Goal: Information Seeking & Learning: Find specific fact

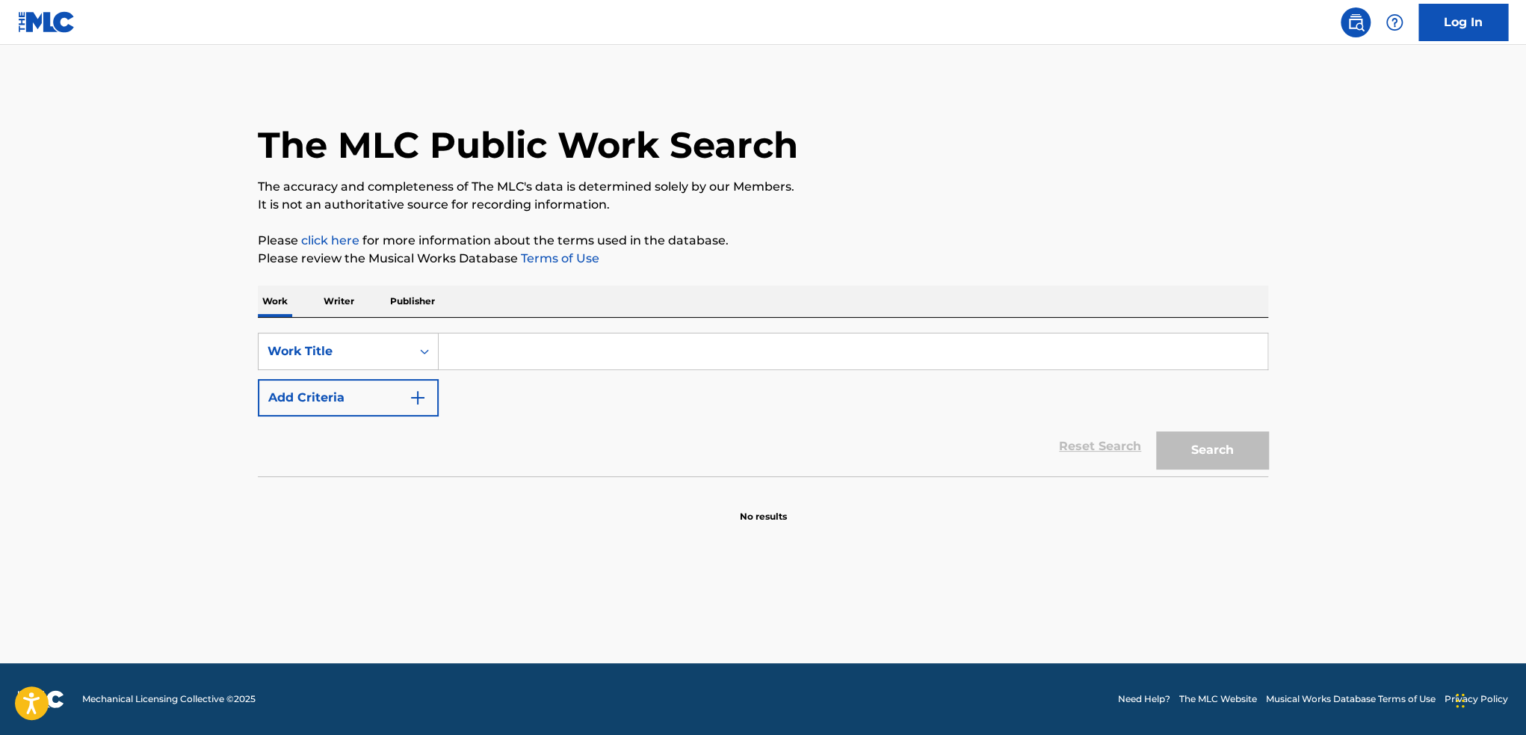
paste input "samus"
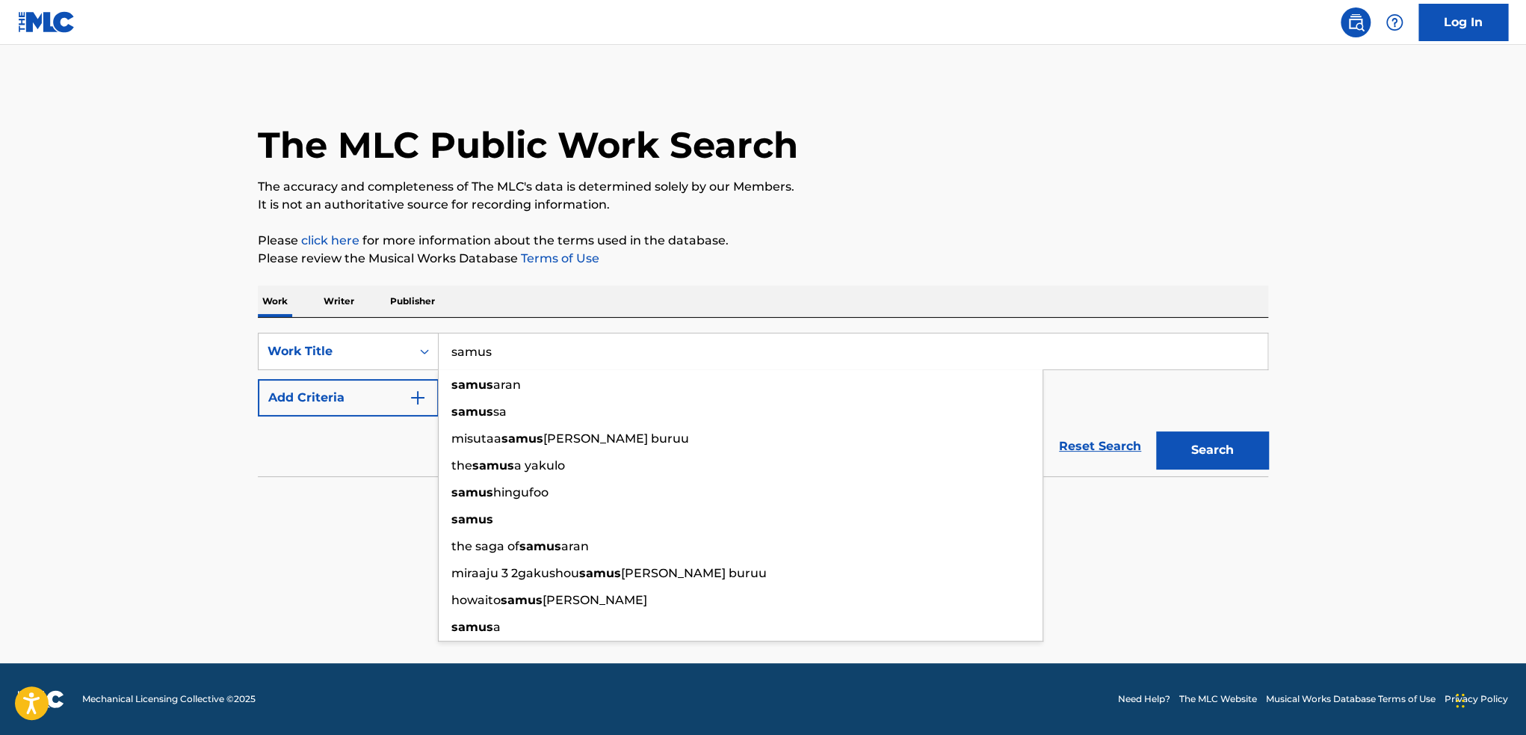
type input "samus"
click at [357, 443] on div "Reset Search Search" at bounding box center [763, 446] width 1011 height 60
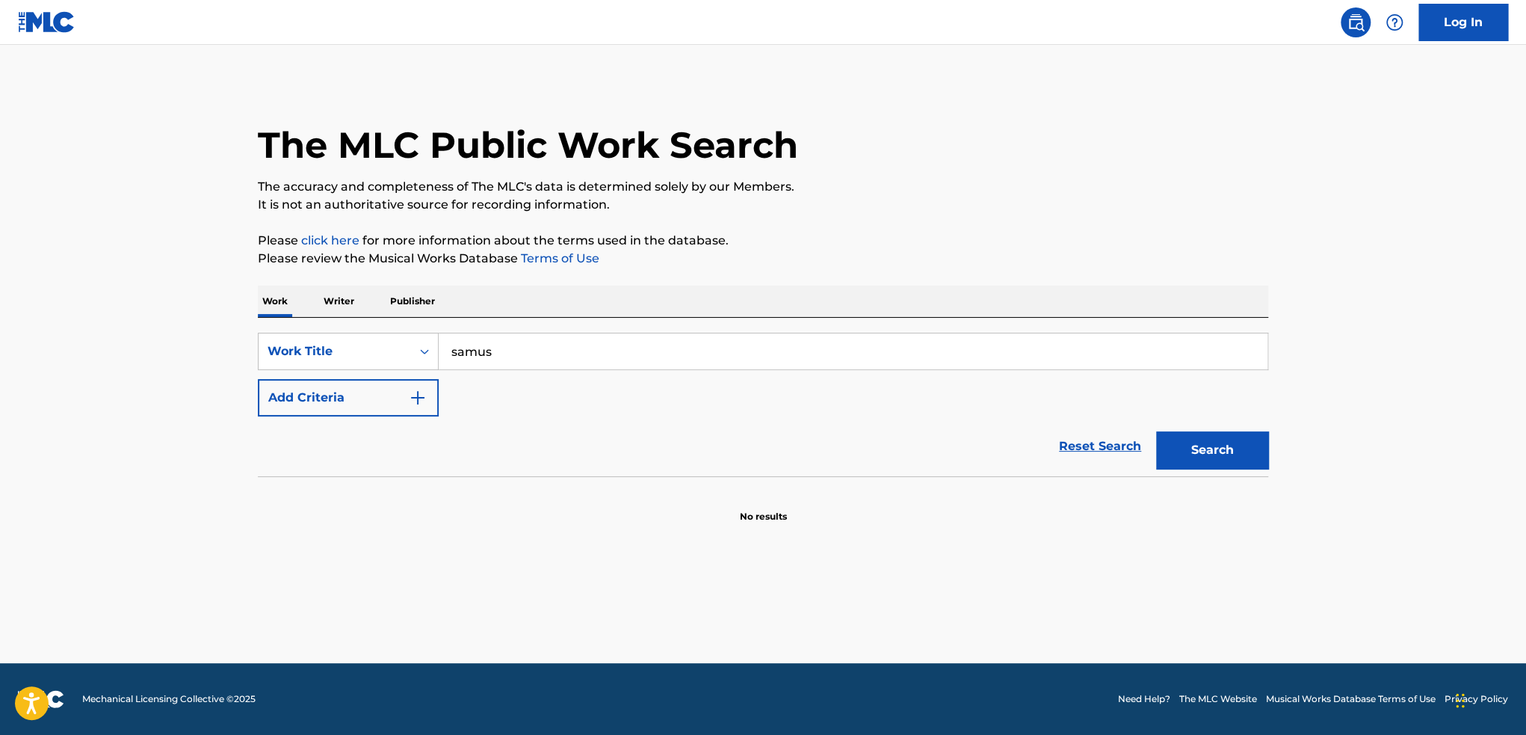
click at [1190, 464] on button "Search" at bounding box center [1212, 449] width 112 height 37
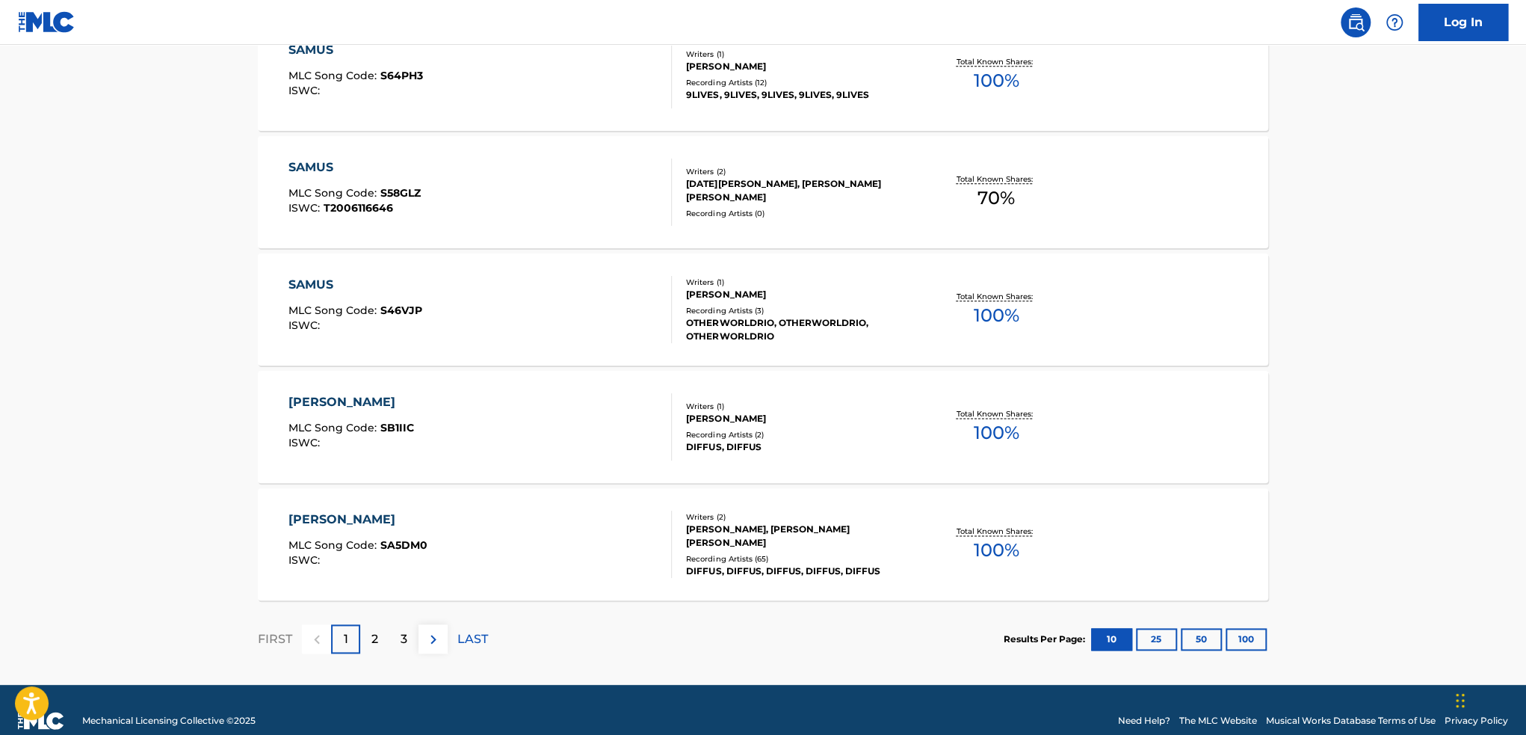
scroll to position [1094, 0]
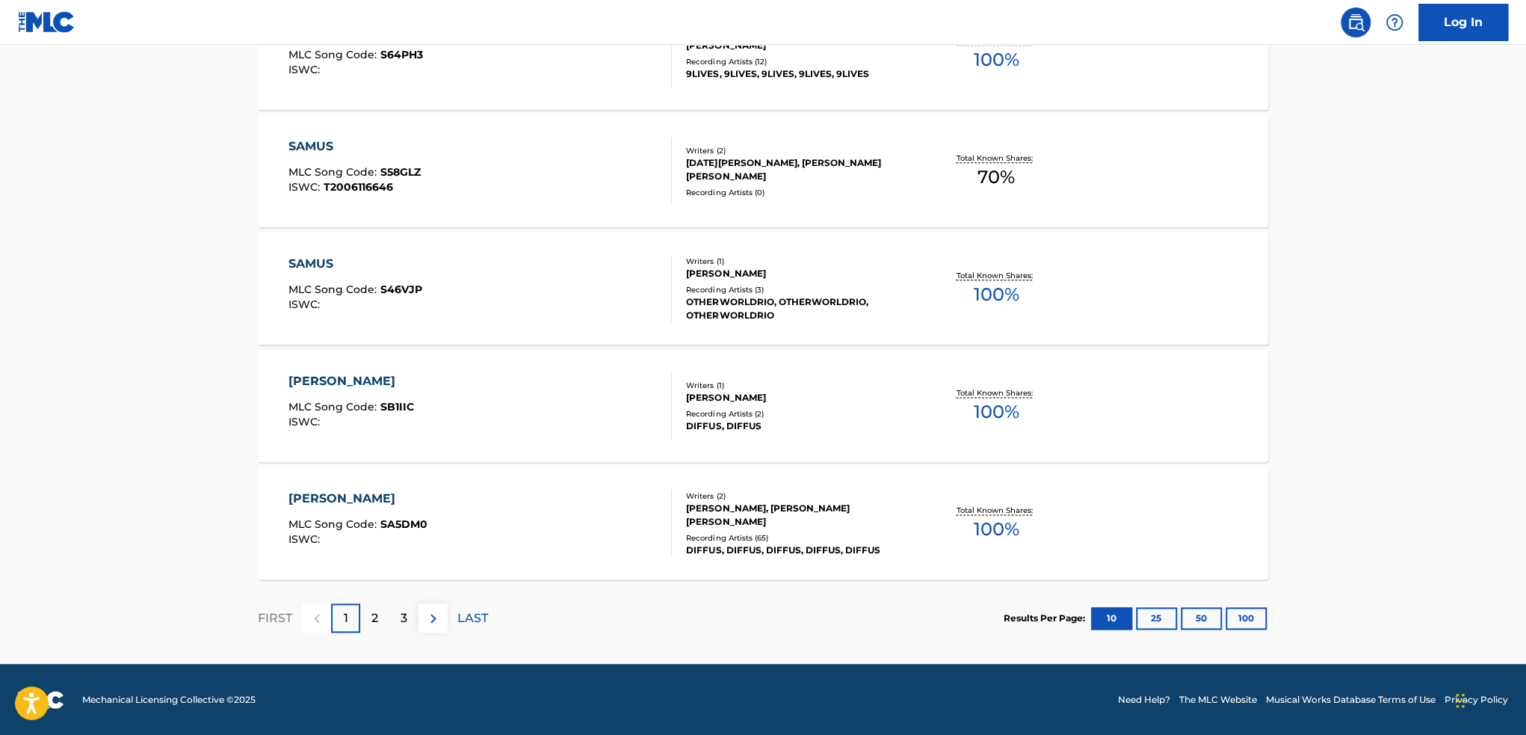
click at [380, 617] on div "2" at bounding box center [374, 617] width 29 height 29
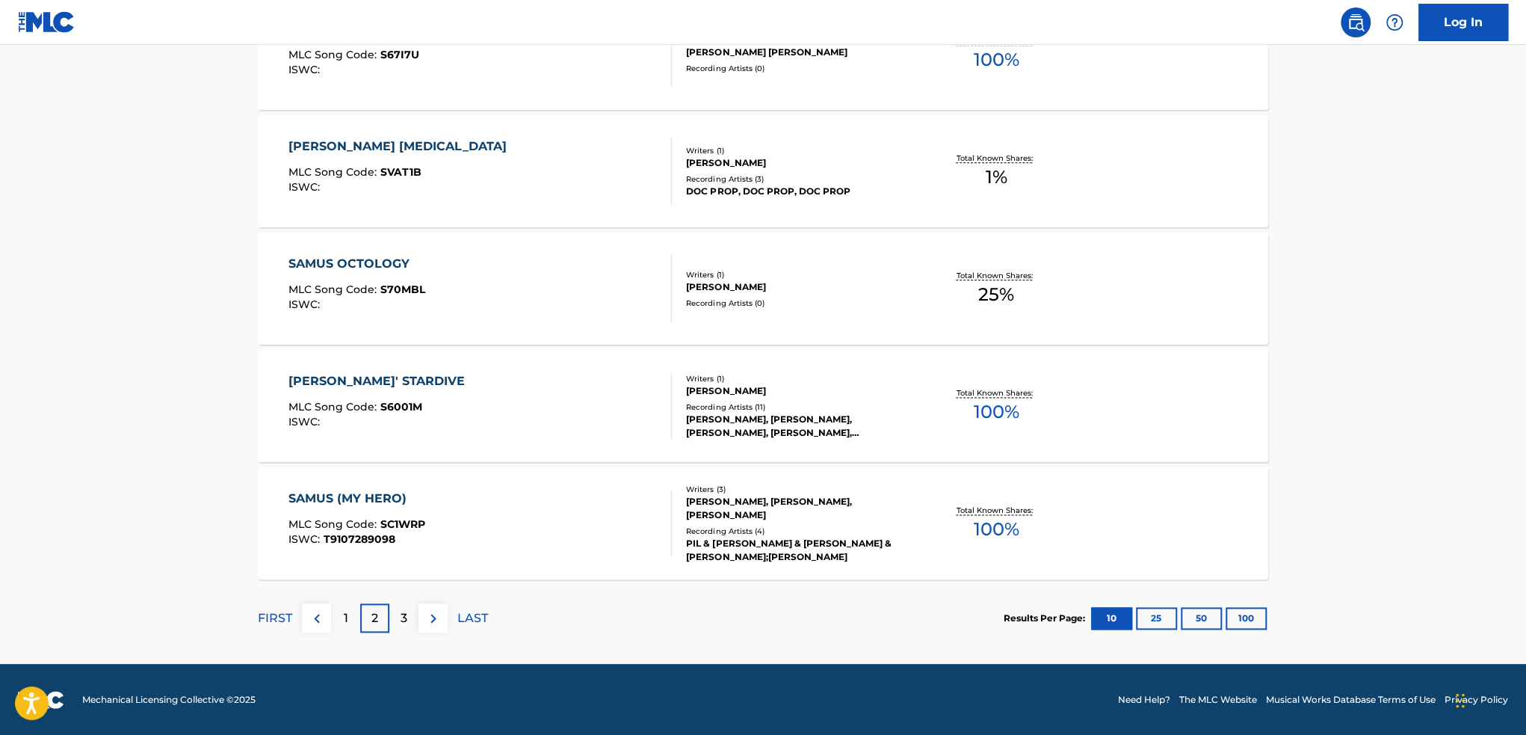
click at [404, 612] on p "3" at bounding box center [404, 618] width 7 height 18
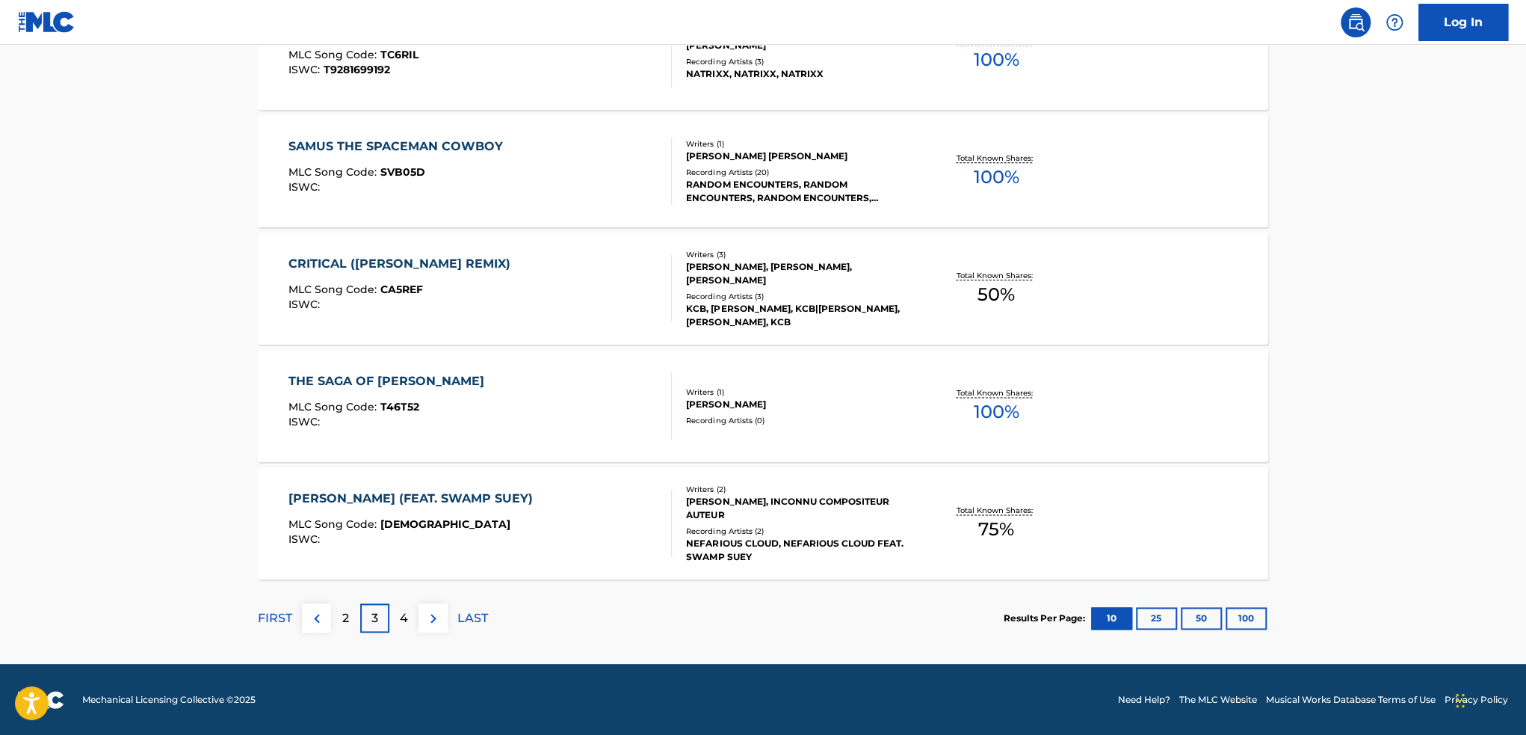
click at [401, 622] on p "4" at bounding box center [404, 618] width 8 height 18
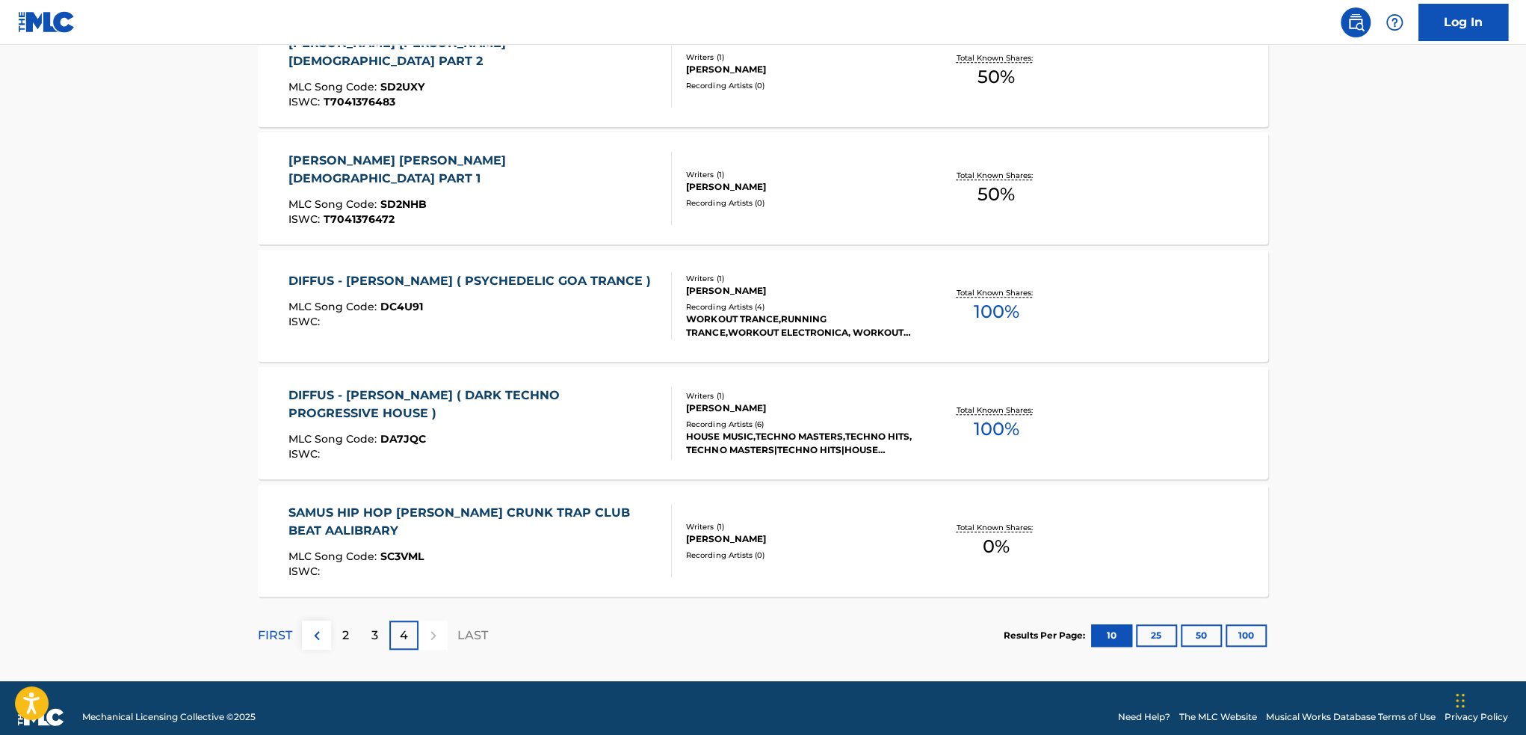
scroll to position [508, 0]
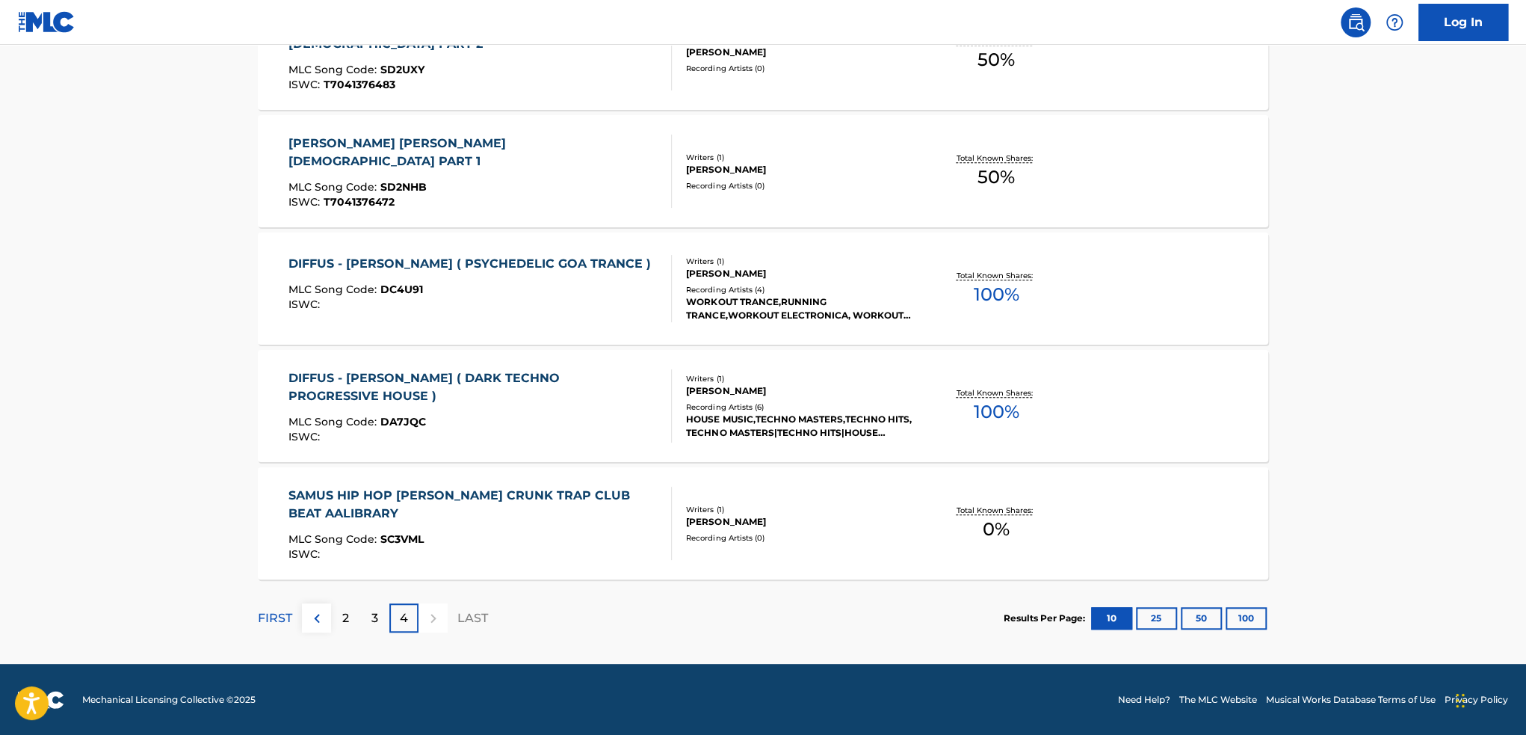
click at [266, 620] on p "FIRST" at bounding box center [275, 618] width 34 height 18
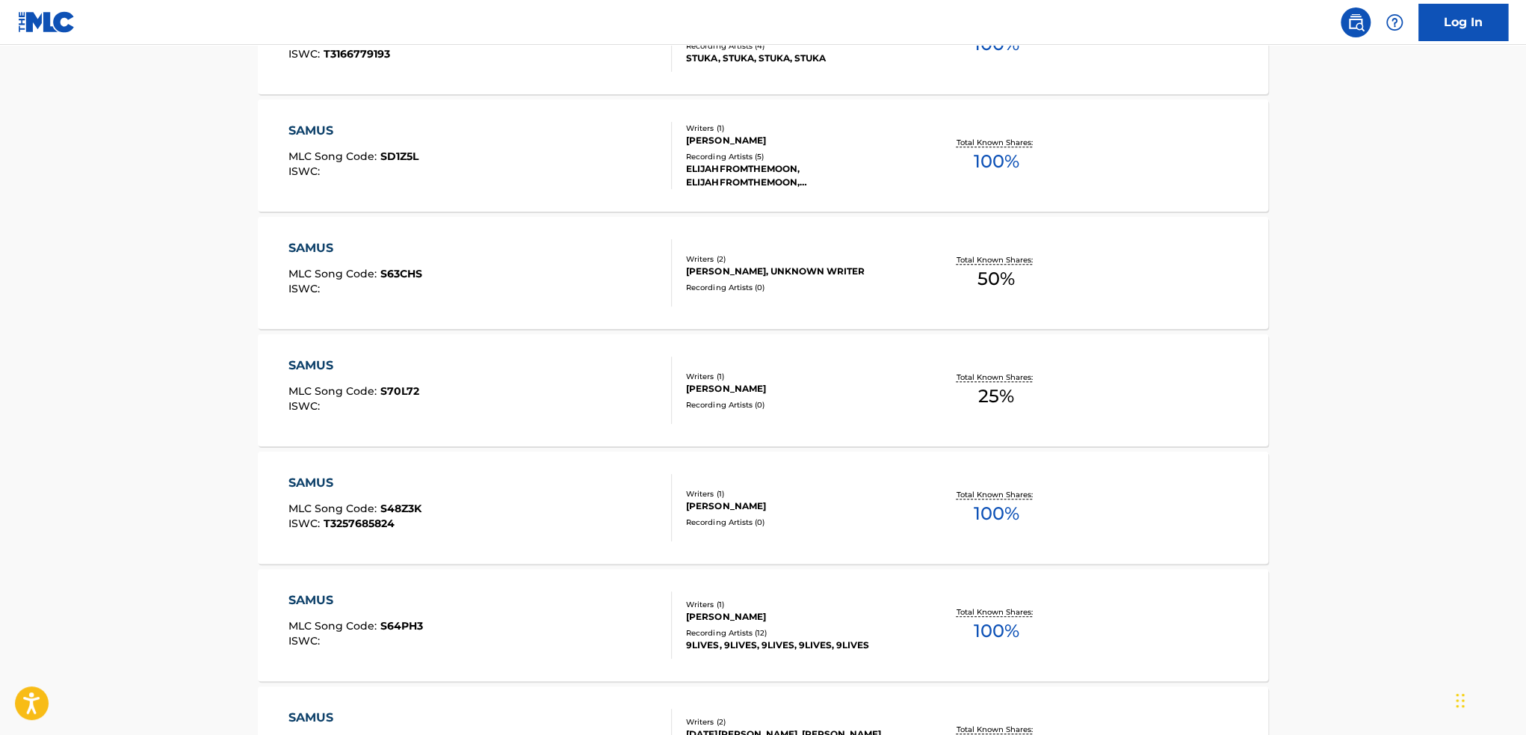
scroll to position [598, 0]
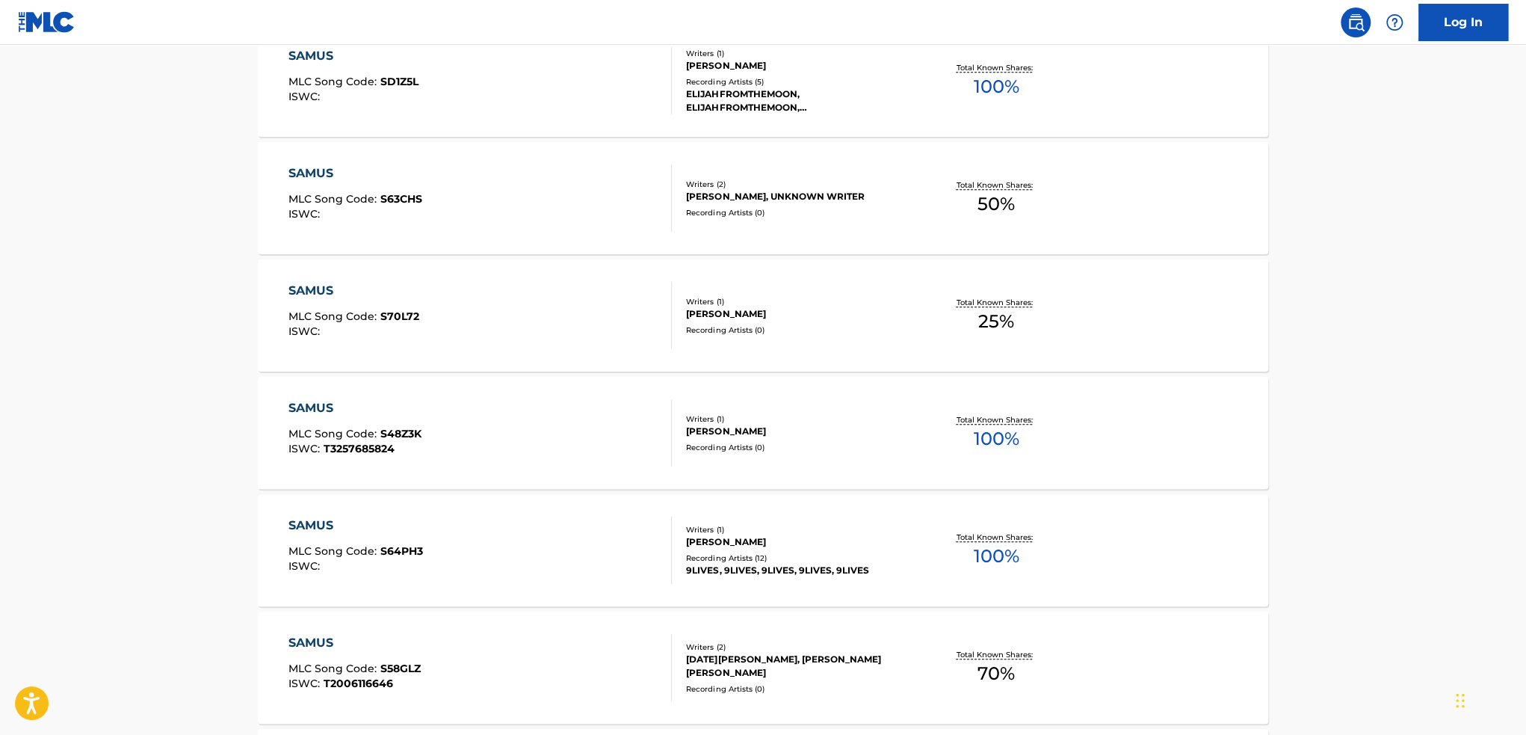
click at [572, 562] on div "SAMUS MLC Song Code : S64PH3 ISWC :" at bounding box center [481, 549] width 384 height 67
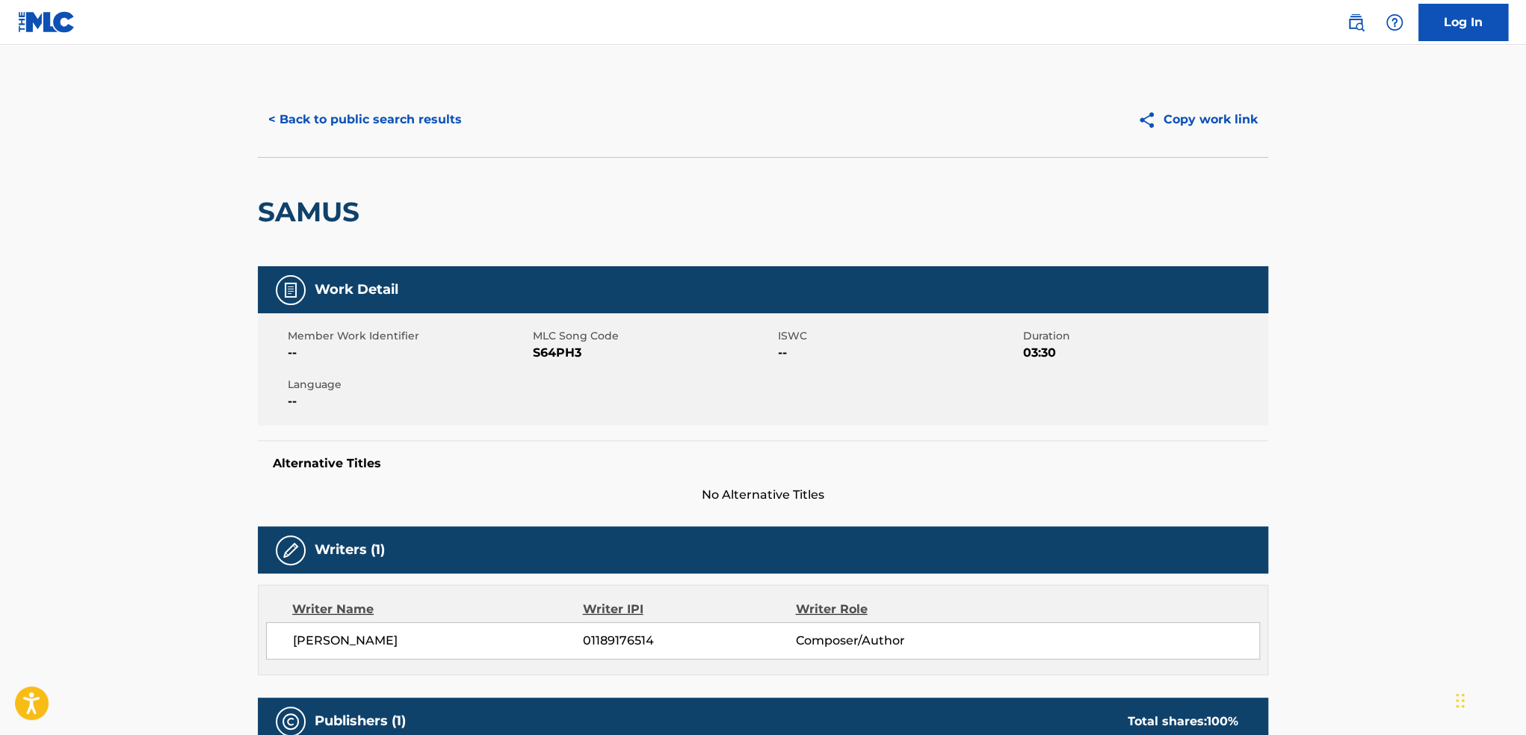
click at [303, 129] on button "< Back to public search results" at bounding box center [365, 119] width 215 height 37
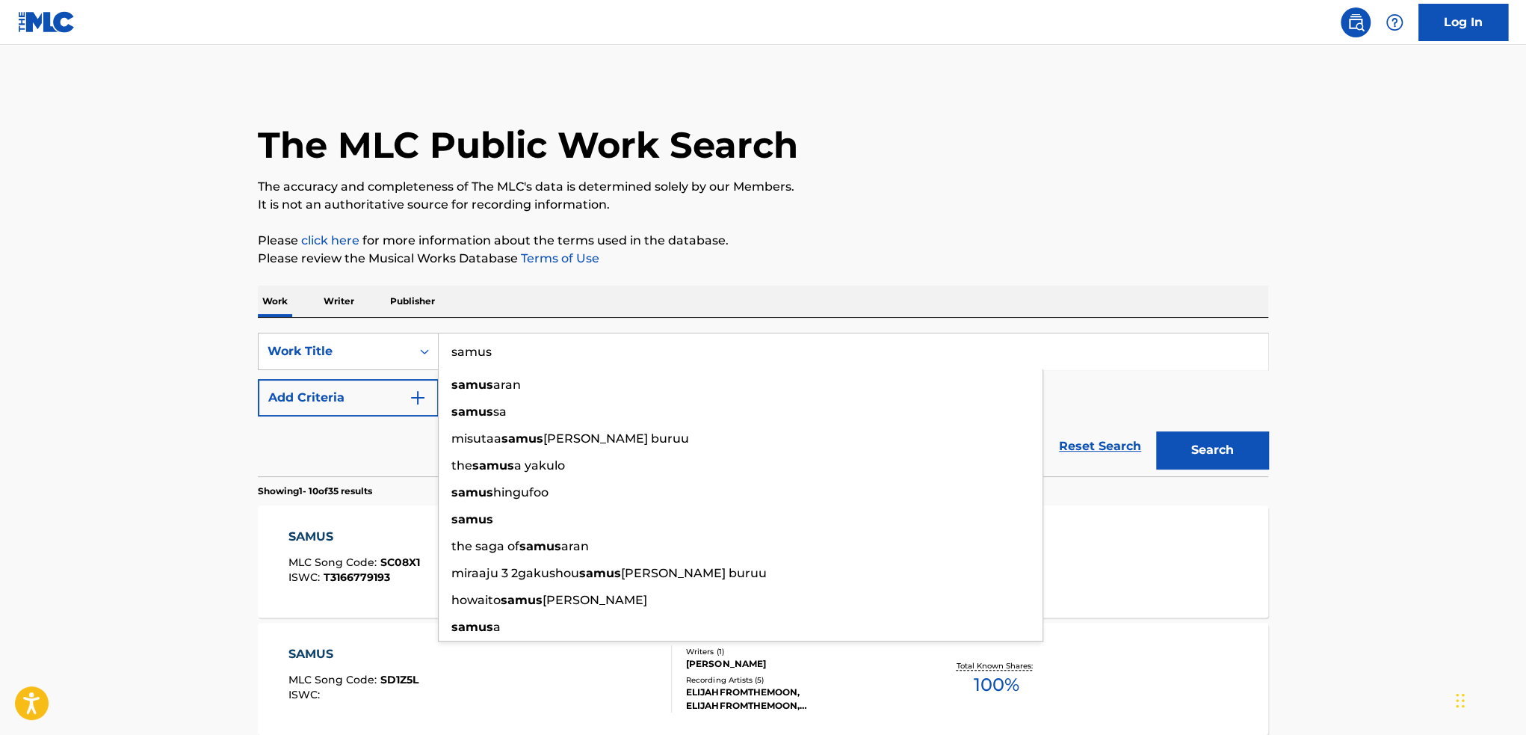
drag, startPoint x: 564, startPoint y: 336, endPoint x: 440, endPoint y: 360, distance: 125.6
click at [440, 360] on input "samus" at bounding box center [853, 351] width 829 height 36
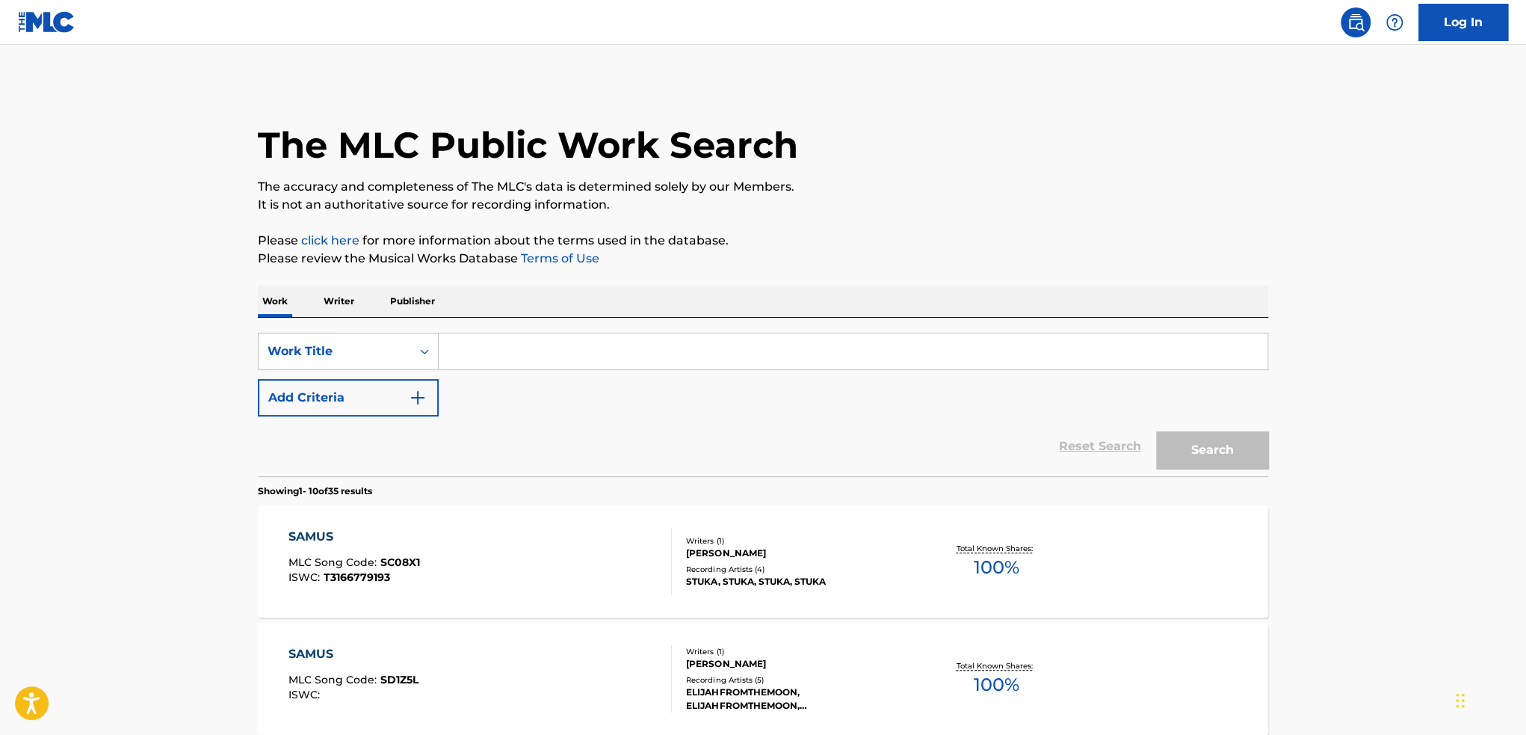
paste input "pharaoh"
type input "pharaoh"
click at [1156, 431] on button "Search" at bounding box center [1212, 449] width 112 height 37
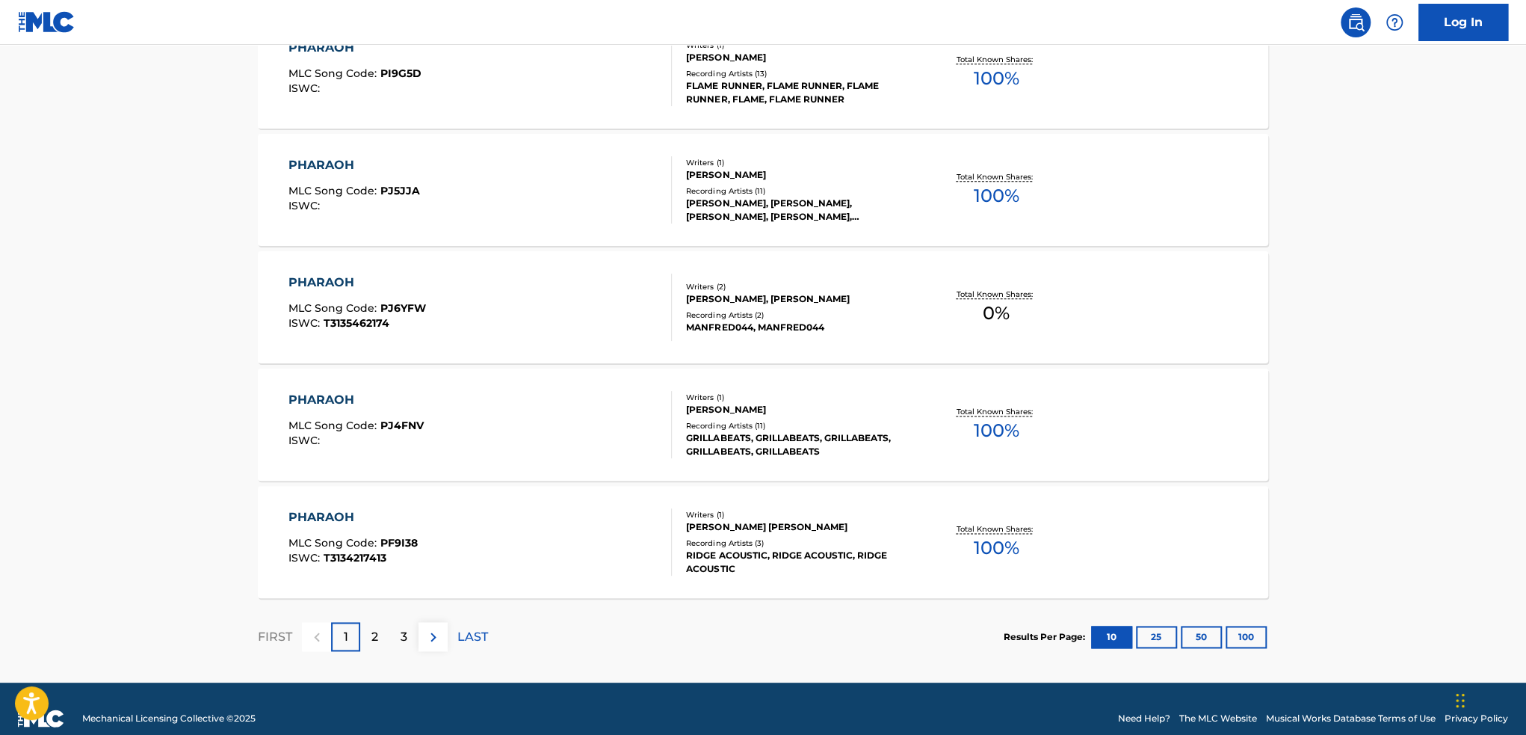
scroll to position [1094, 0]
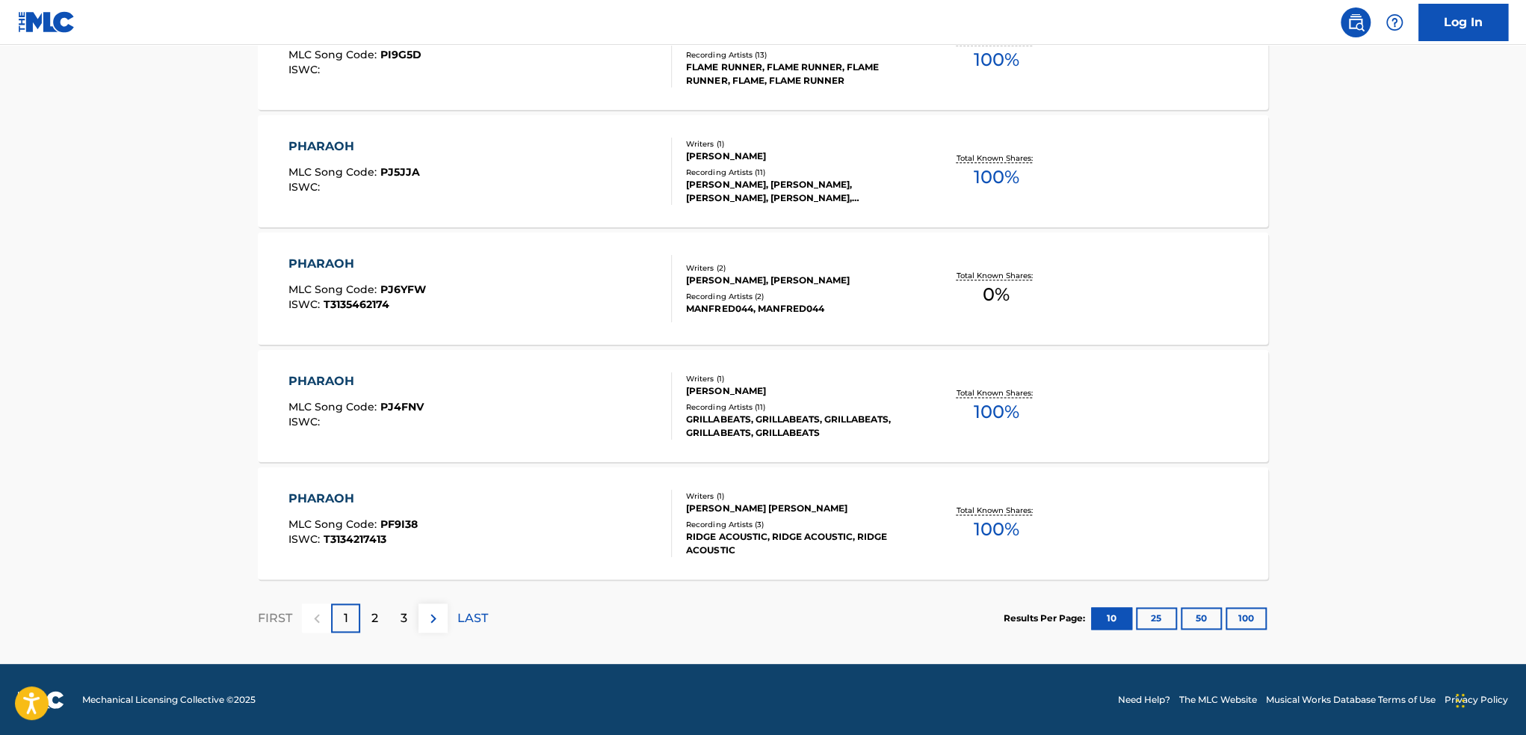
click at [377, 626] on div "2" at bounding box center [374, 617] width 29 height 29
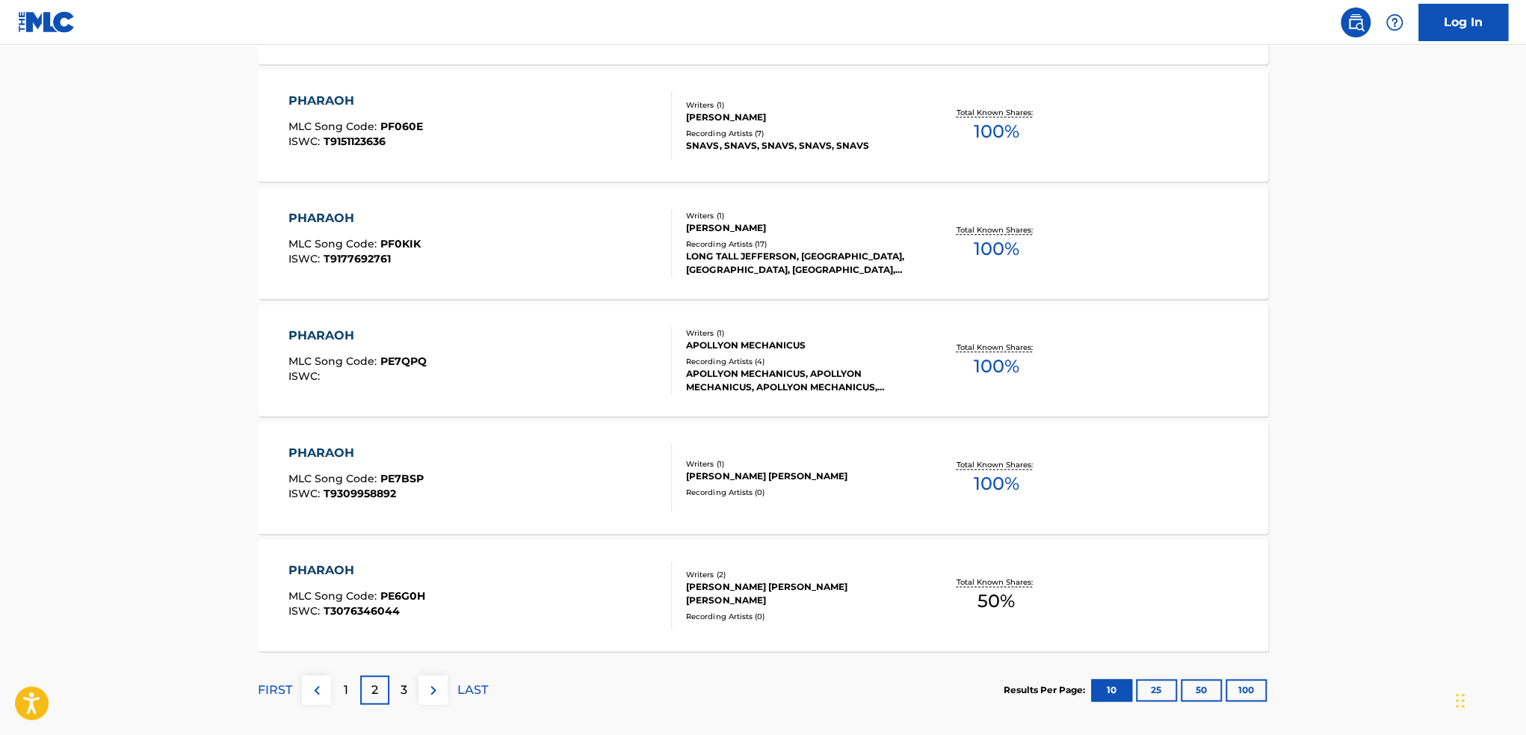
scroll to position [1046, 0]
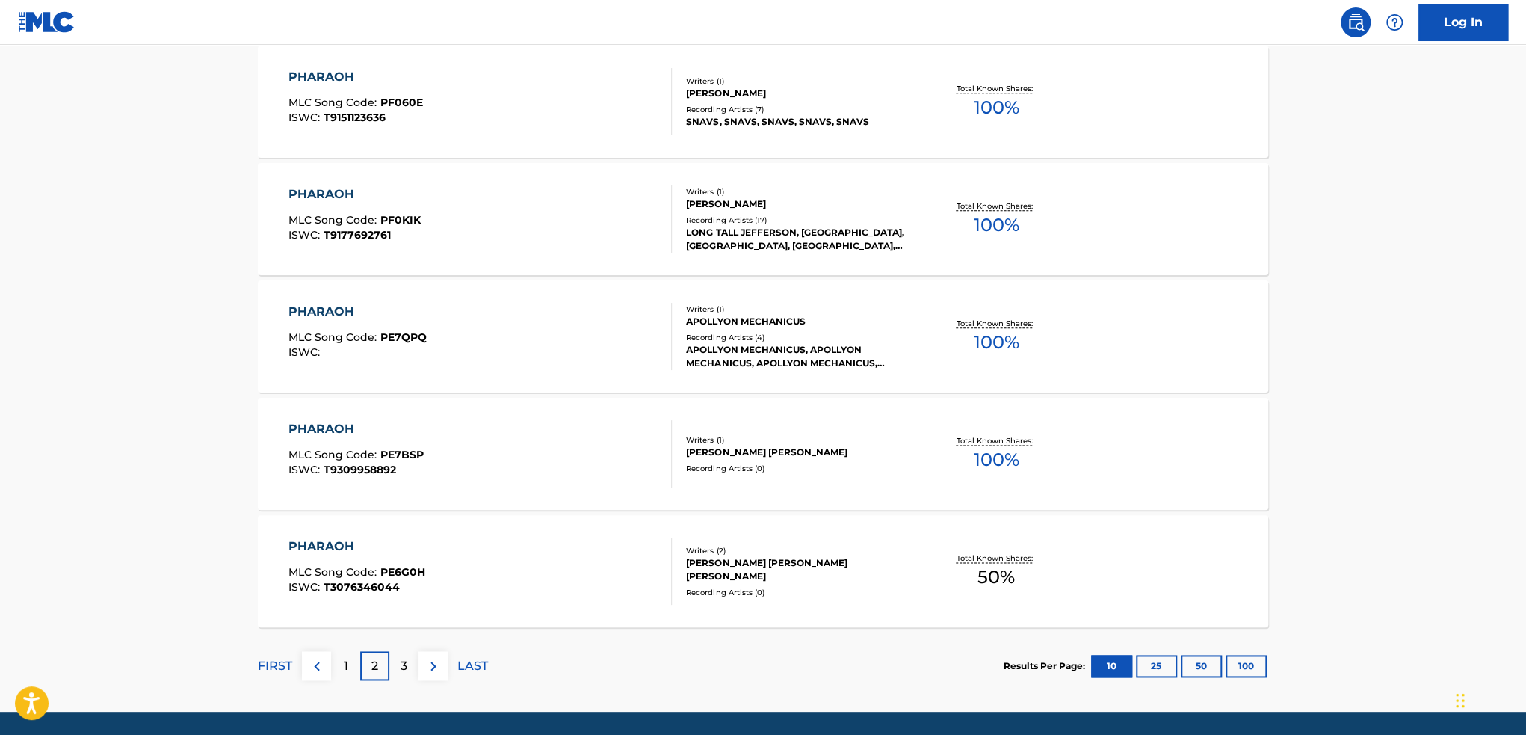
click at [398, 662] on div "3" at bounding box center [403, 665] width 29 height 29
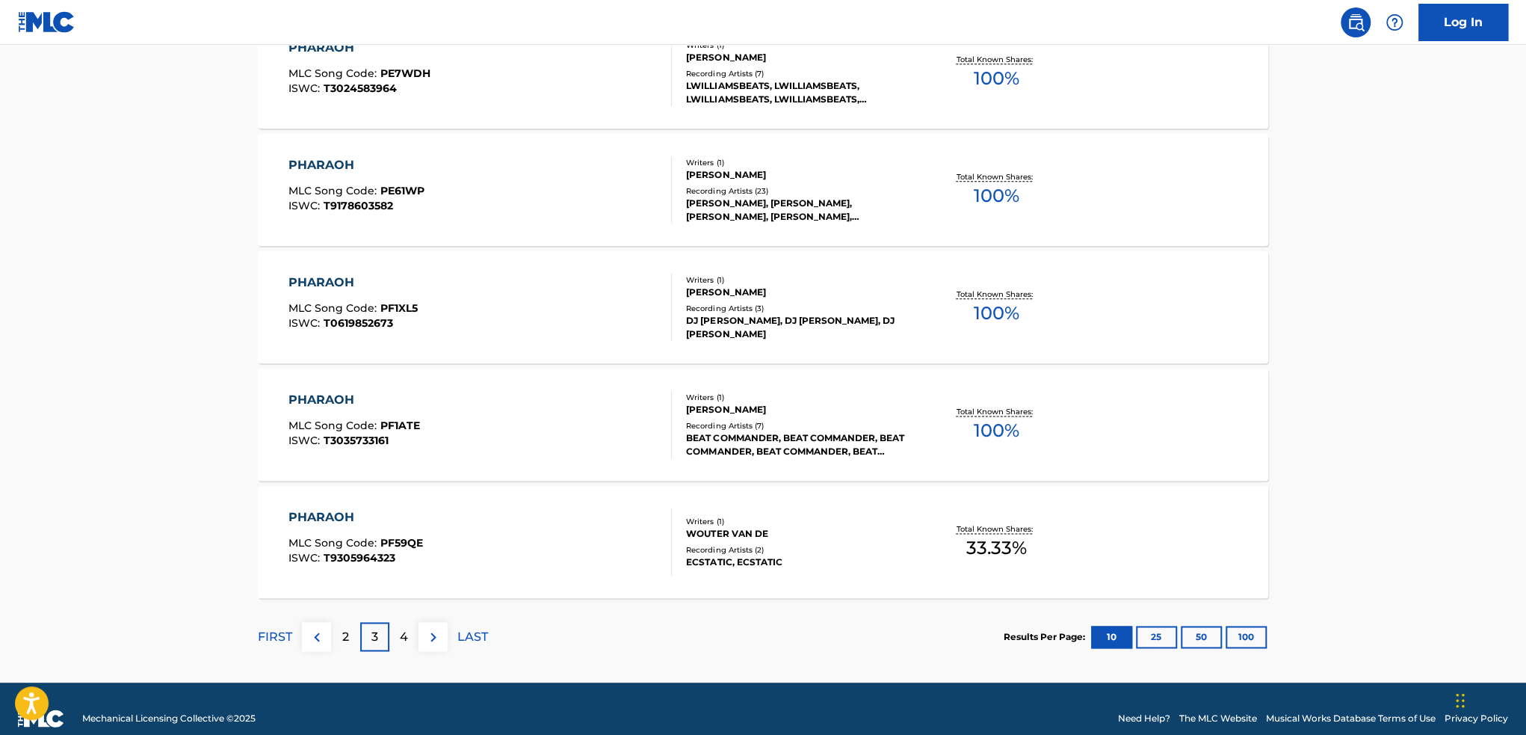
scroll to position [1094, 0]
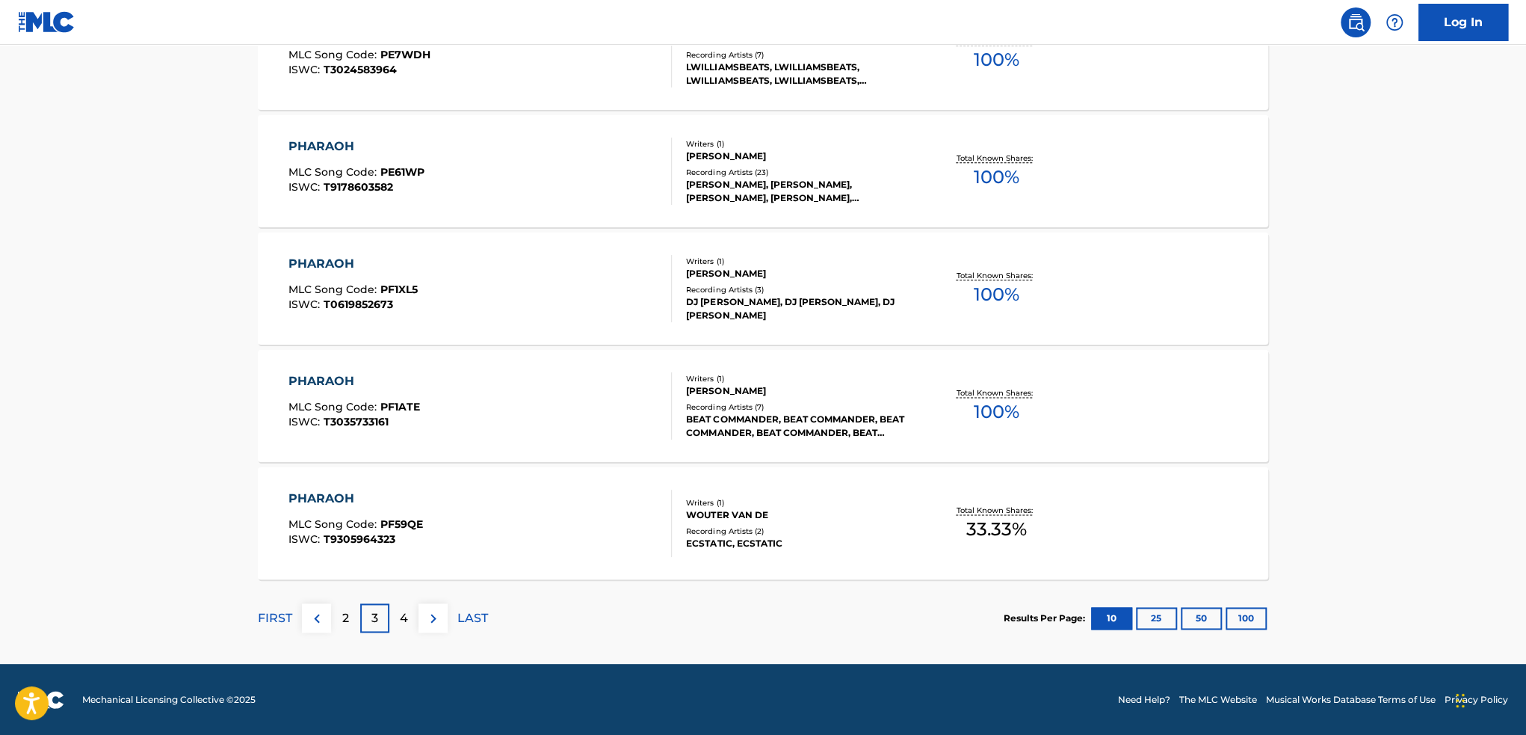
click at [428, 617] on img at bounding box center [434, 618] width 18 height 18
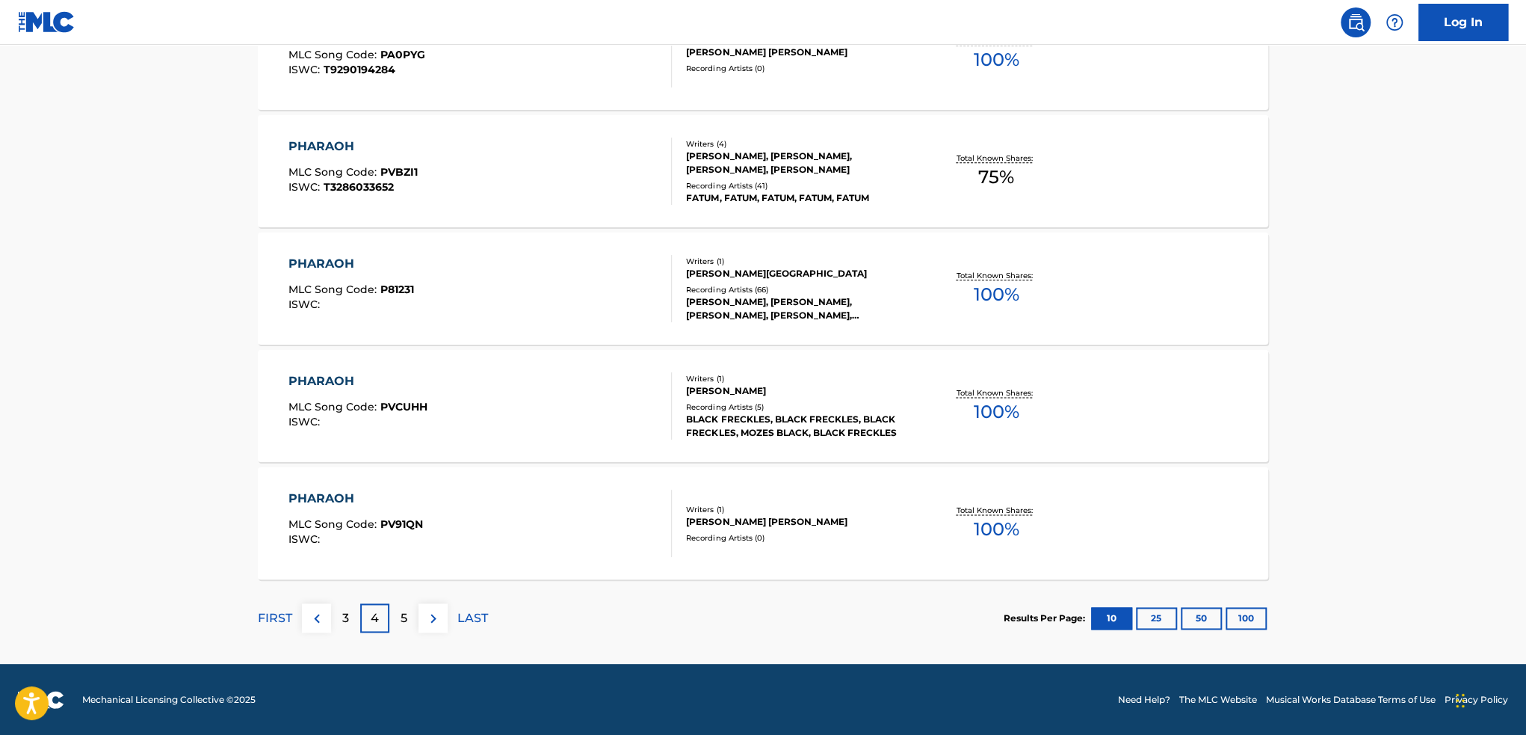
click at [281, 622] on p "FIRST" at bounding box center [275, 618] width 34 height 18
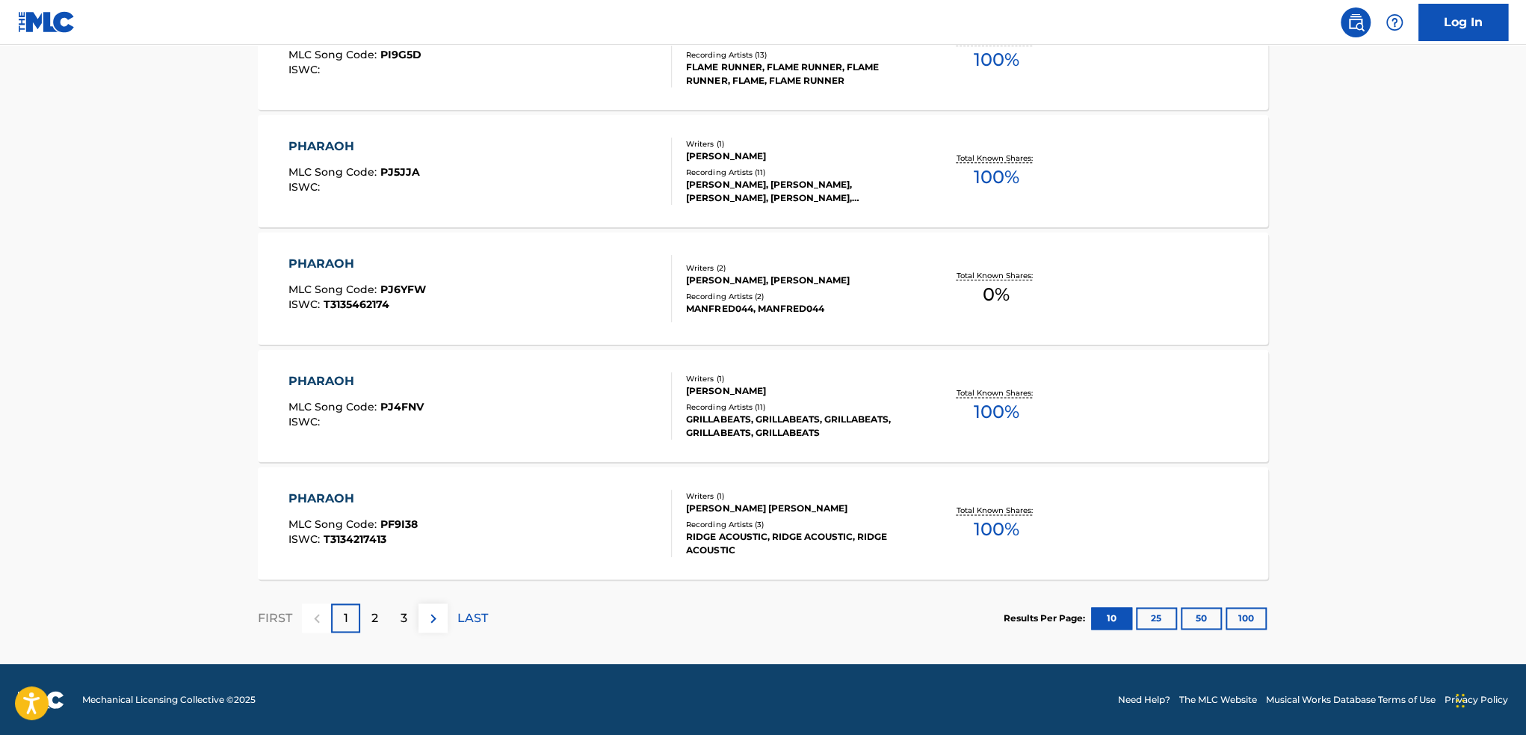
click at [1251, 609] on button "100" at bounding box center [1246, 618] width 41 height 22
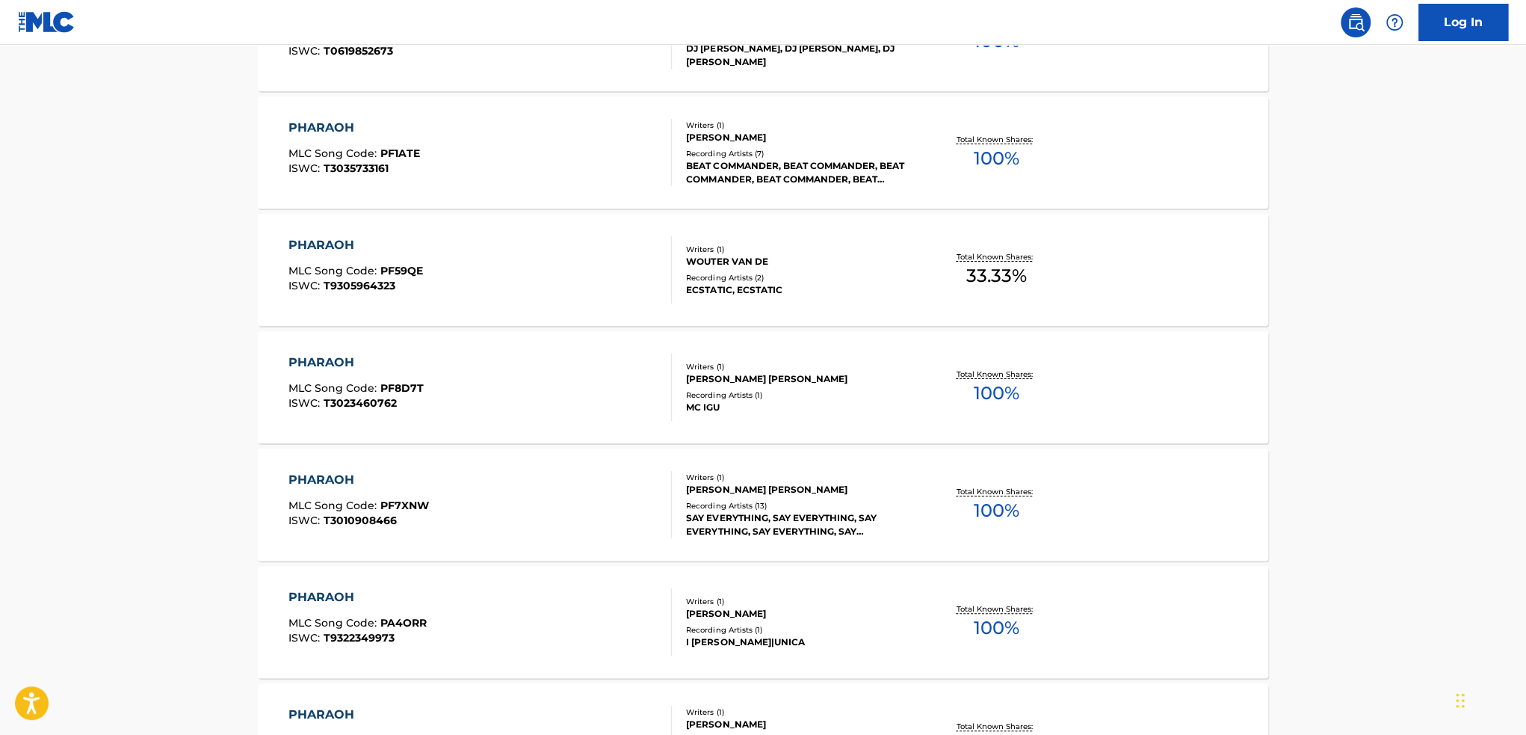
scroll to position [3663, 0]
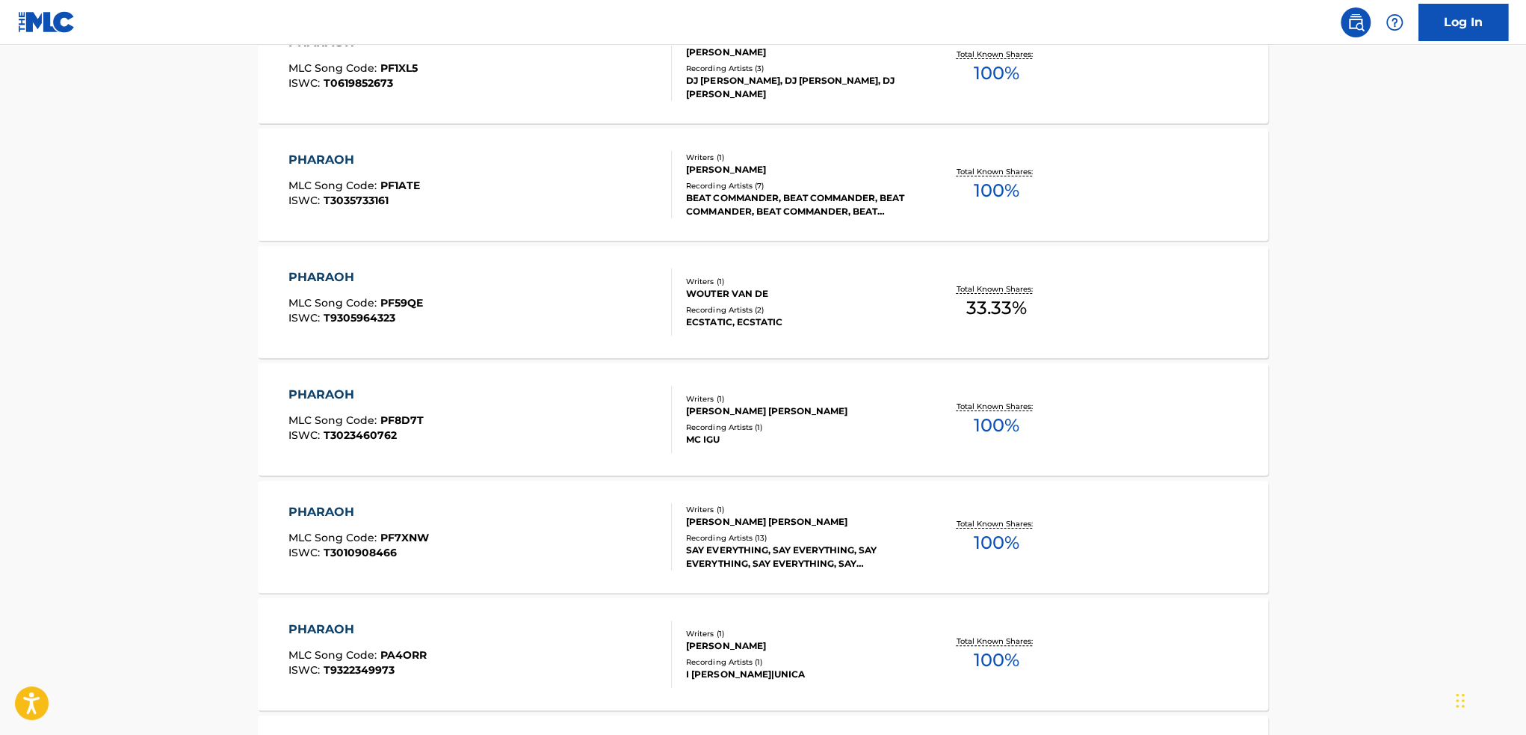
click at [596, 168] on div "PHARAOH MLC Song Code : PF1ATE ISWC : T3035733161" at bounding box center [481, 184] width 384 height 67
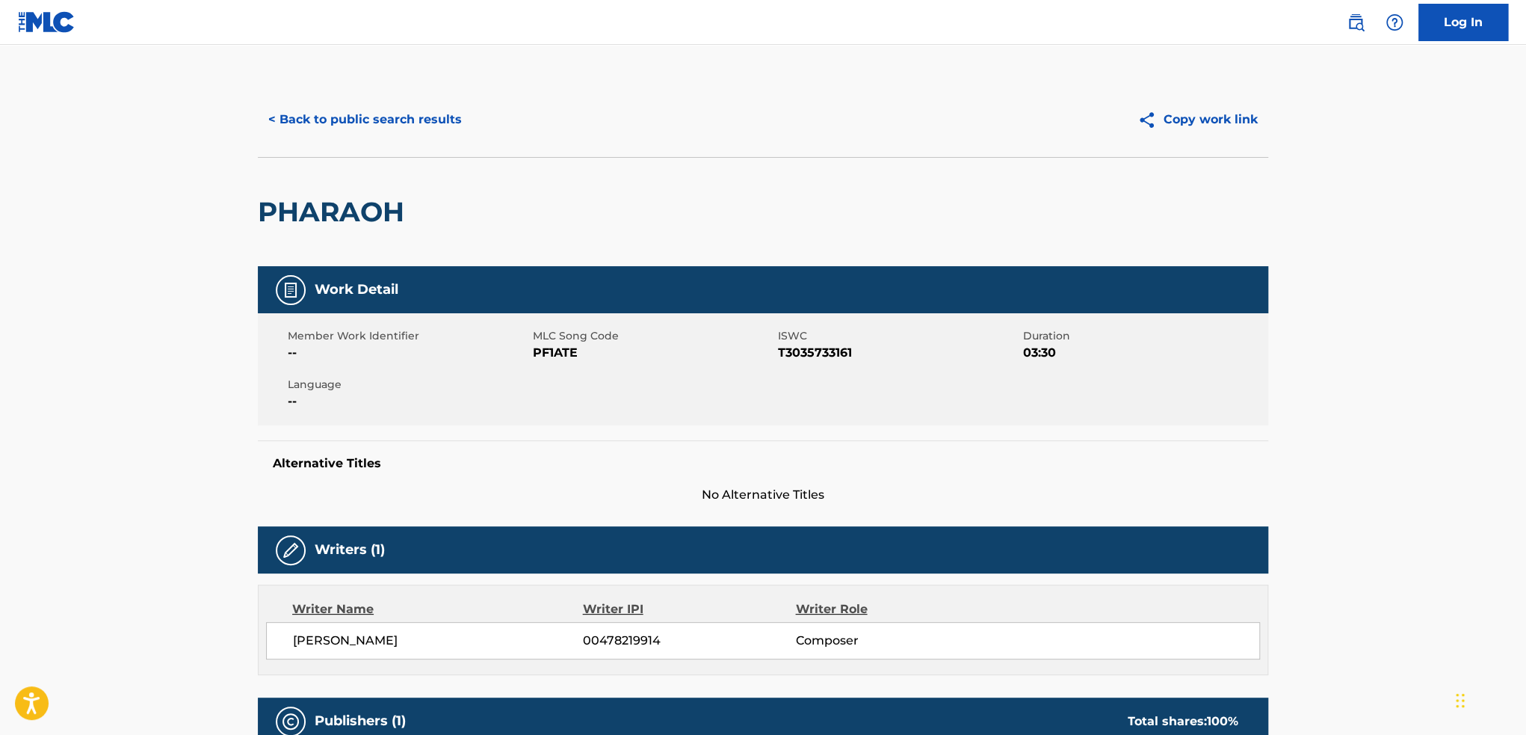
click at [363, 133] on button "< Back to public search results" at bounding box center [365, 119] width 215 height 37
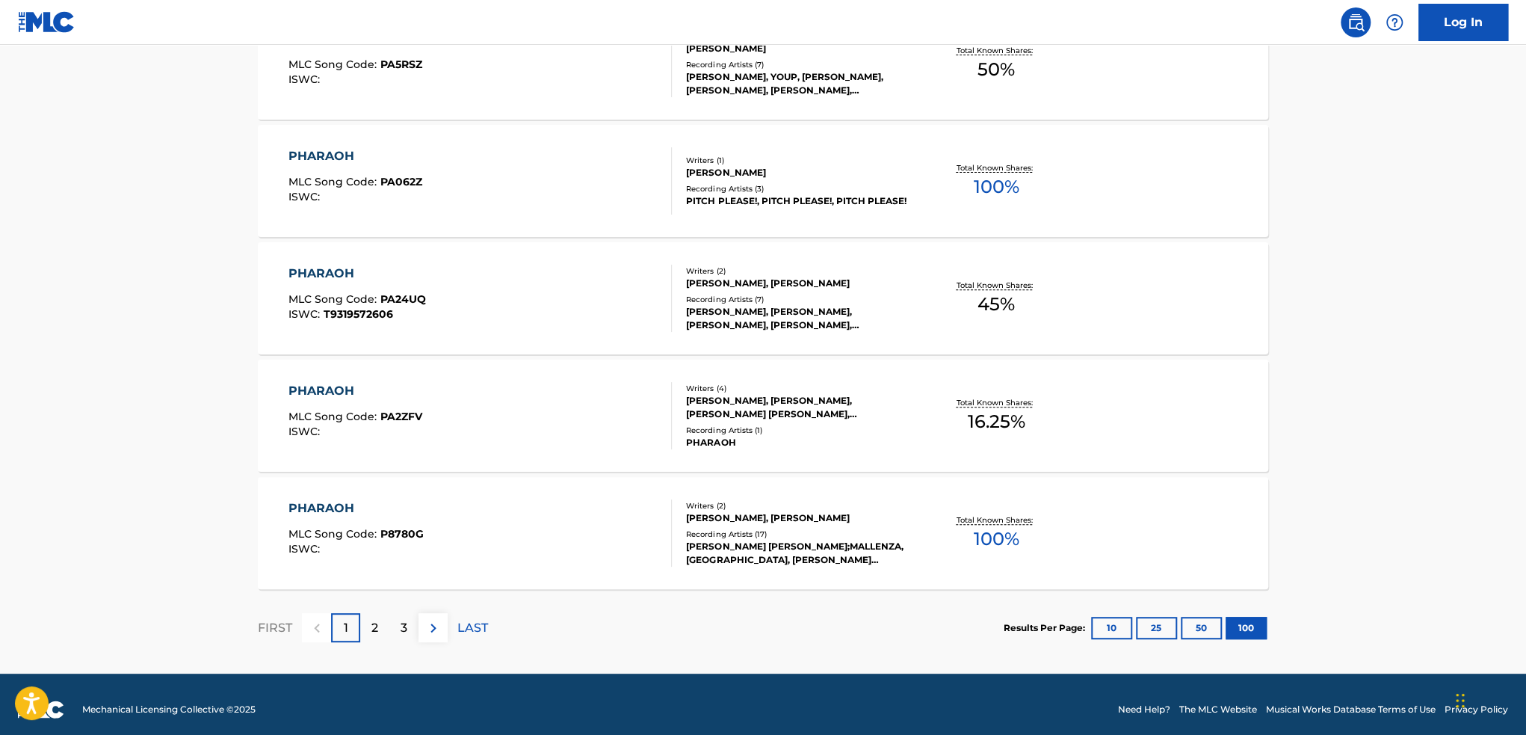
scroll to position [11656, 0]
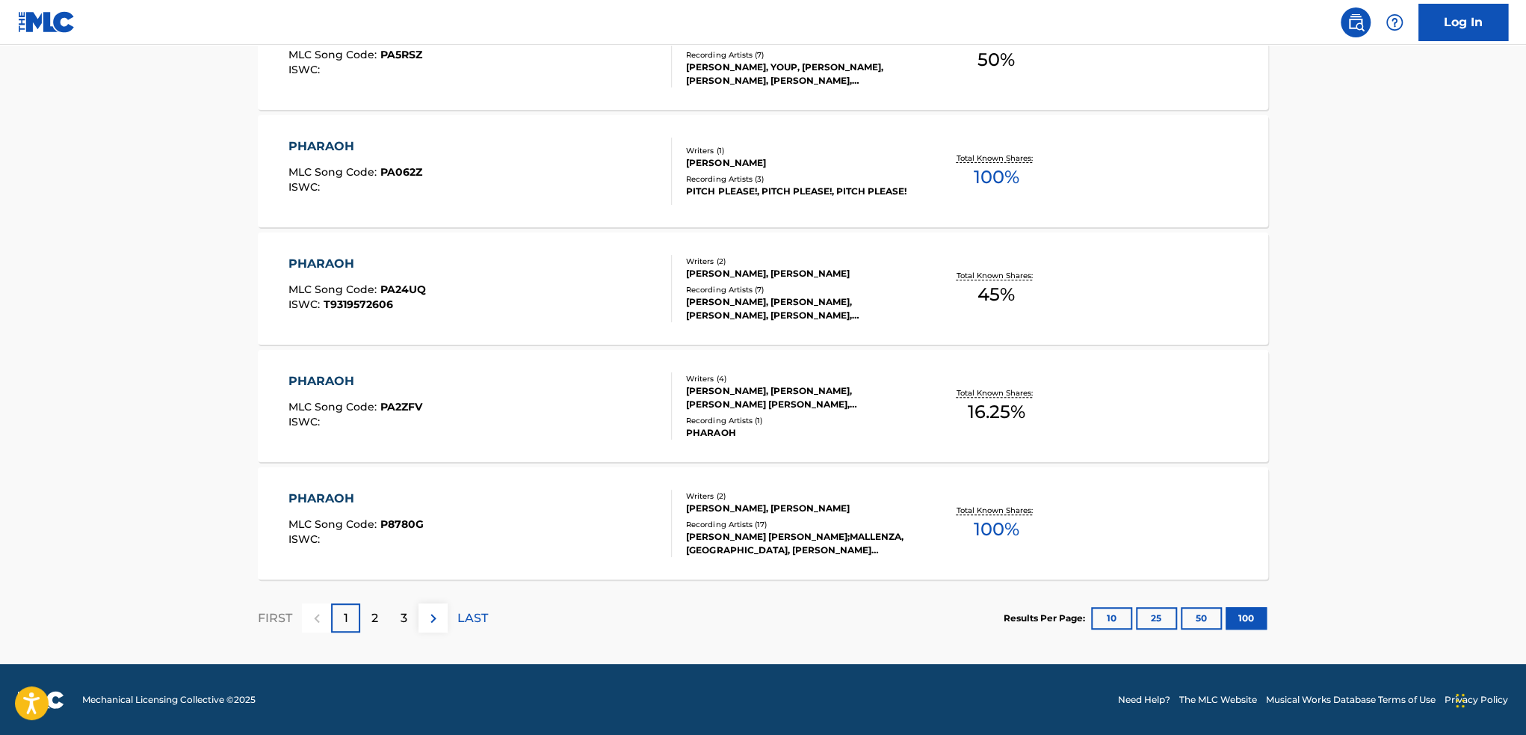
click at [441, 624] on img at bounding box center [434, 618] width 18 height 18
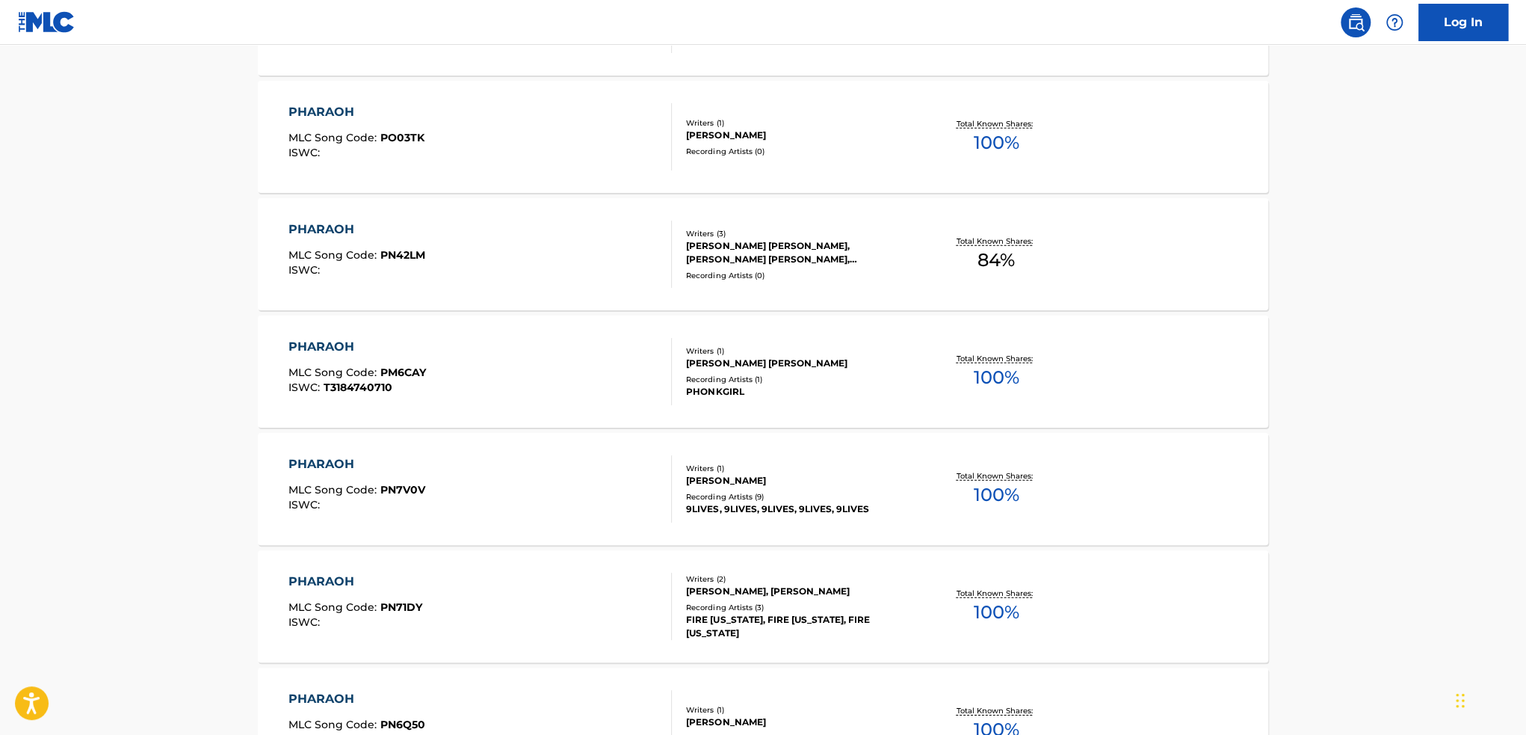
scroll to position [10315, 0]
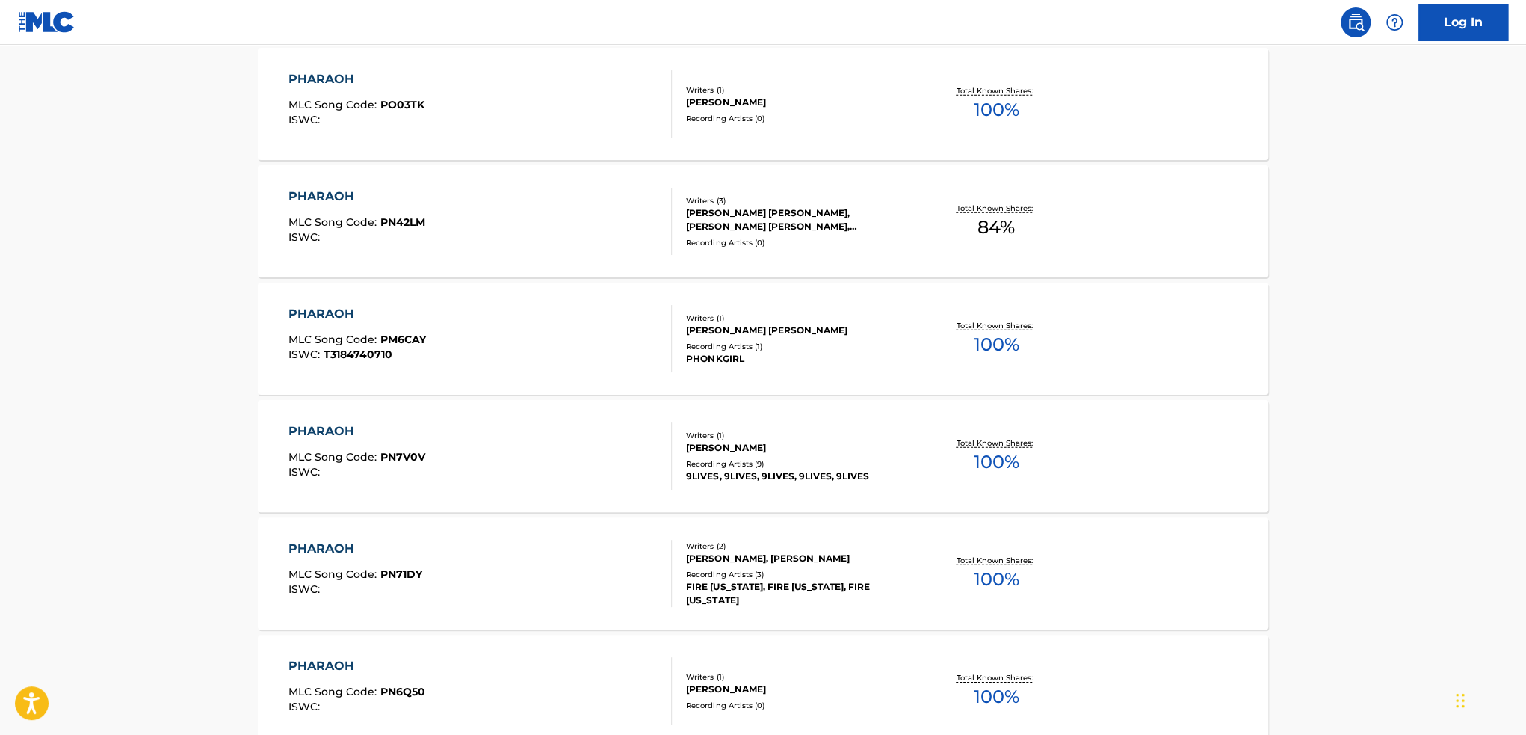
click at [590, 451] on div "PHARAOH MLC Song Code : PN7V0V ISWC :" at bounding box center [481, 455] width 384 height 67
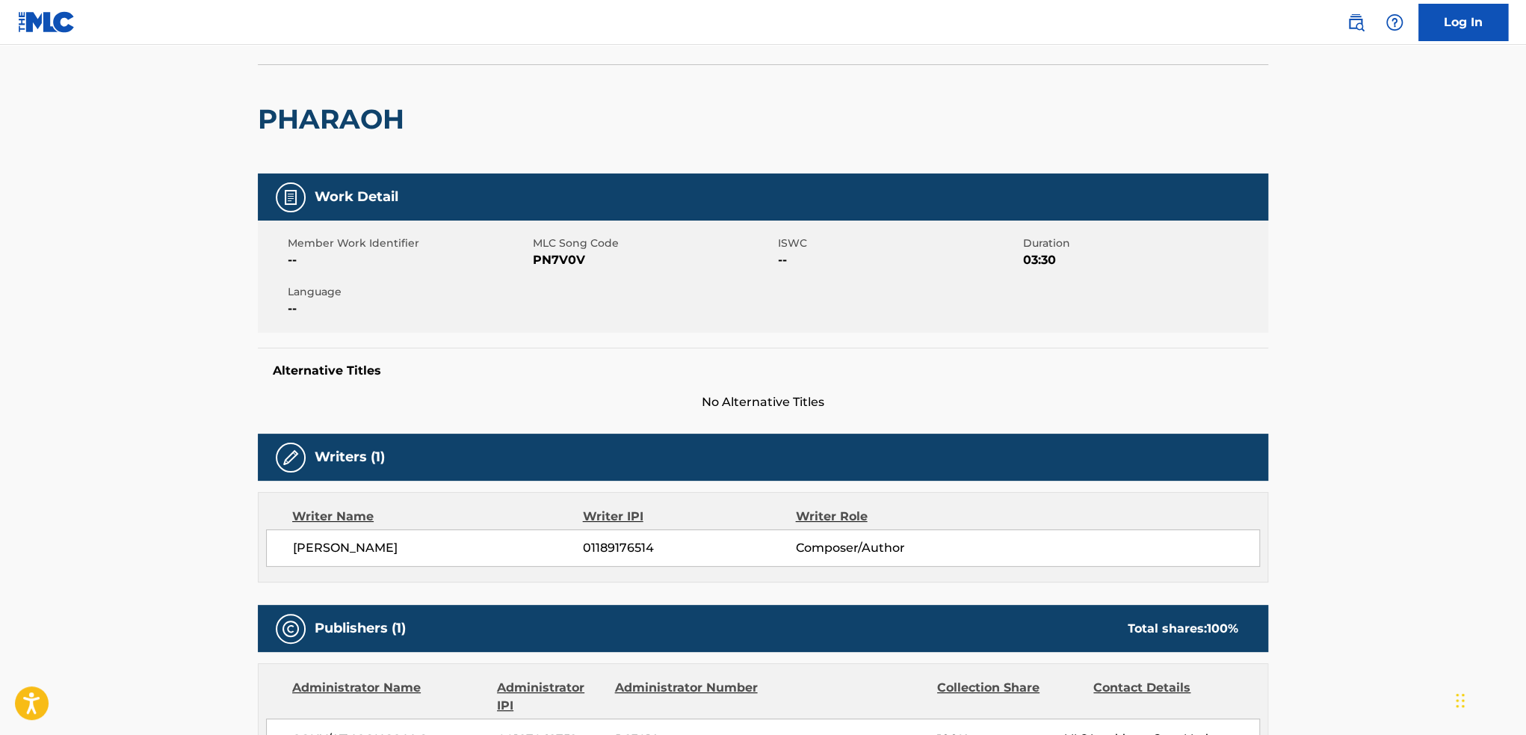
scroll to position [75, 0]
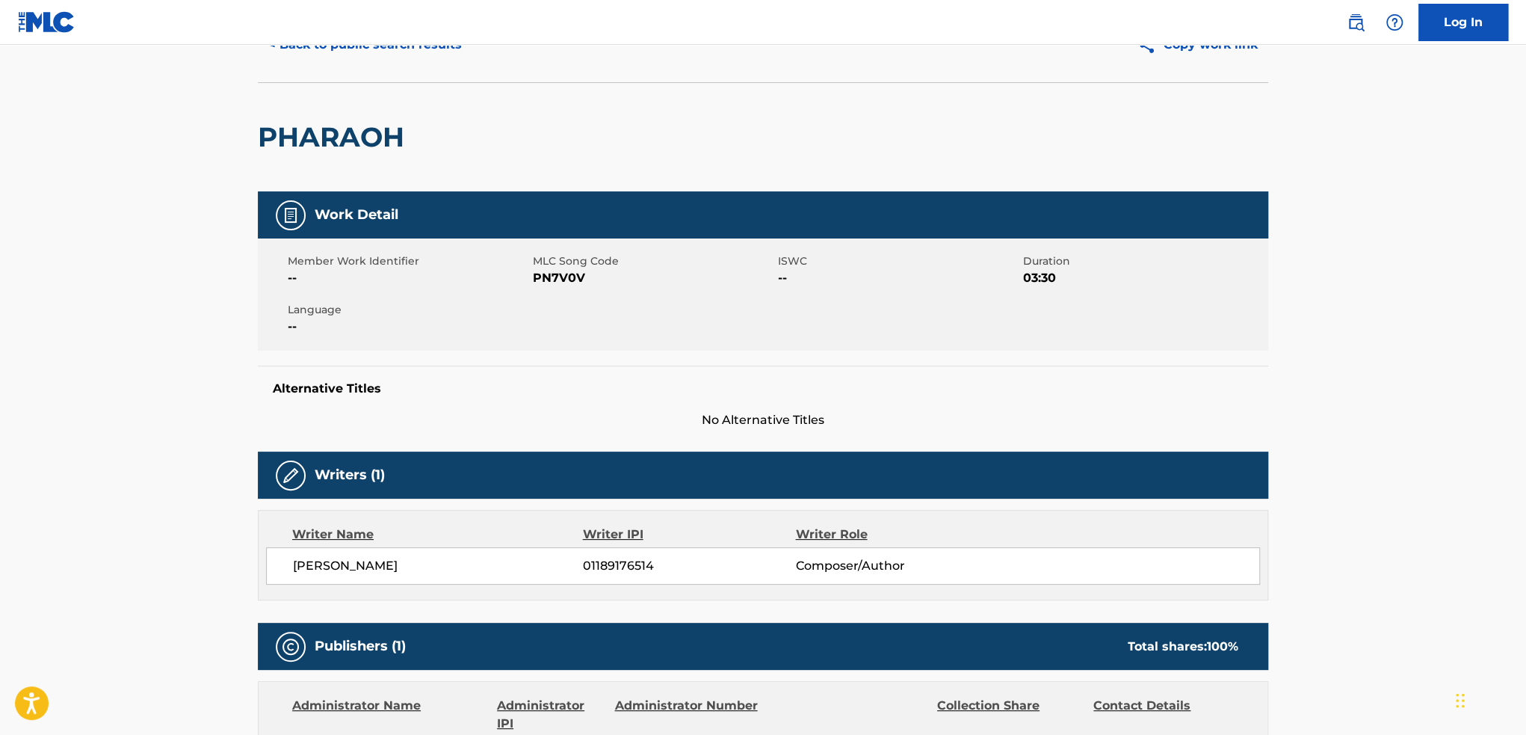
click at [278, 61] on button "< Back to public search results" at bounding box center [365, 44] width 215 height 37
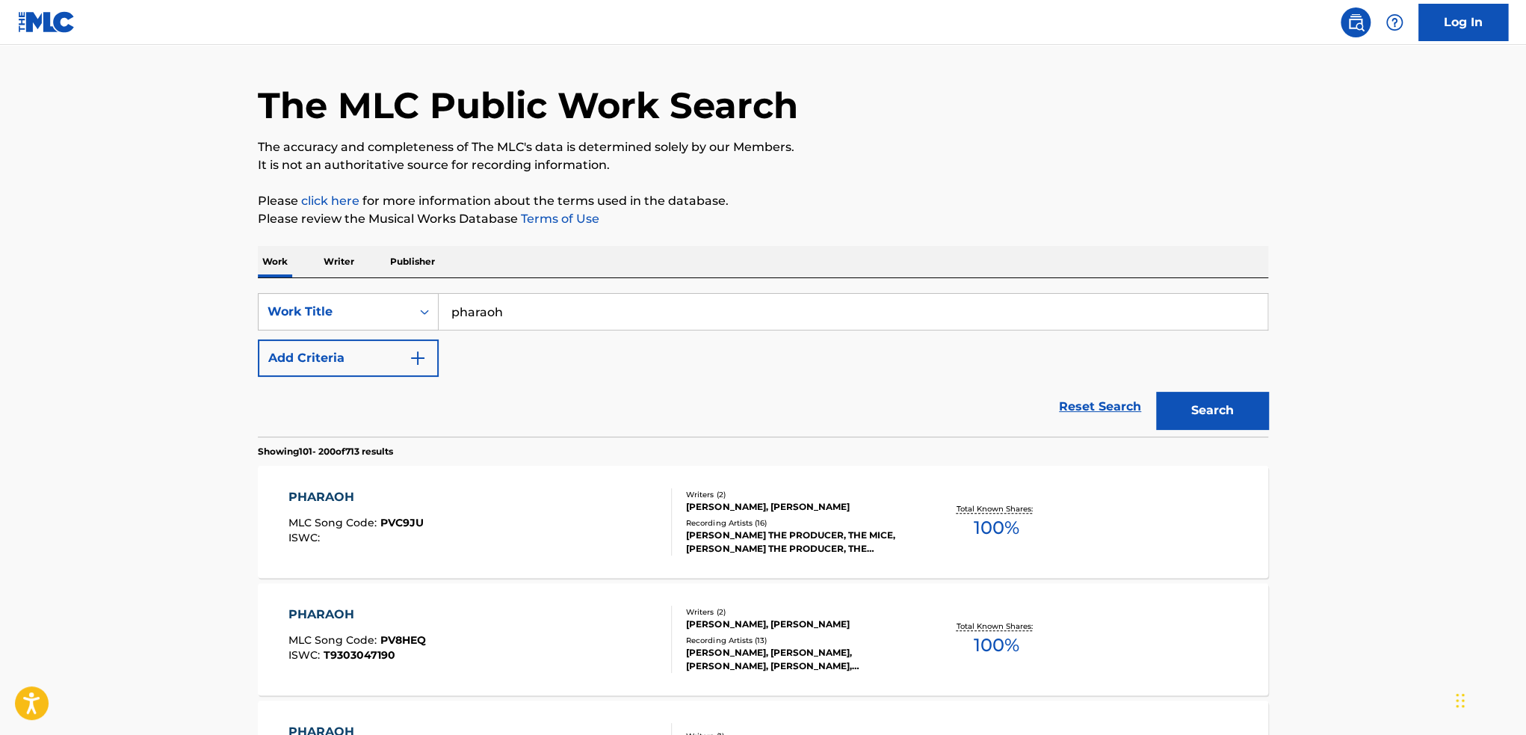
scroll to position [39, 0]
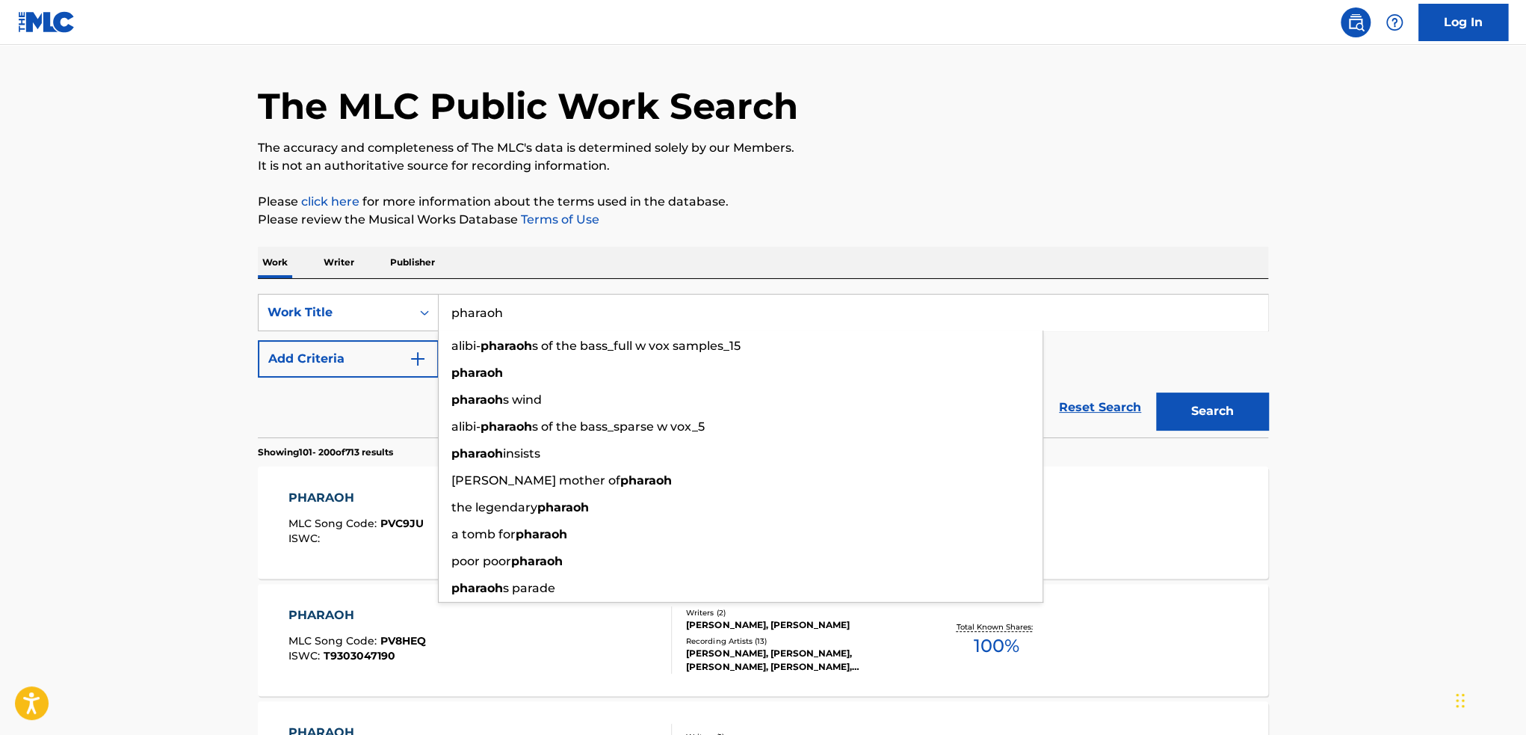
drag, startPoint x: 532, startPoint y: 315, endPoint x: 448, endPoint y: 327, distance: 84.6
click at [448, 327] on input "pharaoh" at bounding box center [853, 312] width 829 height 36
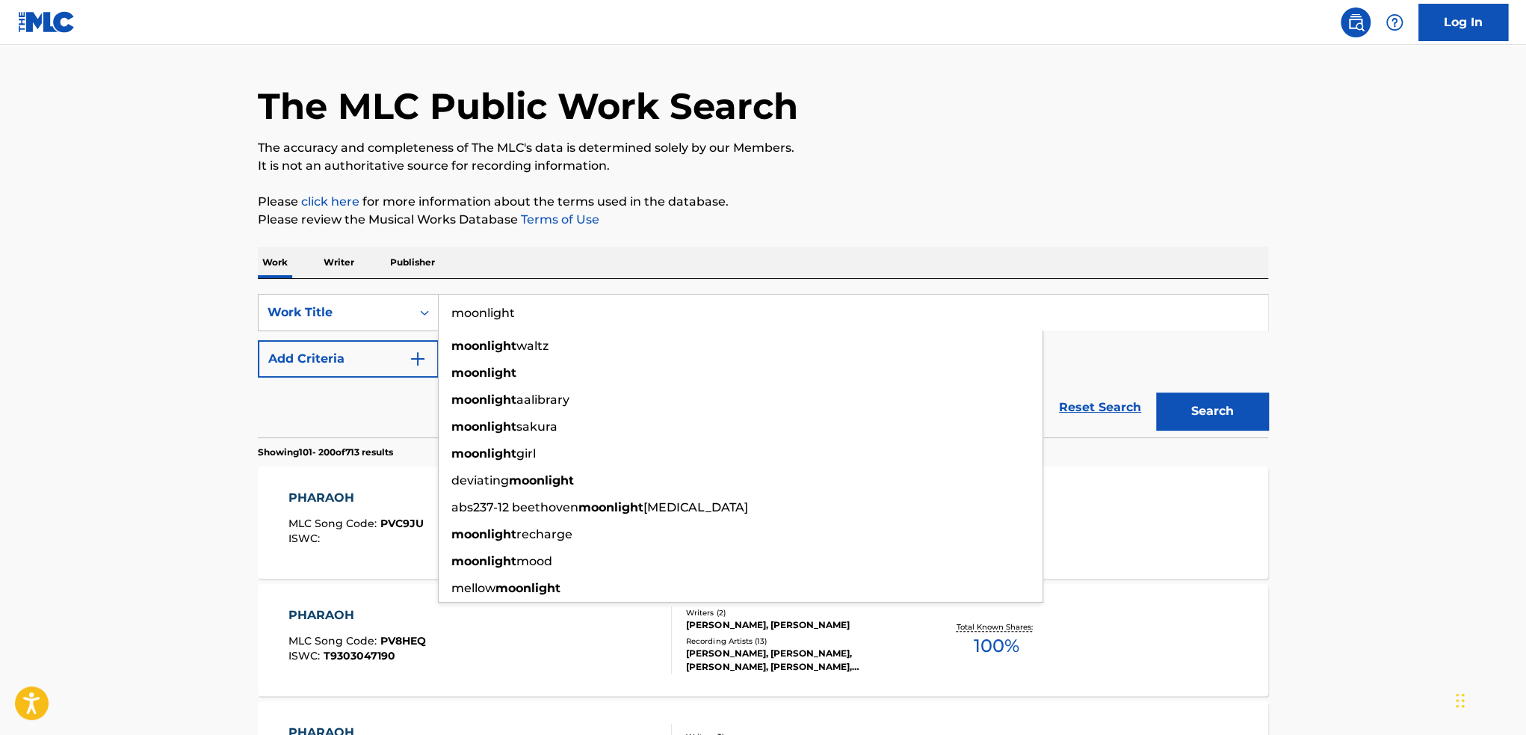
type input "moonlight"
click at [1156, 392] on button "Search" at bounding box center [1212, 410] width 112 height 37
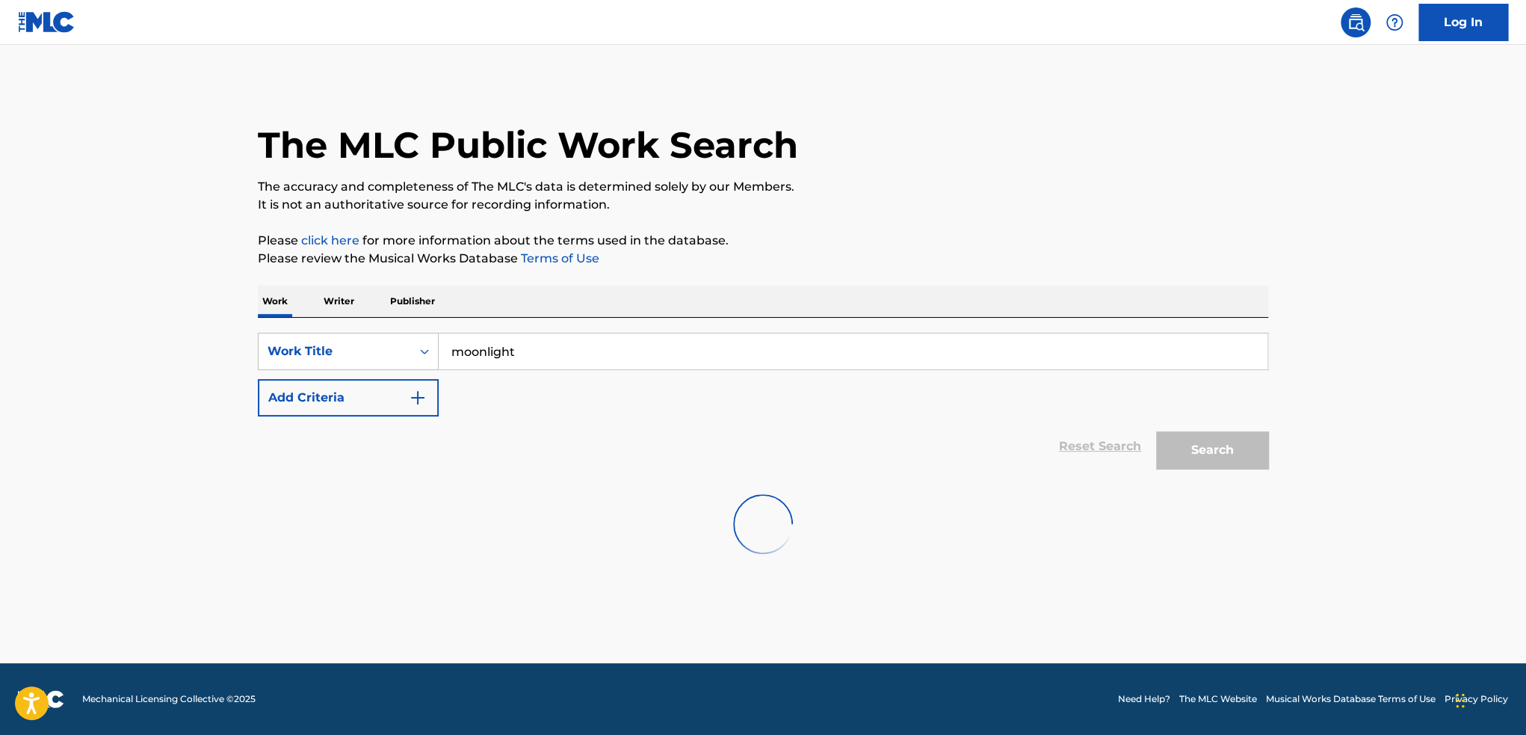
scroll to position [0, 0]
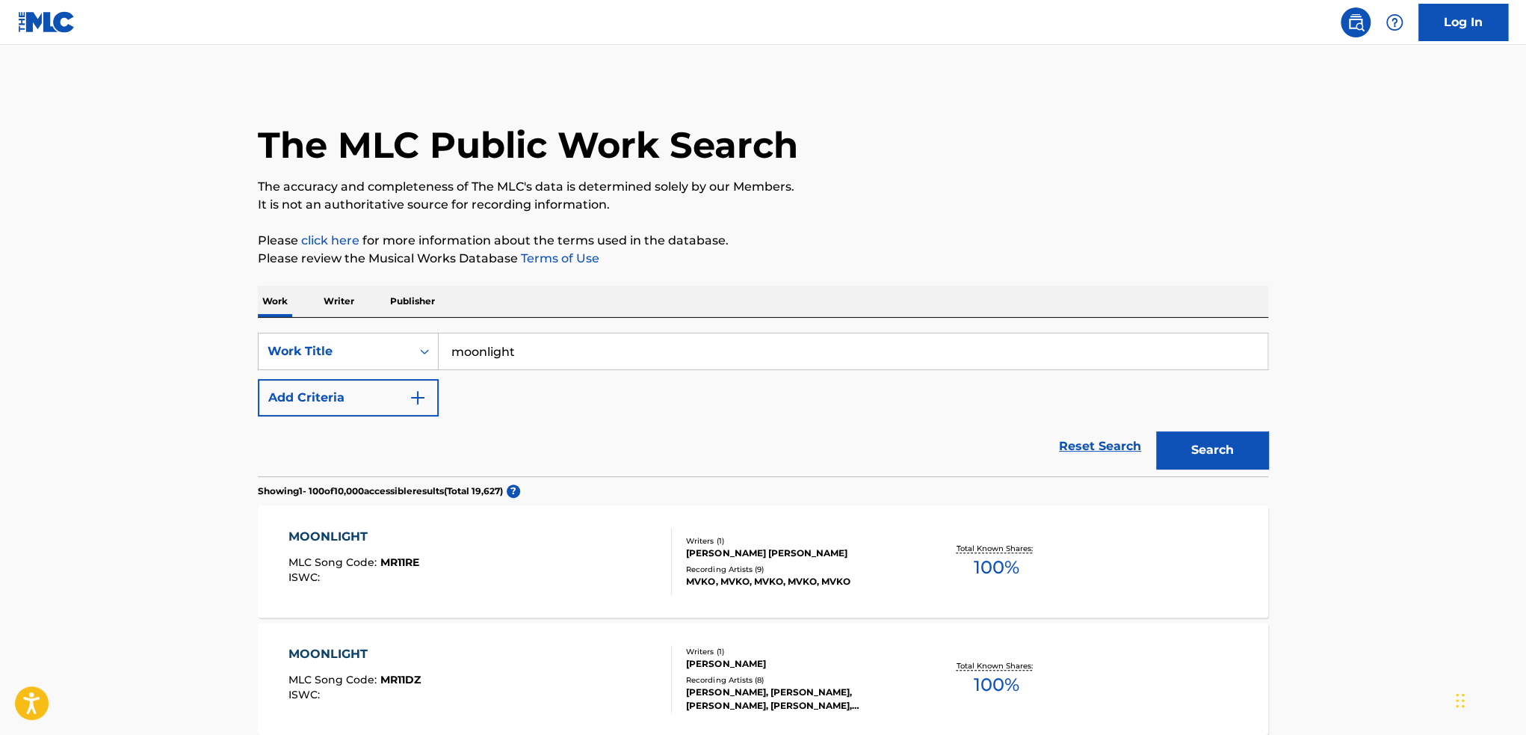
click at [395, 414] on button "Add Criteria" at bounding box center [348, 397] width 181 height 37
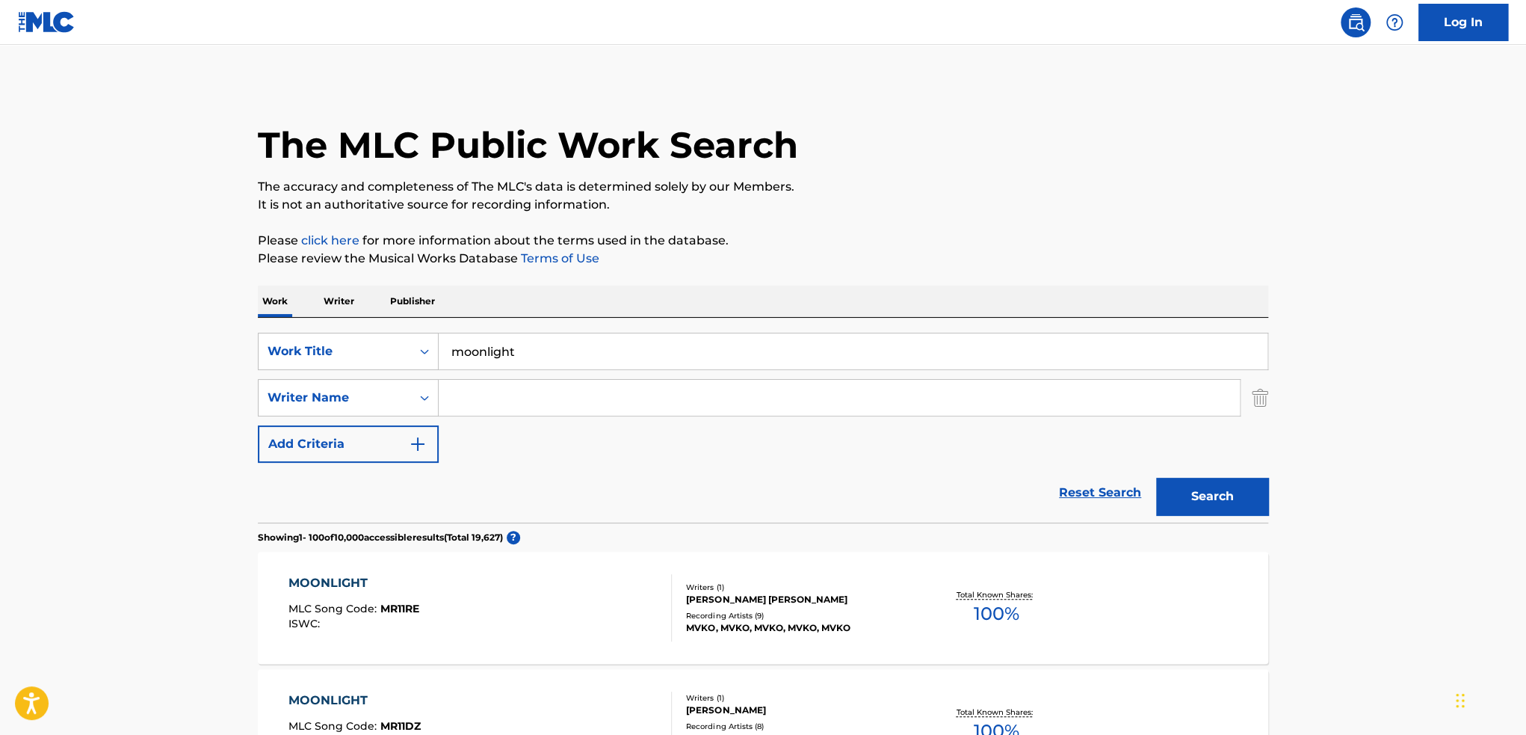
click at [492, 400] on input "Search Form" at bounding box center [839, 398] width 801 height 36
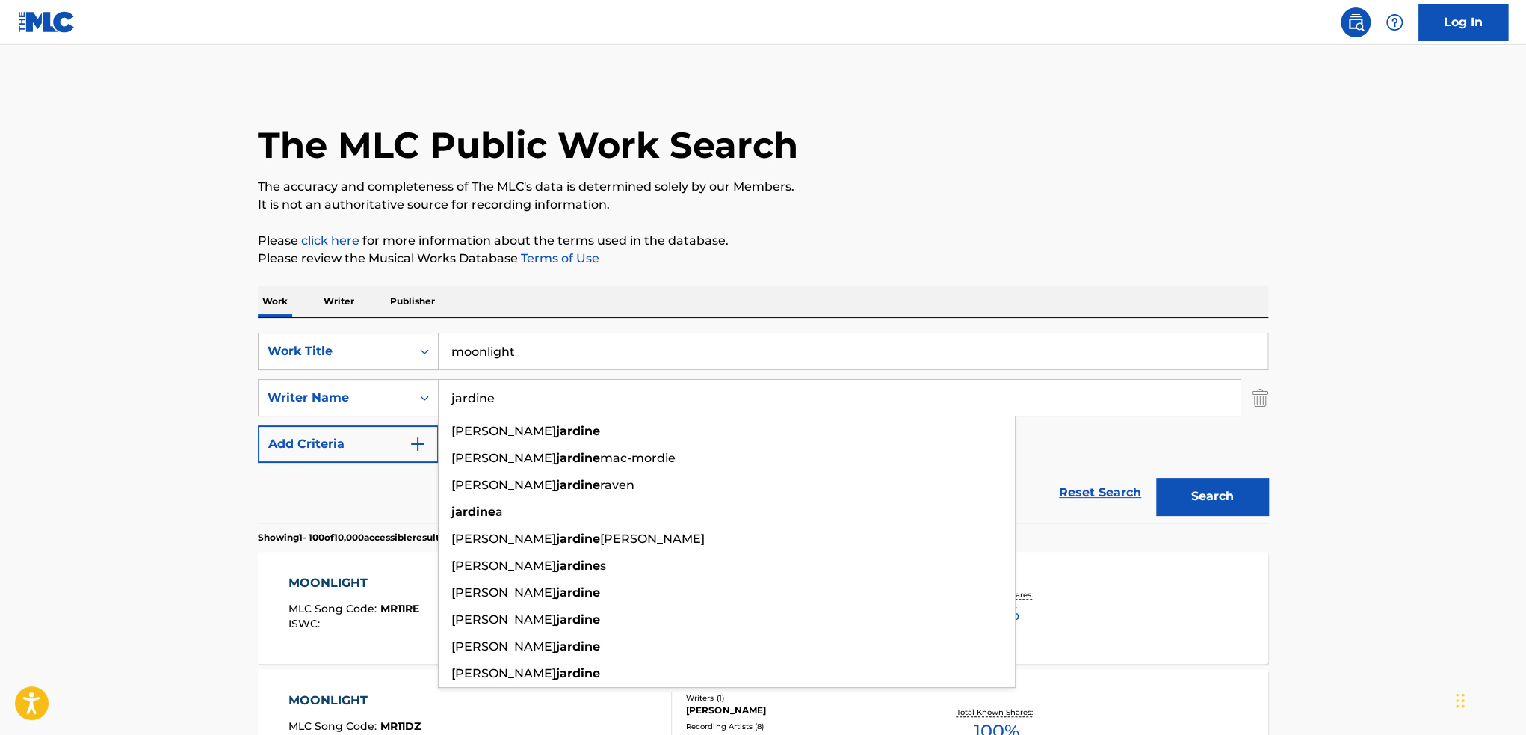
type input "jardine"
click at [1156, 478] on button "Search" at bounding box center [1212, 496] width 112 height 37
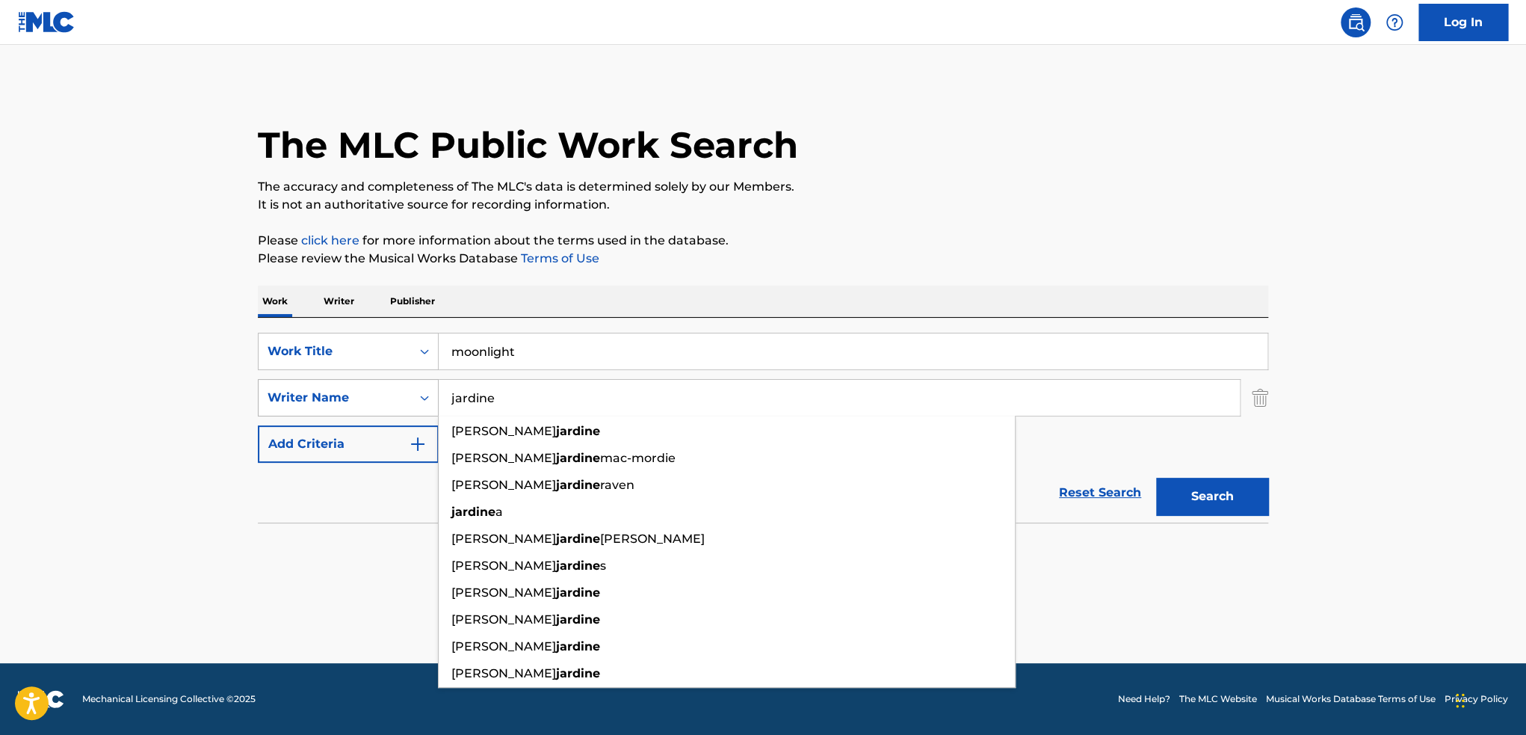
drag, startPoint x: 523, startPoint y: 397, endPoint x: 436, endPoint y: 395, distance: 87.5
click at [436, 395] on div "SearchWithCriteria1170381c-d4b8-470c-9dd6-8734ae42d685 Writer Name [PERSON_NAME…" at bounding box center [763, 397] width 1011 height 37
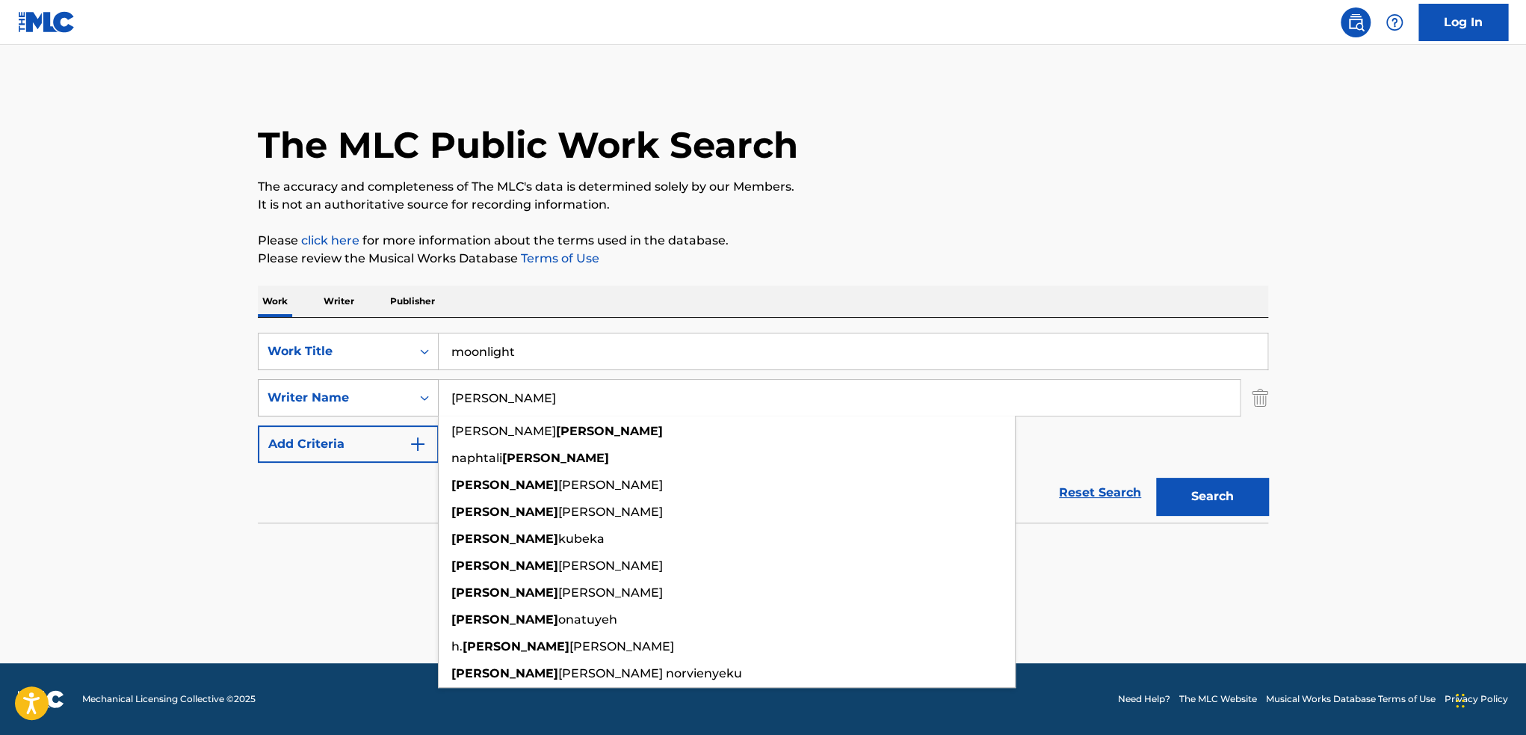
type input "[PERSON_NAME]"
click at [1156, 478] on button "Search" at bounding box center [1212, 496] width 112 height 37
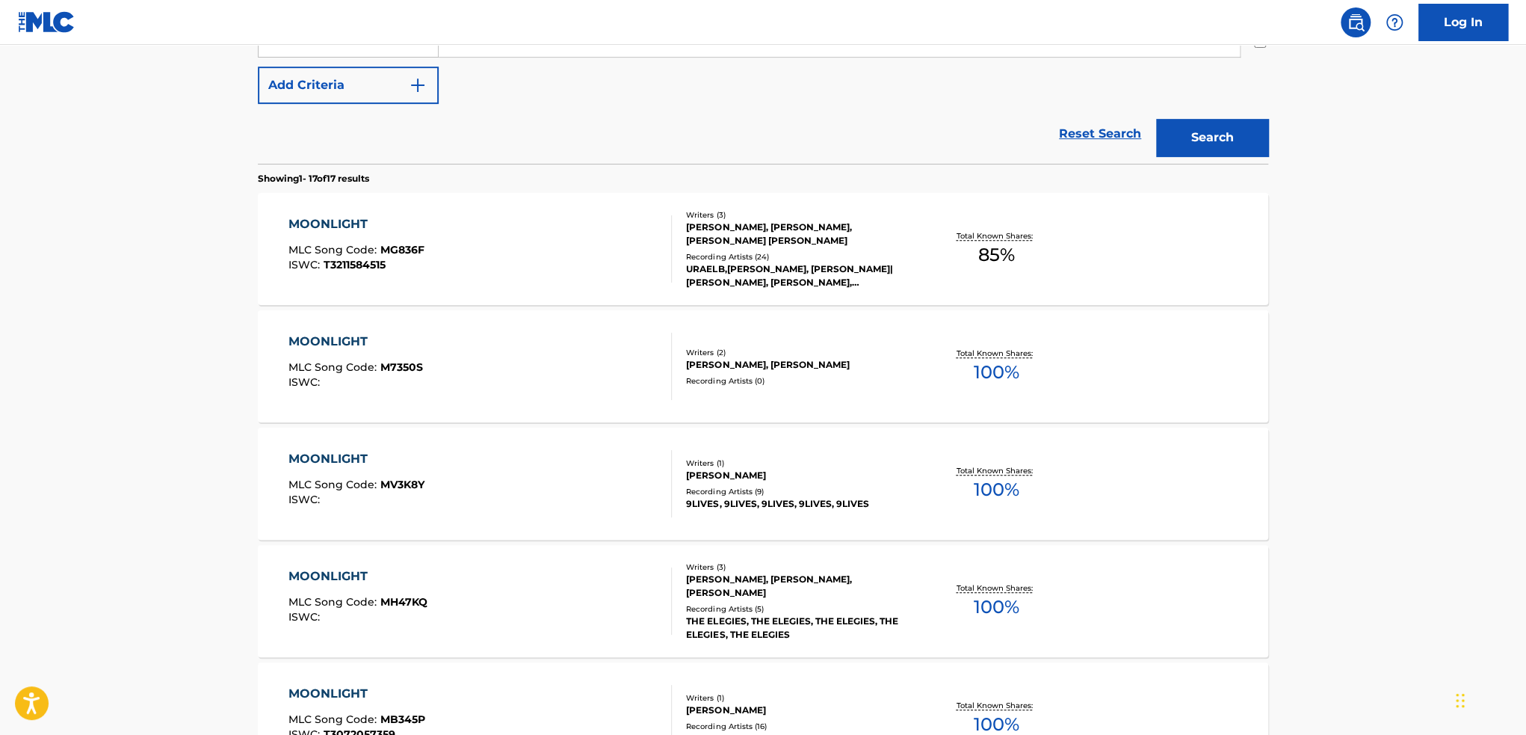
scroll to position [374, 0]
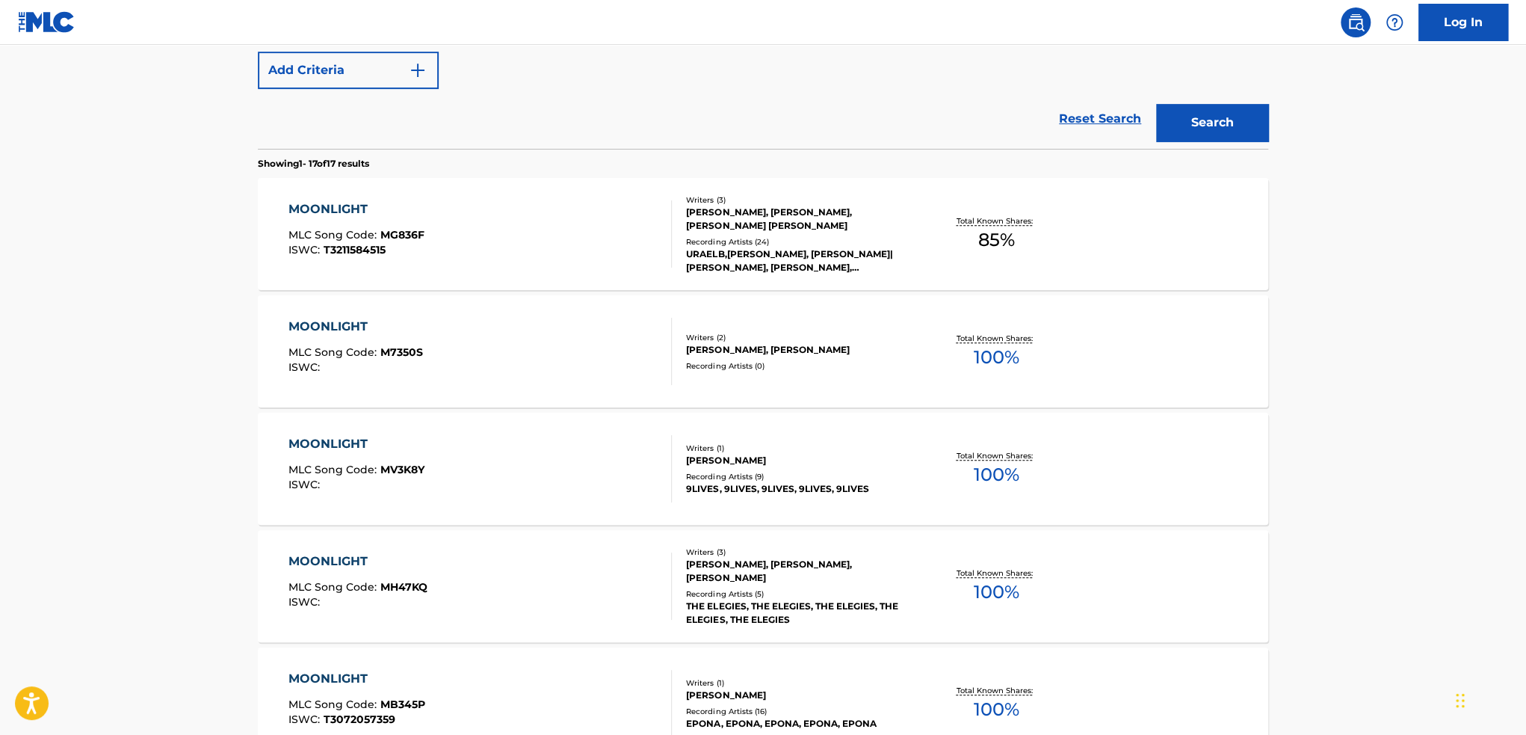
click at [484, 474] on div "MOONLIGHT MLC Song Code : MV3K8Y ISWC :" at bounding box center [481, 468] width 384 height 67
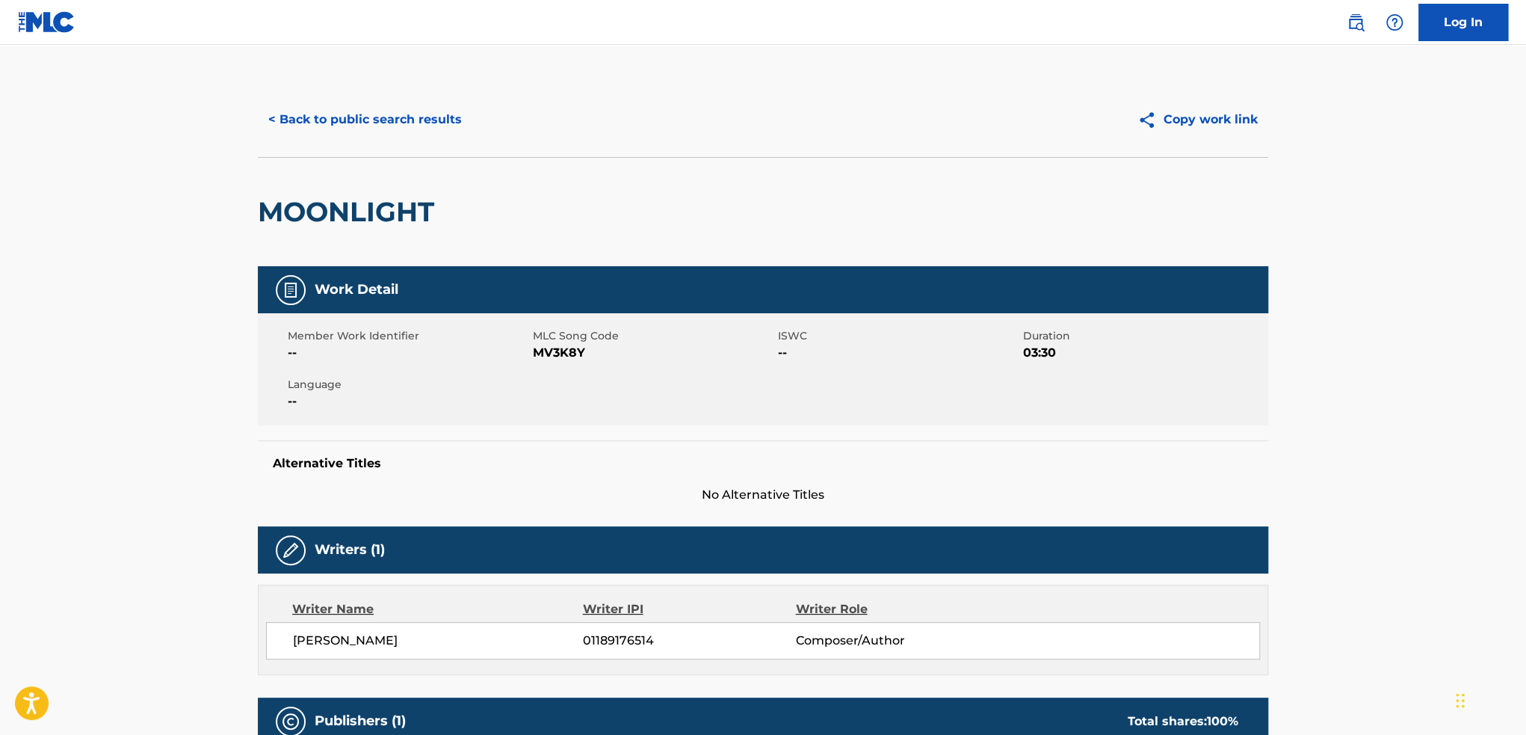
click at [293, 114] on button "< Back to public search results" at bounding box center [365, 119] width 215 height 37
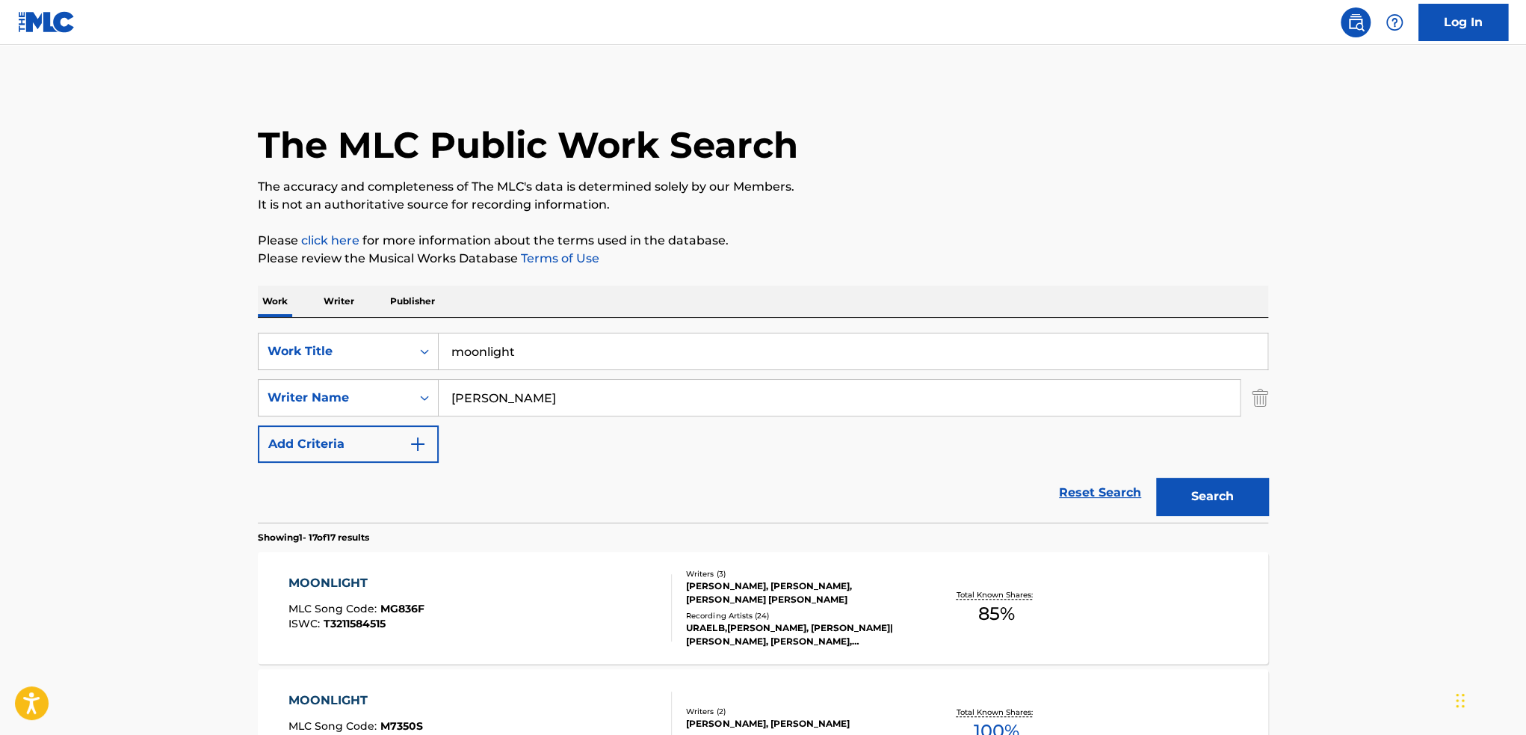
click at [1087, 489] on link "Reset Search" at bounding box center [1100, 492] width 97 height 33
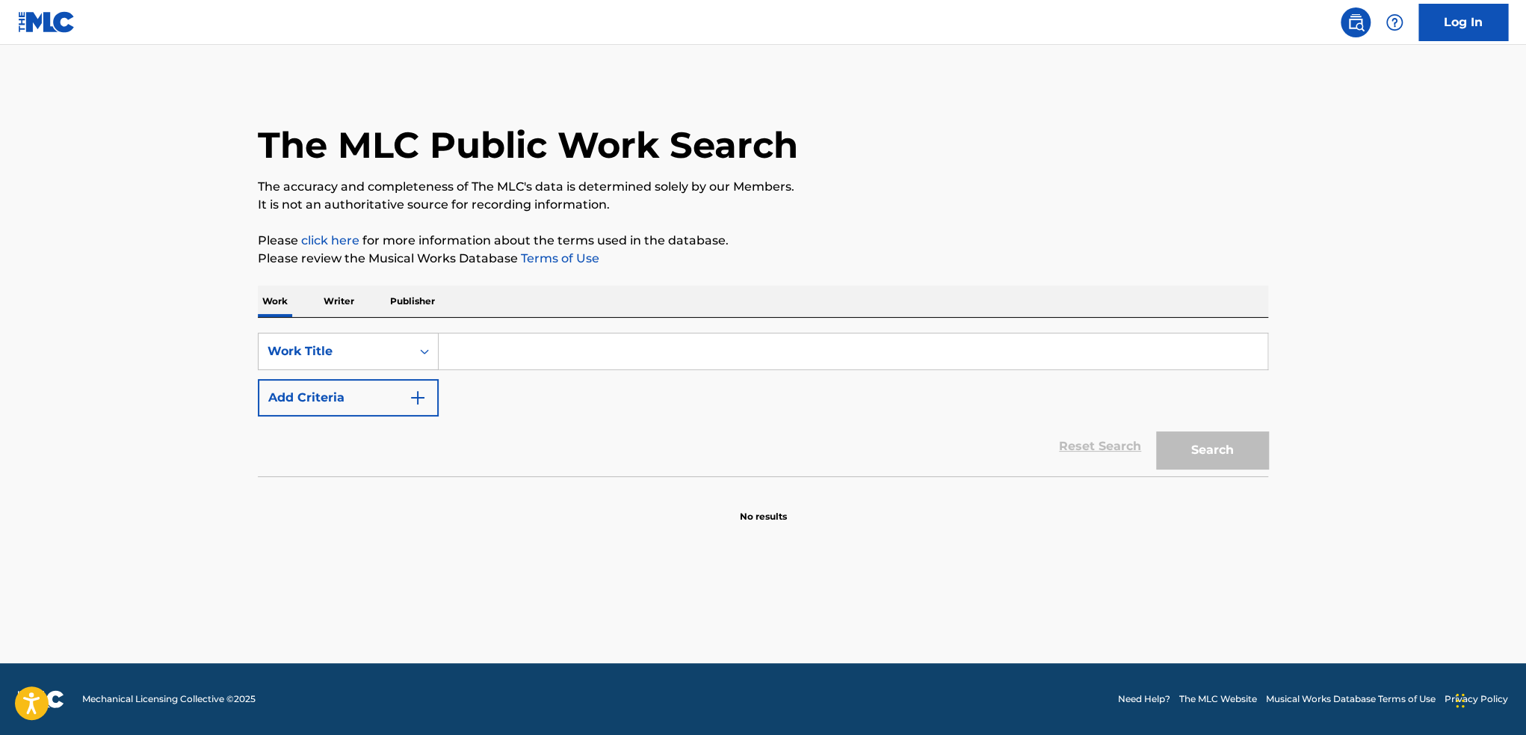
click at [551, 349] on input "Search Form" at bounding box center [853, 351] width 829 height 36
paste input "khaos emerald 2"
type input "khaos emerald 2"
click at [1205, 442] on button "Search" at bounding box center [1212, 449] width 112 height 37
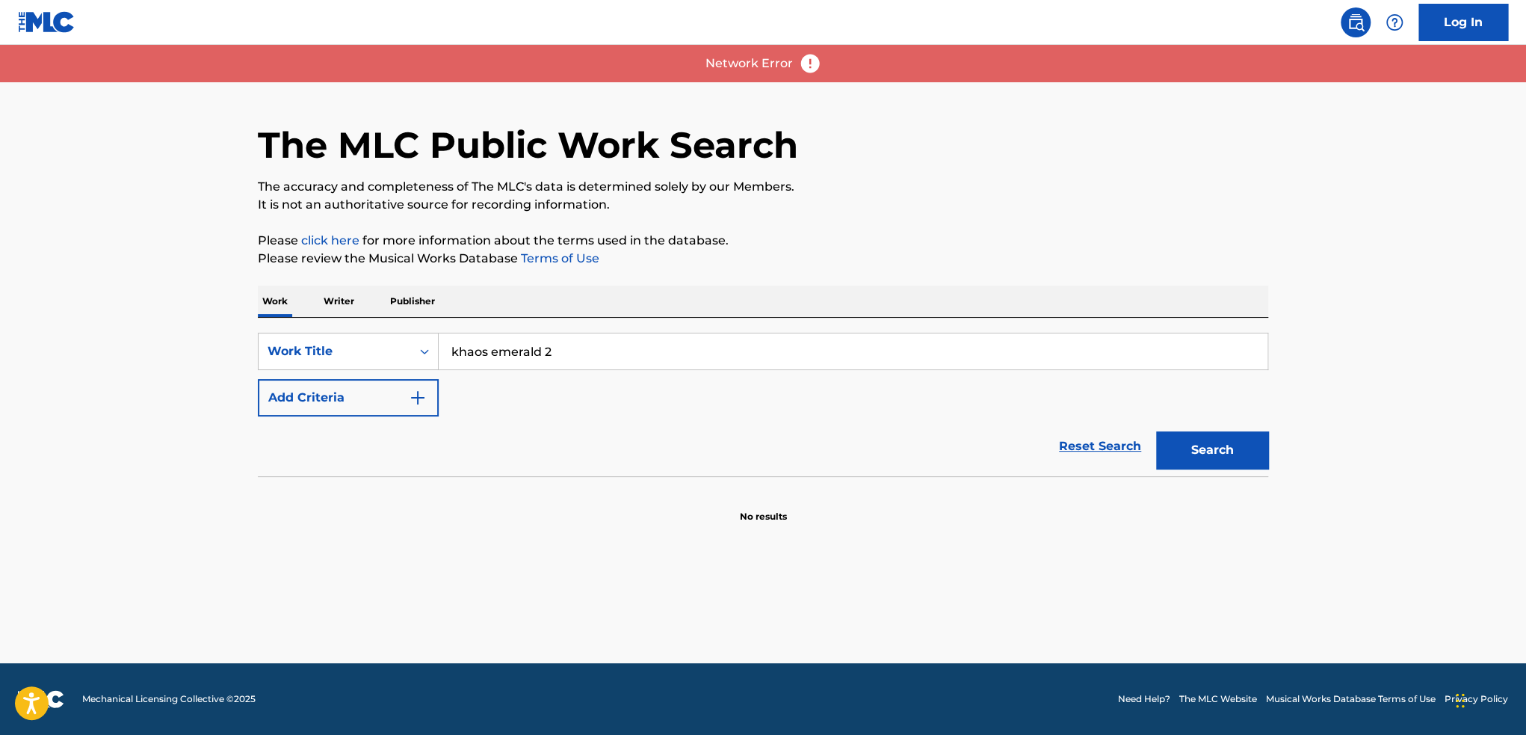
click at [1197, 442] on button "Search" at bounding box center [1212, 449] width 112 height 37
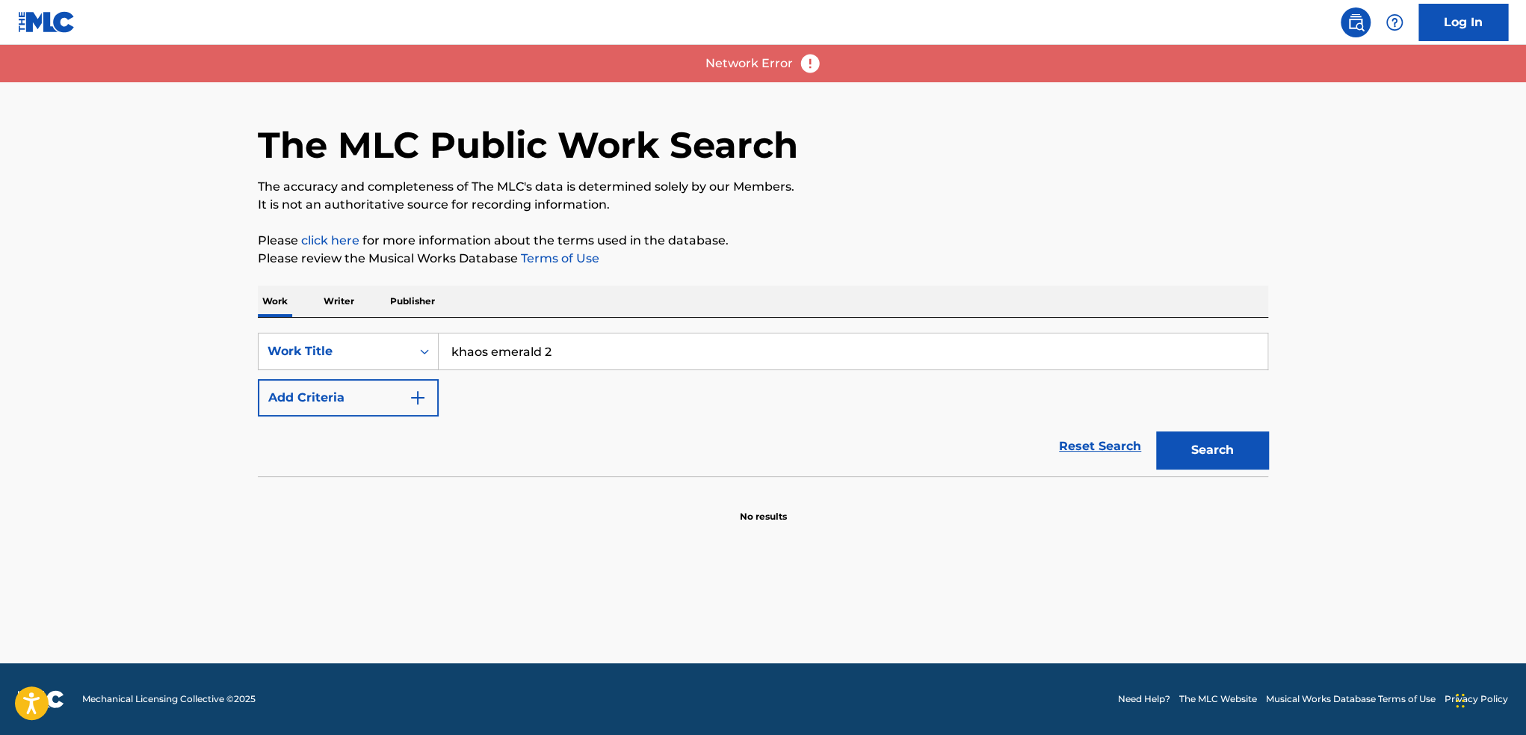
click at [1197, 442] on button "Search" at bounding box center [1212, 449] width 112 height 37
click at [1197, 442] on div "Search" at bounding box center [1209, 446] width 120 height 60
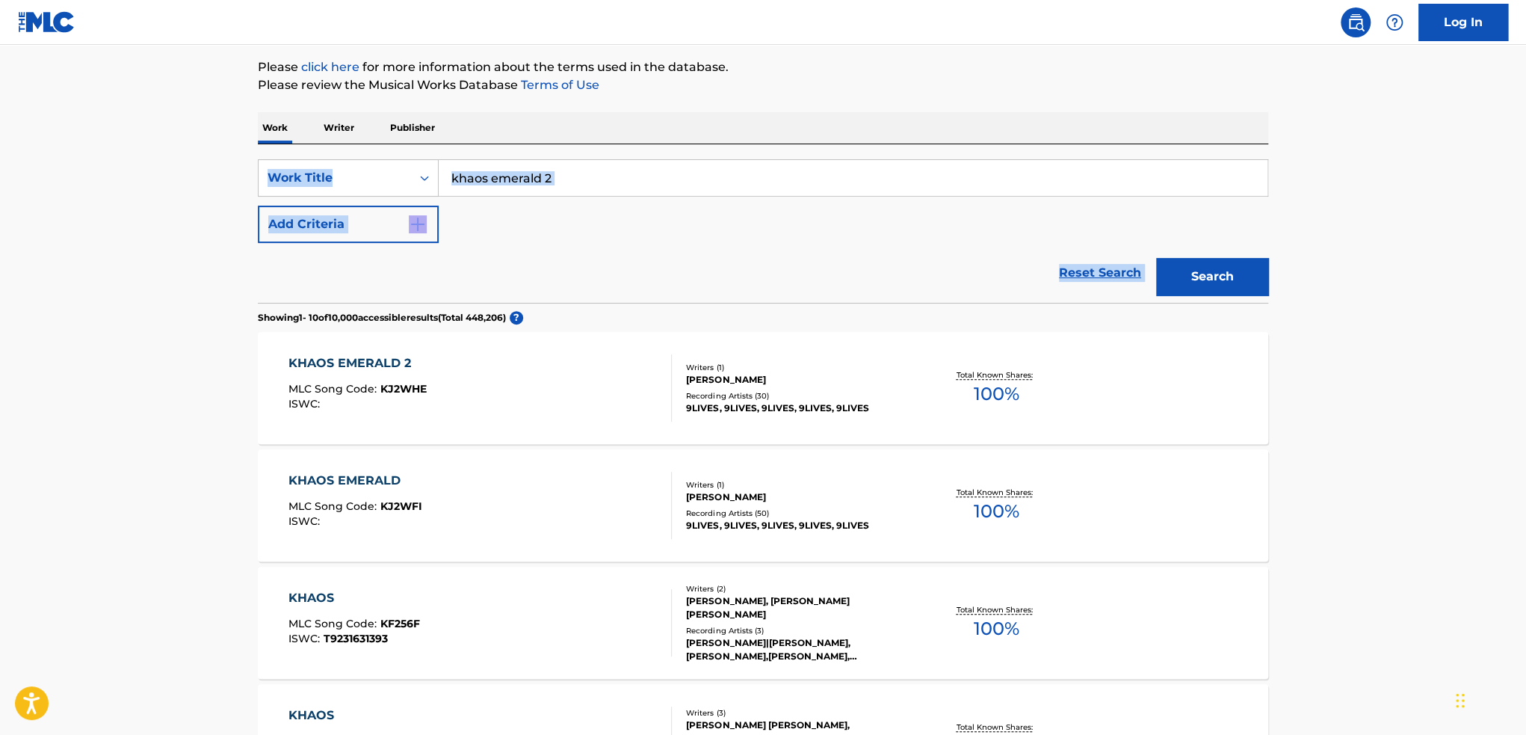
scroll to position [149, 0]
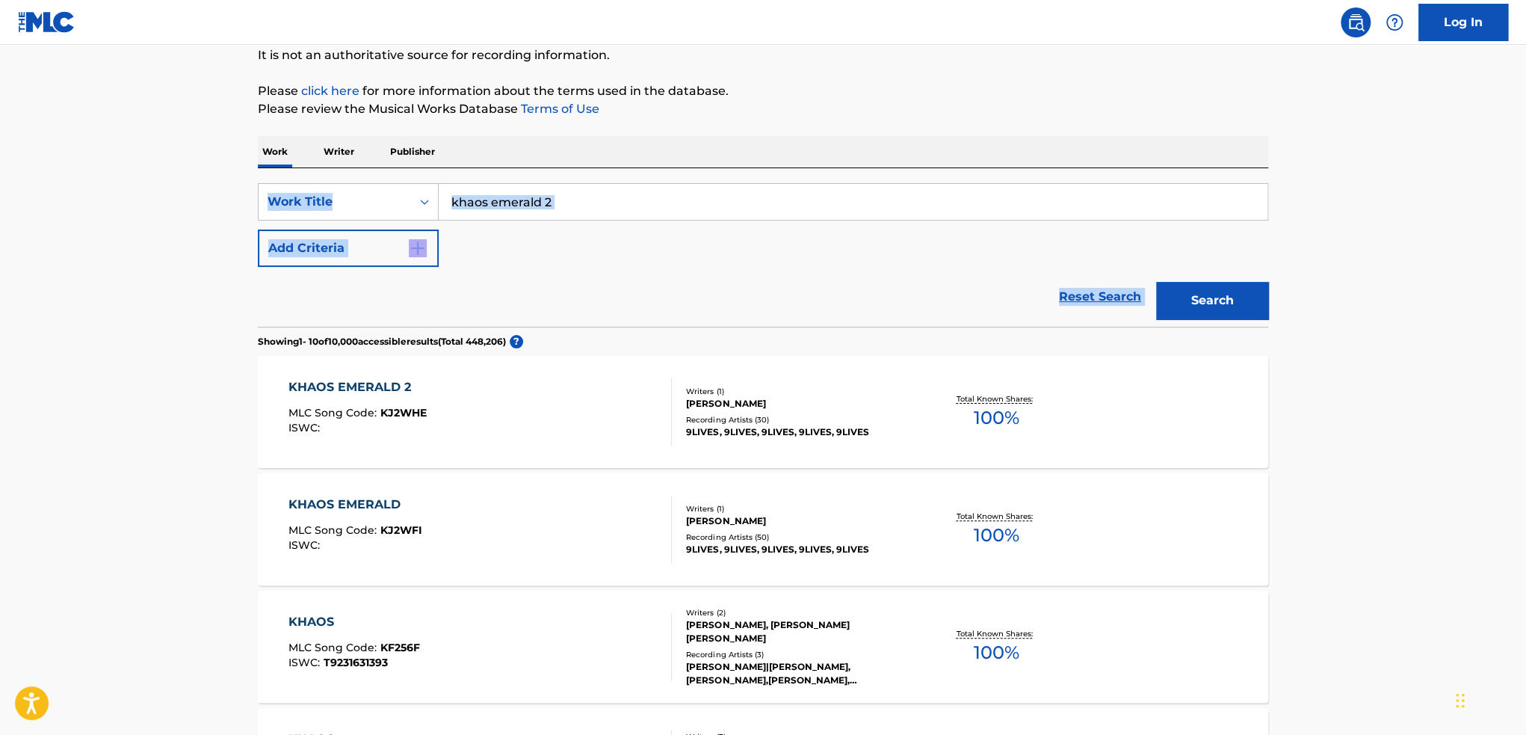
click at [582, 413] on div "KHAOS EMERALD 2 MLC Song Code : KJ2WHE ISWC :" at bounding box center [481, 411] width 384 height 67
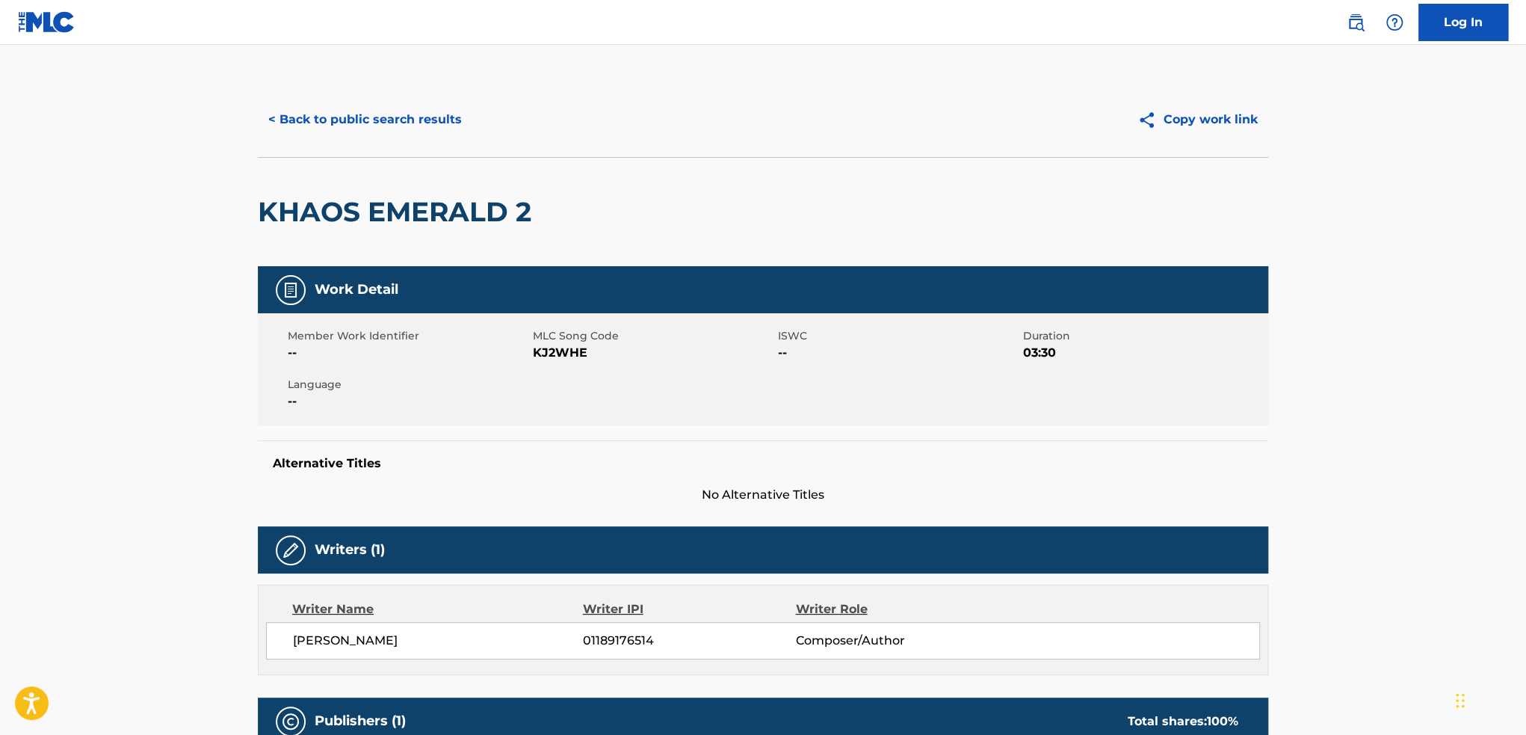
click at [335, 119] on button "< Back to public search results" at bounding box center [365, 119] width 215 height 37
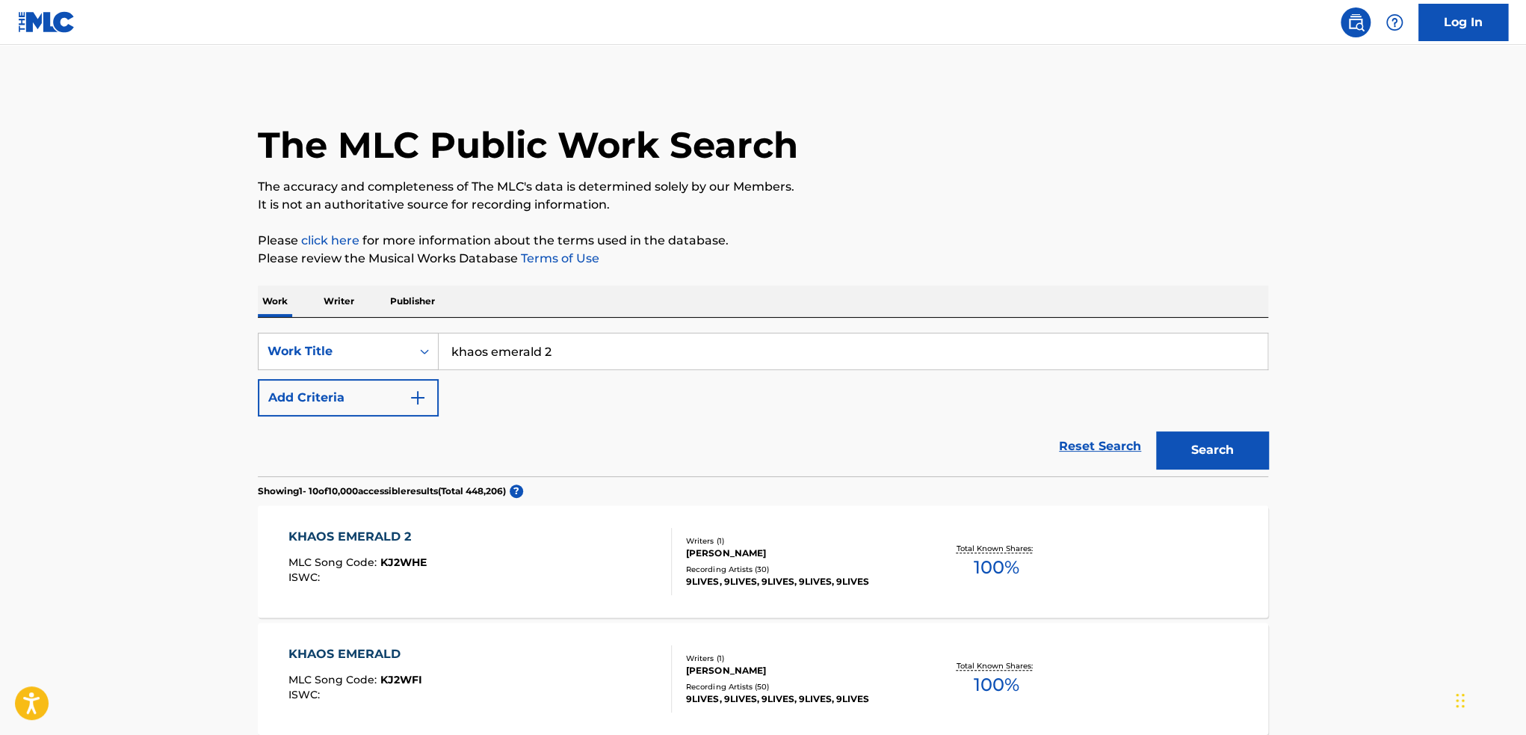
scroll to position [149, 0]
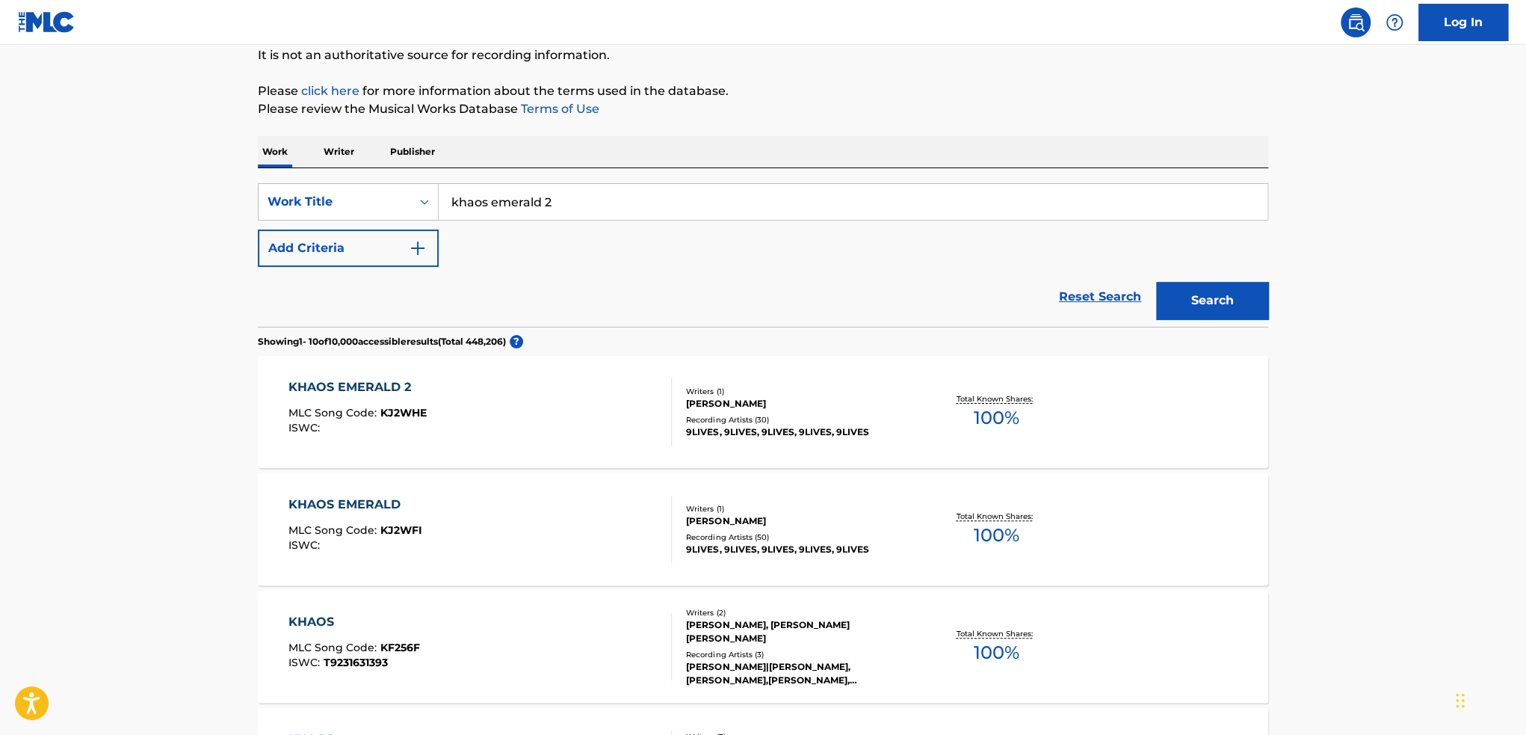
click at [570, 204] on input "khaos emerald 2" at bounding box center [853, 202] width 829 height 36
type input "khaos emerald"
click at [1156, 282] on button "Search" at bounding box center [1212, 300] width 112 height 37
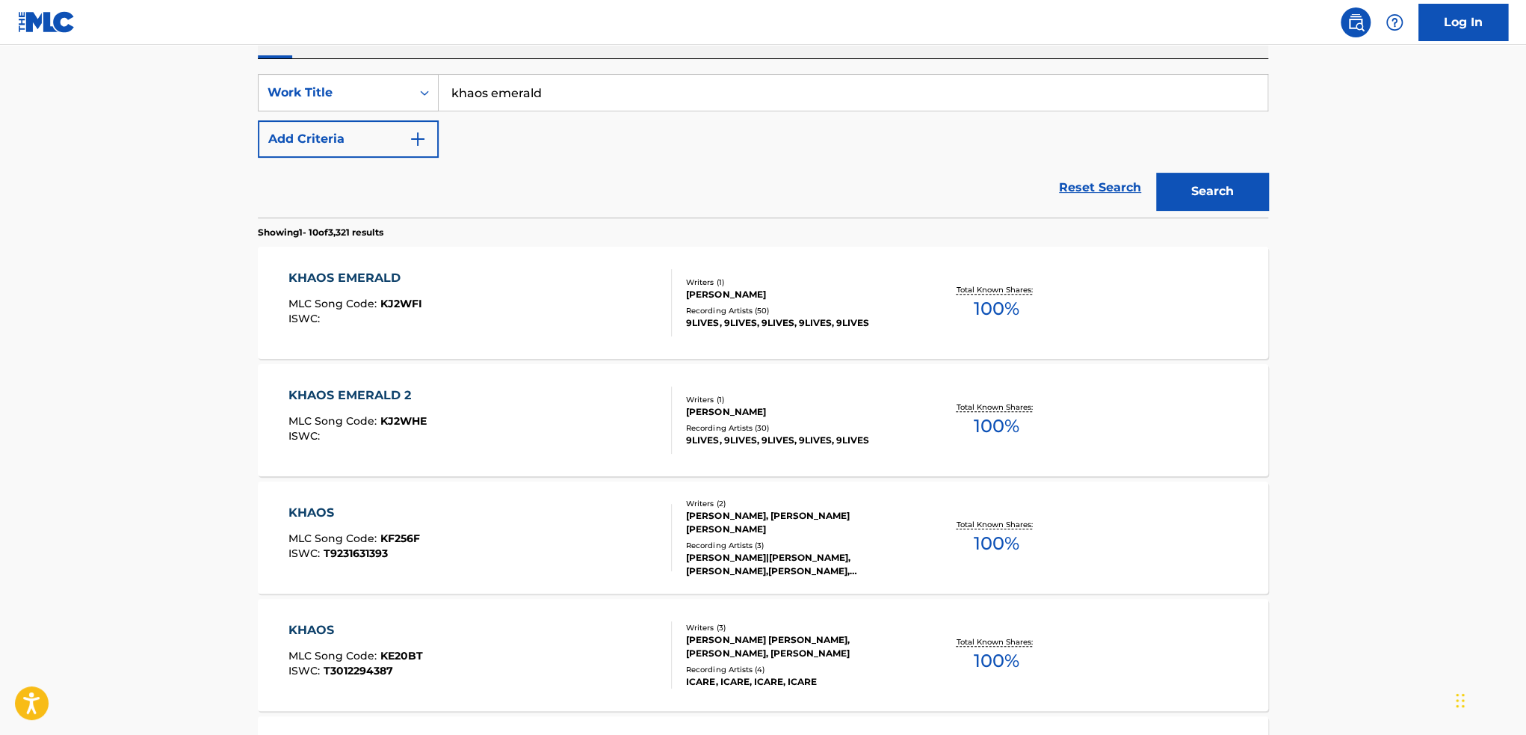
scroll to position [299, 0]
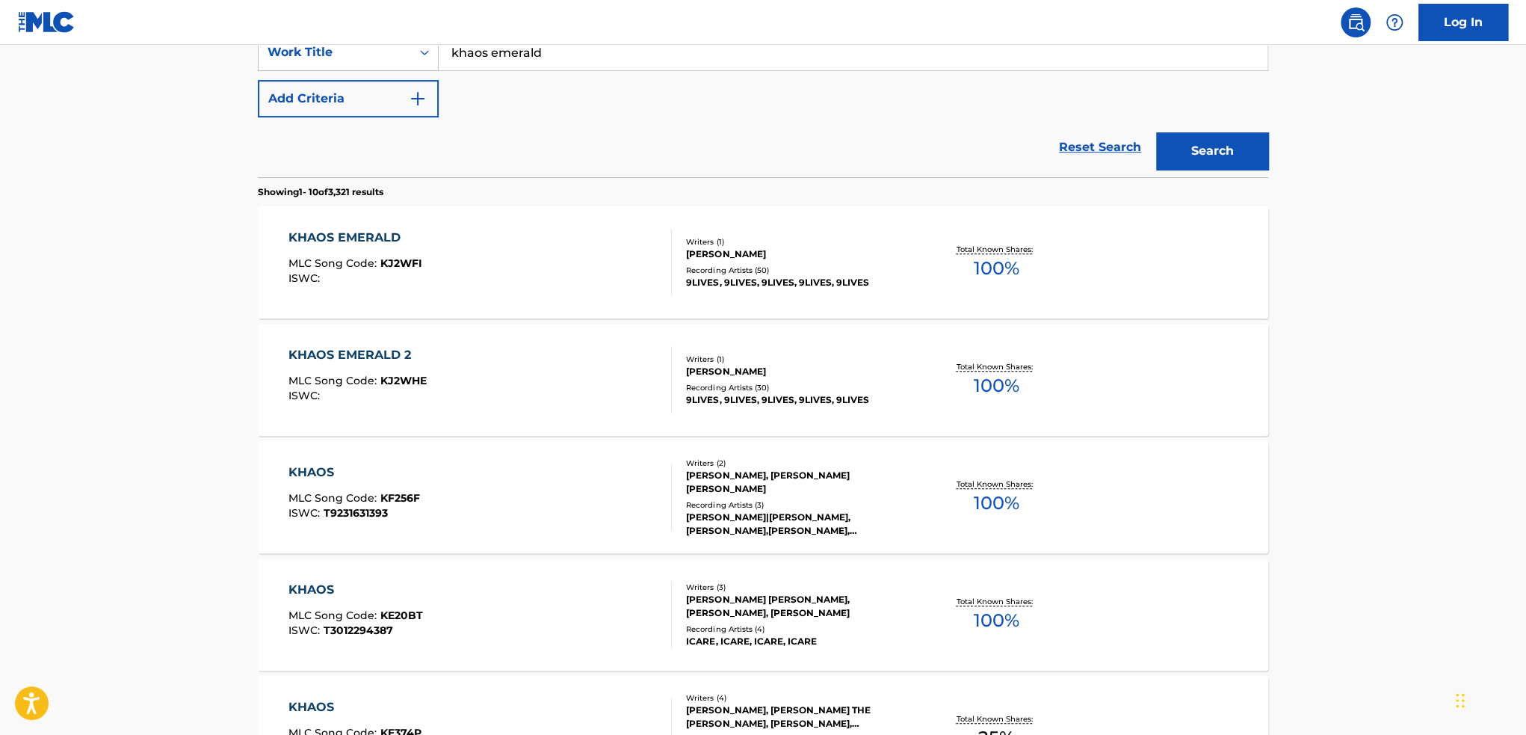
click at [377, 230] on div "KHAOS EMERALD" at bounding box center [356, 238] width 134 height 18
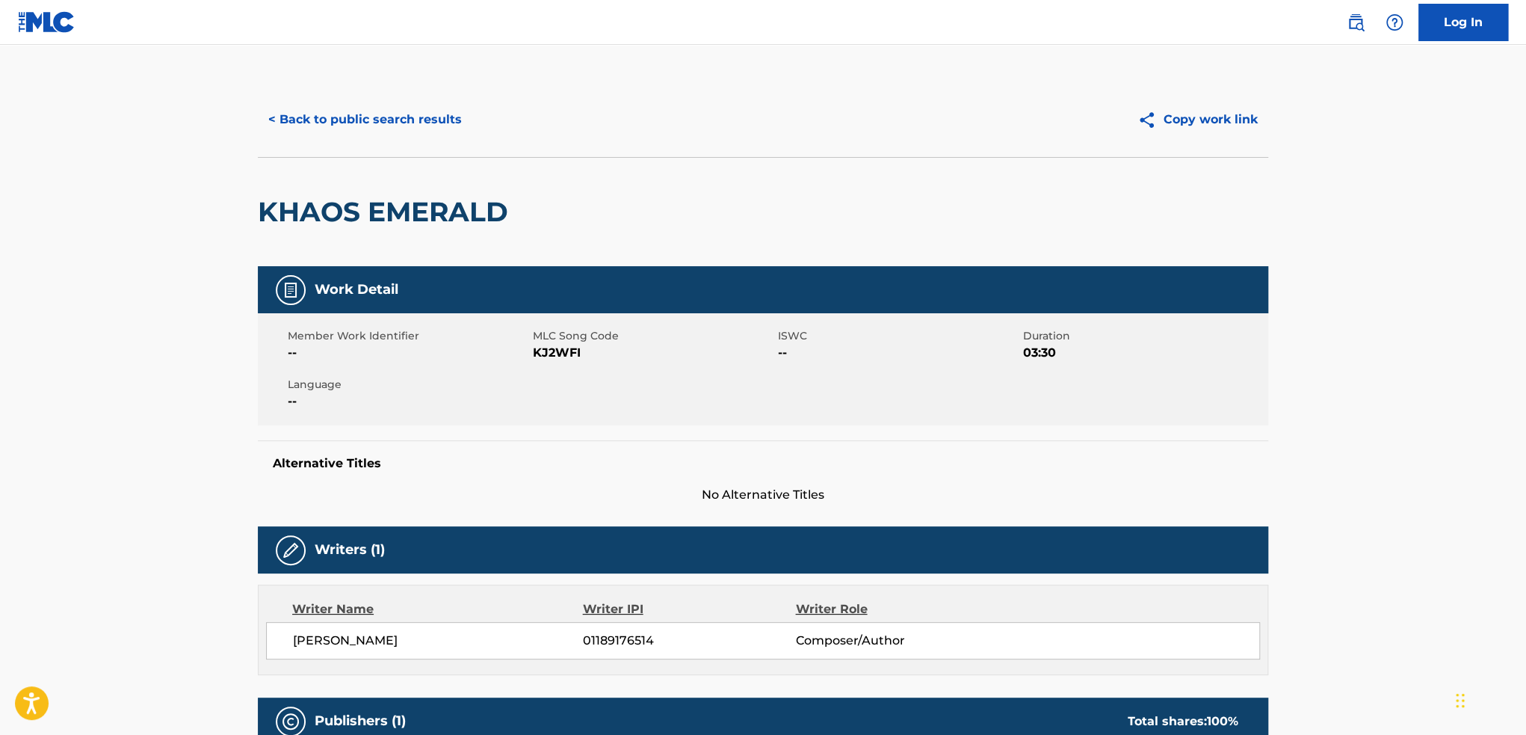
click at [326, 110] on button "< Back to public search results" at bounding box center [365, 119] width 215 height 37
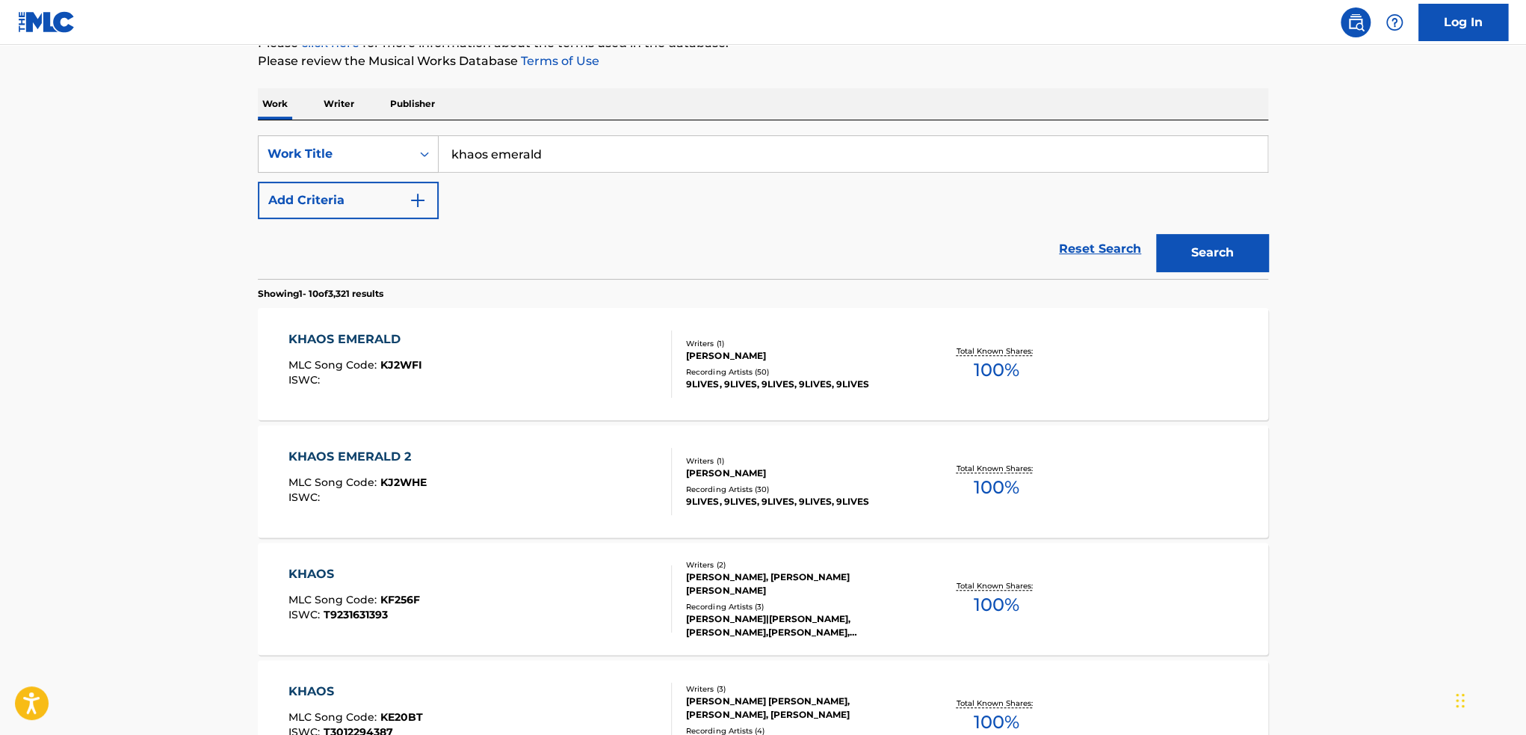
scroll to position [75, 0]
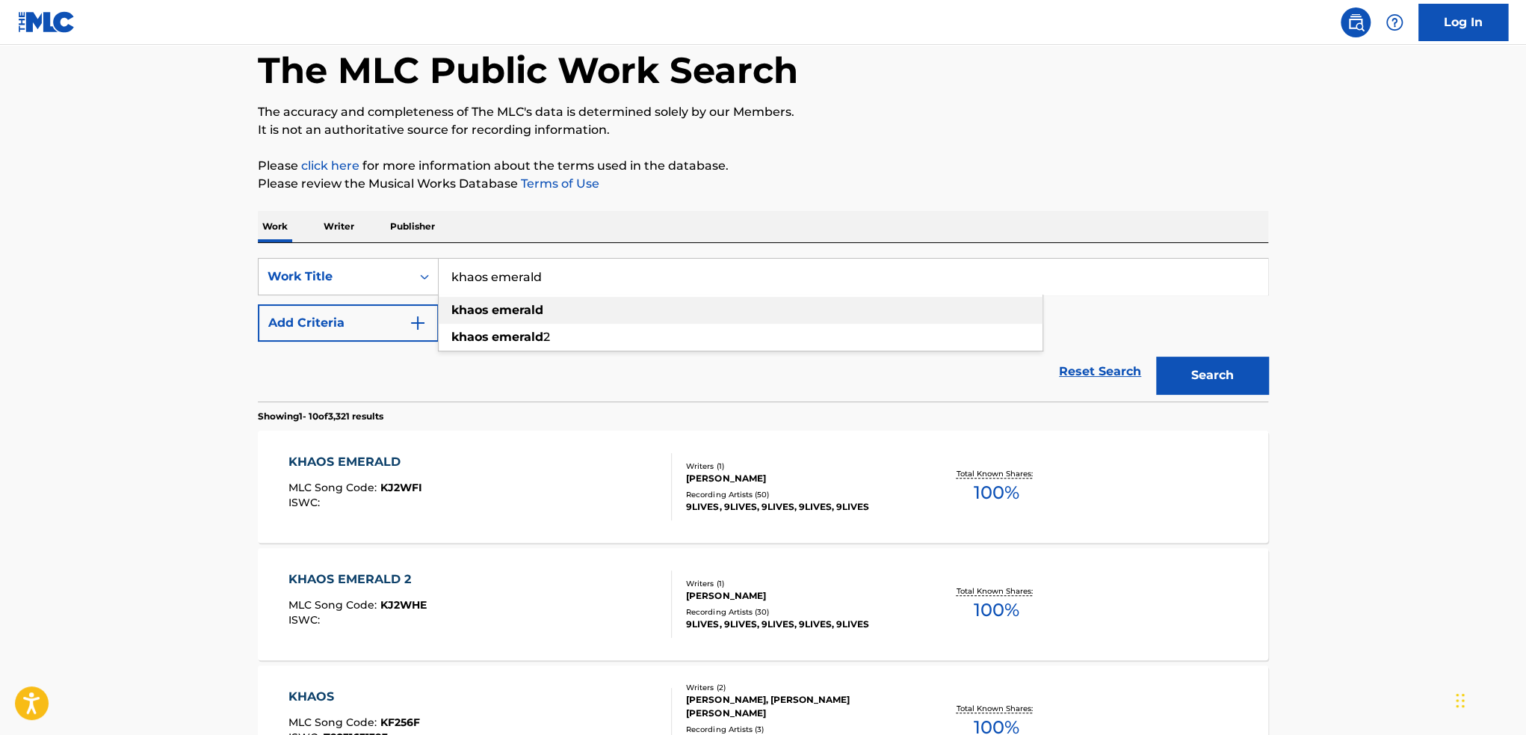
drag, startPoint x: 602, startPoint y: 289, endPoint x: 451, endPoint y: 297, distance: 151.2
click at [451, 294] on div "khaos emerald khaos emerald khaos emerald 2" at bounding box center [853, 277] width 829 height 36
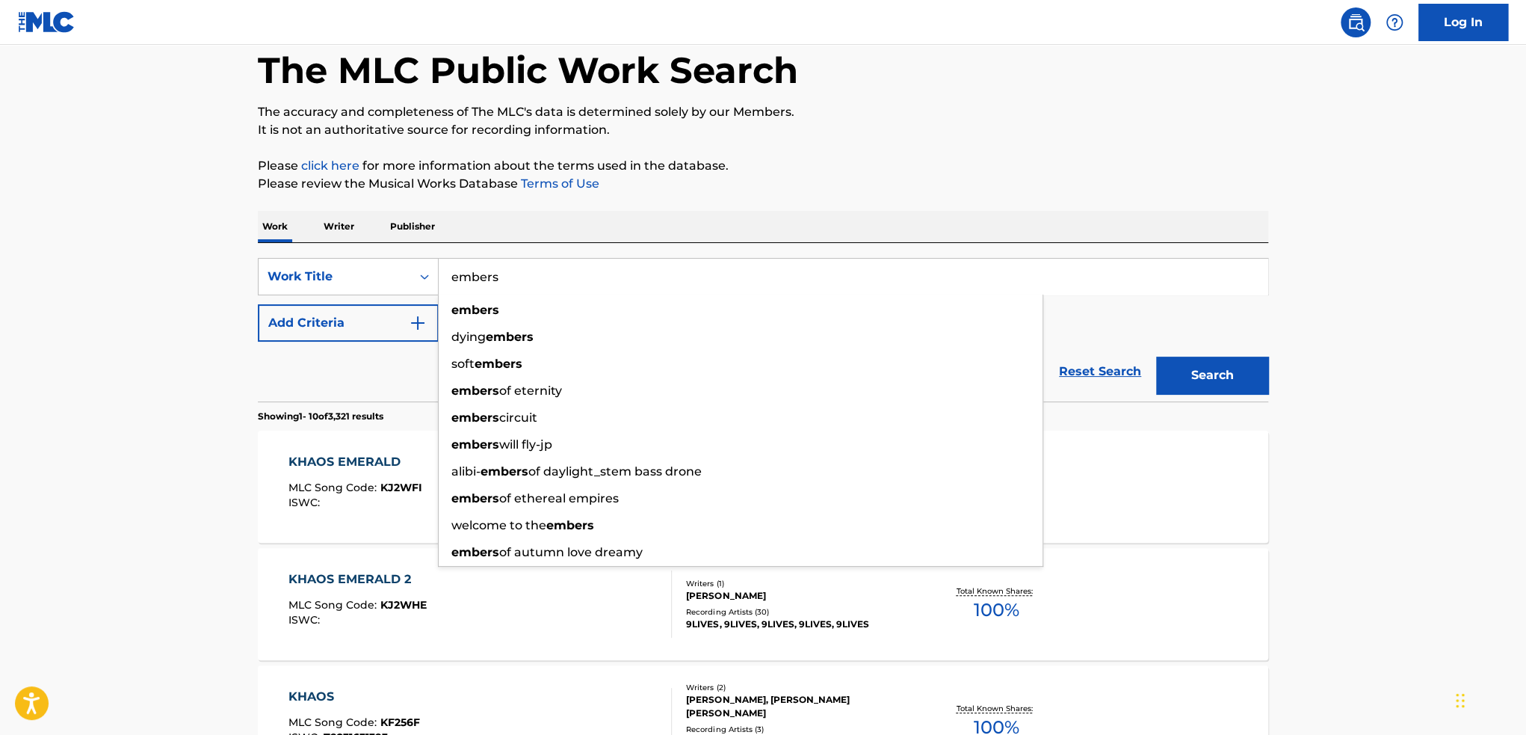
type input "embers"
click at [1156, 357] on button "Search" at bounding box center [1212, 375] width 112 height 37
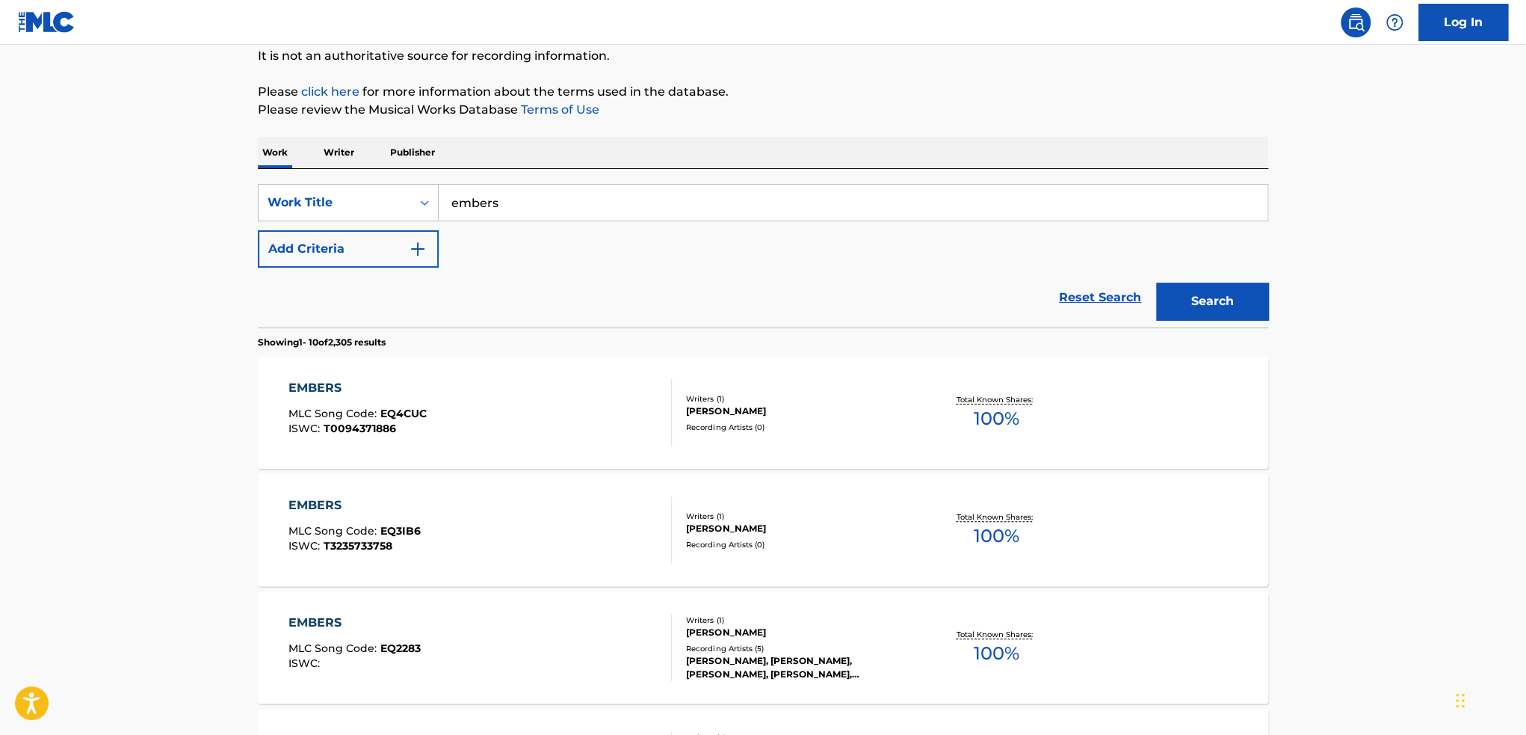
scroll to position [149, 0]
click at [360, 240] on button "Add Criteria" at bounding box center [348, 247] width 181 height 37
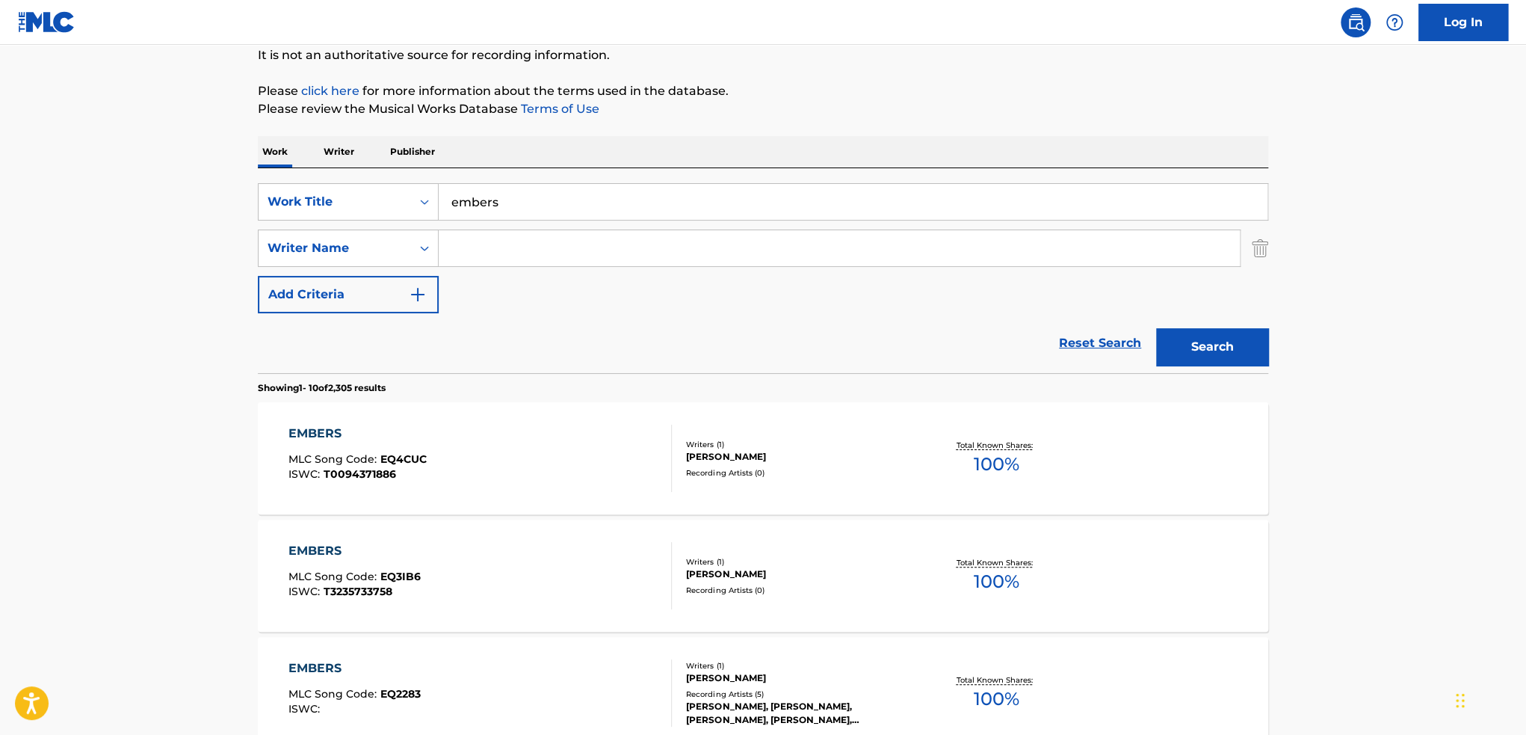
click at [451, 239] on input "Search Form" at bounding box center [839, 248] width 801 height 36
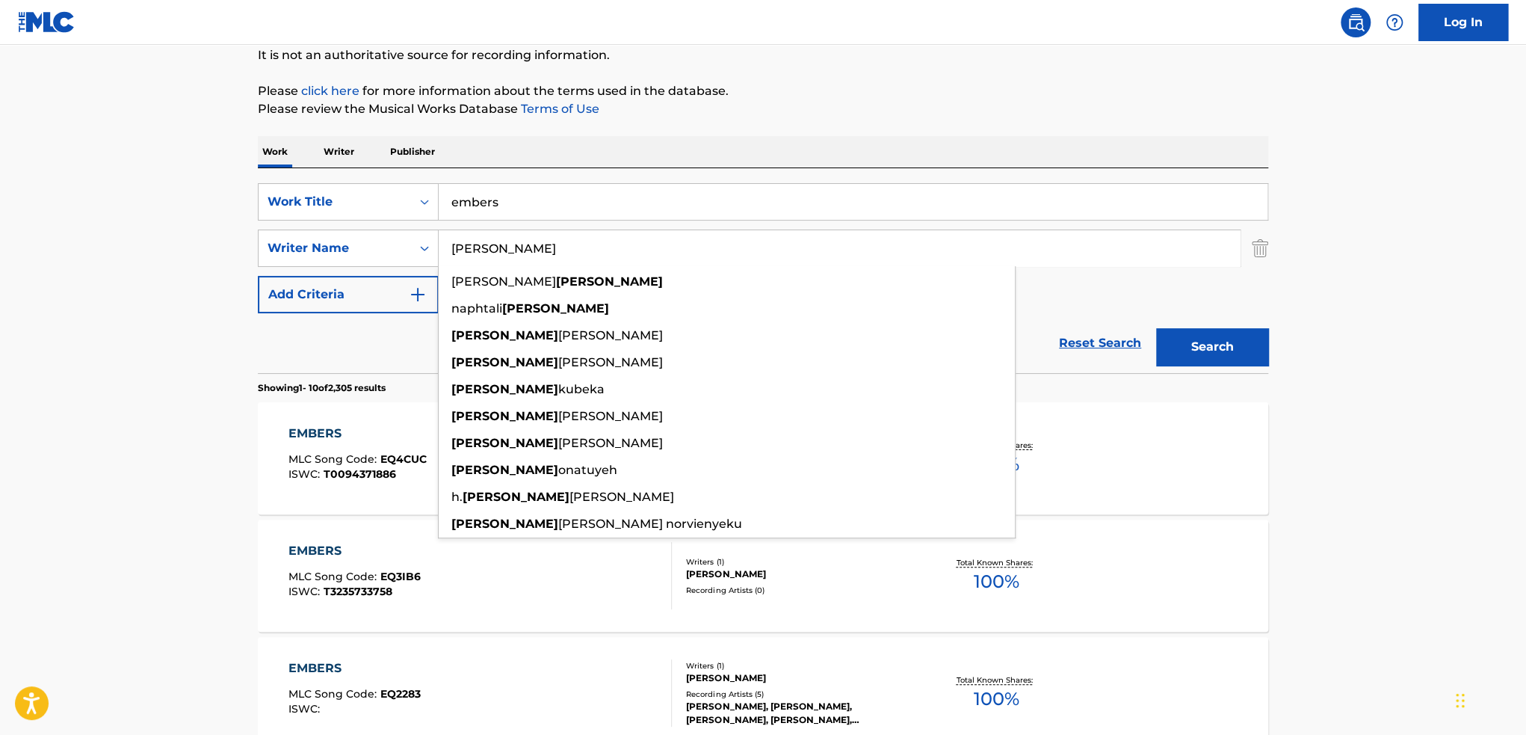
type input "[PERSON_NAME]"
click at [1156, 328] on button "Search" at bounding box center [1212, 346] width 112 height 37
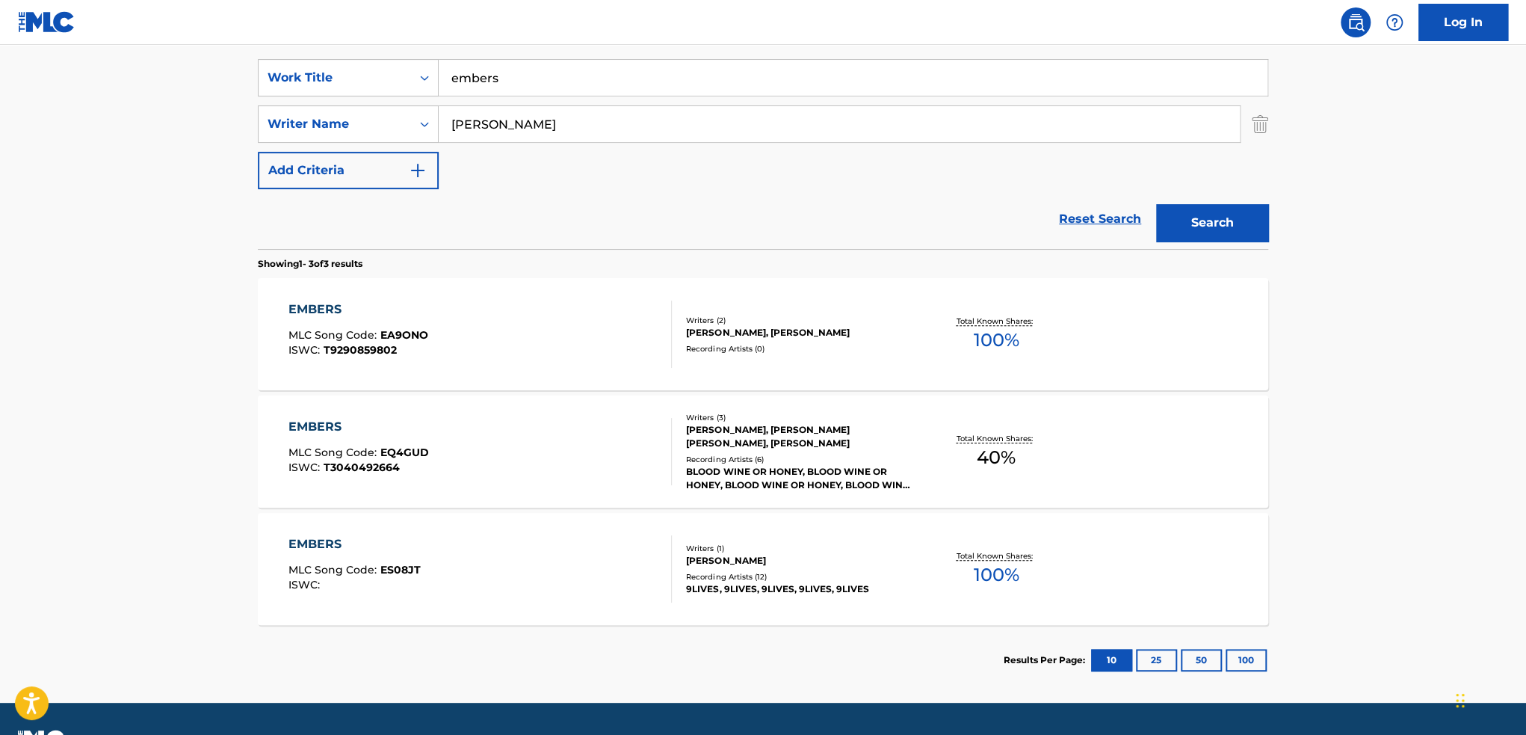
scroll to position [299, 0]
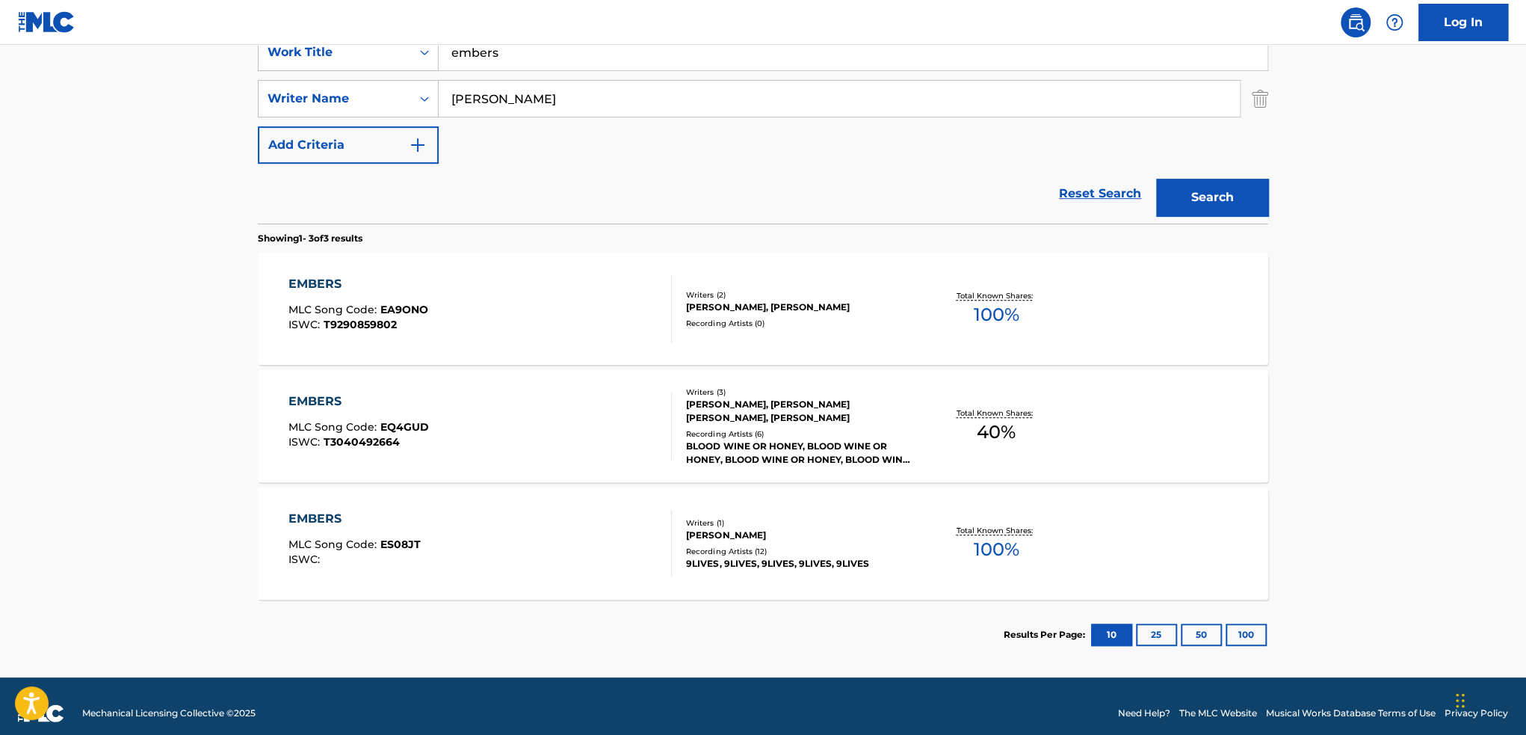
click at [607, 556] on div "EMBERS MLC Song Code : ES08JT ISWC :" at bounding box center [481, 543] width 384 height 67
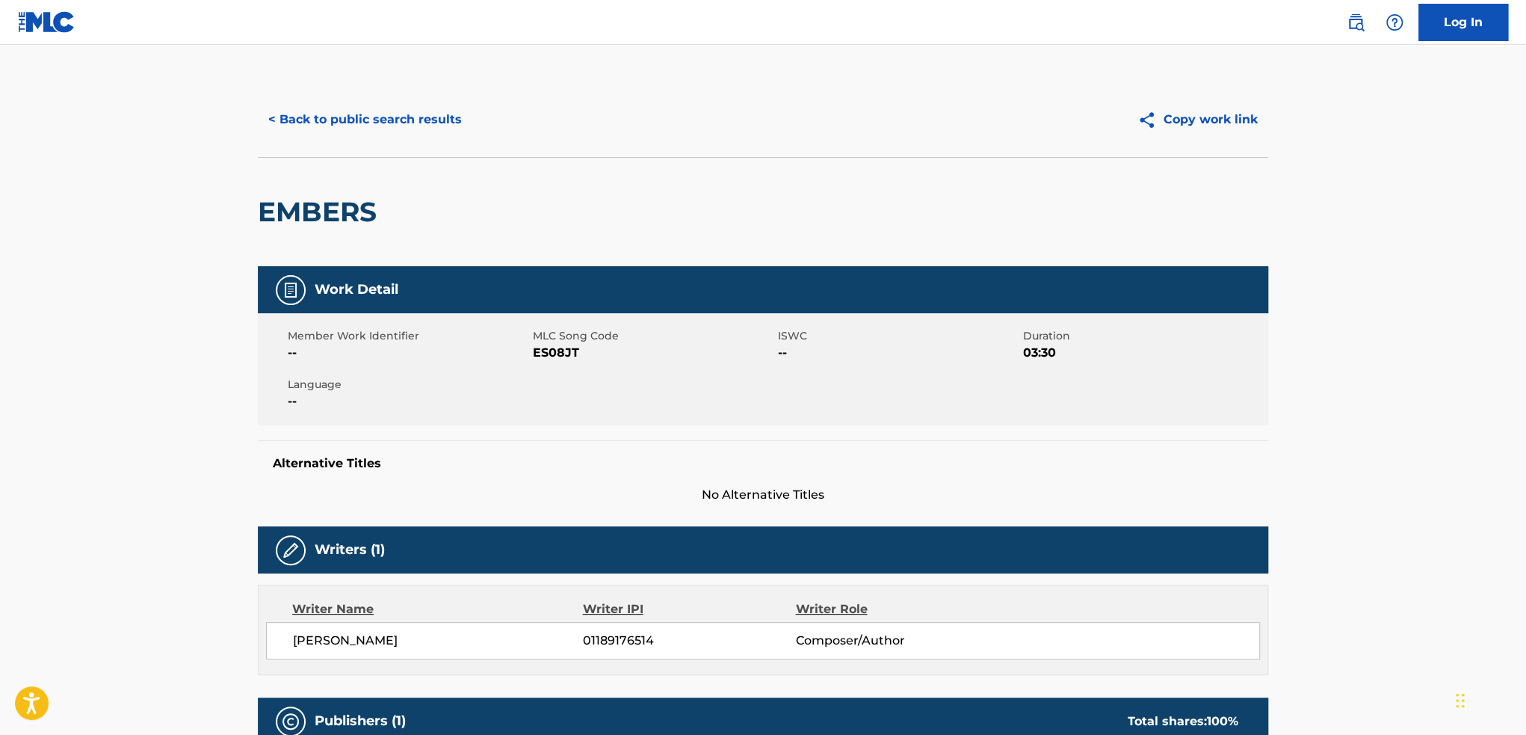
click at [340, 117] on button "< Back to public search results" at bounding box center [365, 119] width 215 height 37
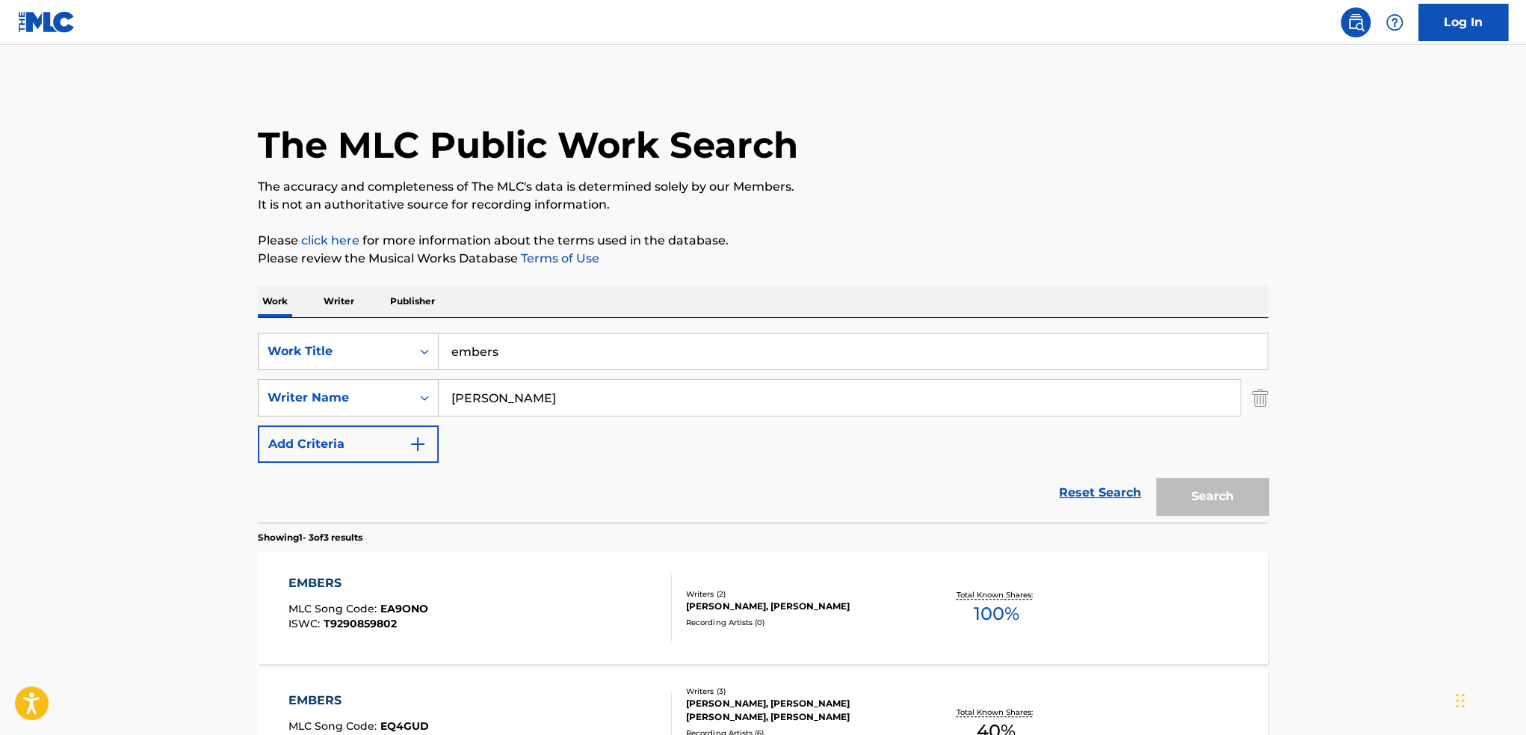
scroll to position [227, 0]
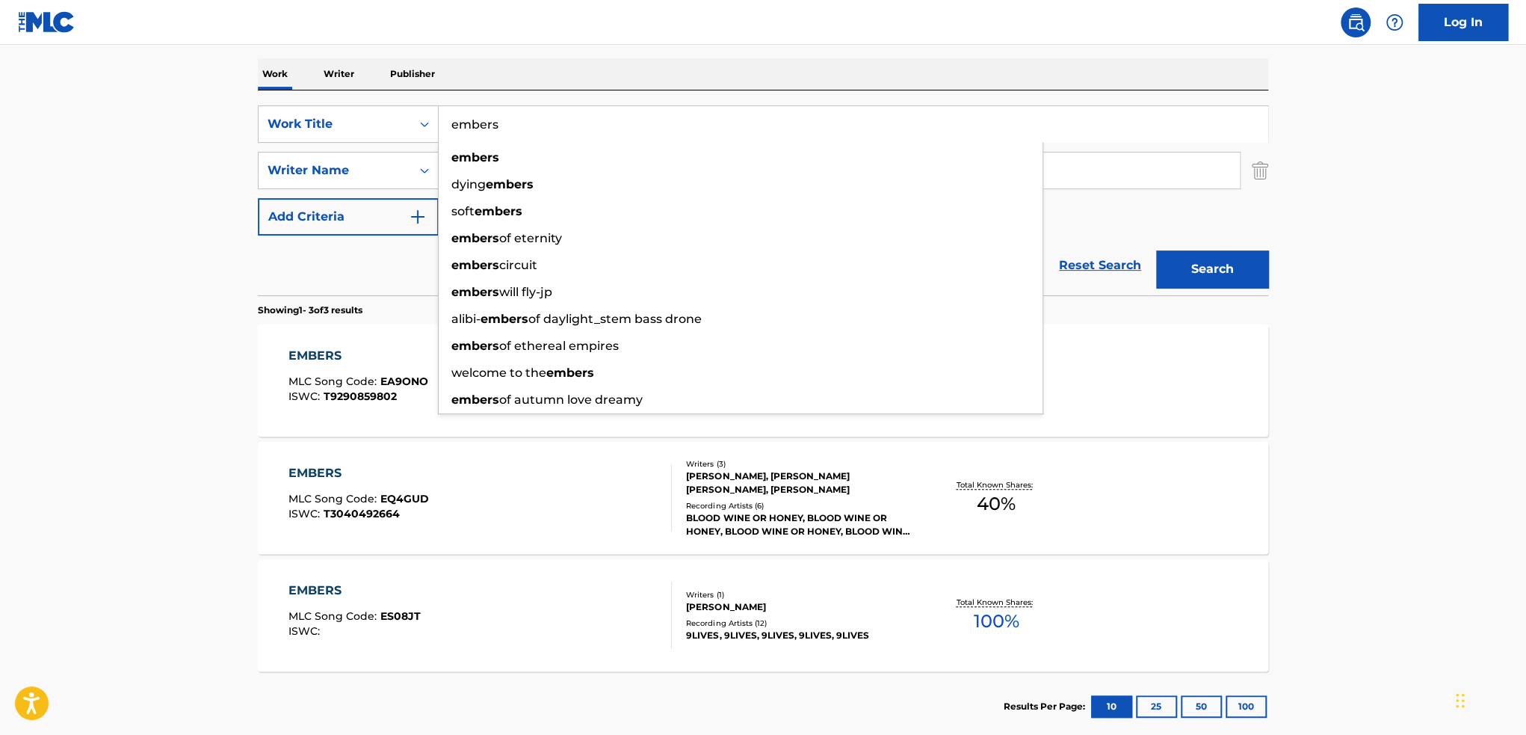
drag, startPoint x: 496, startPoint y: 128, endPoint x: 450, endPoint y: 128, distance: 46.3
click at [450, 128] on input "embers" at bounding box center [853, 124] width 829 height 36
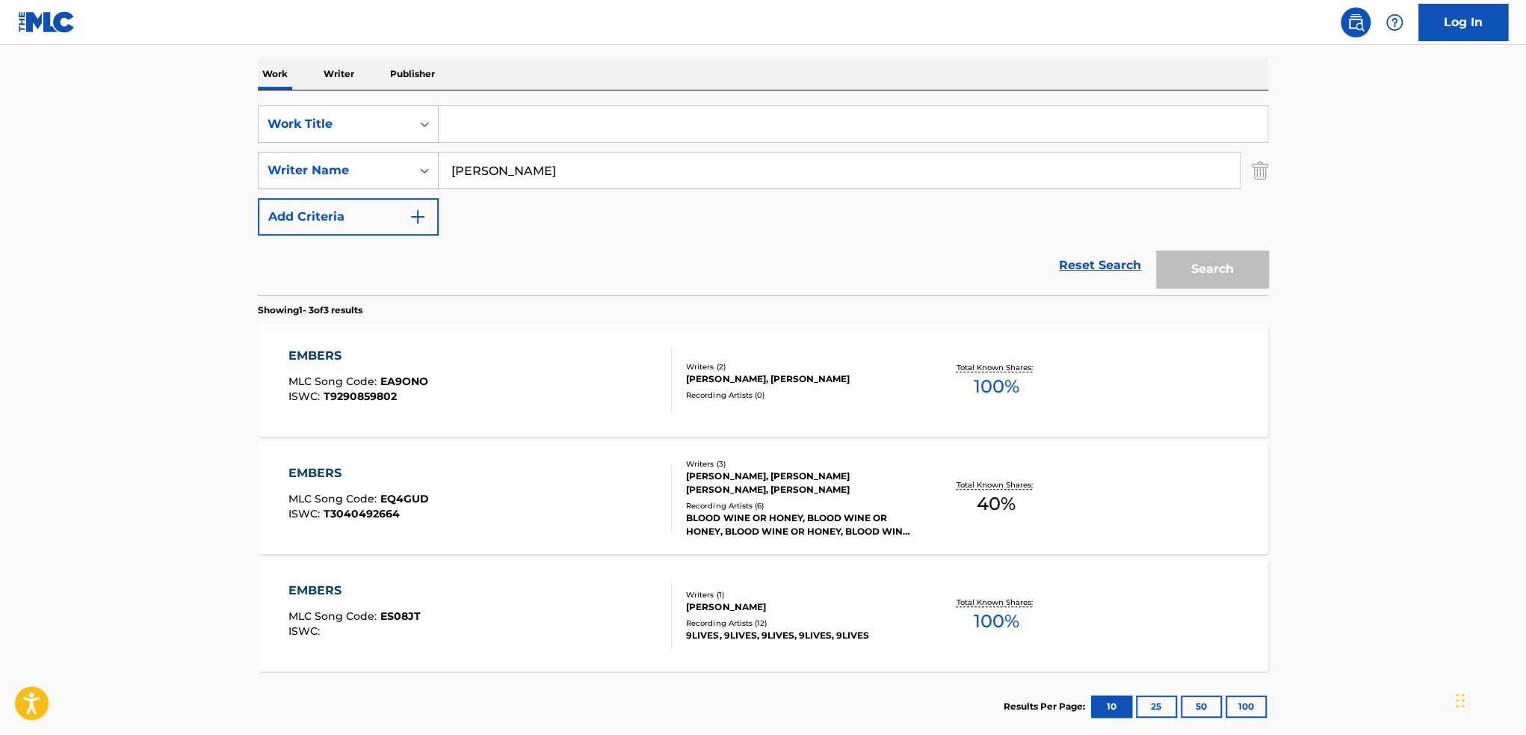
paste input "crystalline"
type input "crystalline"
click at [1156, 250] on button "Search" at bounding box center [1212, 268] width 112 height 37
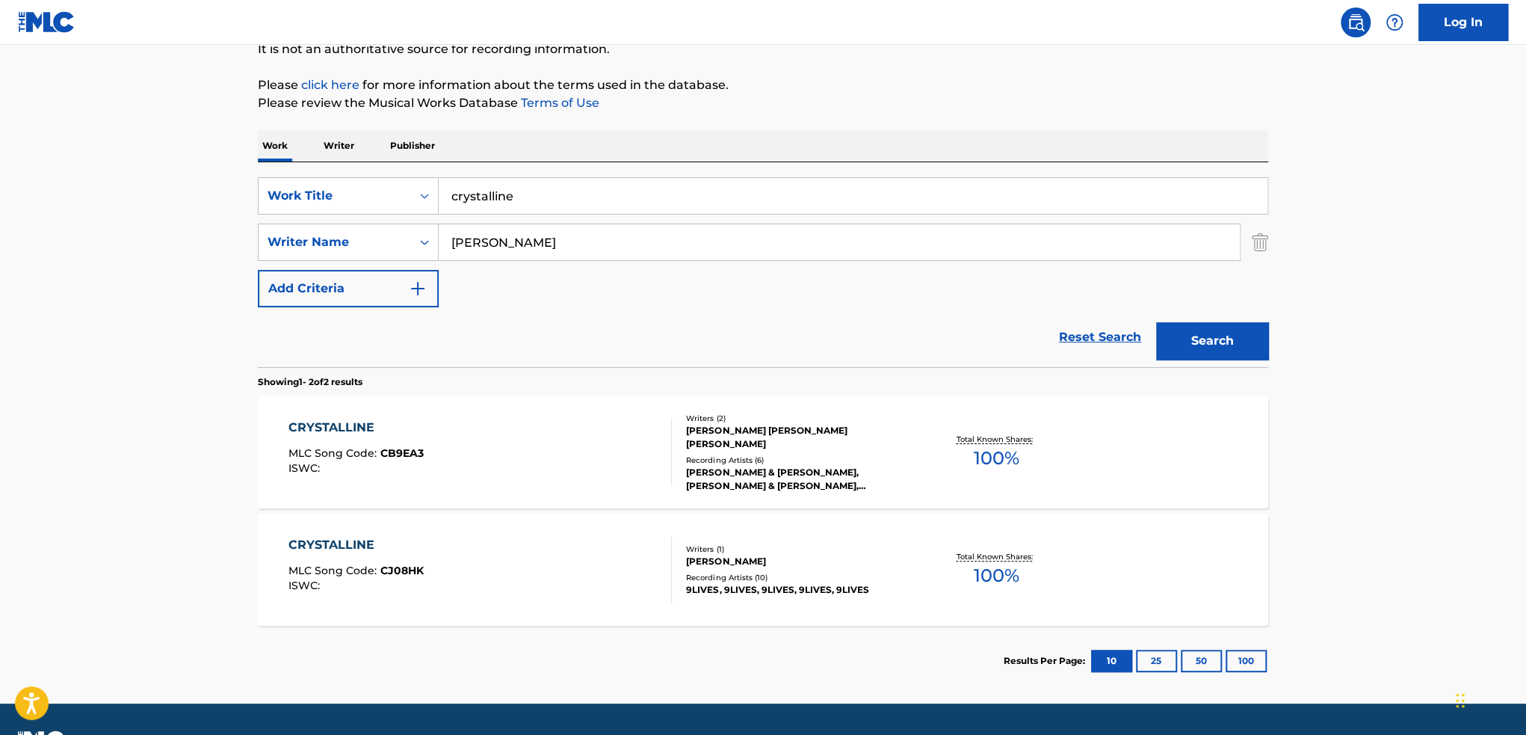
scroll to position [195, 0]
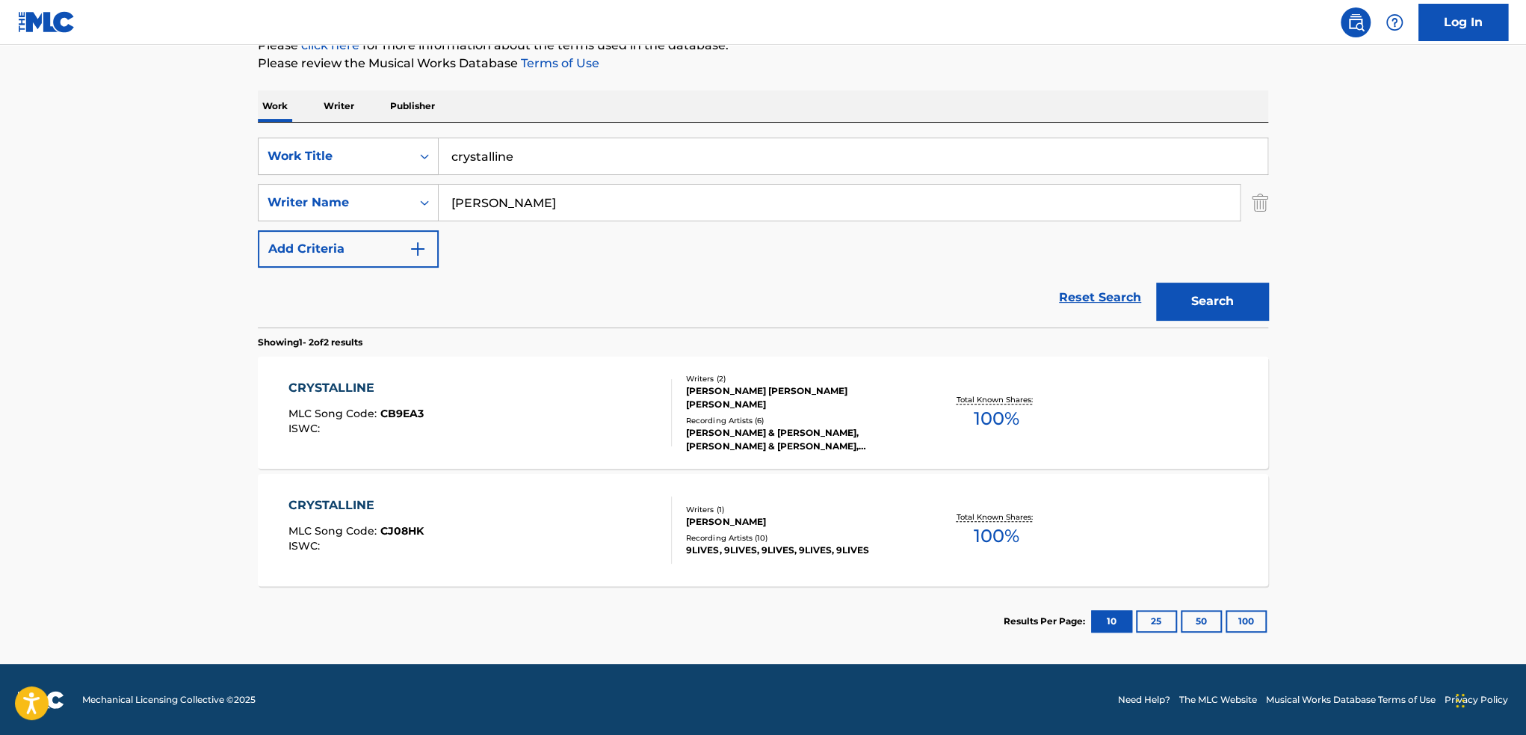
click at [523, 546] on div "CRYSTALLINE MLC Song Code : CJ08HK ISWC :" at bounding box center [481, 529] width 384 height 67
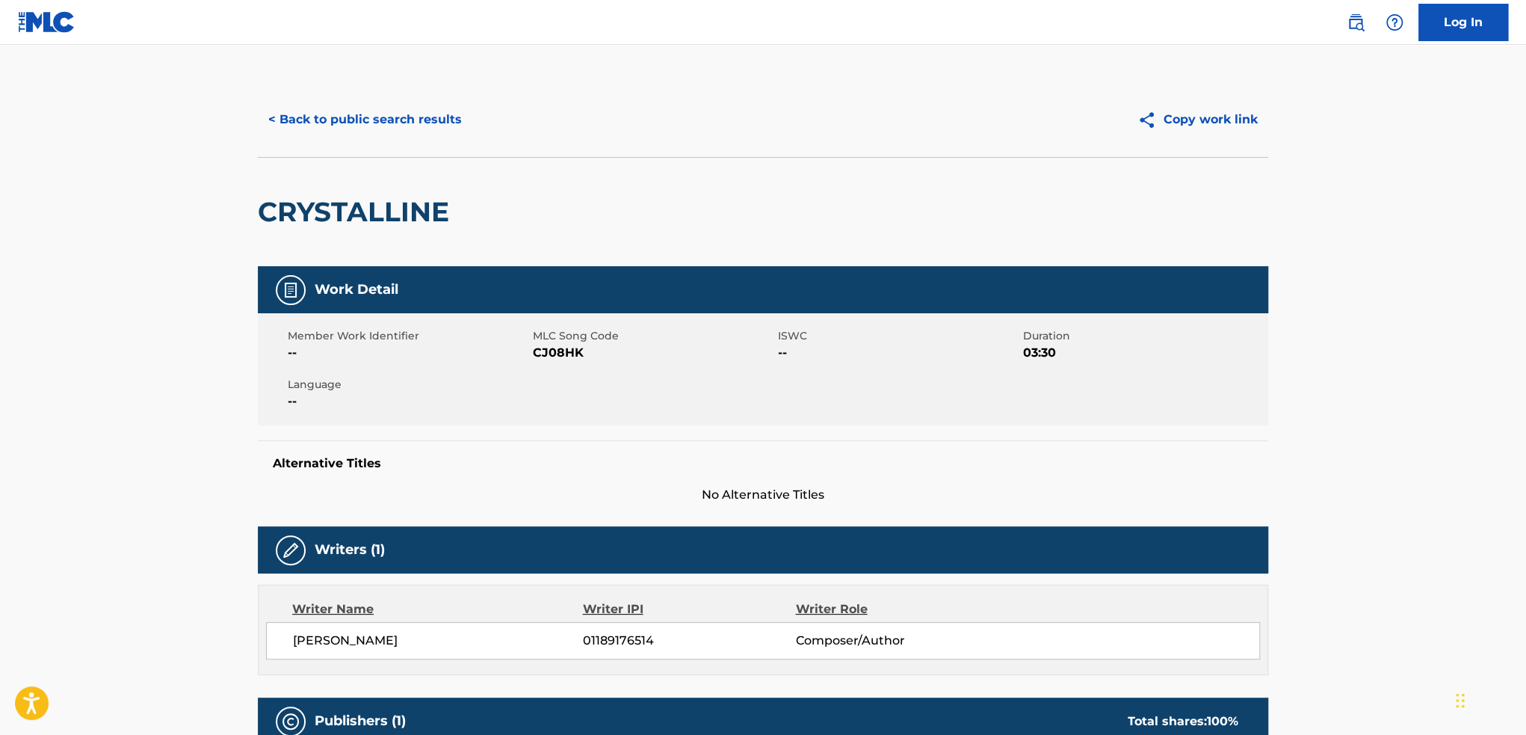
click at [287, 111] on button "< Back to public search results" at bounding box center [365, 119] width 215 height 37
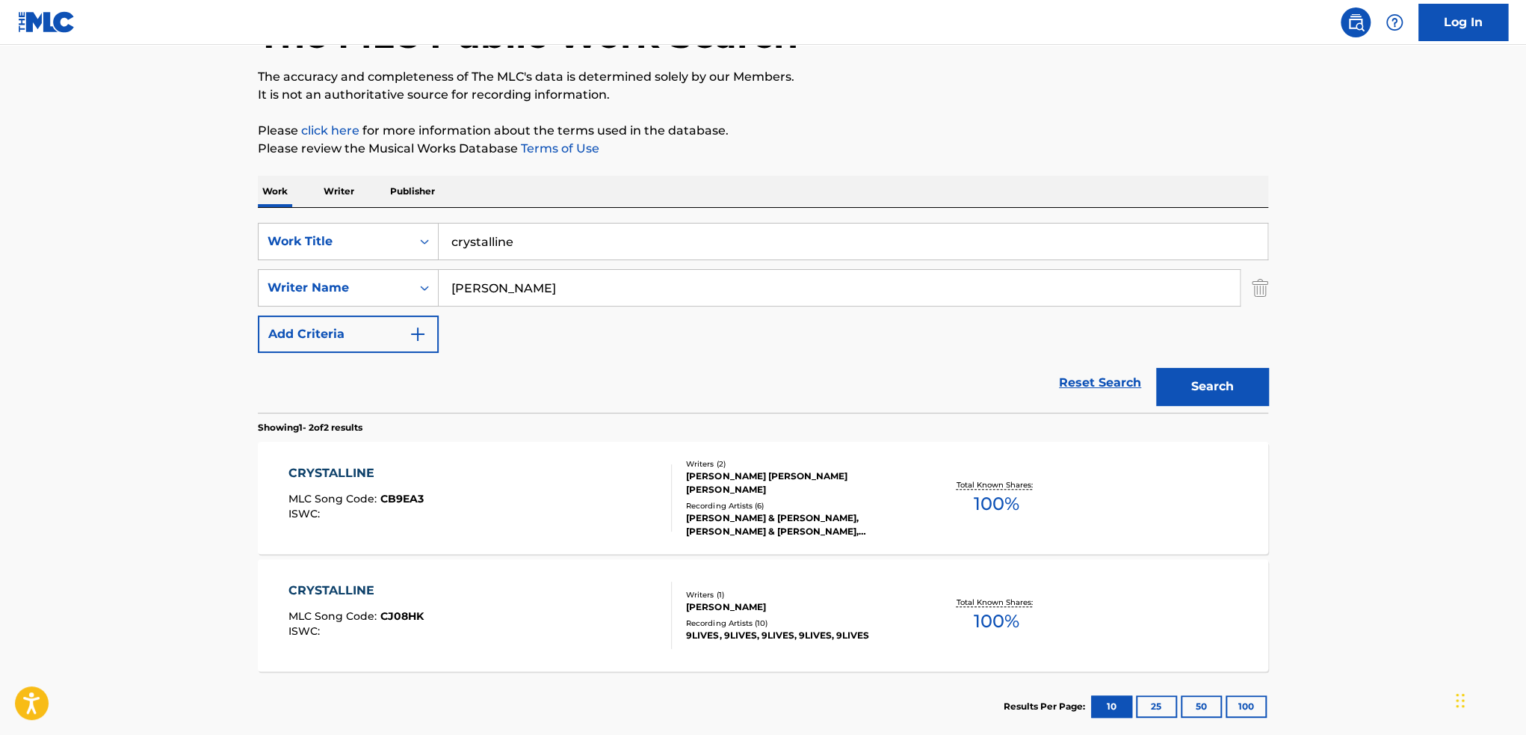
click at [595, 241] on input "crystalline" at bounding box center [853, 241] width 829 height 36
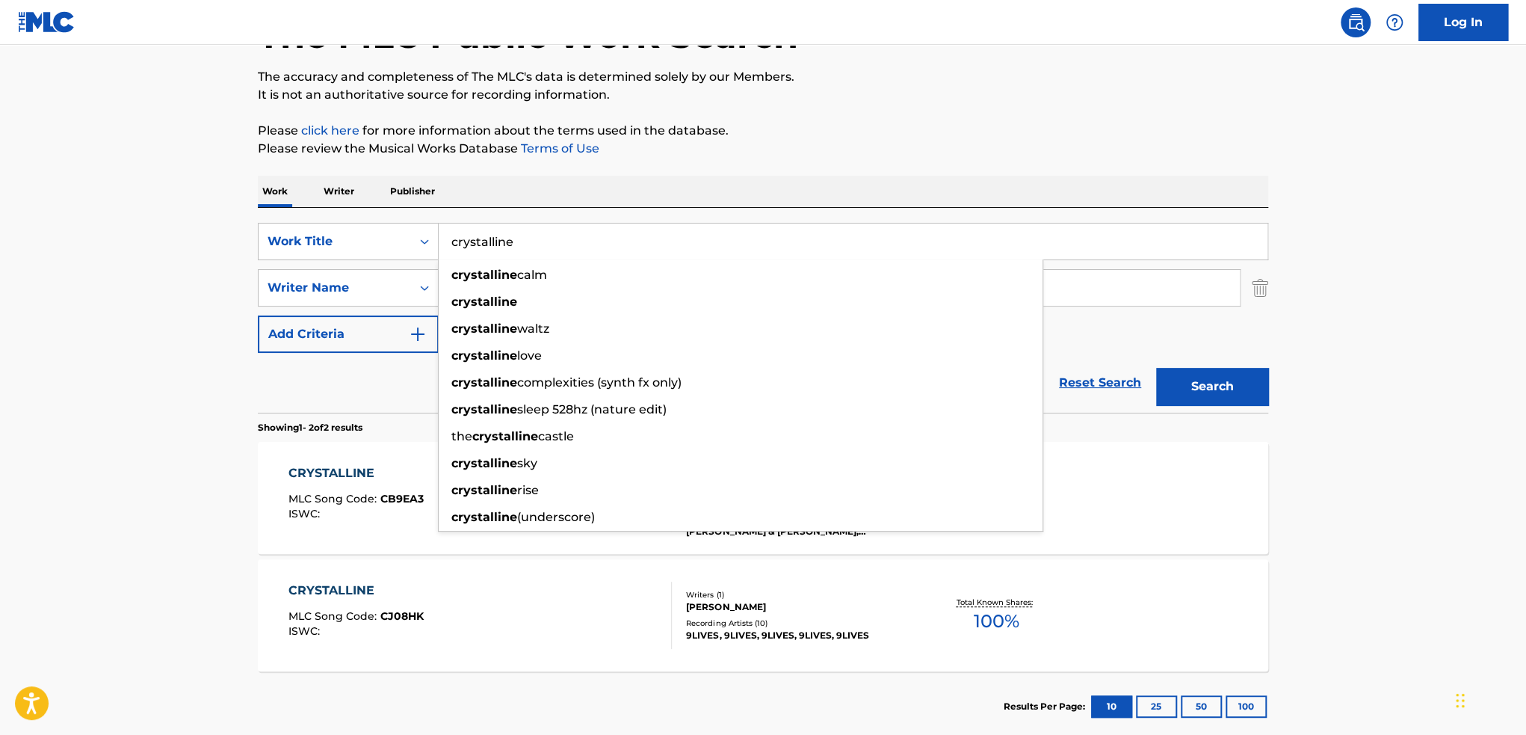
click at [595, 241] on input "crystalline" at bounding box center [853, 241] width 829 height 36
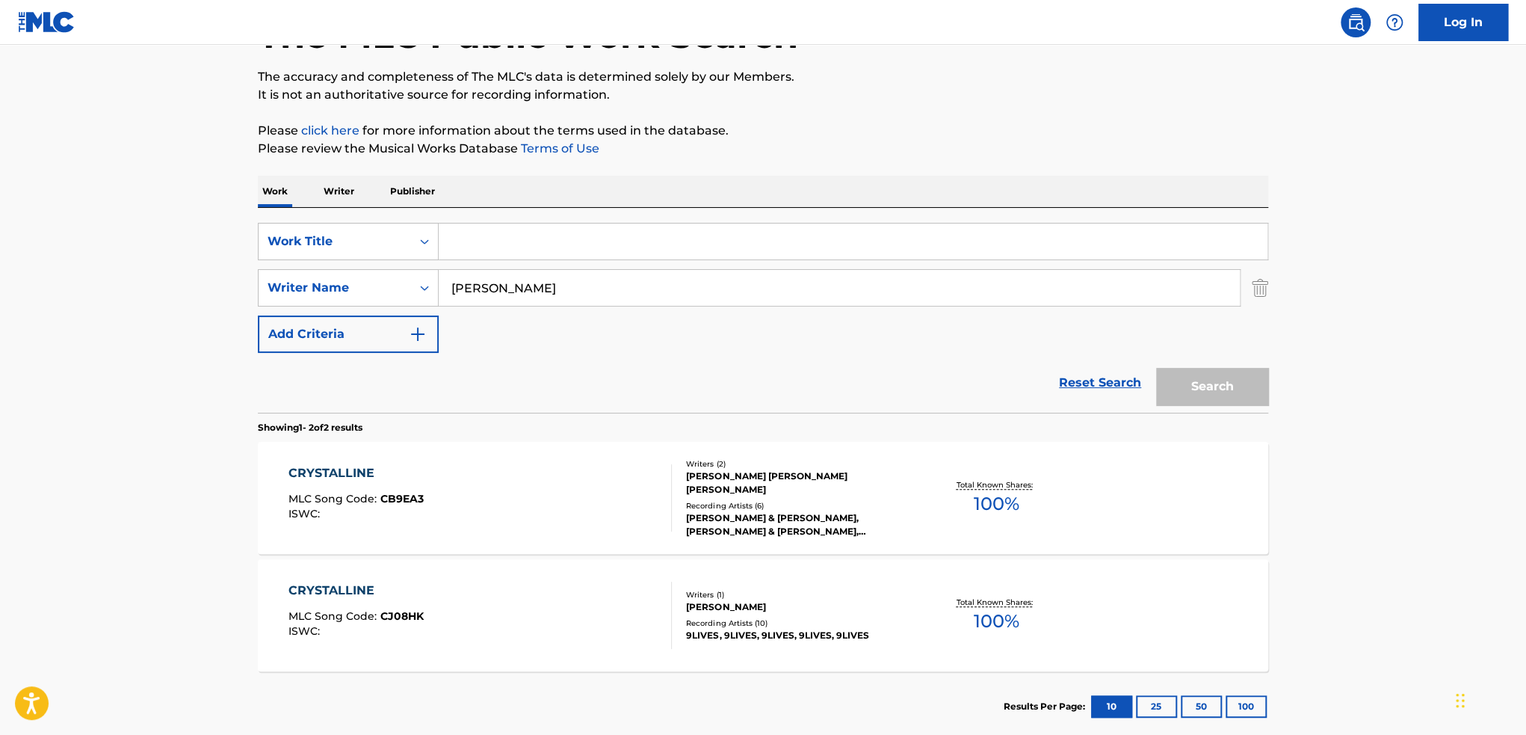
paste input "baphomet"
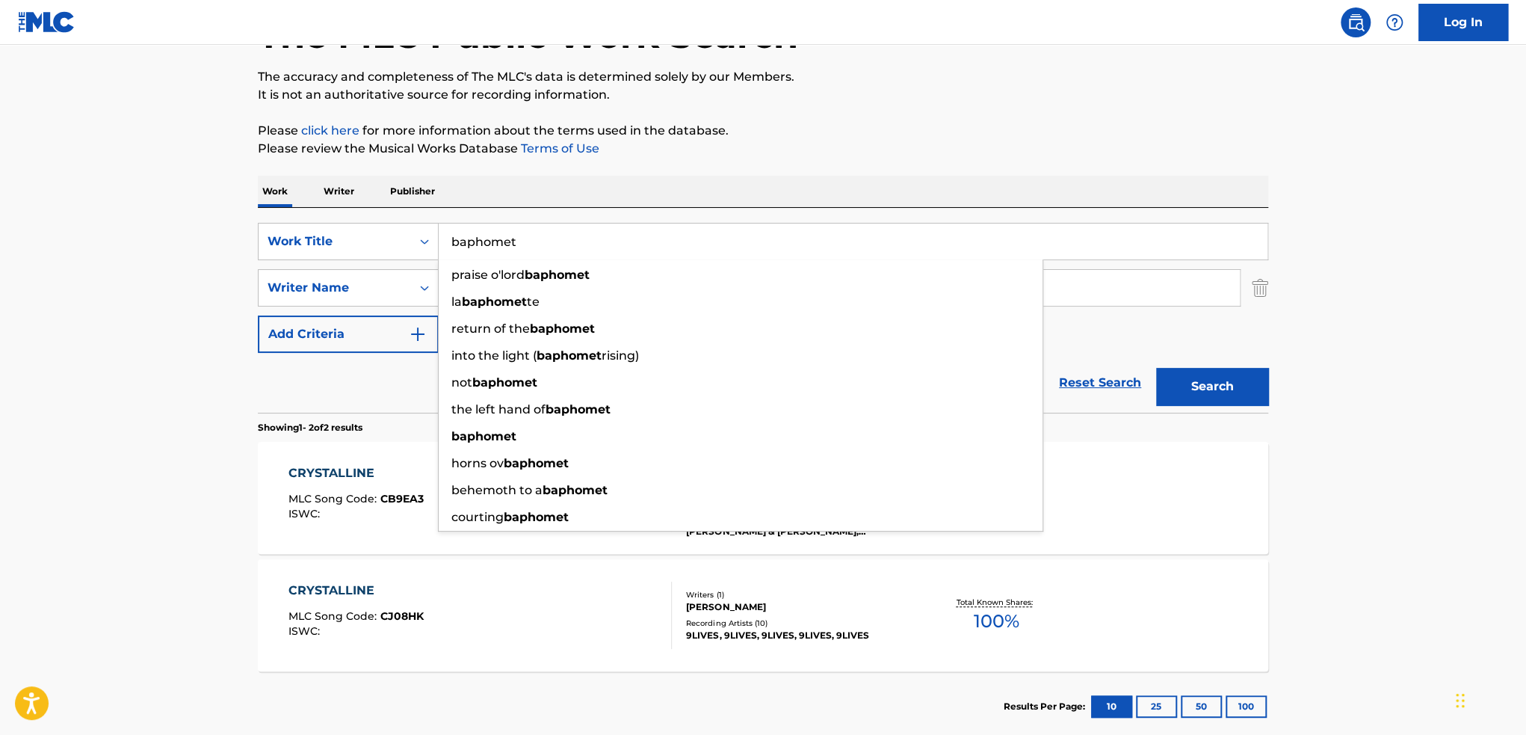
type input "baphomet"
click at [1156, 368] on button "Search" at bounding box center [1212, 386] width 112 height 37
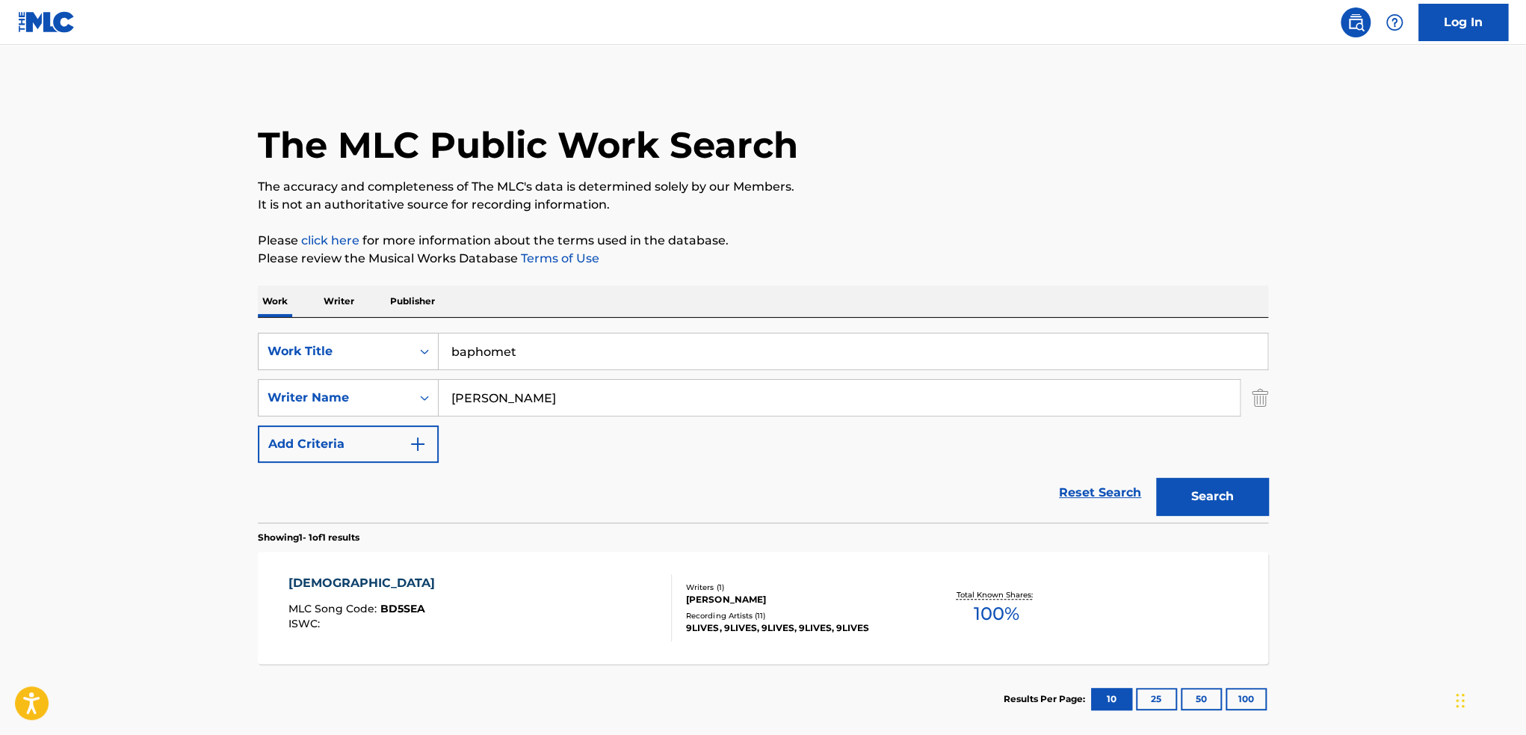
click at [569, 636] on div "BAPHOMET MLC Song Code : BD5SEA ISWC :" at bounding box center [481, 607] width 384 height 67
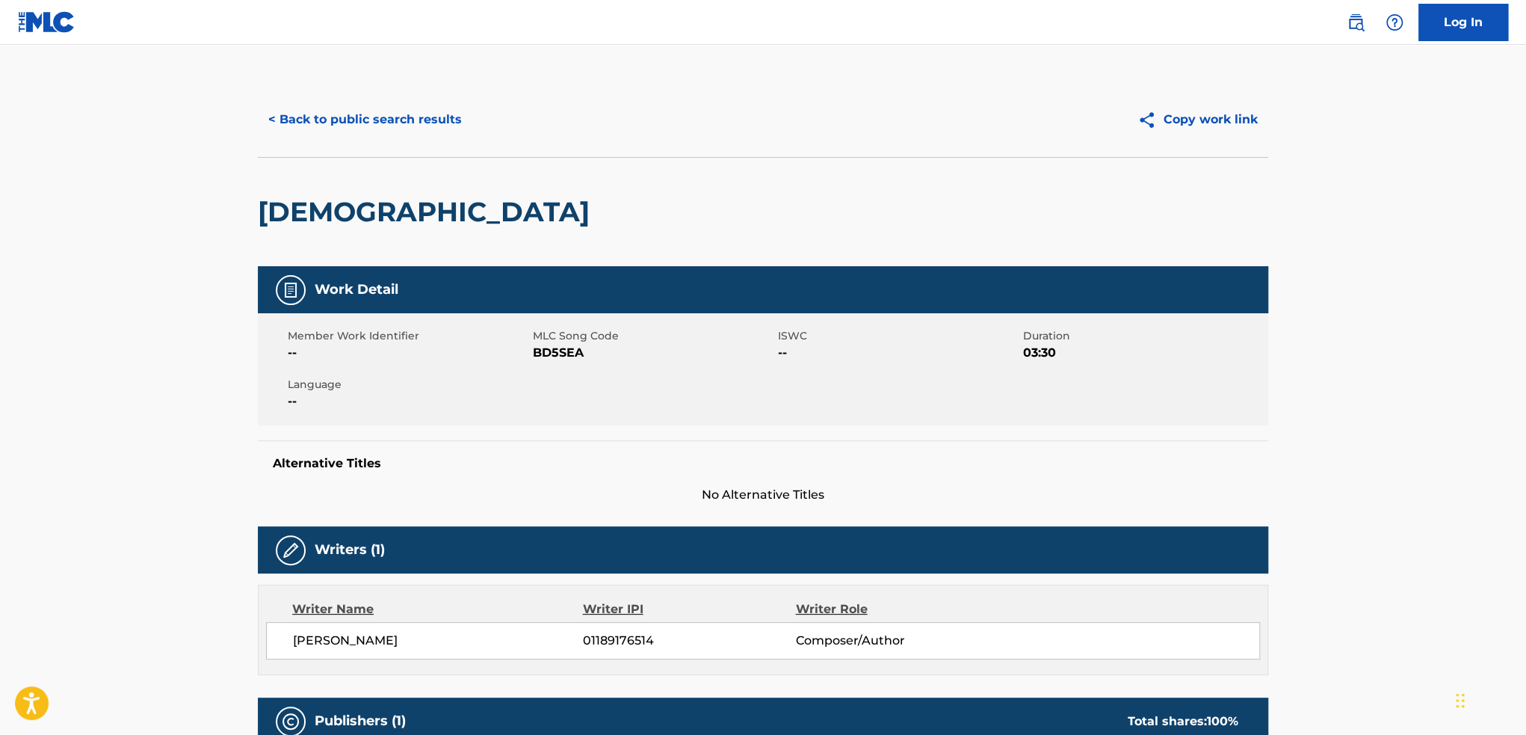
click at [323, 133] on button "< Back to public search results" at bounding box center [365, 119] width 215 height 37
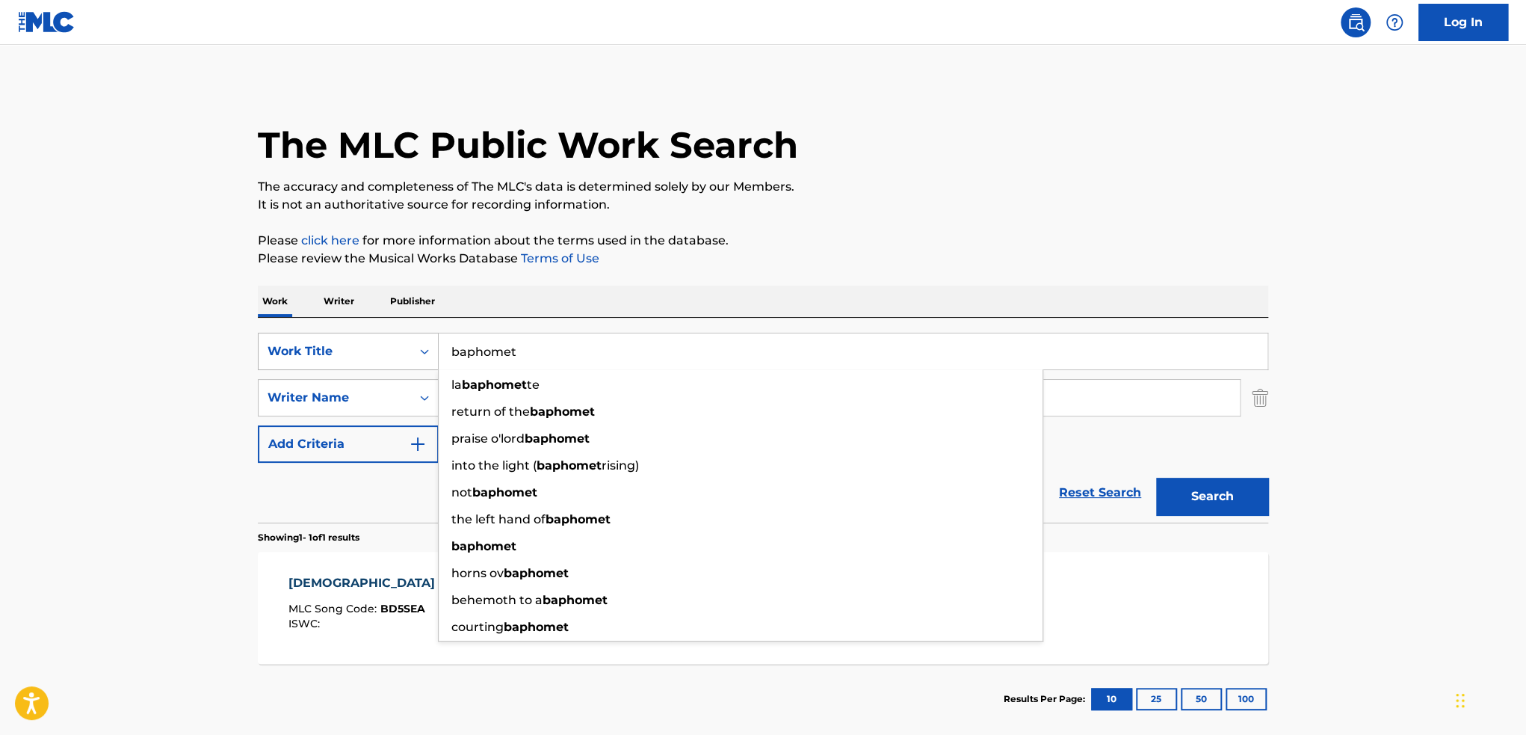
drag, startPoint x: 565, startPoint y: 348, endPoint x: 416, endPoint y: 337, distance: 149.9
click at [416, 337] on div "SearchWithCriteria1ed5d4f4-3fd8-4b1e-b403-1f6d8e0cbfb3 Work Title baphomet la b…" at bounding box center [763, 351] width 1011 height 37
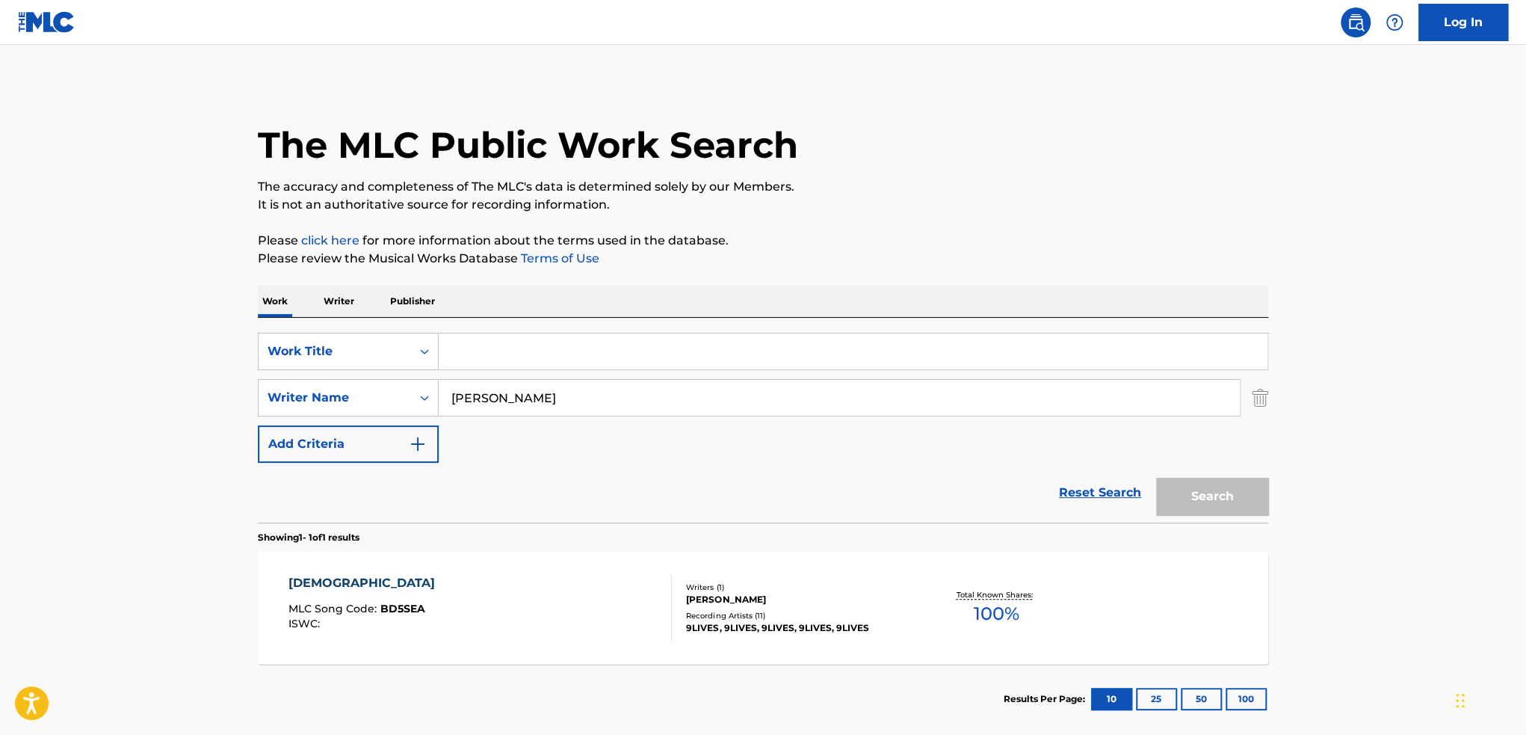
paste input "anubis"
type input "anubis"
click at [1156, 478] on button "Search" at bounding box center [1212, 496] width 112 height 37
click at [442, 613] on div "ANUBIS MLC Song Code : AW9ELN ISWC :" at bounding box center [481, 607] width 384 height 67
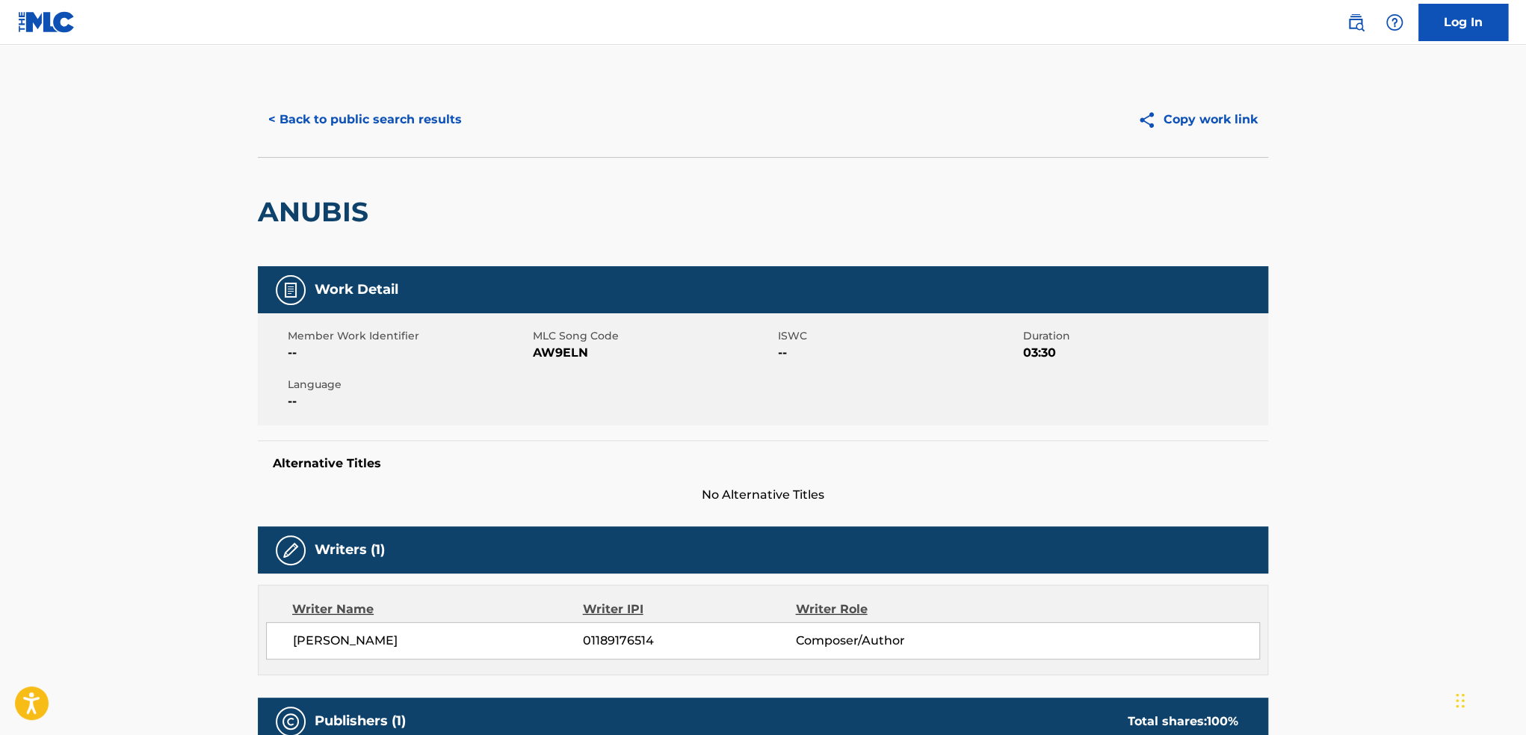
click at [283, 132] on button "< Back to public search results" at bounding box center [365, 119] width 215 height 37
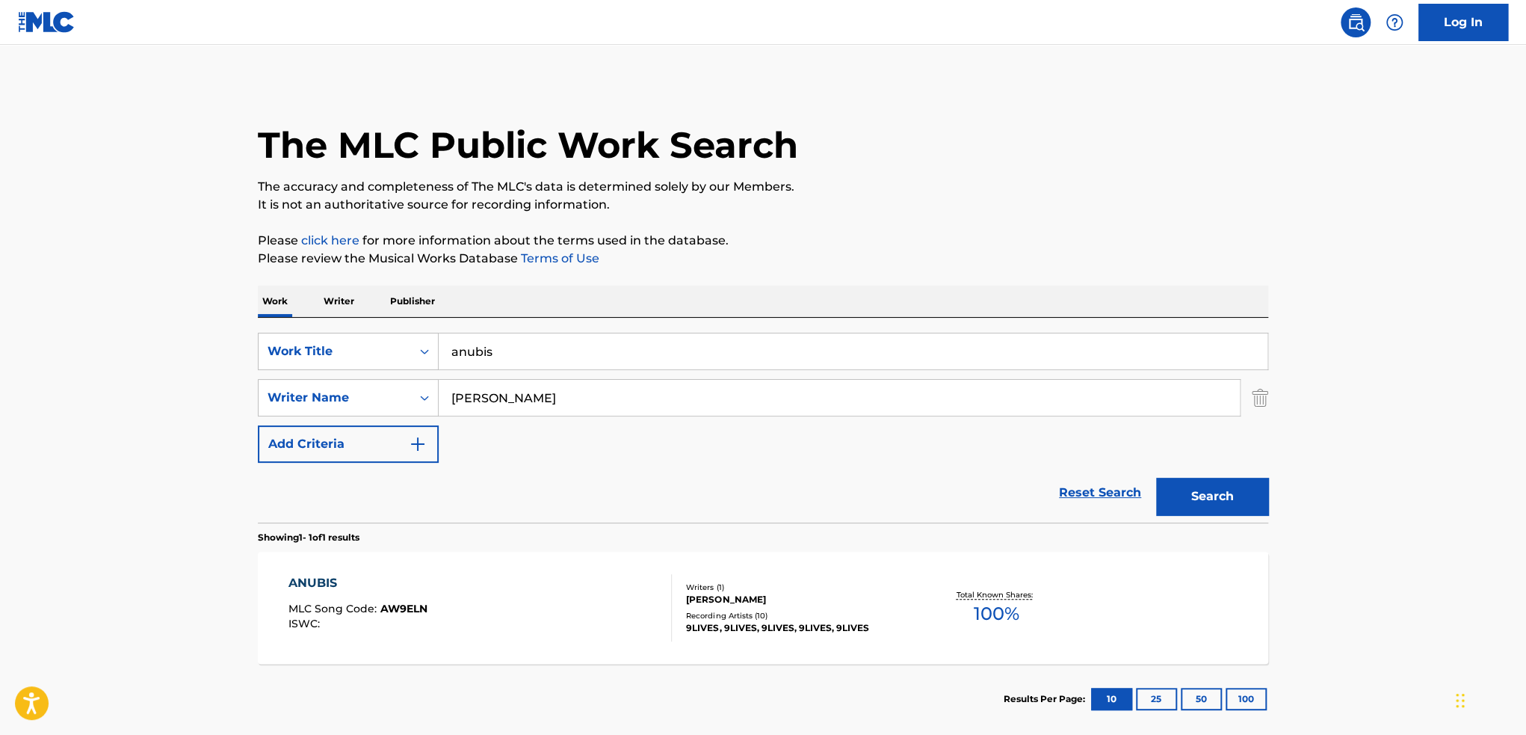
click at [1073, 481] on link "Reset Search" at bounding box center [1100, 492] width 97 height 33
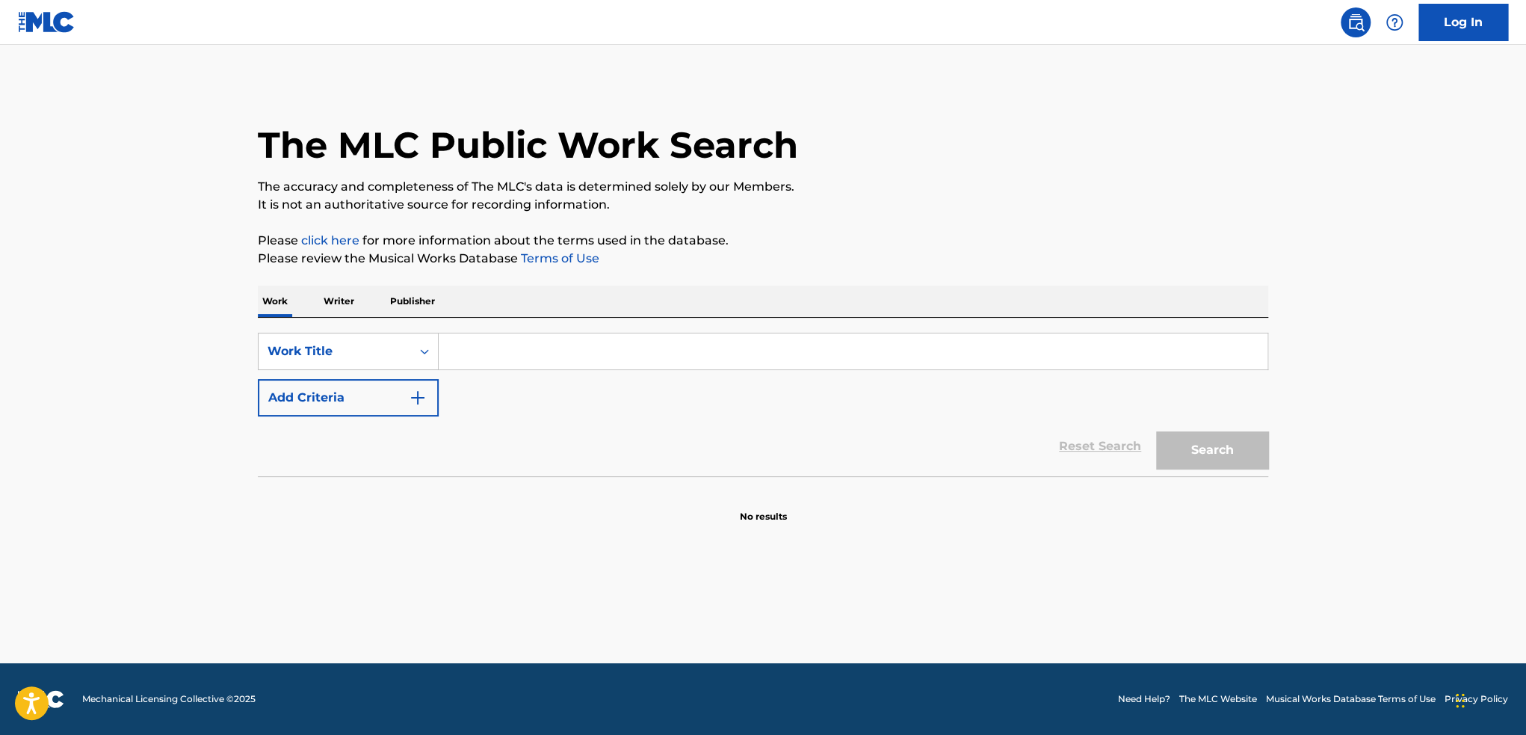
click at [534, 358] on input "Search Form" at bounding box center [853, 351] width 829 height 36
paste input "Lunarium"
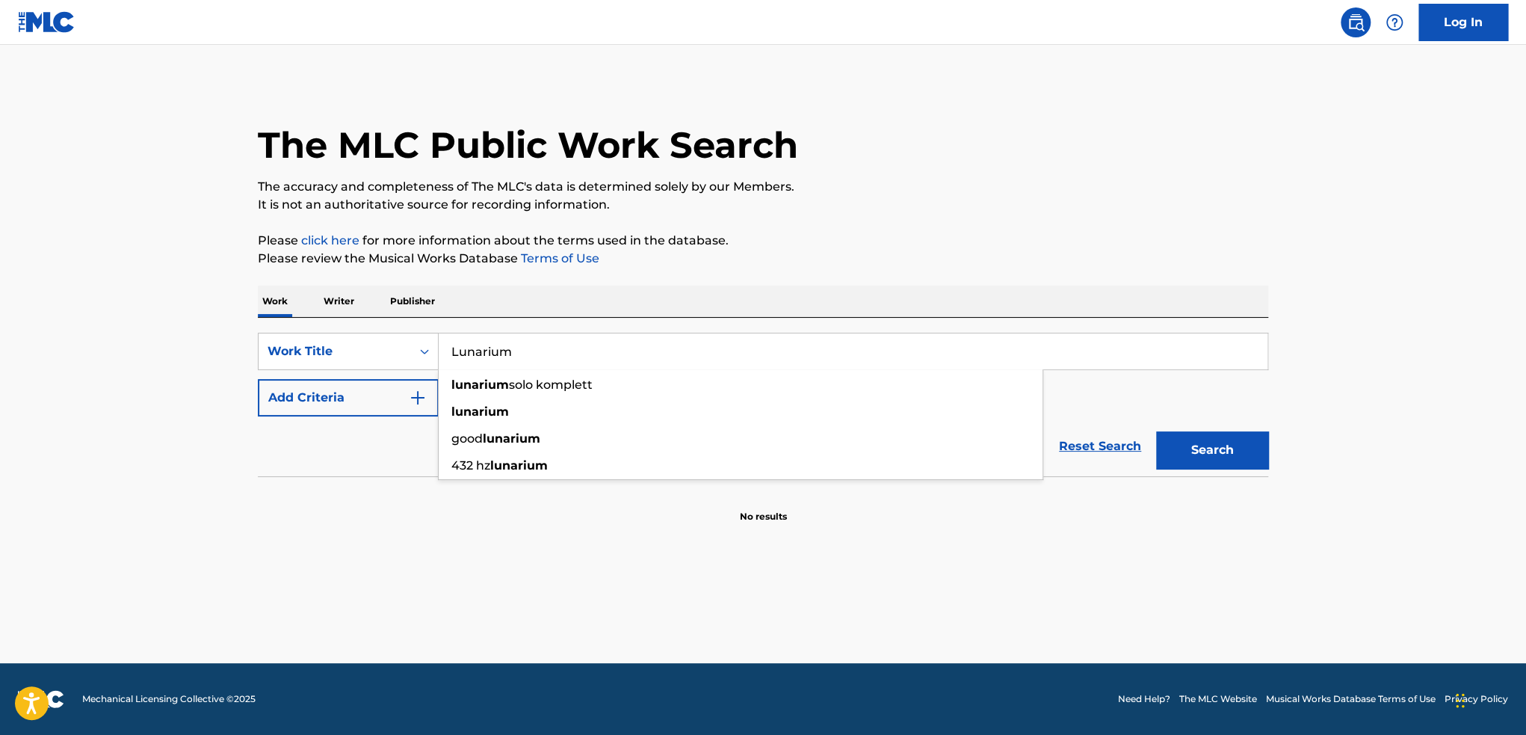
type input "Lunarium"
click at [1187, 436] on button "Search" at bounding box center [1212, 449] width 112 height 37
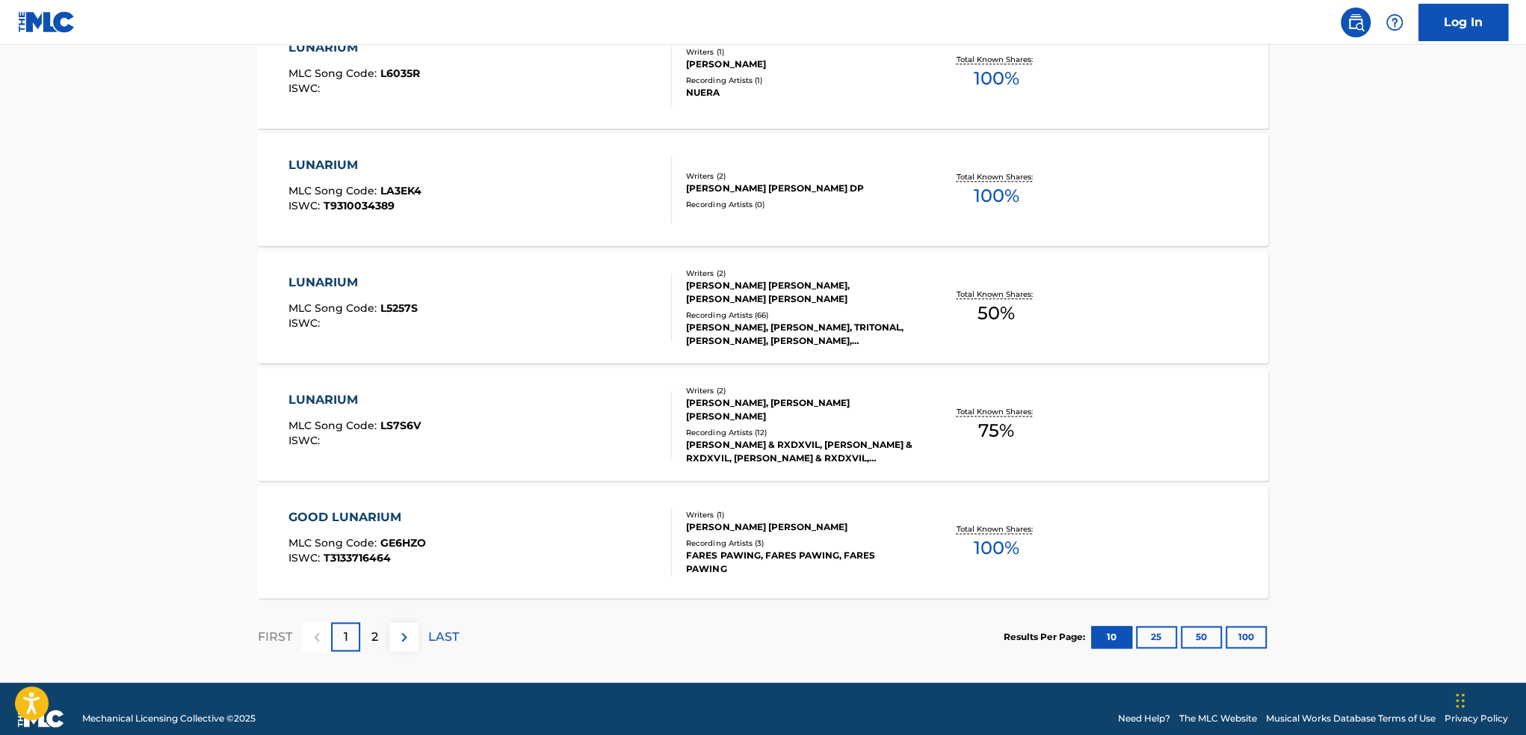
scroll to position [1094, 0]
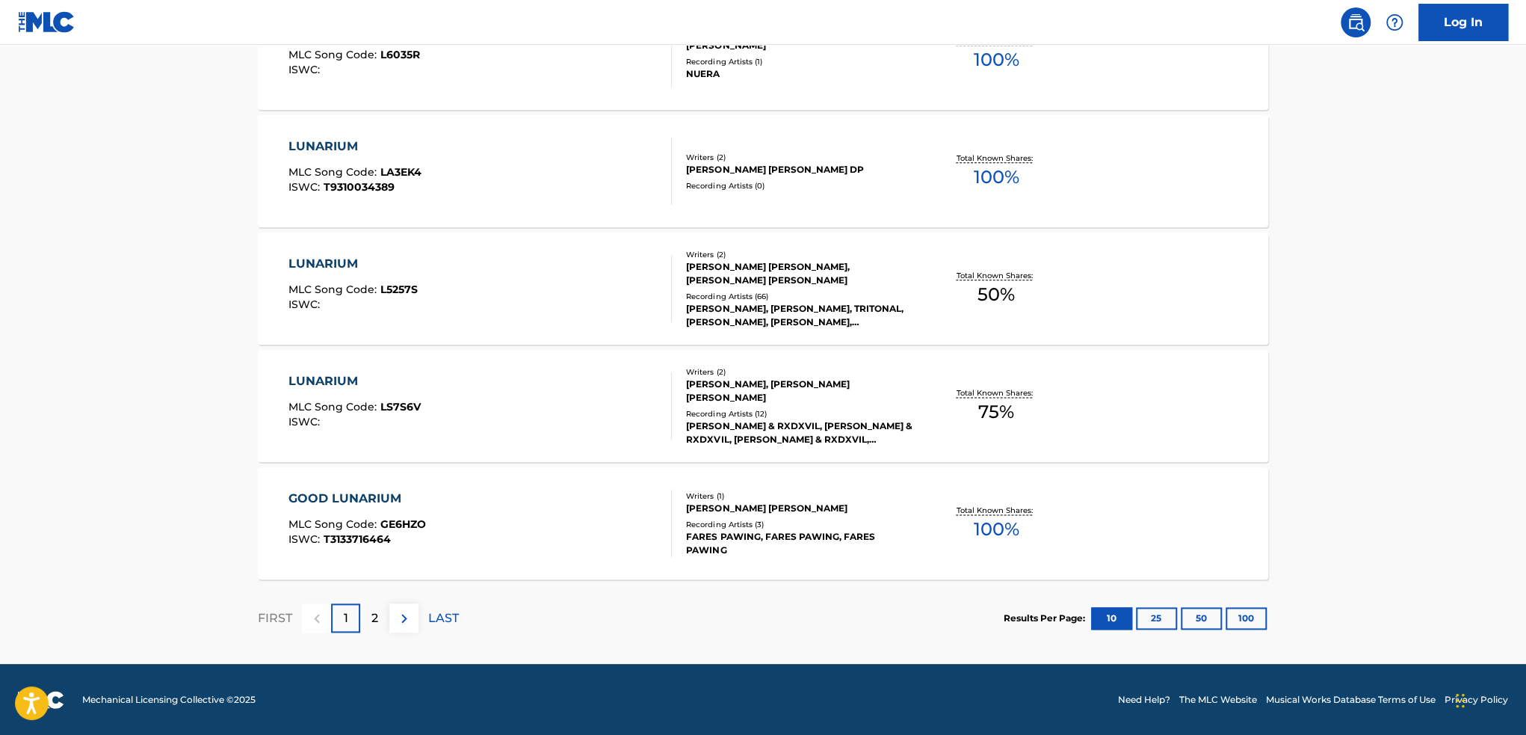
click at [1150, 626] on button "25" at bounding box center [1156, 618] width 41 height 22
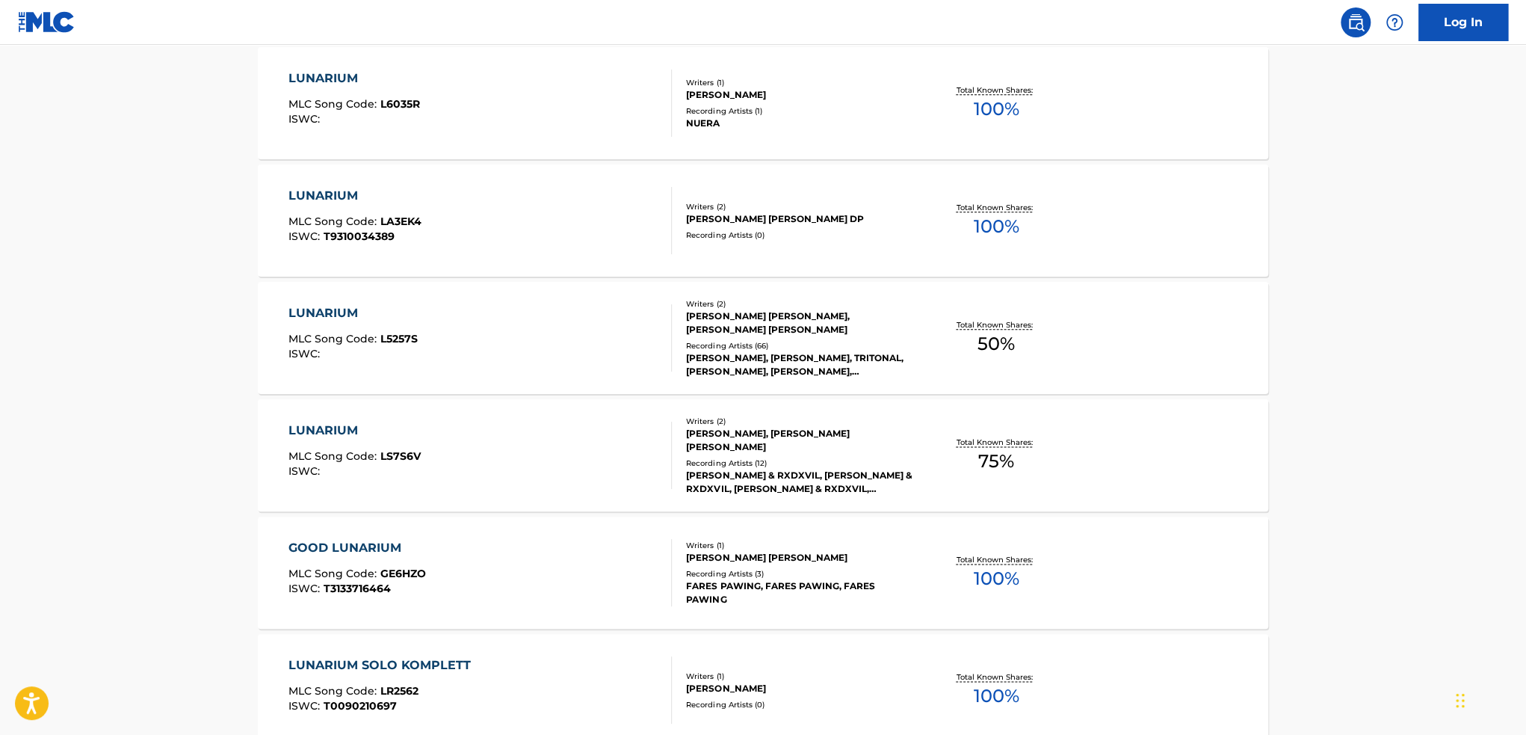
scroll to position [1046, 0]
click at [622, 460] on div "LUNARIUM MLC Song Code : LS7S6V ISWC :" at bounding box center [481, 453] width 384 height 67
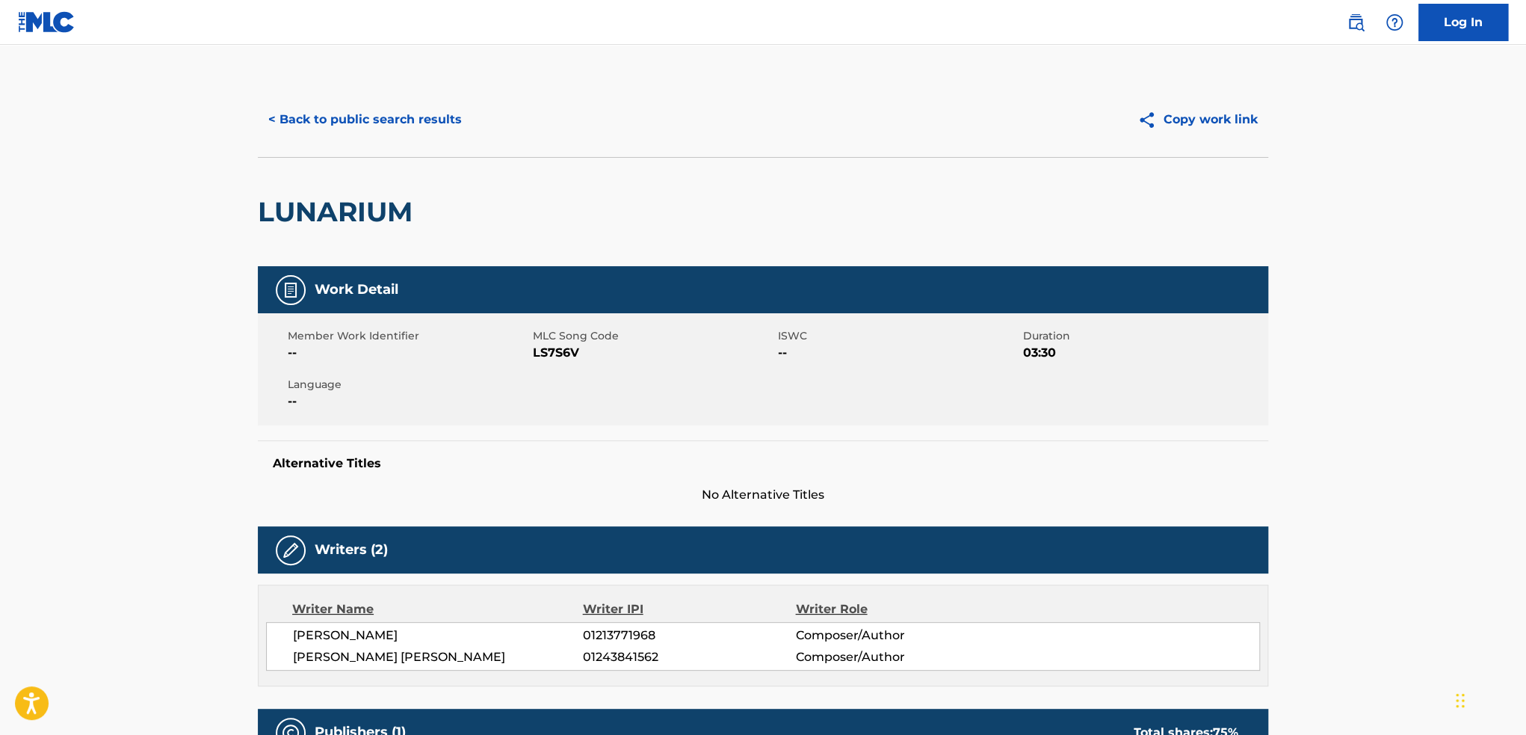
click at [358, 134] on button "< Back to public search results" at bounding box center [365, 119] width 215 height 37
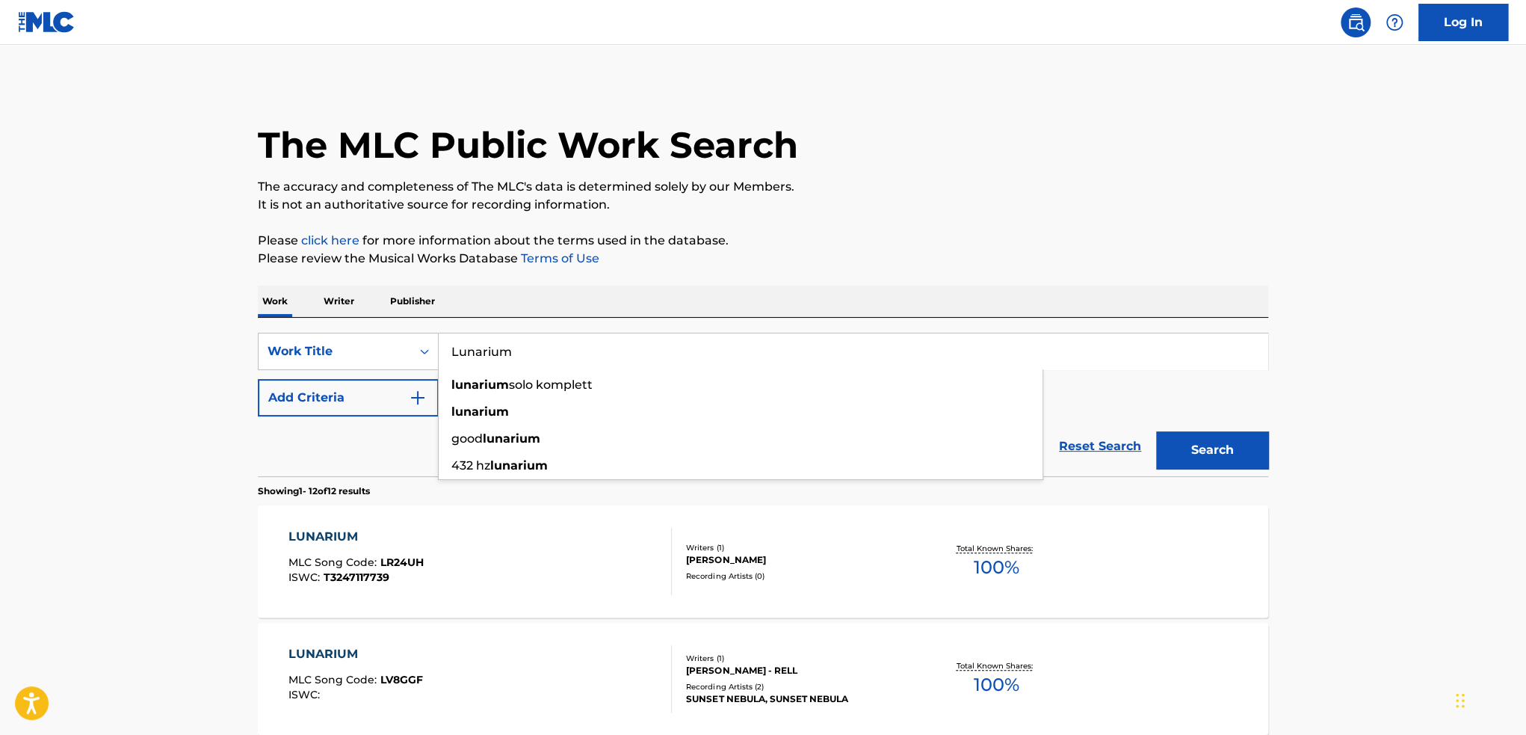
drag, startPoint x: 545, startPoint y: 354, endPoint x: 451, endPoint y: 360, distance: 93.6
click at [451, 360] on input "Lunarium" at bounding box center [853, 351] width 829 height 36
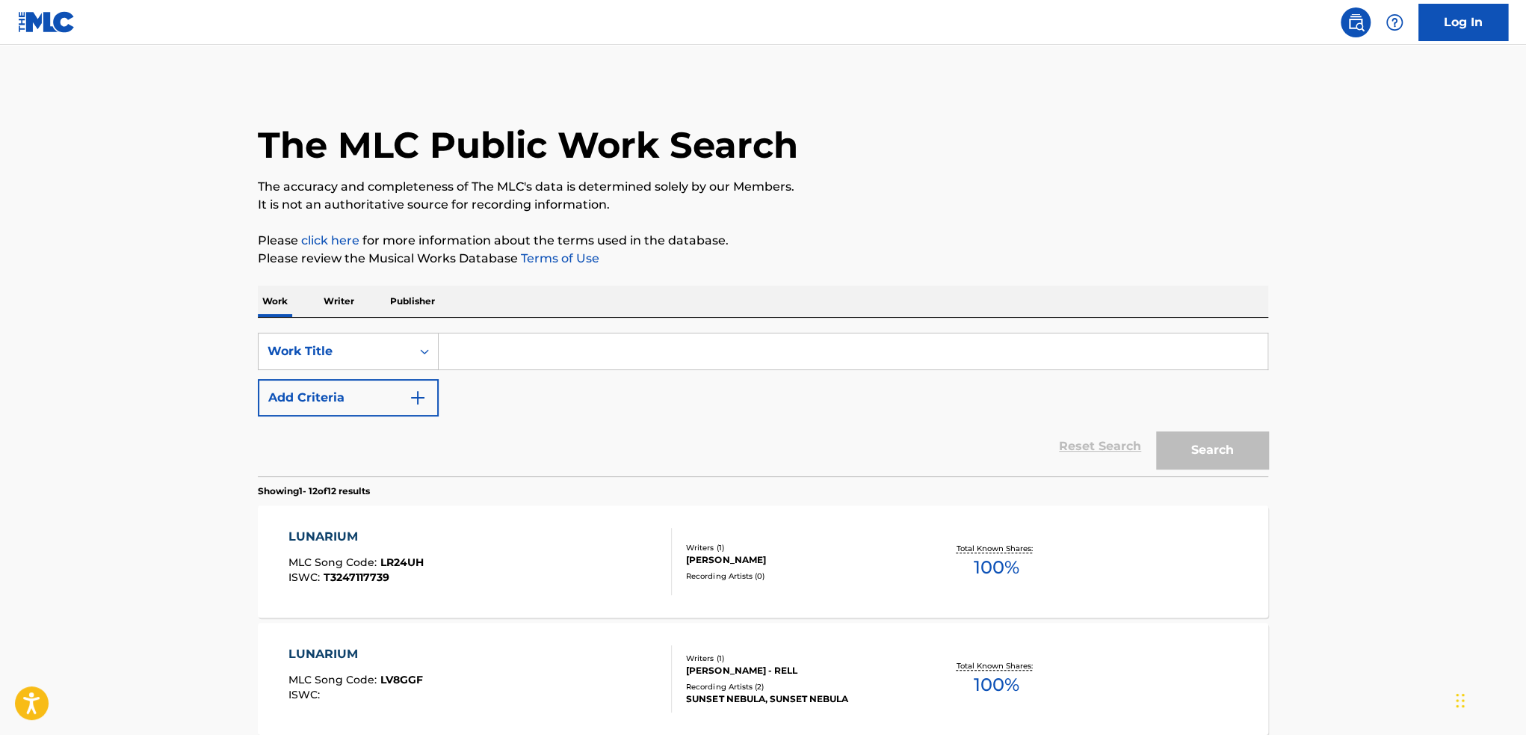
paste input "aquatic ambience"
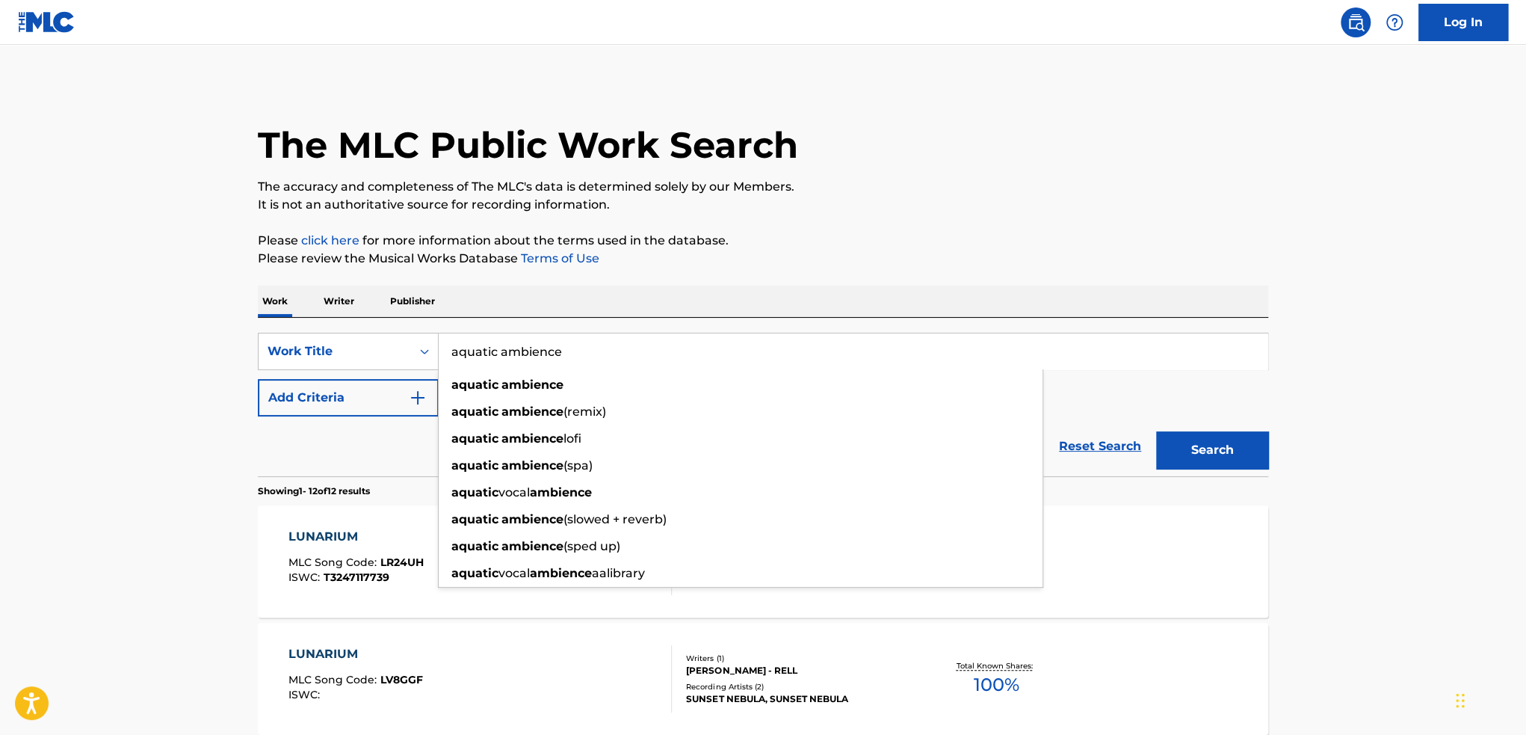
type input "aquatic ambience"
click at [1156, 431] on button "Search" at bounding box center [1212, 449] width 112 height 37
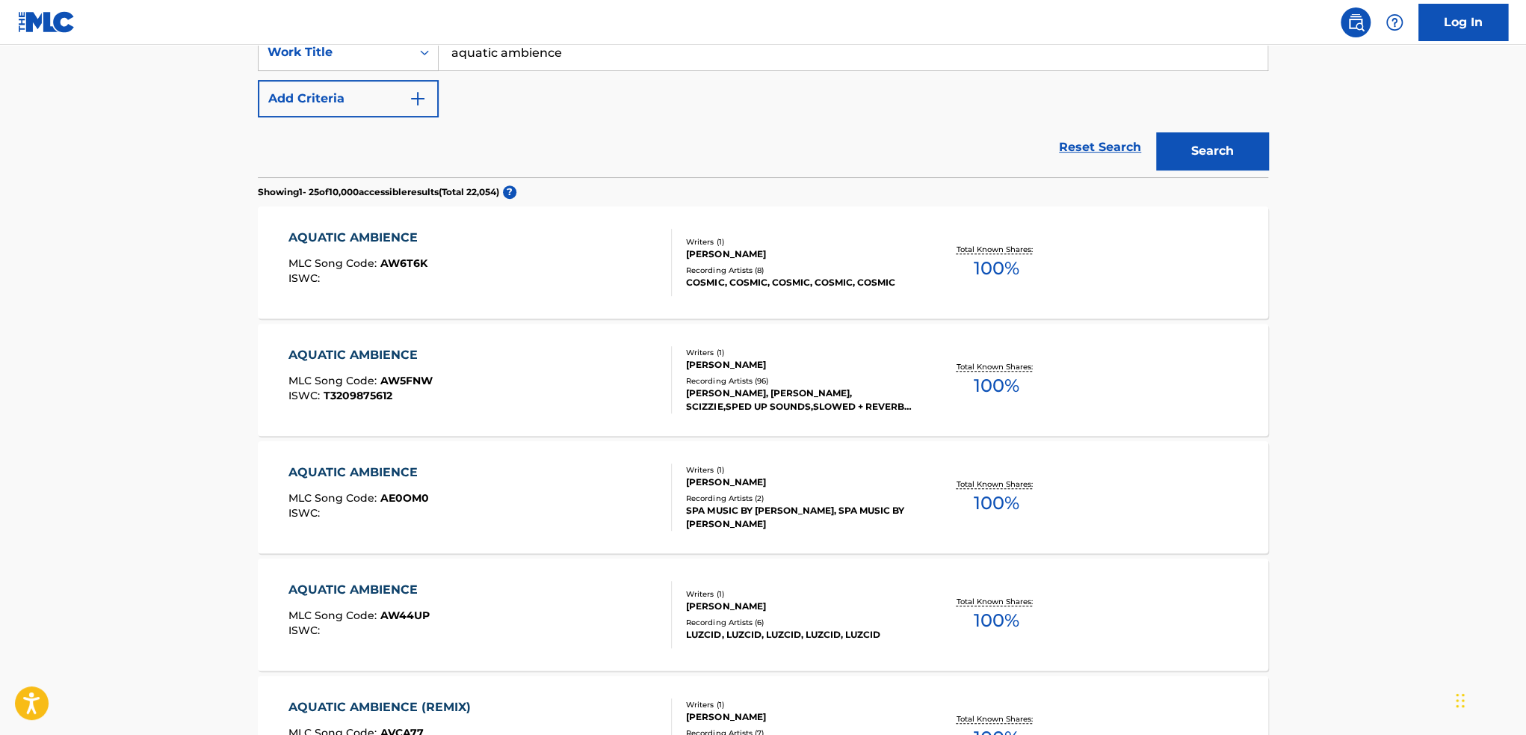
scroll to position [374, 0]
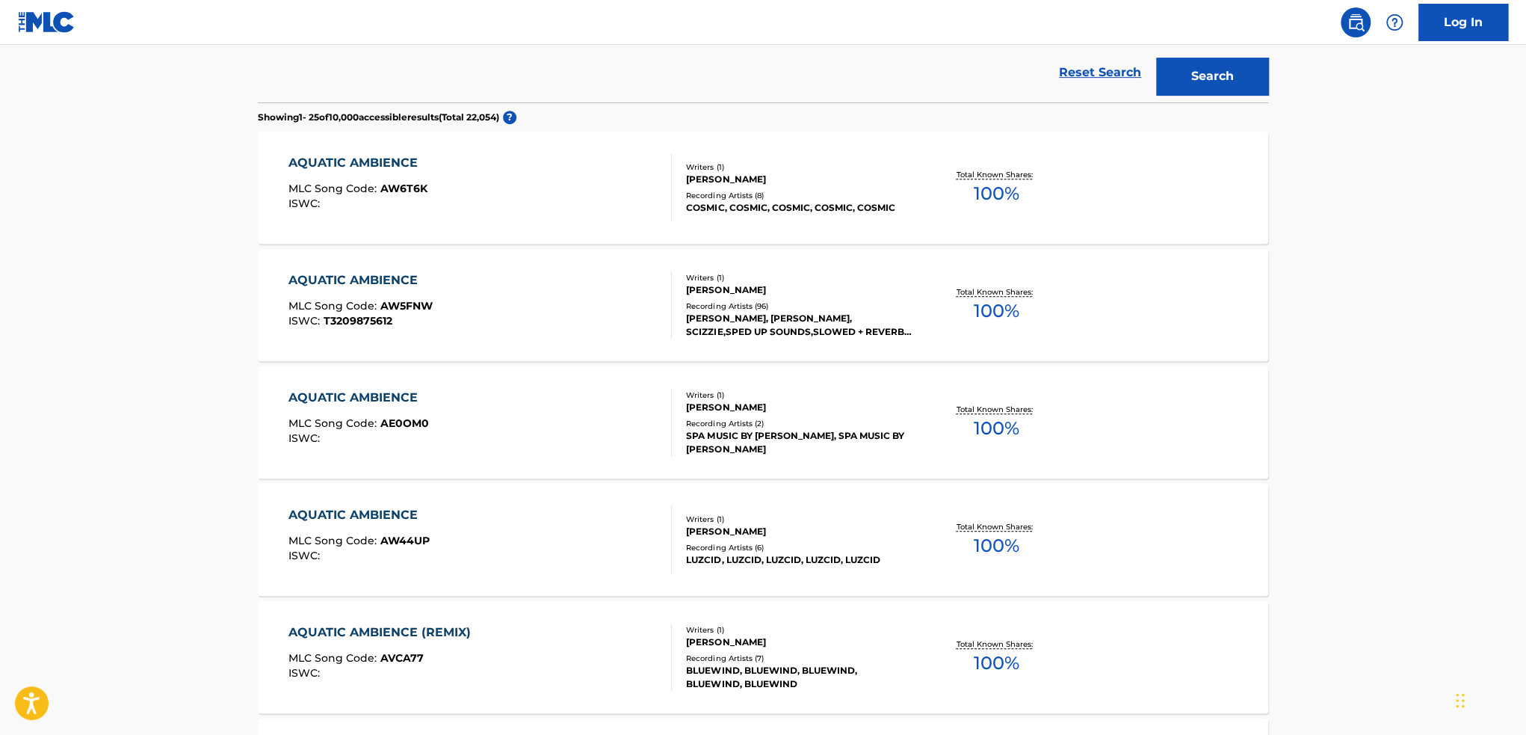
click at [487, 304] on div "AQUATIC AMBIENCE MLC Song Code : AW5FNW ISWC : T3209875612" at bounding box center [481, 304] width 384 height 67
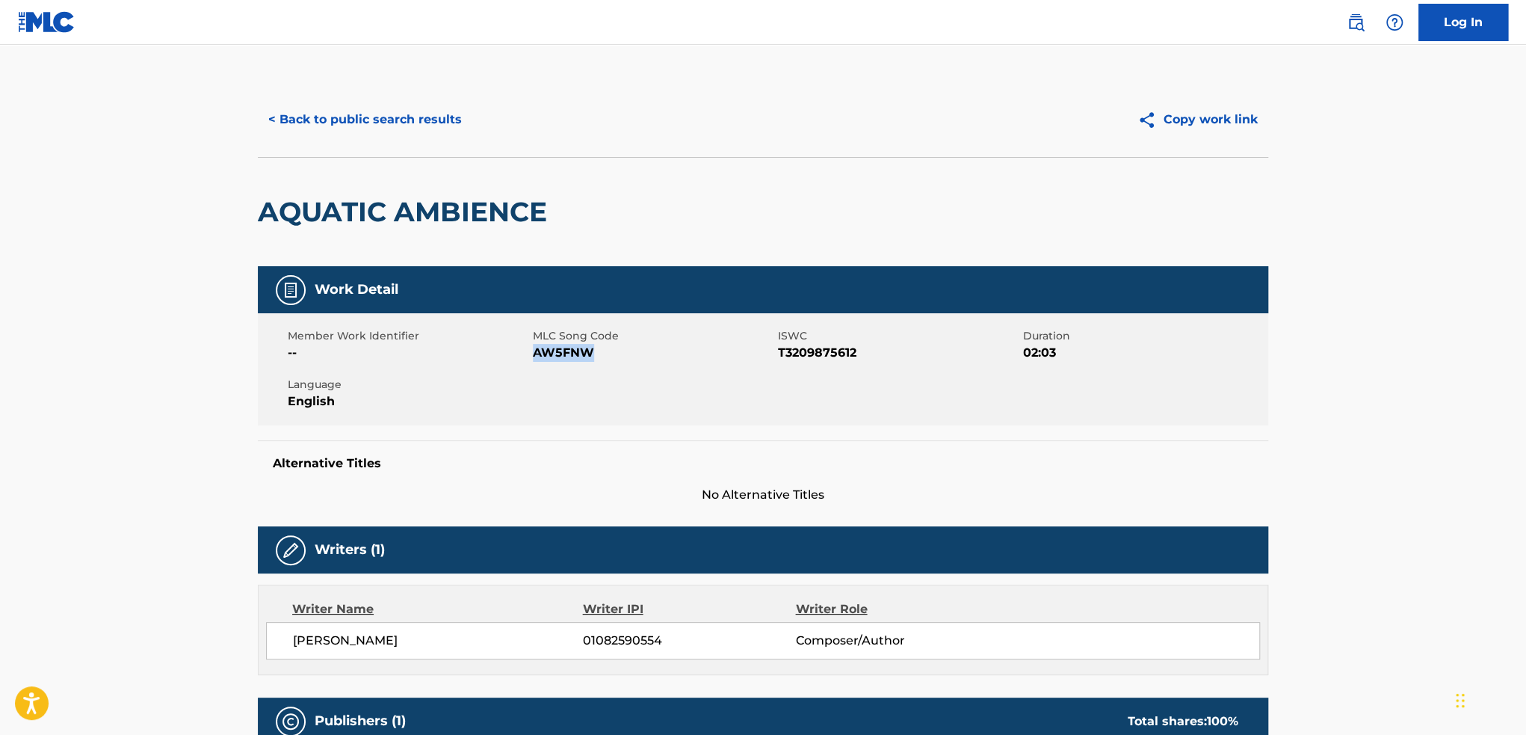
drag, startPoint x: 534, startPoint y: 357, endPoint x: 586, endPoint y: 354, distance: 52.4
click at [586, 354] on span "AW5FNW" at bounding box center [653, 353] width 241 height 18
copy span "AW5FNW"
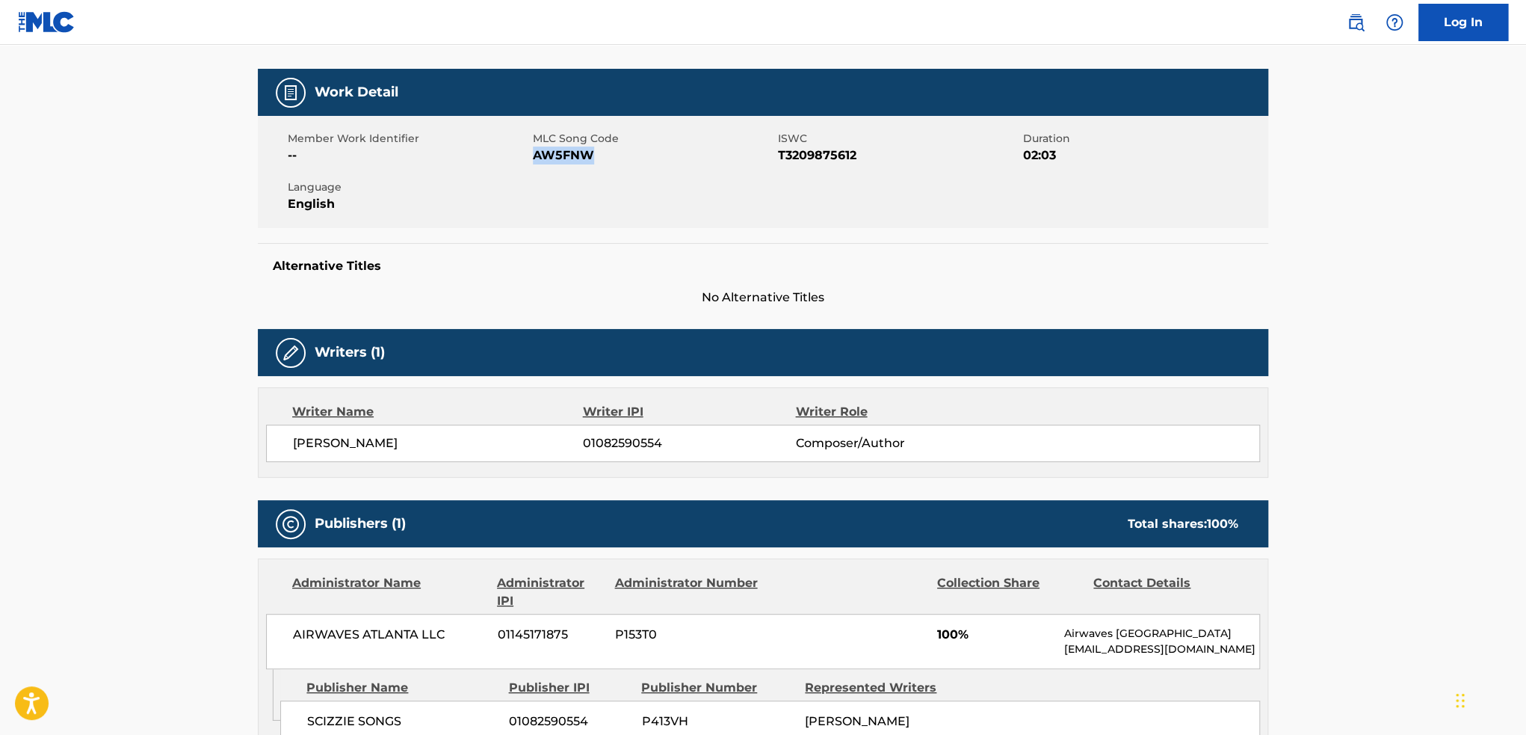
scroll to position [299, 0]
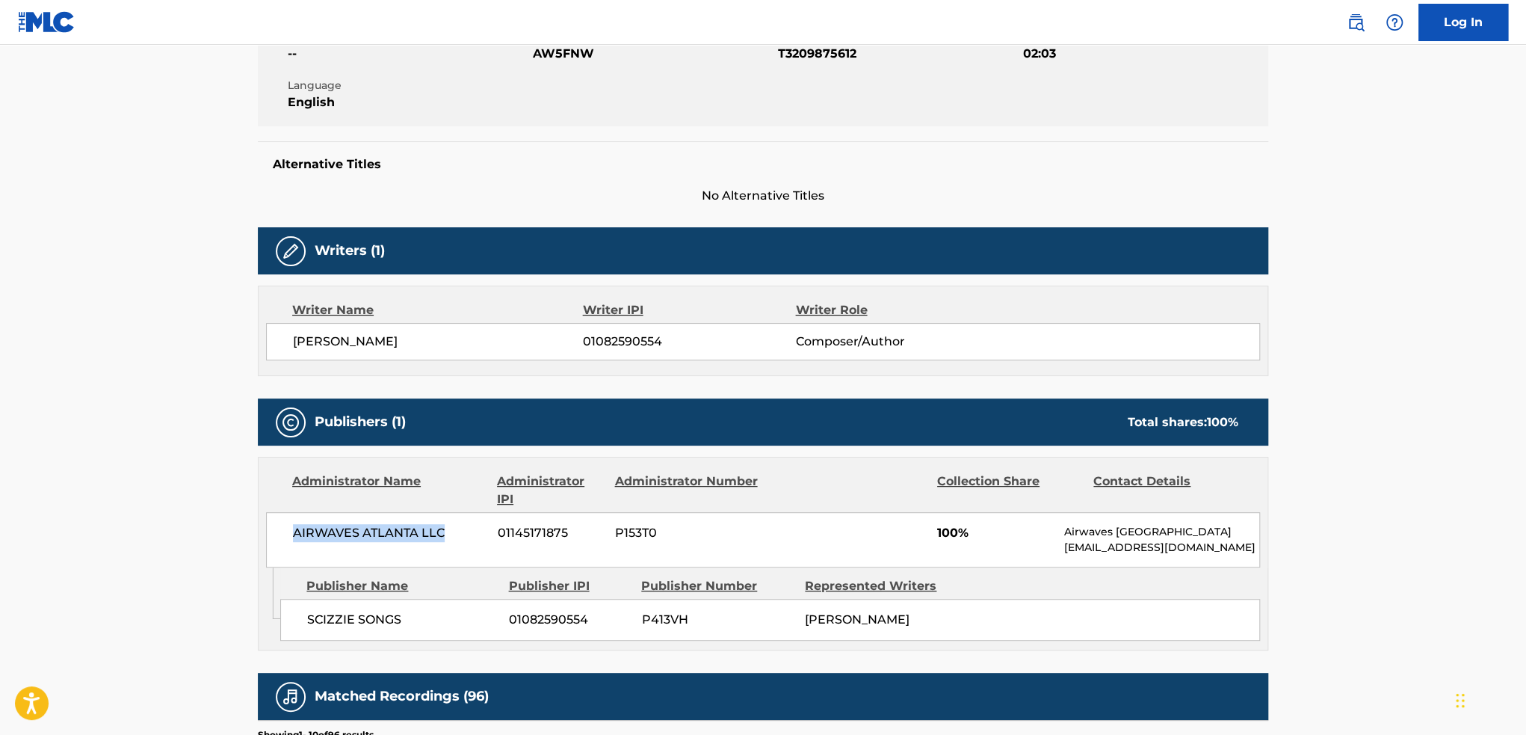
drag, startPoint x: 294, startPoint y: 536, endPoint x: 442, endPoint y: 537, distance: 148.0
click at [442, 537] on span "AIRWAVES ATLANTA LLC" at bounding box center [390, 533] width 194 height 18
copy span "AIRWAVES ATLANTA LLC"
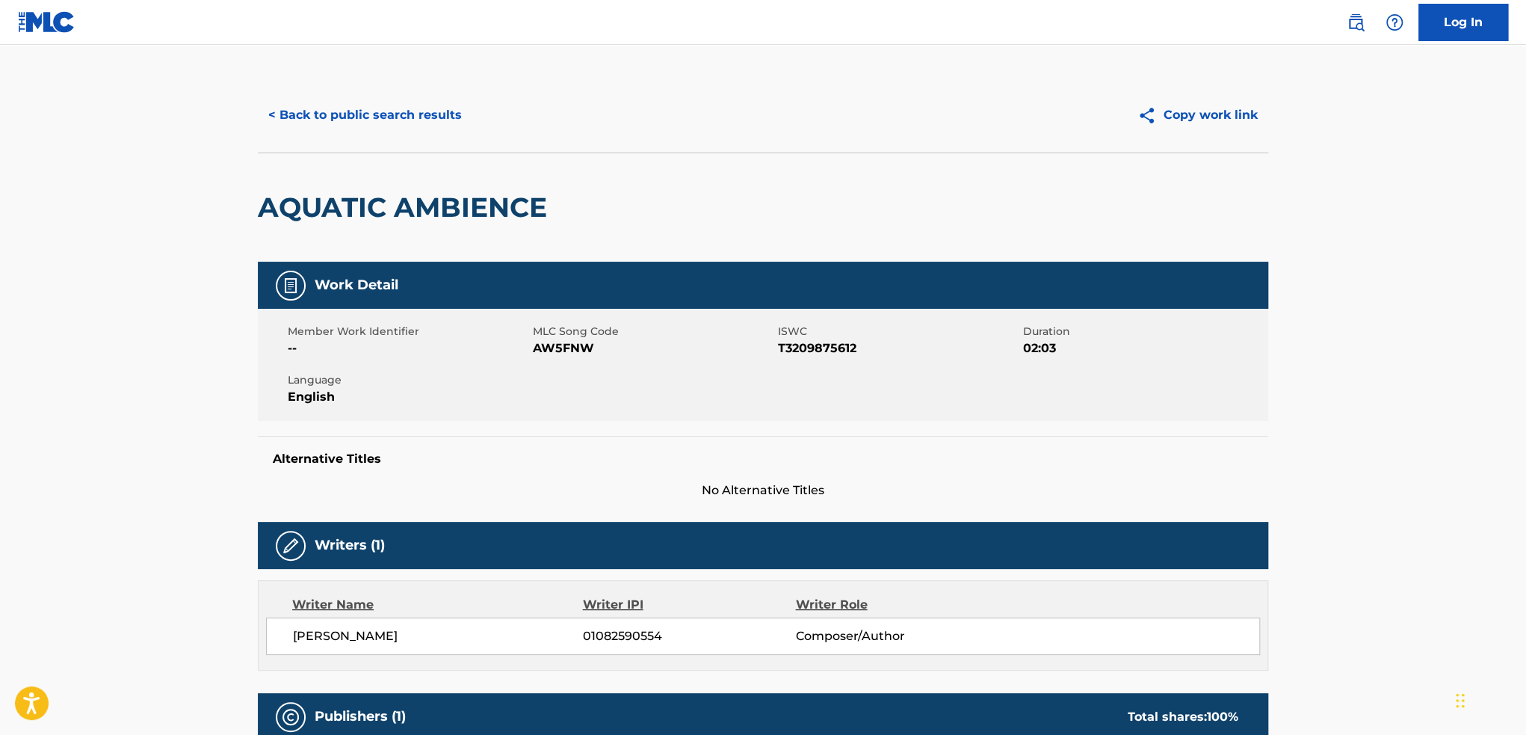
scroll to position [0, 0]
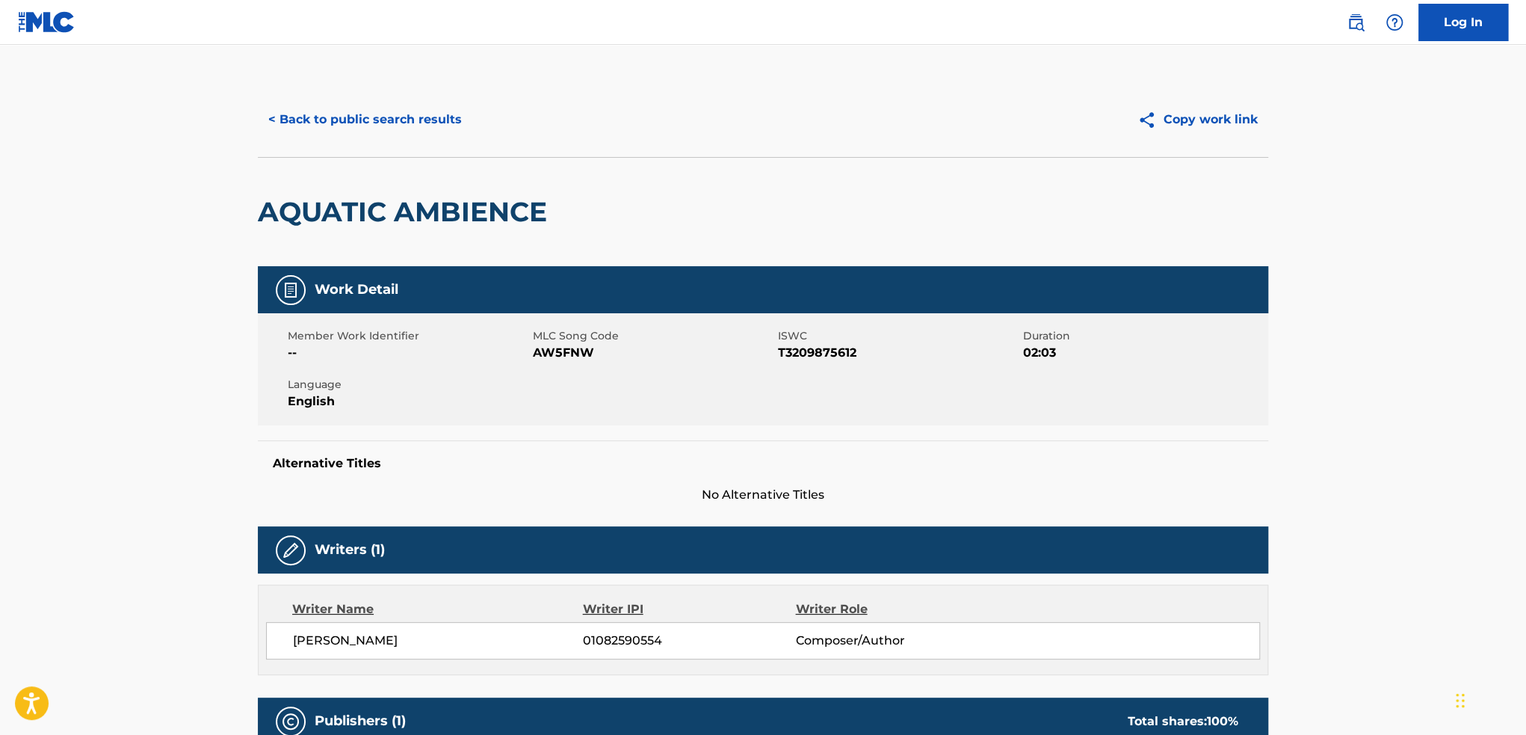
click at [281, 127] on button "< Back to public search results" at bounding box center [365, 119] width 215 height 37
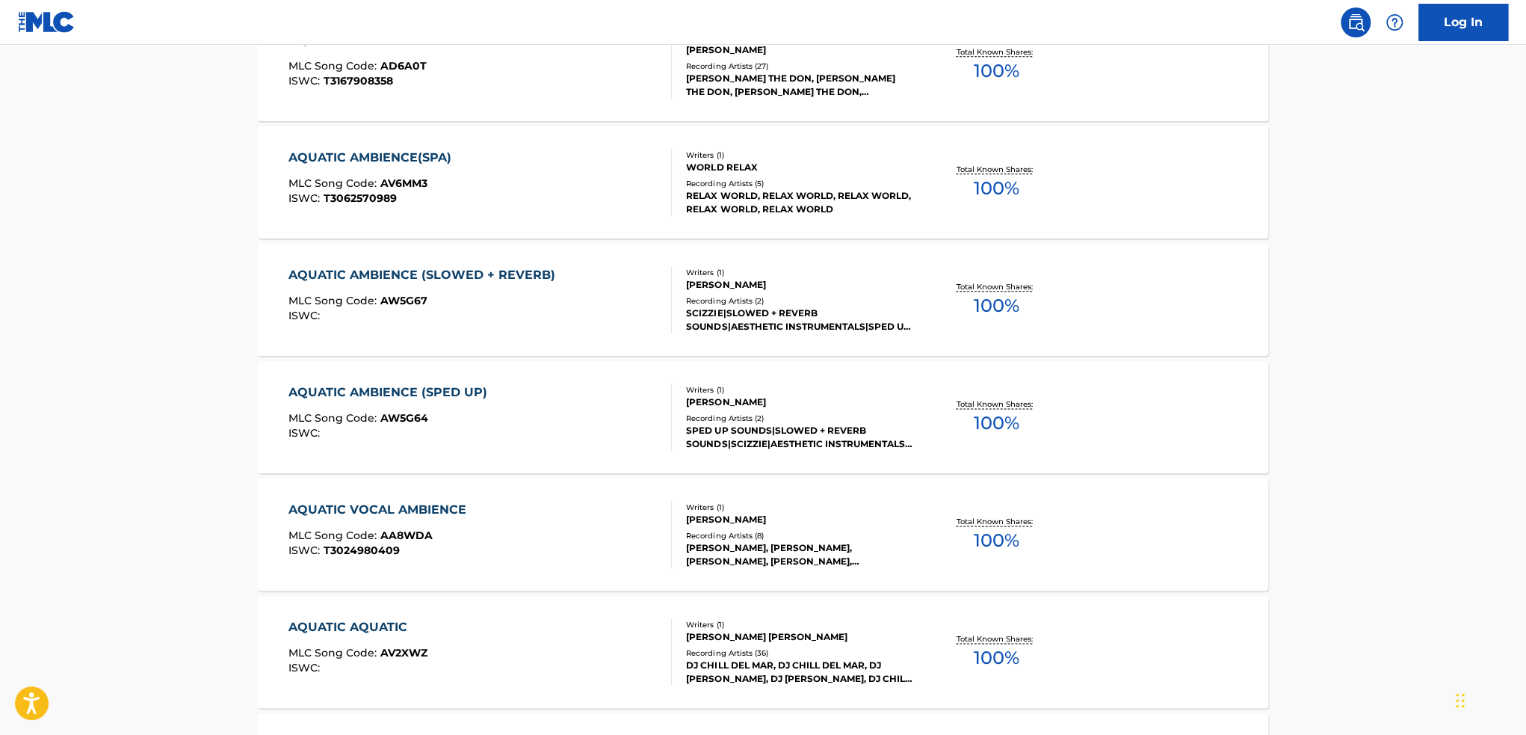
scroll to position [1085, 0]
click at [528, 313] on div "ISWC :" at bounding box center [426, 313] width 274 height 11
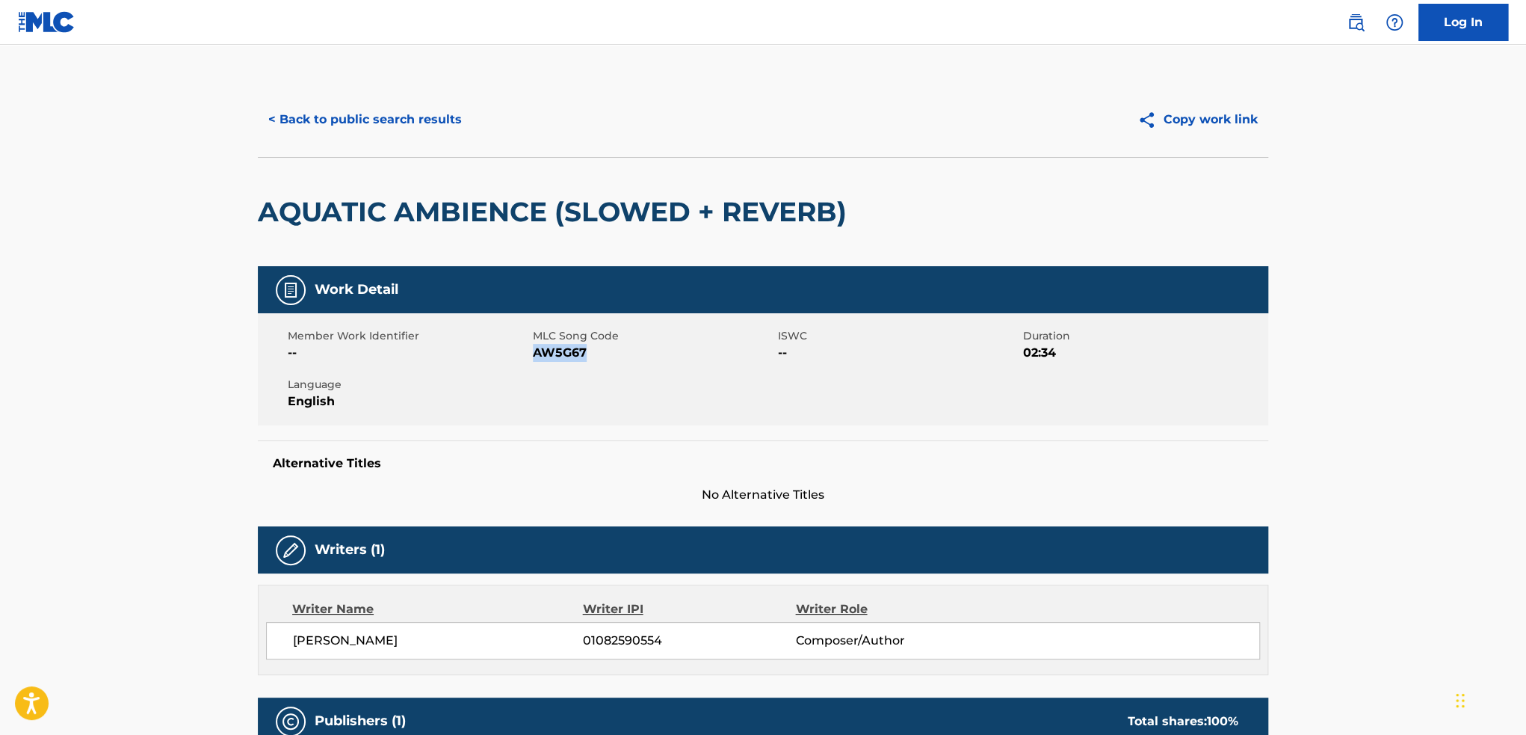
drag, startPoint x: 532, startPoint y: 355, endPoint x: 586, endPoint y: 354, distance: 53.8
click at [586, 354] on span "AW5G67" at bounding box center [653, 353] width 241 height 18
copy span "AW5G67"
click at [315, 112] on button "< Back to public search results" at bounding box center [365, 119] width 215 height 37
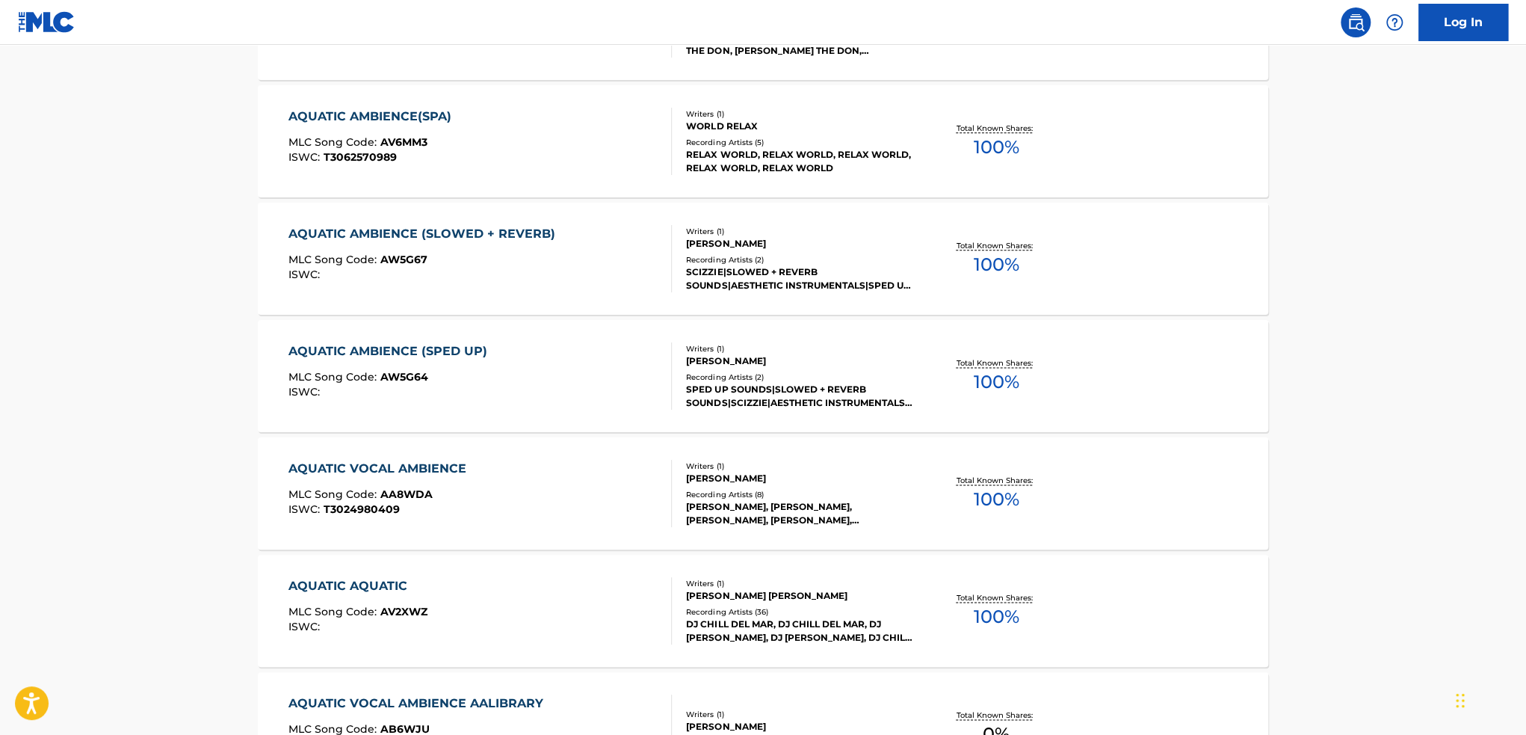
click at [564, 352] on div "AQUATIC AMBIENCE (SPED UP) MLC Song Code : AW5G64 ISWC :" at bounding box center [481, 375] width 384 height 67
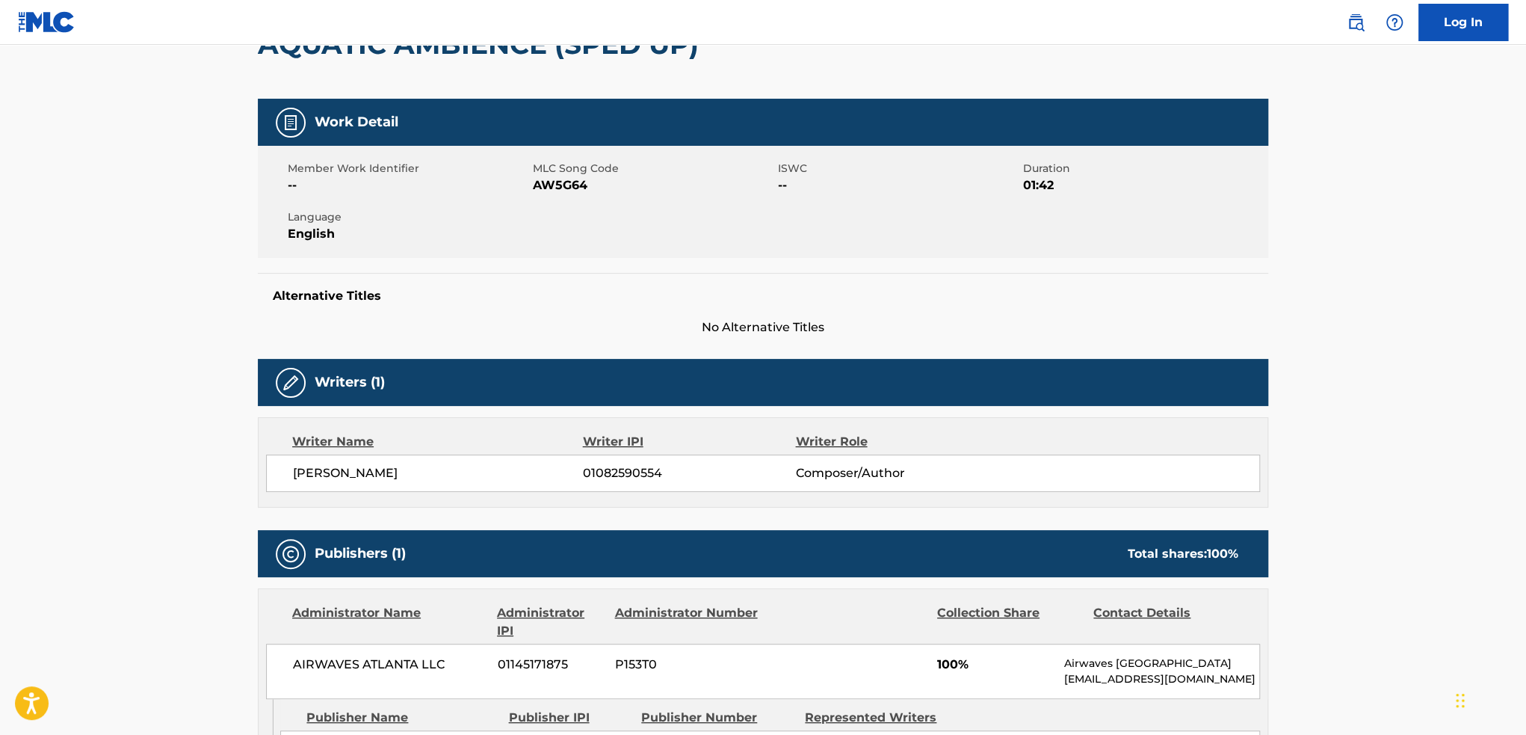
scroll to position [75, 0]
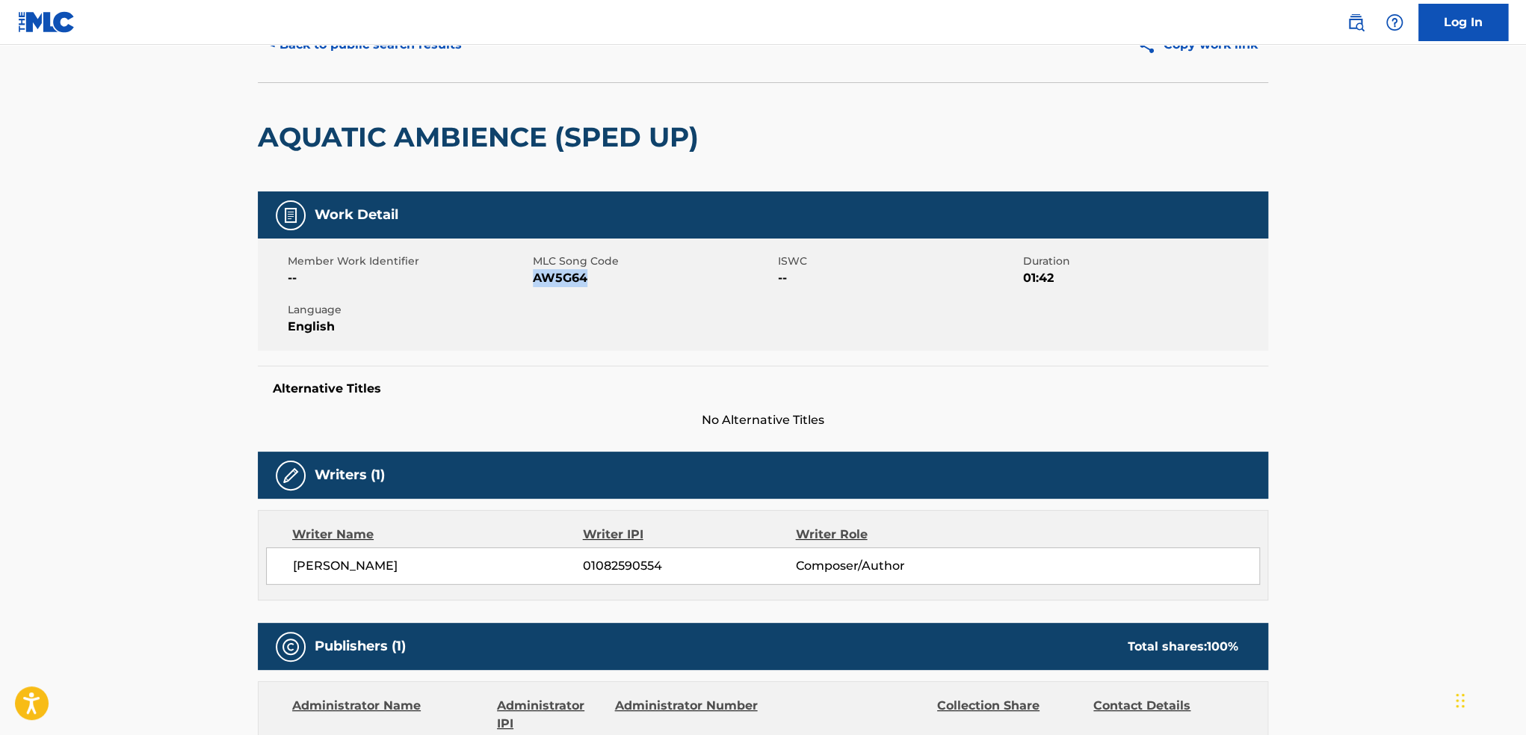
drag, startPoint x: 592, startPoint y: 280, endPoint x: 532, endPoint y: 284, distance: 59.9
click at [533, 284] on span "AW5G64" at bounding box center [653, 278] width 241 height 18
copy span "AW5G64"
click at [333, 58] on button "< Back to public search results" at bounding box center [365, 44] width 215 height 37
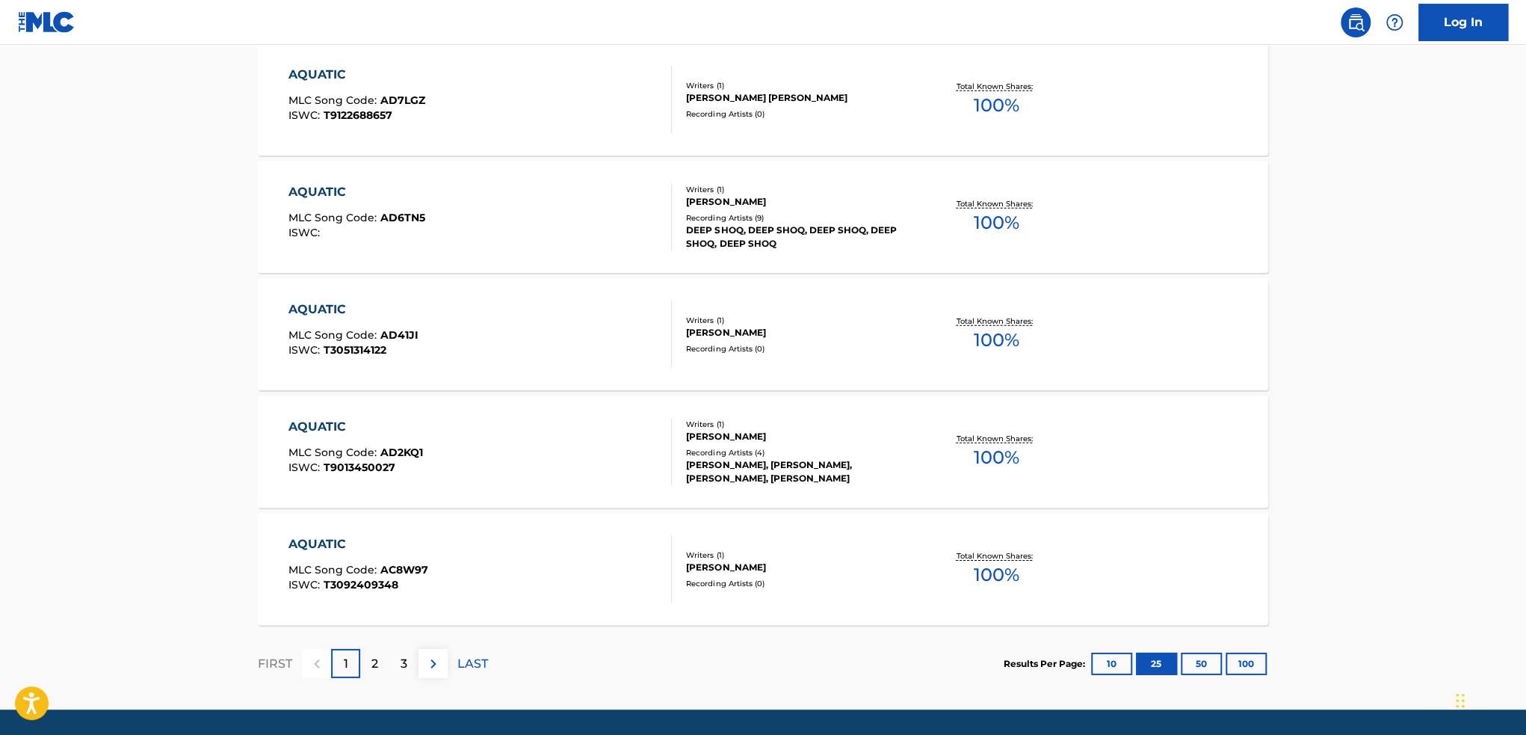
scroll to position [2855, 0]
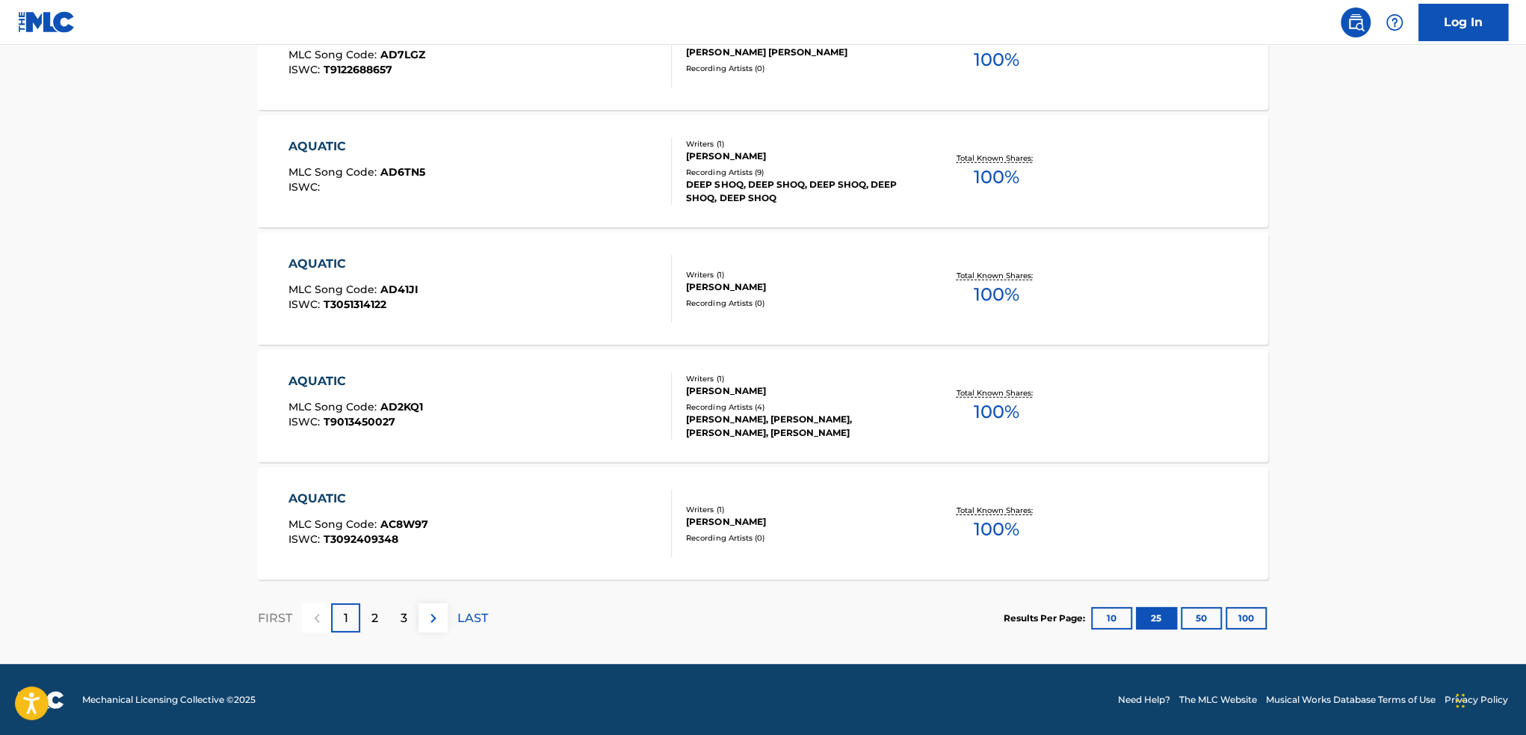
click at [383, 607] on div "2" at bounding box center [374, 617] width 29 height 29
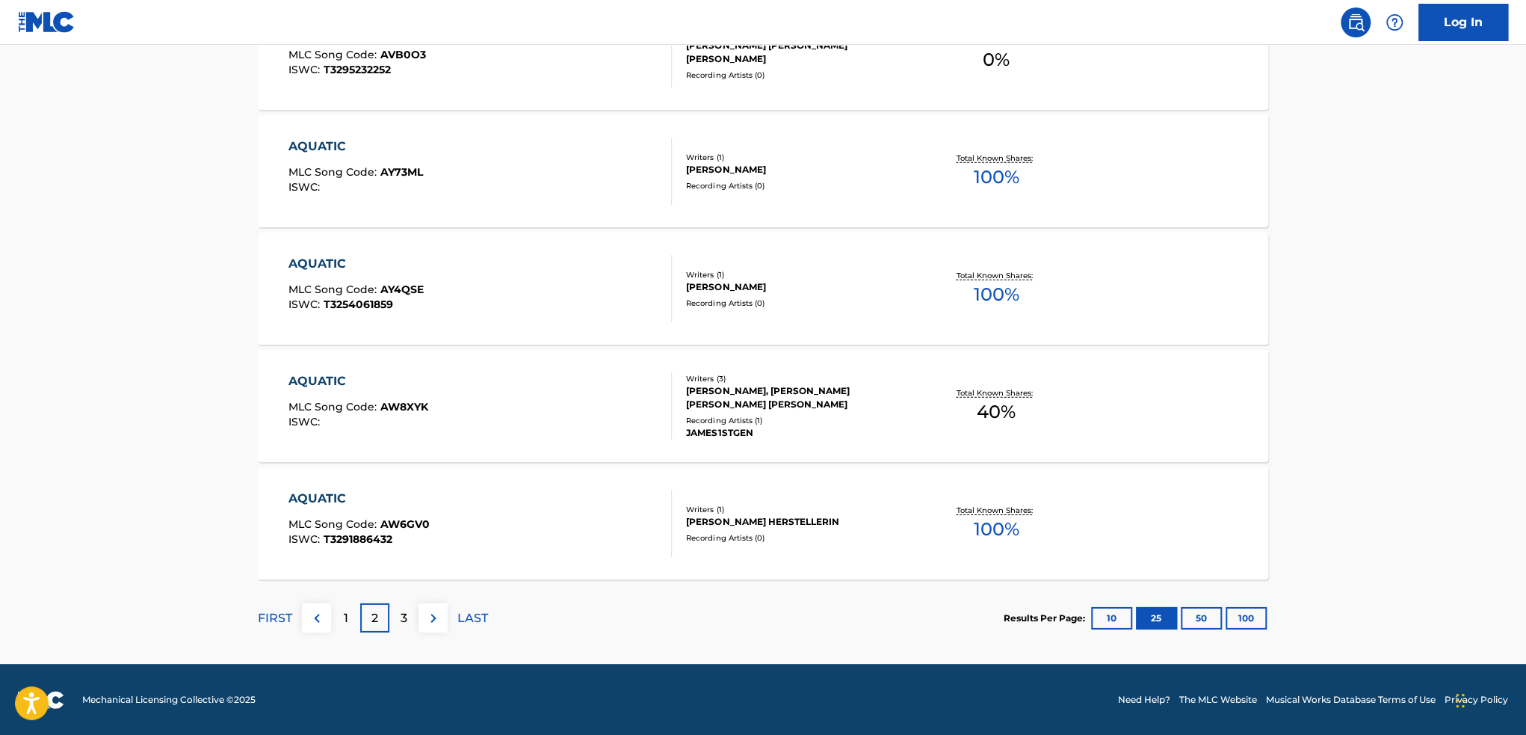
click at [413, 613] on div "3" at bounding box center [403, 617] width 29 height 29
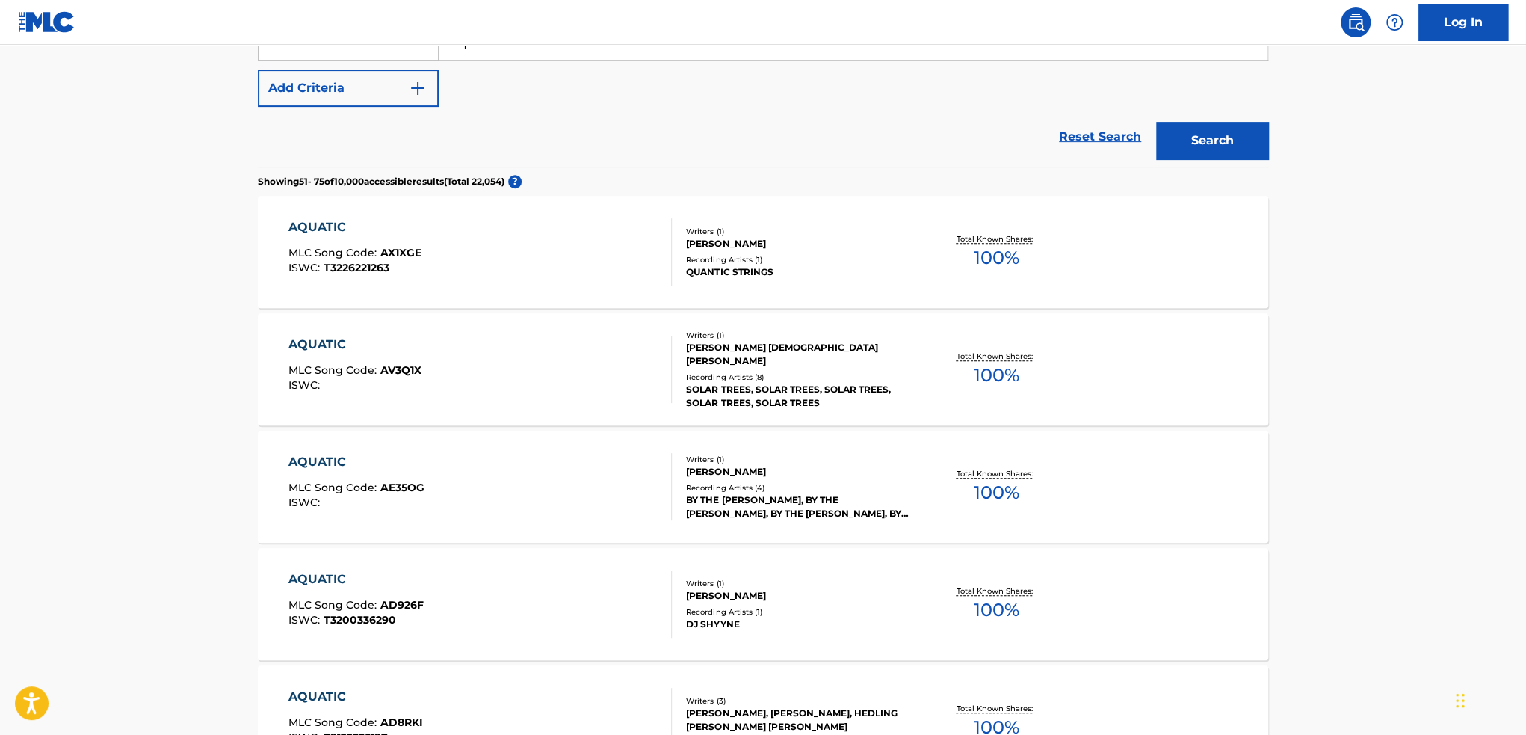
scroll to position [14, 0]
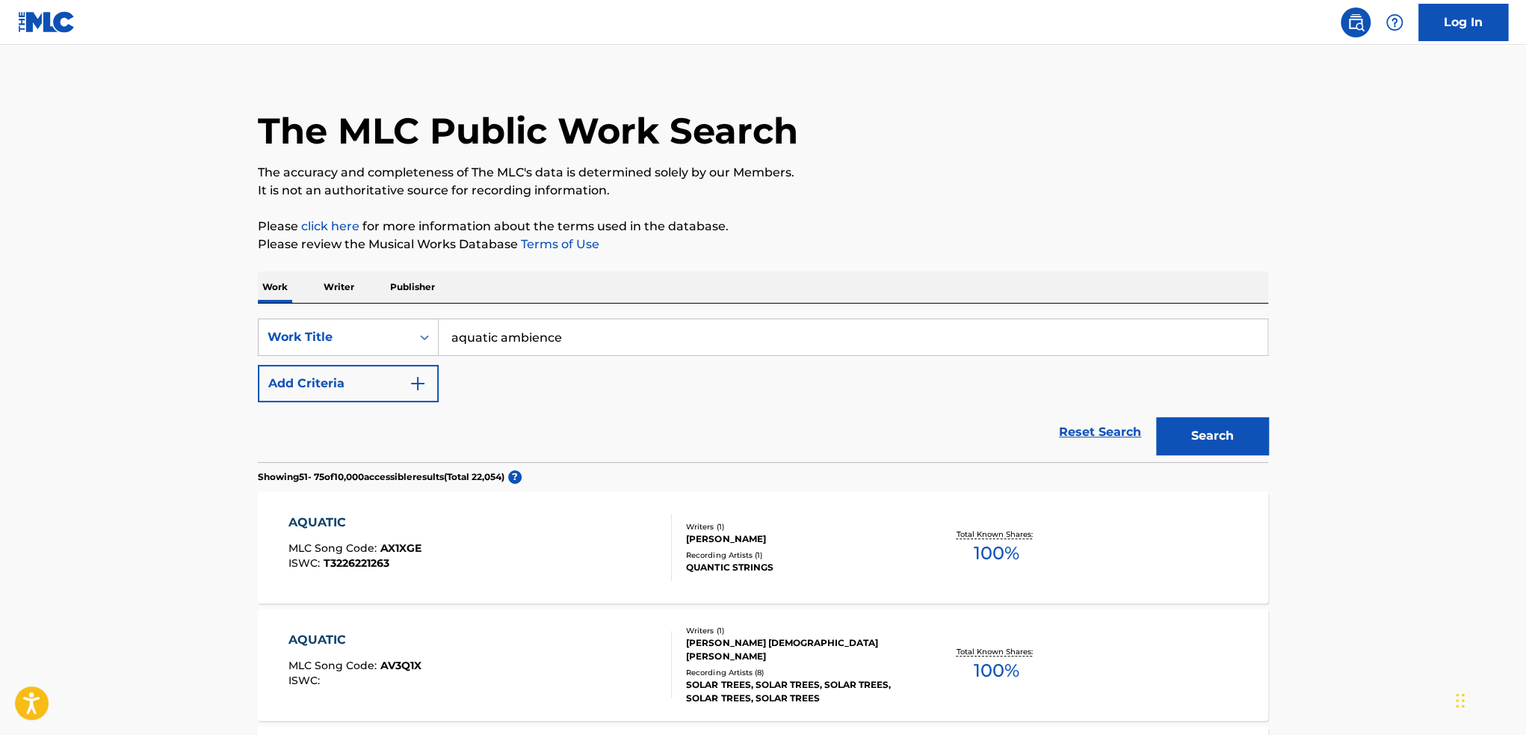
click at [1108, 427] on link "Reset Search" at bounding box center [1100, 432] width 97 height 33
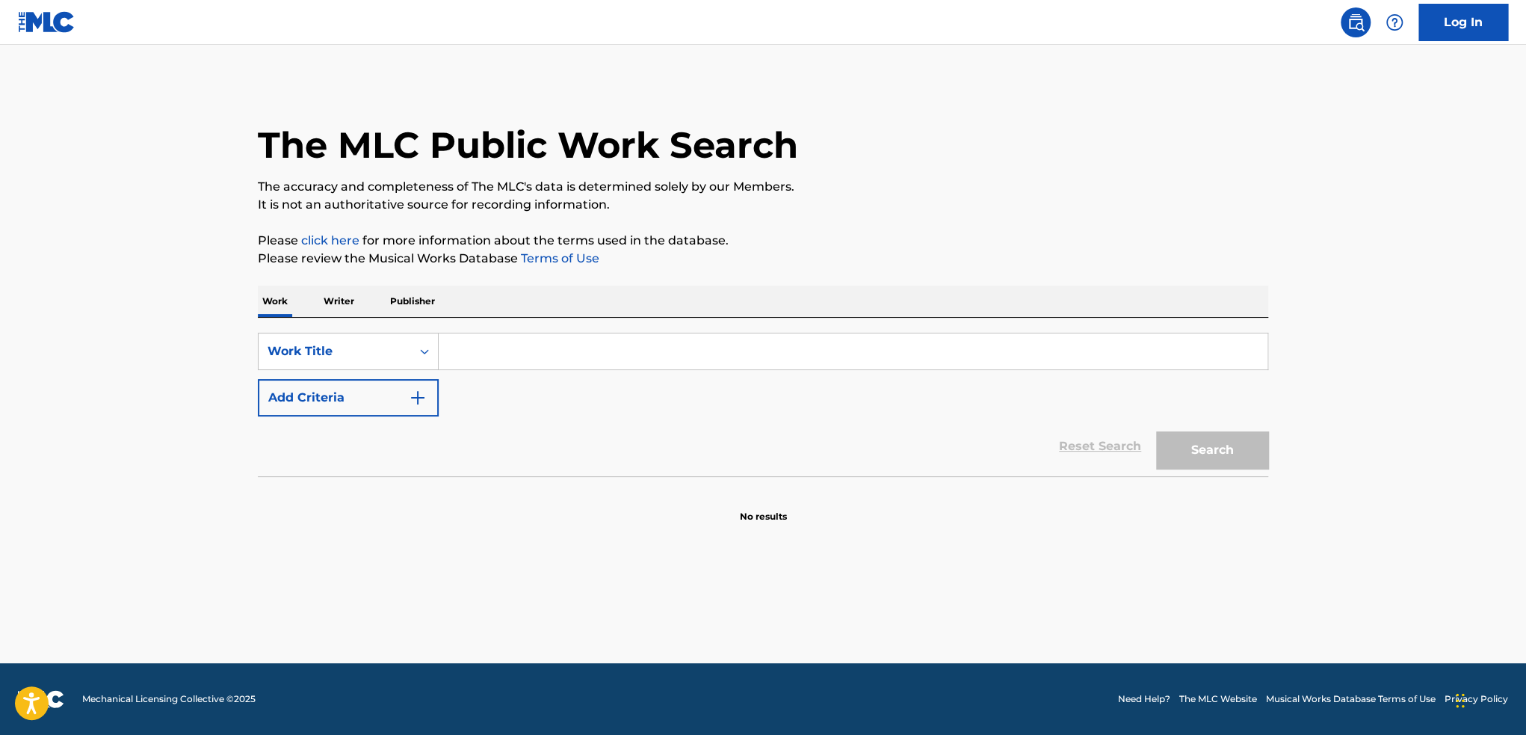
scroll to position [0, 0]
paste input "minecraft"
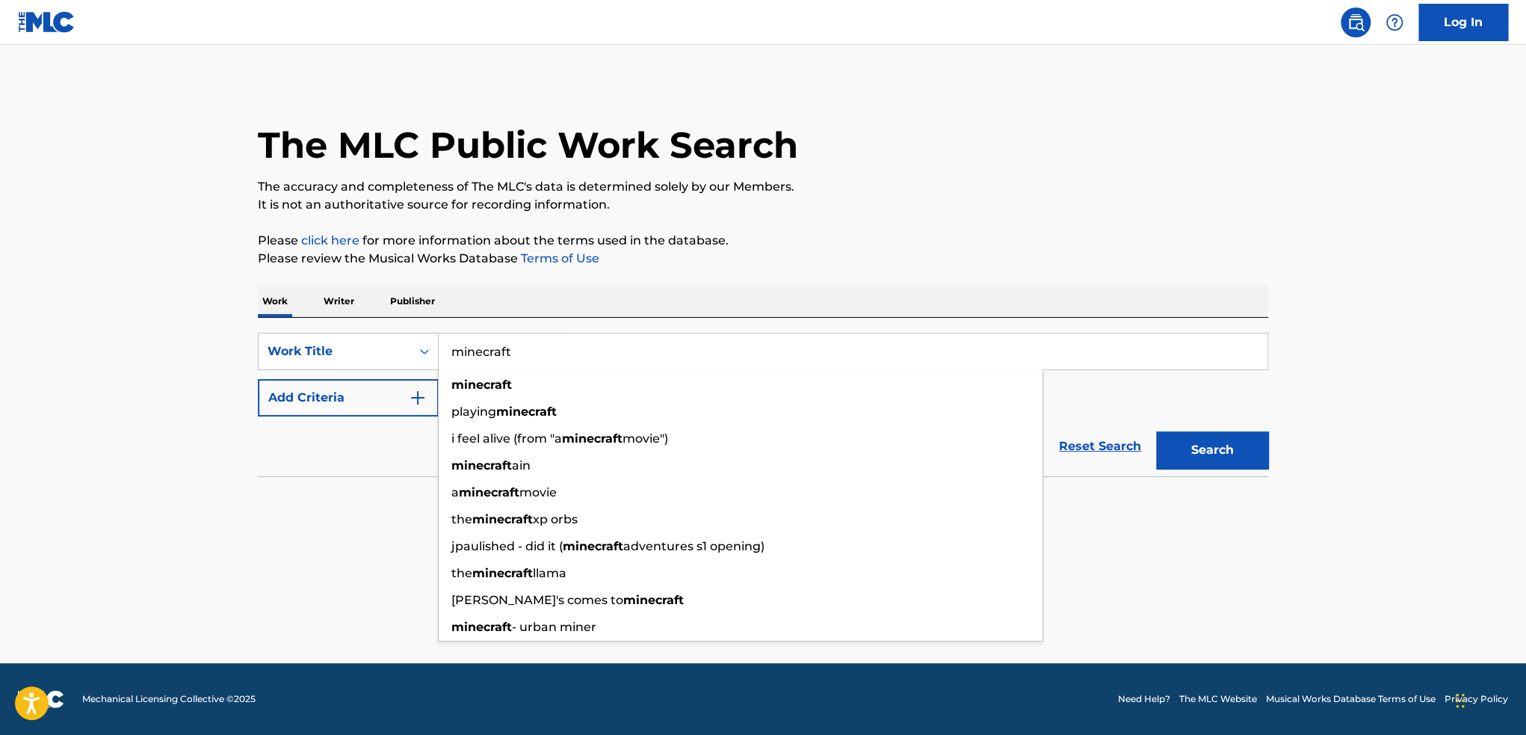
type input "minecraft"
click at [1209, 441] on button "Search" at bounding box center [1212, 449] width 112 height 37
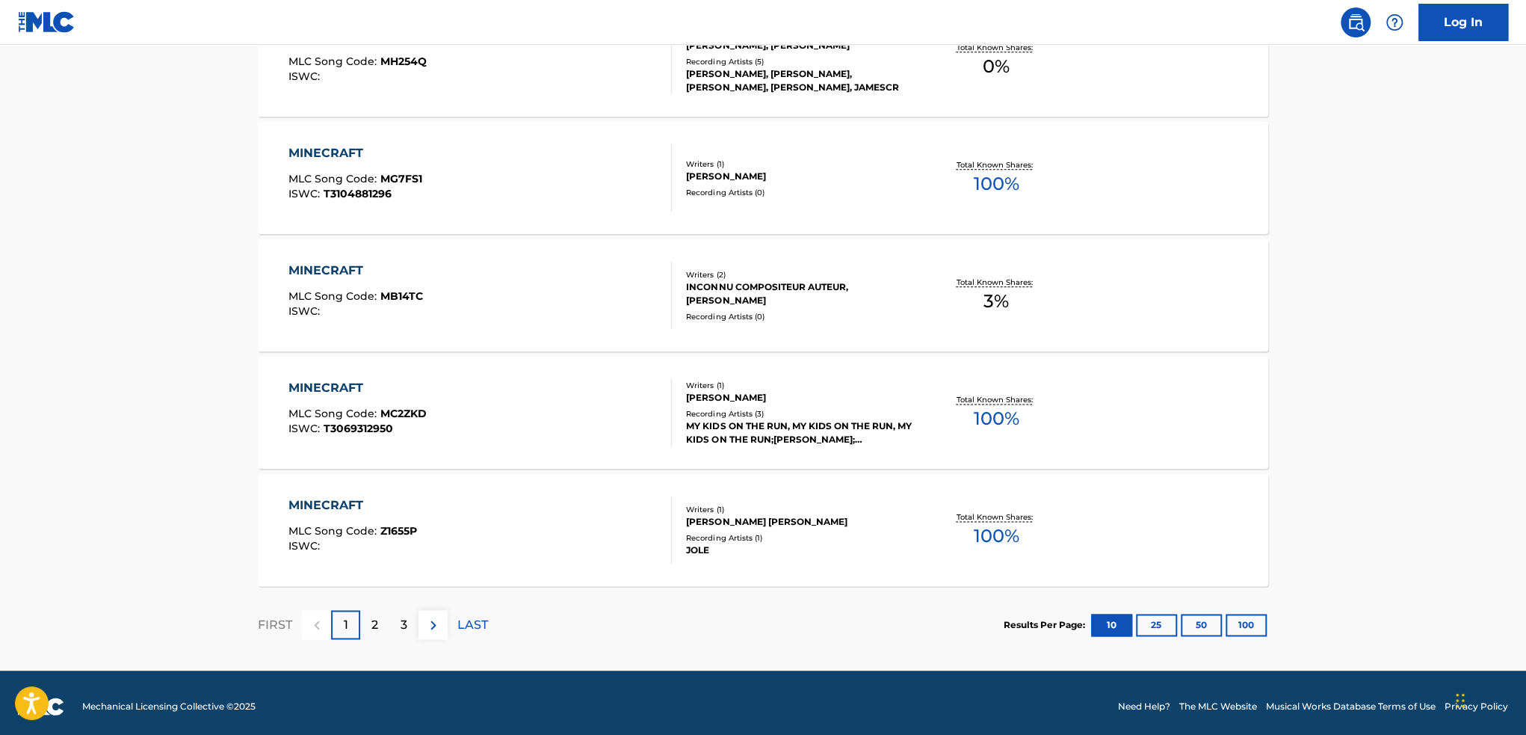
scroll to position [1094, 0]
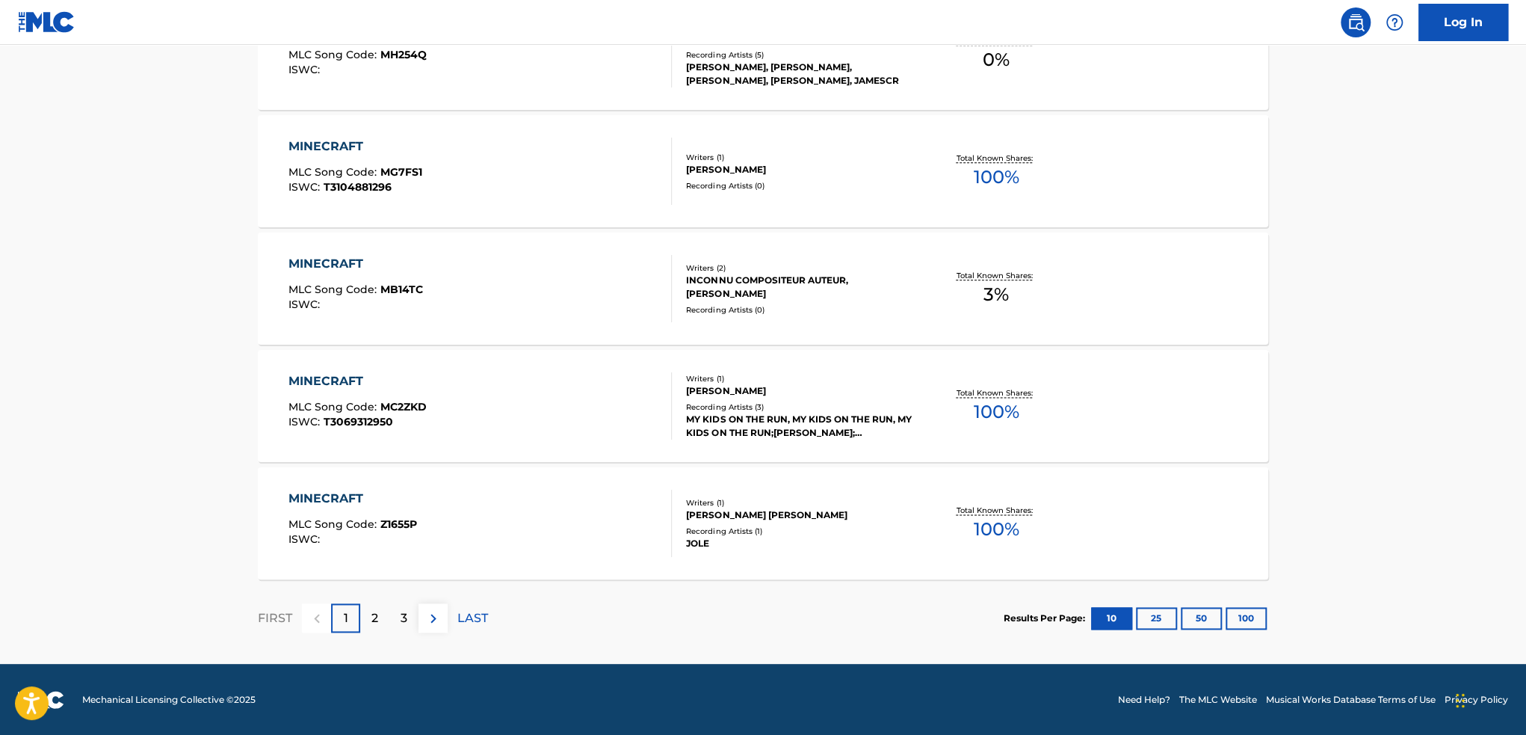
click at [368, 613] on div "2" at bounding box center [374, 617] width 29 height 29
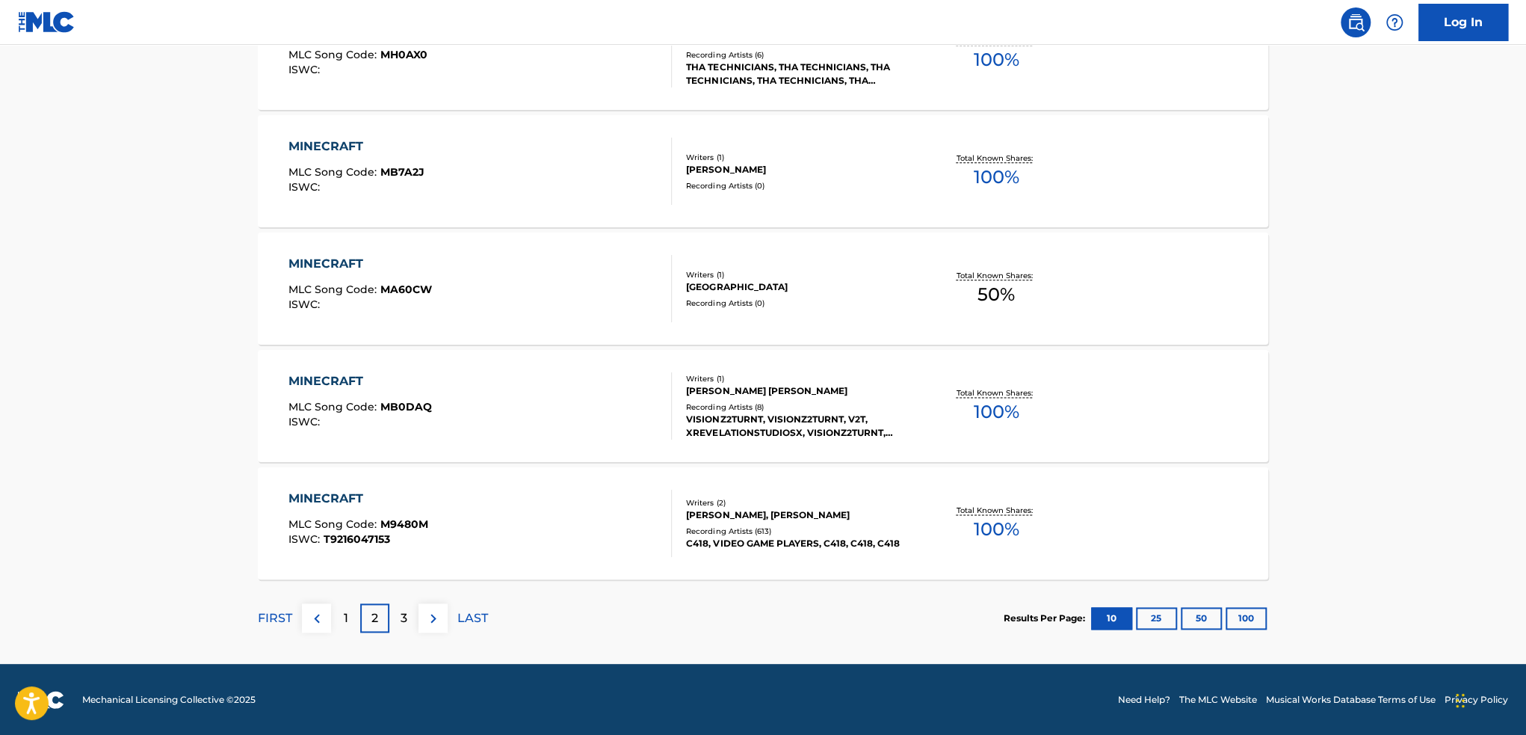
click at [410, 622] on div "3" at bounding box center [403, 617] width 29 height 29
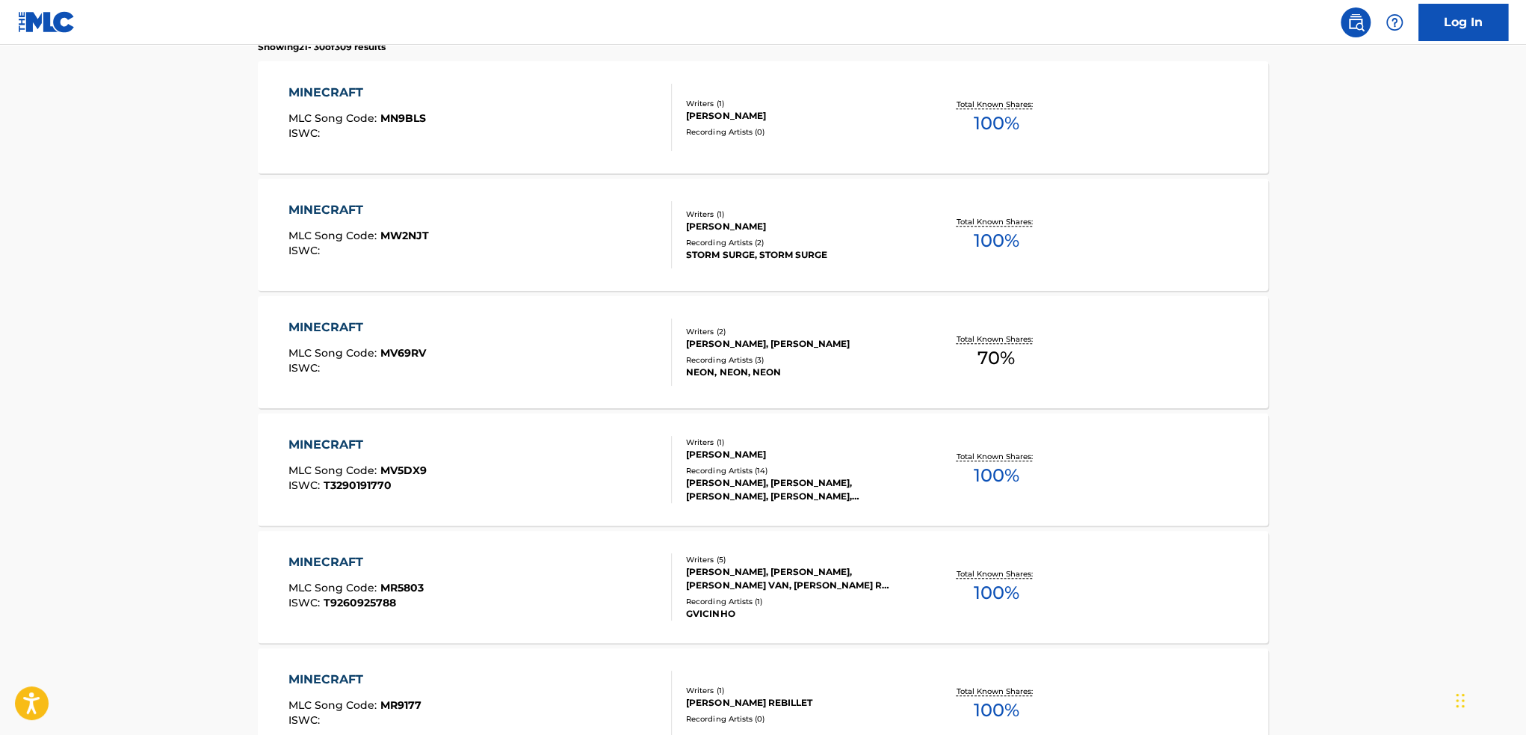
scroll to position [448, 0]
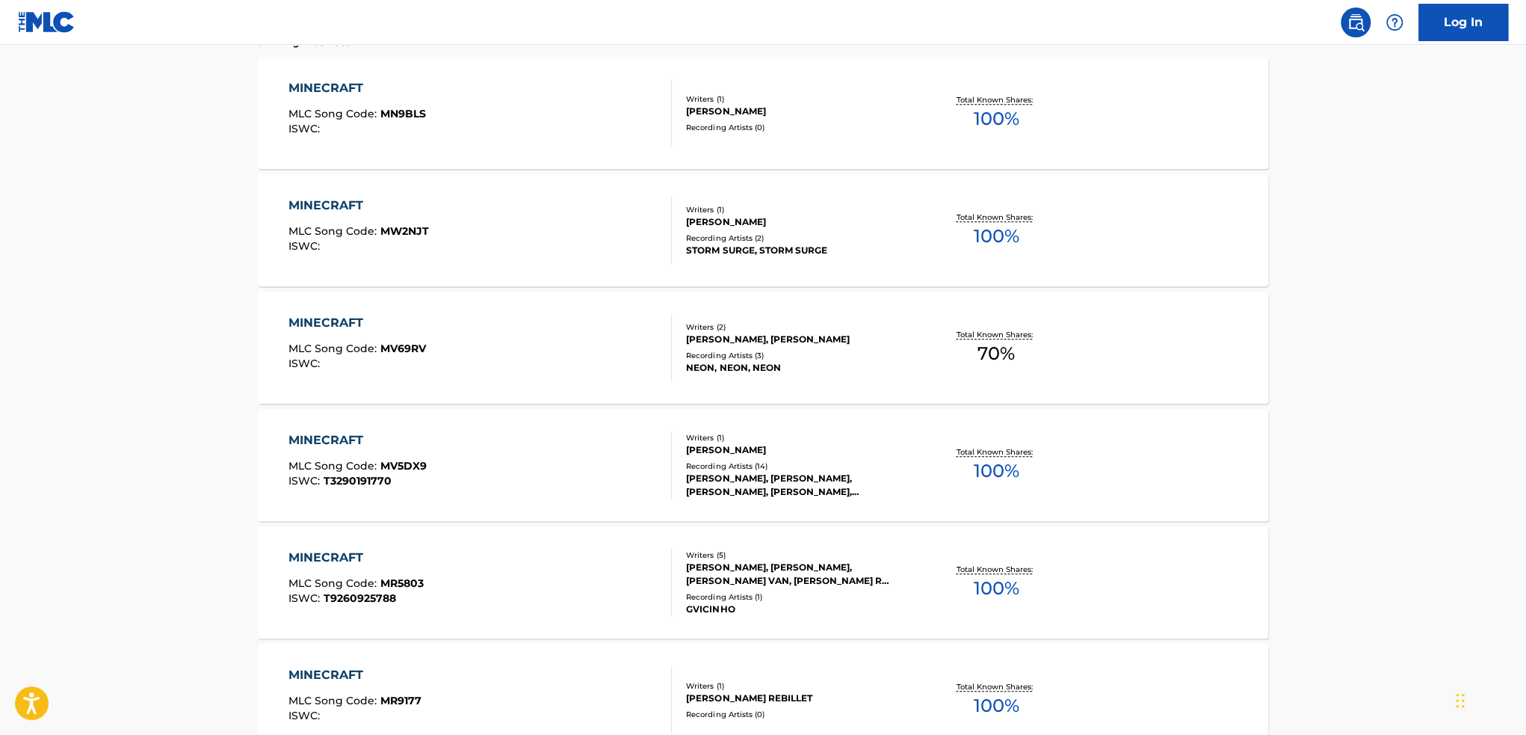
click at [462, 460] on div "MINECRAFT MLC Song Code : MV5DX9 ISWC : T3290191770" at bounding box center [481, 464] width 384 height 67
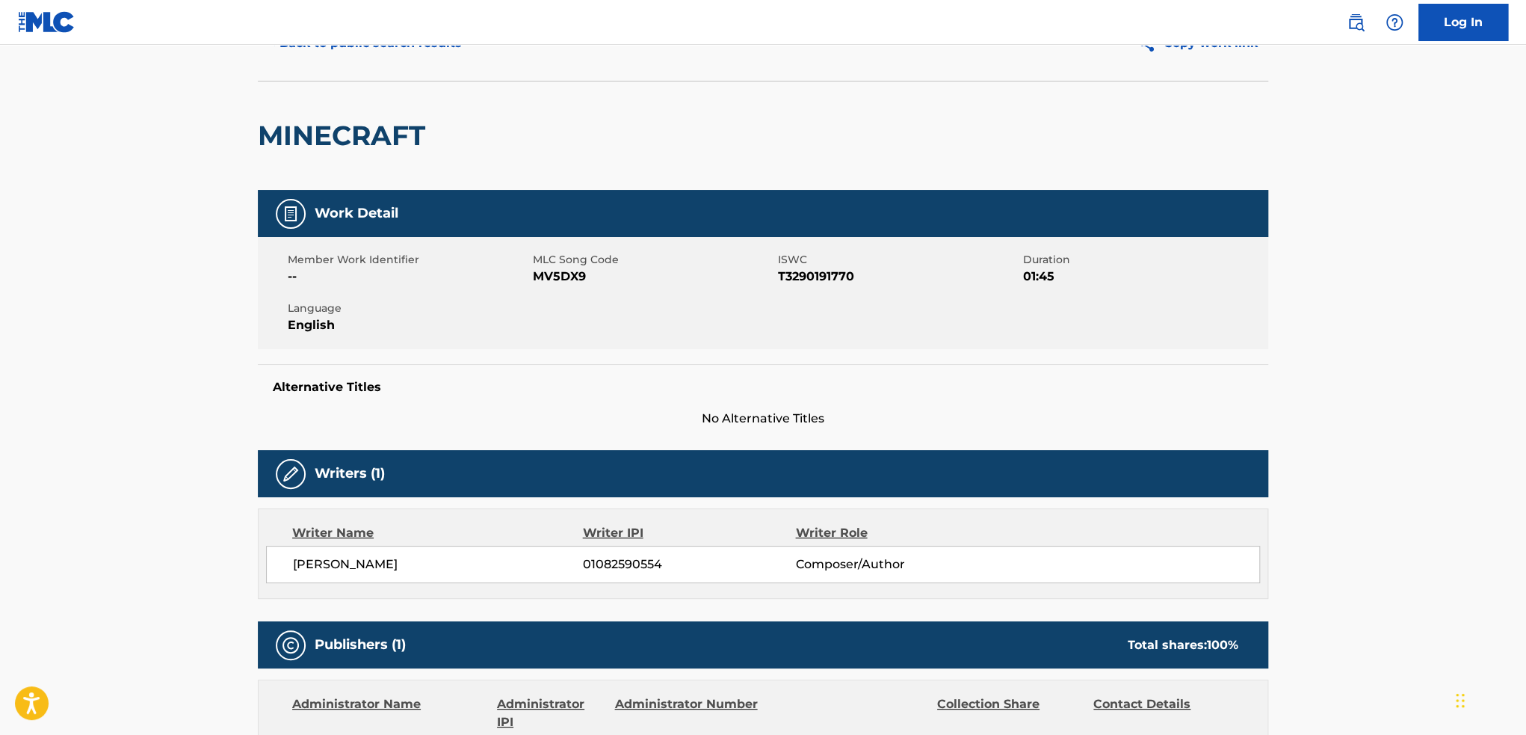
scroll to position [75, 0]
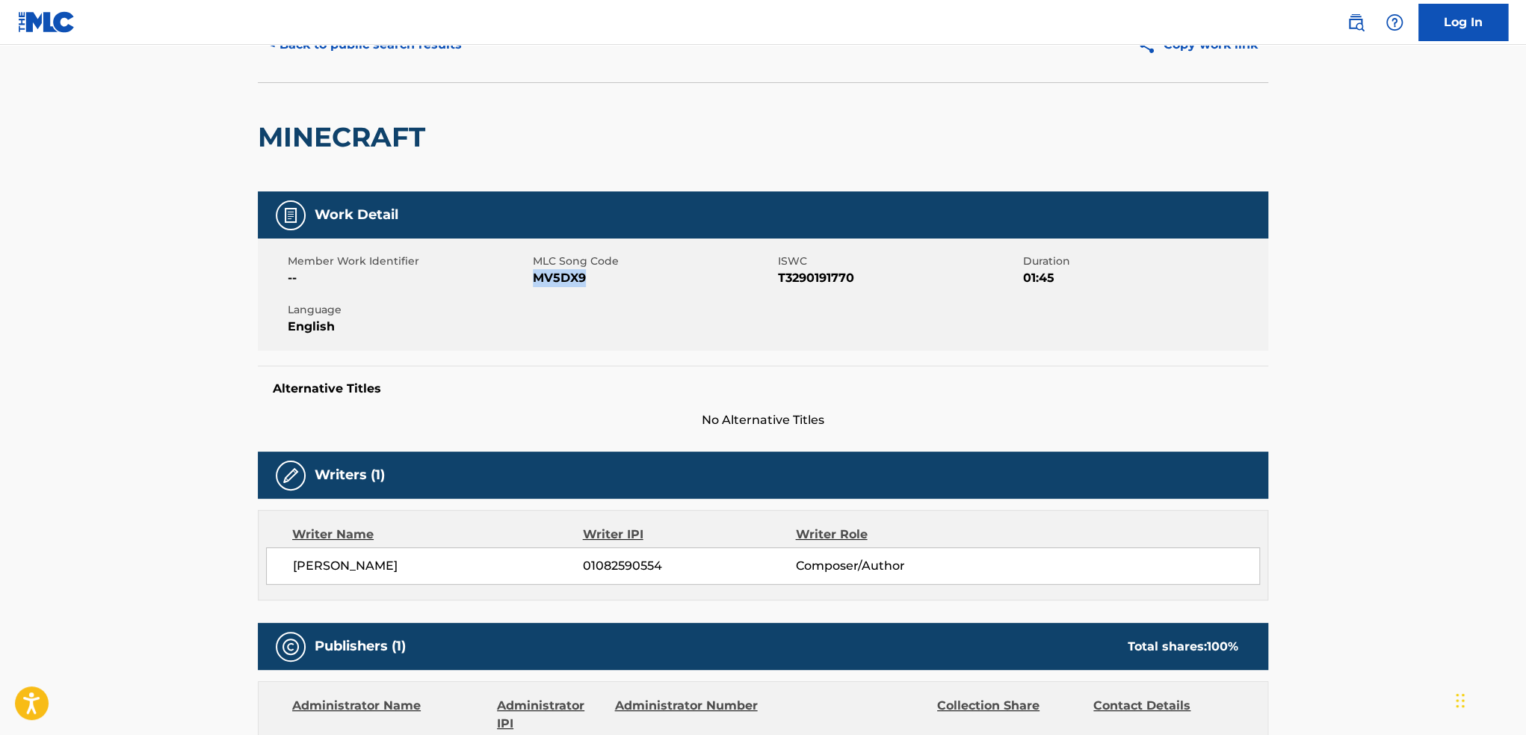
drag, startPoint x: 535, startPoint y: 279, endPoint x: 582, endPoint y: 274, distance: 47.3
click at [582, 274] on span "MV5DX9" at bounding box center [653, 278] width 241 height 18
copy span "MV5DX9"
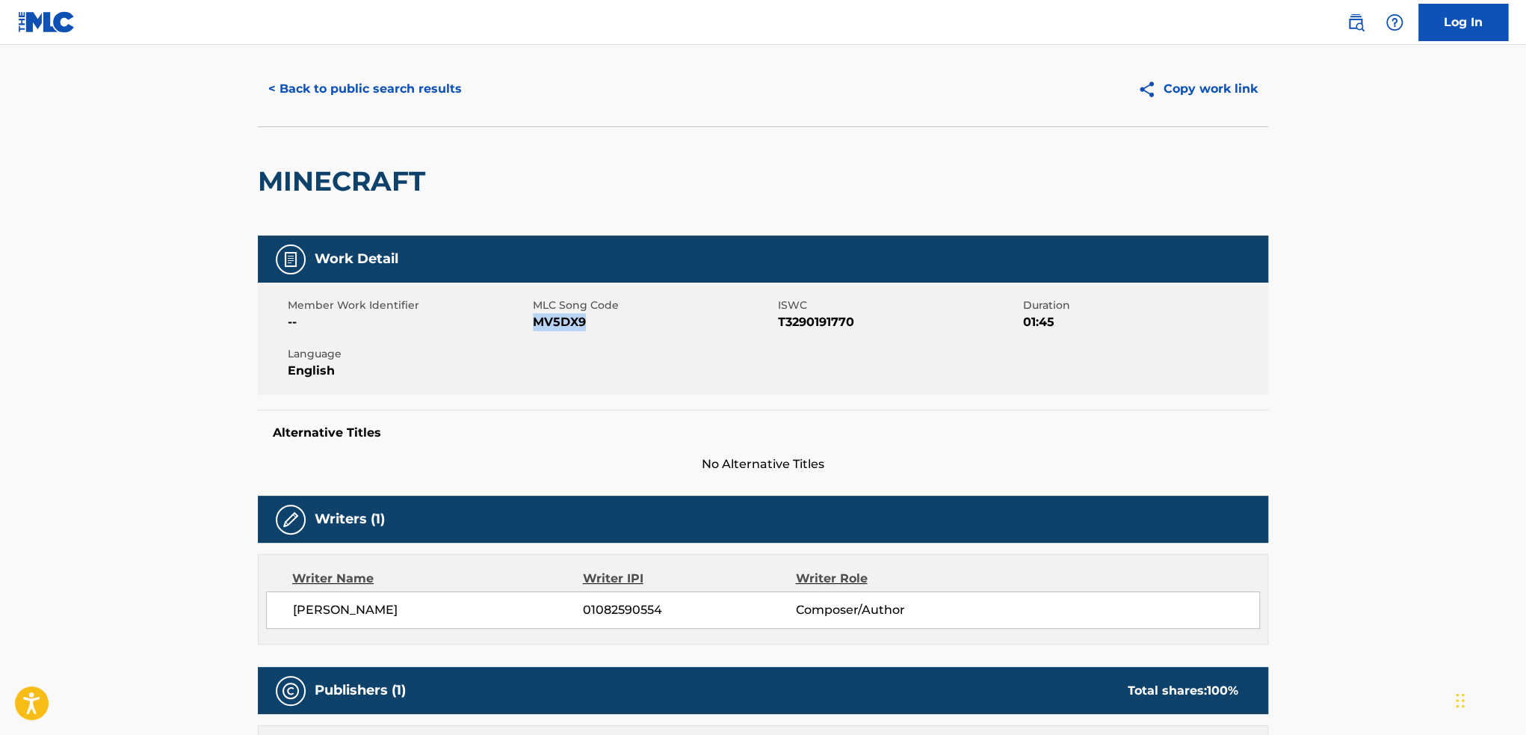
scroll to position [0, 0]
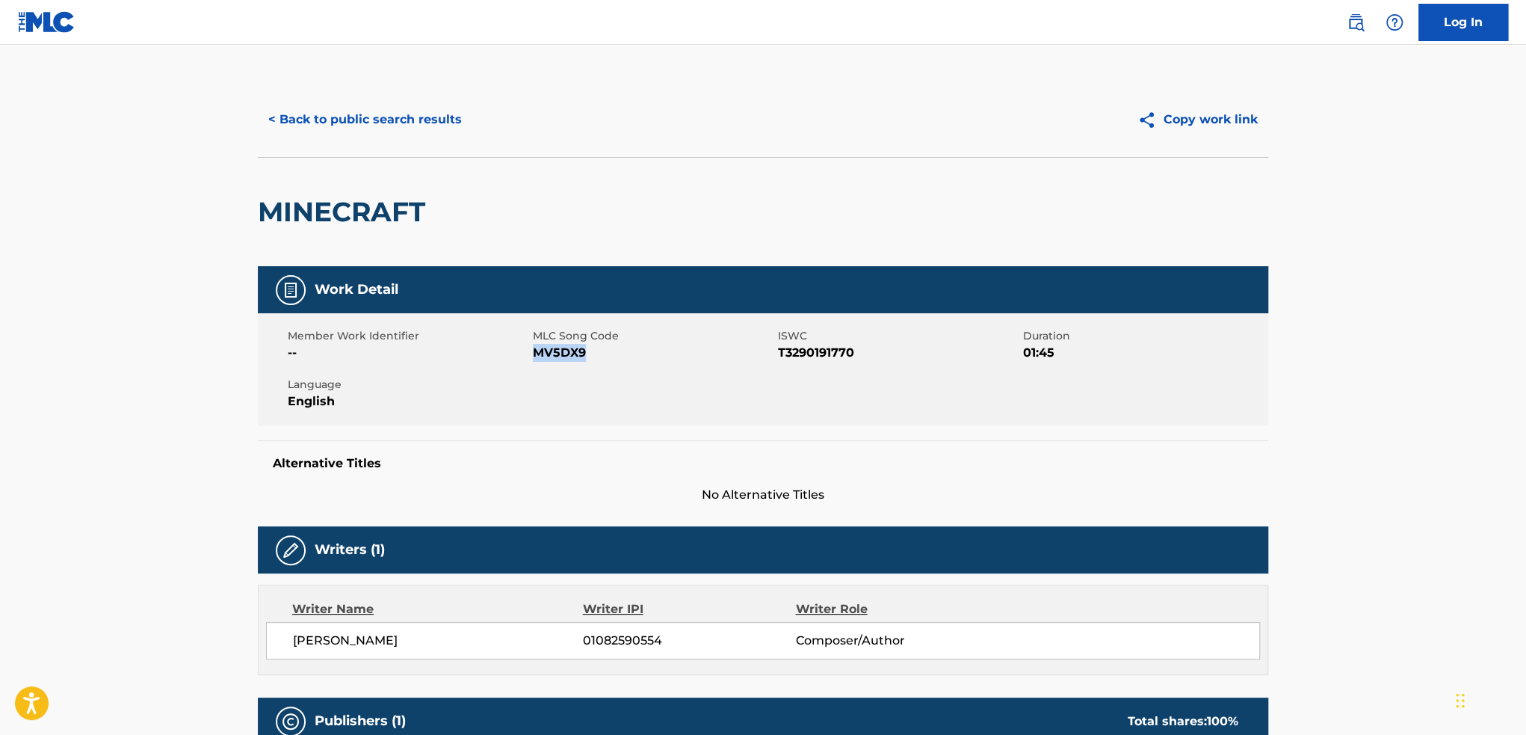
click at [334, 130] on button "< Back to public search results" at bounding box center [365, 119] width 215 height 37
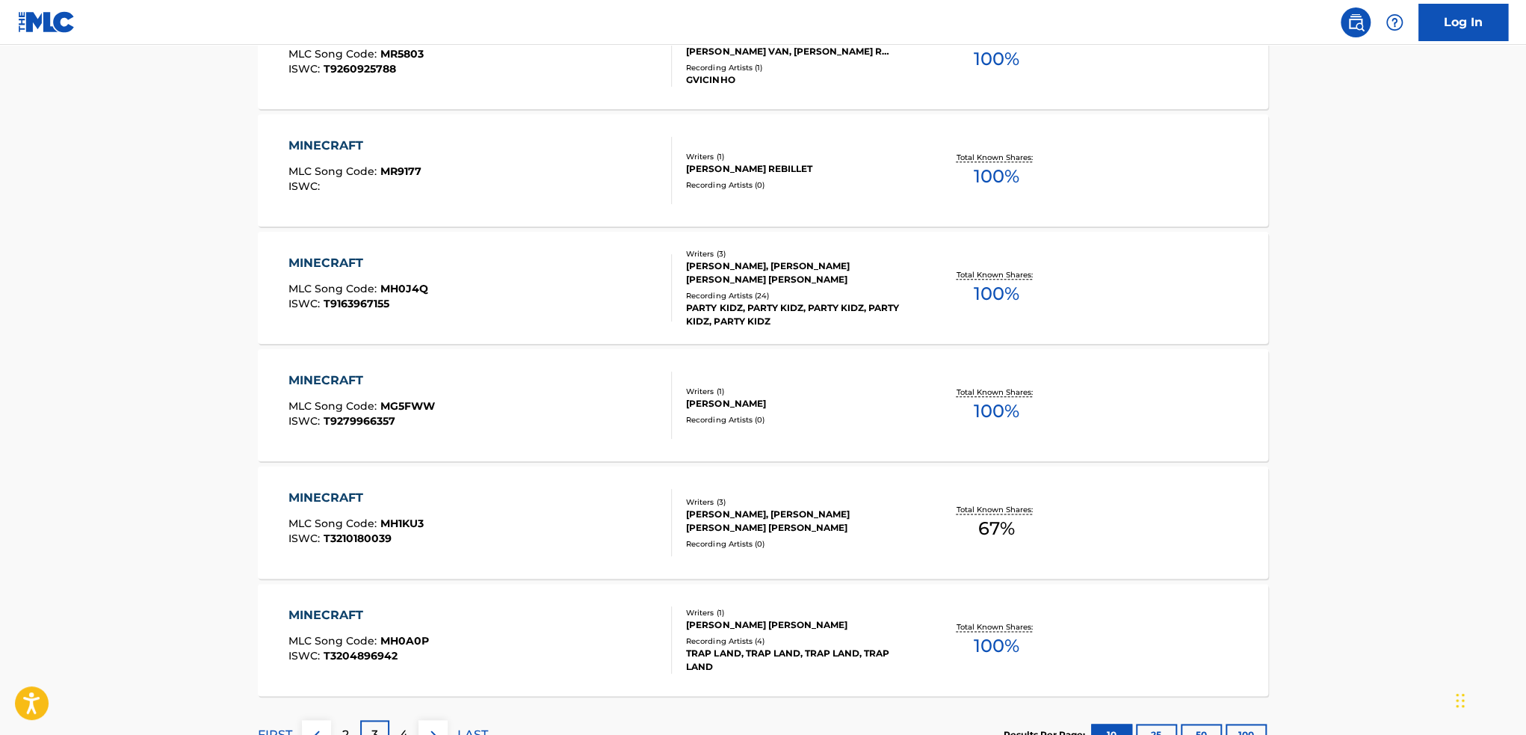
scroll to position [1085, 0]
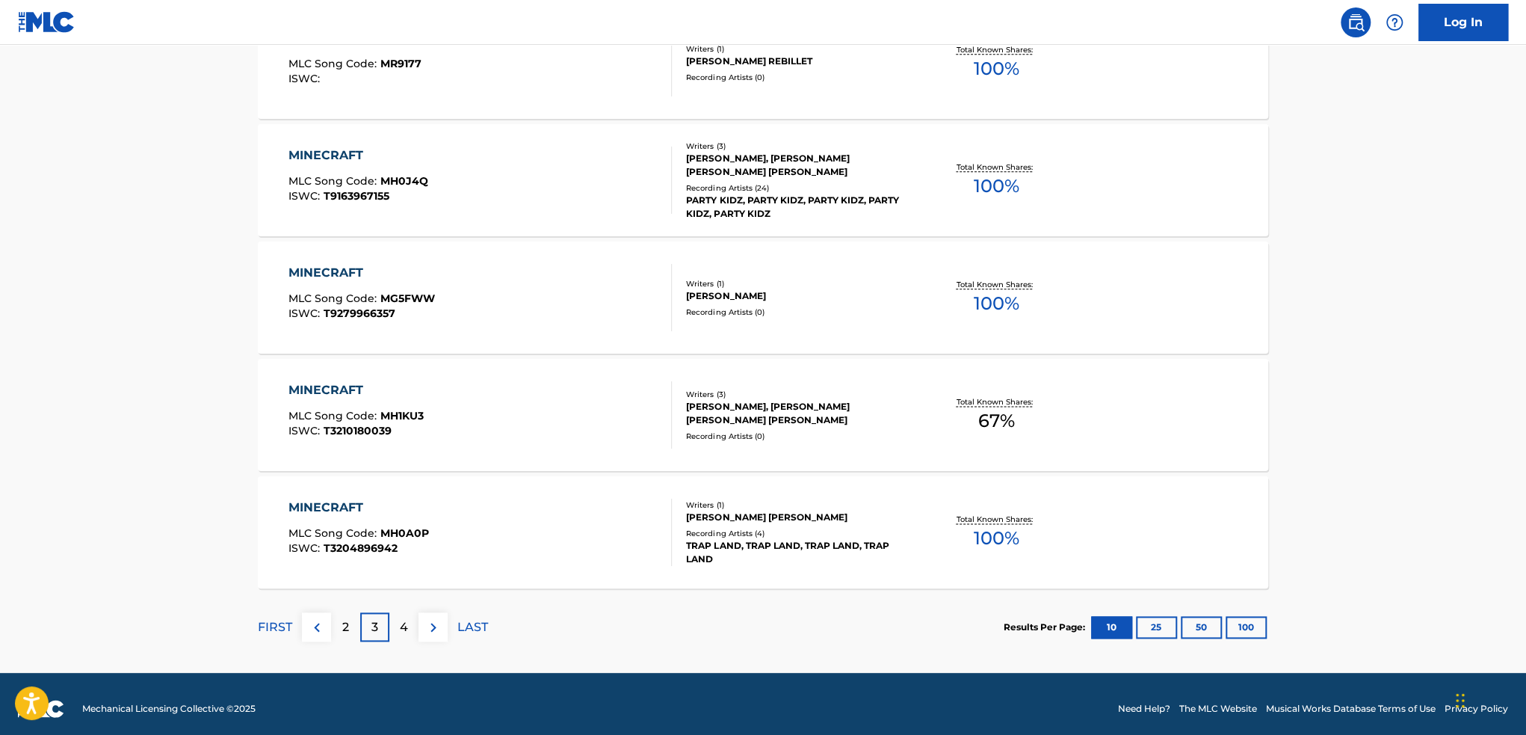
click at [401, 623] on p "4" at bounding box center [404, 627] width 8 height 18
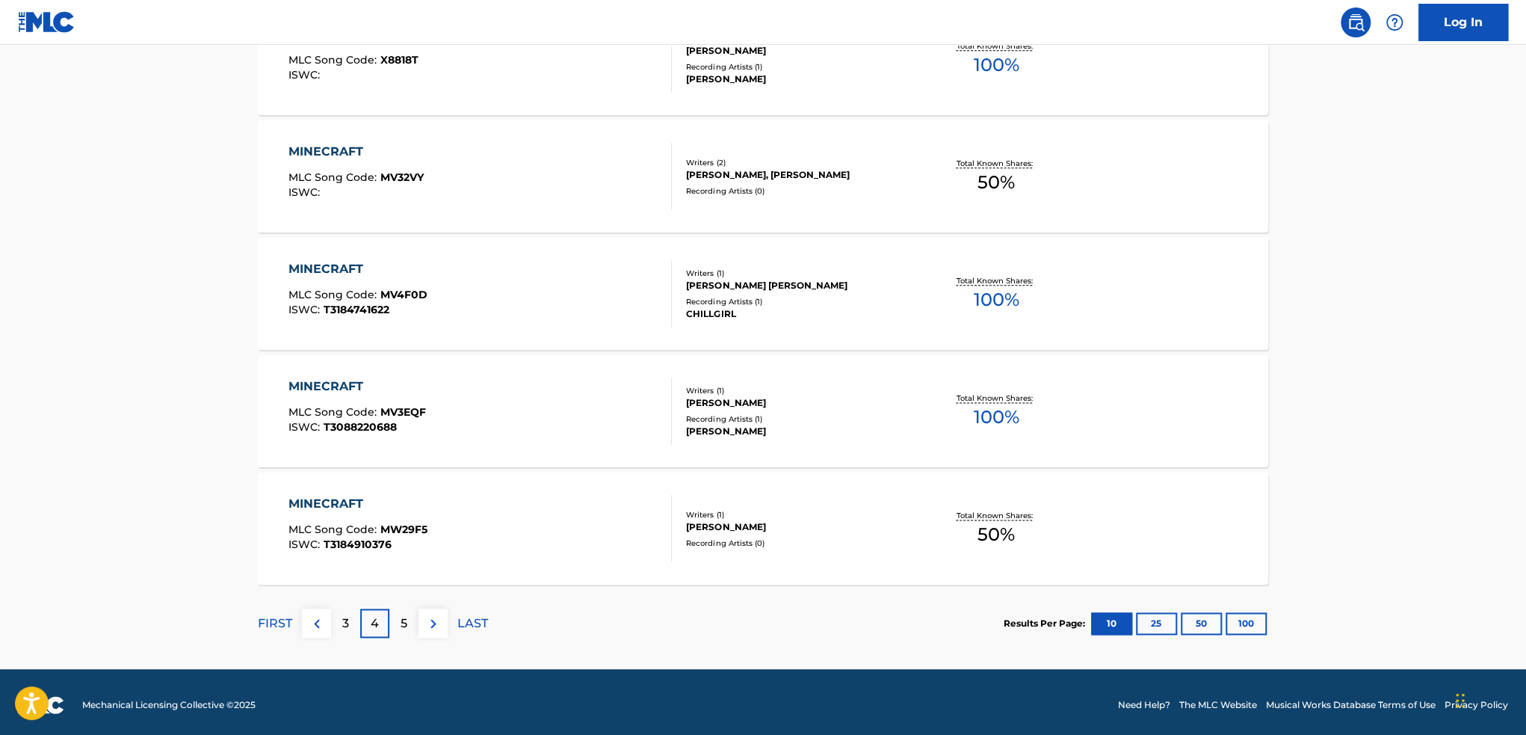
scroll to position [1094, 0]
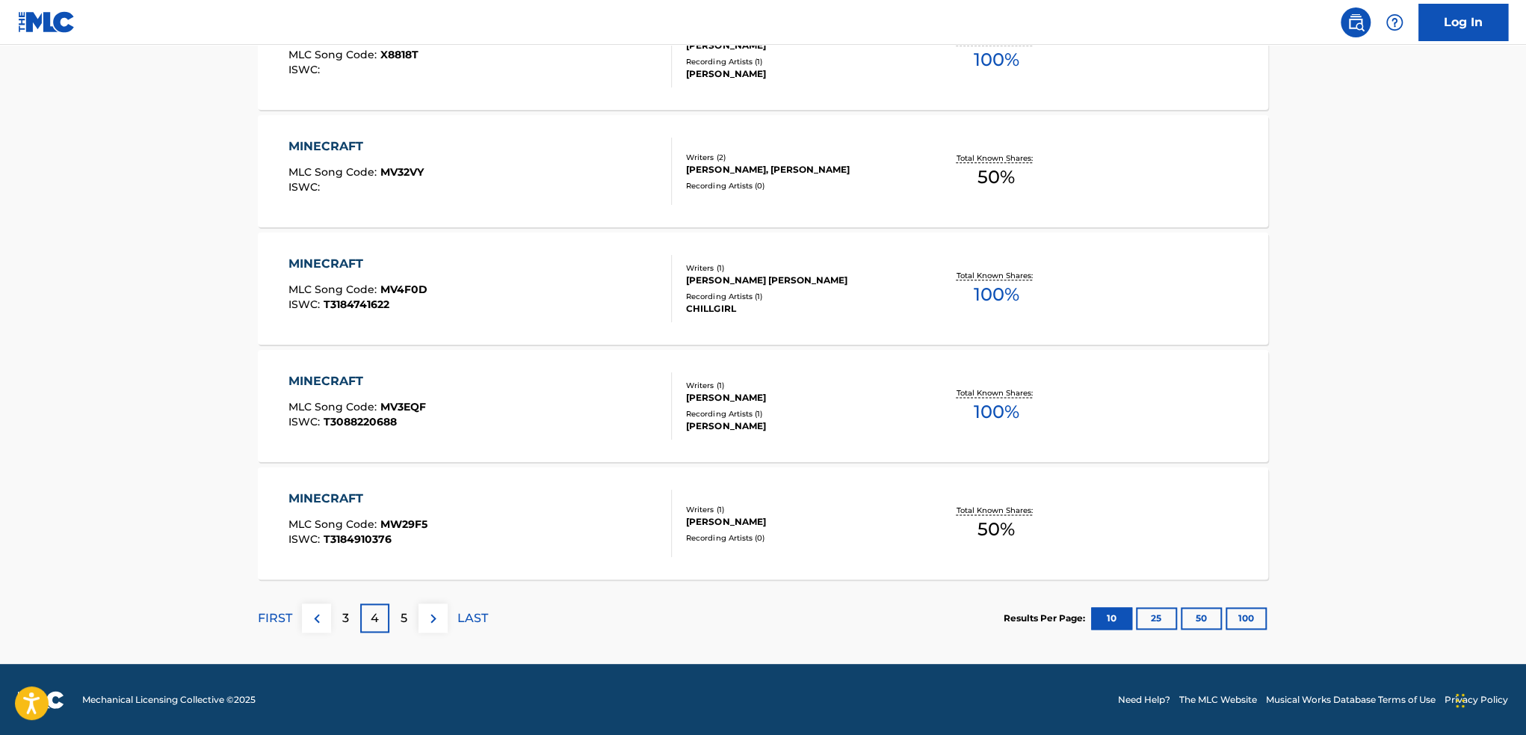
click at [391, 617] on div "5" at bounding box center [403, 617] width 29 height 29
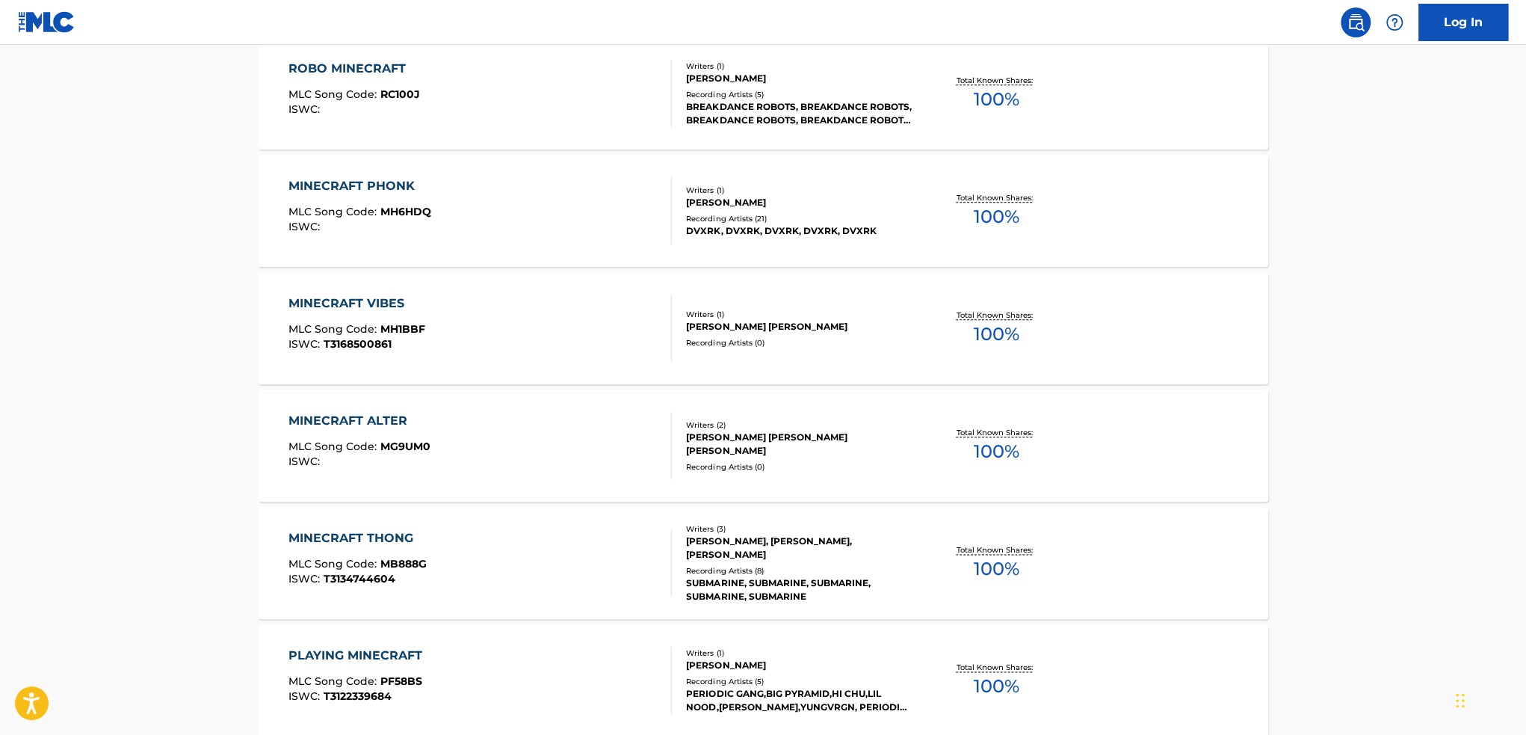
scroll to position [1046, 0]
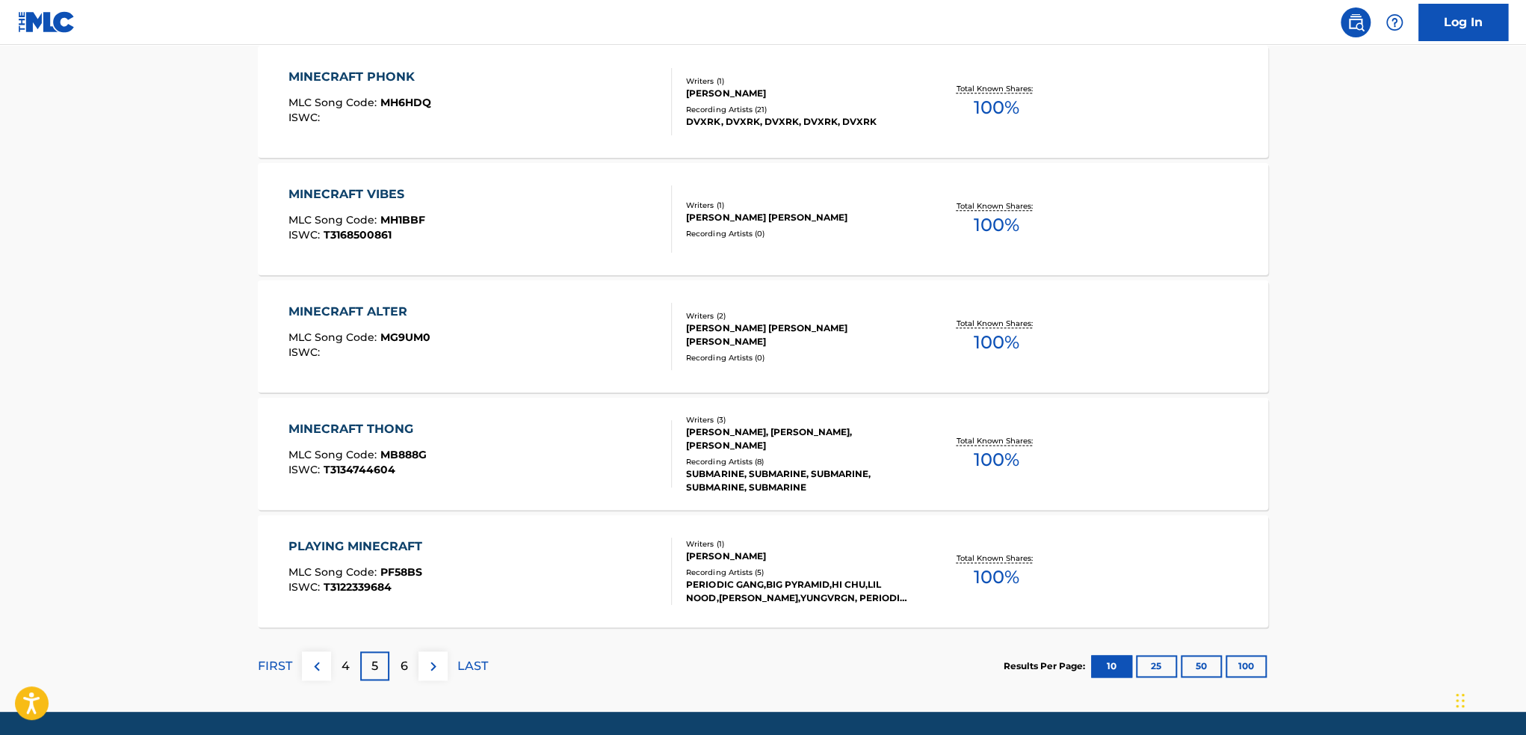
click at [413, 658] on div "6" at bounding box center [403, 665] width 29 height 29
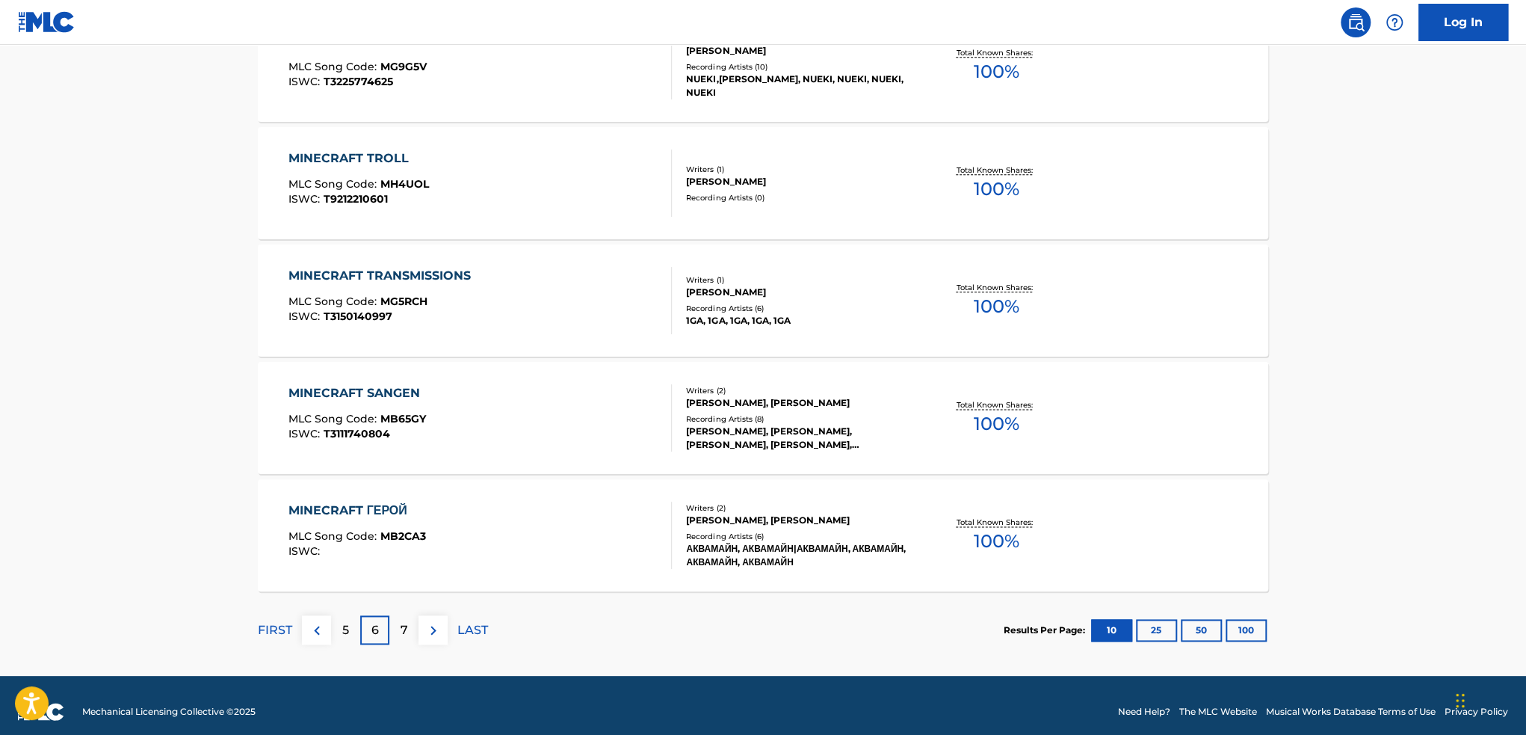
scroll to position [1094, 0]
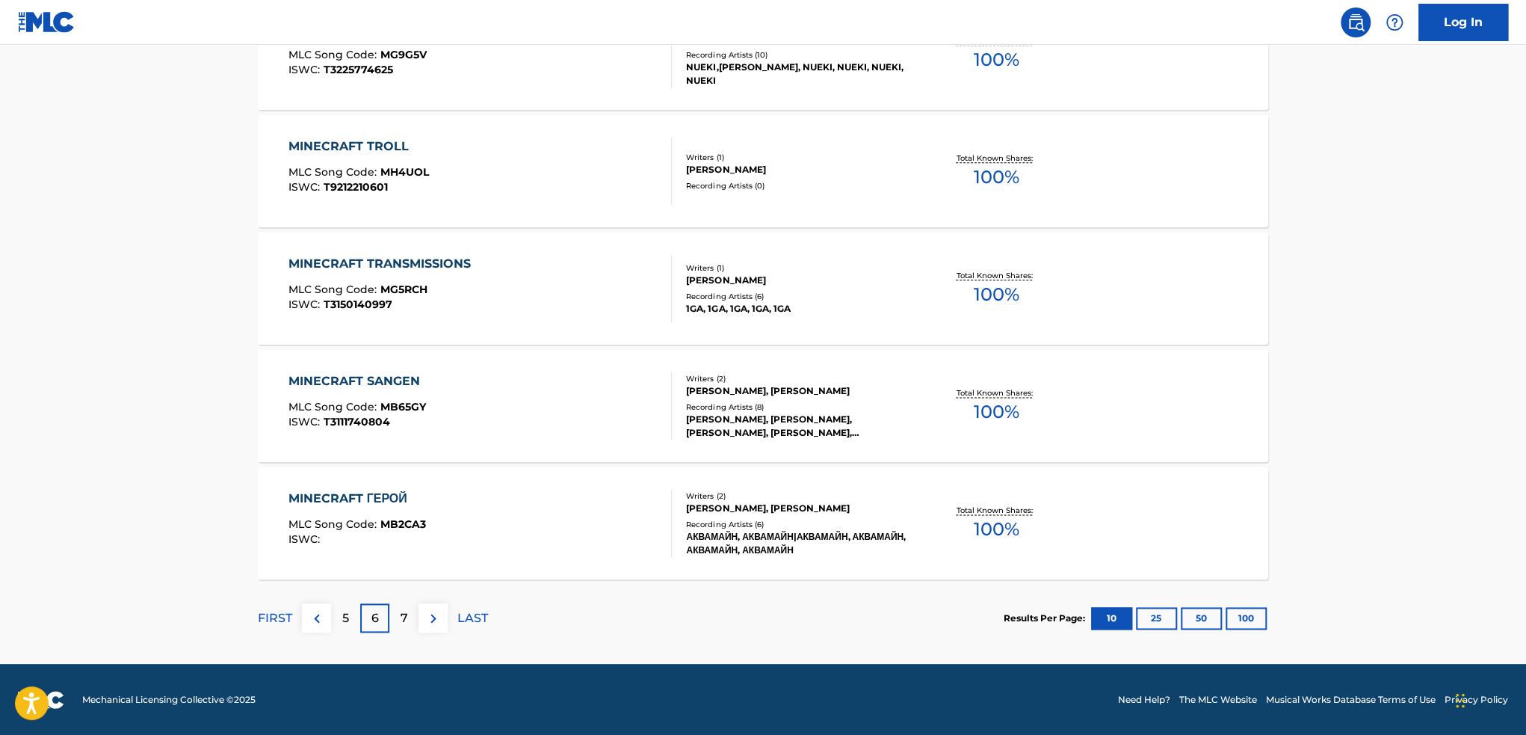
click at [402, 626] on div "7" at bounding box center [403, 617] width 29 height 29
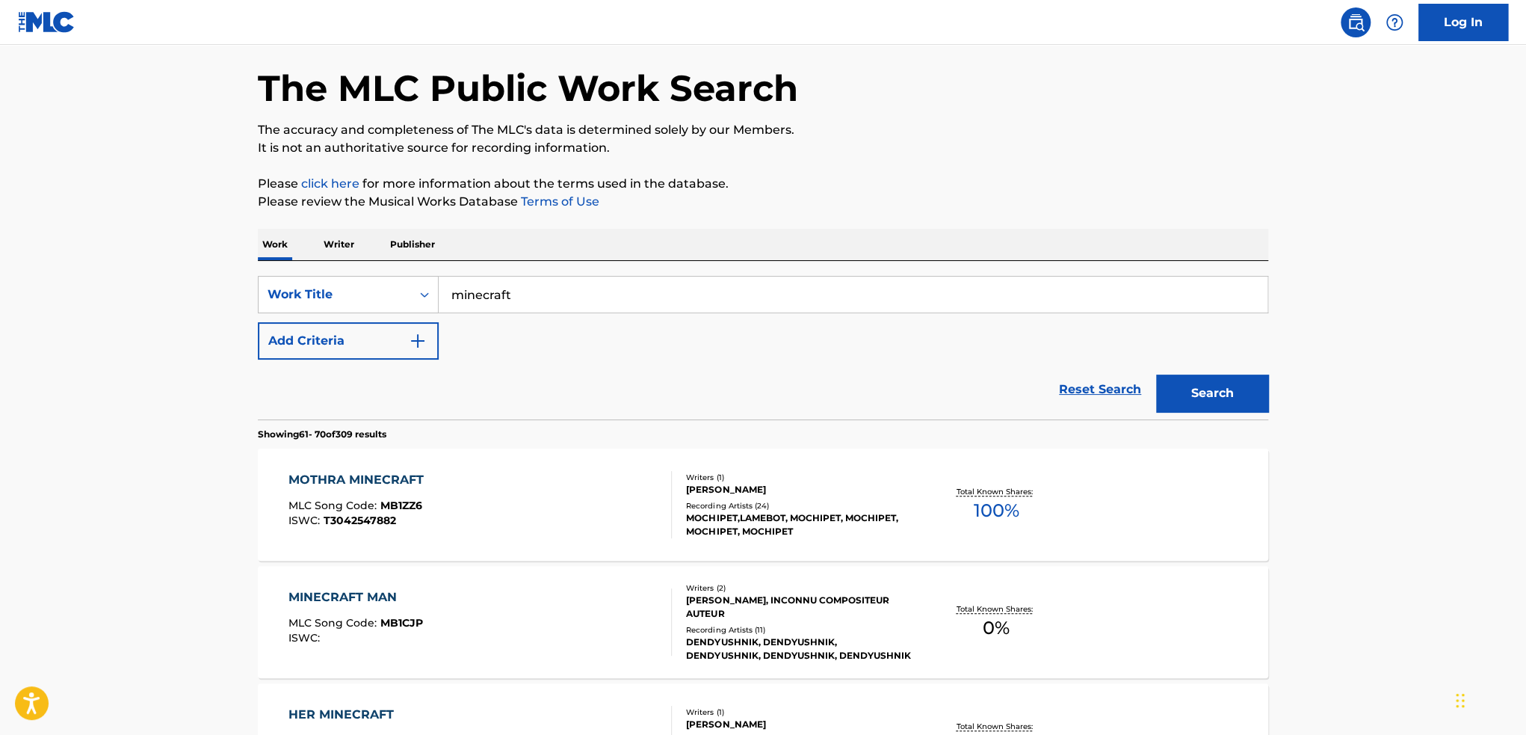
scroll to position [0, 0]
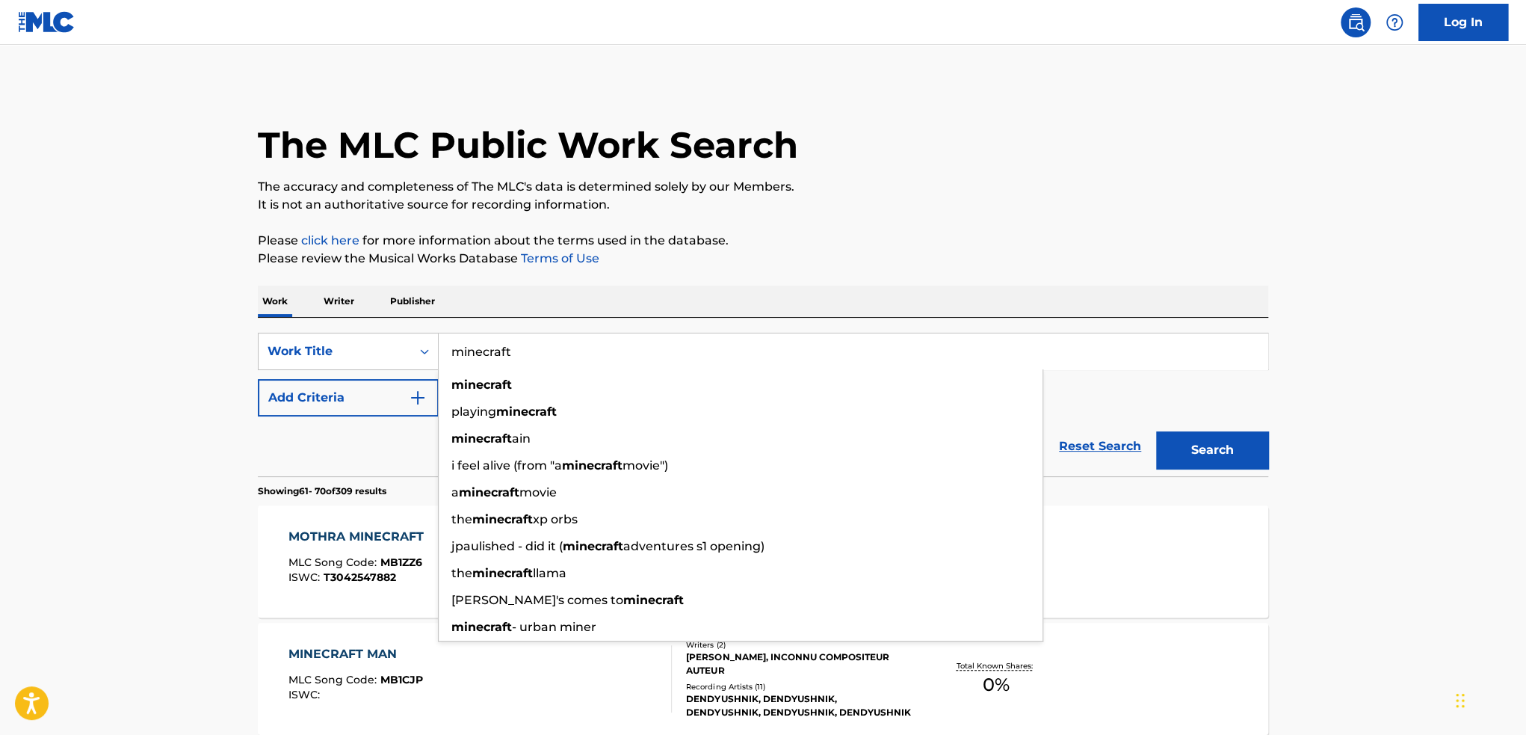
drag, startPoint x: 519, startPoint y: 345, endPoint x: 420, endPoint y: 323, distance: 101.9
click at [420, 323] on div "SearchWithCriteria1ed5d4f4-3fd8-4b1e-b403-1f6d8e0cbfb3 Work Title minecraft min…" at bounding box center [763, 397] width 1011 height 158
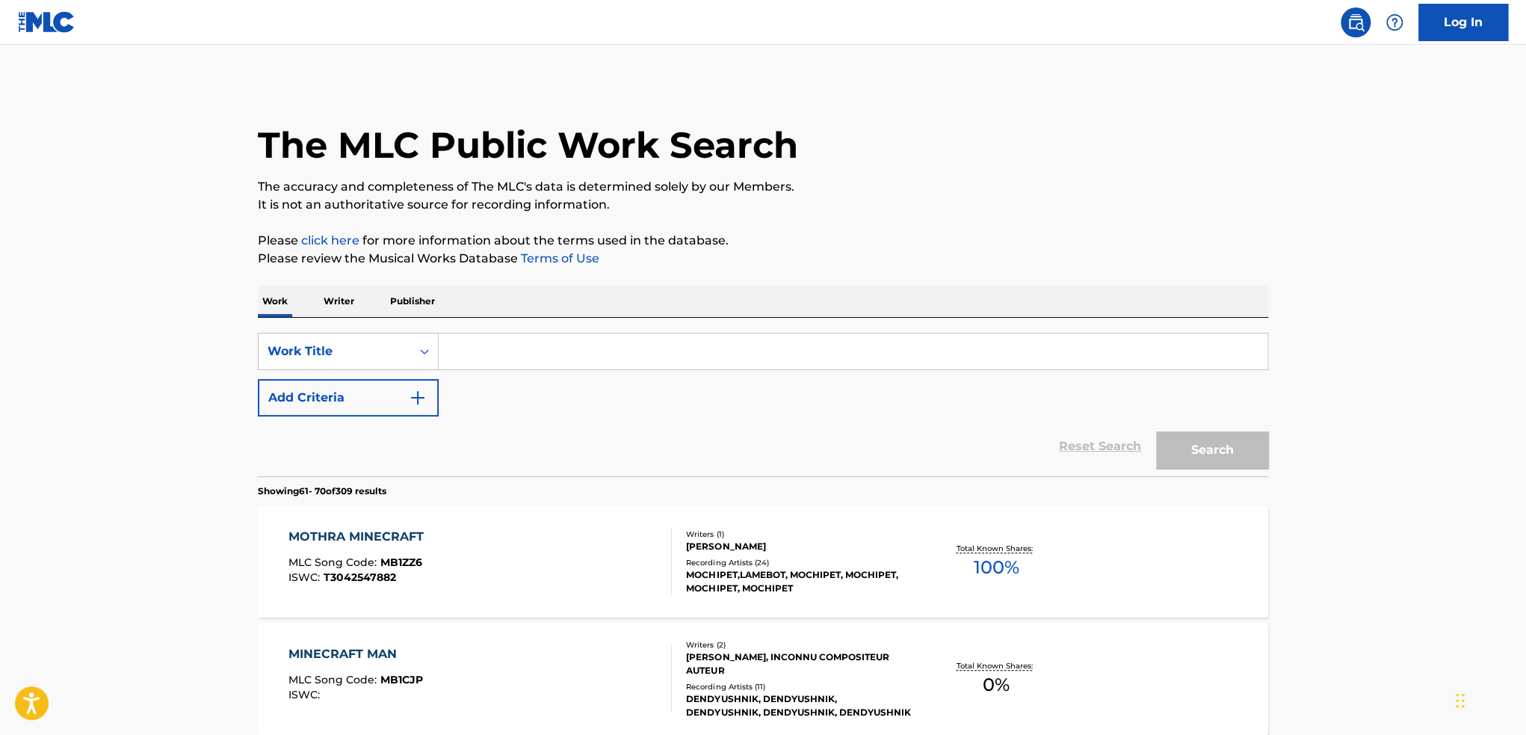
paste input "Hikari"
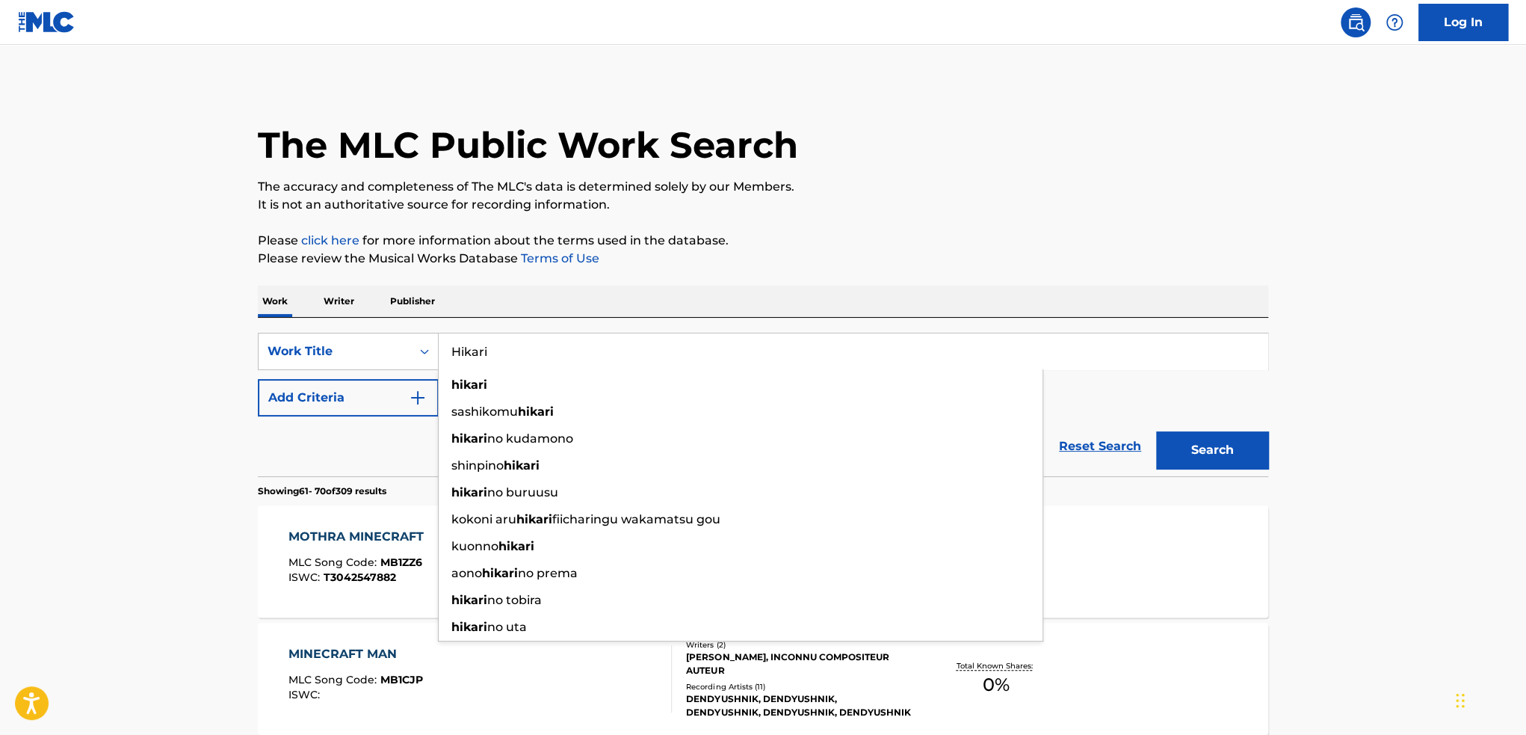
type input "Hikari"
click at [1156, 431] on button "Search" at bounding box center [1212, 449] width 112 height 37
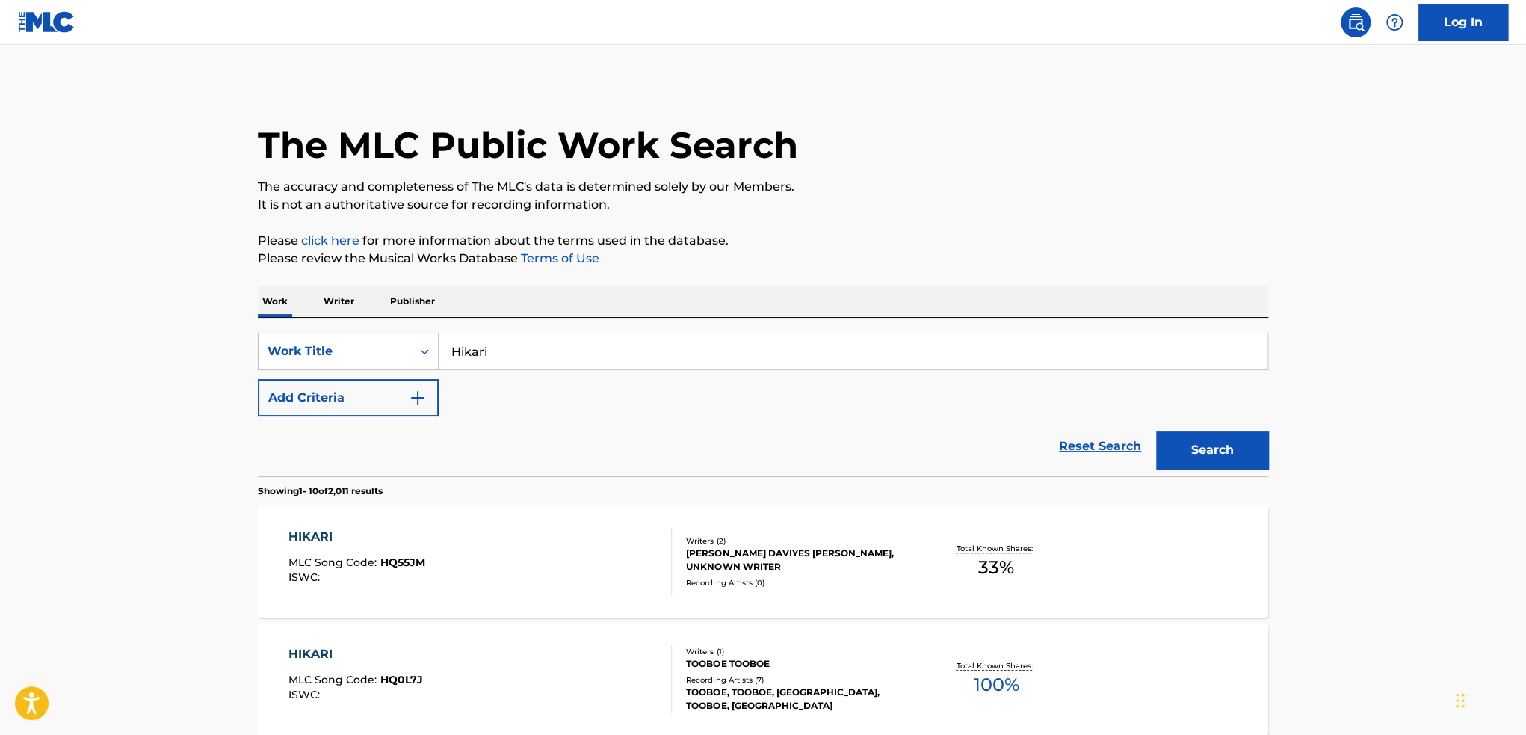
click at [1211, 442] on button "Search" at bounding box center [1212, 449] width 112 height 37
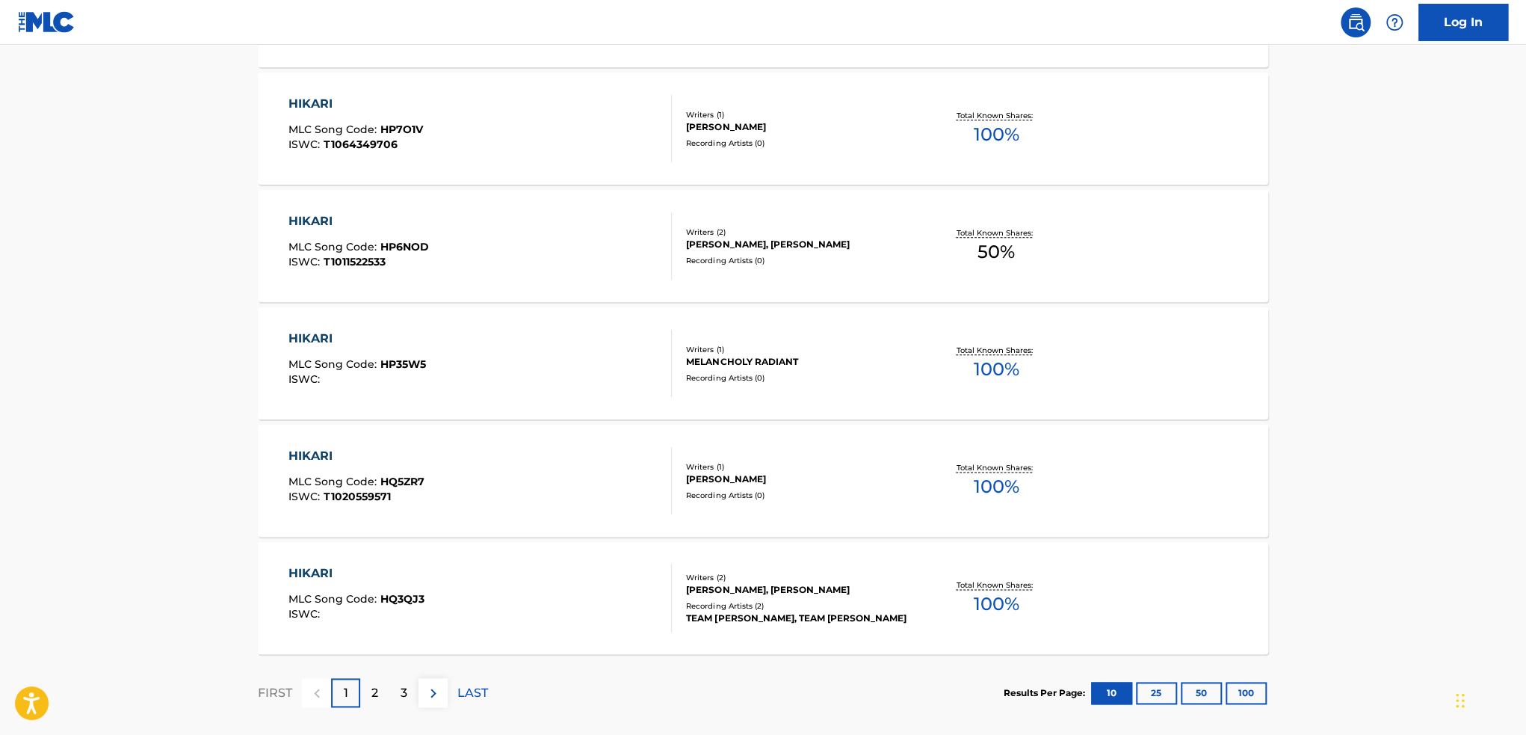
scroll to position [1094, 0]
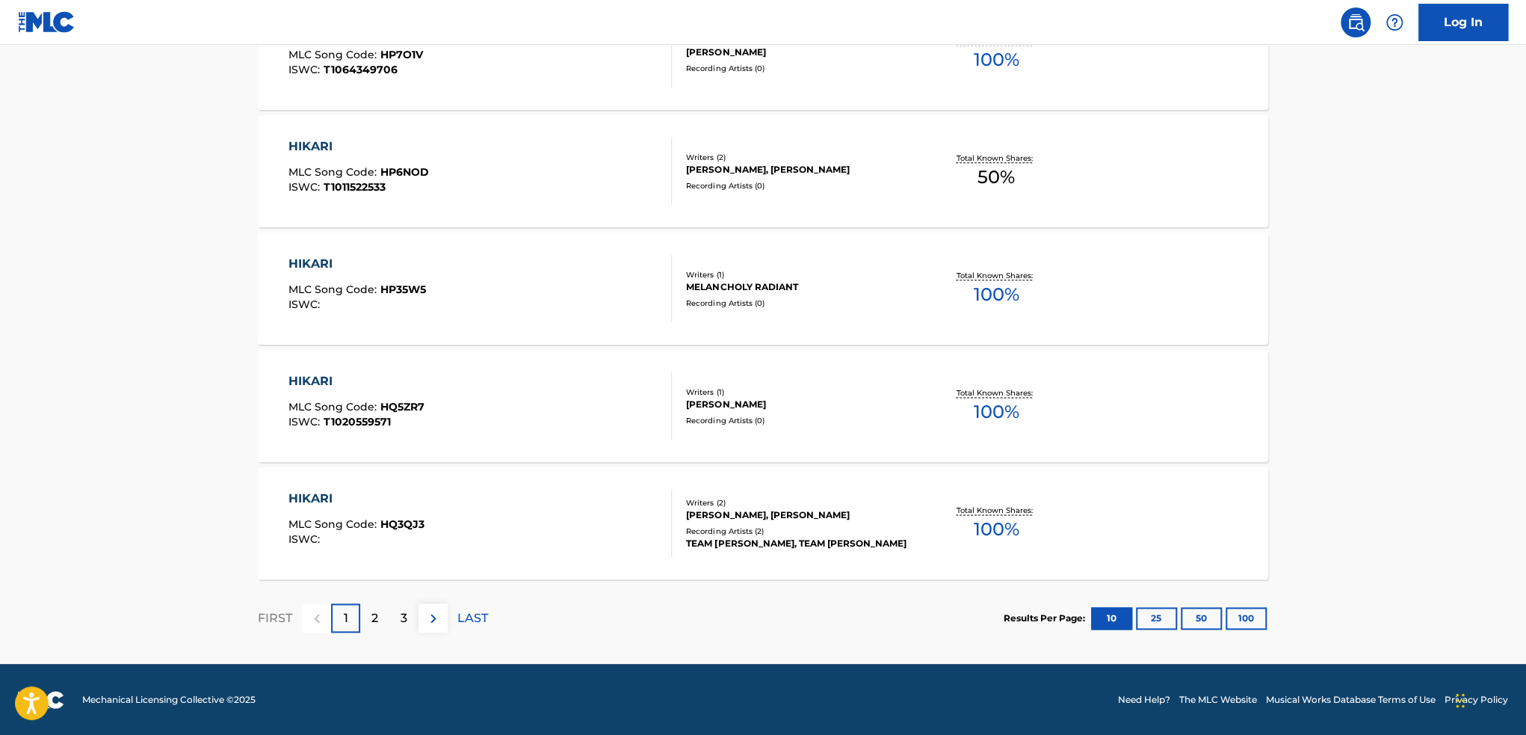
click at [422, 627] on button at bounding box center [433, 617] width 29 height 29
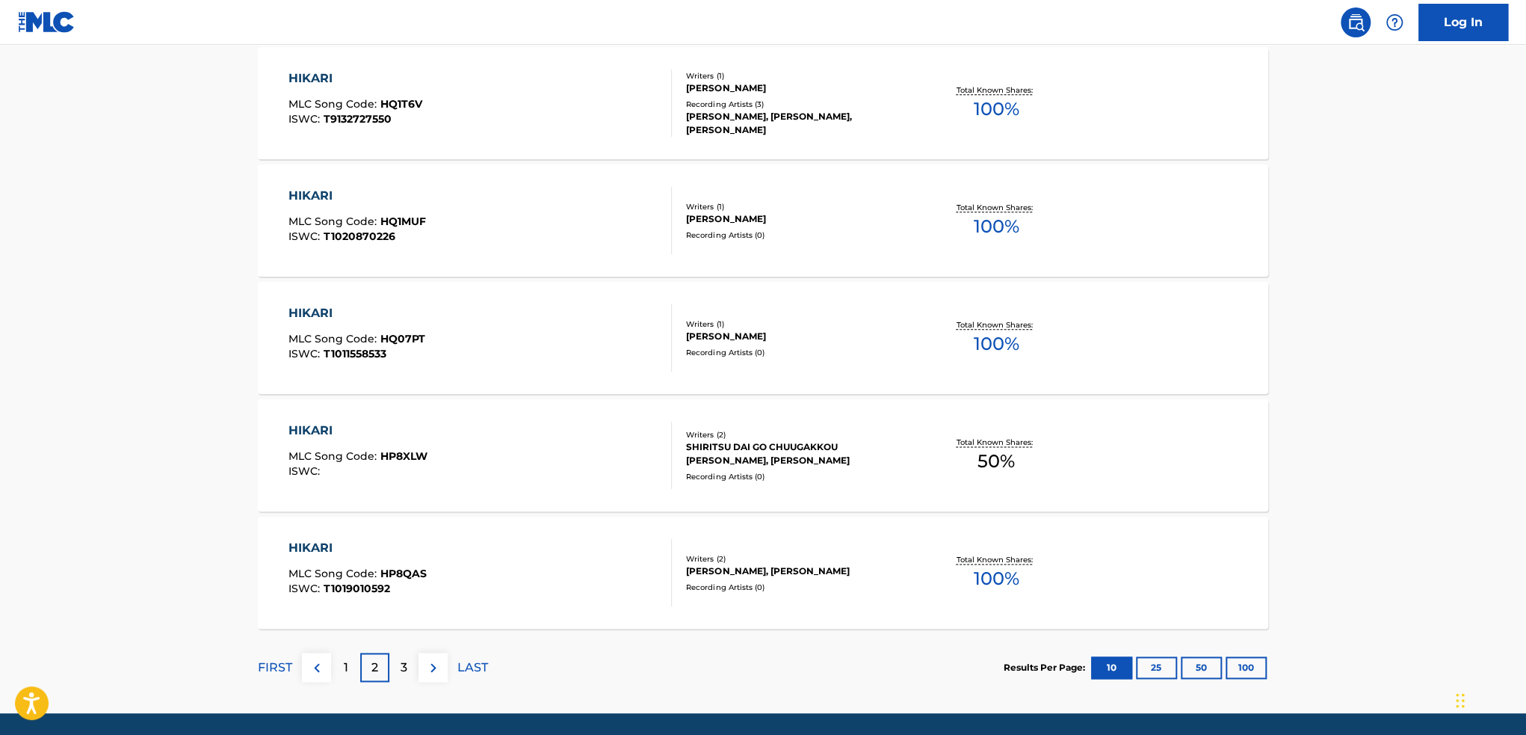
scroll to position [1046, 0]
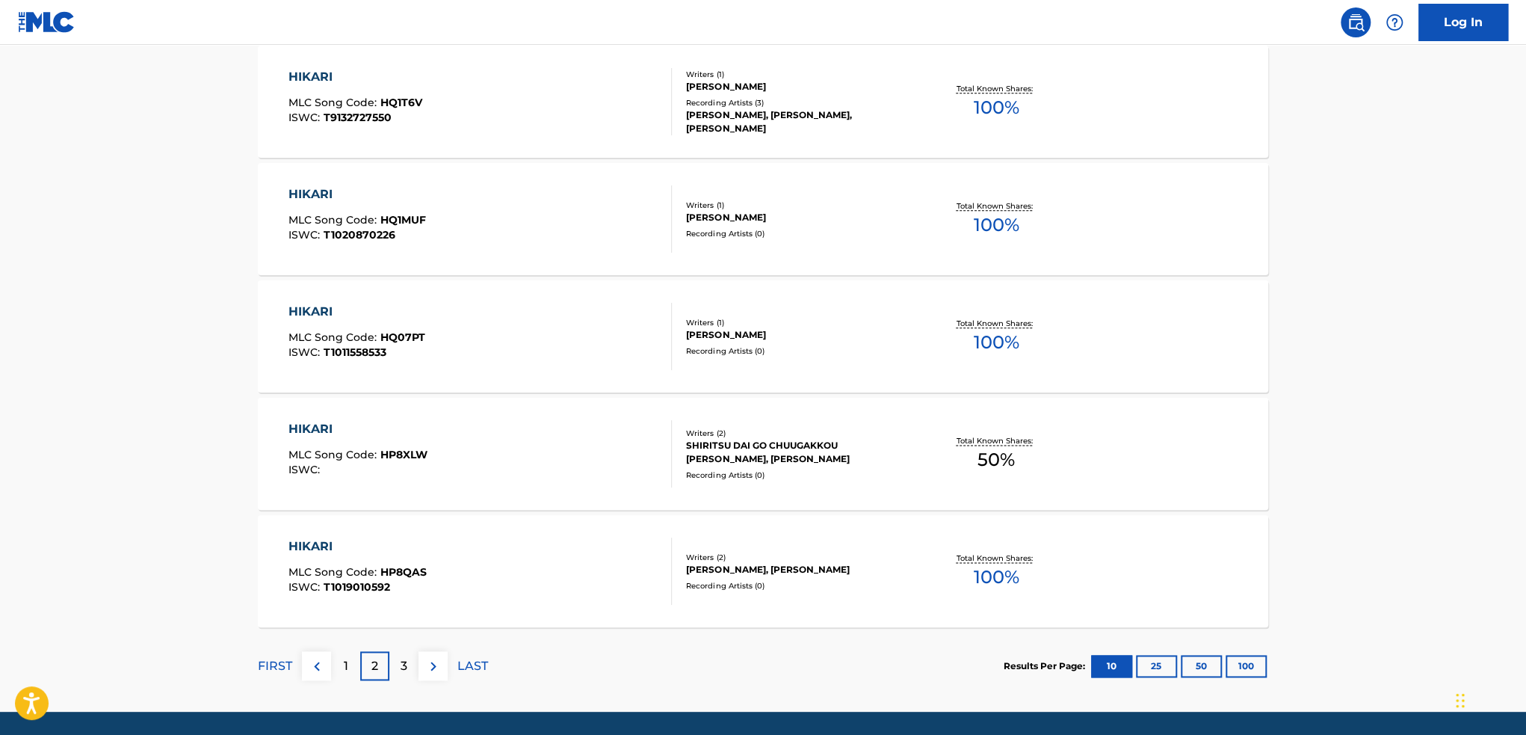
click at [403, 669] on p "3" at bounding box center [404, 666] width 7 height 18
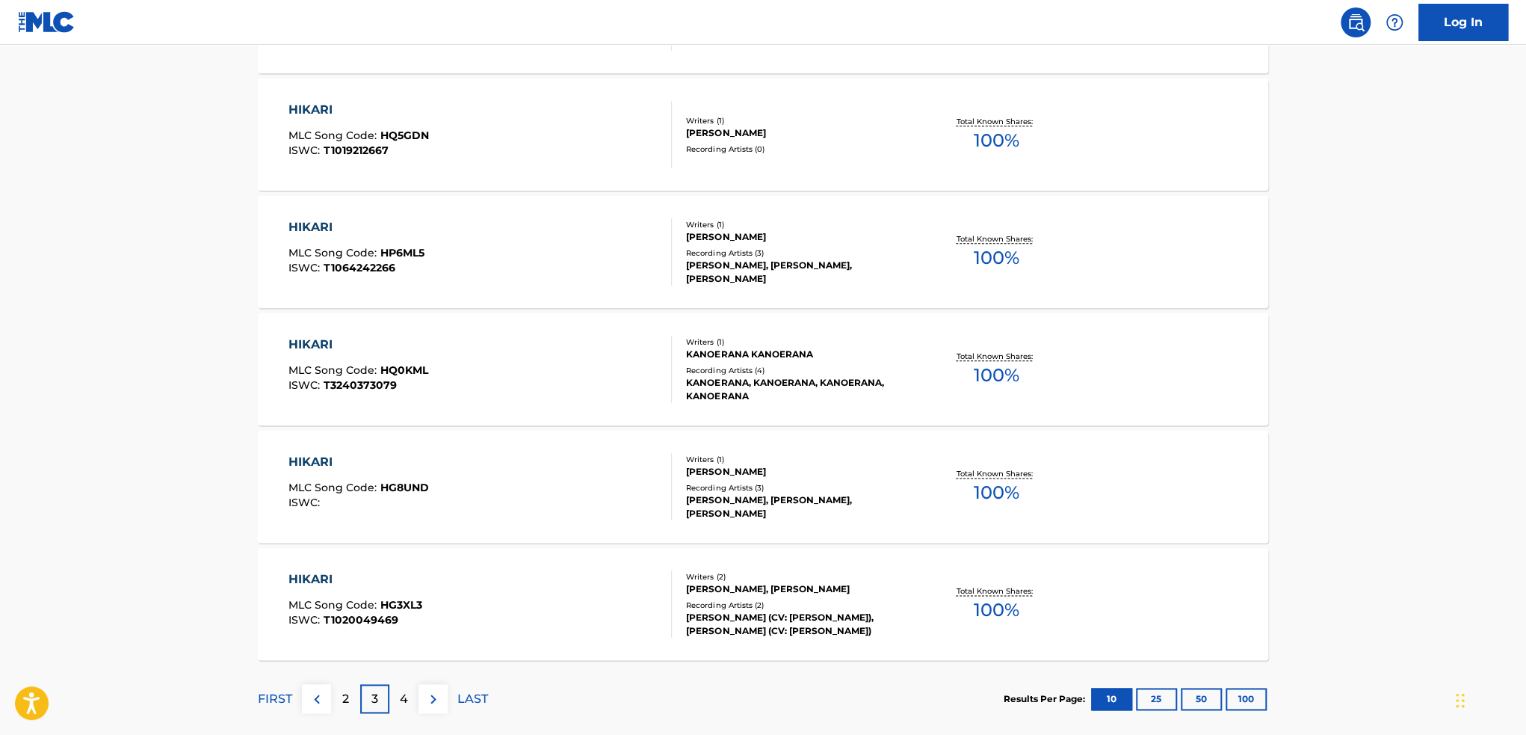
scroll to position [1094, 0]
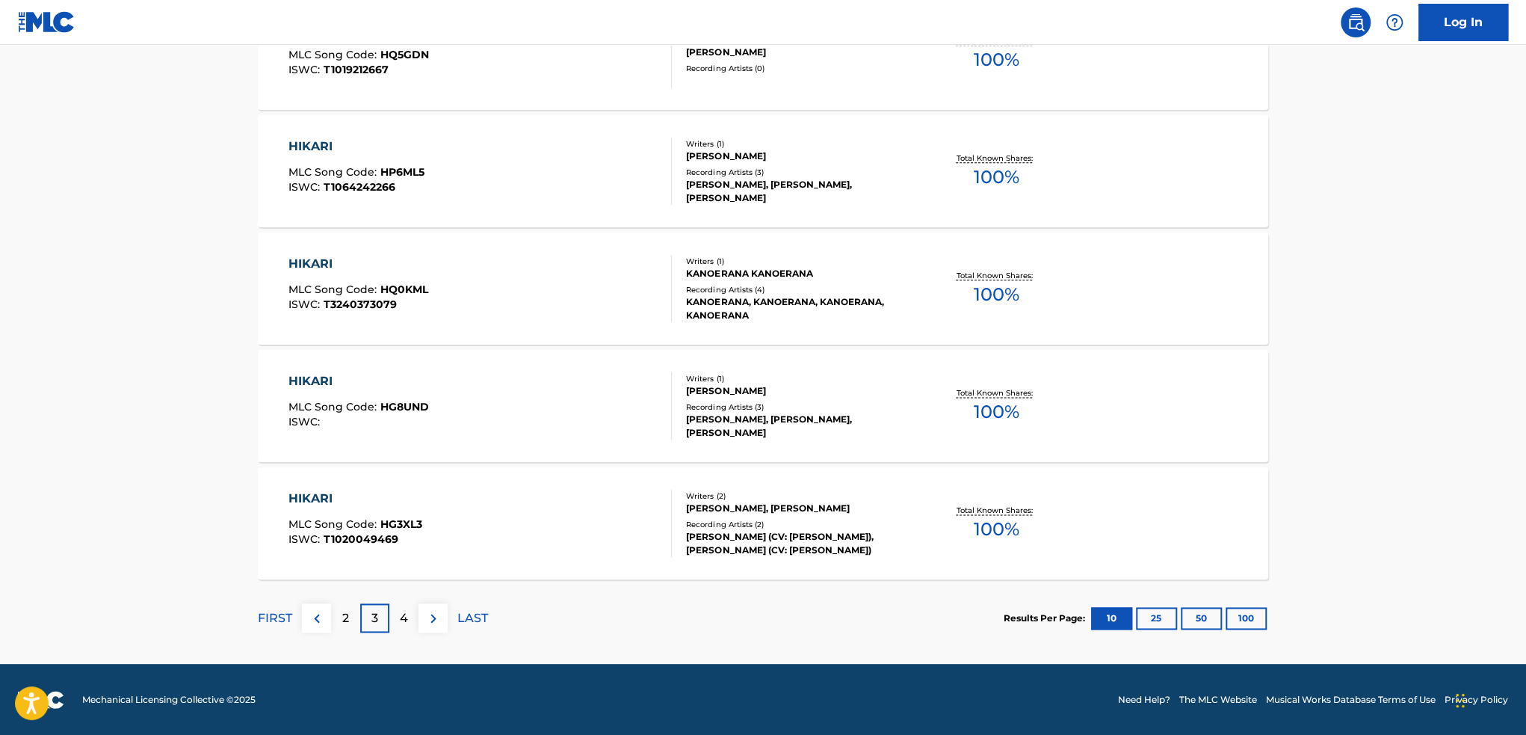
click at [409, 629] on div "4" at bounding box center [403, 617] width 29 height 29
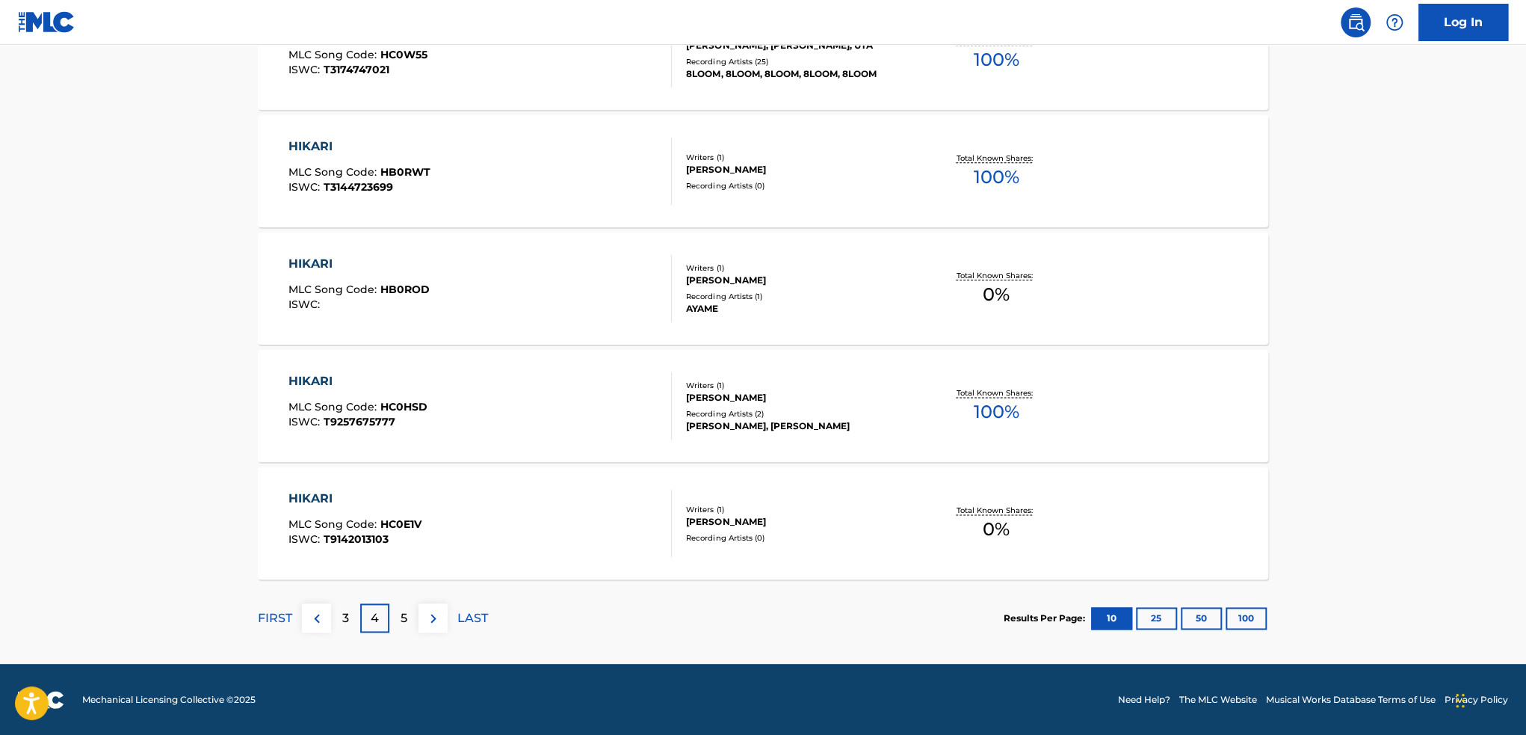
click at [411, 618] on div "5" at bounding box center [403, 617] width 29 height 29
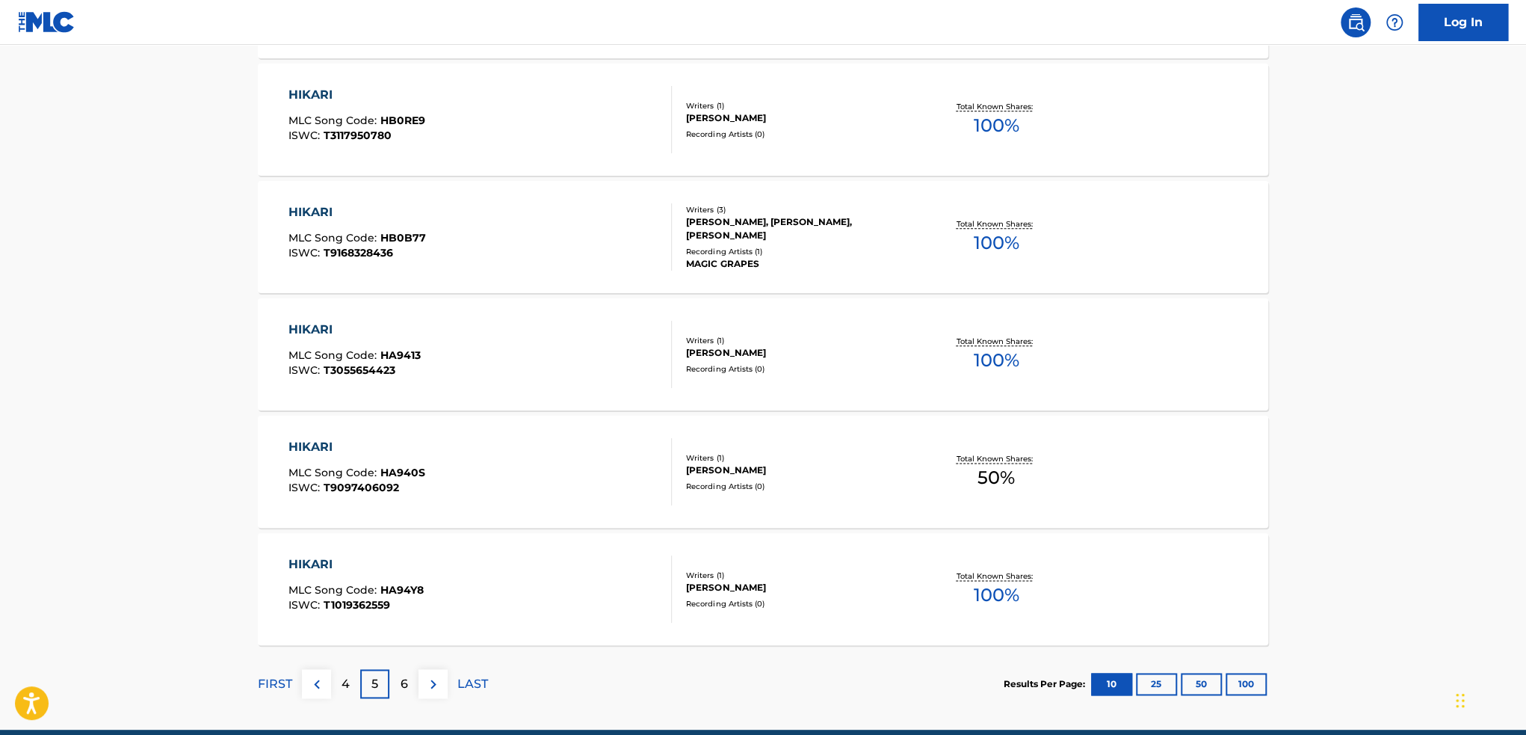
scroll to position [1046, 0]
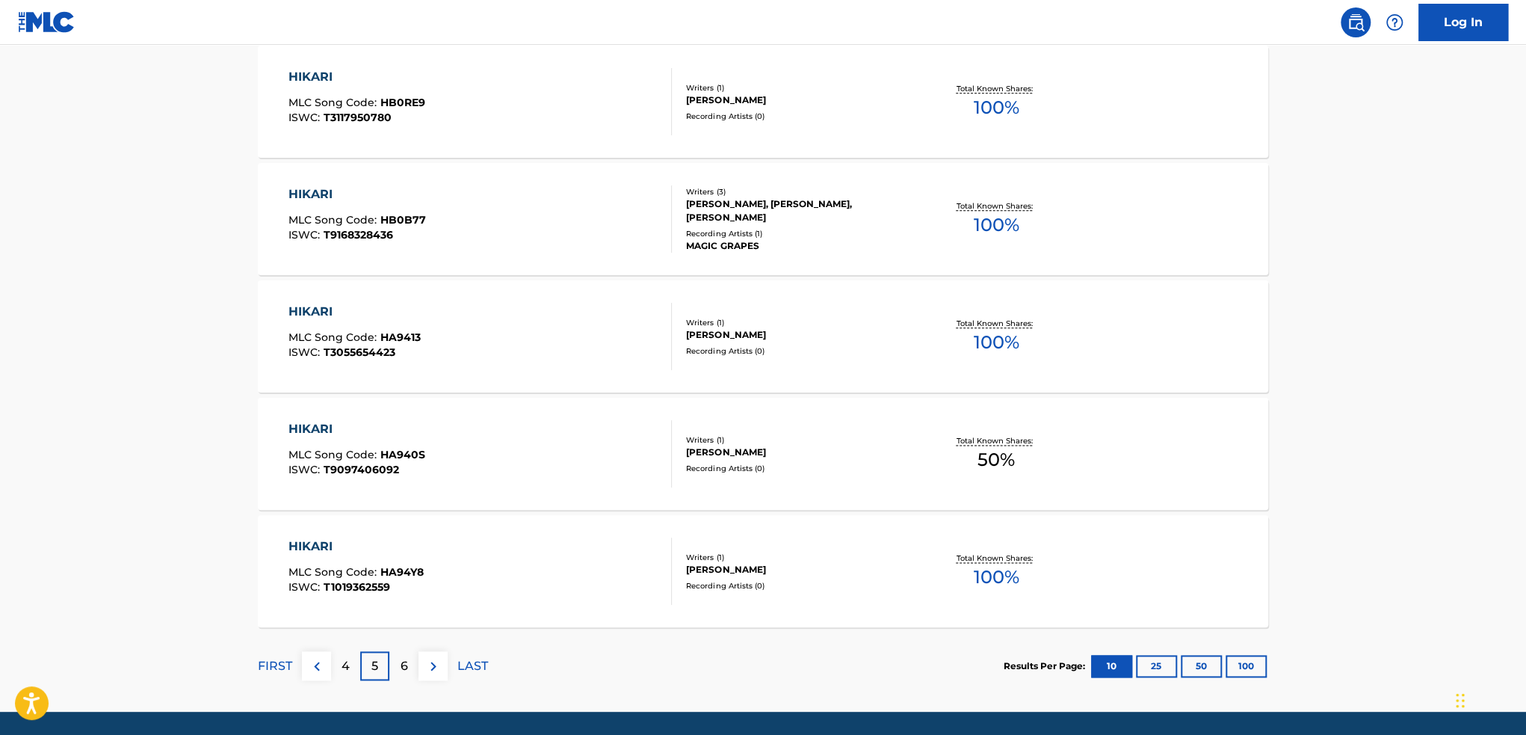
click at [416, 657] on div "6" at bounding box center [403, 665] width 29 height 29
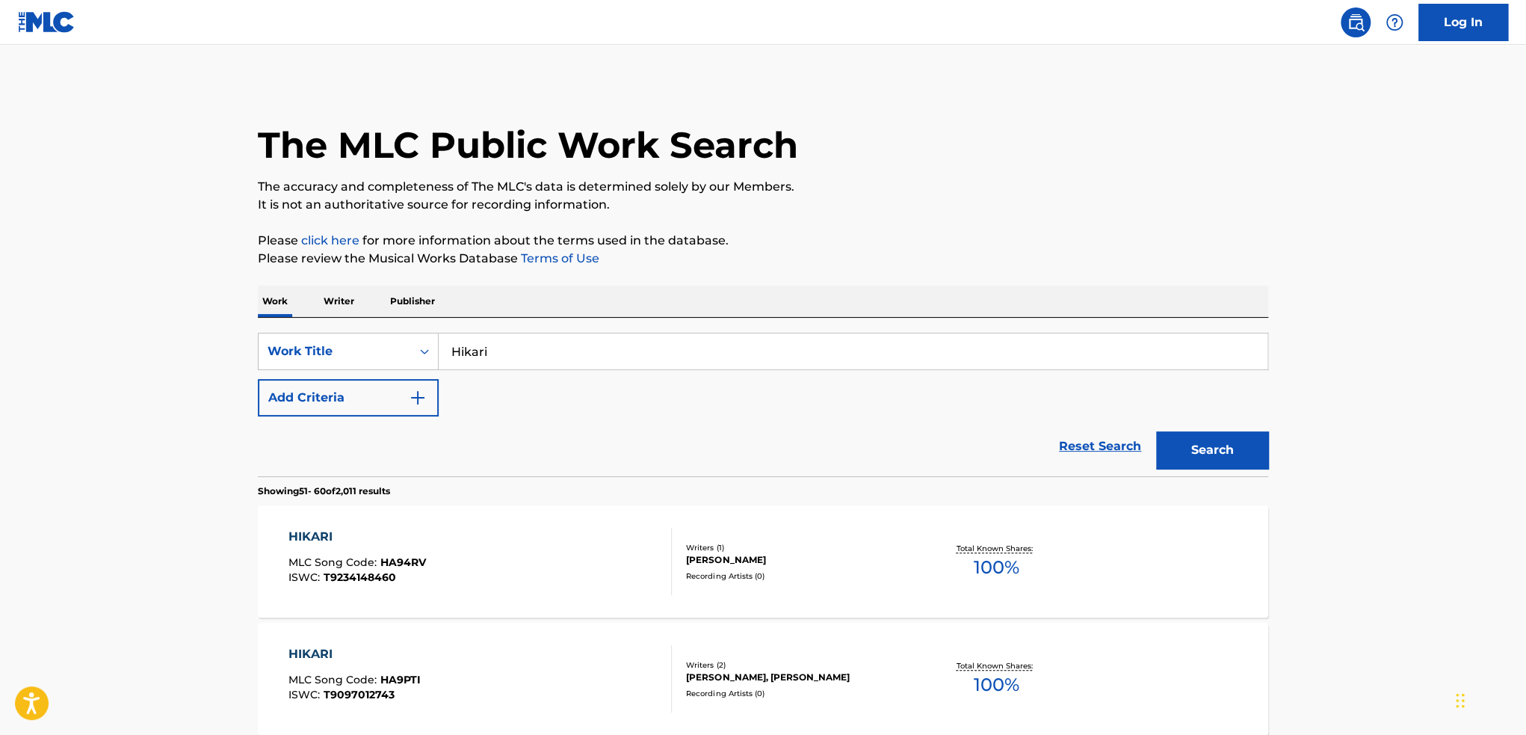
click at [412, 391] on img "Search Form" at bounding box center [418, 398] width 18 height 18
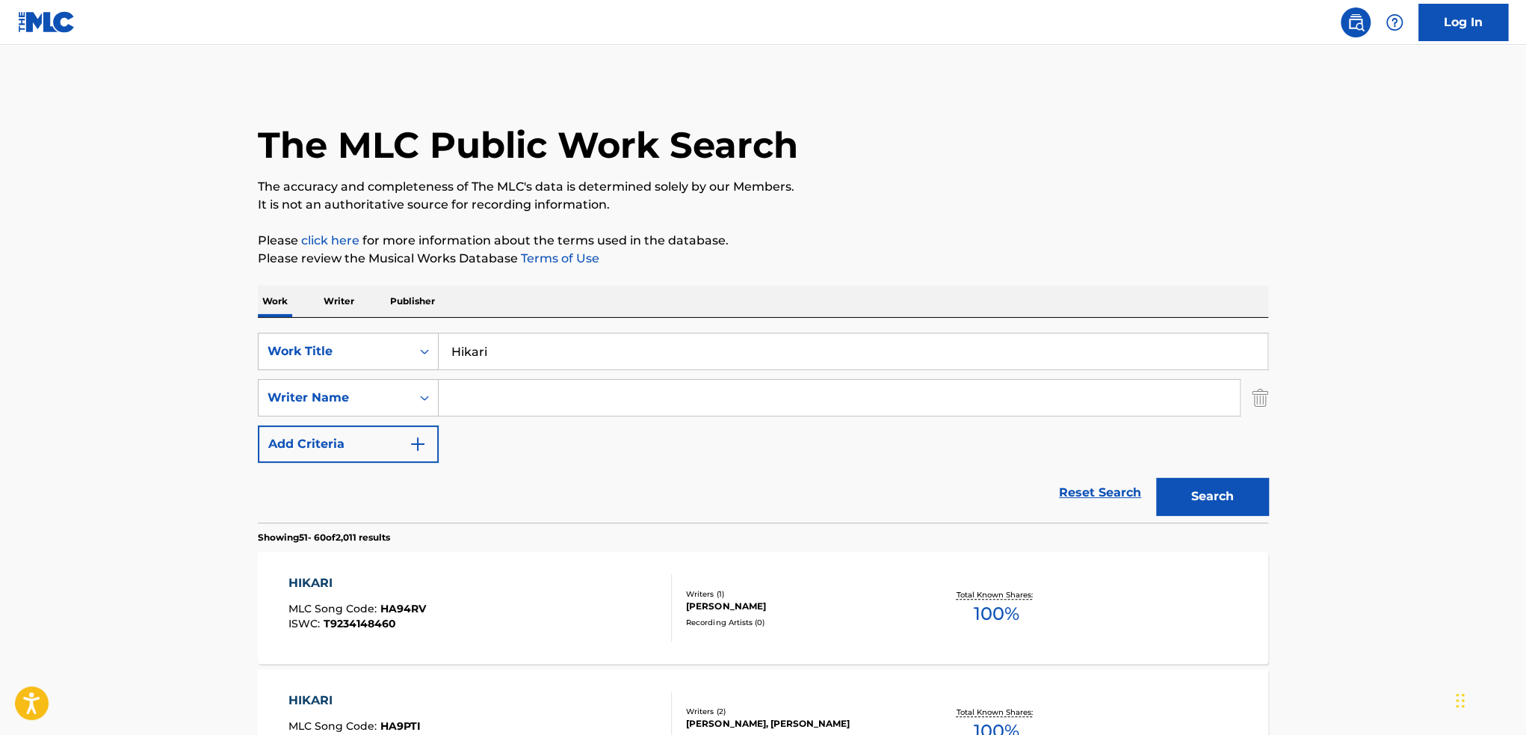
click at [499, 396] on input "Search Form" at bounding box center [839, 398] width 801 height 36
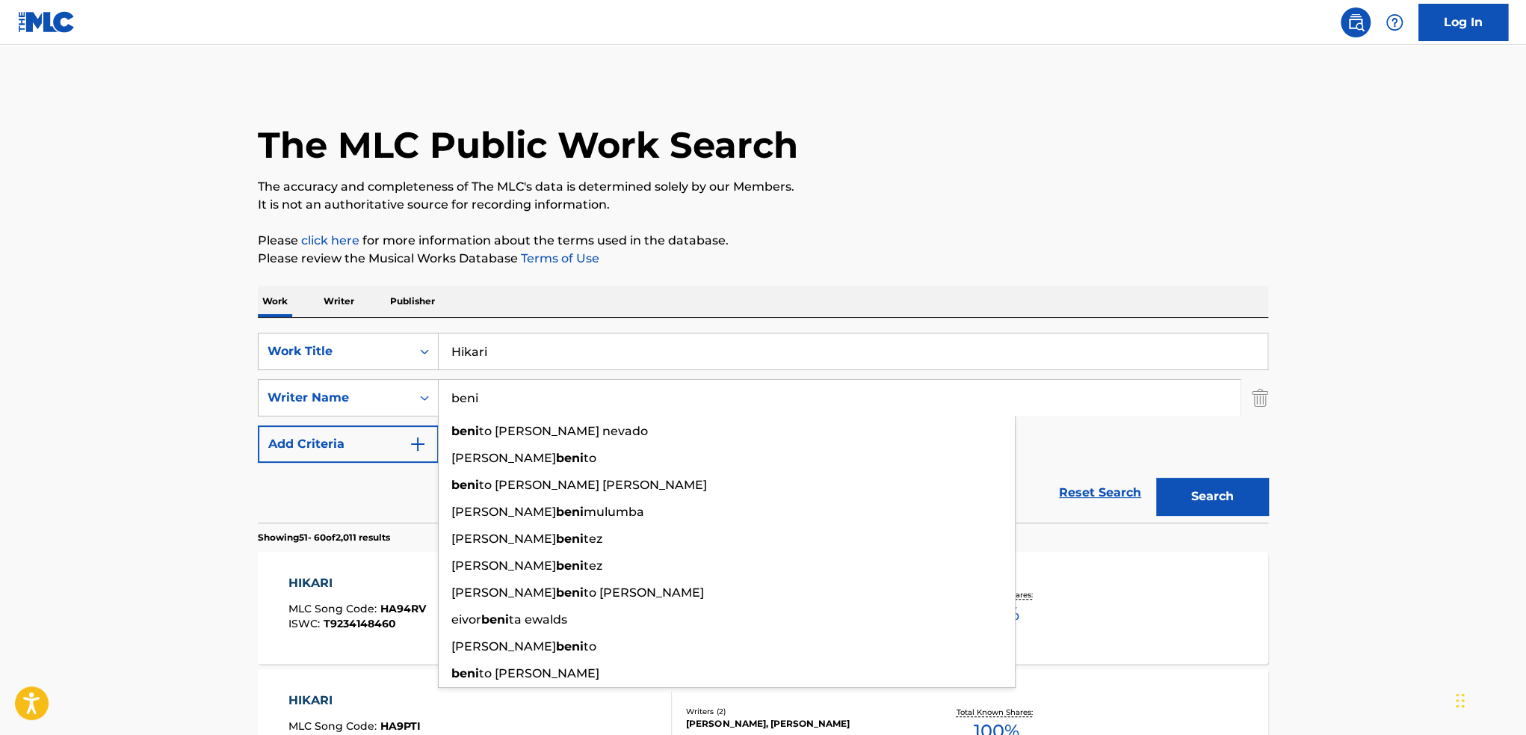
type input "beni"
click at [1156, 478] on button "Search" at bounding box center [1212, 496] width 112 height 37
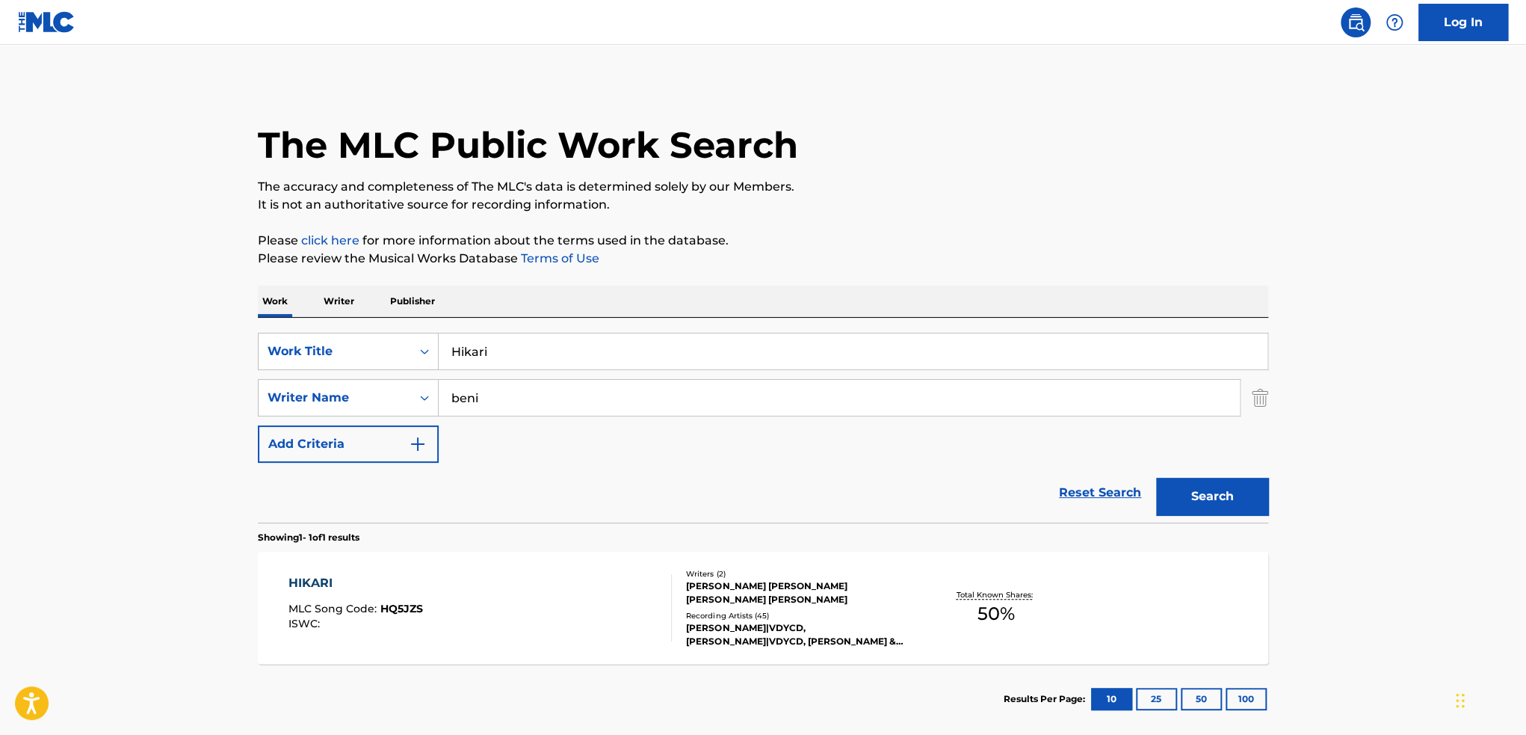
click at [601, 634] on div "HIKARI MLC Song Code : HQ5JZS ISWC :" at bounding box center [481, 607] width 384 height 67
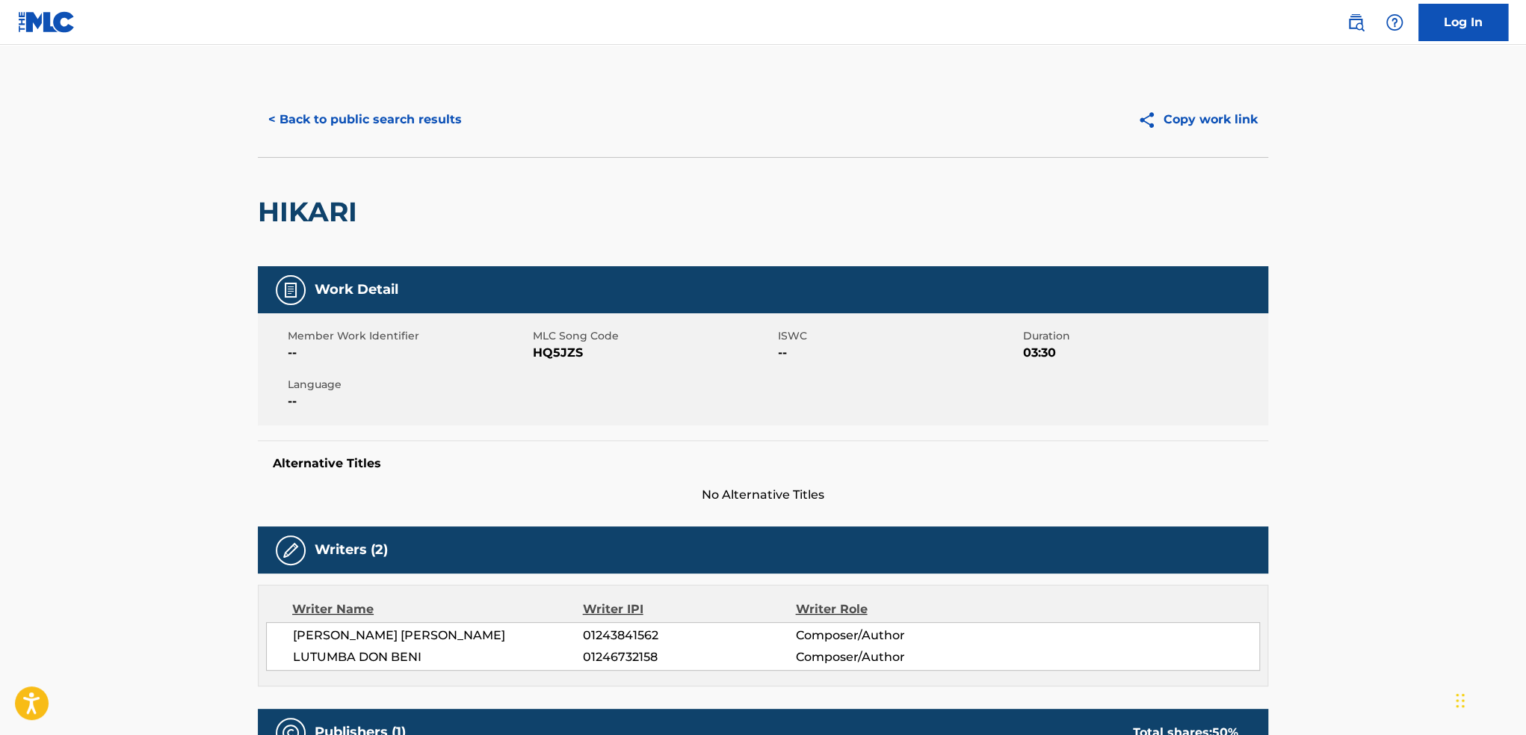
click at [317, 116] on button "< Back to public search results" at bounding box center [365, 119] width 215 height 37
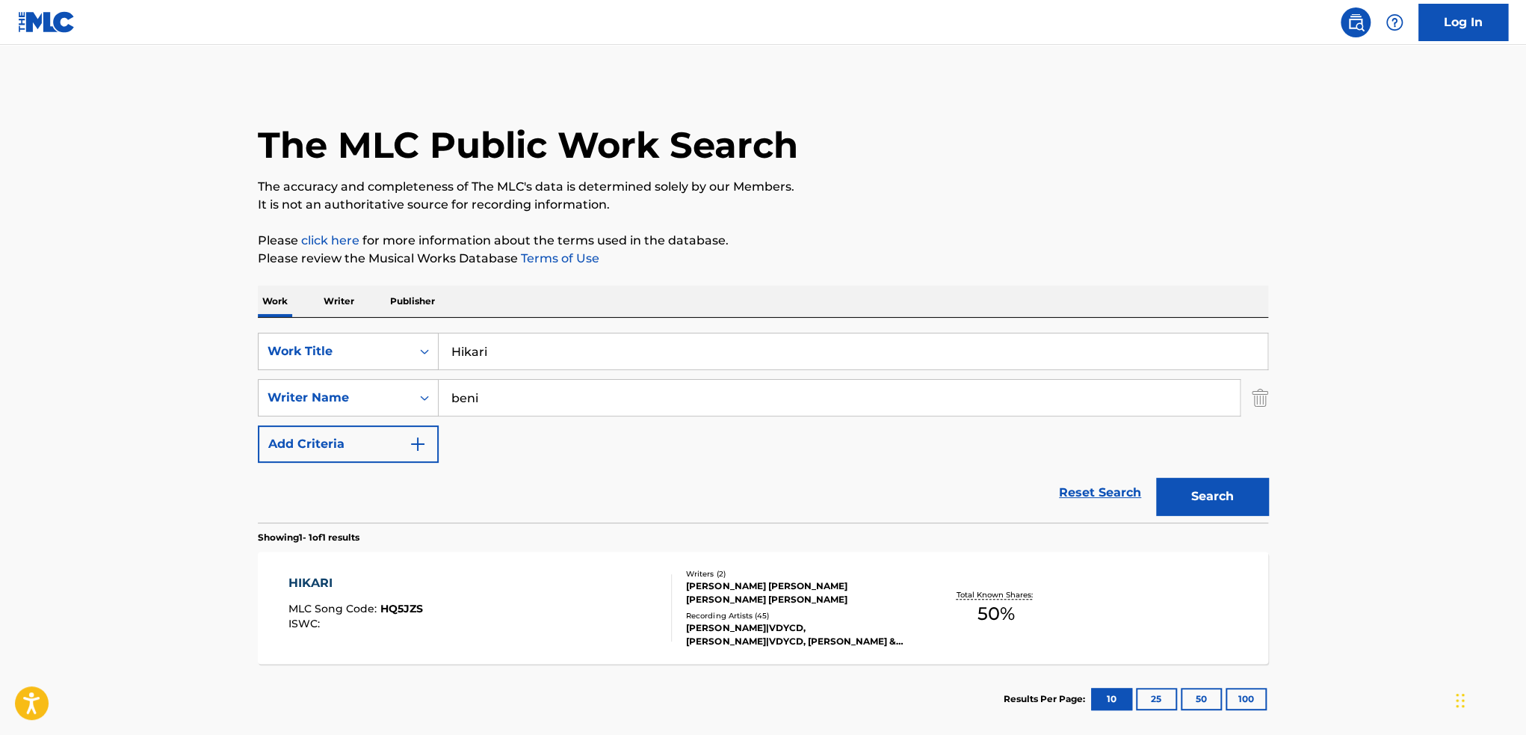
click at [1086, 493] on link "Reset Search" at bounding box center [1100, 492] width 97 height 33
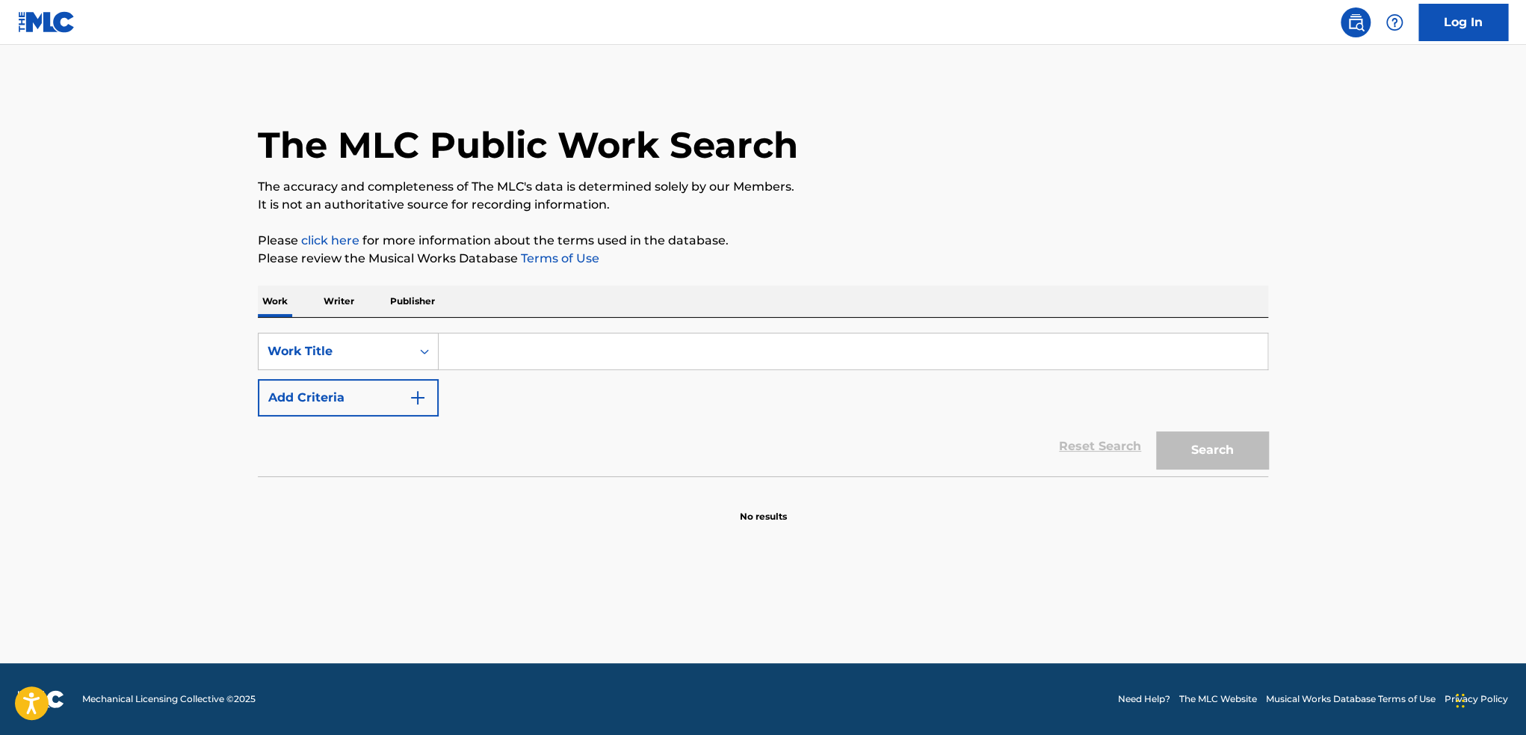
paste input "KRUSHKRUSH!"
type input "KRUSHKRUSH!"
click at [1187, 455] on button "Search" at bounding box center [1212, 449] width 112 height 37
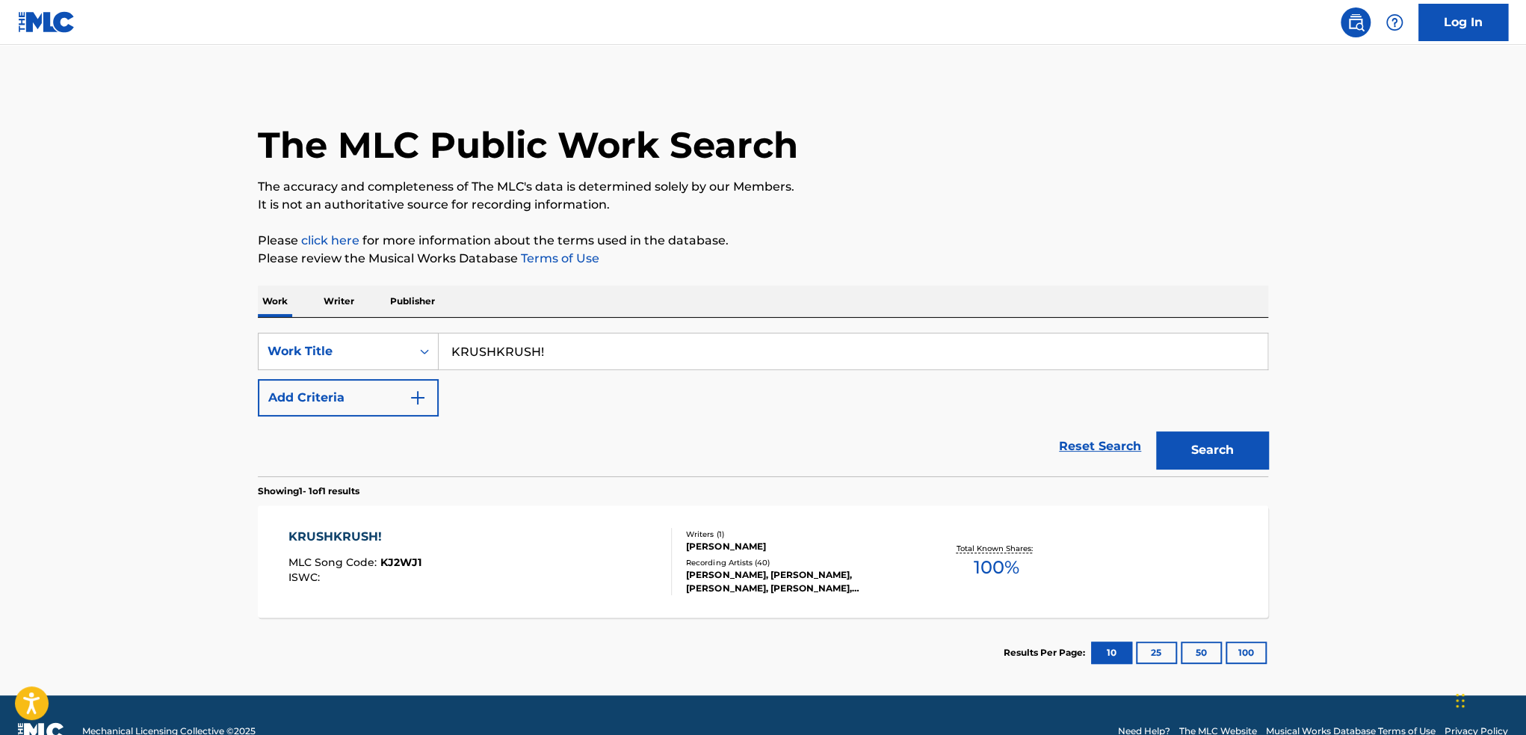
click at [514, 537] on div "KRUSHKRUSH! MLC Song Code : KJ2WJ1 ISWC :" at bounding box center [481, 561] width 384 height 67
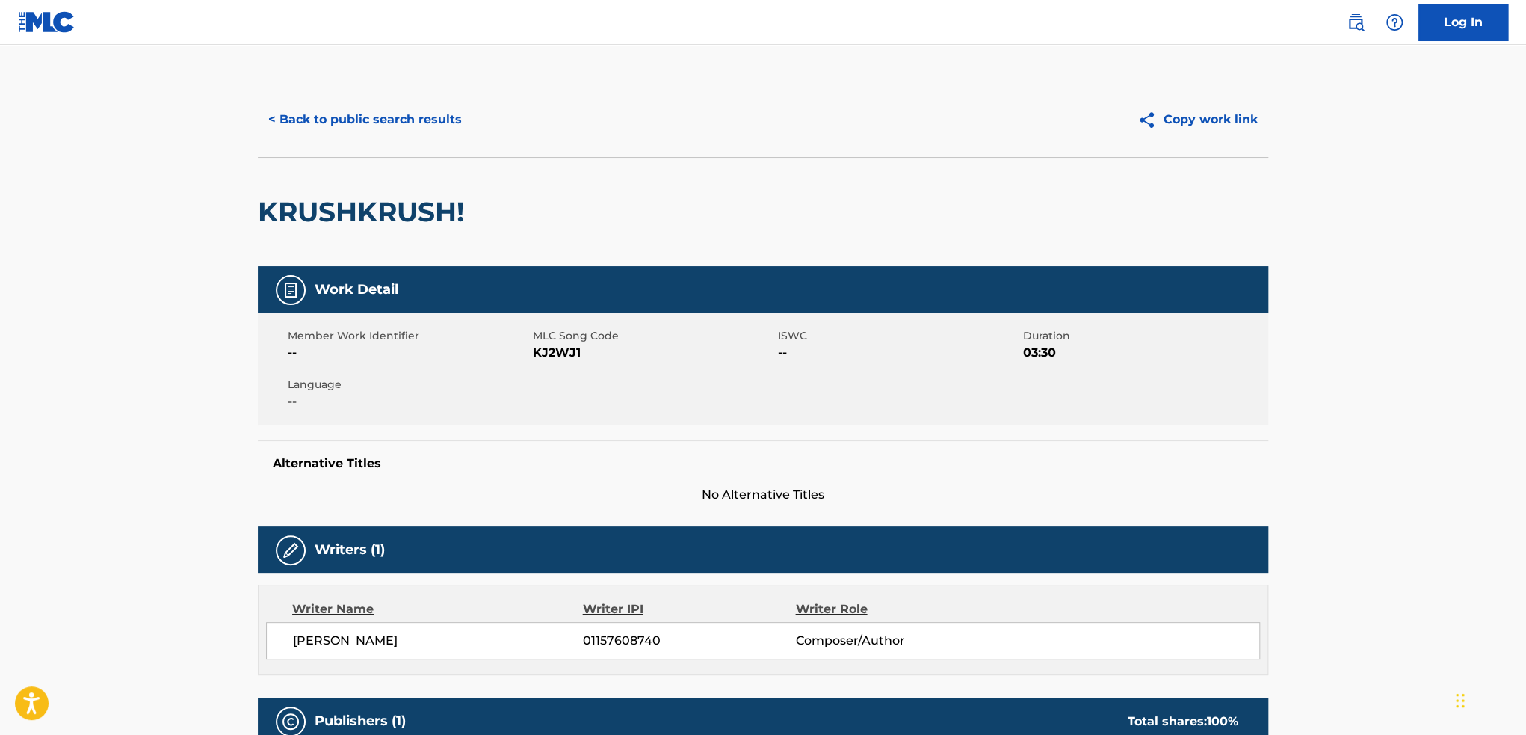
click at [302, 120] on button "< Back to public search results" at bounding box center [365, 119] width 215 height 37
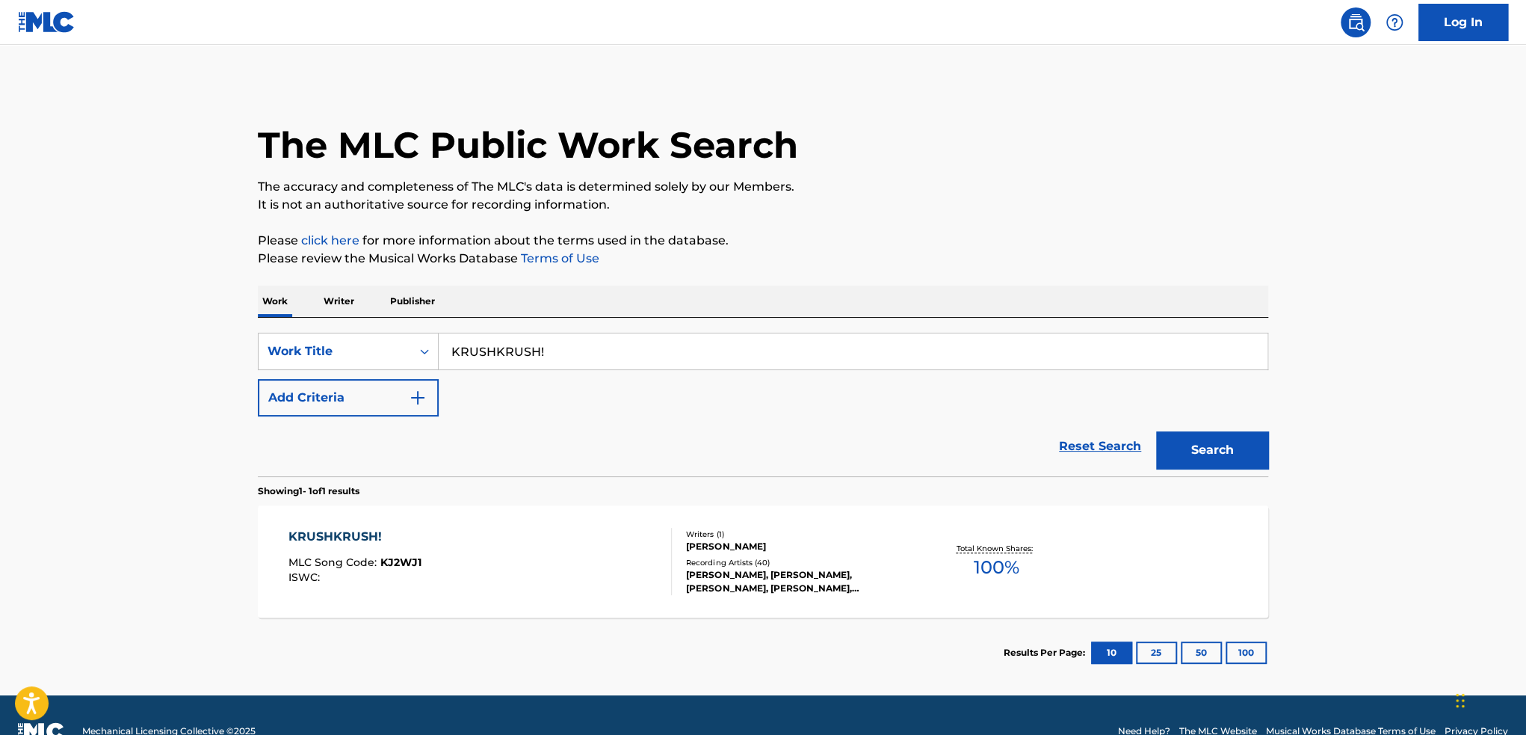
drag, startPoint x: 574, startPoint y: 336, endPoint x: 438, endPoint y: 328, distance: 136.2
click at [438, 328] on div "SearchWithCriteria1ed5d4f4-3fd8-4b1e-b403-1f6d8e0cbfb3 Work Title KRUSHKRUSH! A…" at bounding box center [763, 397] width 1011 height 158
paste input "YOUR LOVE IS MY KRUSH"
type input "YOUR LOVE IS MY KRUSH"
click at [1156, 431] on button "Search" at bounding box center [1212, 449] width 112 height 37
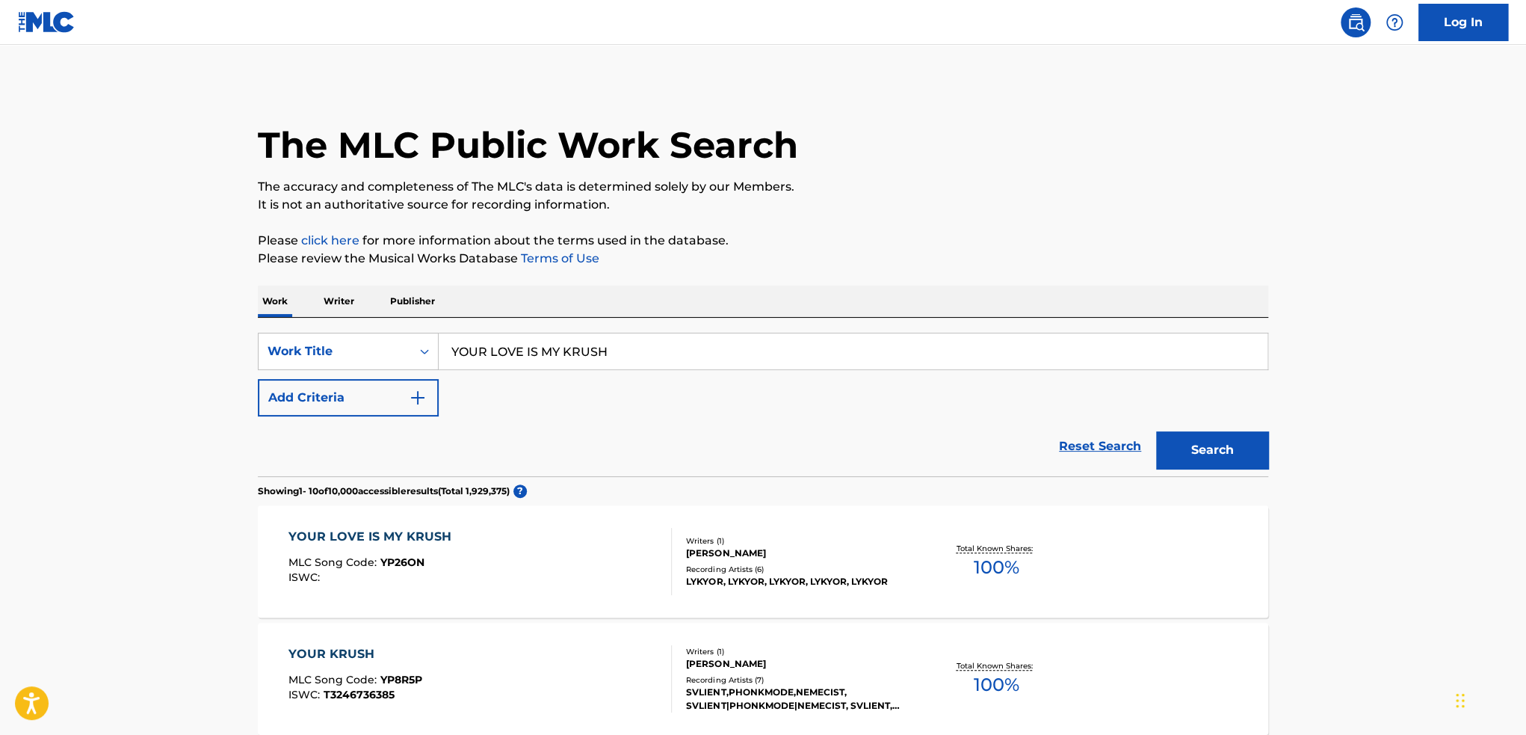
click at [683, 442] on div "Reset Search Search" at bounding box center [763, 446] width 1011 height 60
click at [1193, 440] on button "Search" at bounding box center [1212, 449] width 112 height 37
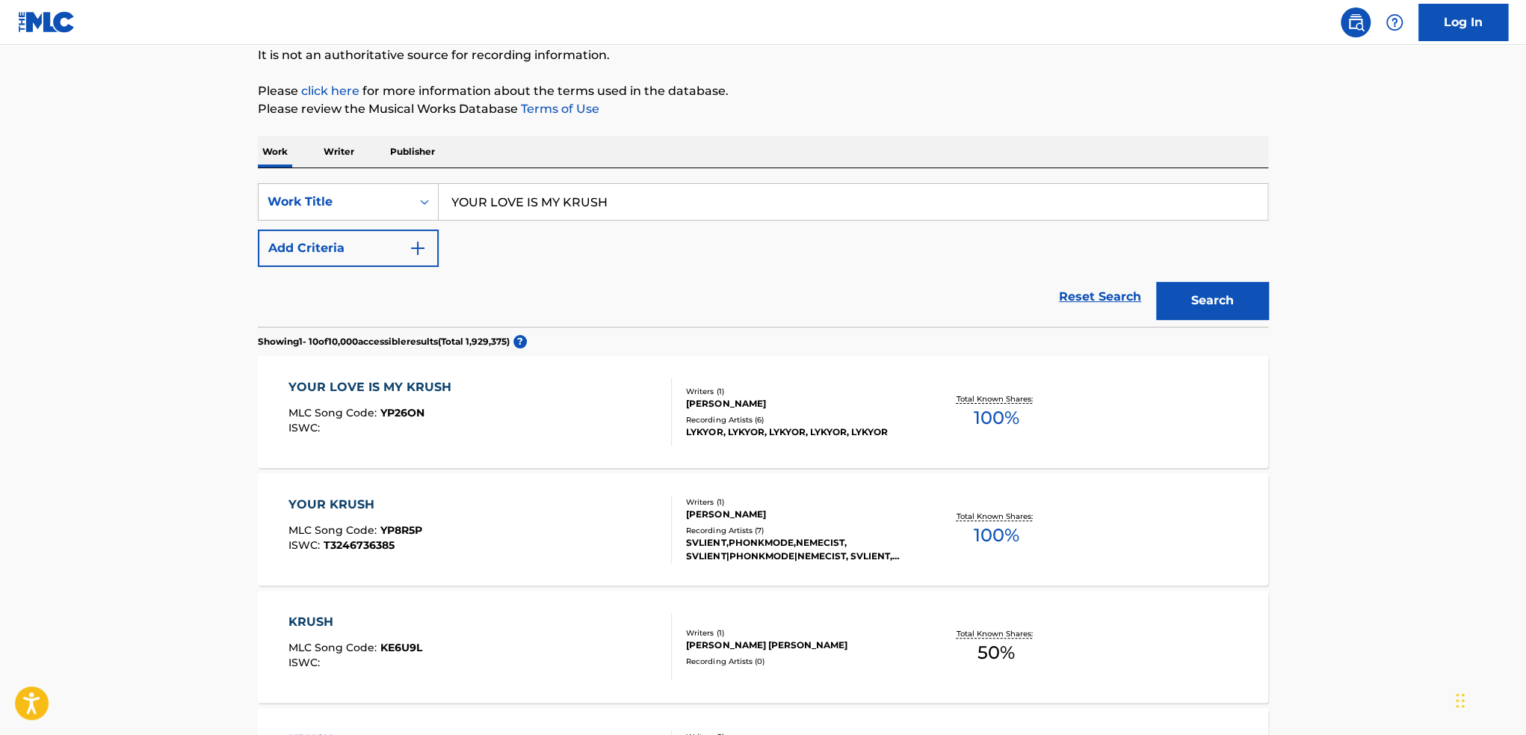
scroll to position [224, 0]
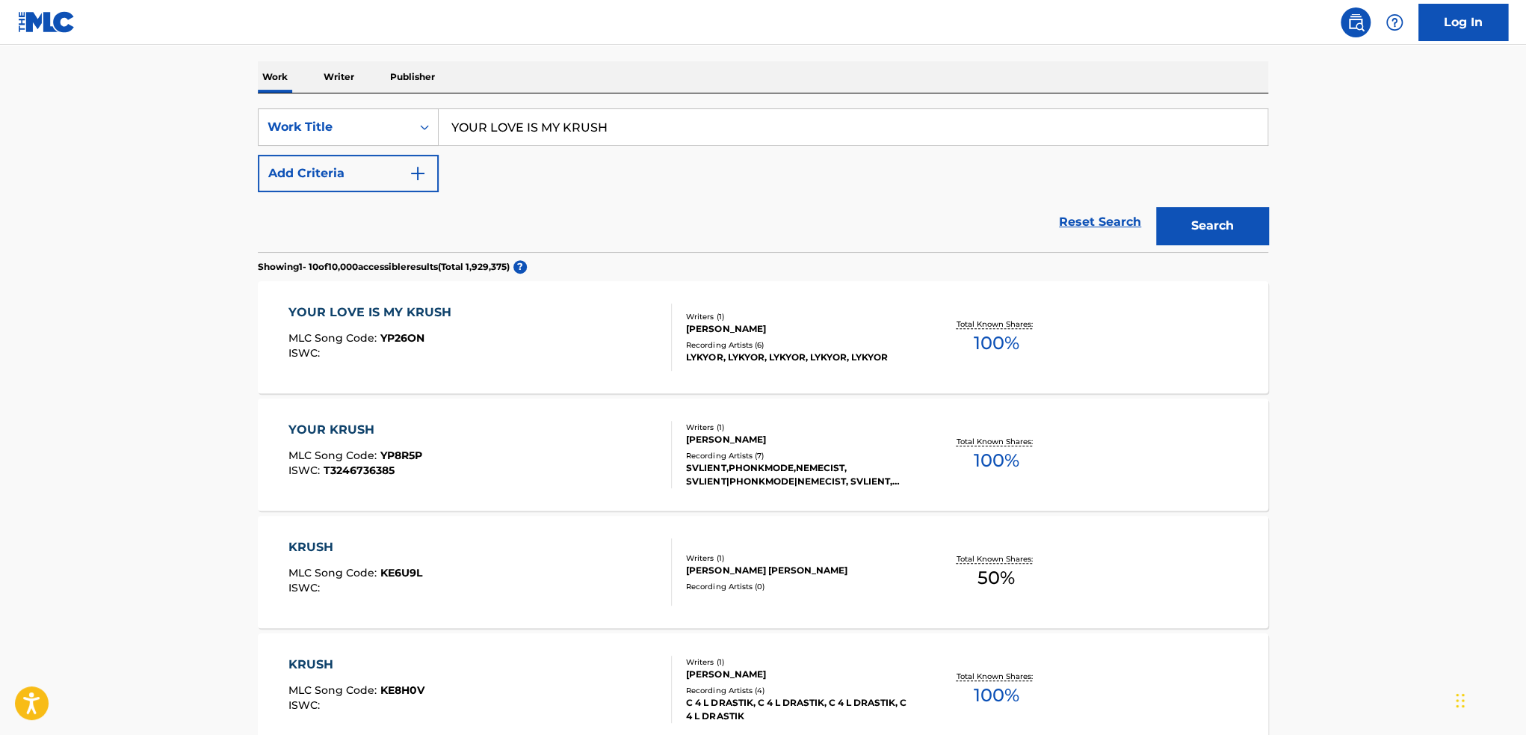
click at [542, 345] on div "YOUR LOVE IS MY KRUSH MLC Song Code : YP26ON ISWC :" at bounding box center [481, 336] width 384 height 67
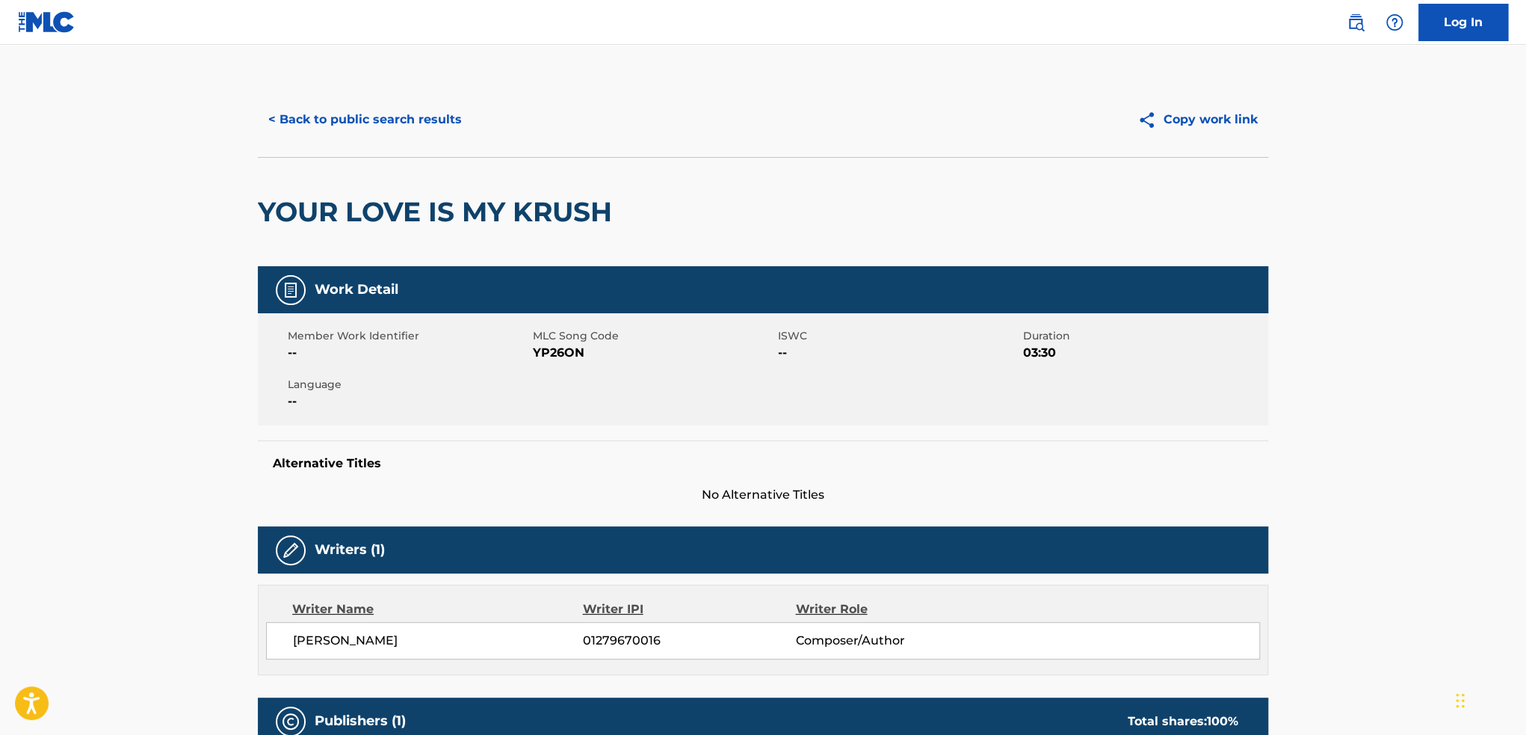
click at [310, 117] on button "< Back to public search results" at bounding box center [365, 119] width 215 height 37
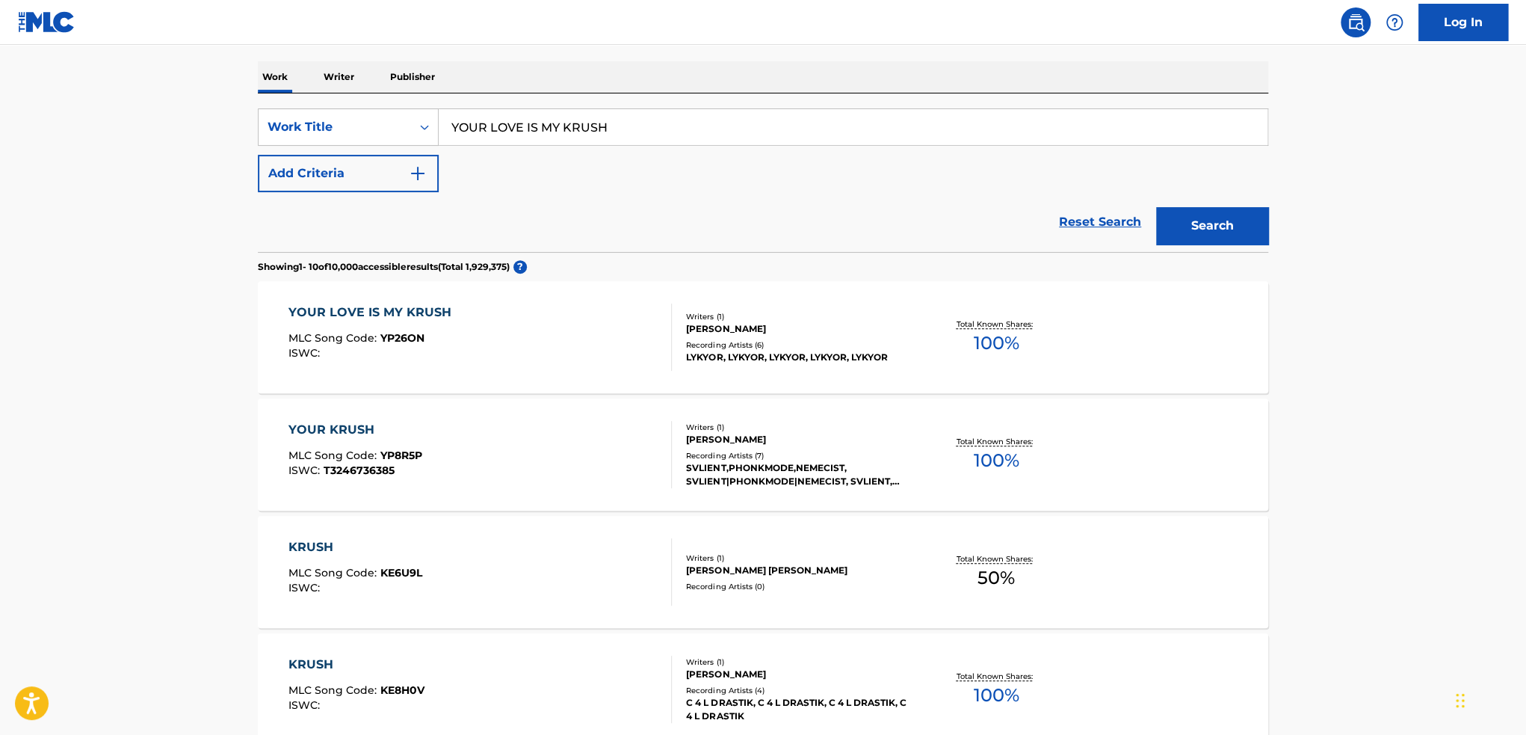
click at [1052, 229] on link "Reset Search" at bounding box center [1100, 222] width 97 height 33
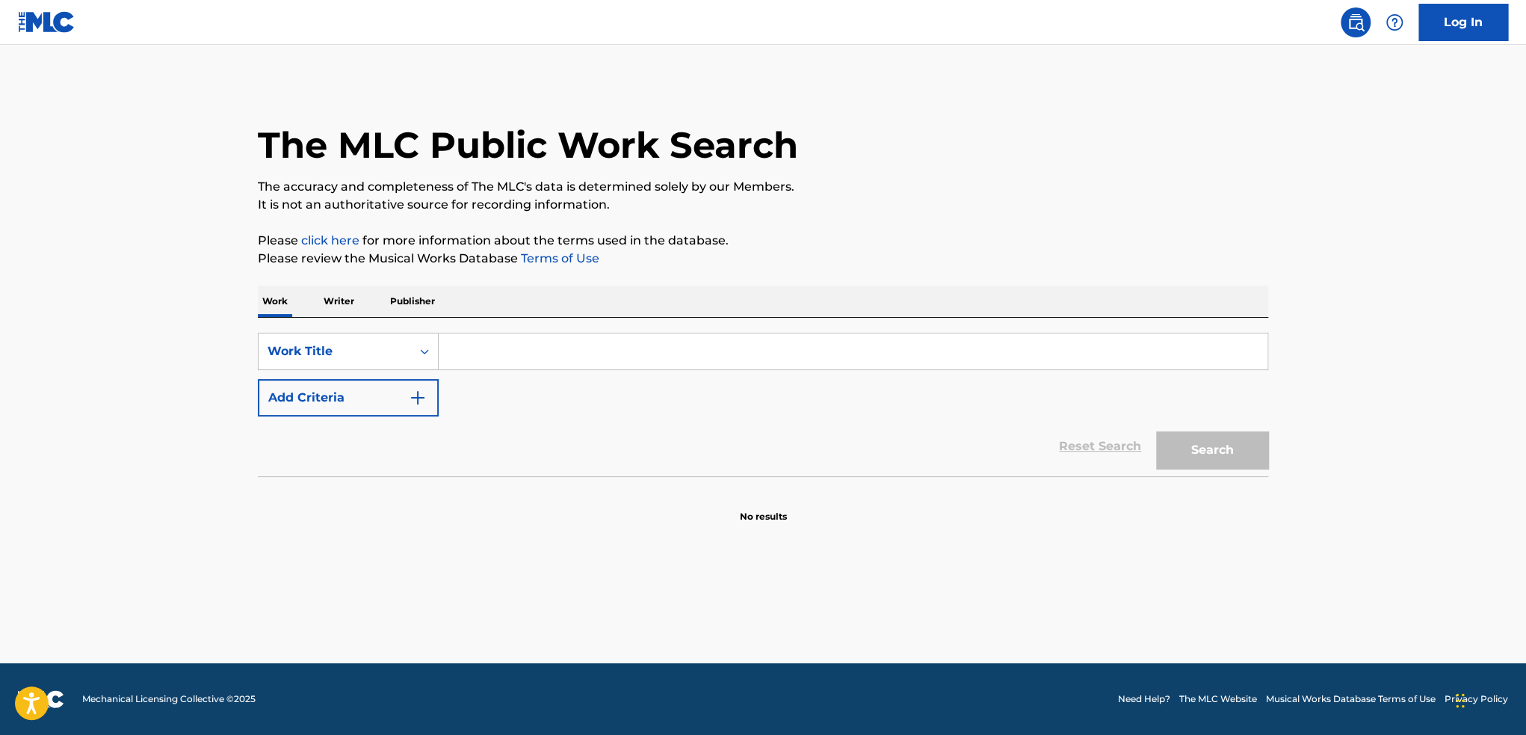
click at [518, 346] on input "Search Form" at bounding box center [853, 351] width 829 height 36
paste input "Beneath the Stars"
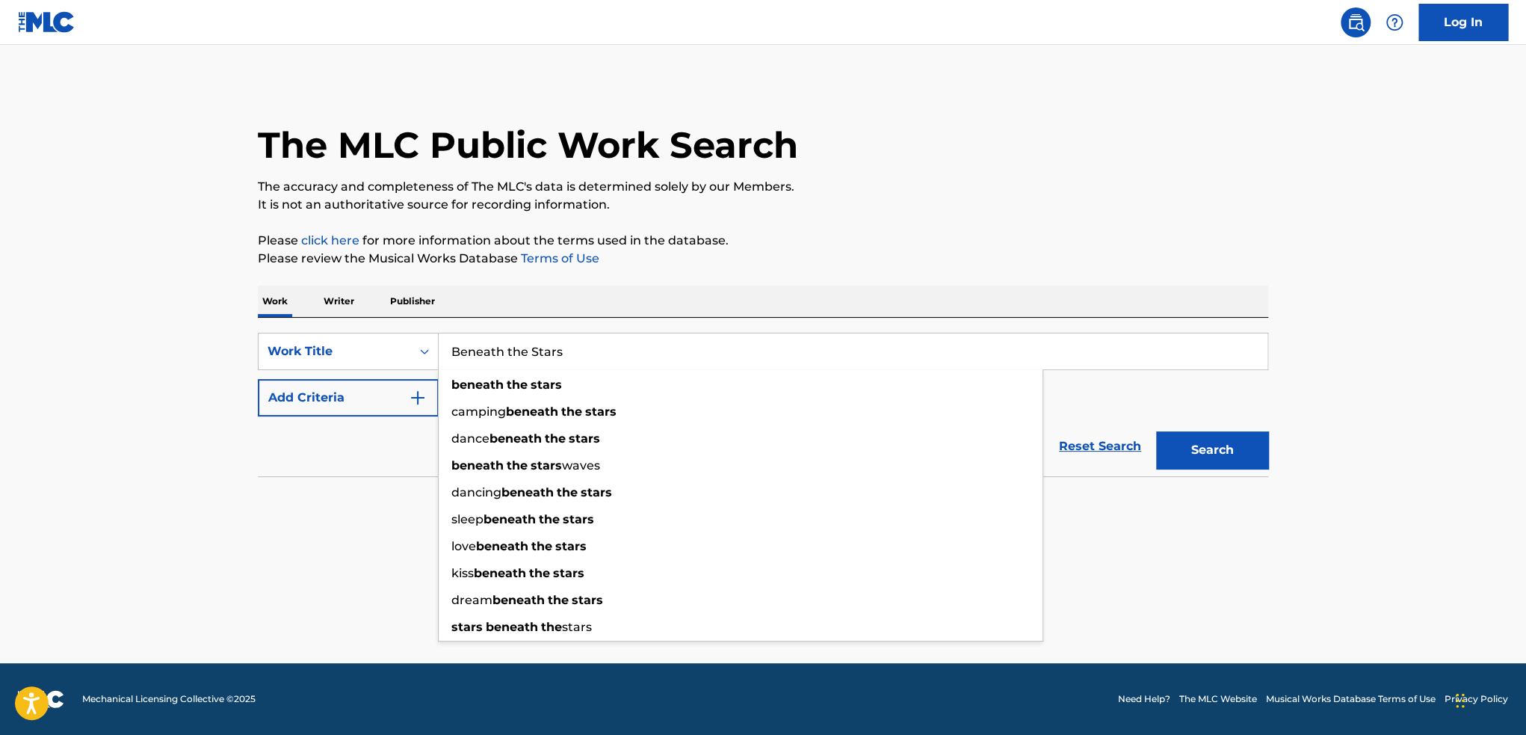
type input "Beneath the Stars"
click at [1229, 460] on button "Search" at bounding box center [1212, 449] width 112 height 37
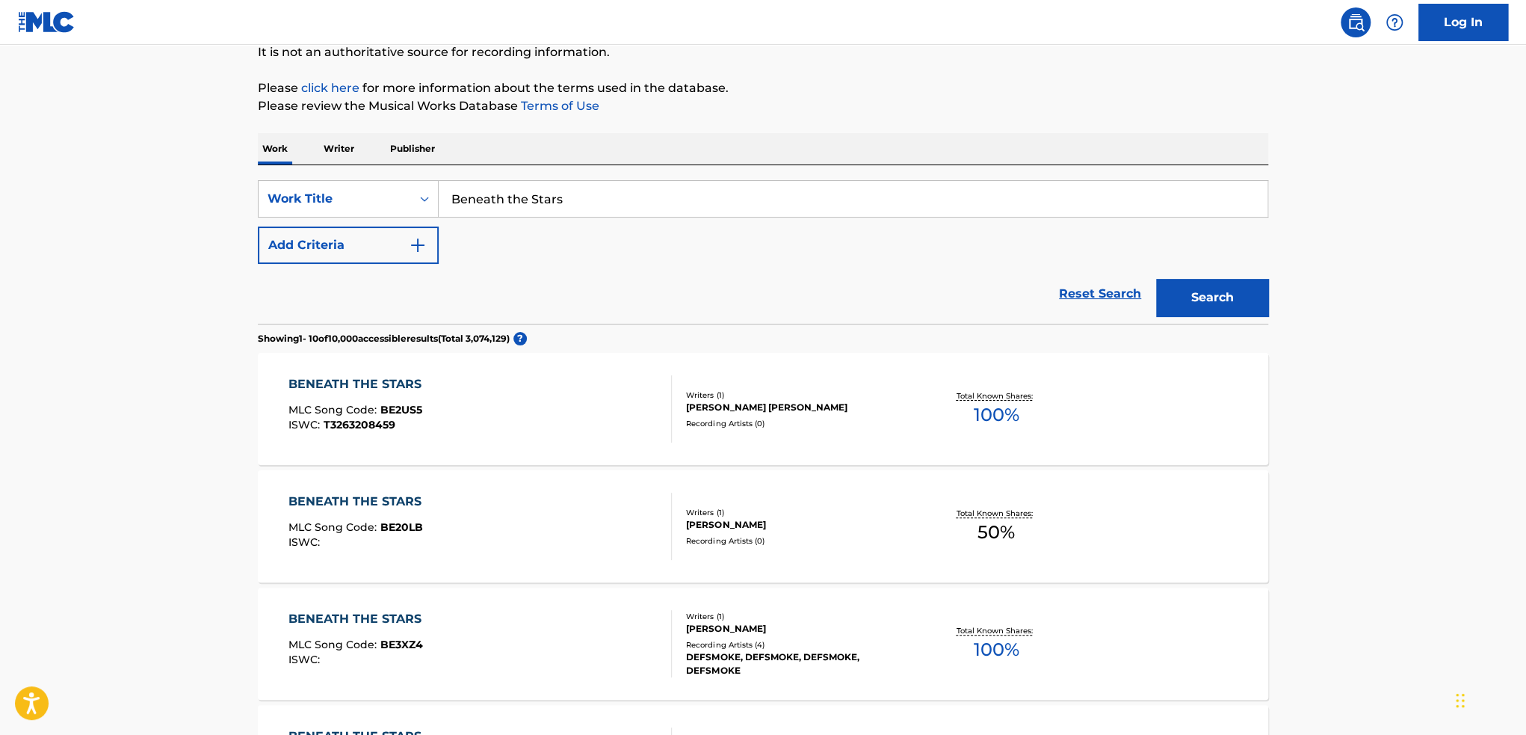
scroll to position [149, 0]
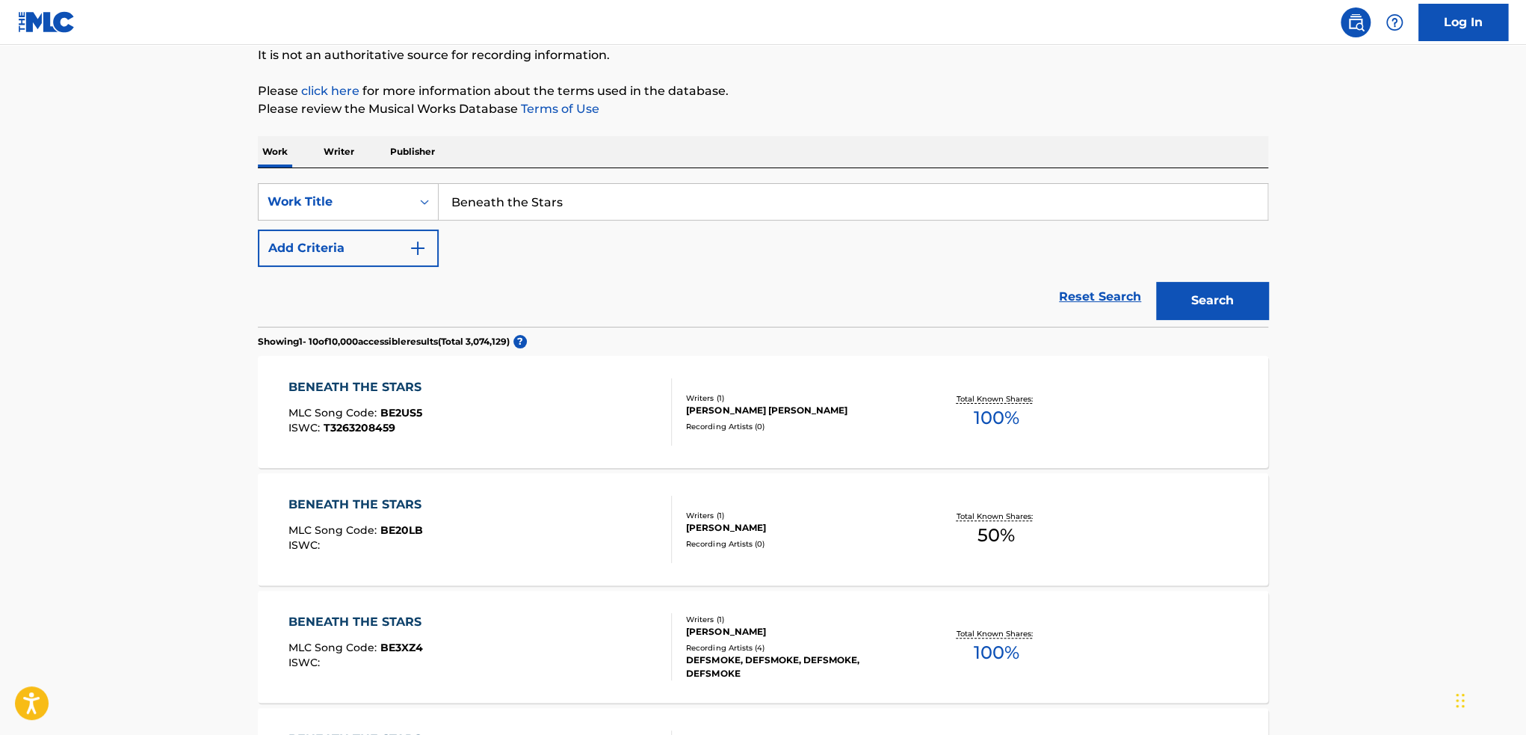
click at [404, 257] on button "Add Criteria" at bounding box center [348, 247] width 181 height 37
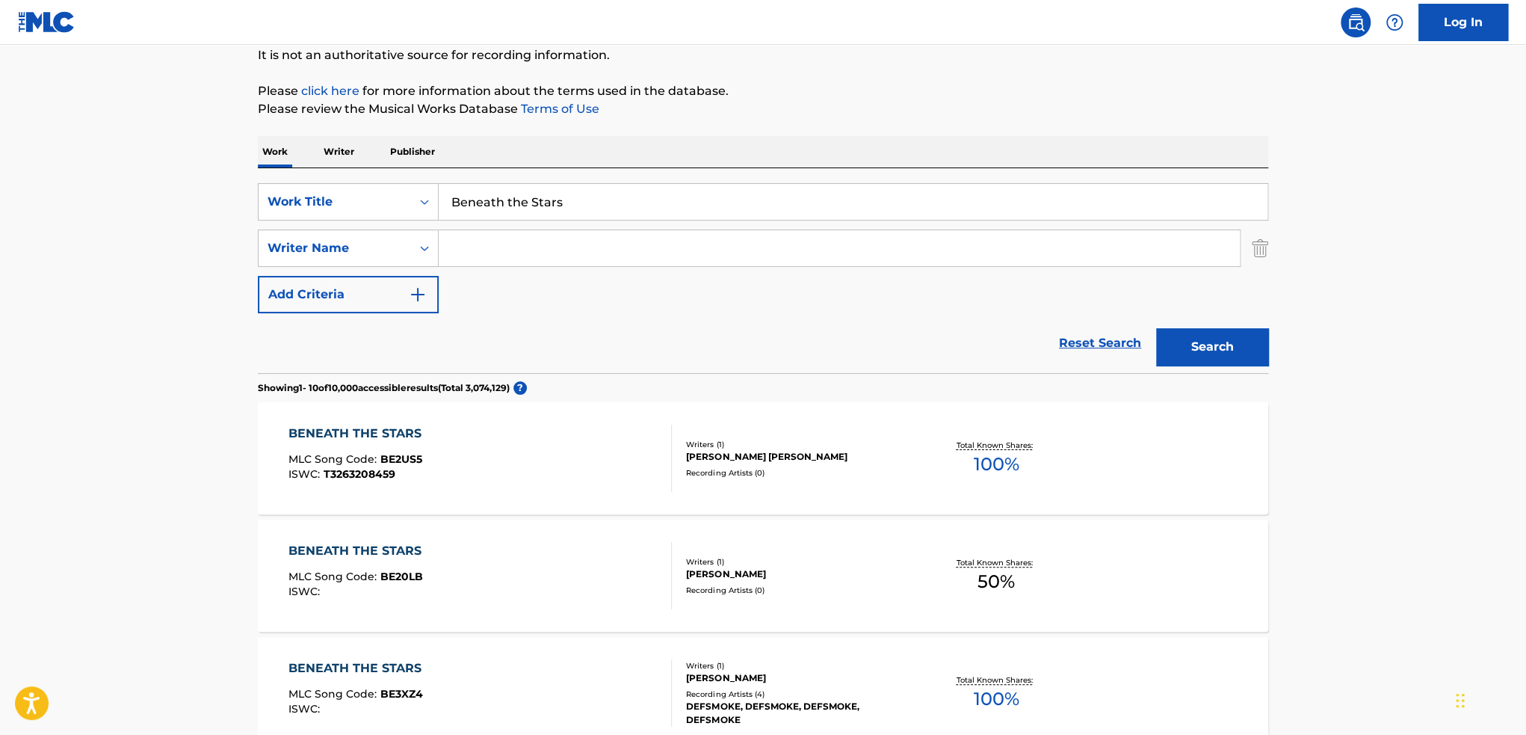
click at [519, 268] on div "SearchWithCriteria1ed5d4f4-3fd8-4b1e-b403-1f6d8e0cbfb3 Work Title Beneath the S…" at bounding box center [763, 248] width 1011 height 130
click at [483, 250] on input "Search Form" at bounding box center [839, 248] width 801 height 36
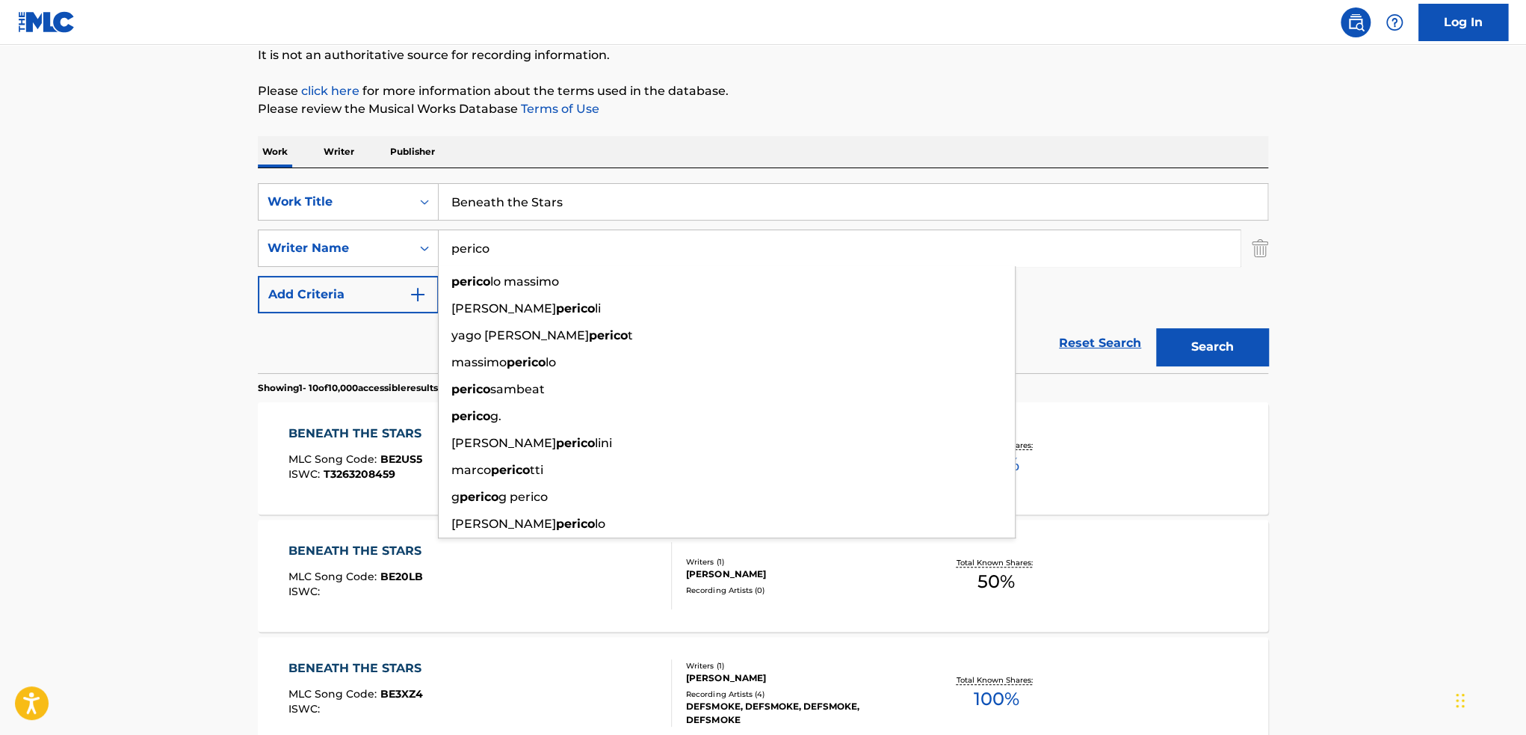
type input "perico"
click at [1156, 328] on button "Search" at bounding box center [1212, 346] width 112 height 37
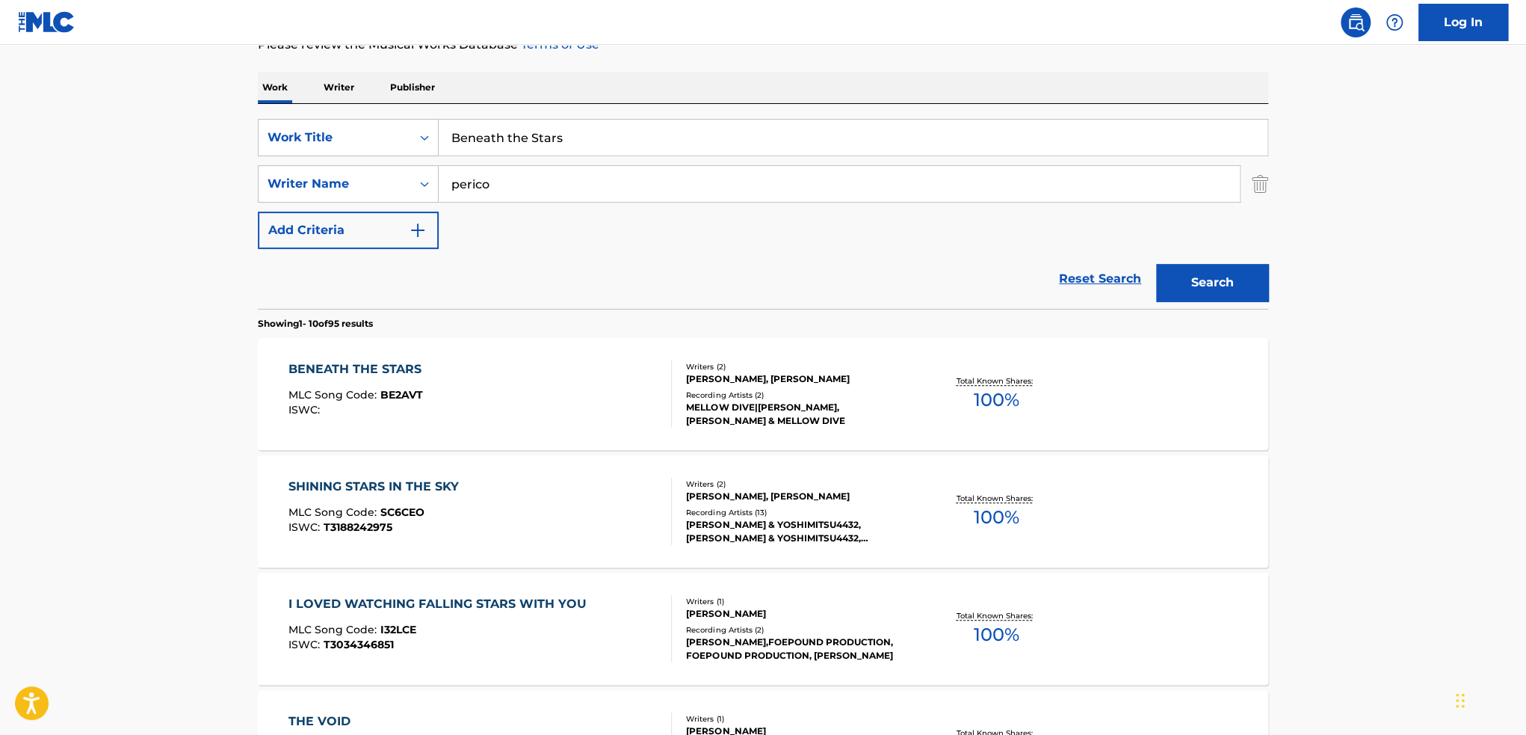
scroll to position [224, 0]
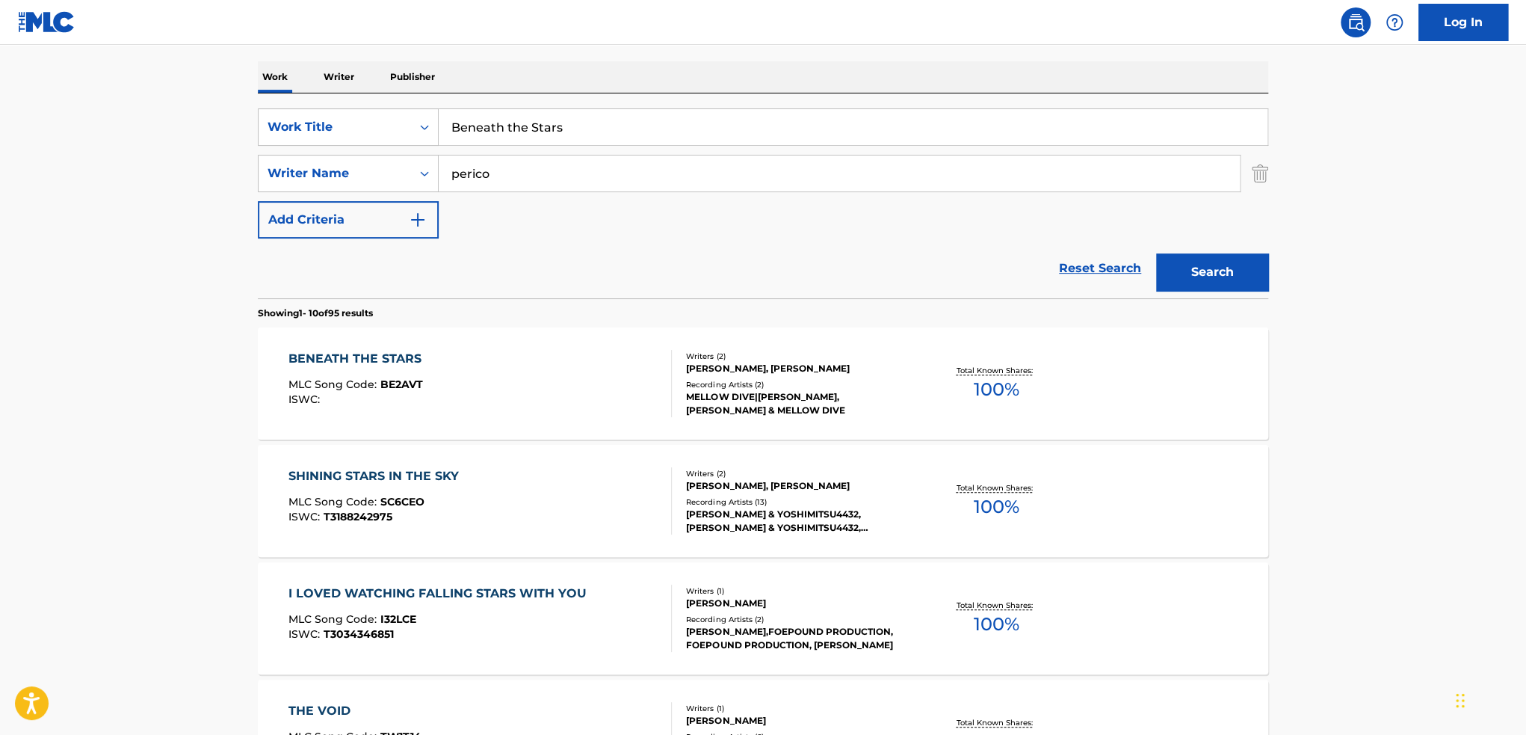
click at [539, 385] on div "BENEATH THE STARS MLC Song Code : BE2AVT ISWC :" at bounding box center [481, 383] width 384 height 67
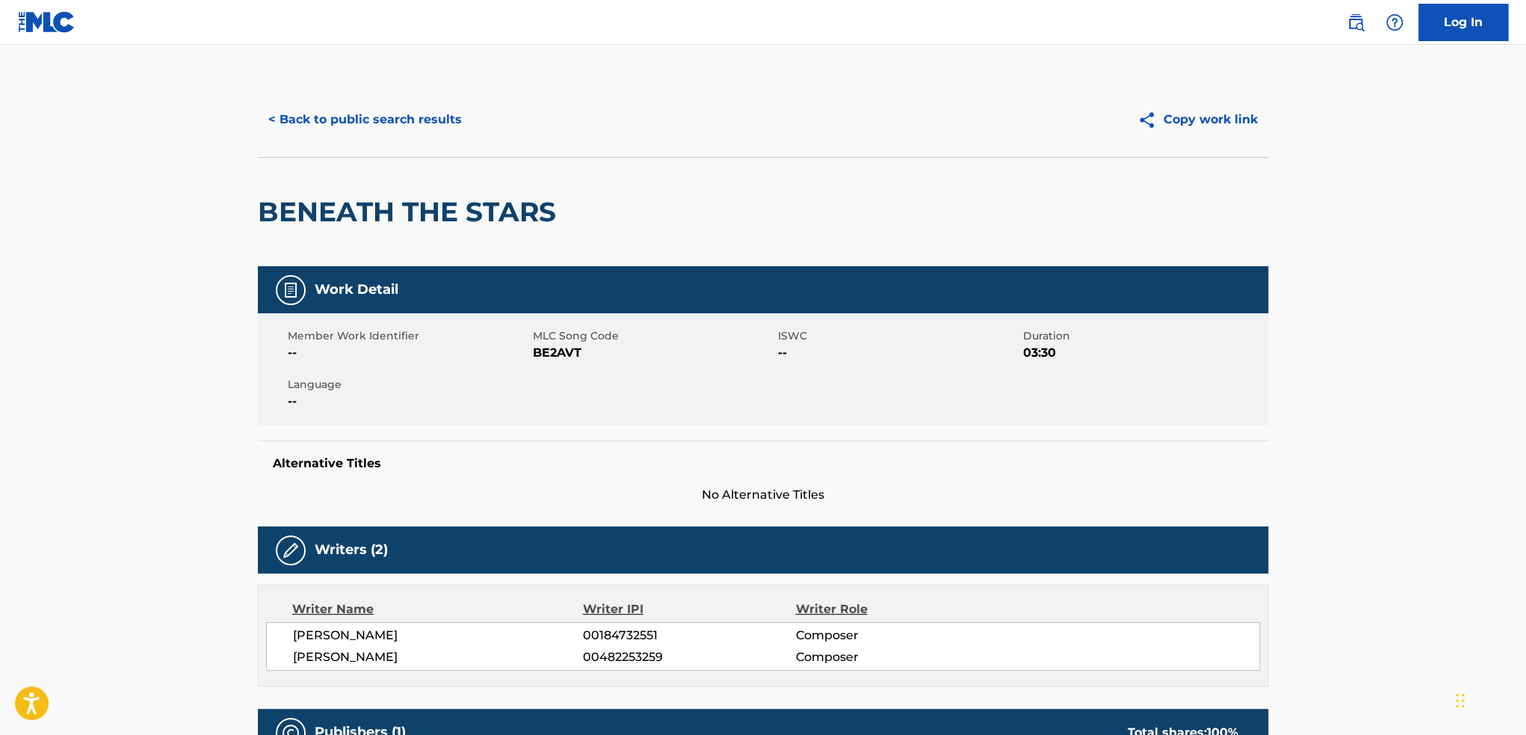
click at [327, 114] on button "< Back to public search results" at bounding box center [365, 119] width 215 height 37
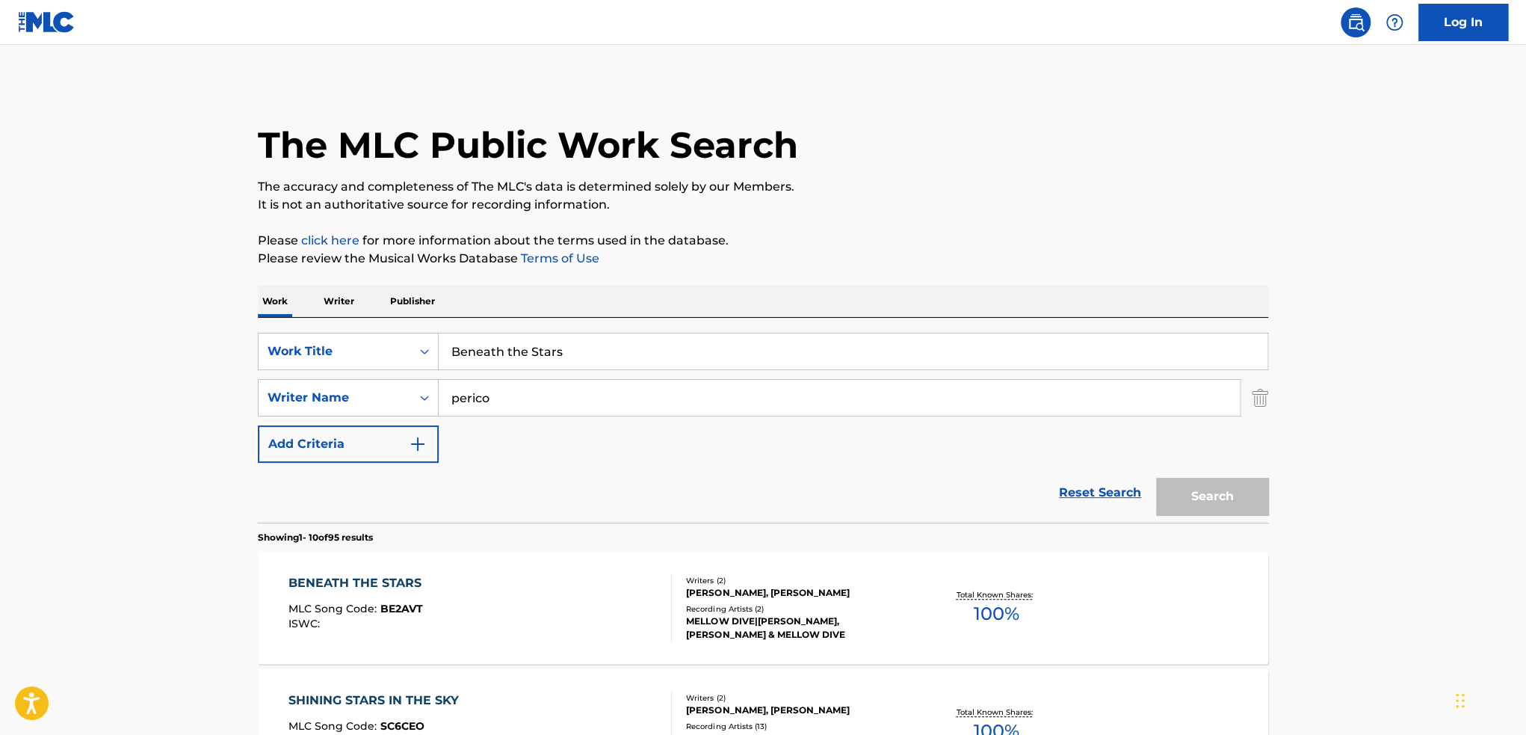
scroll to position [224, 0]
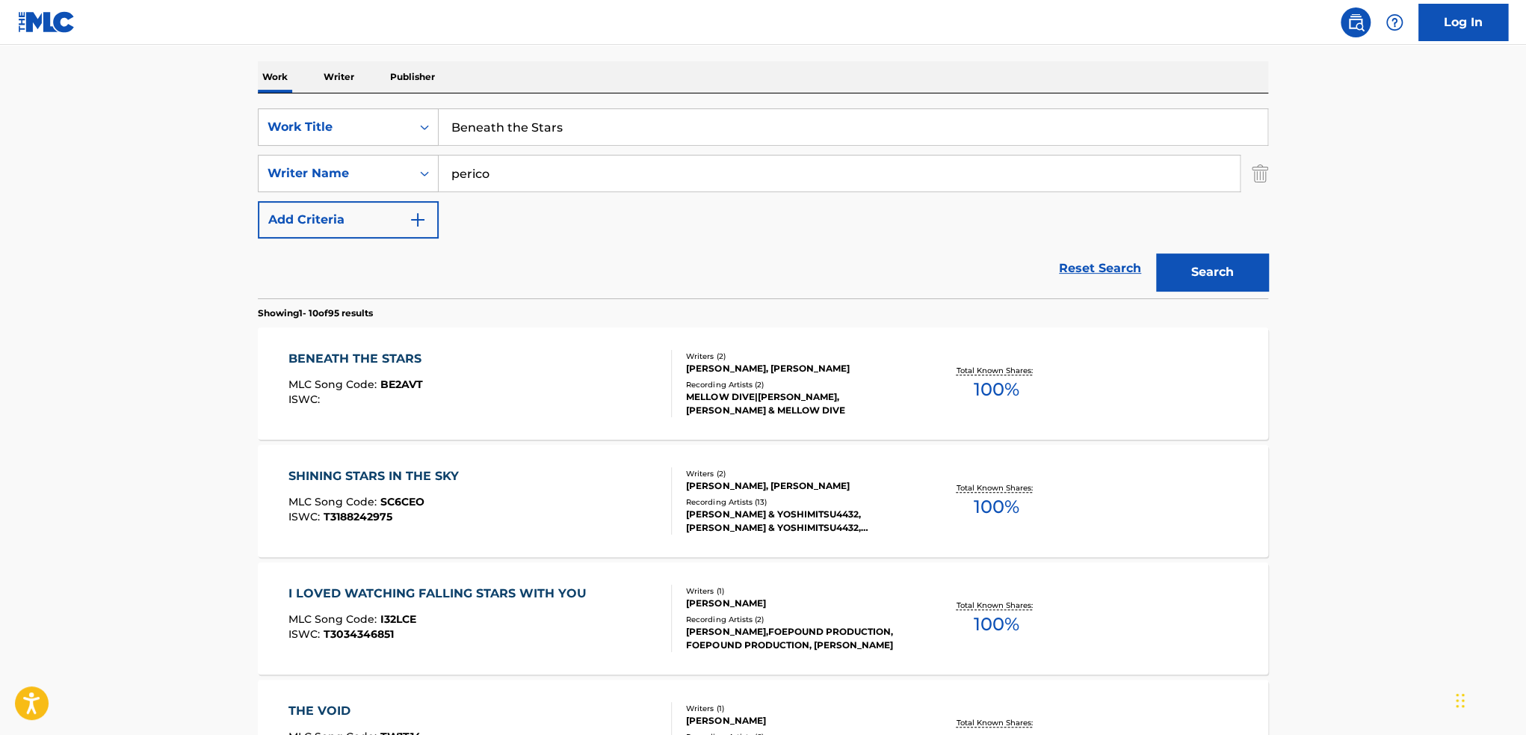
click at [1065, 267] on link "Reset Search" at bounding box center [1100, 268] width 97 height 33
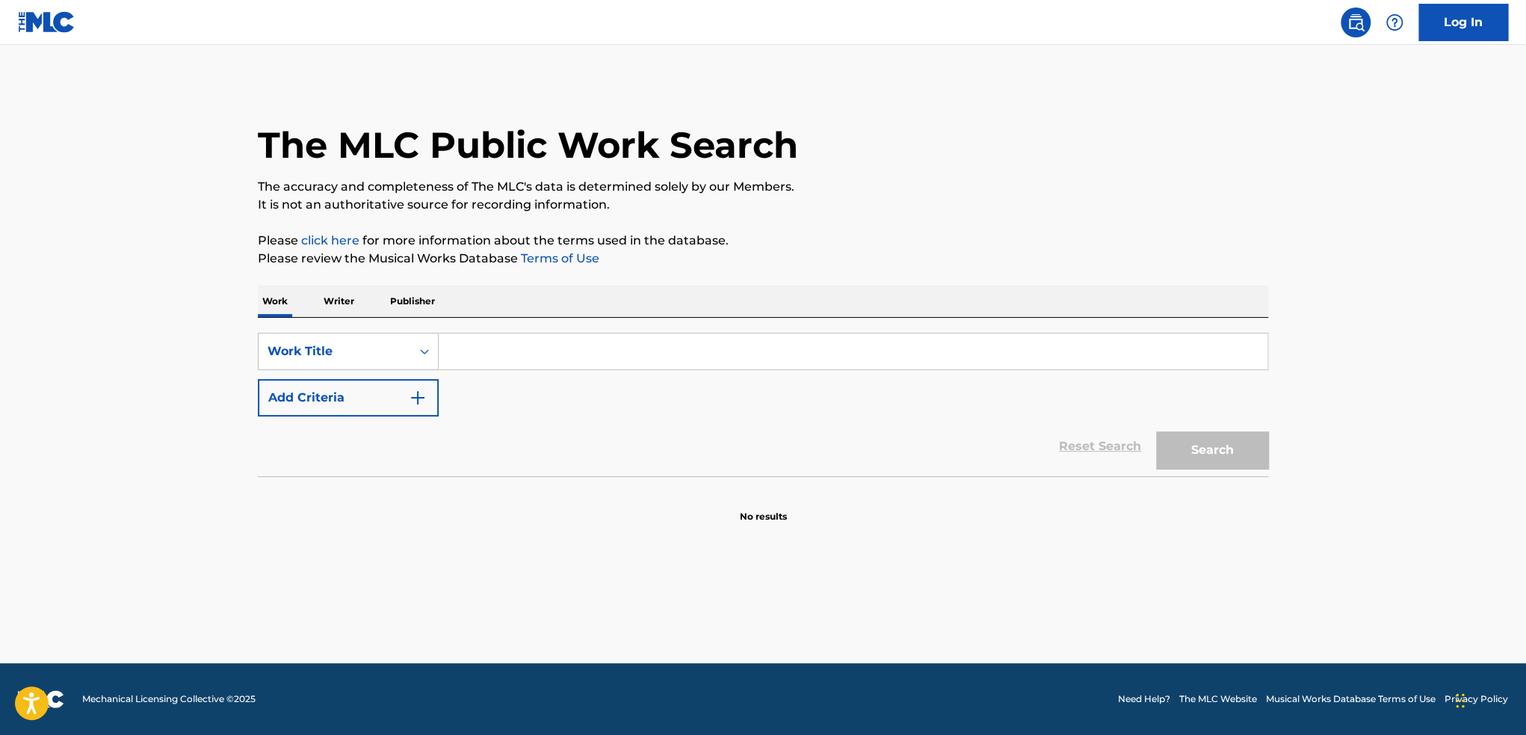
paste input "Sorrow"
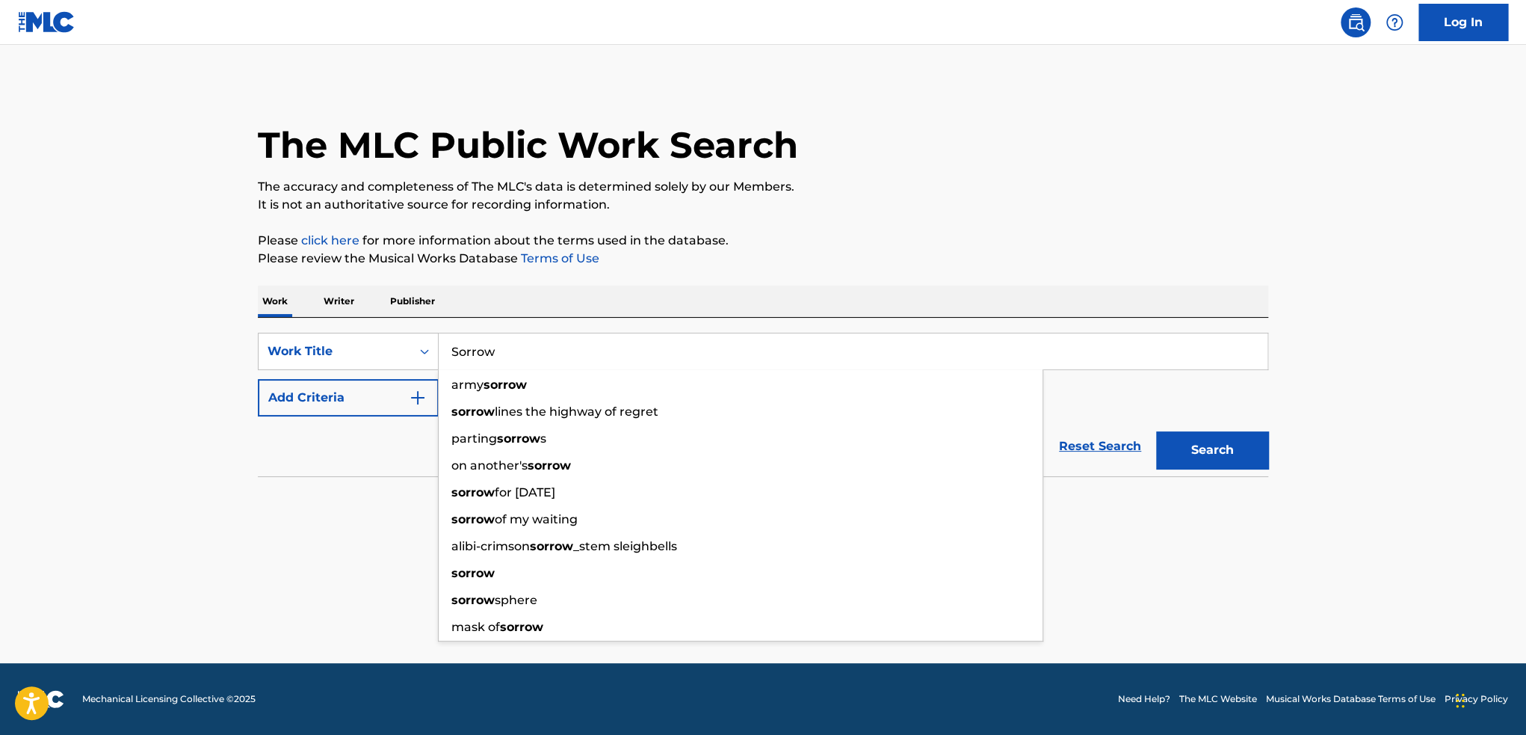
type input "Sorrow"
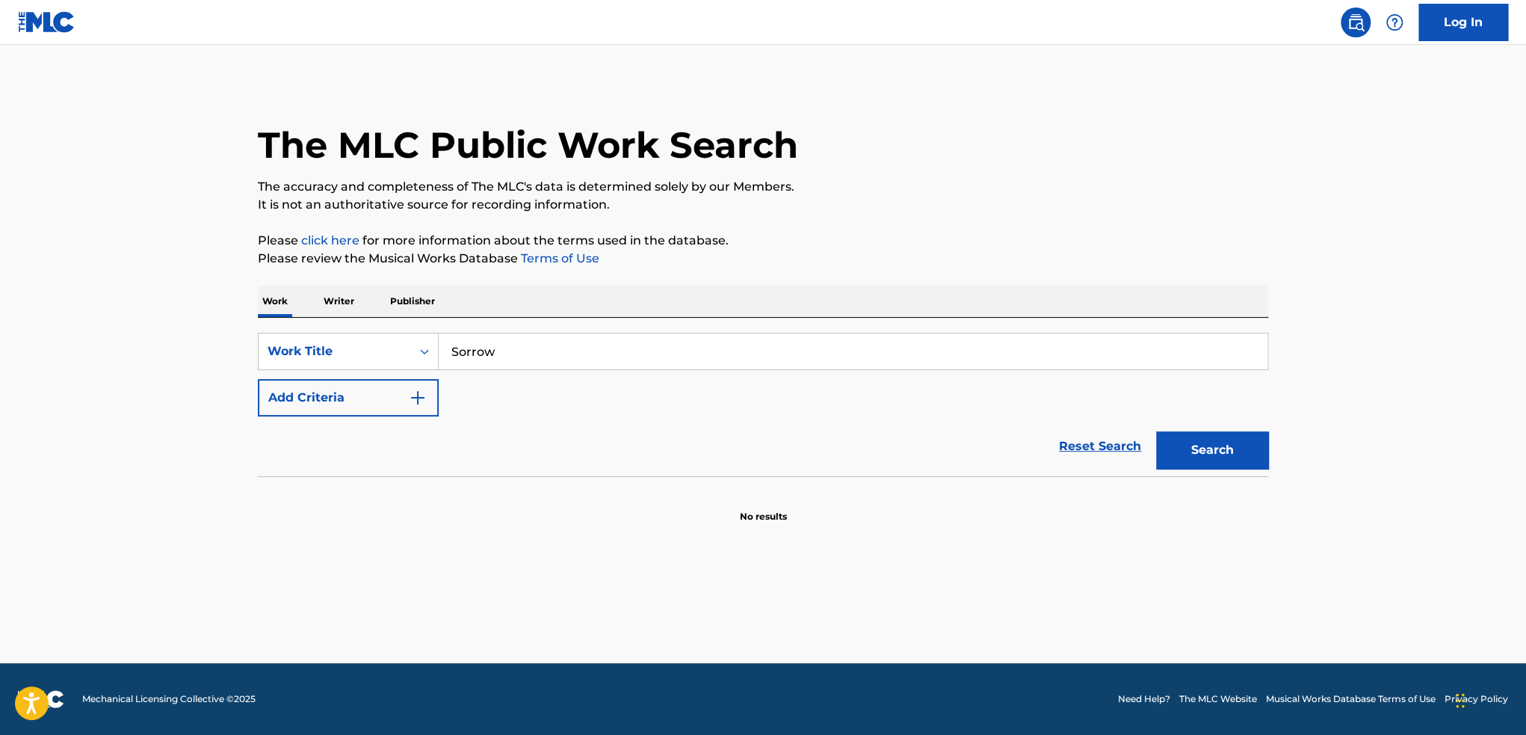
click at [1236, 458] on button "Search" at bounding box center [1212, 449] width 112 height 37
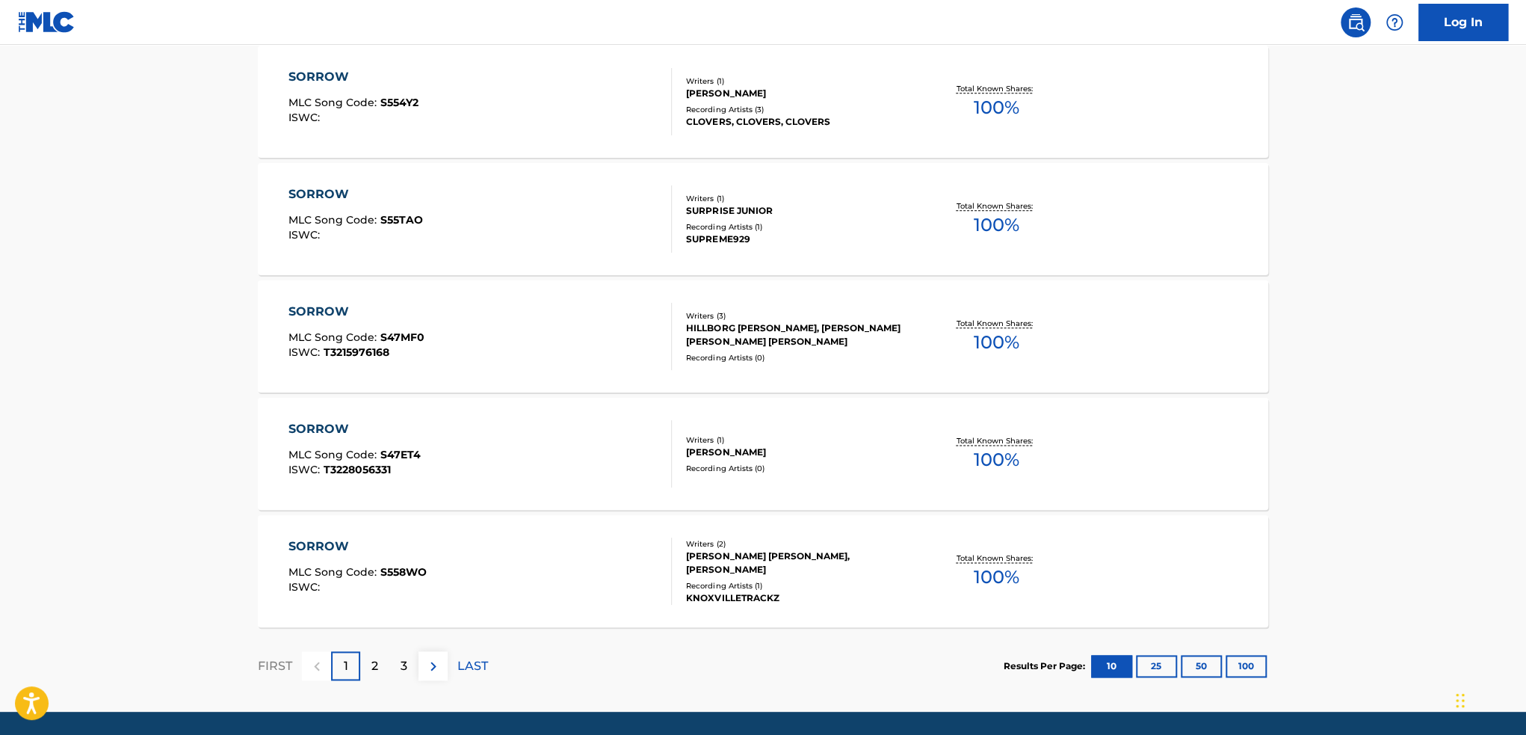
scroll to position [1094, 0]
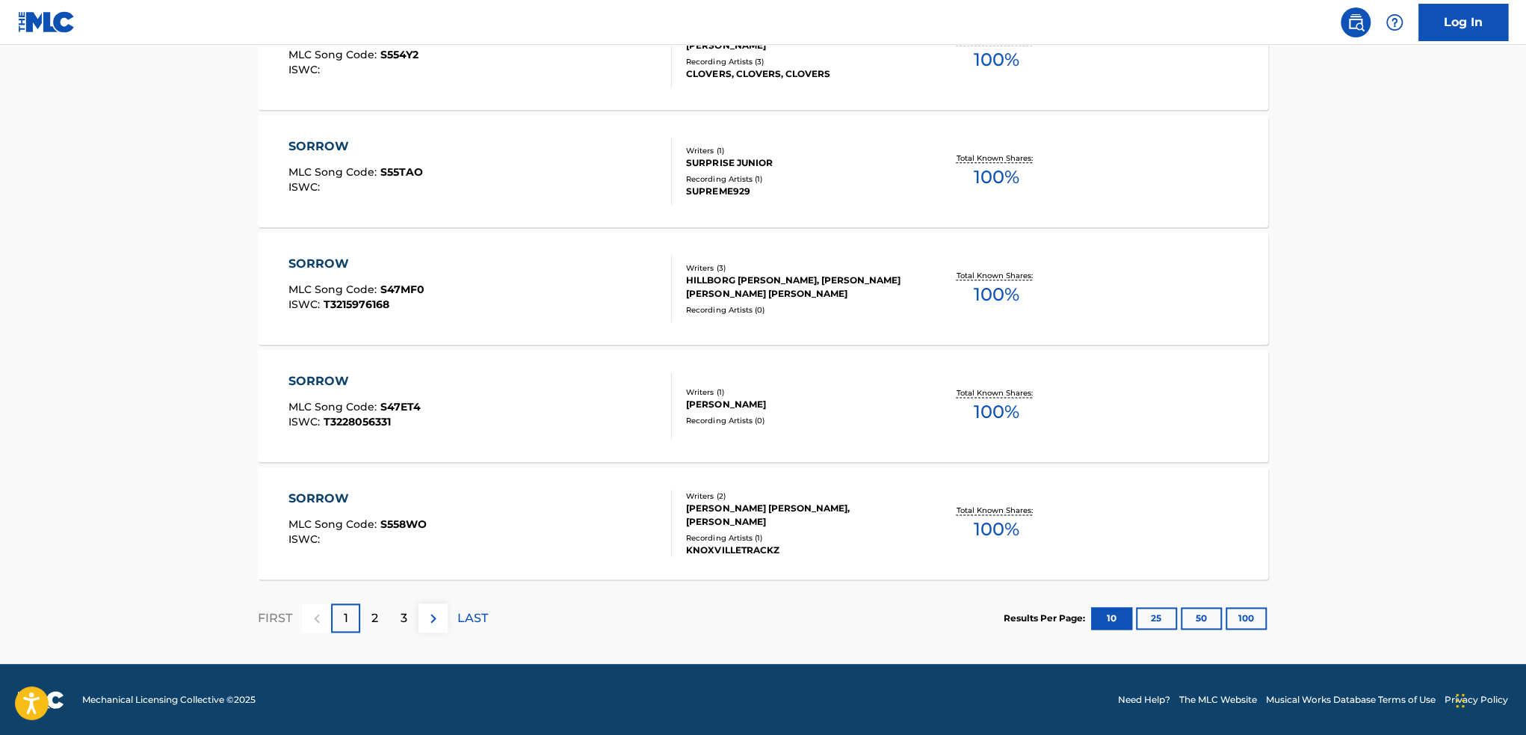
click at [382, 619] on div "2" at bounding box center [374, 617] width 29 height 29
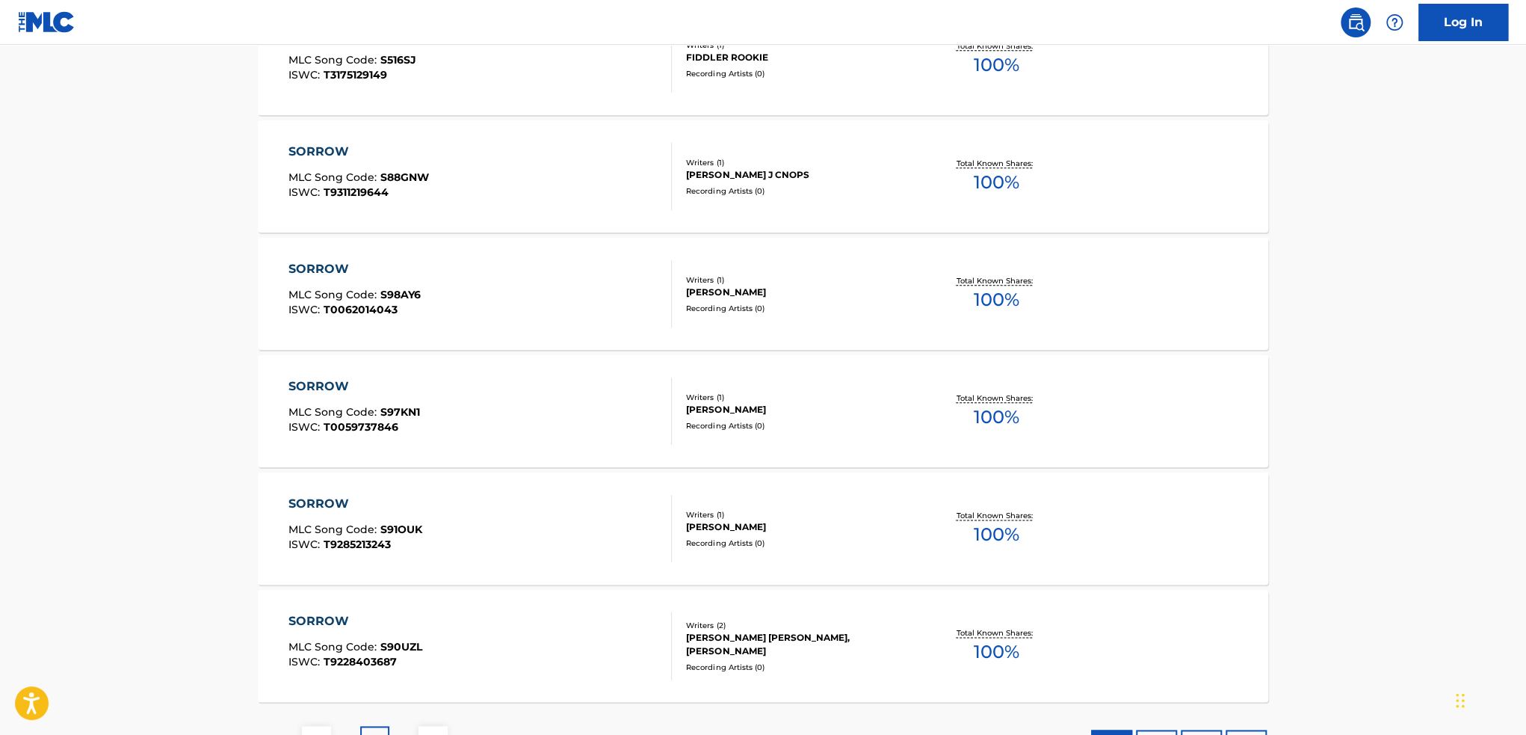
scroll to position [1046, 0]
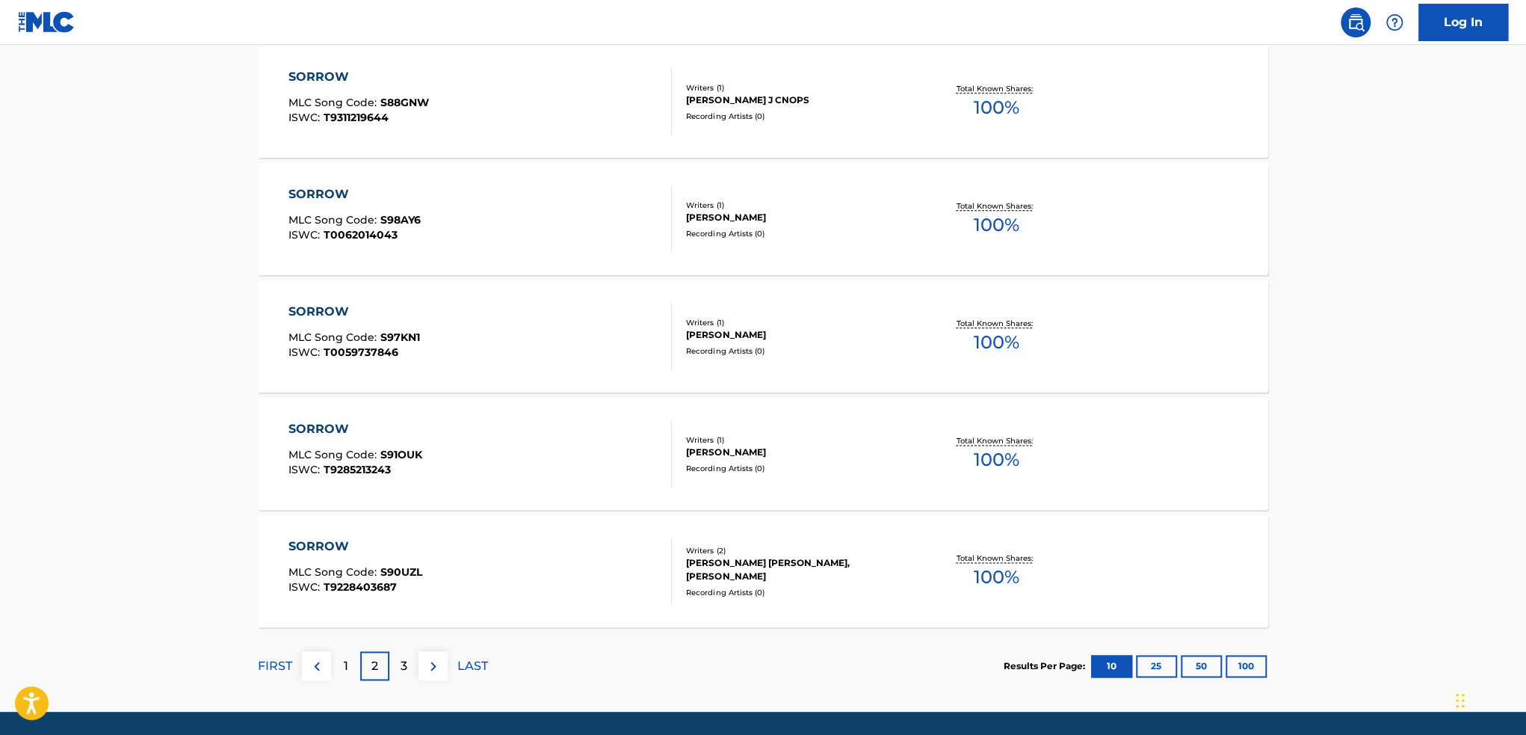
click at [407, 663] on div "3" at bounding box center [403, 665] width 29 height 29
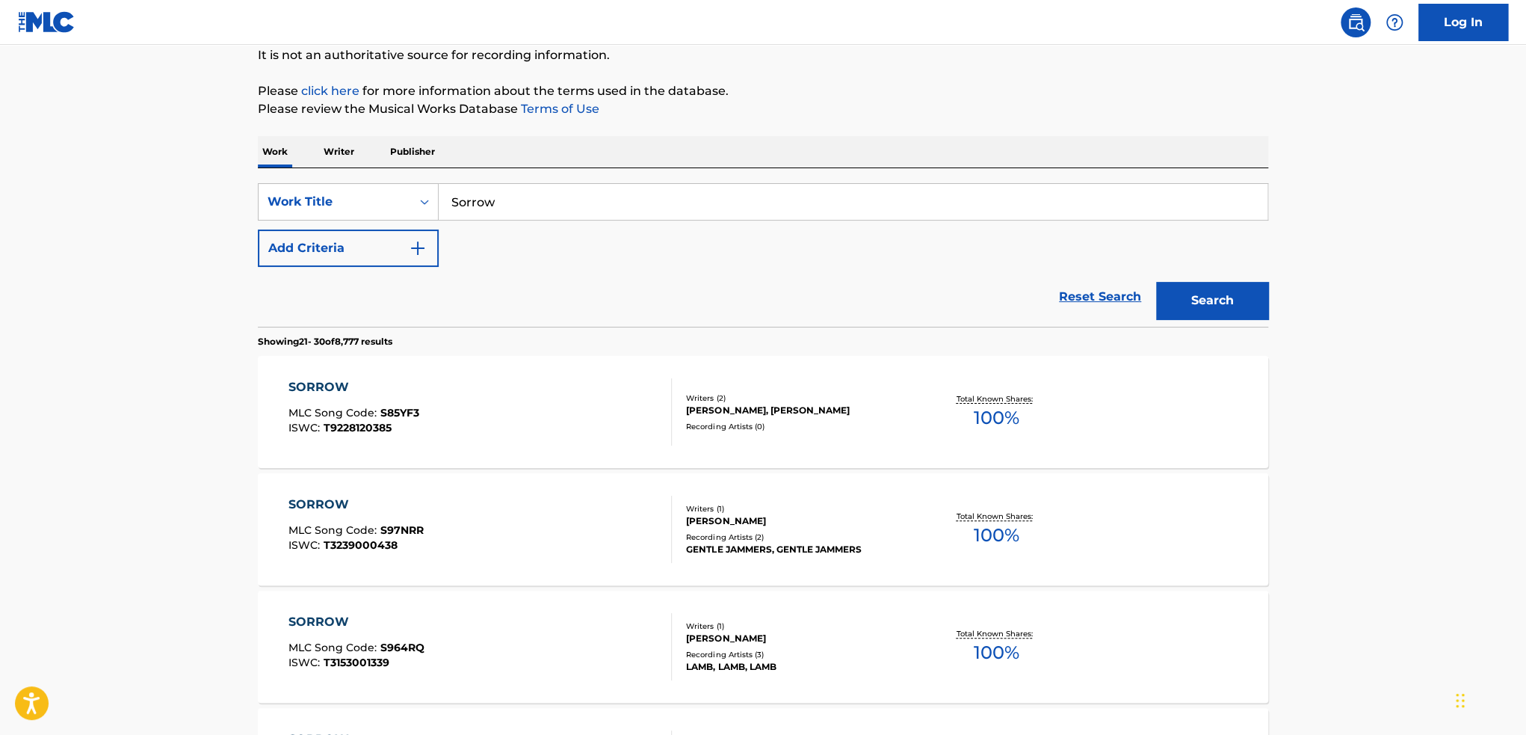
scroll to position [75, 0]
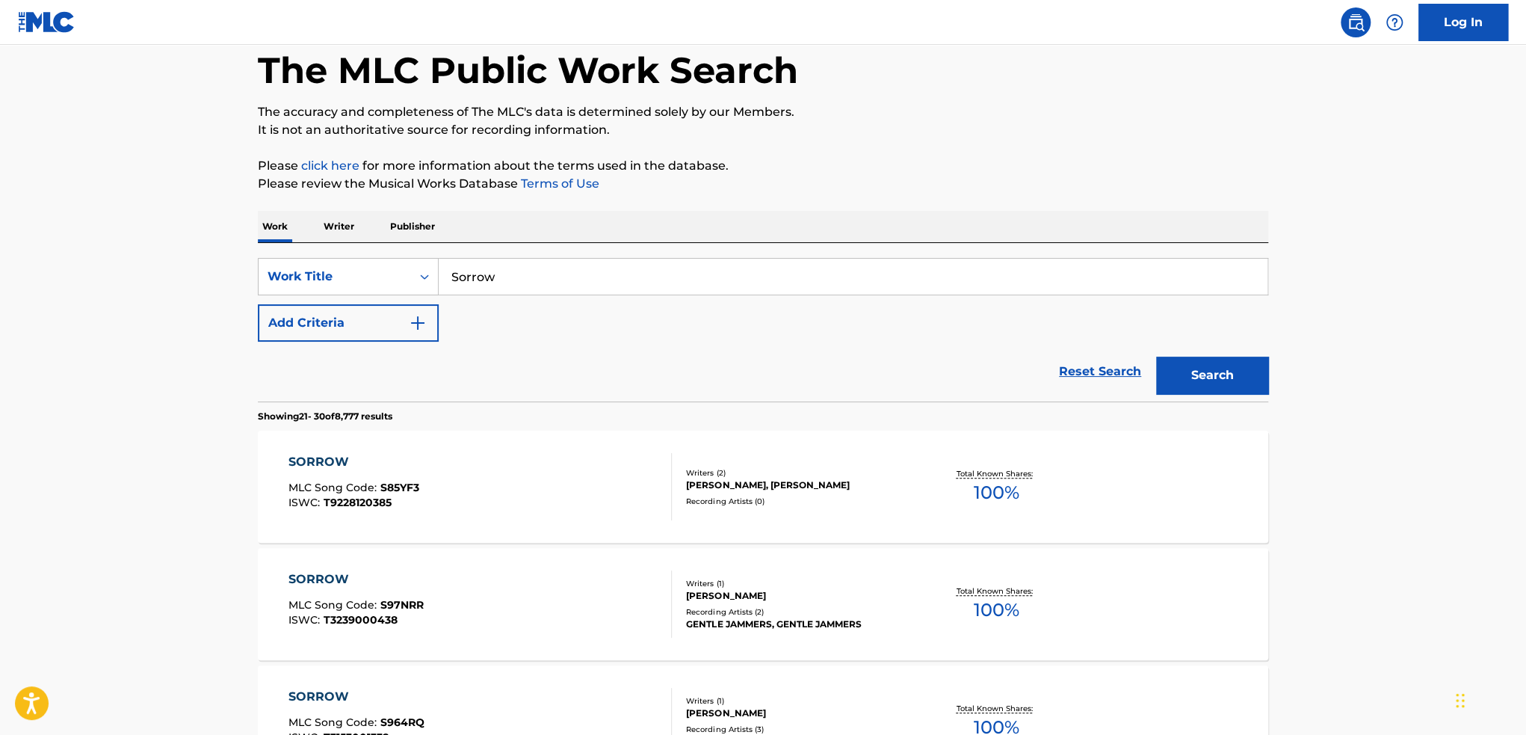
click at [326, 315] on button "Add Criteria" at bounding box center [348, 322] width 181 height 37
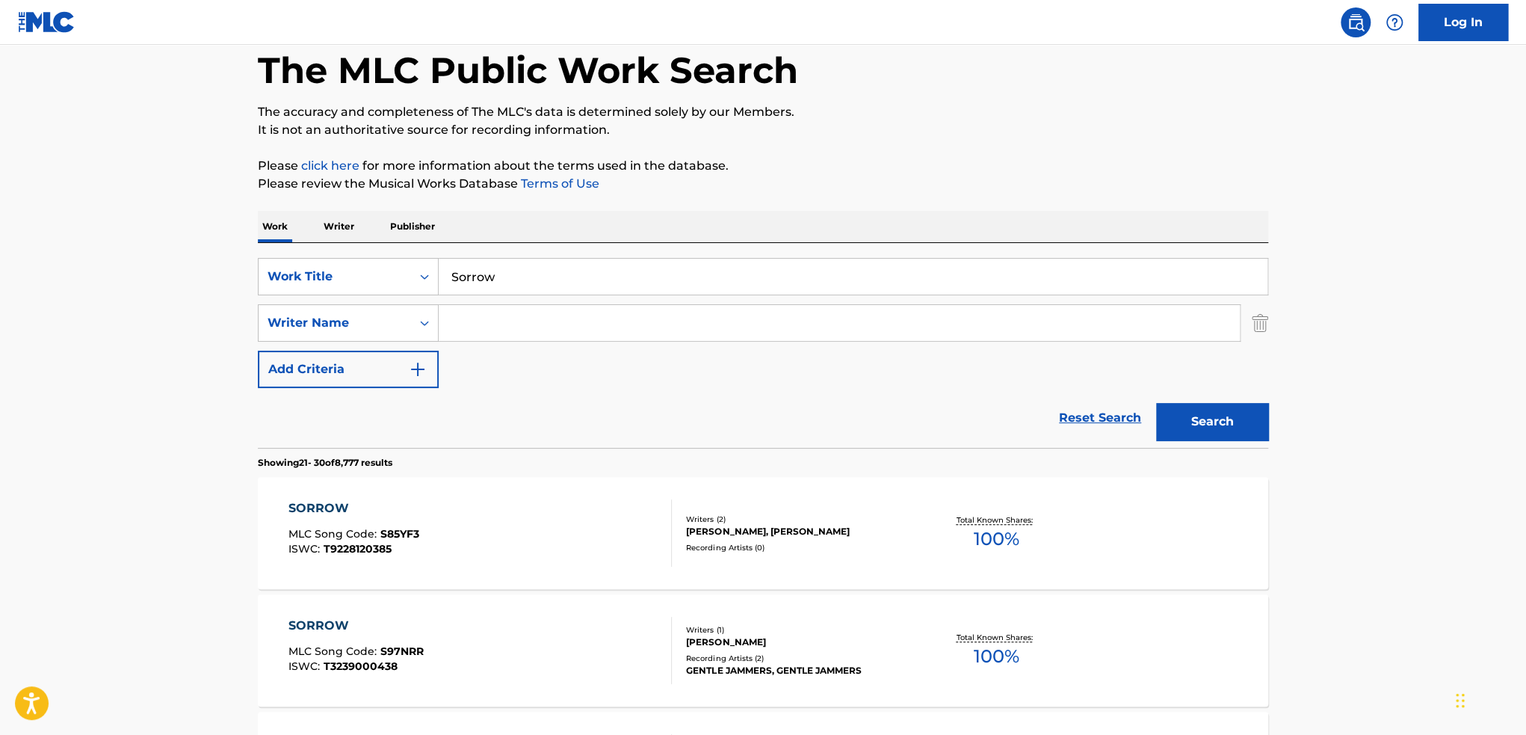
click at [487, 322] on input "Search Form" at bounding box center [839, 323] width 801 height 36
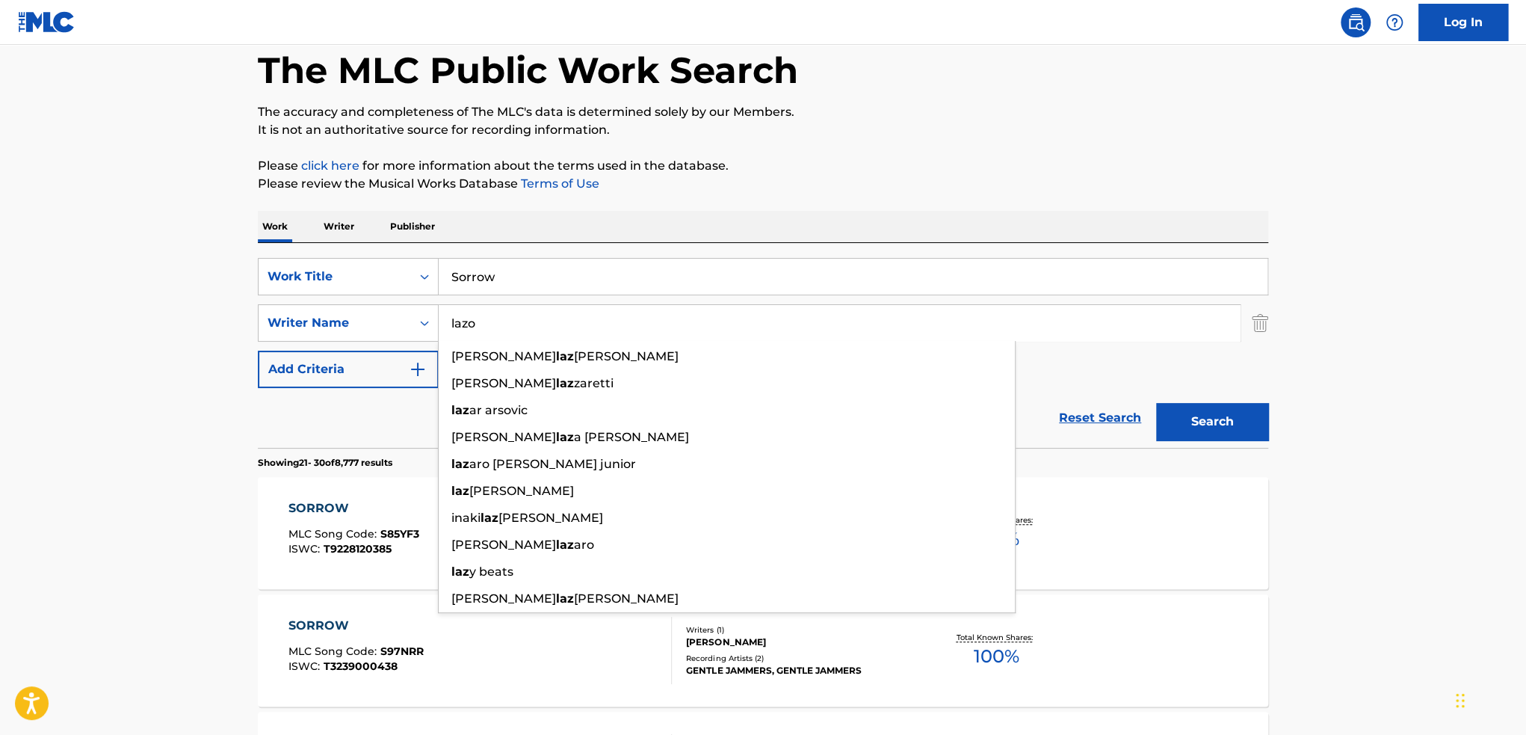
type input "lazo"
click at [1156, 403] on button "Search" at bounding box center [1212, 421] width 112 height 37
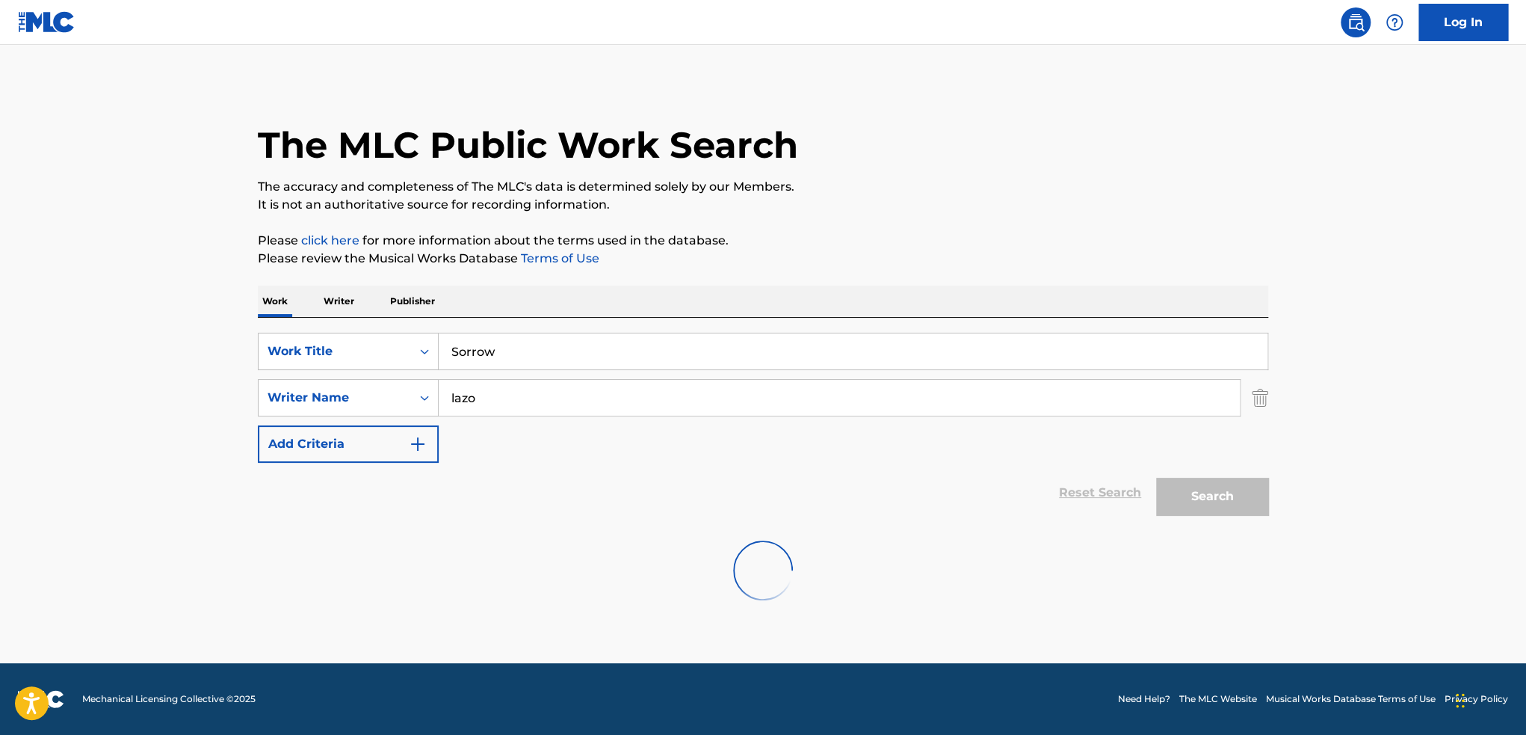
scroll to position [0, 0]
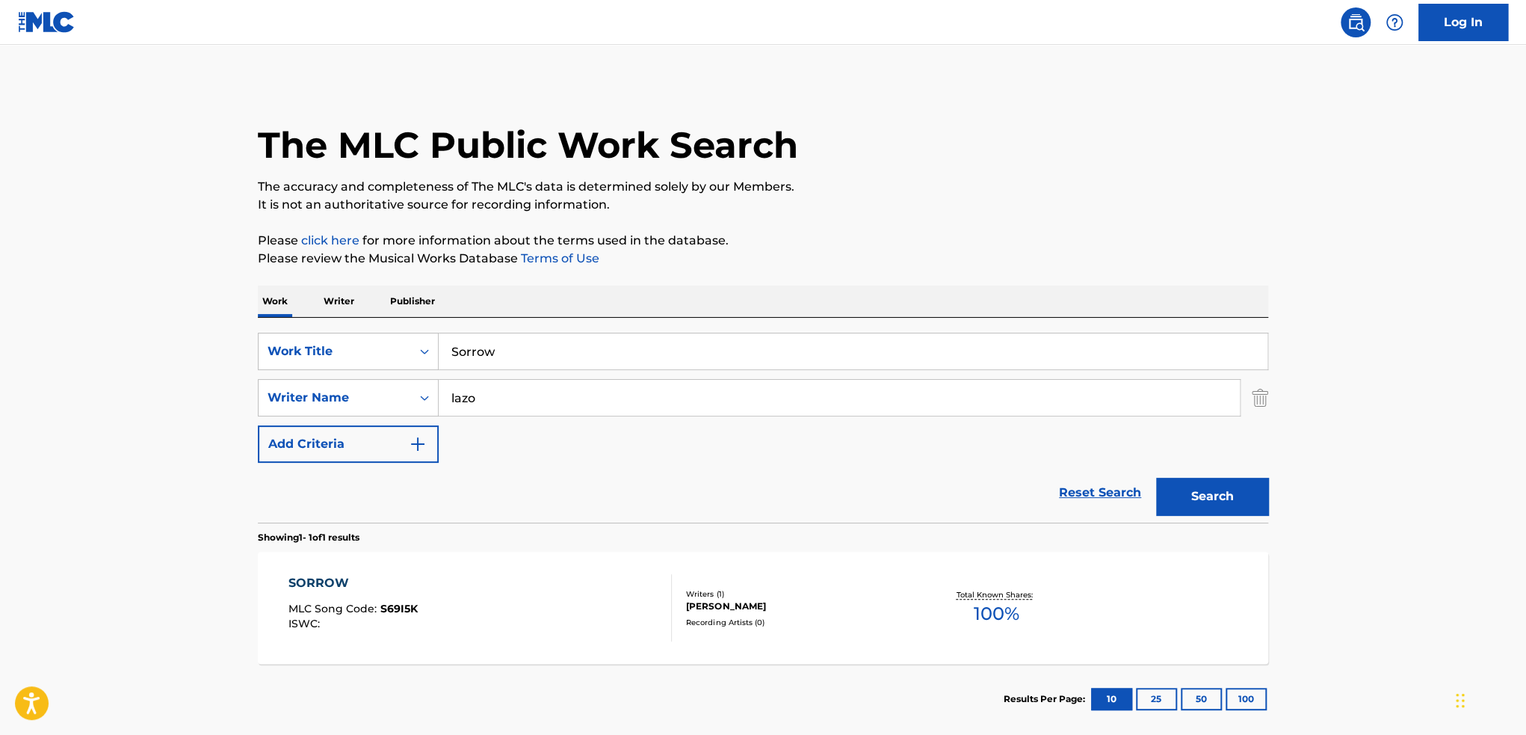
click at [499, 581] on div "SORROW MLC Song Code : S69I5K ISWC :" at bounding box center [481, 607] width 384 height 67
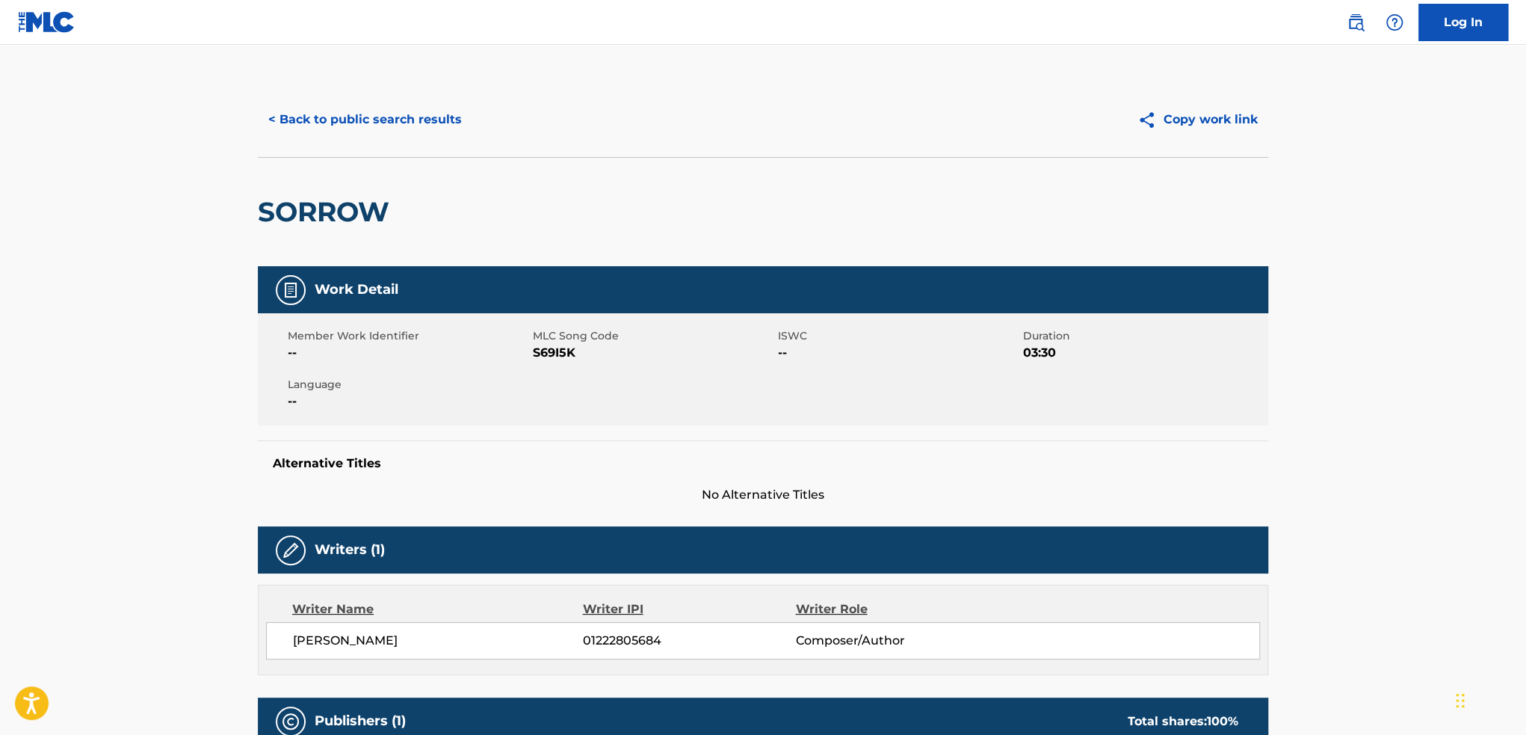
click at [348, 121] on button "< Back to public search results" at bounding box center [365, 119] width 215 height 37
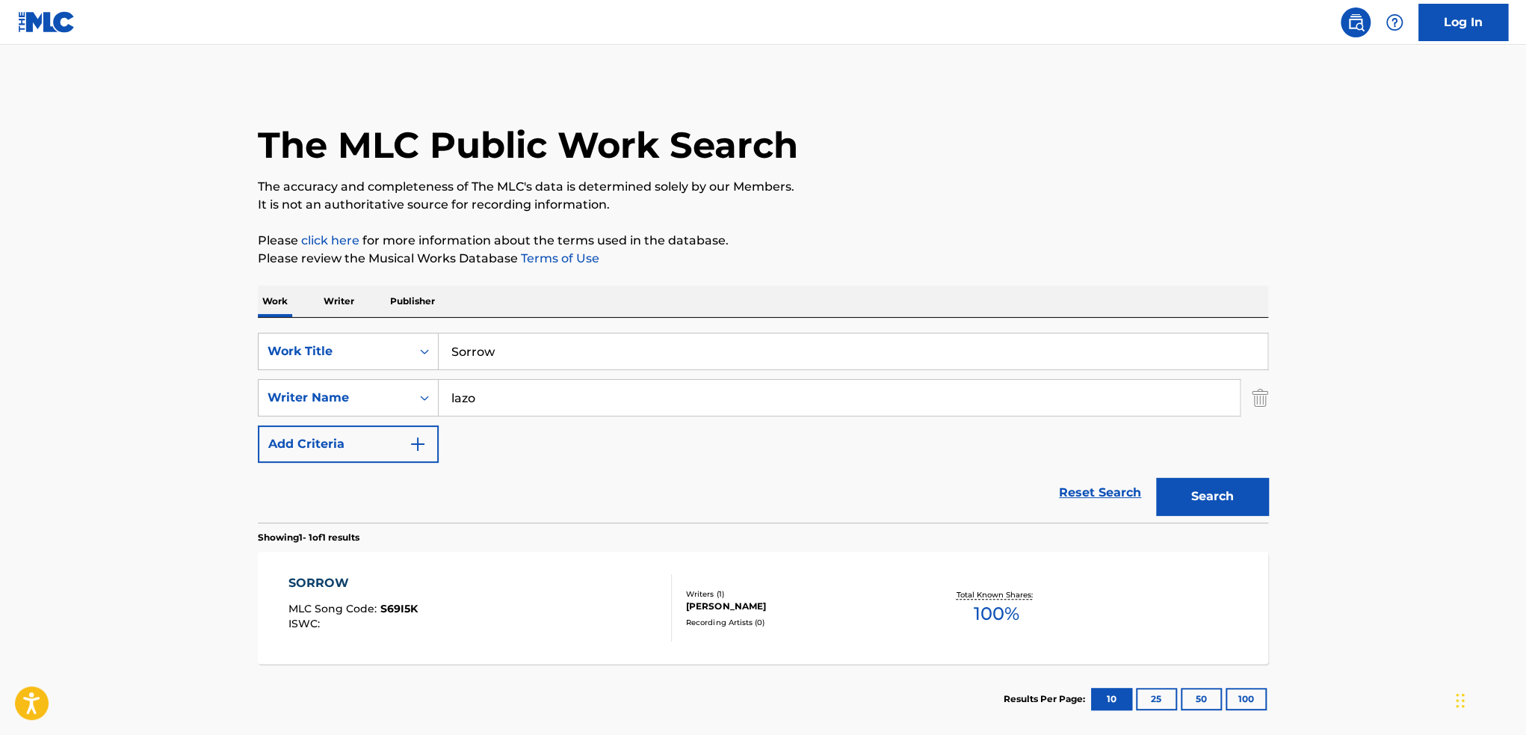
click at [1092, 490] on link "Reset Search" at bounding box center [1100, 492] width 97 height 33
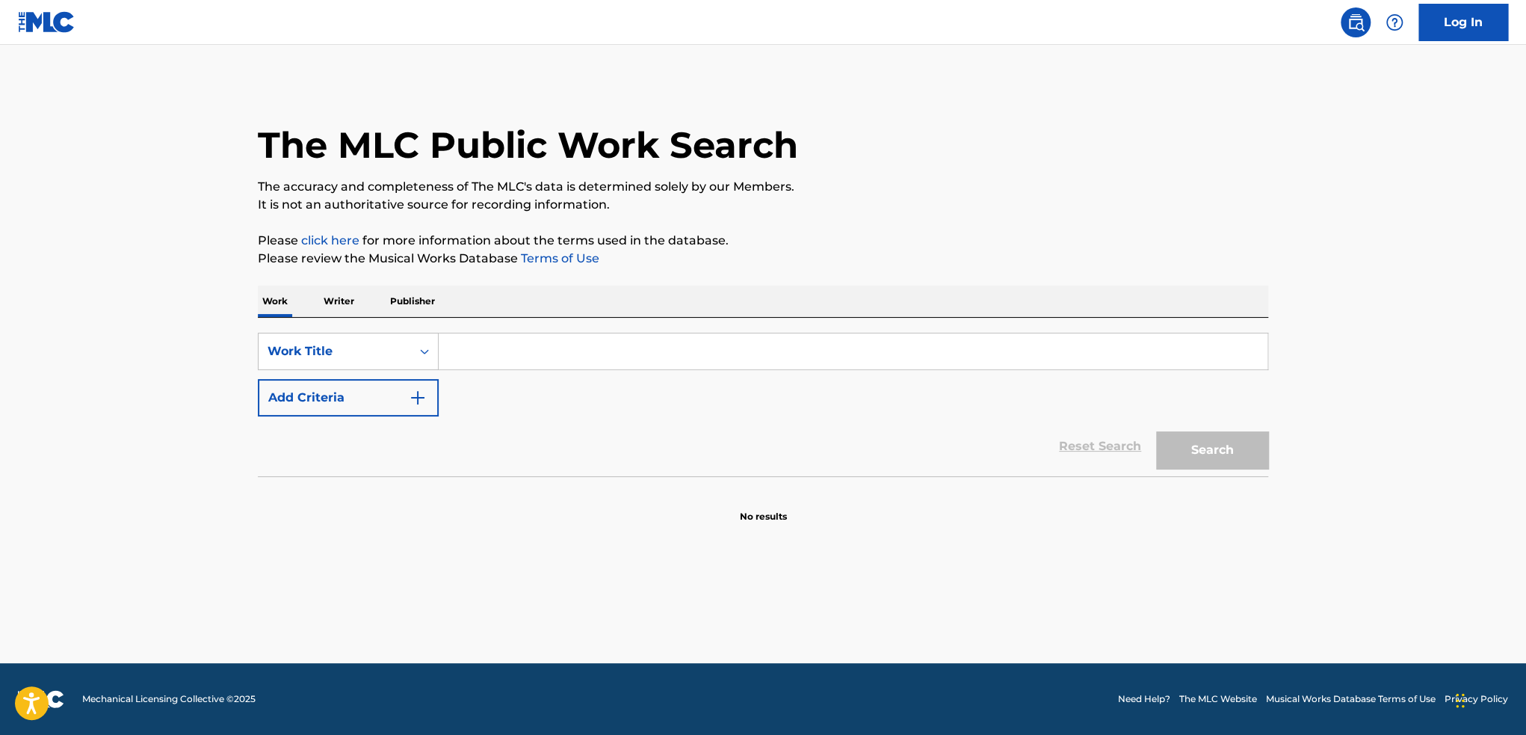
click at [484, 347] on input "Search Form" at bounding box center [853, 351] width 829 height 36
paste input "blinker.mp3"
type input "blinker.mp3"
click at [1250, 456] on button "Search" at bounding box center [1212, 449] width 112 height 37
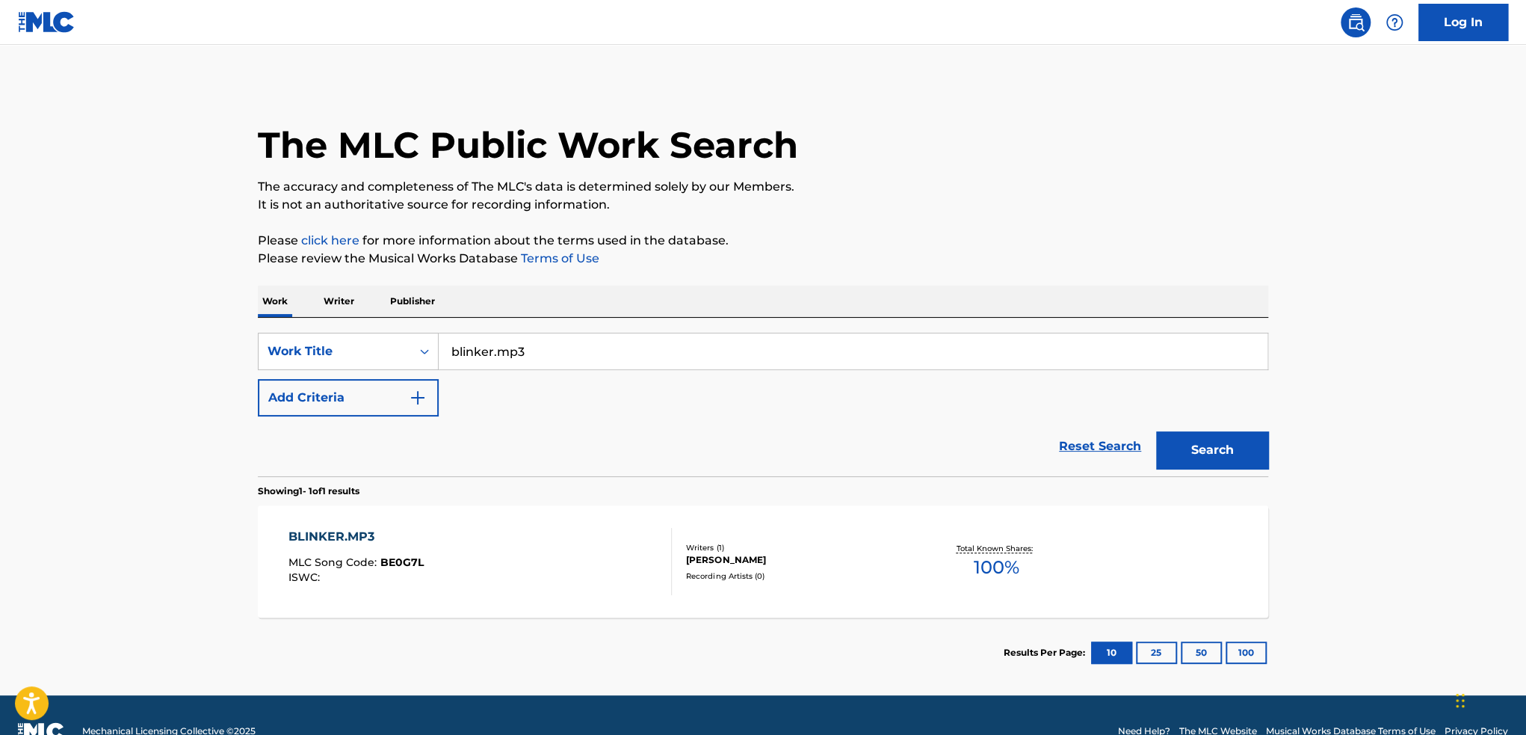
click at [456, 549] on div "BLINKER.MP3 MLC Song Code : BE0G7L ISWC :" at bounding box center [481, 561] width 384 height 67
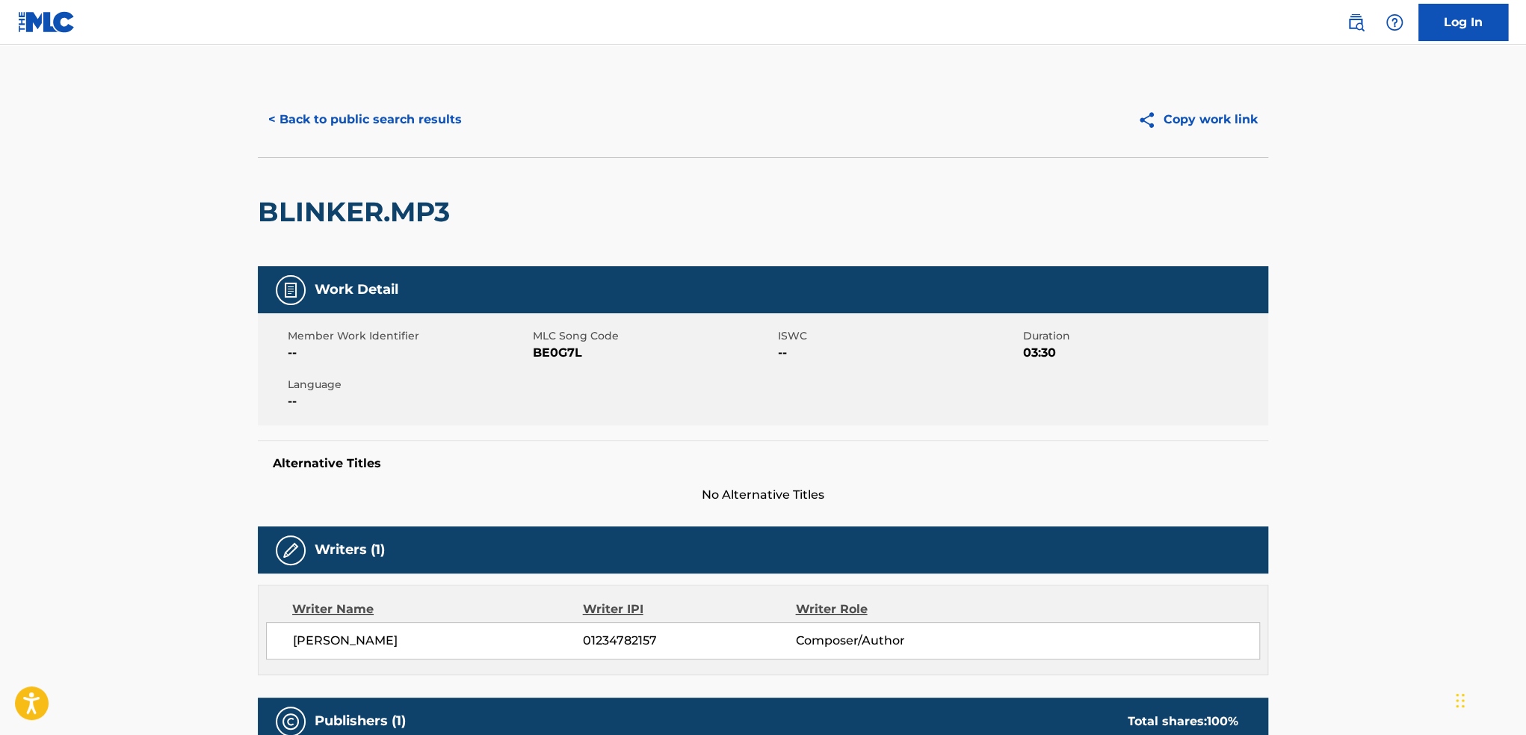
click at [325, 119] on button "< Back to public search results" at bounding box center [365, 119] width 215 height 37
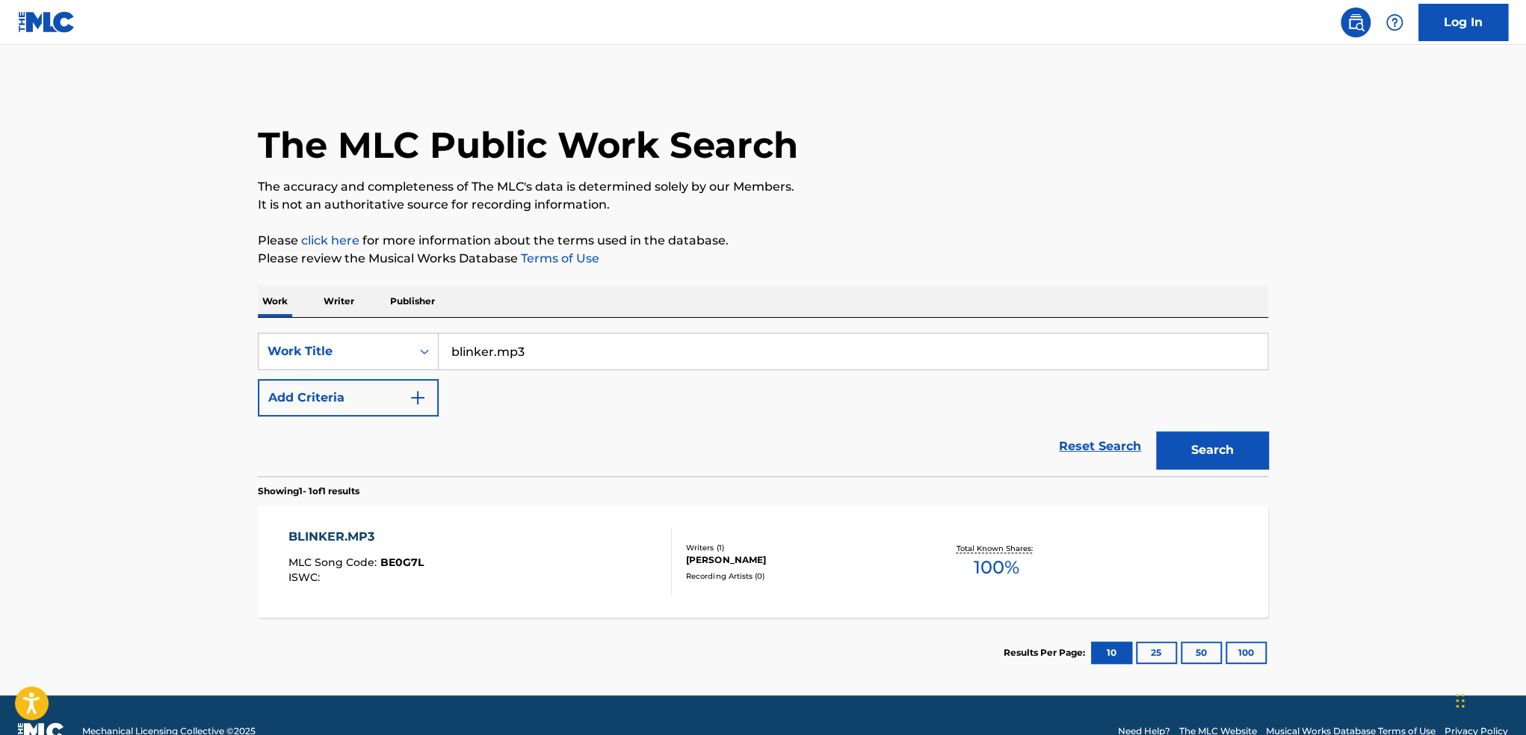
click at [1094, 448] on link "Reset Search" at bounding box center [1100, 446] width 97 height 33
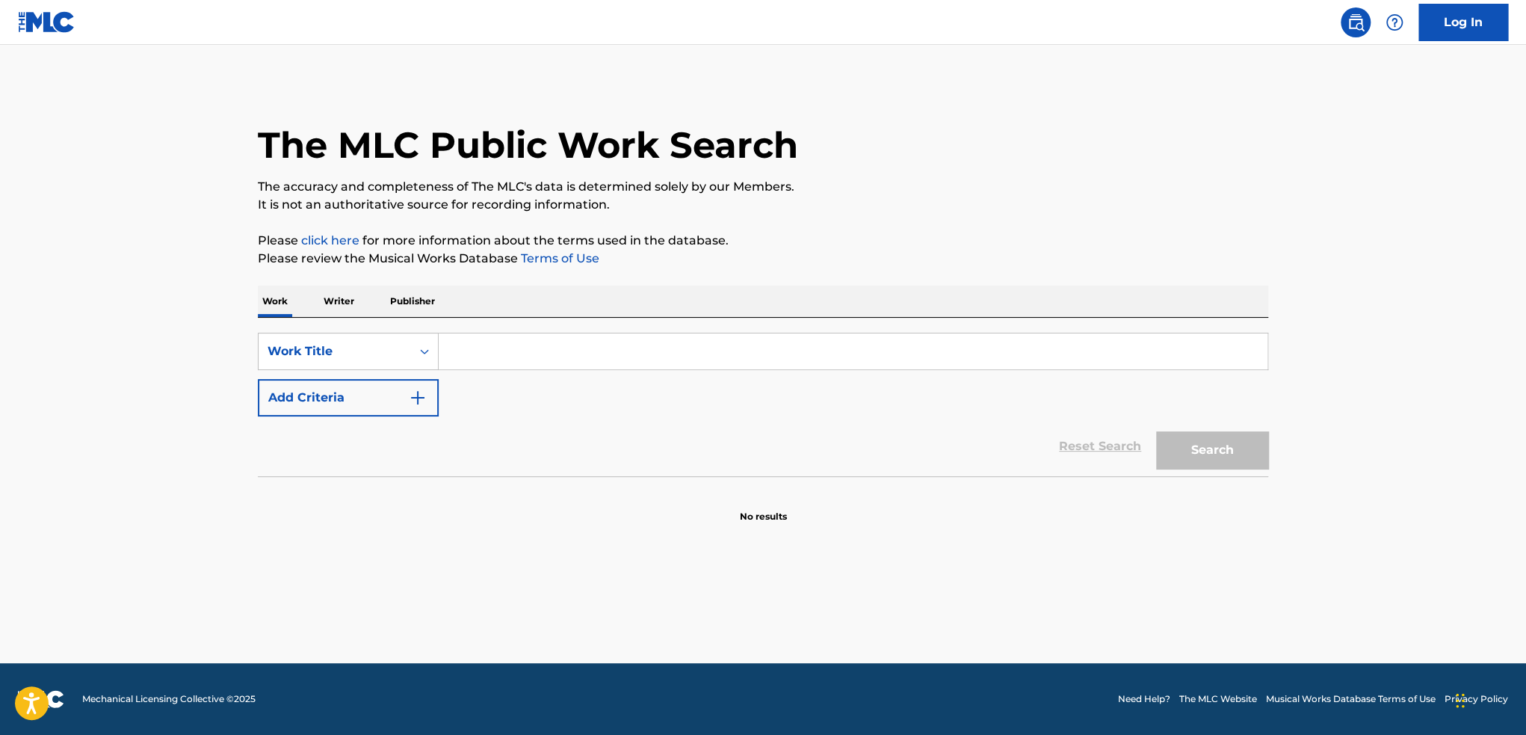
click at [564, 339] on input "Search Form" at bounding box center [853, 351] width 829 height 36
paste input "Menace"
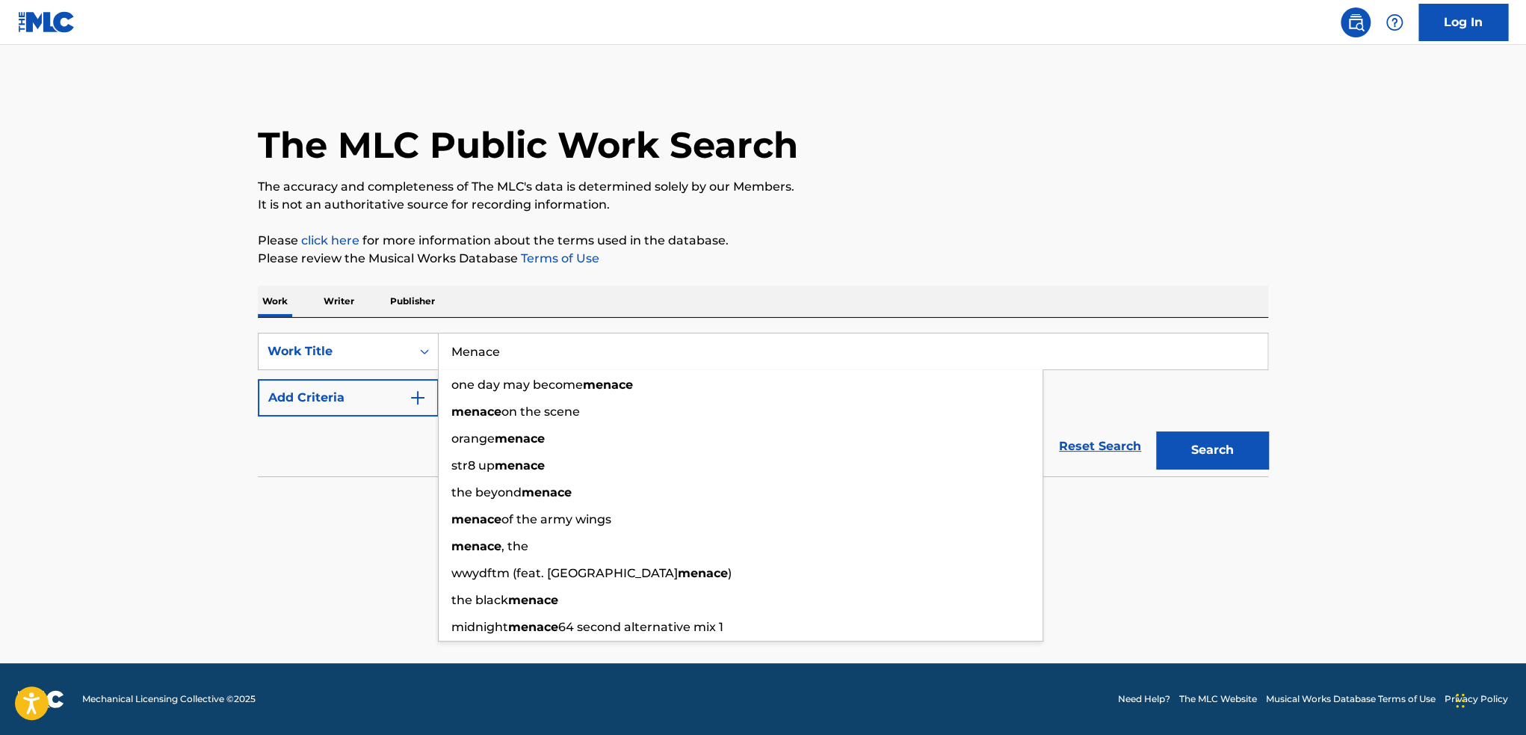
type input "Menace"
click at [397, 391] on button "Add Criteria" at bounding box center [348, 397] width 181 height 37
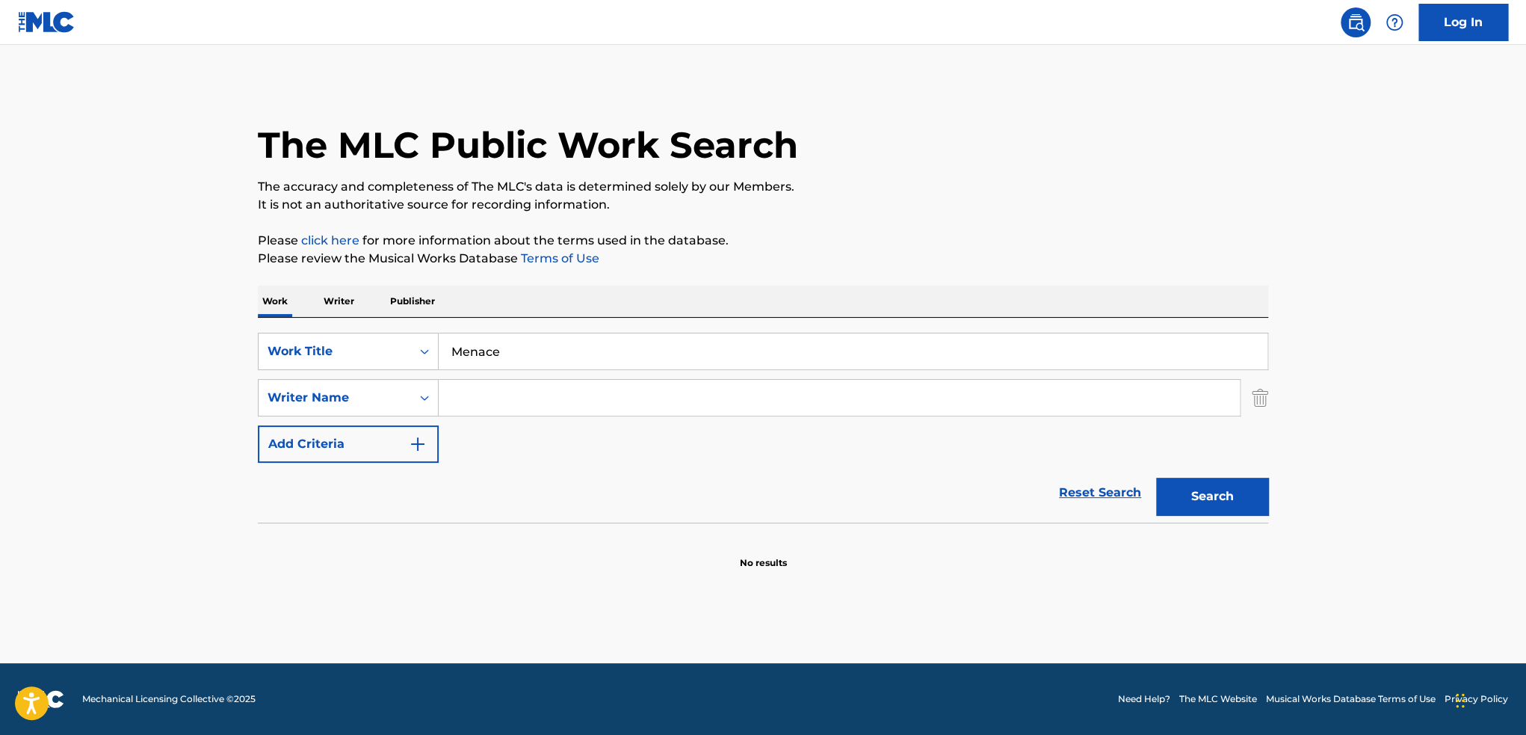
click at [525, 410] on input "Search Form" at bounding box center [839, 398] width 801 height 36
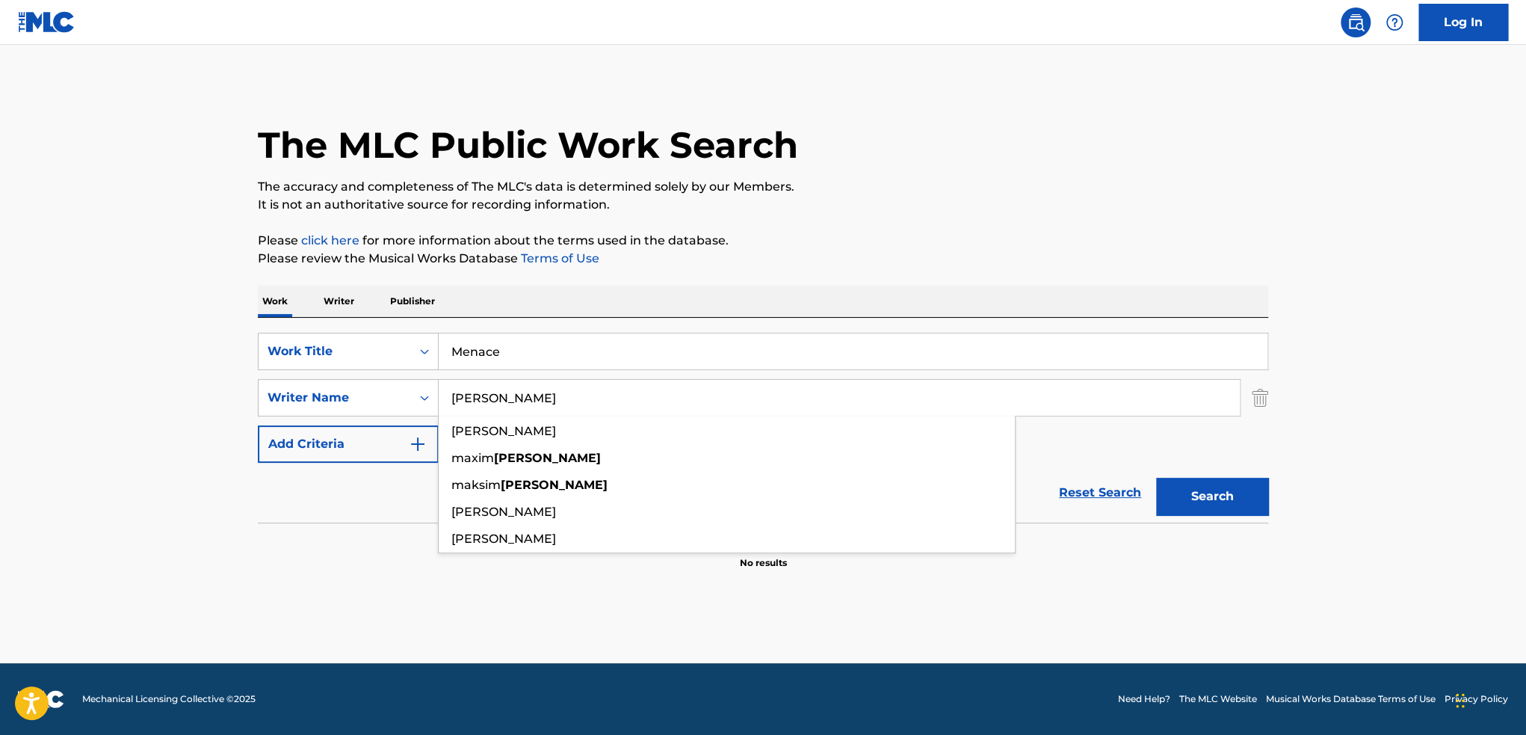
type input "[PERSON_NAME]"
click at [1156, 478] on button "Search" at bounding box center [1212, 496] width 112 height 37
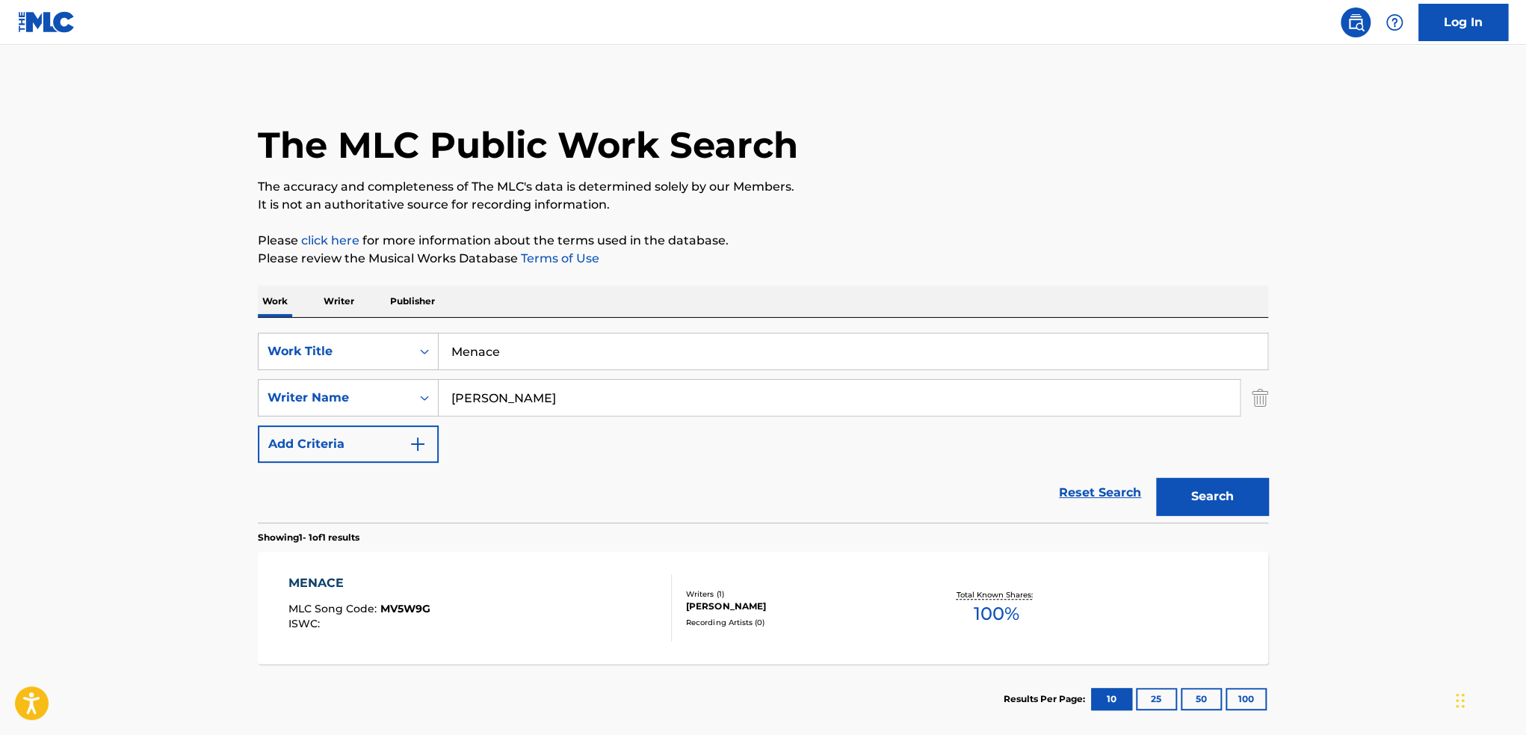
click at [646, 650] on div "MENACE MLC Song Code : MV5W9G ISWC : Writers ( 1 ) [PERSON_NAME] Recording Arti…" at bounding box center [763, 608] width 1011 height 112
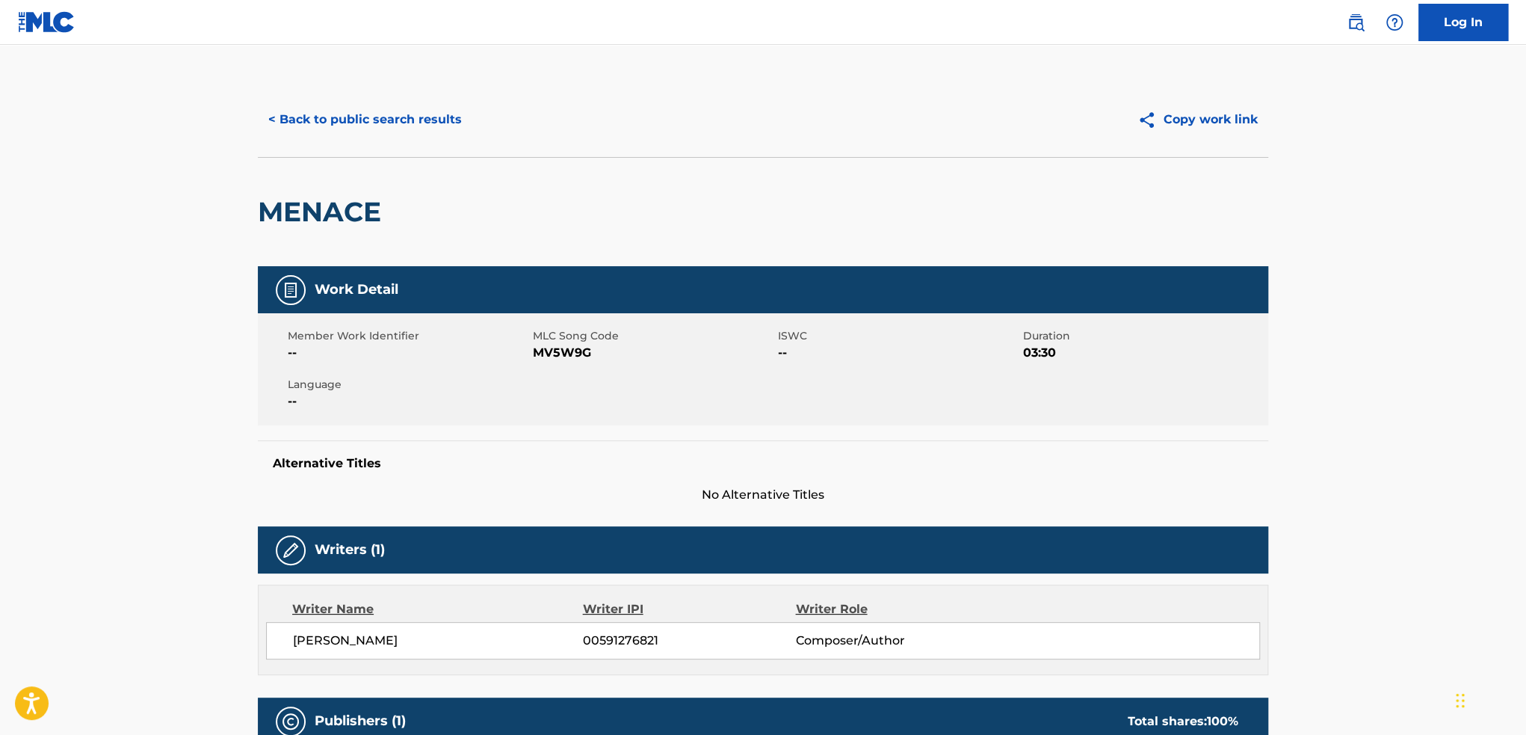
click at [324, 110] on button "< Back to public search results" at bounding box center [365, 119] width 215 height 37
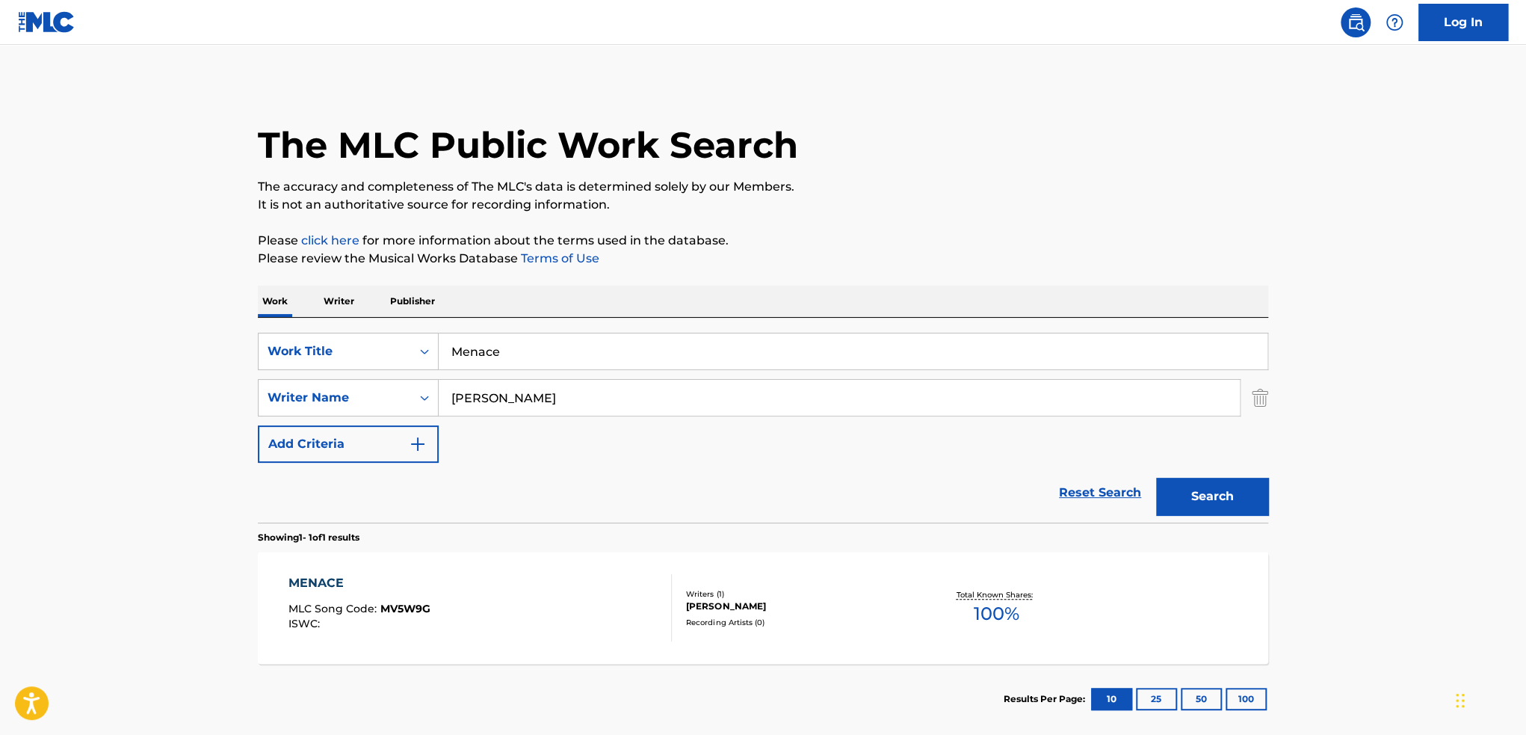
click at [1115, 494] on link "Reset Search" at bounding box center [1100, 492] width 97 height 33
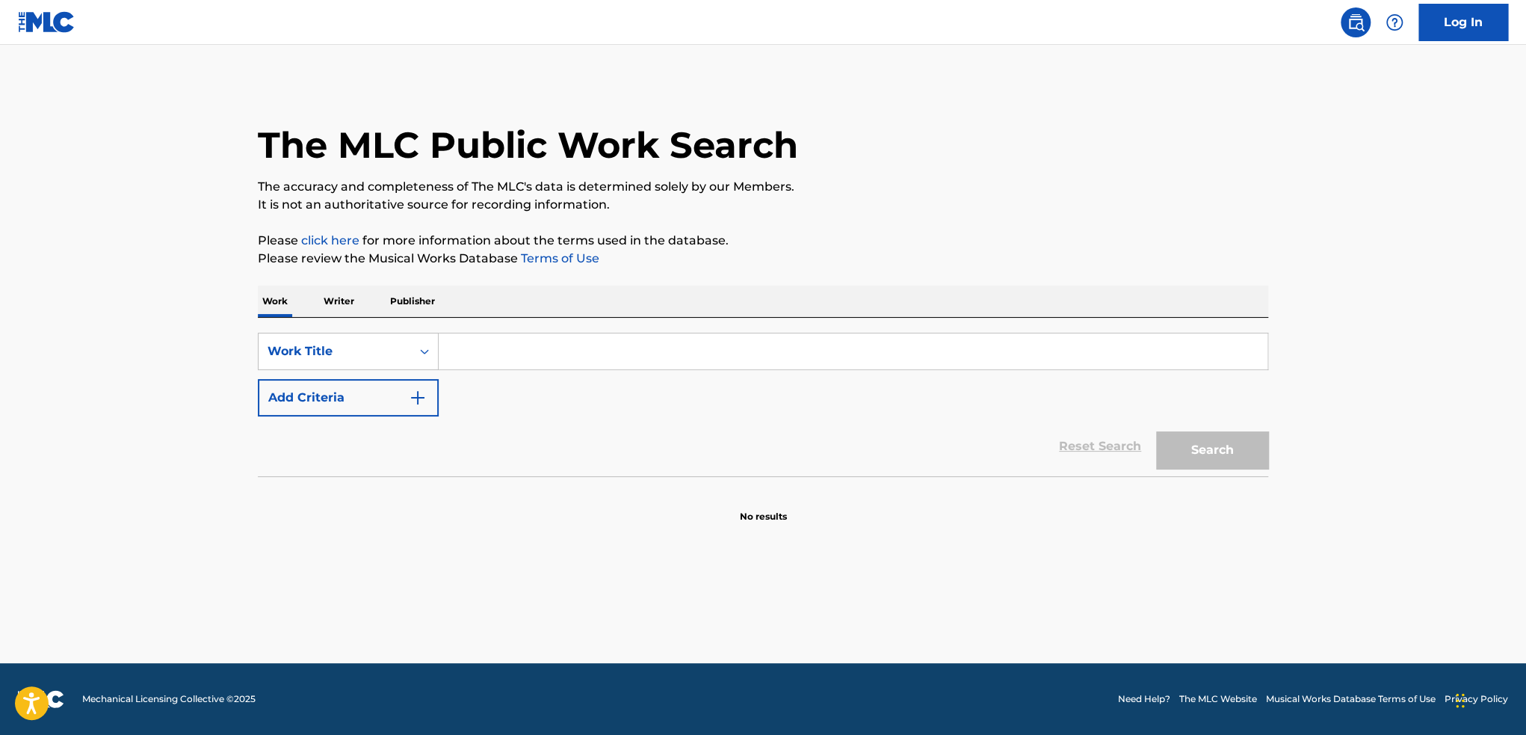
click at [511, 351] on input "Search Form" at bounding box center [853, 351] width 829 height 36
paste input "[PERSON_NAME] V Krusta Phonk"
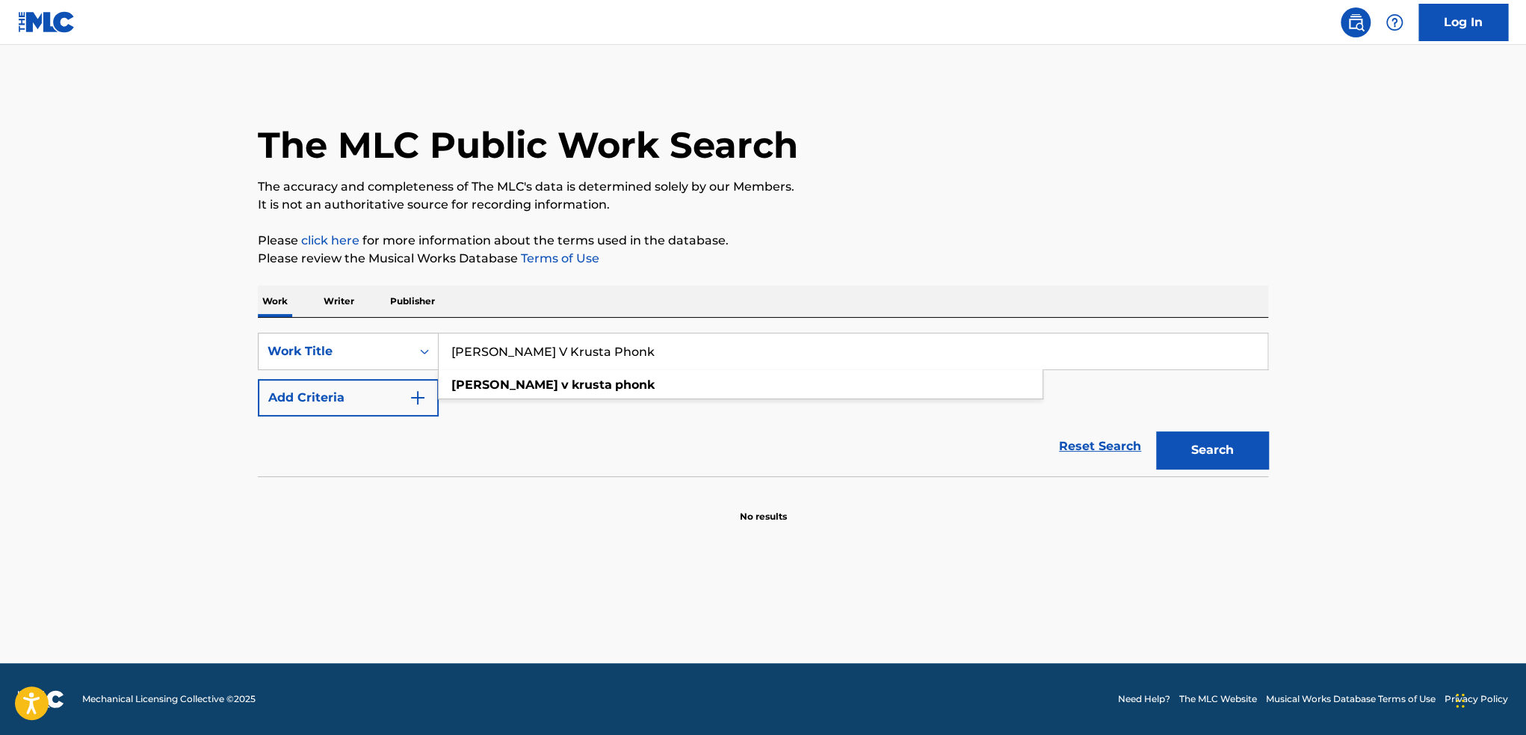
type input "[PERSON_NAME] V Krusta Phonk"
click at [1206, 455] on button "Search" at bounding box center [1212, 449] width 112 height 37
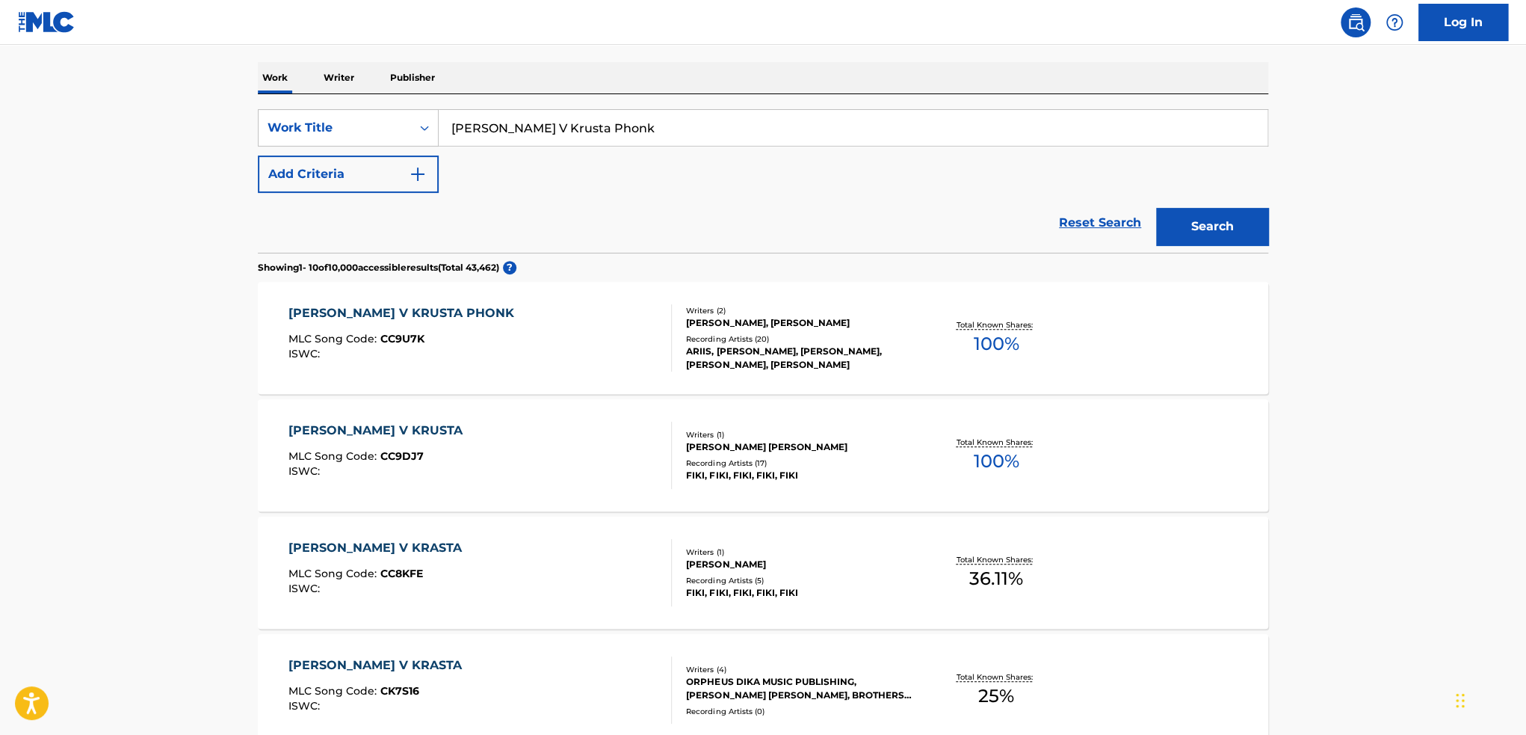
scroll to position [224, 0]
click at [484, 357] on div "[PERSON_NAME] V KRUSTA PHONK MLC Song Code : CC9U7K ISWC :" at bounding box center [481, 336] width 384 height 67
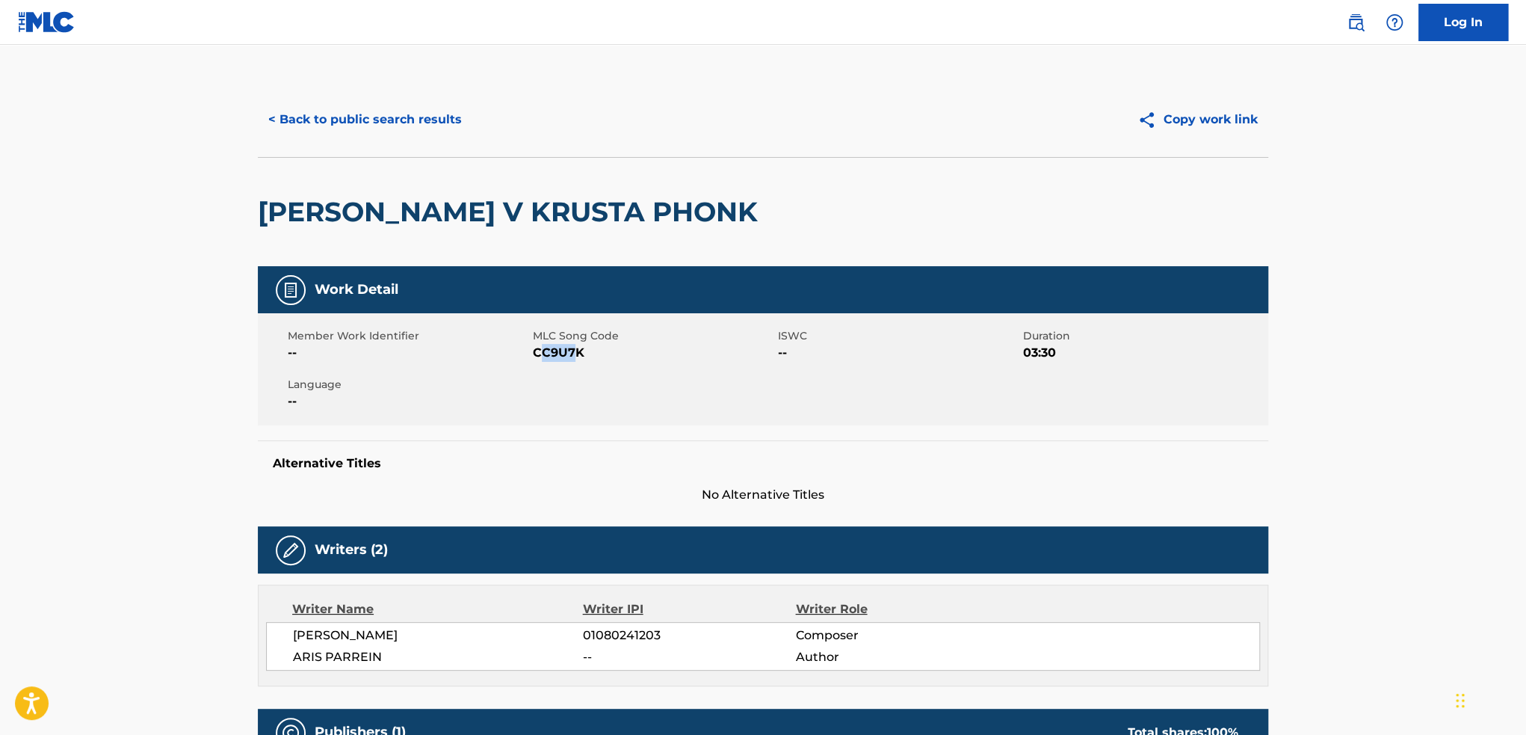
drag, startPoint x: 540, startPoint y: 355, endPoint x: 576, endPoint y: 358, distance: 36.7
click at [576, 358] on span "CC9U7K" at bounding box center [653, 353] width 241 height 18
click at [545, 361] on span "CC9U7K" at bounding box center [653, 353] width 241 height 18
drag, startPoint x: 534, startPoint y: 356, endPoint x: 580, endPoint y: 360, distance: 46.5
click at [580, 360] on span "CC9U7K" at bounding box center [653, 353] width 241 height 18
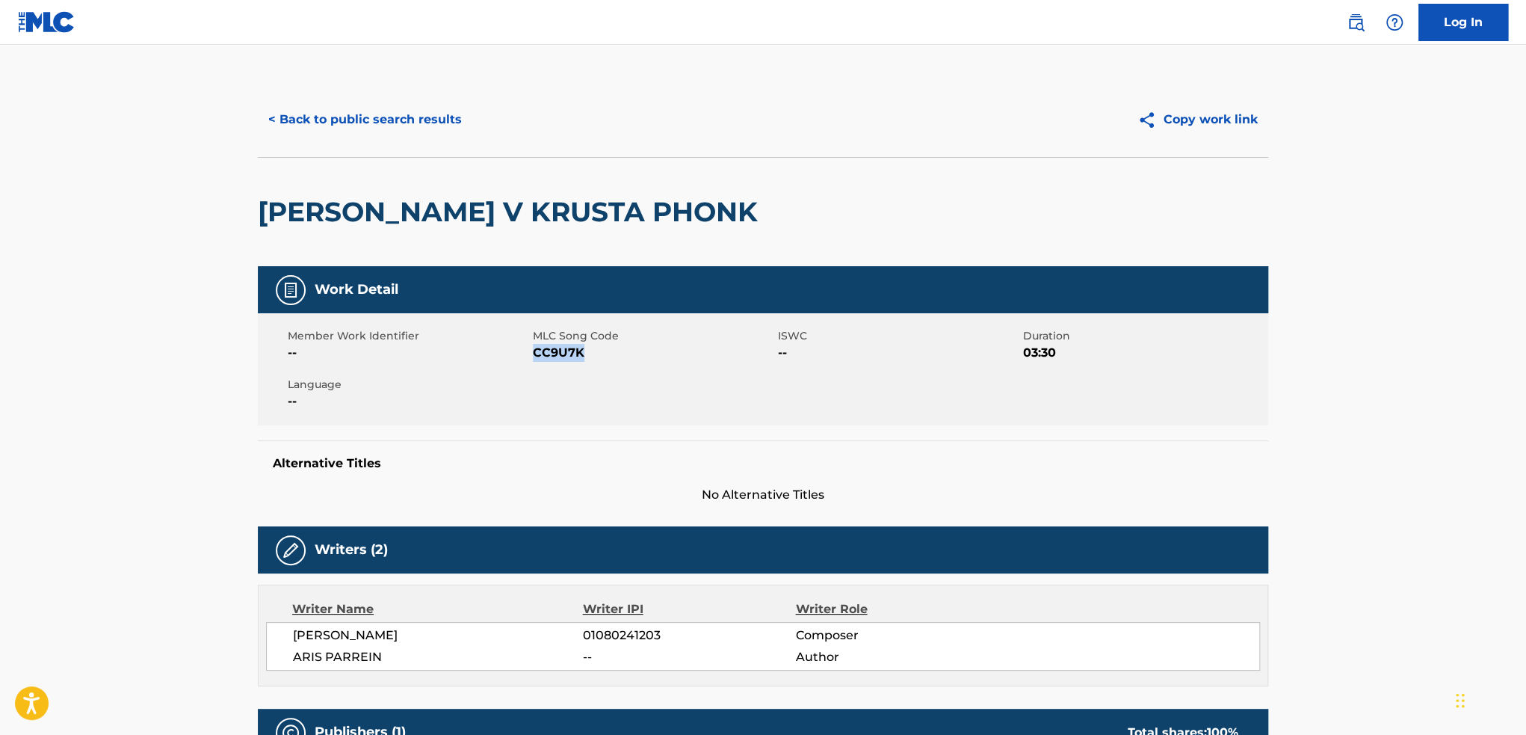
copy span "CC9U7K"
click at [293, 120] on button "< Back to public search results" at bounding box center [365, 119] width 215 height 37
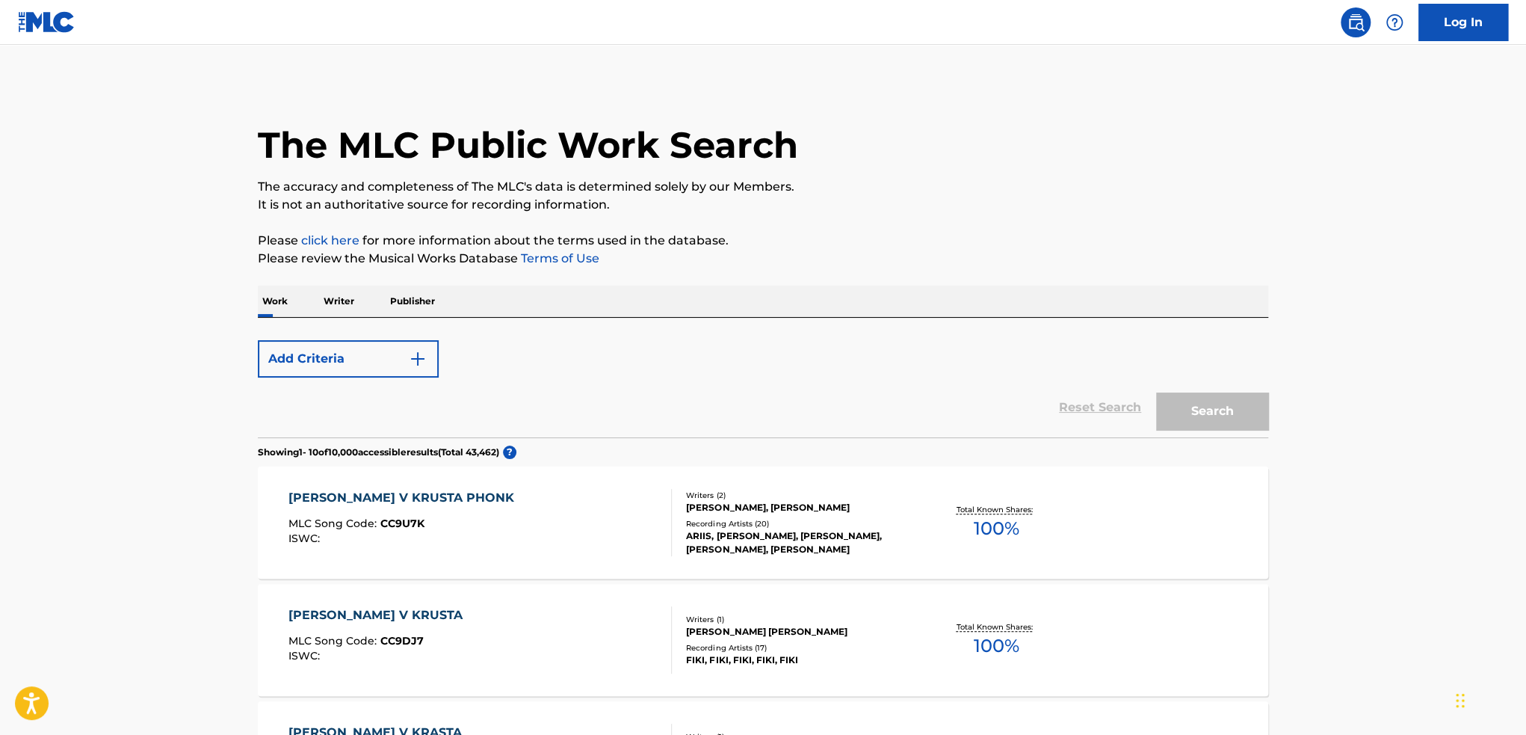
scroll to position [224, 0]
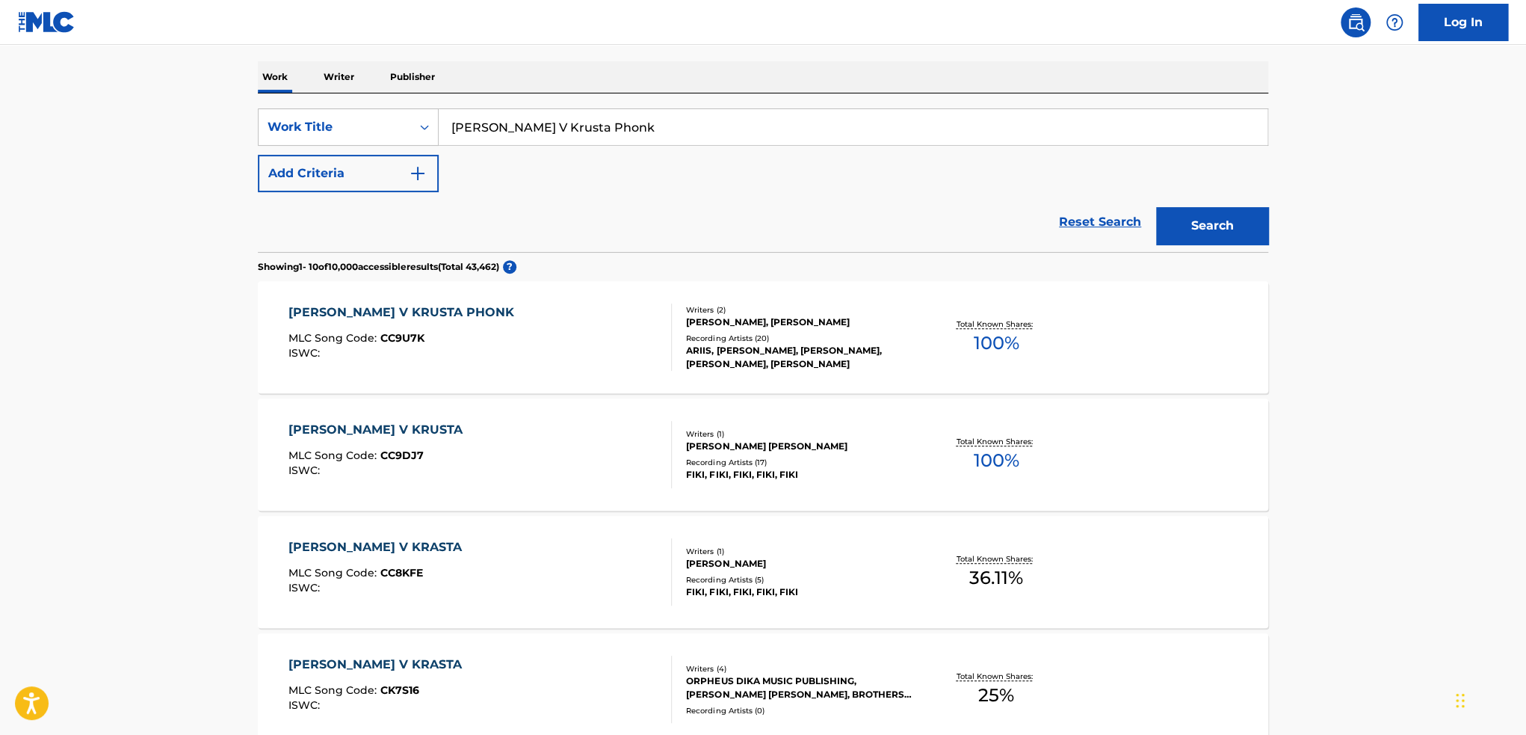
click at [1077, 220] on link "Reset Search" at bounding box center [1100, 222] width 97 height 33
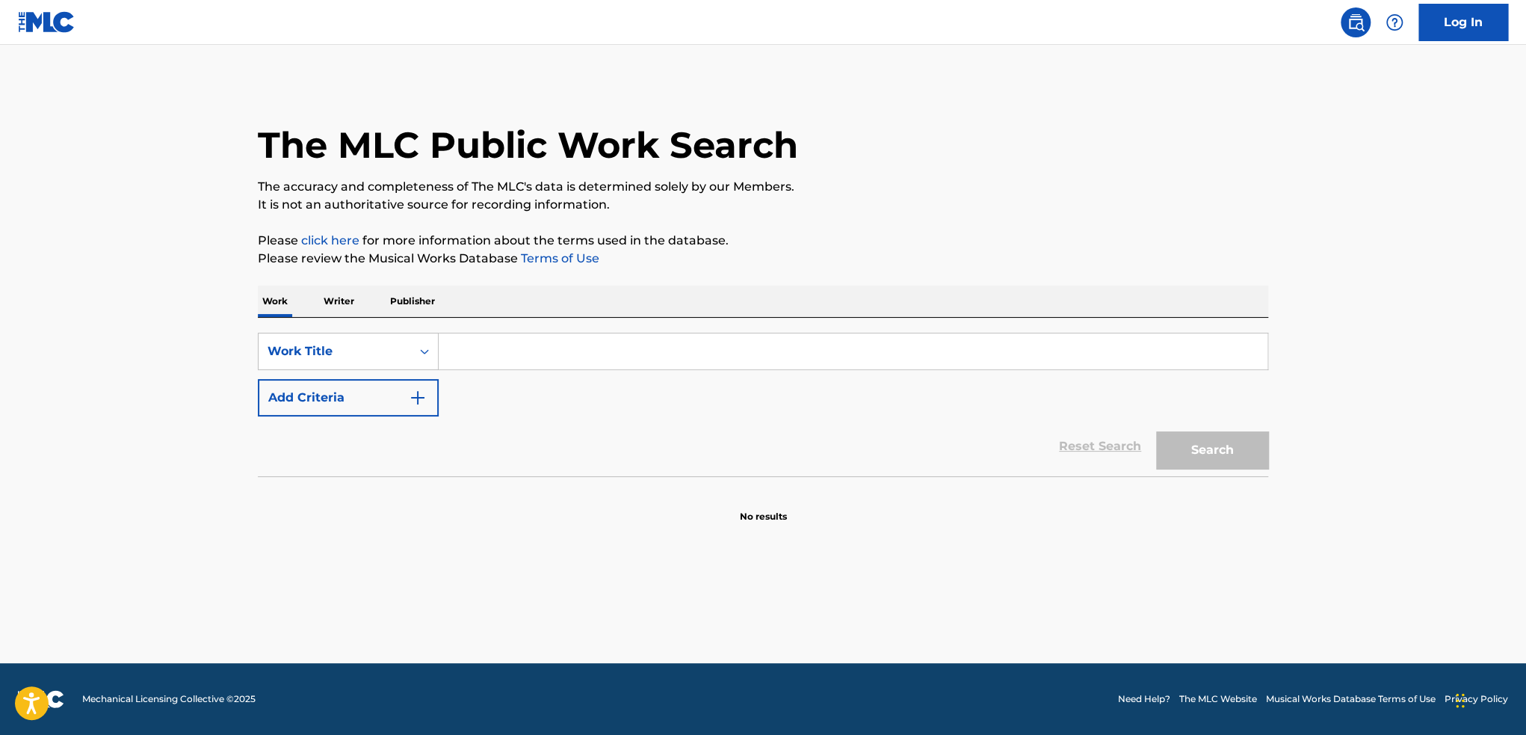
click at [544, 347] on input "Search Form" at bounding box center [853, 351] width 829 height 36
paste input "Palace"
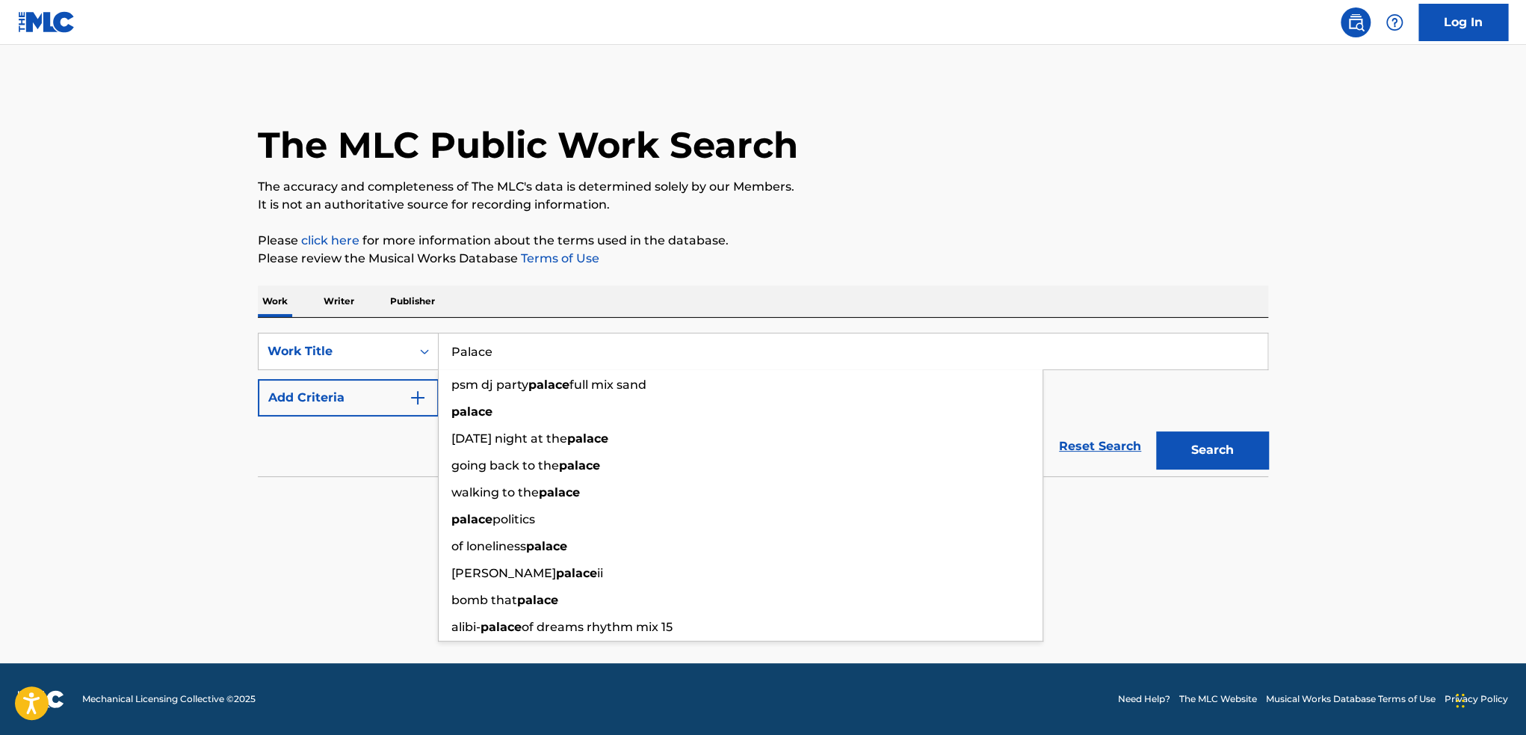
type input "Palace"
click at [1248, 454] on button "Search" at bounding box center [1212, 449] width 112 height 37
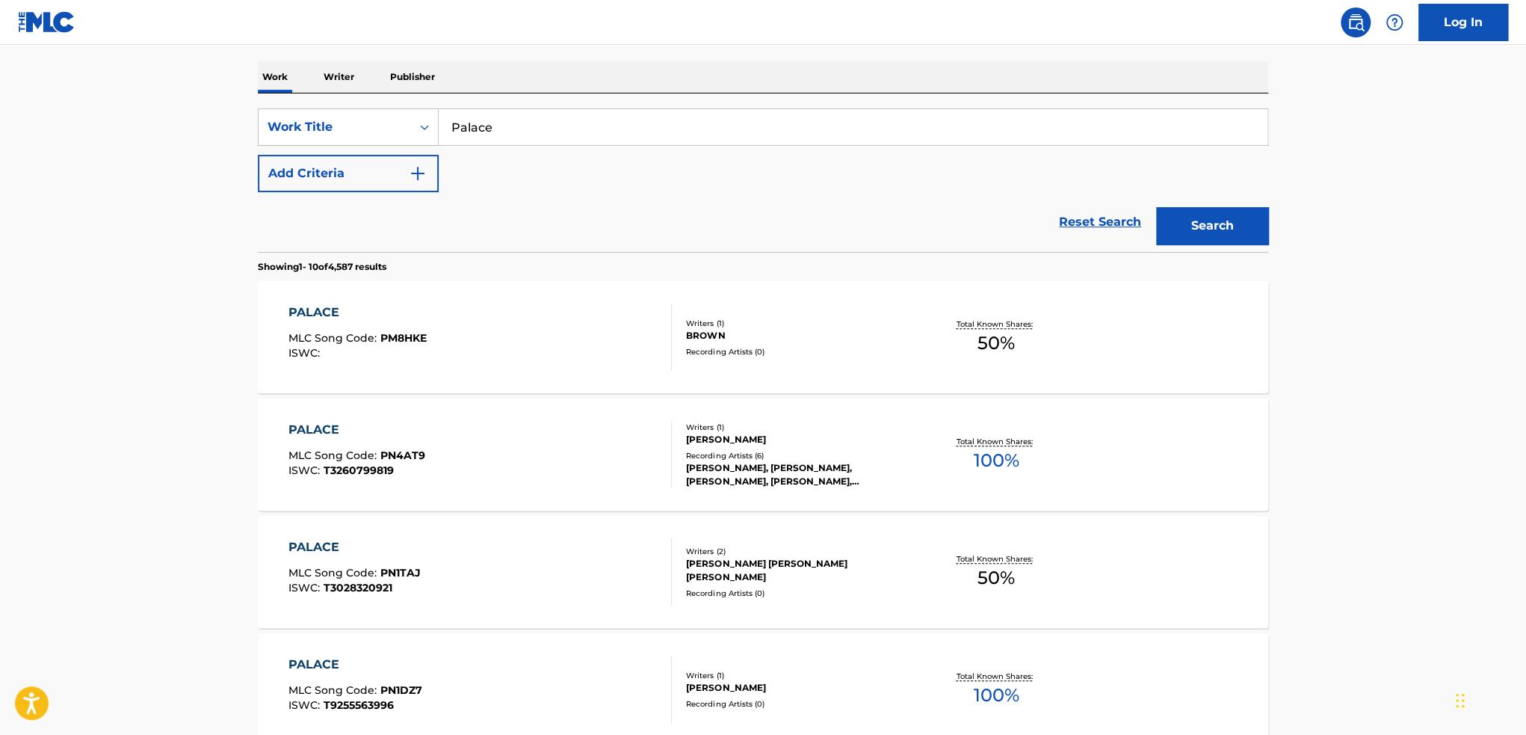
scroll to position [299, 0]
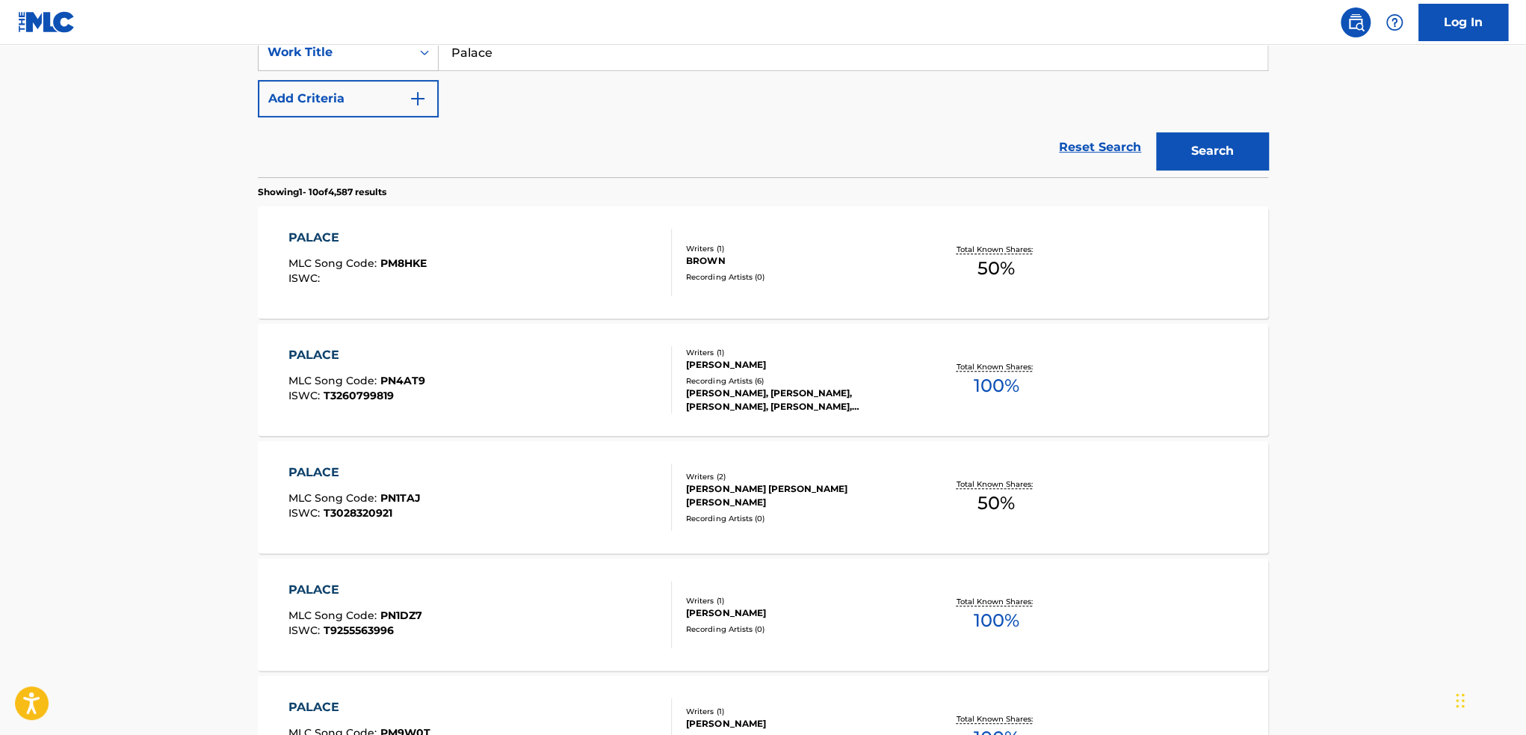
click at [350, 119] on div "Reset Search Search" at bounding box center [763, 147] width 1011 height 60
click at [380, 113] on button "Add Criteria" at bounding box center [348, 98] width 181 height 37
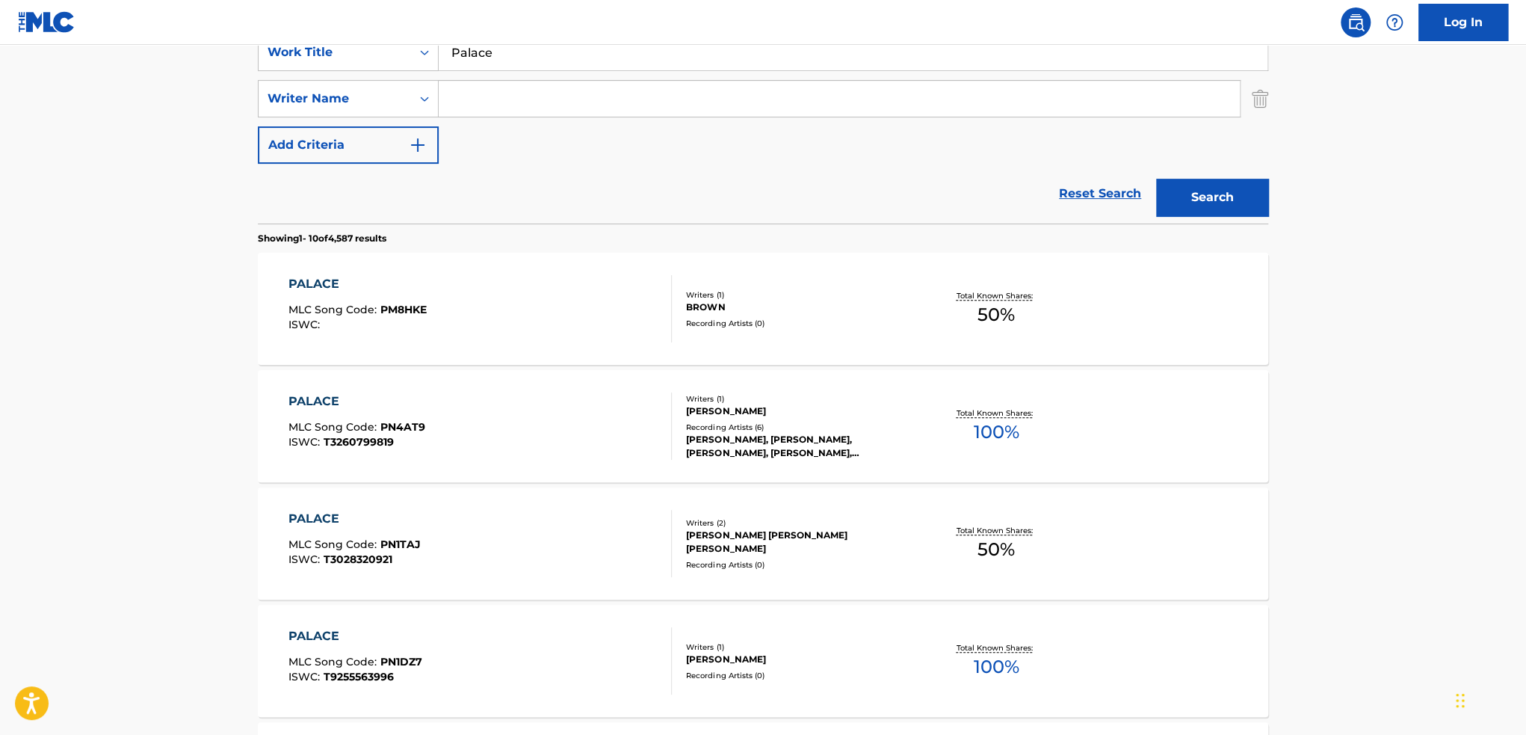
click at [519, 114] on input "Search Form" at bounding box center [839, 99] width 801 height 36
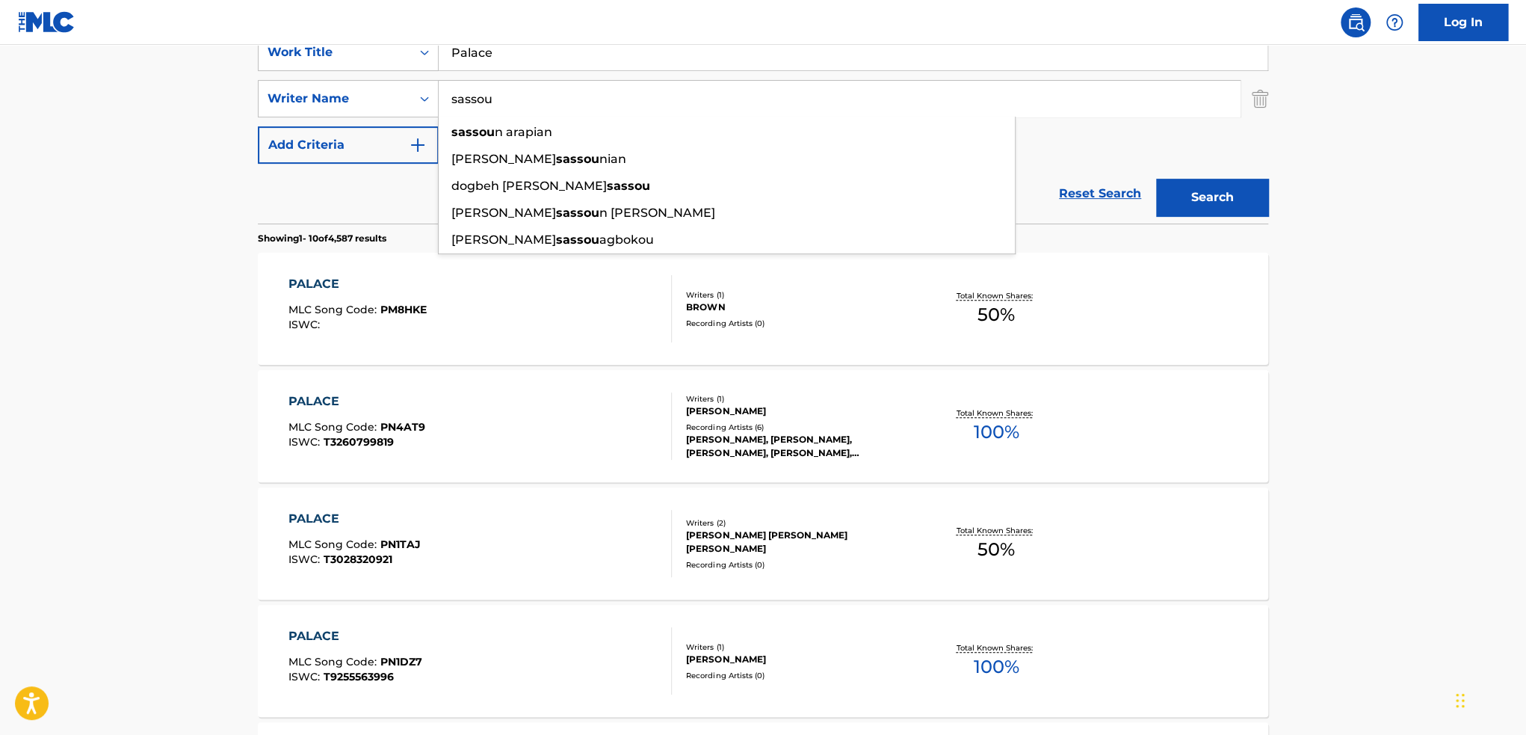
type input "sassou"
click at [1156, 179] on button "Search" at bounding box center [1212, 197] width 112 height 37
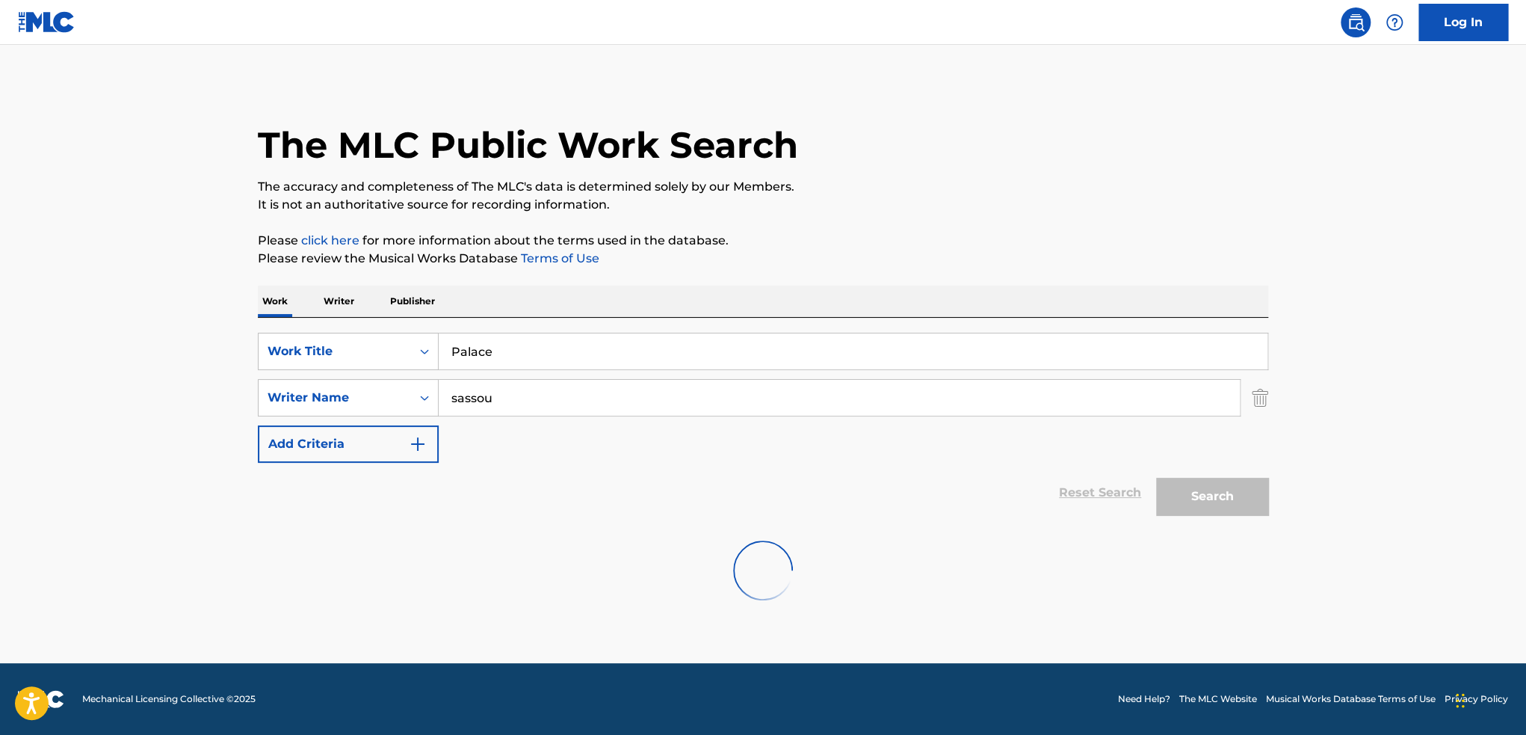
scroll to position [0, 0]
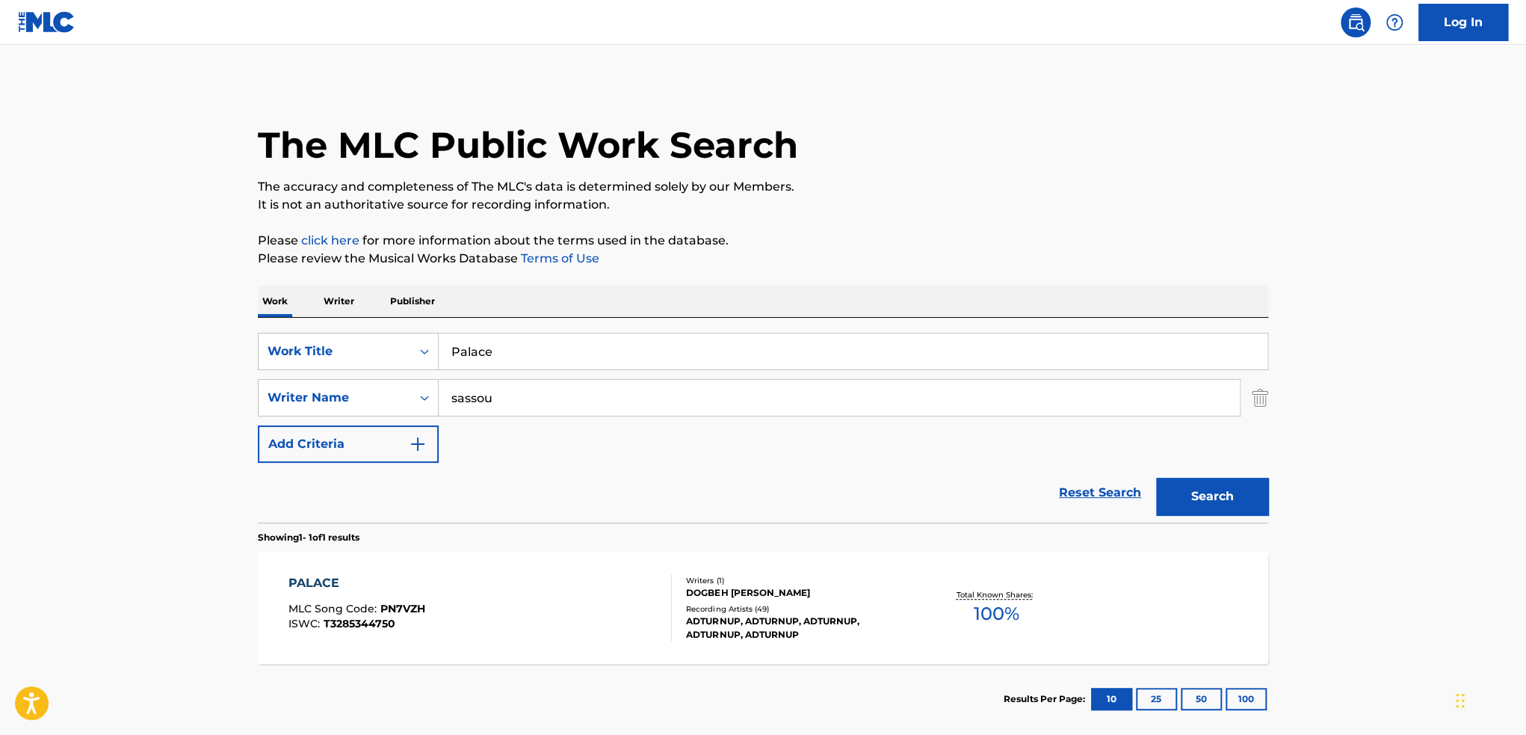
click at [656, 591] on div "PALACE MLC Song Code : PN7VZH ISWC : T3285344750" at bounding box center [481, 607] width 384 height 67
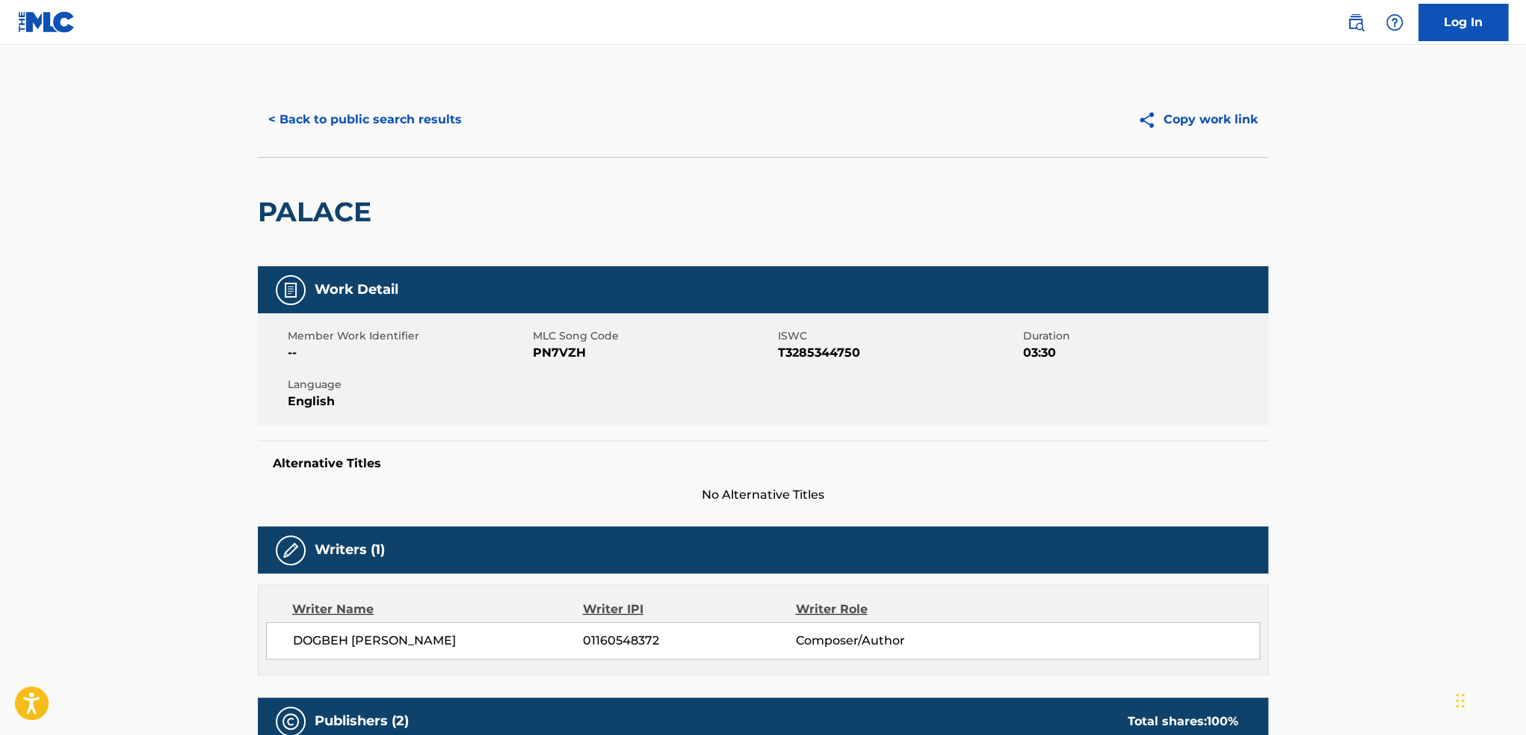
click at [277, 105] on button "< Back to public search results" at bounding box center [365, 119] width 215 height 37
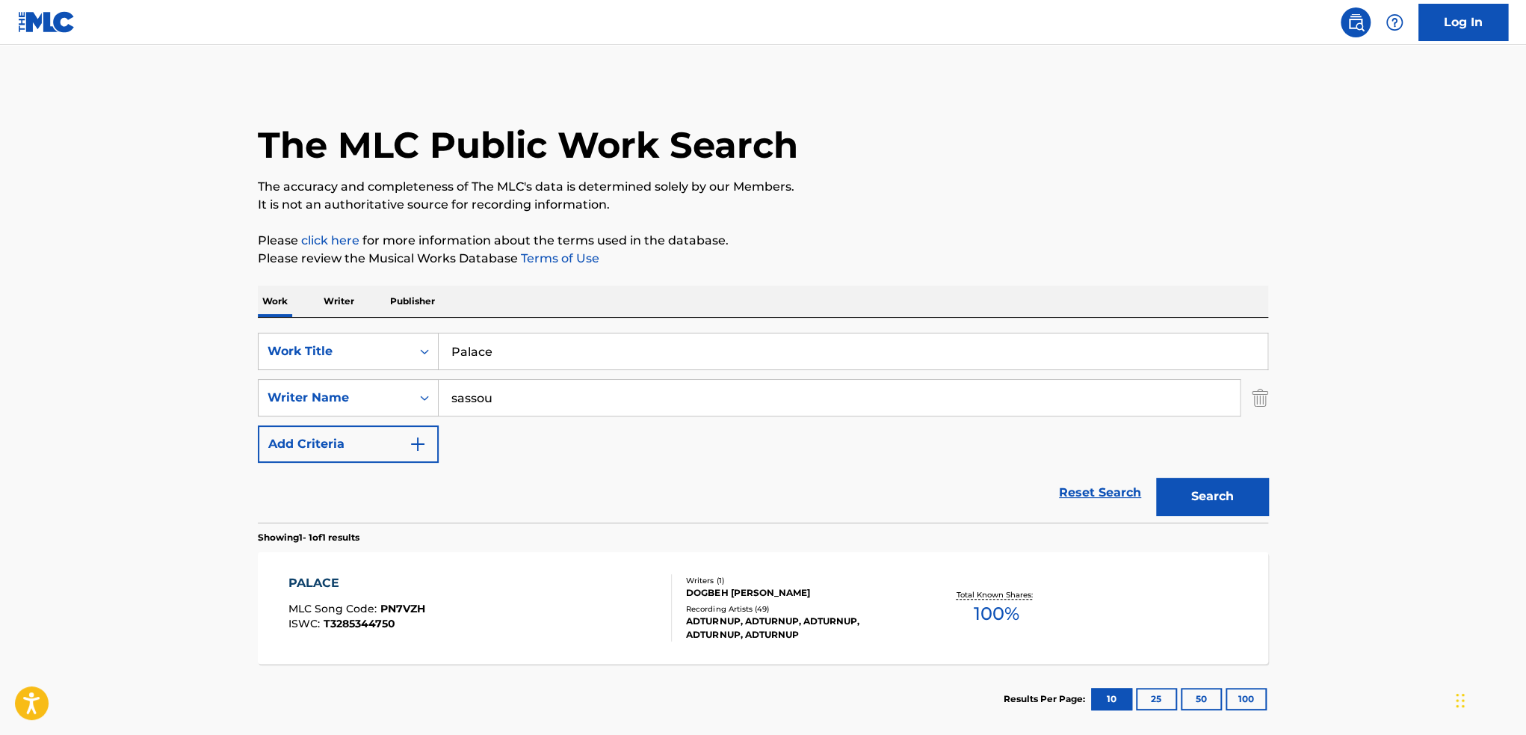
click at [1091, 487] on link "Reset Search" at bounding box center [1100, 492] width 97 height 33
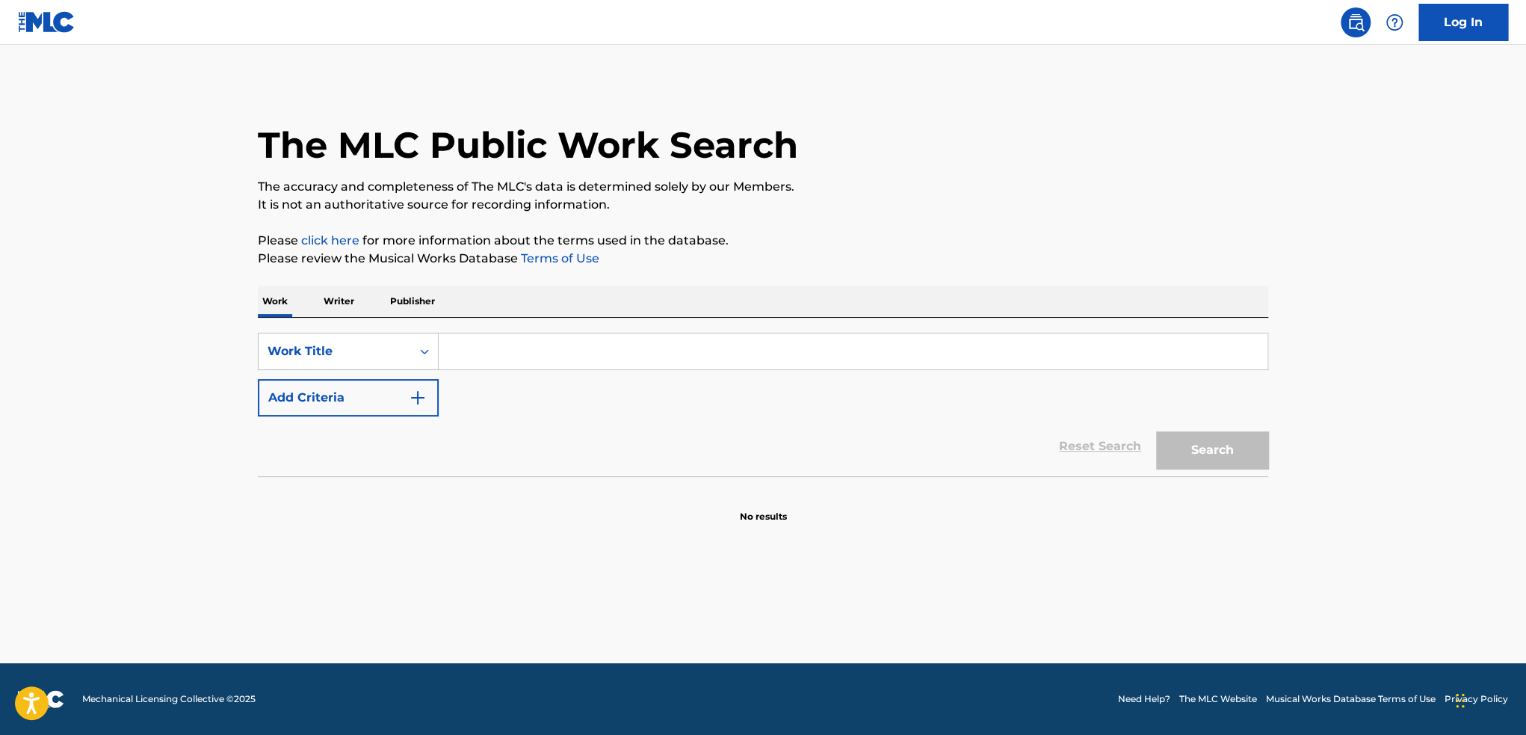
click at [520, 345] on input "Search Form" at bounding box center [853, 351] width 829 height 36
paste input "fedora"
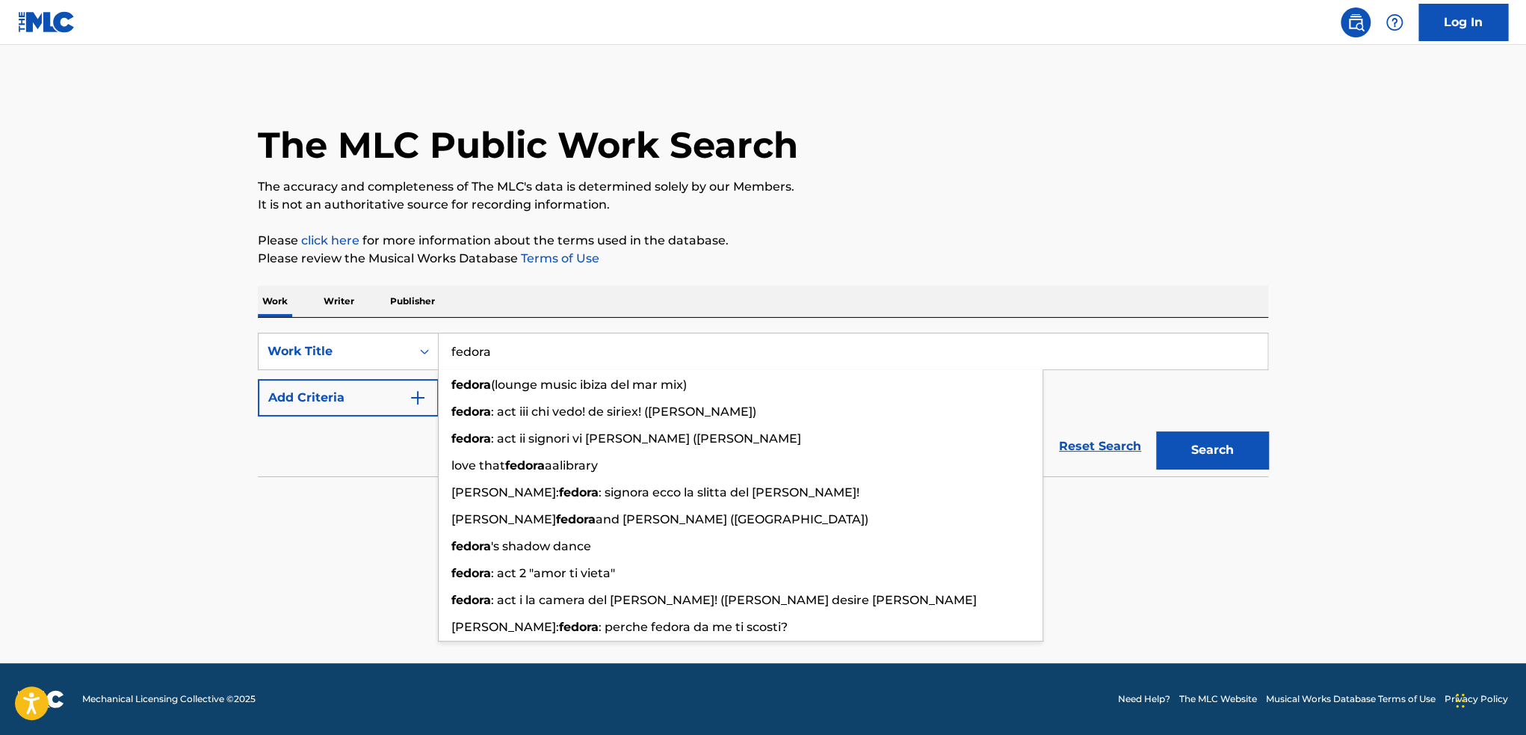
type input "fedora"
click at [380, 400] on button "Add Criteria" at bounding box center [348, 397] width 181 height 37
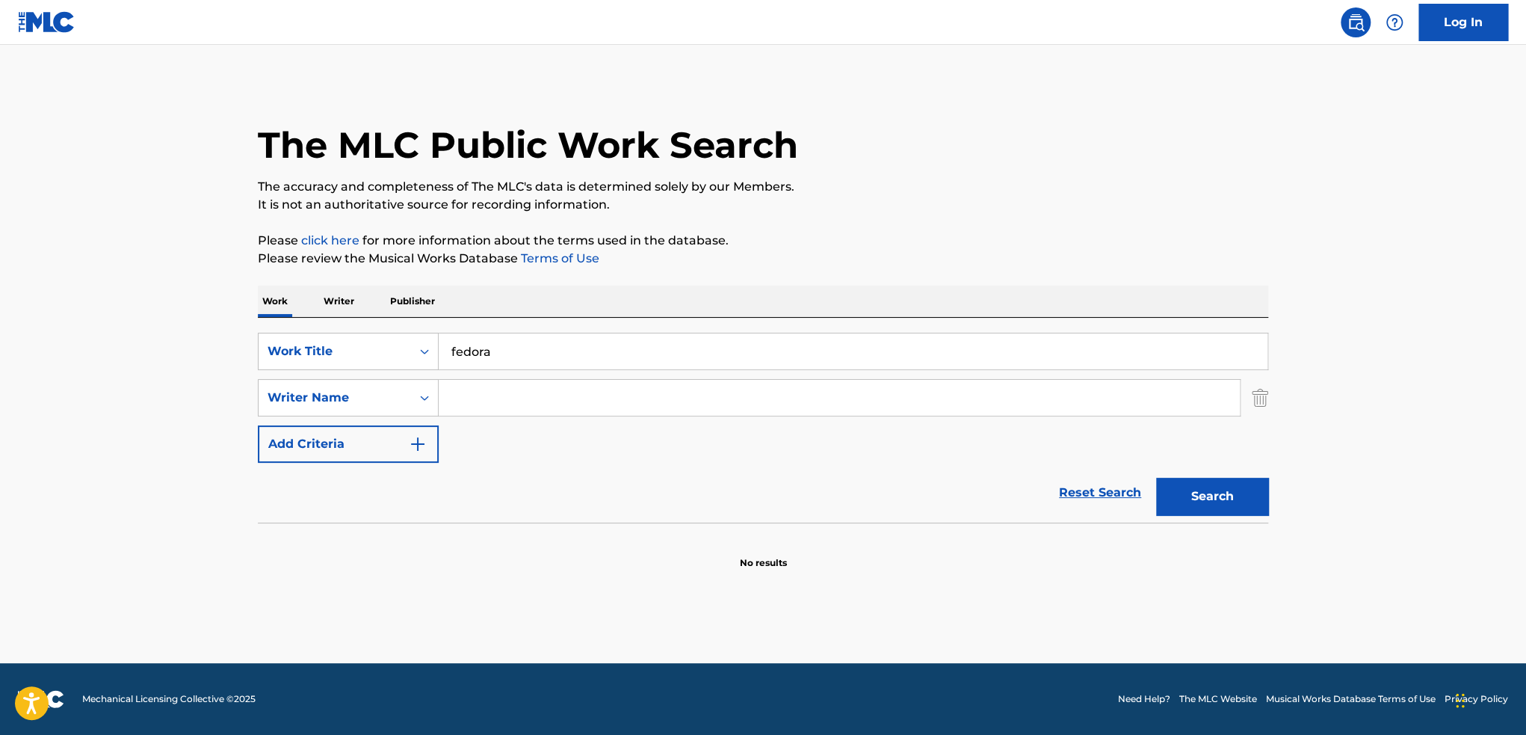
click at [523, 394] on input "Search Form" at bounding box center [839, 398] width 801 height 36
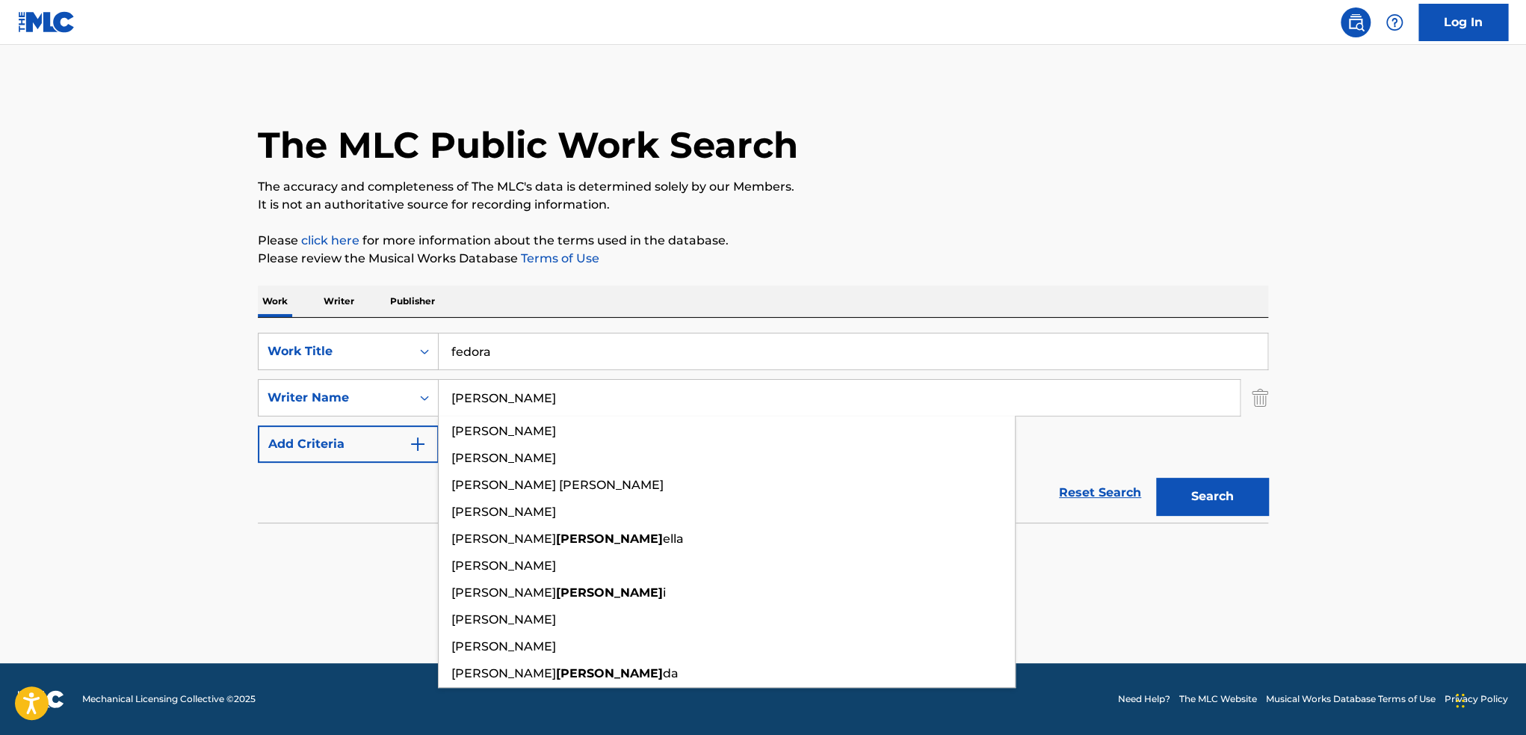
type input "[PERSON_NAME]"
click at [1156, 478] on button "Search" at bounding box center [1212, 496] width 112 height 37
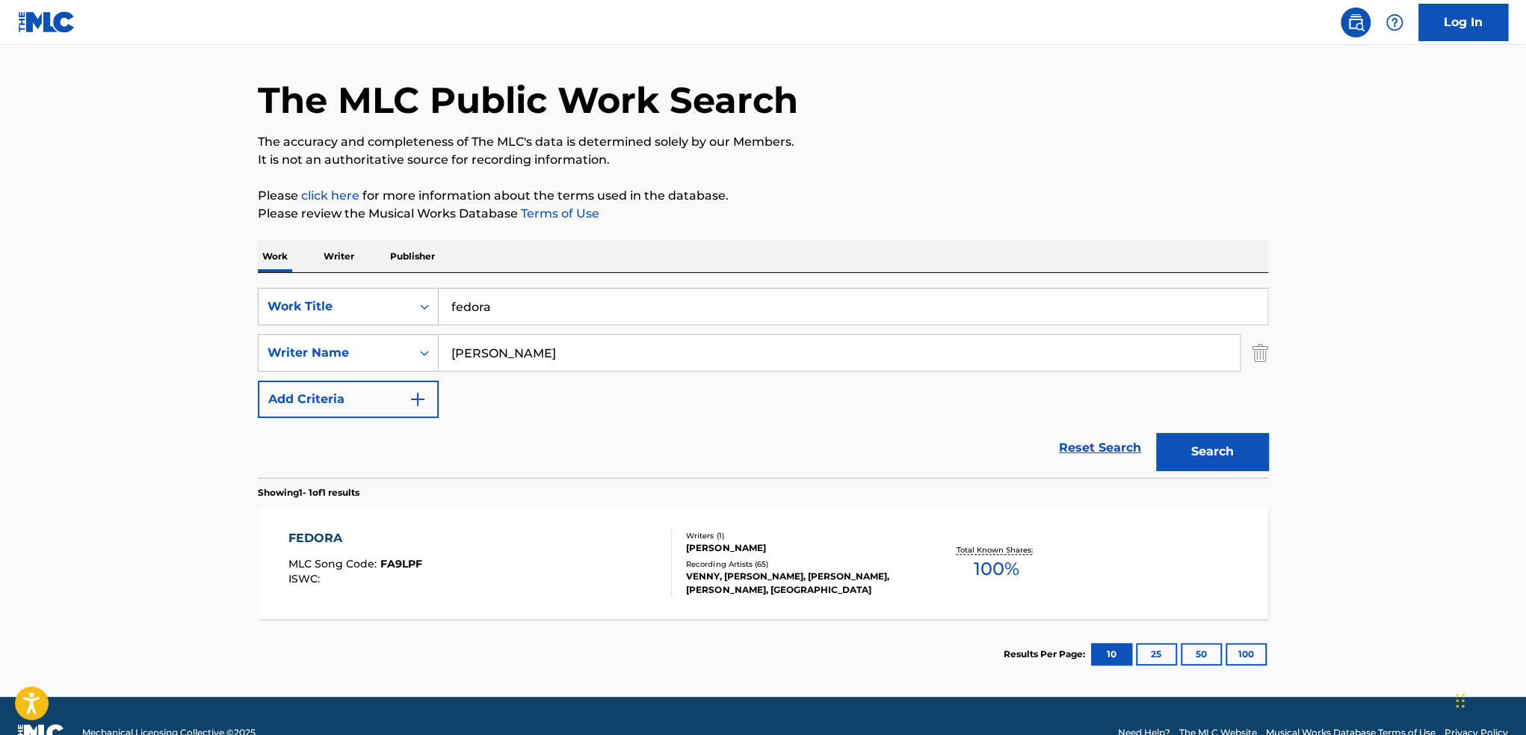
scroll to position [75, 0]
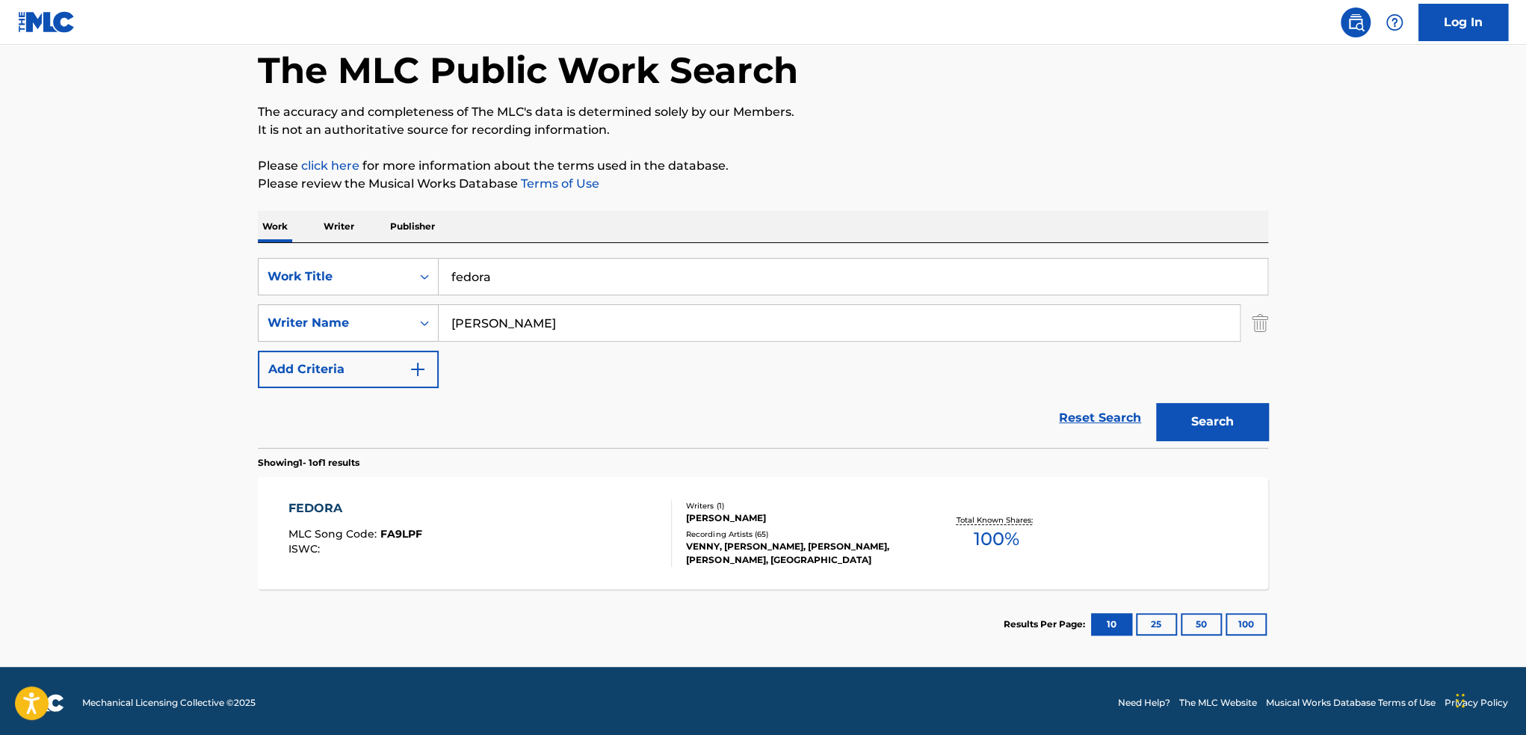
click at [532, 510] on div "FEDORA MLC Song Code : FA9LPF ISWC :" at bounding box center [481, 532] width 384 height 67
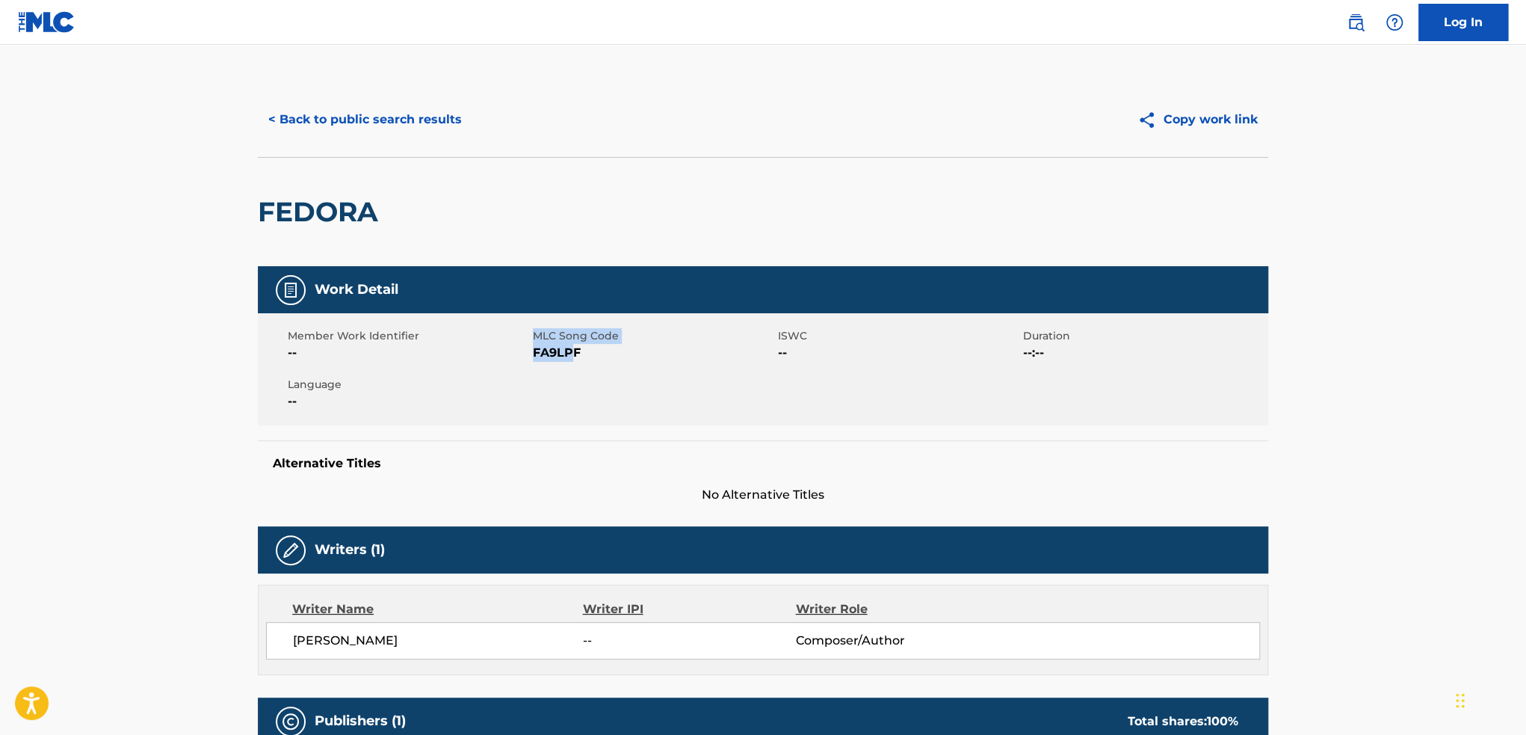
drag, startPoint x: 531, startPoint y: 351, endPoint x: 574, endPoint y: 362, distance: 43.9
click at [574, 362] on div "Member Work Identifier -- MLC Song Code FA9LPF ISWC -- Duration --:-- Language …" at bounding box center [763, 369] width 1011 height 112
click at [575, 382] on div "Member Work Identifier -- MLC Song Code FA9LPF ISWC -- Duration --:-- Language …" at bounding box center [763, 369] width 1011 height 112
drag, startPoint x: 580, startPoint y: 355, endPoint x: 531, endPoint y: 355, distance: 48.6
click at [531, 355] on div "Member Work Identifier -- MLC Song Code FA9LPF ISWC -- Duration --:-- Language …" at bounding box center [763, 369] width 1011 height 112
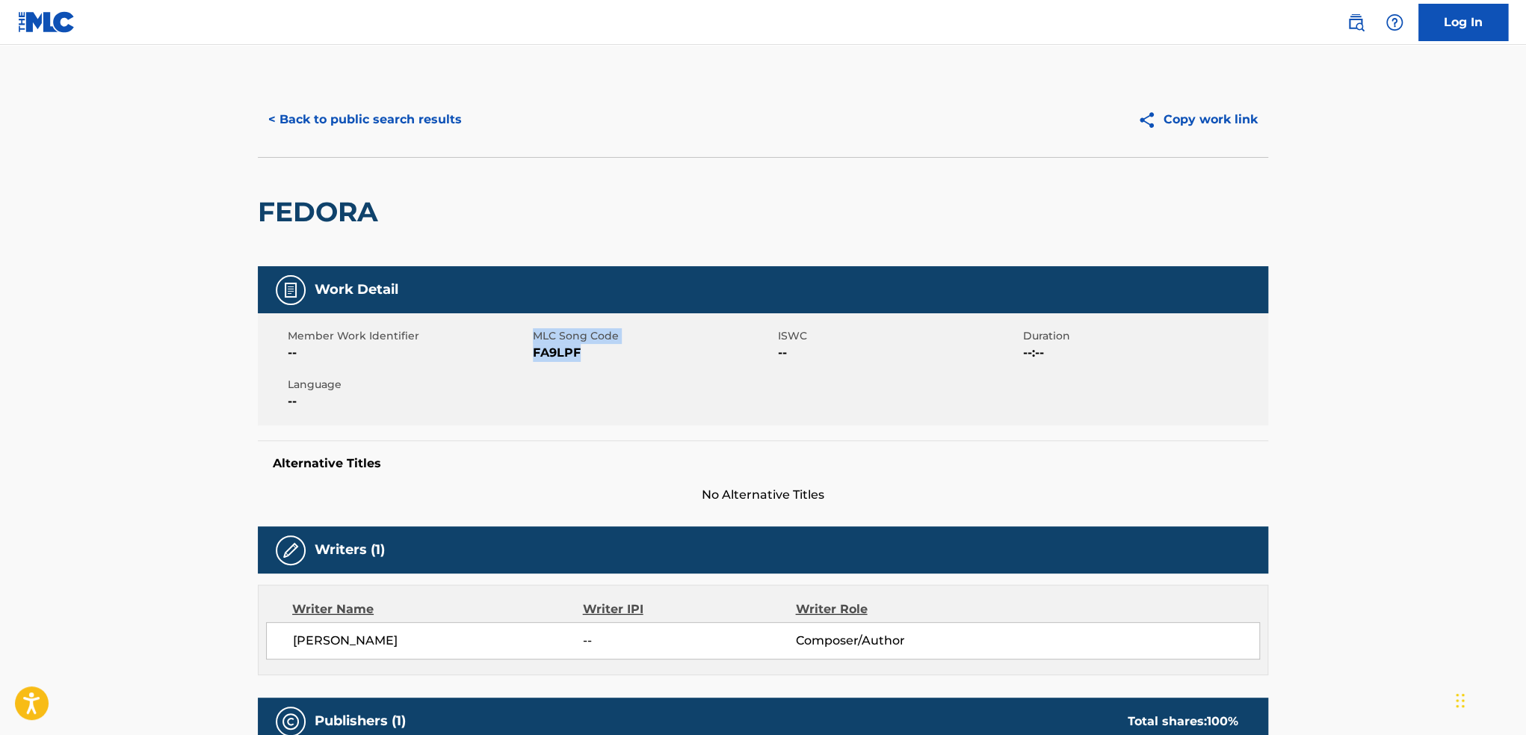
copy div "MLC Song Code FA9LPF"
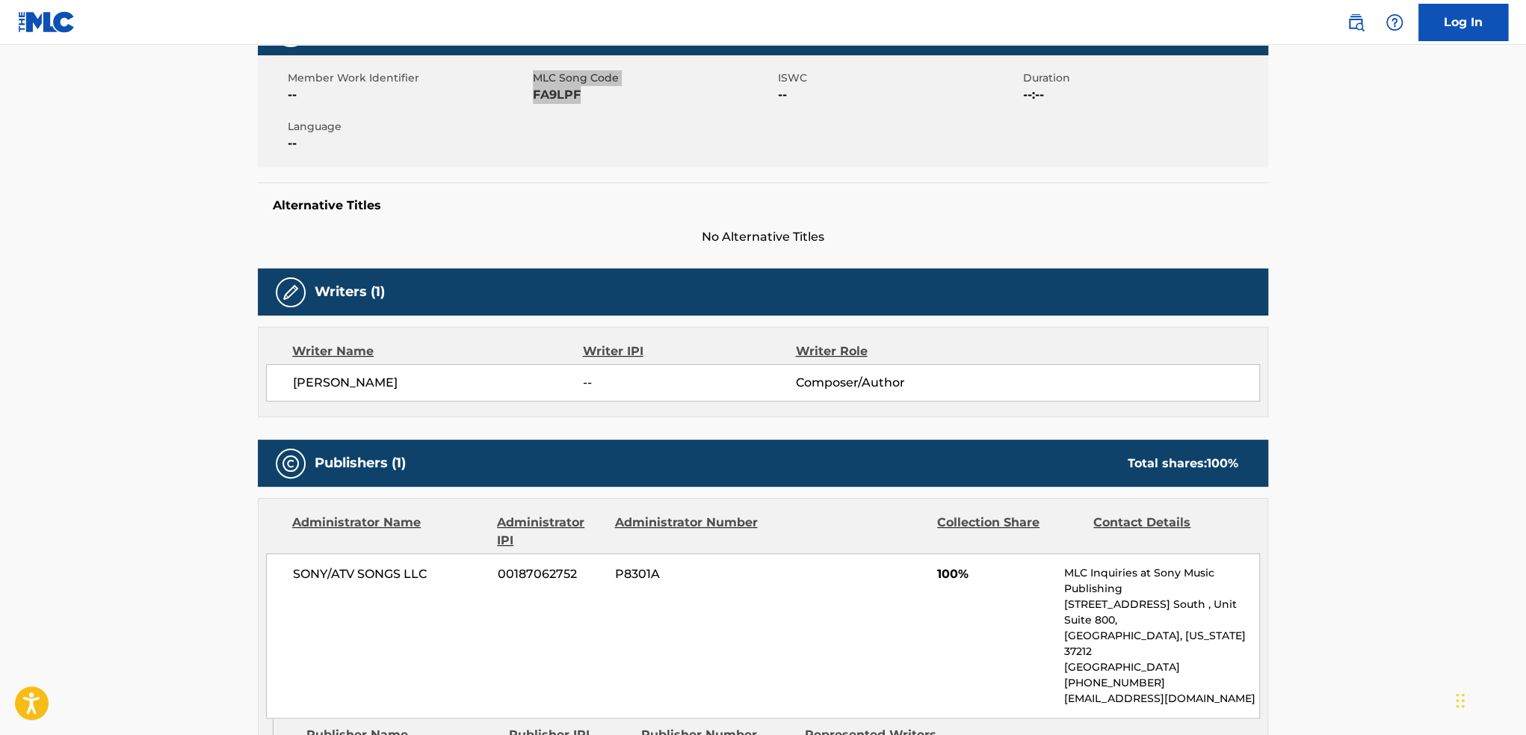
scroll to position [299, 0]
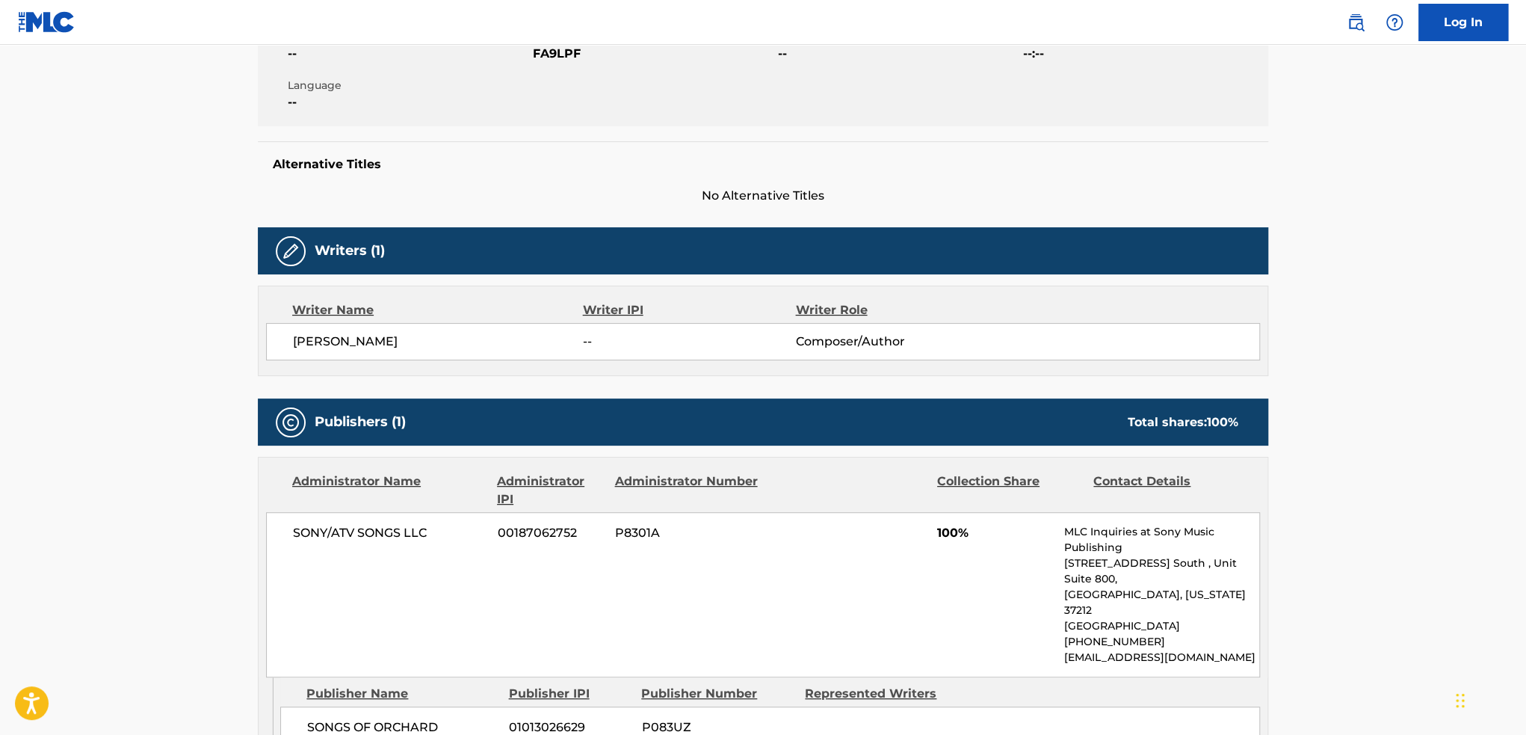
click at [551, 206] on div "Work Detail Member Work Identifier -- MLC Song Code FA9LPF ISWC -- Duration --:…" at bounding box center [763, 648] width 1011 height 1363
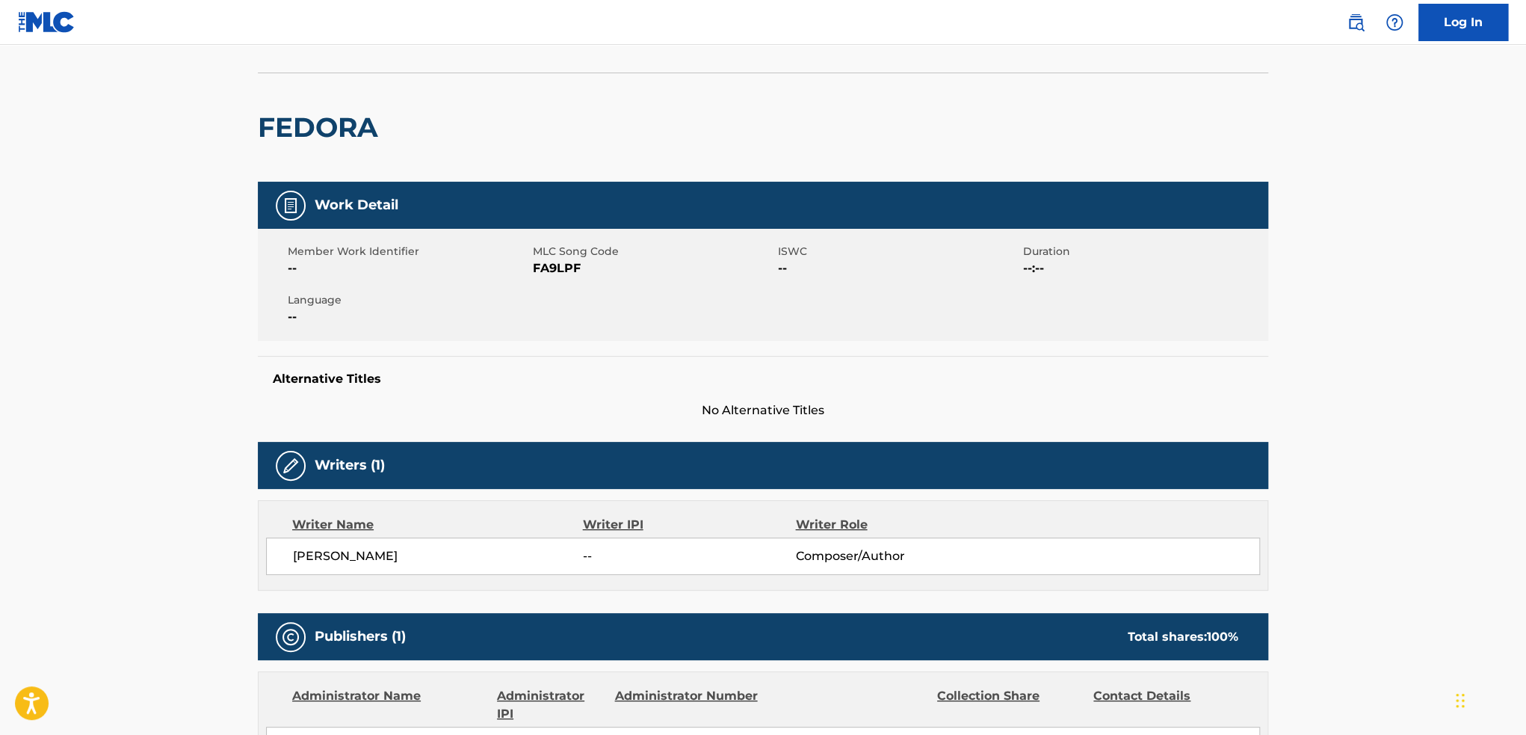
scroll to position [75, 0]
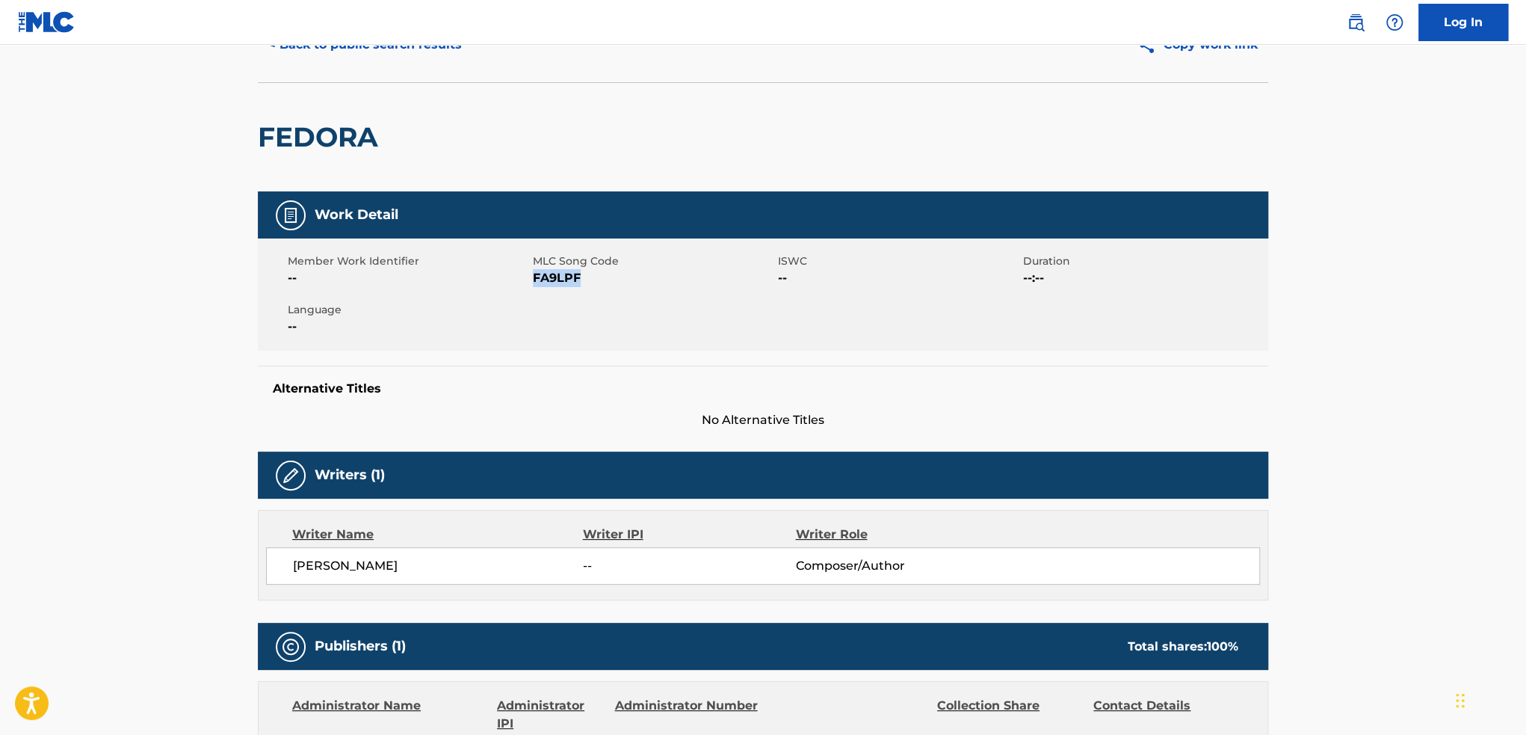
drag, startPoint x: 534, startPoint y: 283, endPoint x: 577, endPoint y: 280, distance: 43.4
click at [577, 280] on span "FA9LPF" at bounding box center [653, 278] width 241 height 18
copy span "FA9LPF"
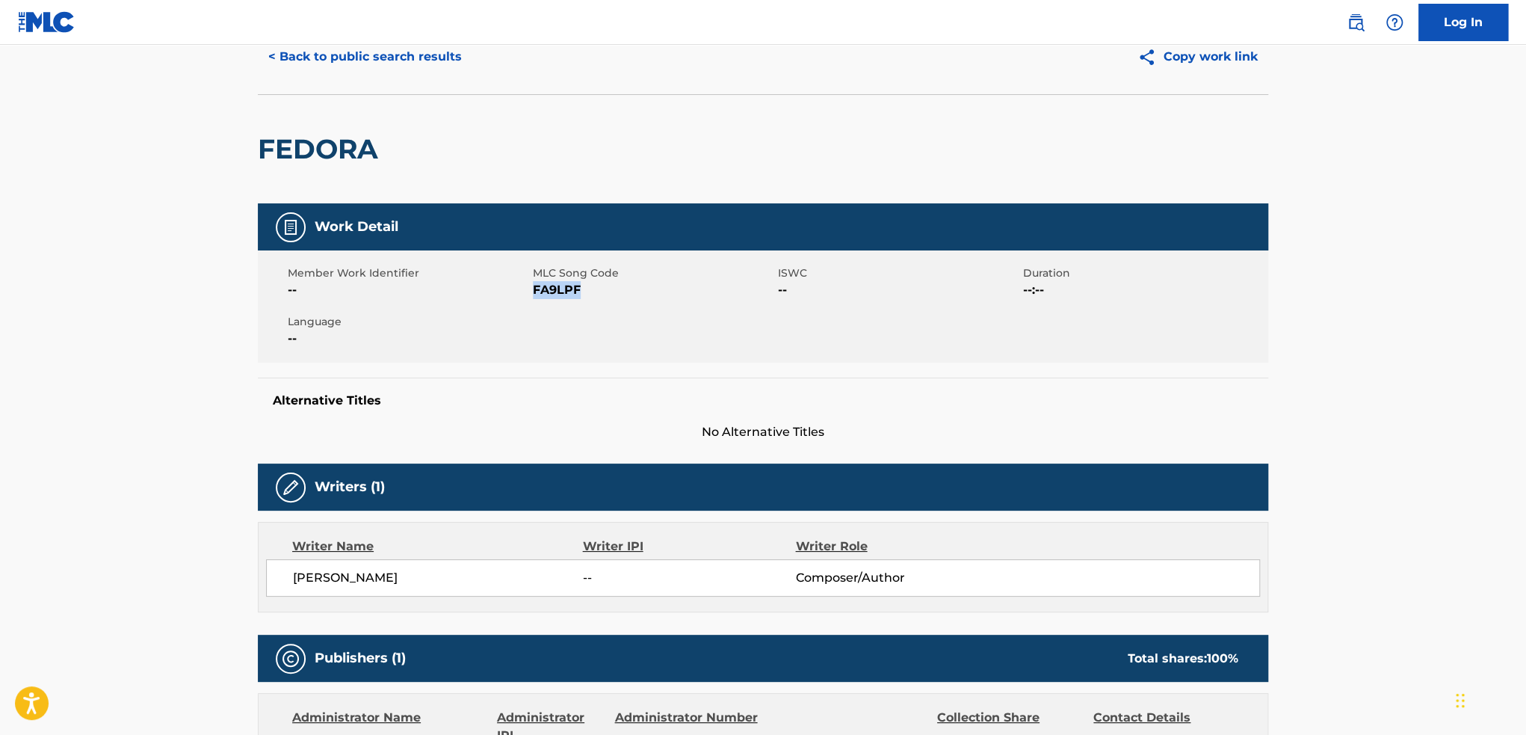
scroll to position [0, 0]
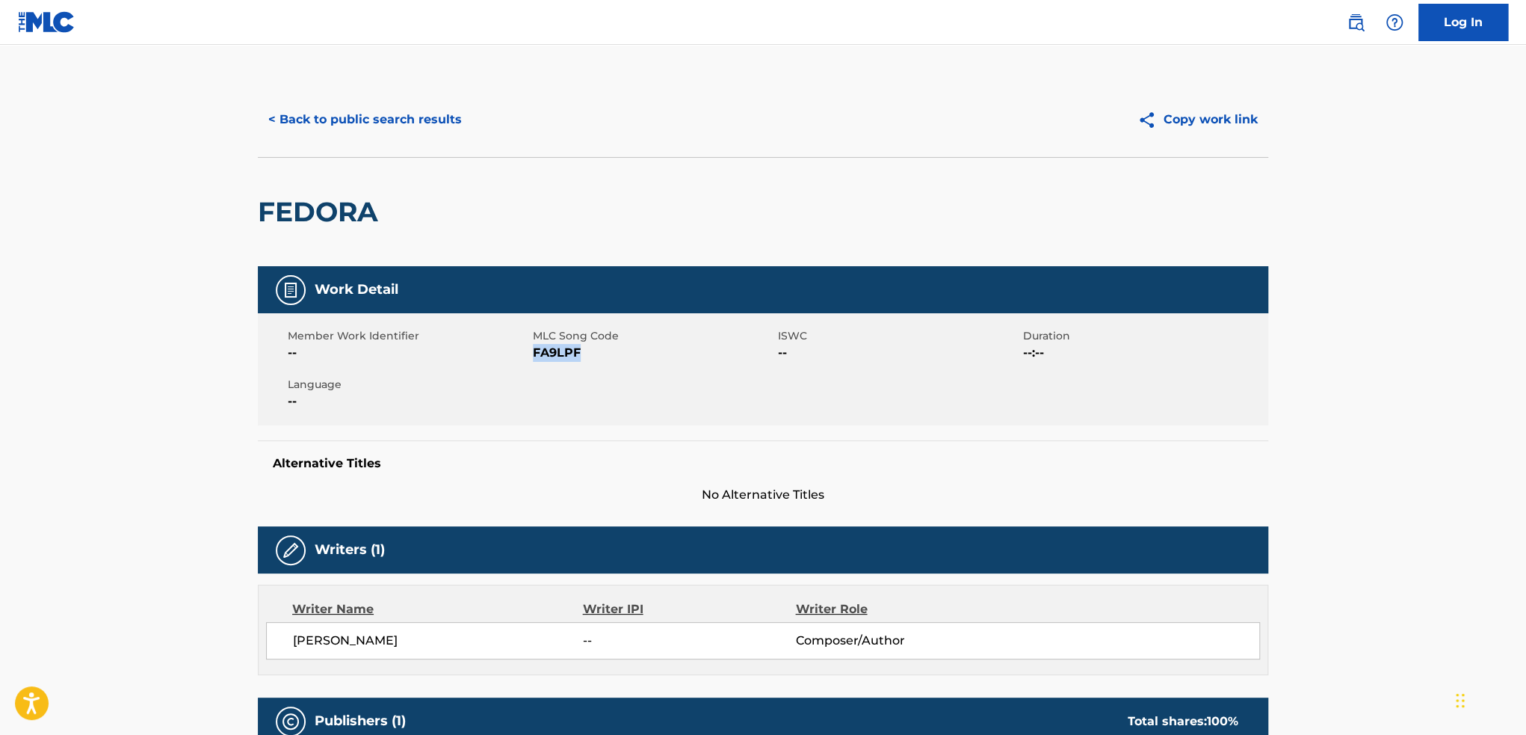
click at [304, 129] on button "< Back to public search results" at bounding box center [365, 119] width 215 height 37
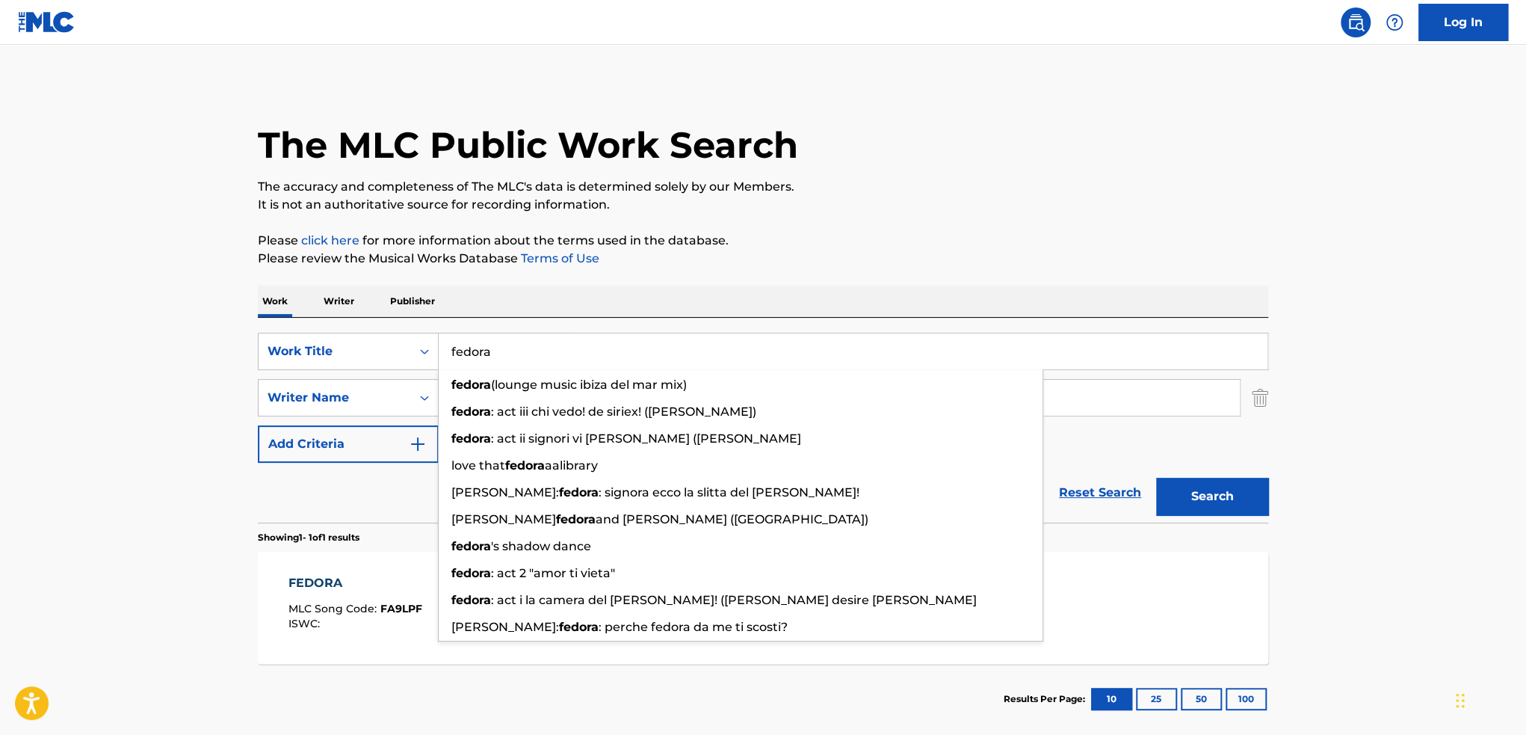
drag, startPoint x: 514, startPoint y: 349, endPoint x: 445, endPoint y: 351, distance: 68.8
click at [445, 351] on input "fedora" at bounding box center [853, 351] width 829 height 36
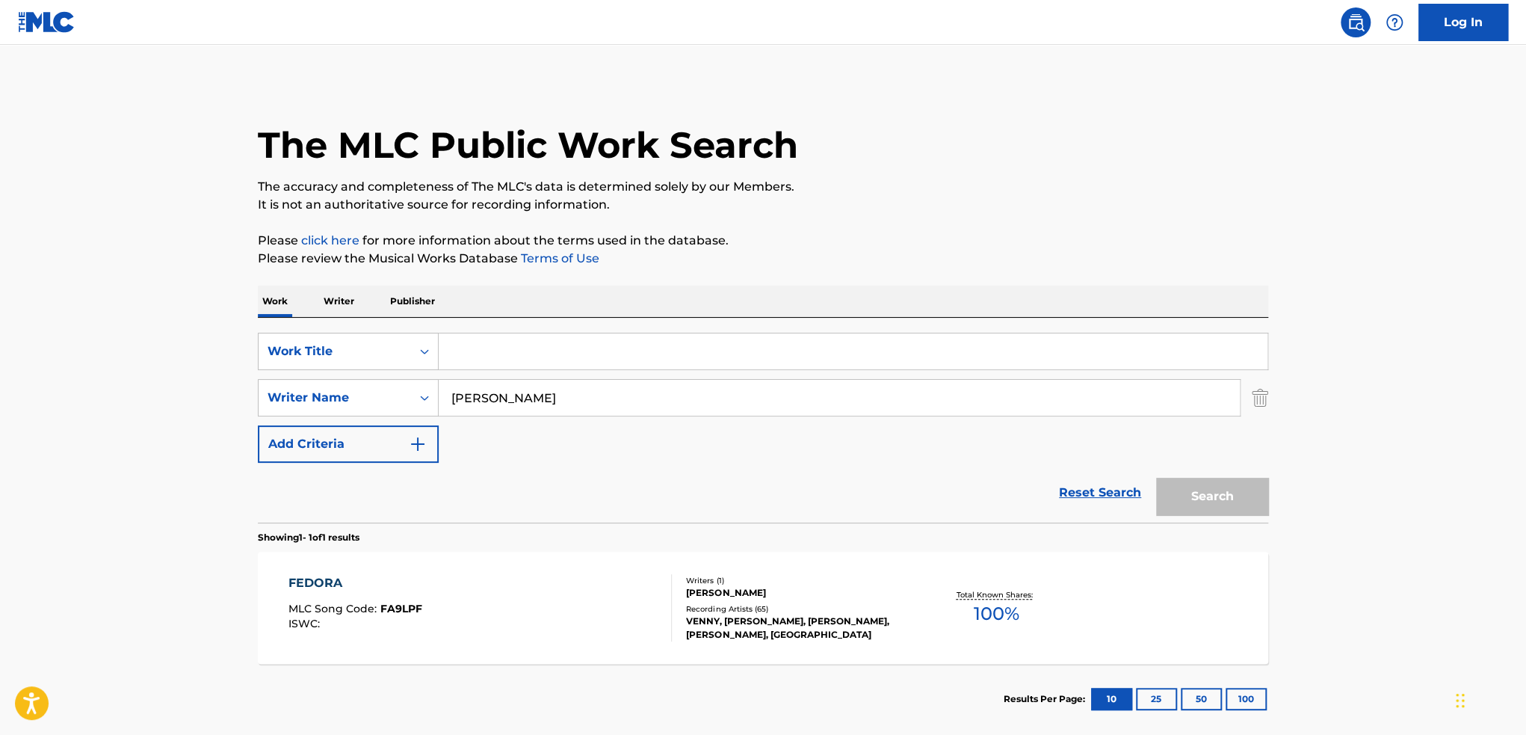
paste input "[PERSON_NAME]"
type input "[PERSON_NAME]"
click at [1156, 478] on button "Search" at bounding box center [1212, 496] width 112 height 37
click at [510, 572] on div "[PERSON_NAME] MLC Song Code : S53HTG ISWC : Writers ( 1 ) [PERSON_NAME] Recordi…" at bounding box center [763, 608] width 1011 height 112
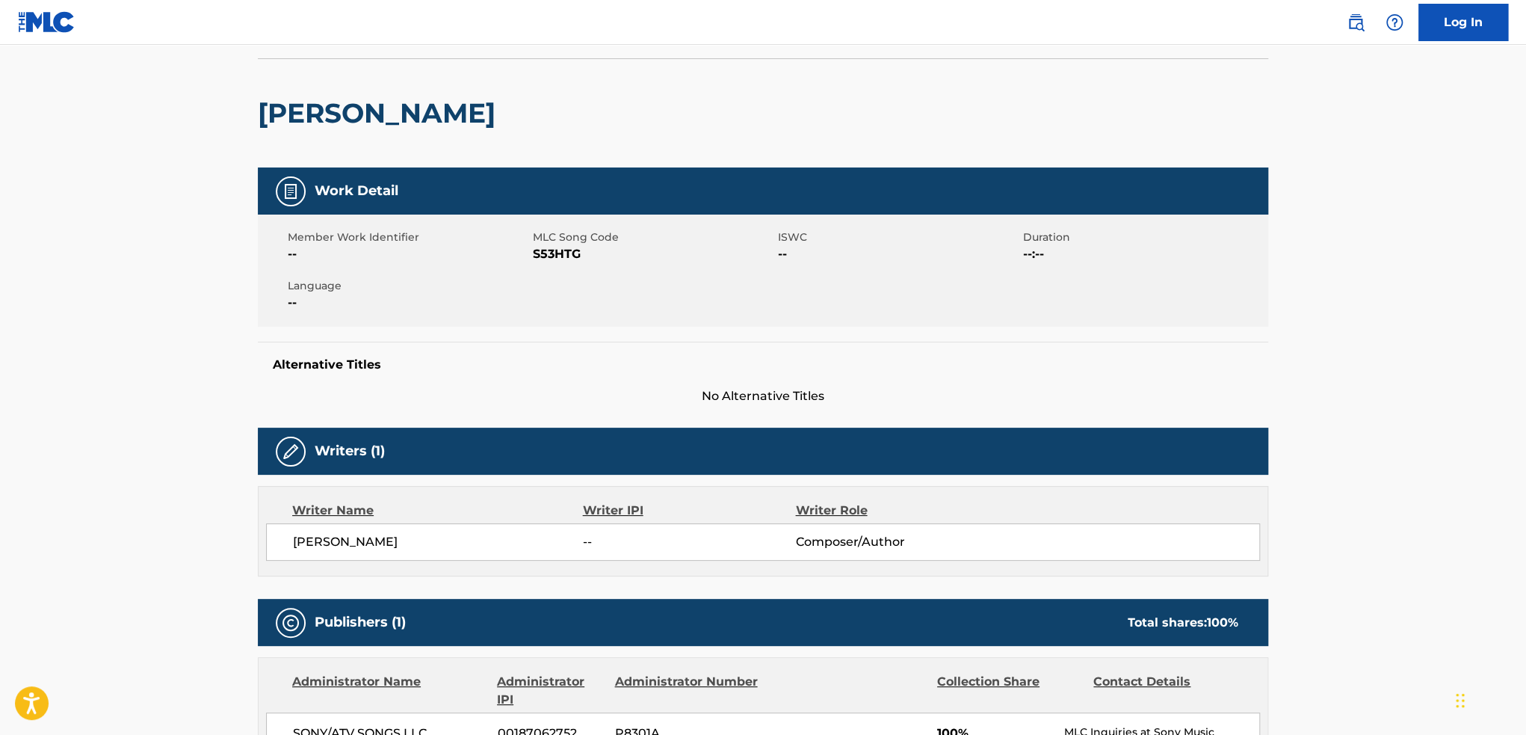
scroll to position [75, 0]
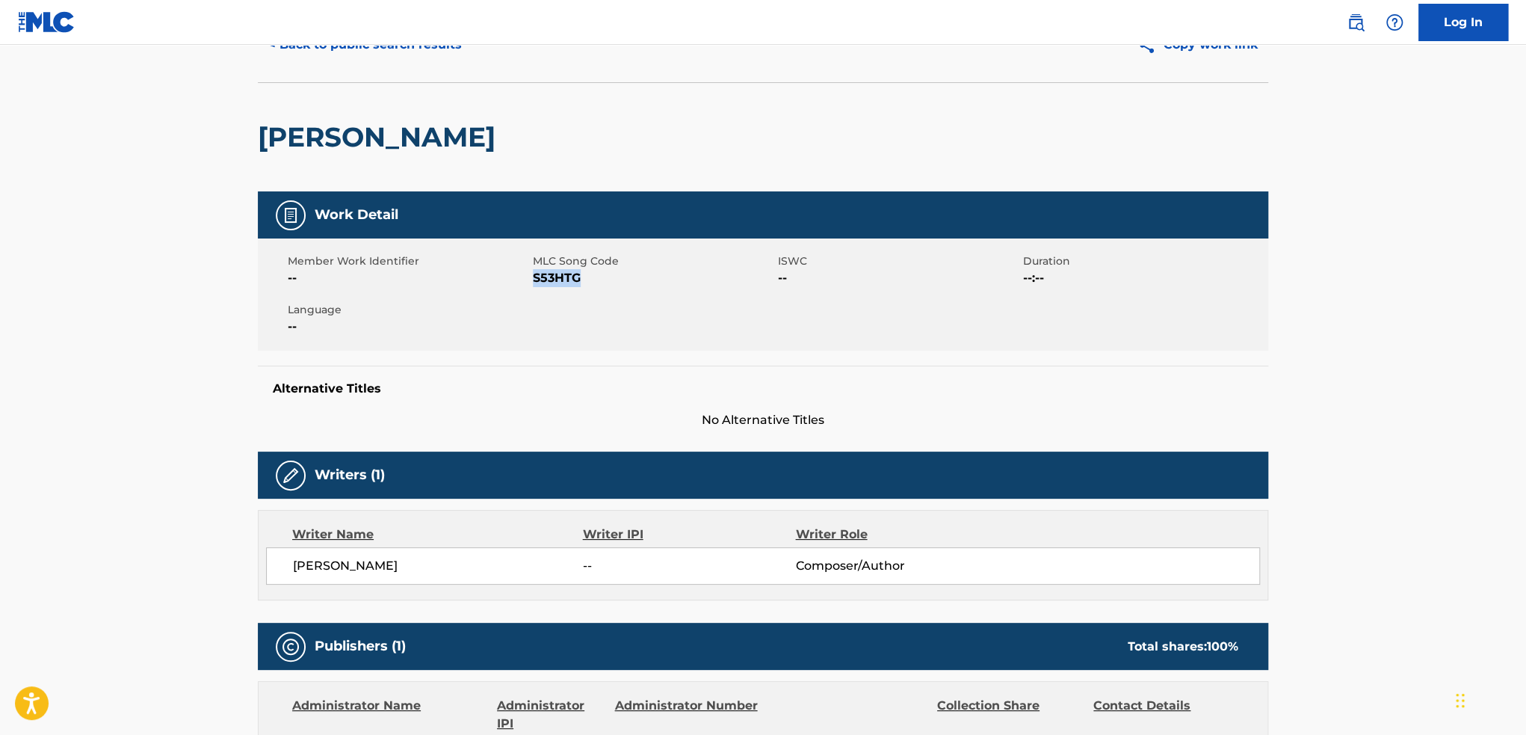
drag, startPoint x: 534, startPoint y: 282, endPoint x: 579, endPoint y: 283, distance: 44.9
click at [579, 283] on span "S53HTG" at bounding box center [653, 278] width 241 height 18
copy span "S53HTG"
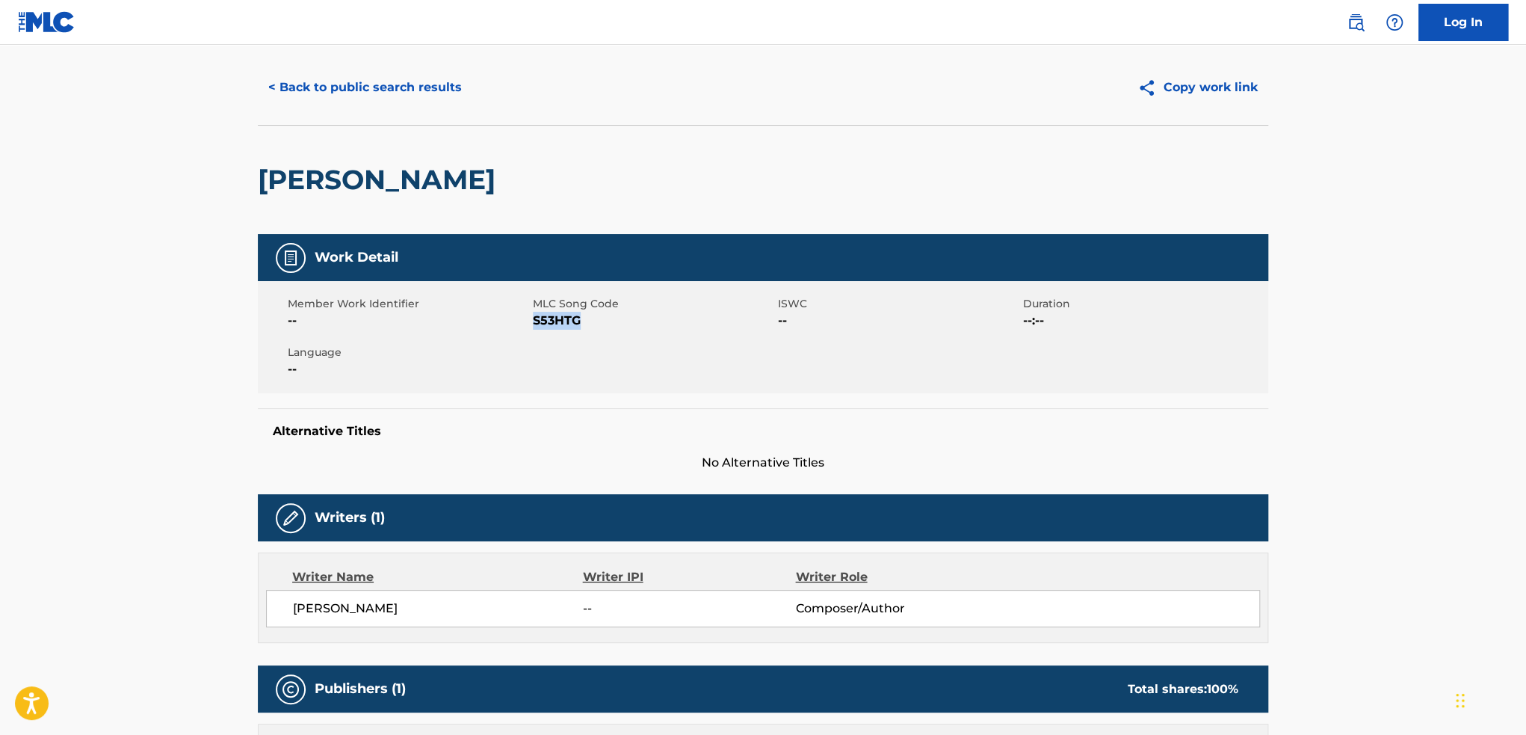
scroll to position [0, 0]
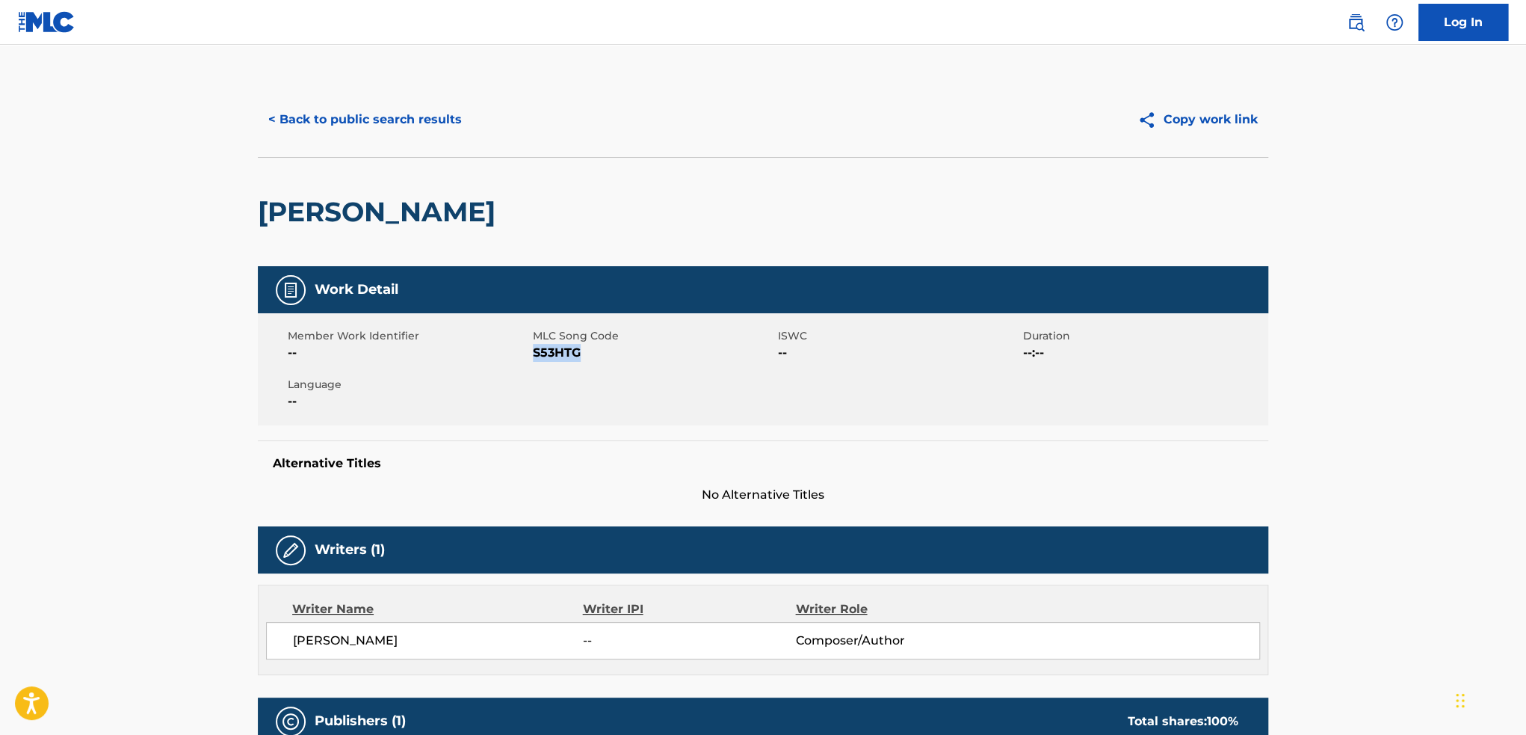
click at [292, 134] on button "< Back to public search results" at bounding box center [365, 119] width 215 height 37
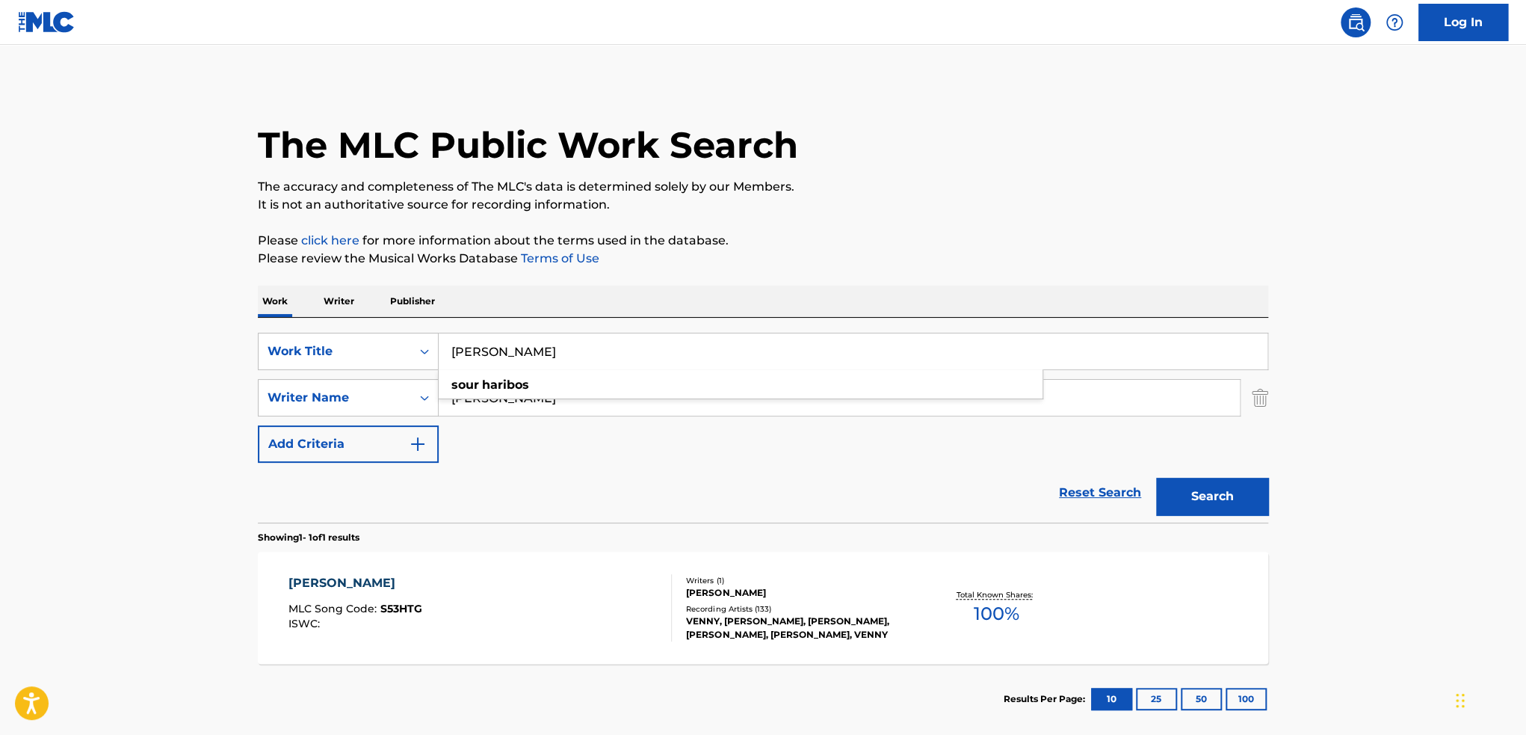
drag, startPoint x: 544, startPoint y: 358, endPoint x: 438, endPoint y: 345, distance: 106.9
click at [439, 345] on input "[PERSON_NAME]" at bounding box center [853, 351] width 829 height 36
paste input "labyrinth"
type input "labyrinth"
click at [1156, 478] on button "Search" at bounding box center [1212, 496] width 112 height 37
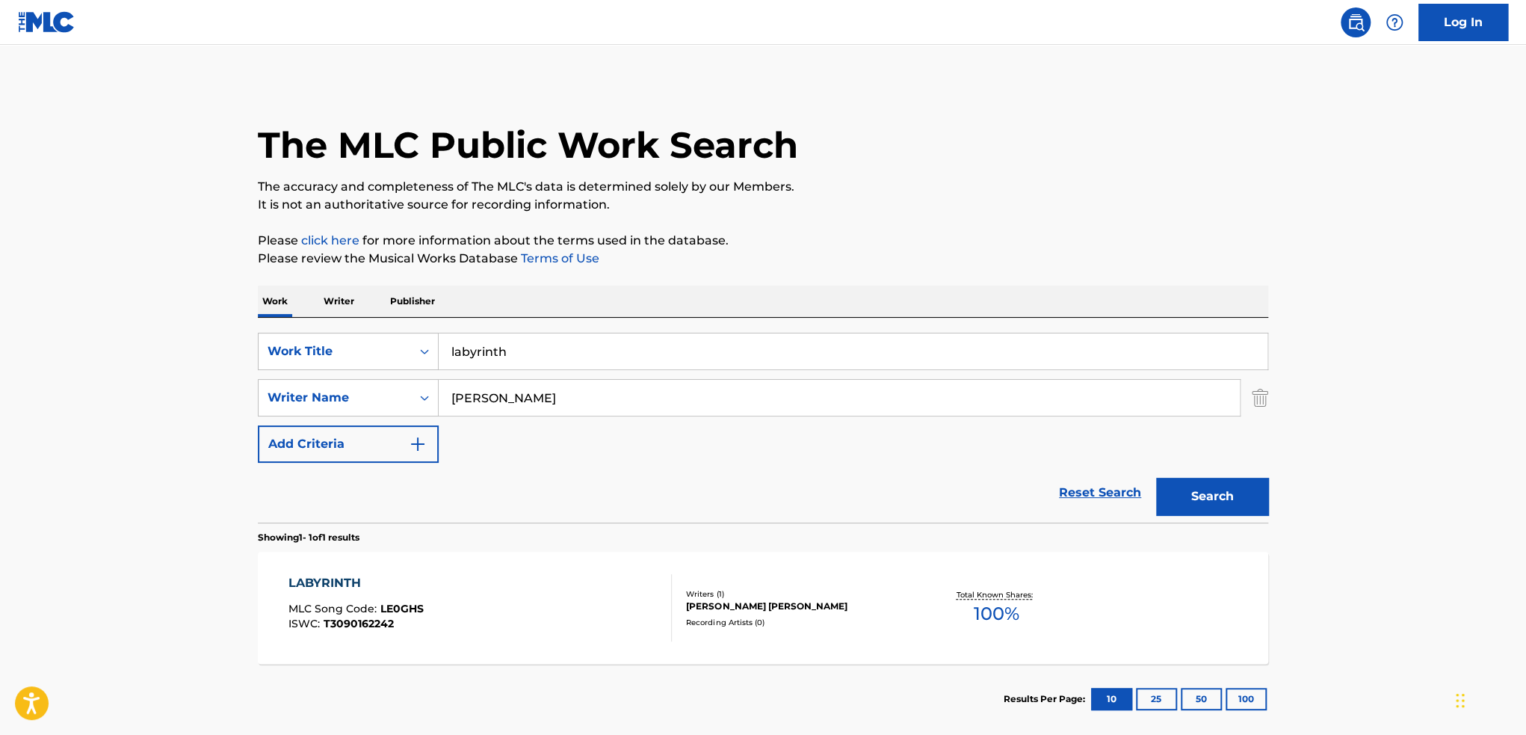
click at [254, 490] on div "The MLC Public Work Search The accuracy and completeness of The MLC's data is d…" at bounding box center [763, 408] width 1046 height 652
drag, startPoint x: 511, startPoint y: 427, endPoint x: 472, endPoint y: 424, distance: 39.0
click at [472, 424] on div "SearchWithCriteria1ed5d4f4-3fd8-4b1e-b403-1f6d8e0cbfb3 Work Title labyrinth Sea…" at bounding box center [763, 398] width 1011 height 130
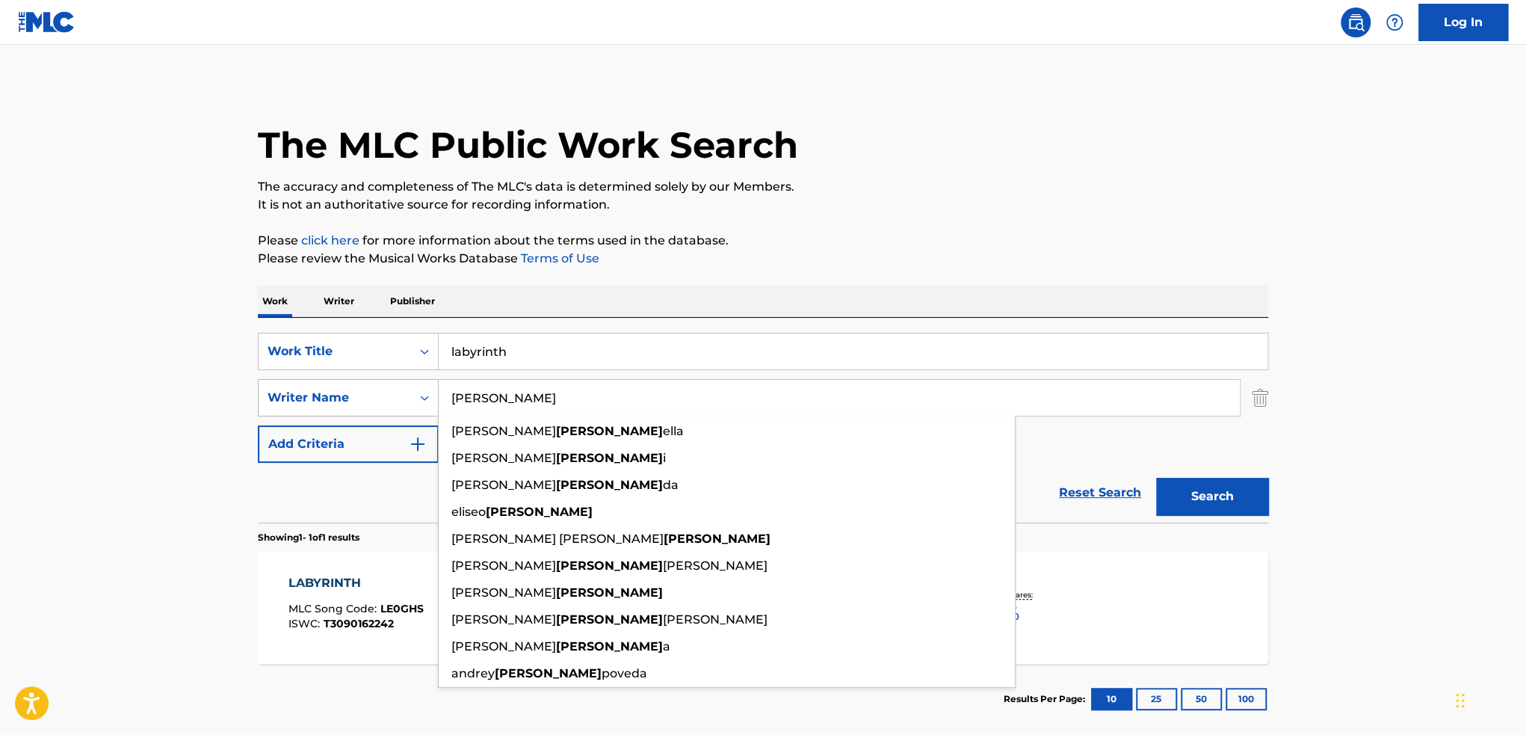
drag, startPoint x: 563, startPoint y: 405, endPoint x: 437, endPoint y: 397, distance: 125.8
click at [437, 397] on div "SearchWithCriteria1170381c-d4b8-470c-9dd6-8734ae42d685 Writer Name [PERSON_NAME…" at bounding box center [763, 397] width 1011 height 37
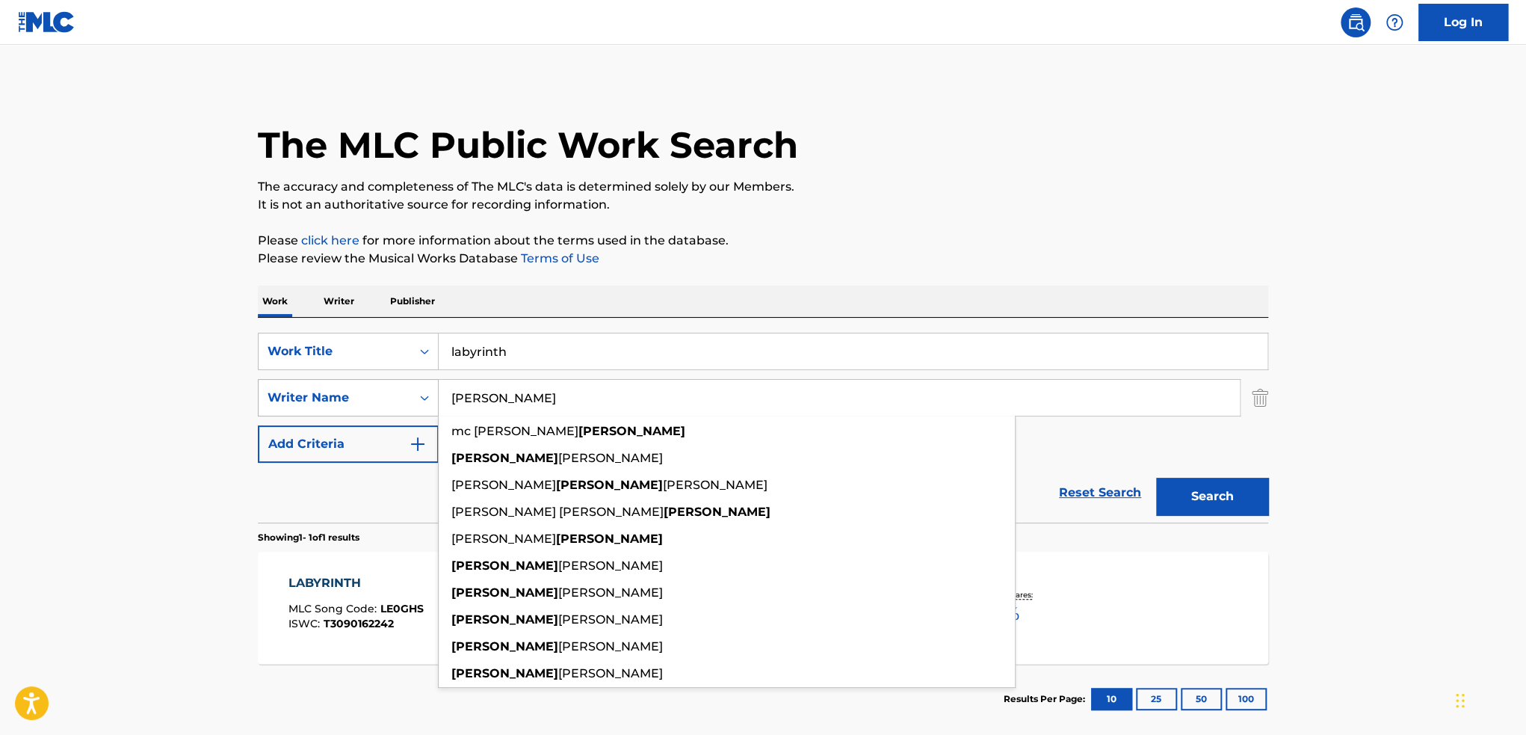
type input "[PERSON_NAME]"
click at [1156, 478] on button "Search" at bounding box center [1212, 496] width 112 height 37
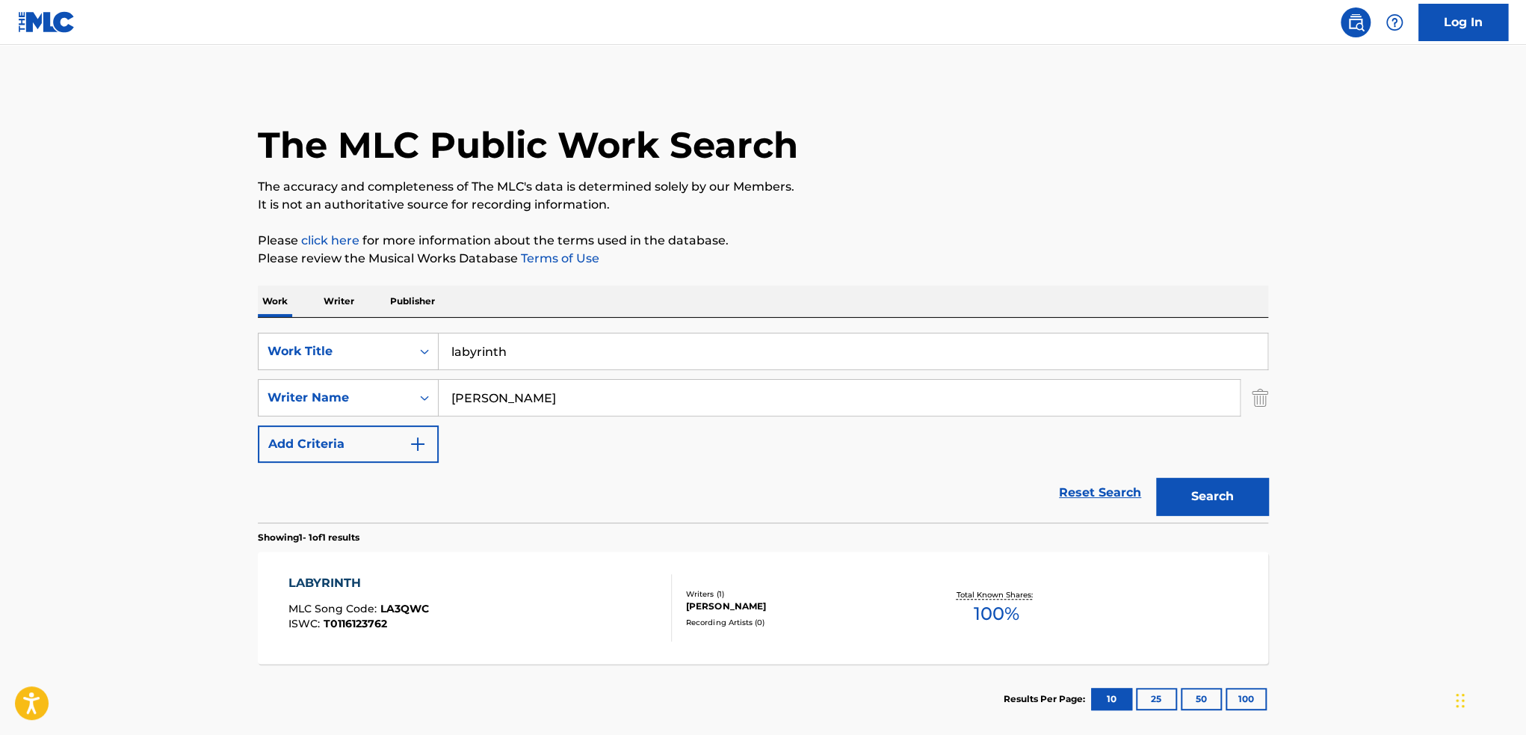
drag, startPoint x: 534, startPoint y: 404, endPoint x: 448, endPoint y: 424, distance: 88.9
click at [448, 424] on div "SearchWithCriteria1ed5d4f4-3fd8-4b1e-b403-1f6d8e0cbfb3 Work Title labyrinth Sea…" at bounding box center [763, 398] width 1011 height 130
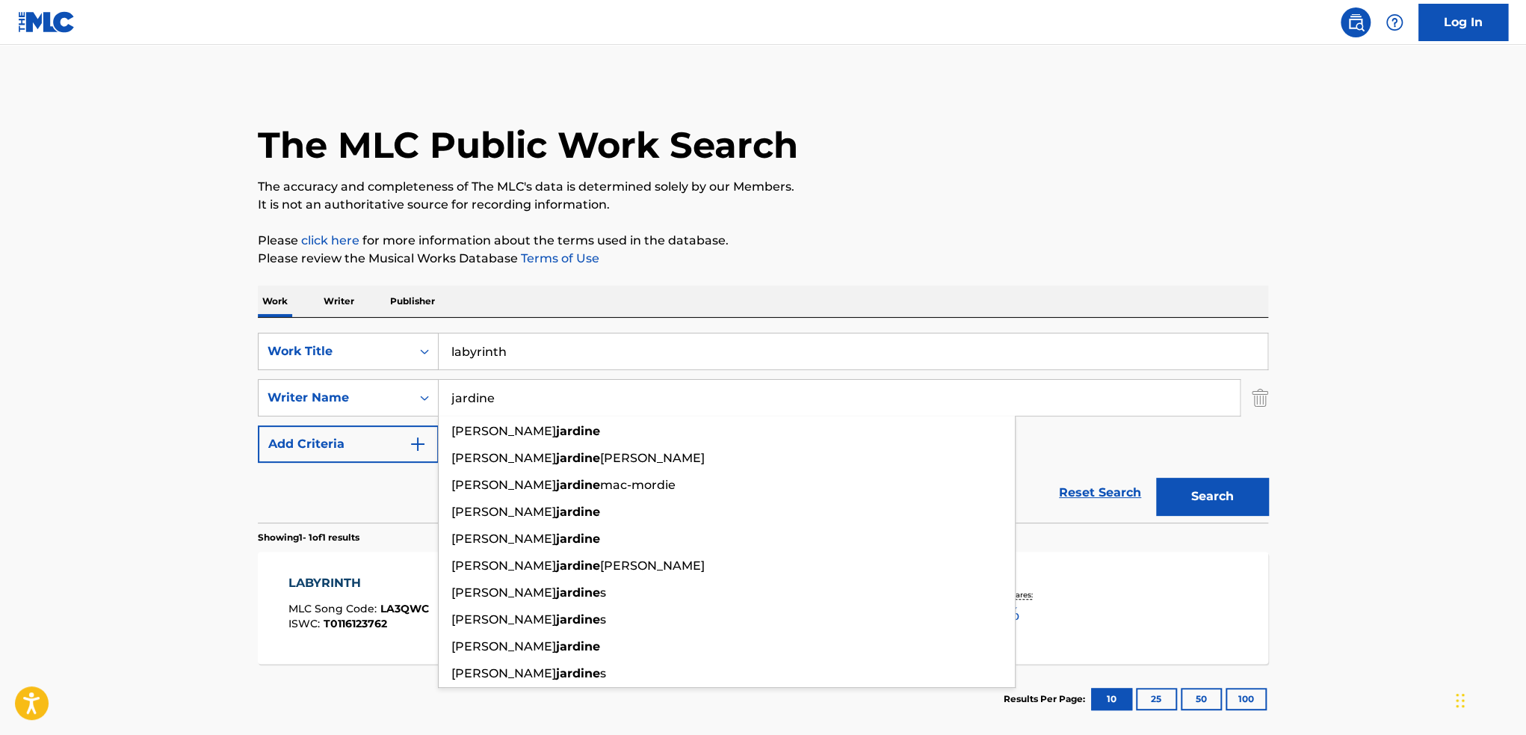
type input "jardine"
click at [1156, 478] on button "Search" at bounding box center [1212, 496] width 112 height 37
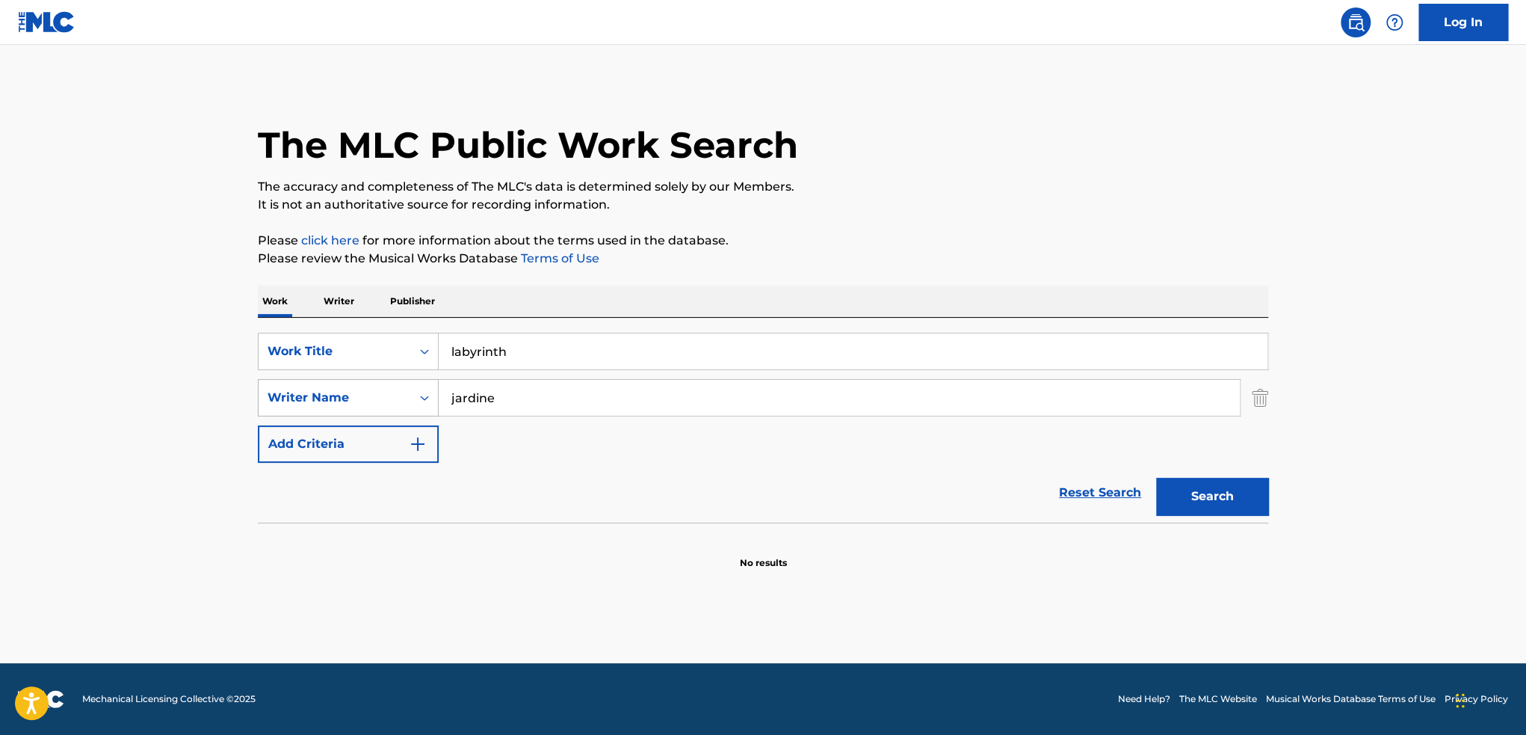
drag, startPoint x: 514, startPoint y: 389, endPoint x: 419, endPoint y: 394, distance: 95.8
click at [419, 394] on div "SearchWithCriteria1170381c-d4b8-470c-9dd6-8734ae42d685 Writer Name jardine" at bounding box center [763, 397] width 1011 height 37
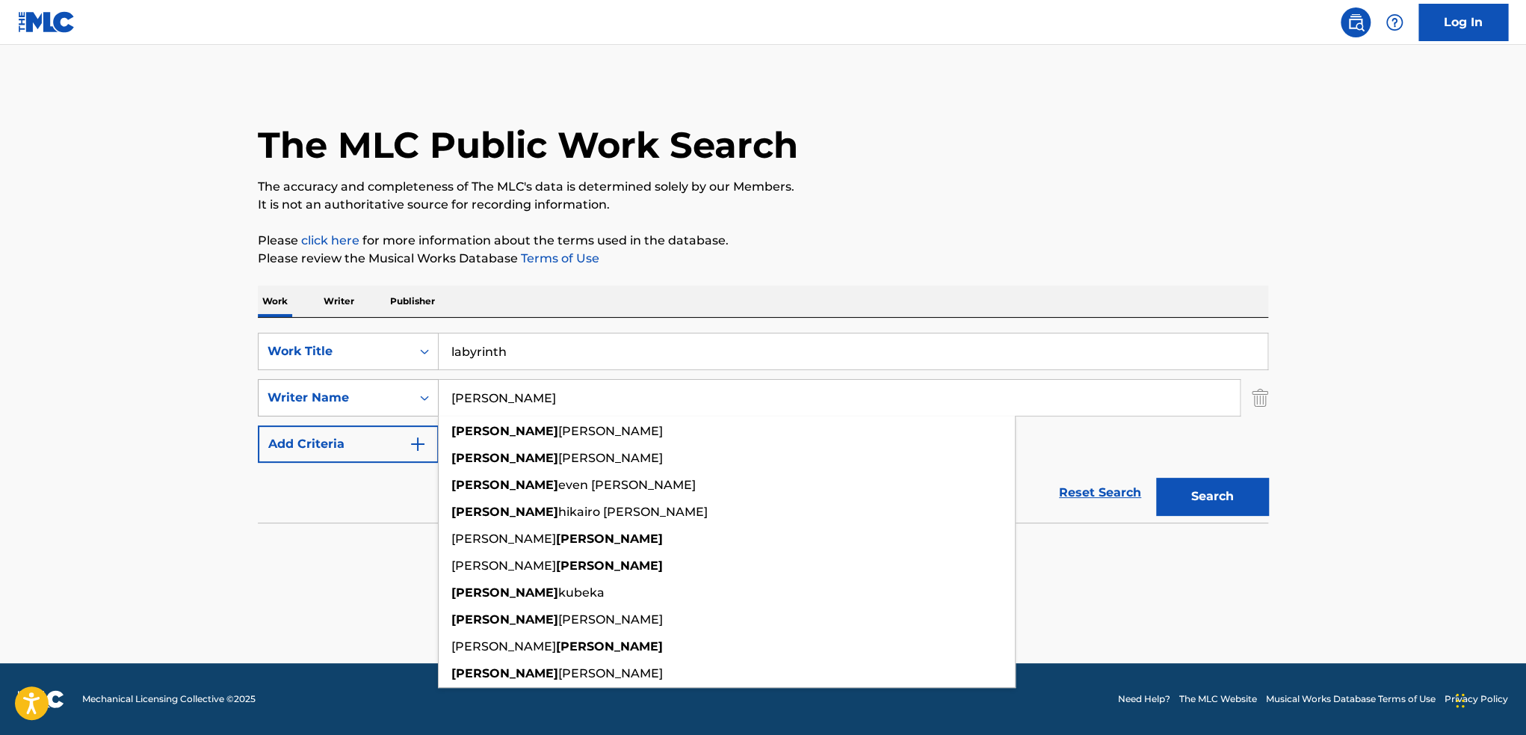
type input "[PERSON_NAME]"
click at [1156, 478] on button "Search" at bounding box center [1212, 496] width 112 height 37
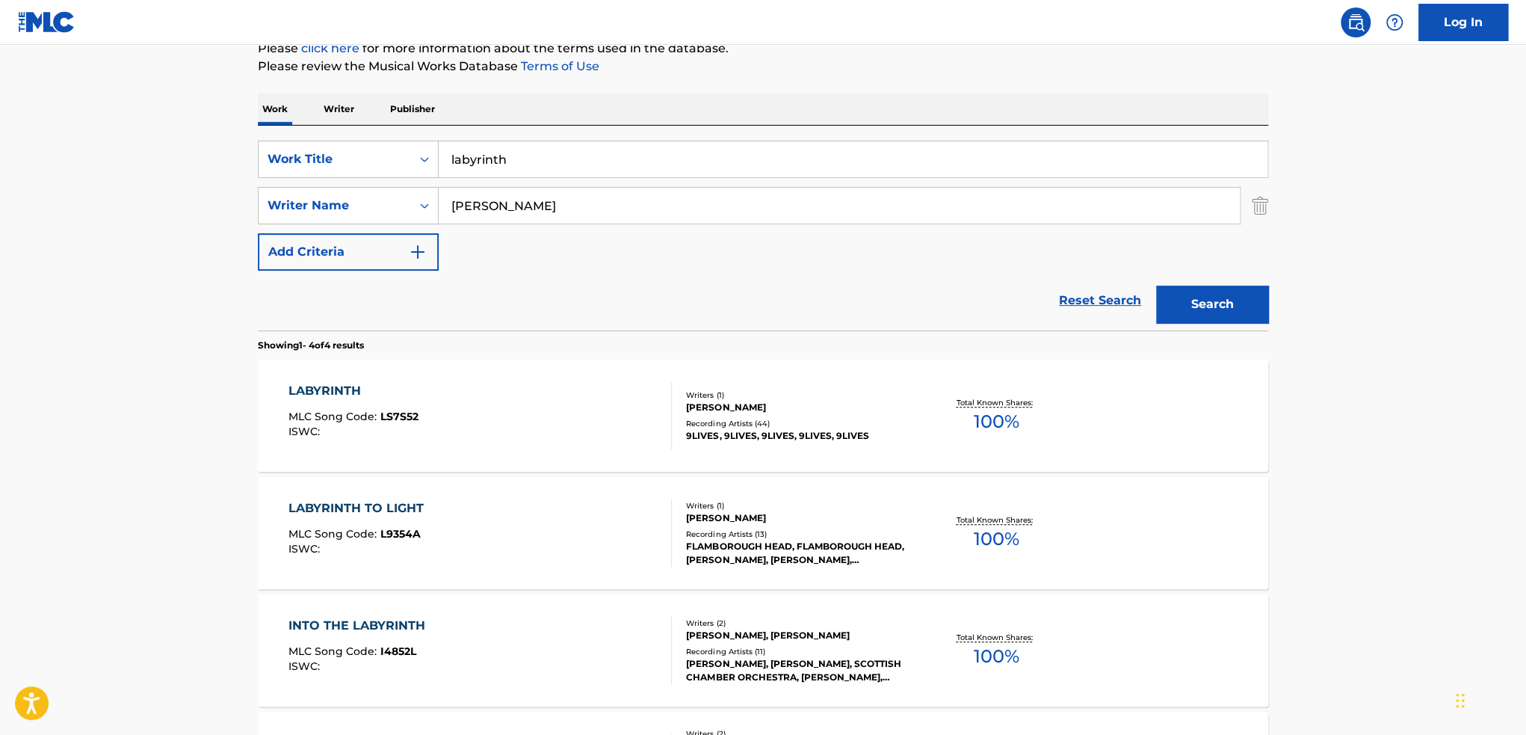
scroll to position [224, 0]
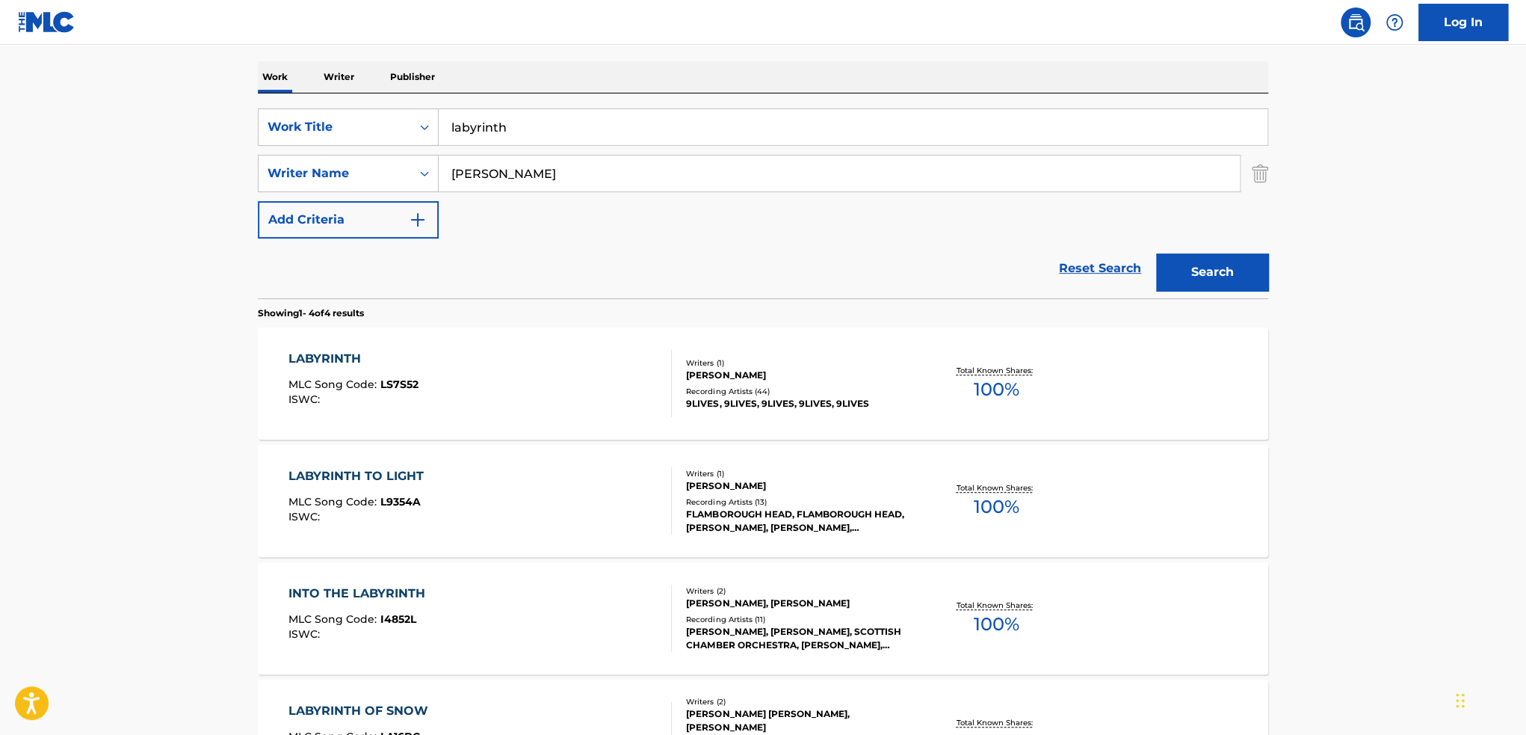
click at [534, 403] on div "LABYRINTH MLC Song Code : LS7S52 ISWC :" at bounding box center [481, 383] width 384 height 67
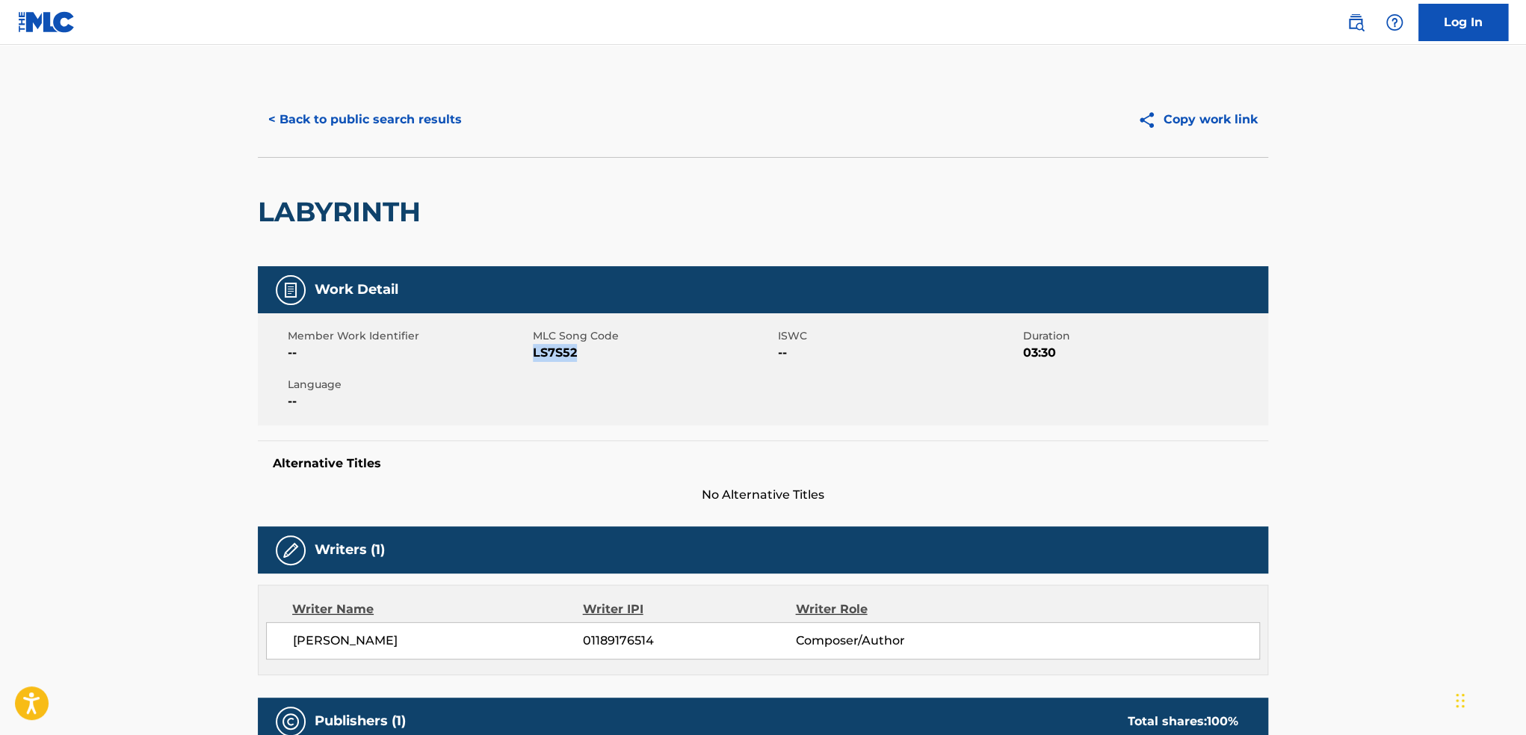
drag, startPoint x: 535, startPoint y: 354, endPoint x: 590, endPoint y: 354, distance: 54.6
click at [590, 354] on span "LS7S52" at bounding box center [653, 353] width 241 height 18
copy span "LS7S52"
click at [344, 105] on button "< Back to public search results" at bounding box center [365, 119] width 215 height 37
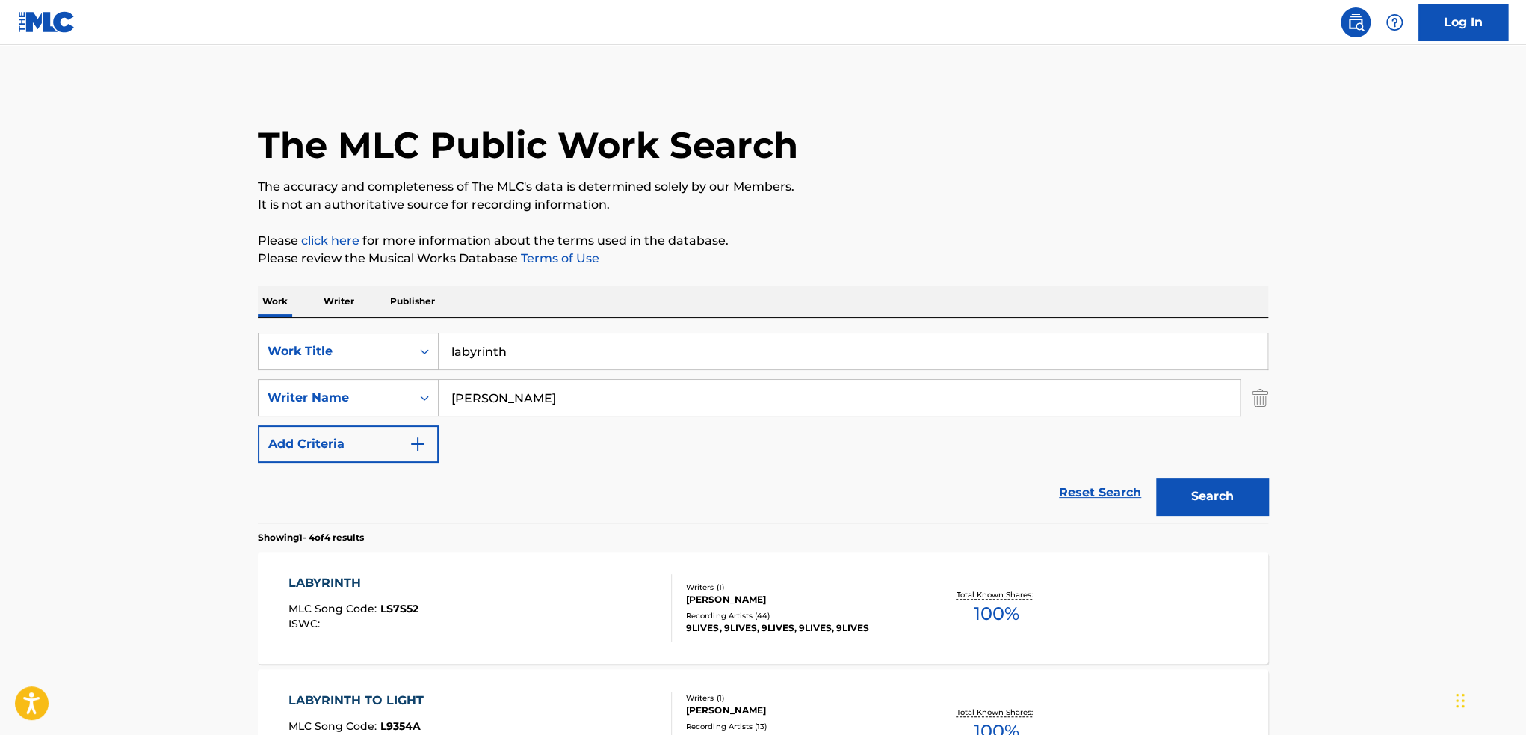
scroll to position [224, 0]
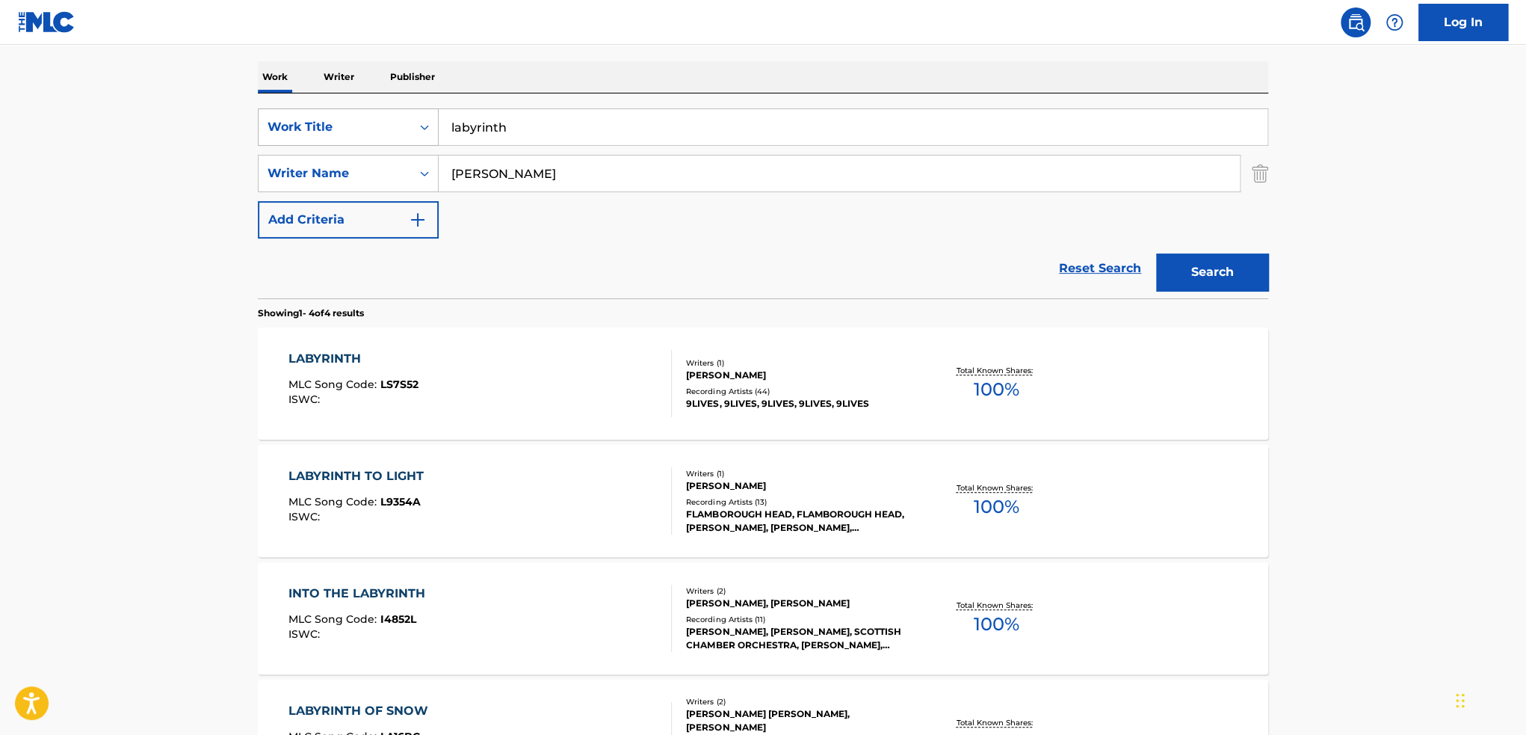
drag, startPoint x: 563, startPoint y: 126, endPoint x: 425, endPoint y: 116, distance: 138.7
click at [425, 116] on div "SearchWithCriteria1ed5d4f4-3fd8-4b1e-b403-1f6d8e0cbfb3 Work Title labyrinth" at bounding box center [763, 126] width 1011 height 37
paste input "aztec"
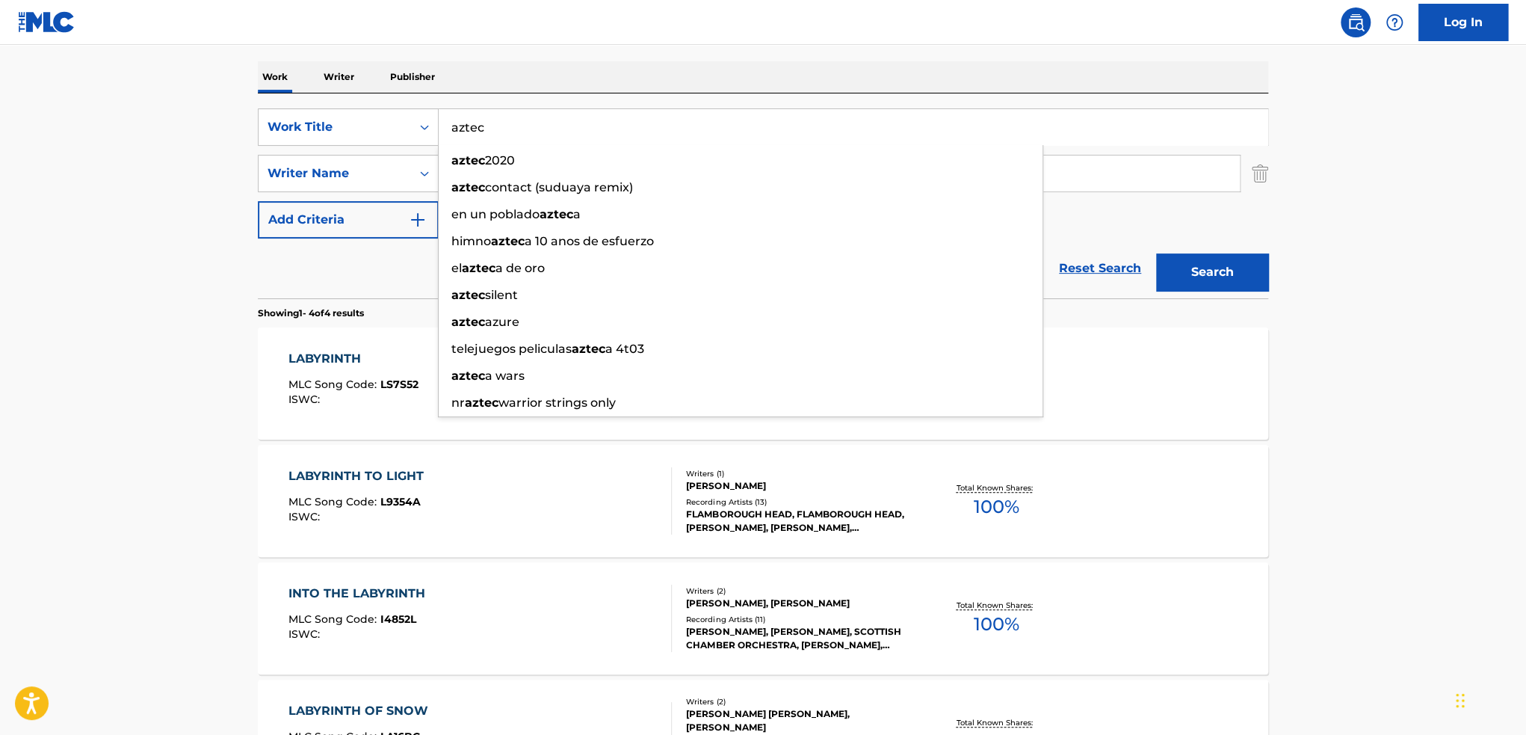
type input "aztec"
click at [1156, 253] on button "Search" at bounding box center [1212, 271] width 112 height 37
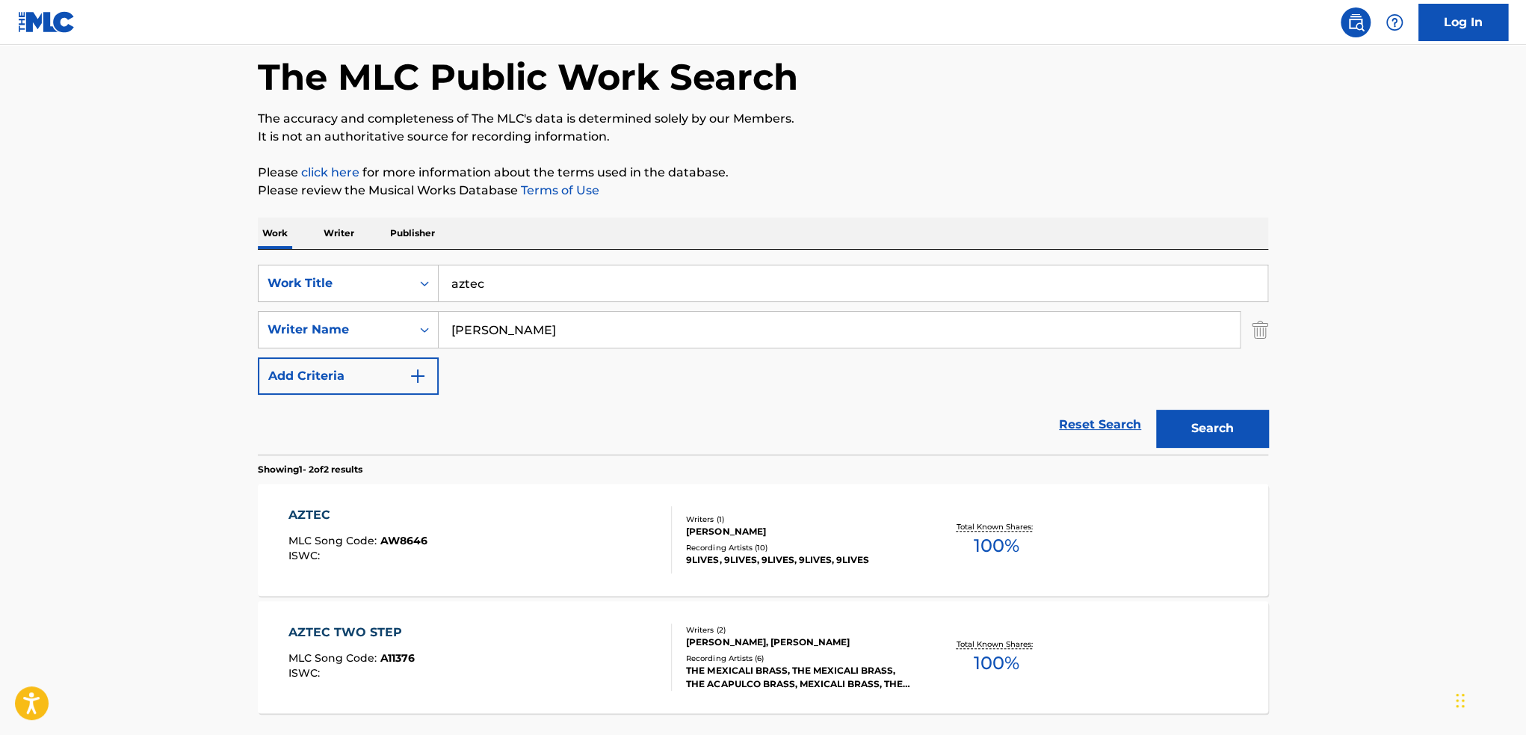
scroll to position [195, 0]
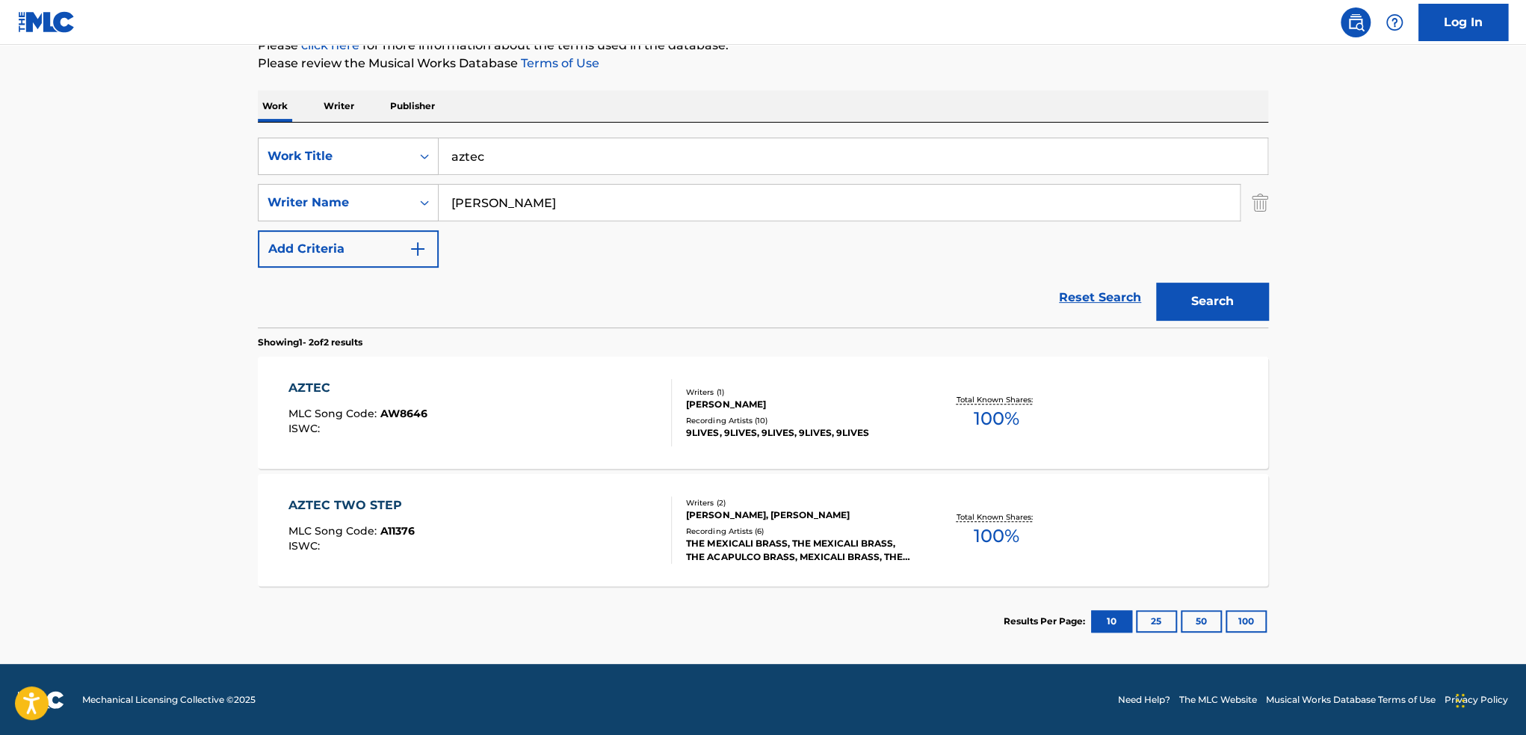
click at [550, 440] on div "AZTEC MLC Song Code : AW8646 ISWC :" at bounding box center [481, 412] width 384 height 67
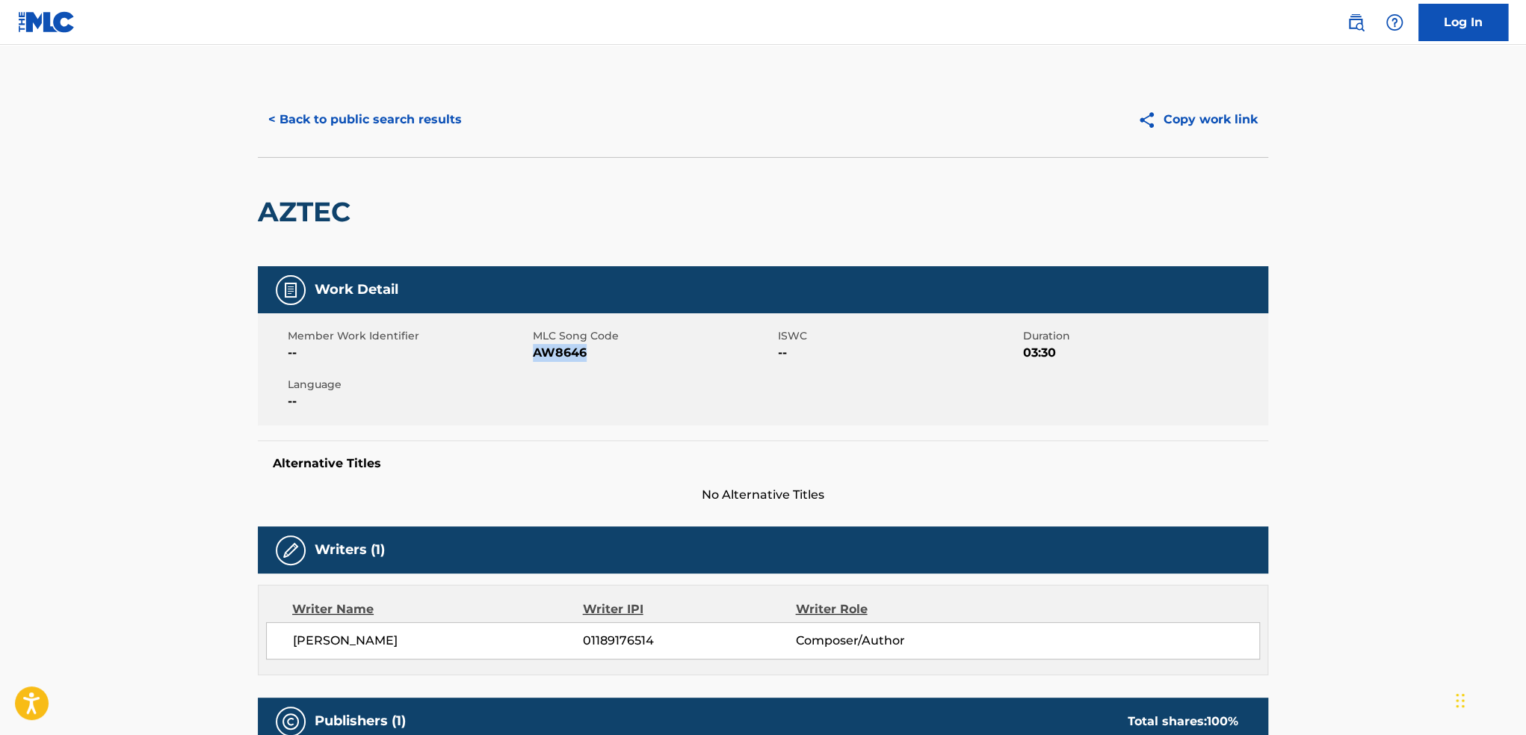
drag, startPoint x: 534, startPoint y: 355, endPoint x: 590, endPoint y: 355, distance: 56.8
click at [590, 355] on span "AW8646" at bounding box center [653, 353] width 241 height 18
click at [321, 123] on button "< Back to public search results" at bounding box center [365, 119] width 215 height 37
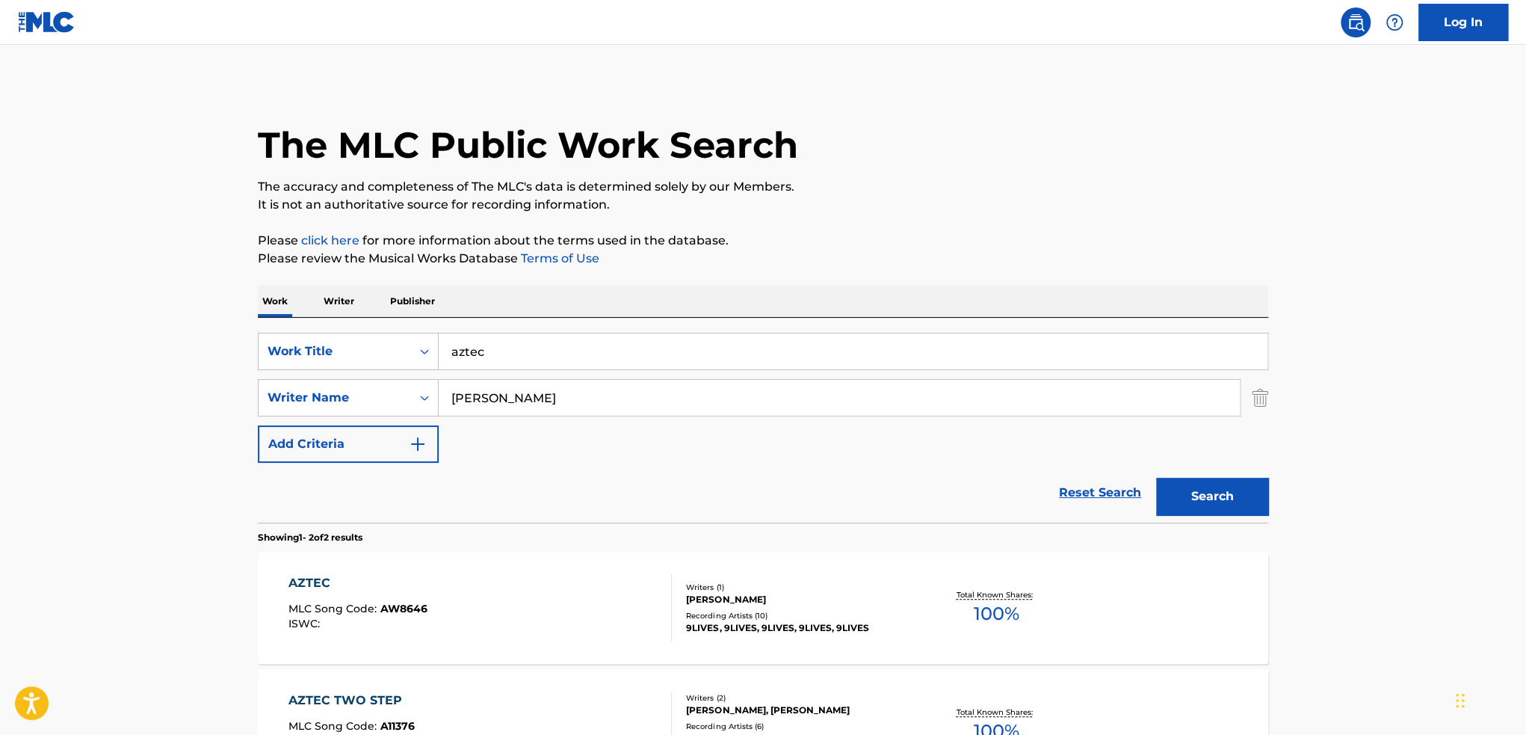
scroll to position [110, 0]
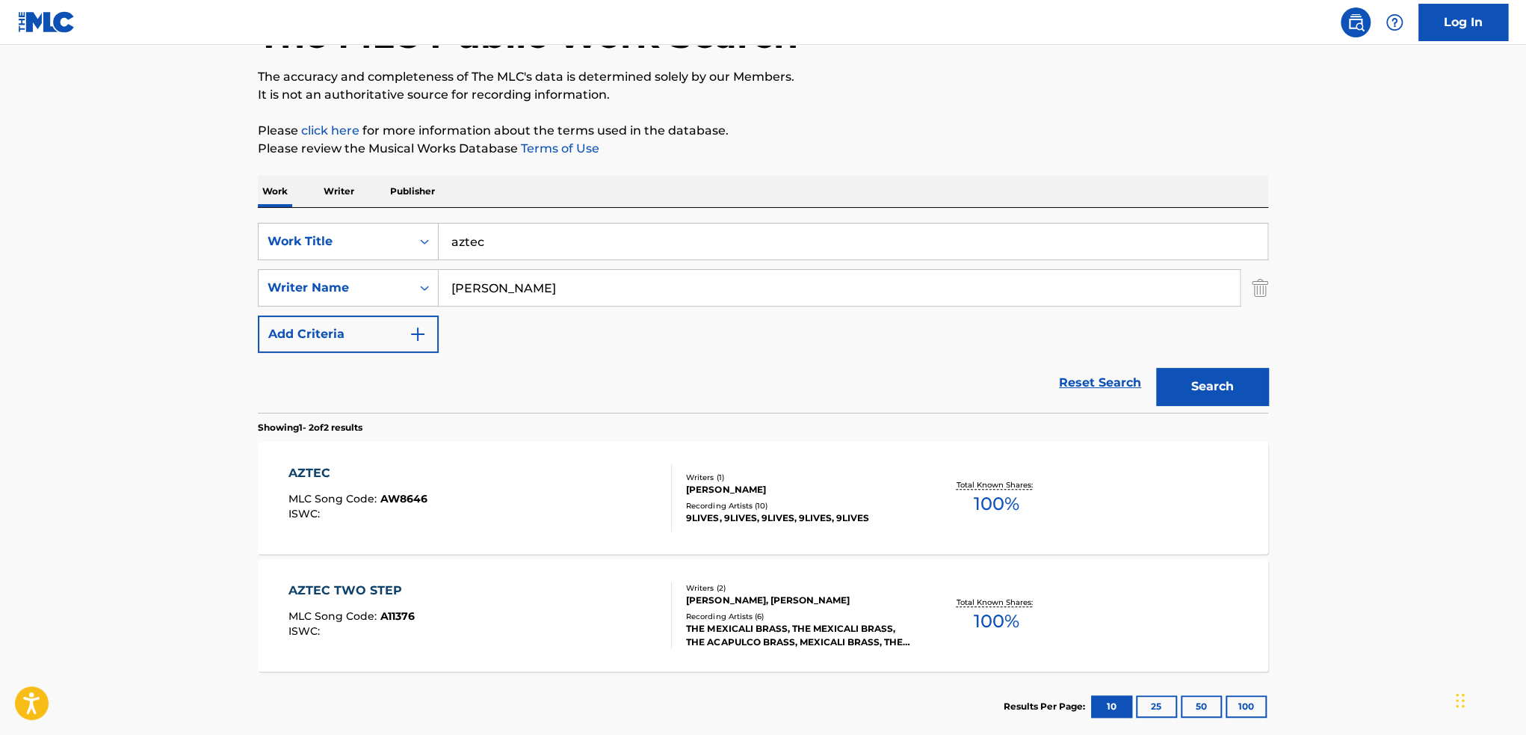
click at [1082, 378] on link "Reset Search" at bounding box center [1100, 382] width 97 height 33
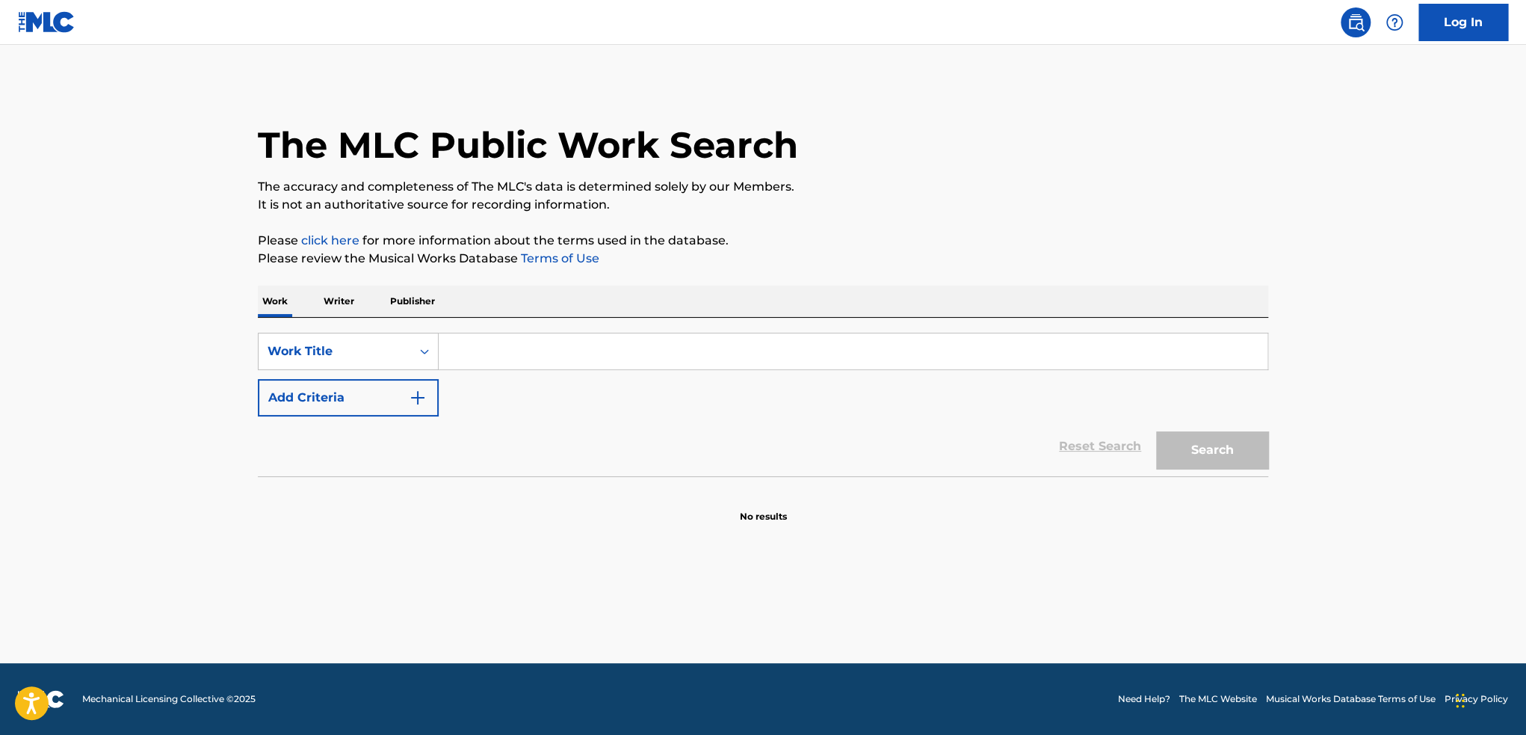
scroll to position [0, 0]
click at [655, 362] on input "Search Form" at bounding box center [853, 351] width 829 height 36
paste input "yuno"
type input "yuno"
click at [1156, 431] on button "Search" at bounding box center [1212, 449] width 112 height 37
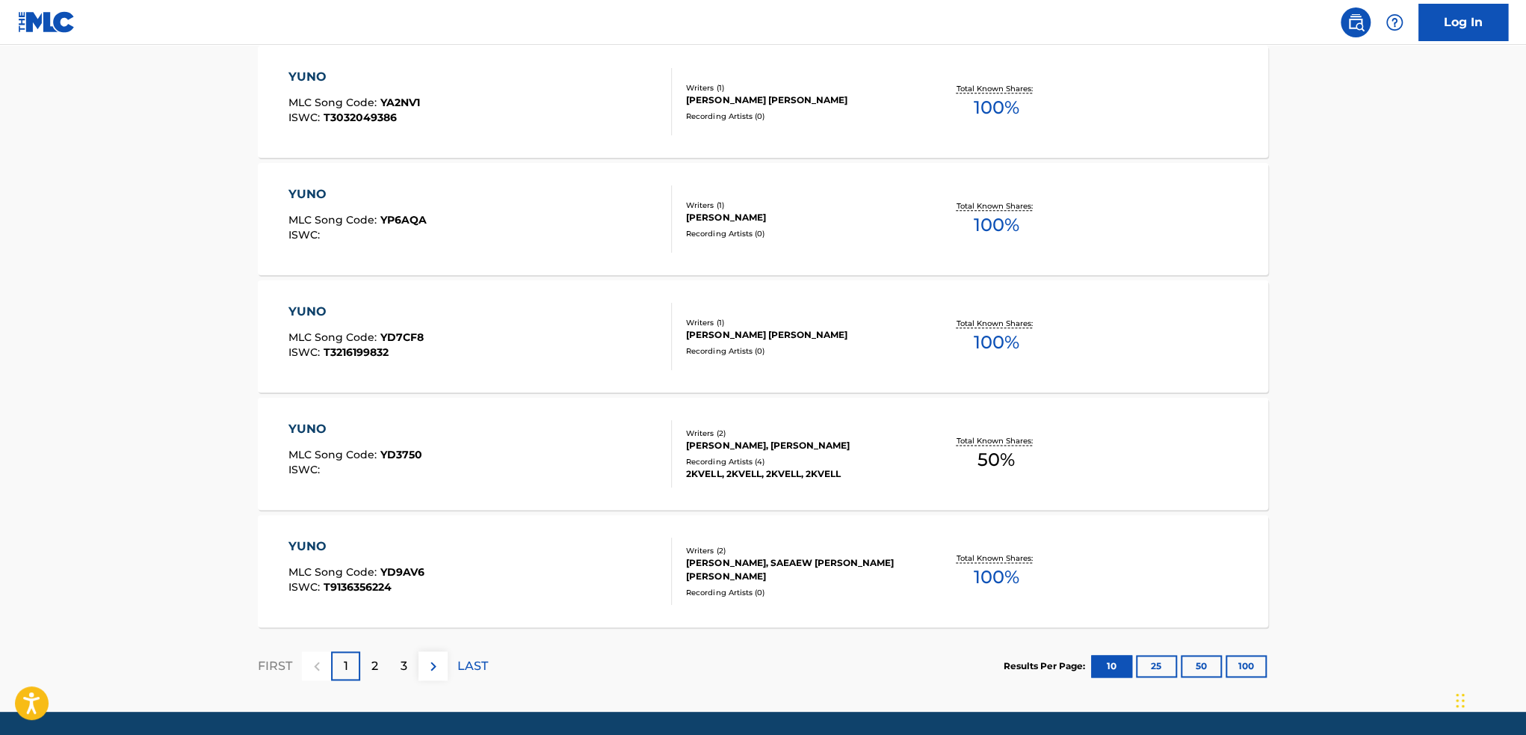
scroll to position [1094, 0]
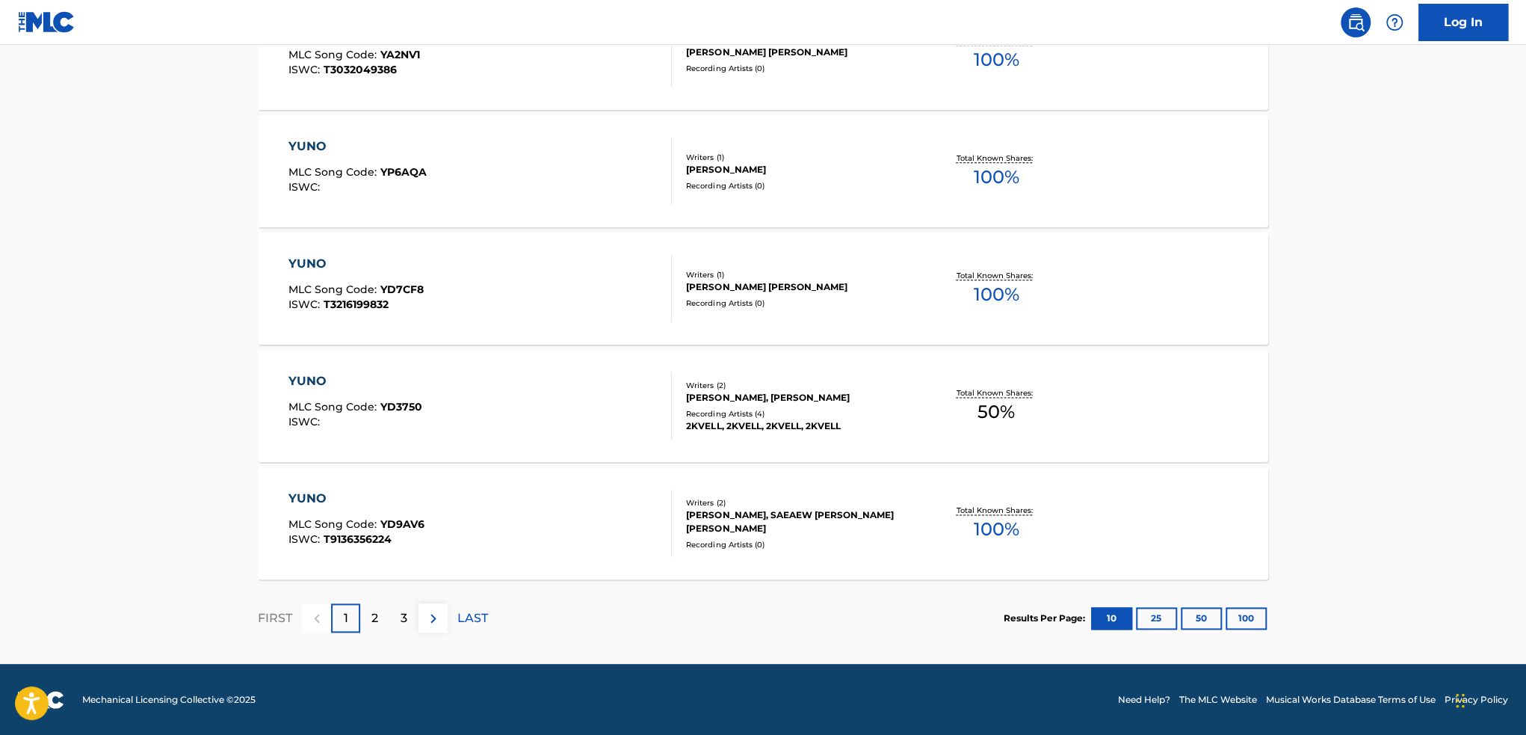
click at [426, 613] on img at bounding box center [434, 618] width 18 height 18
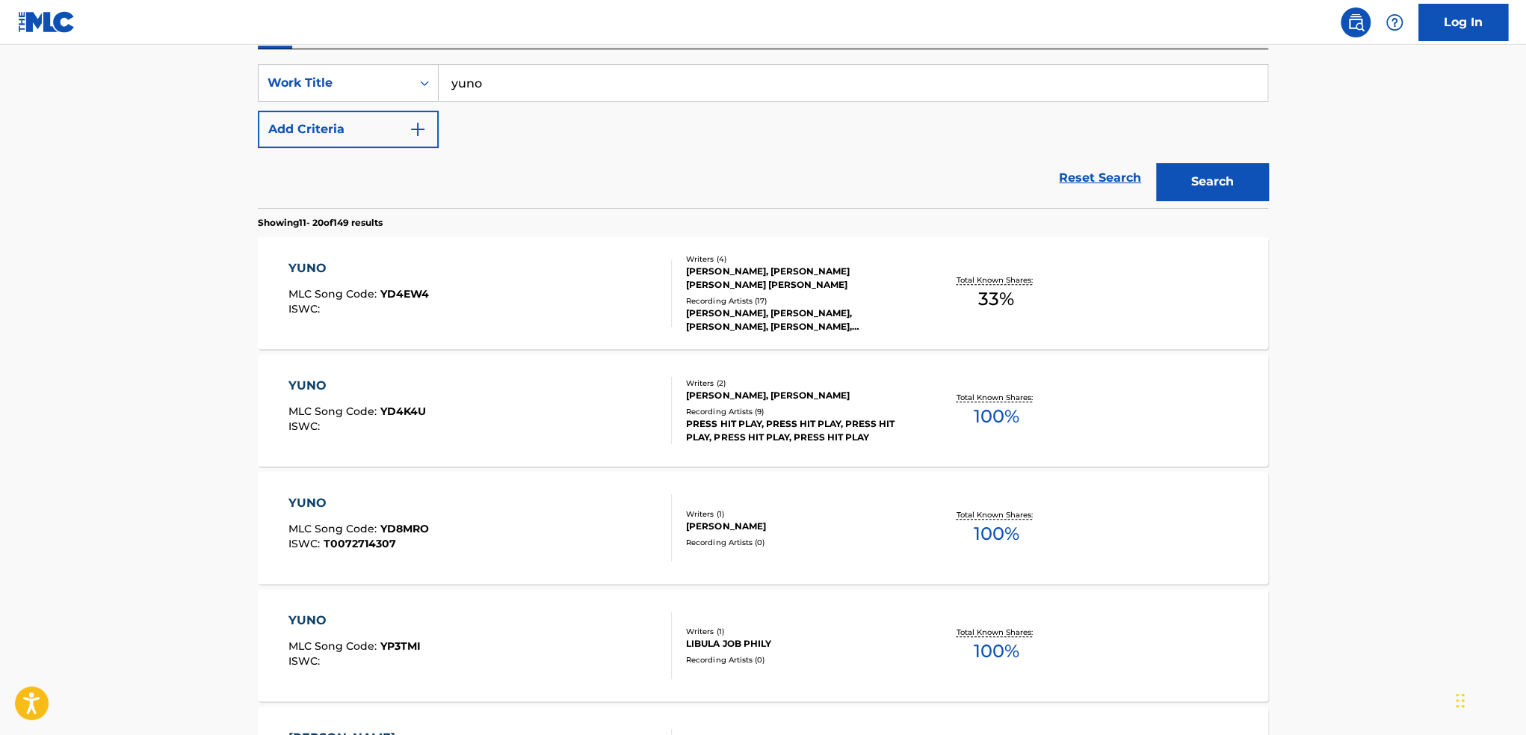
scroll to position [299, 0]
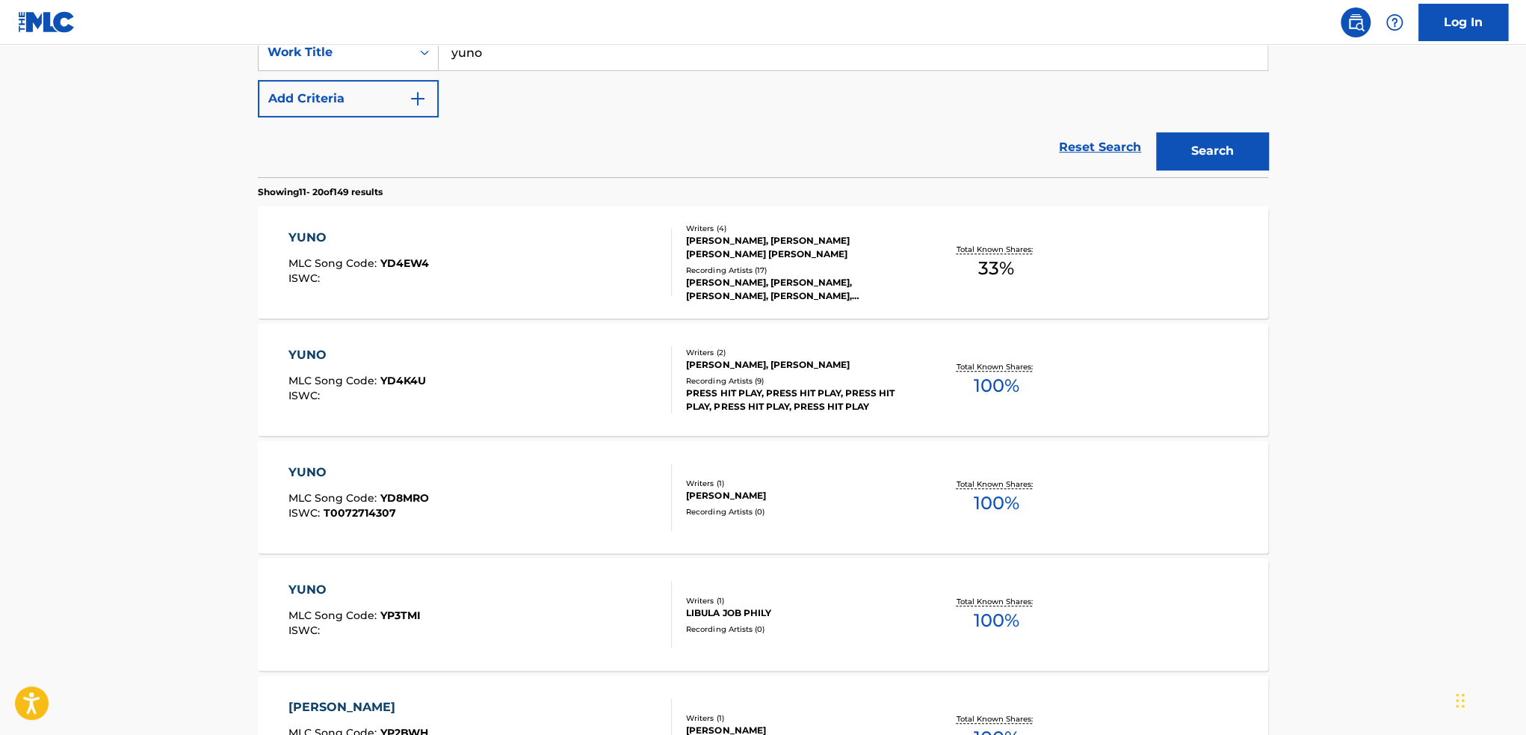
click at [458, 597] on div "YUNO MLC Song Code : YP3TMI ISWC :" at bounding box center [481, 614] width 384 height 67
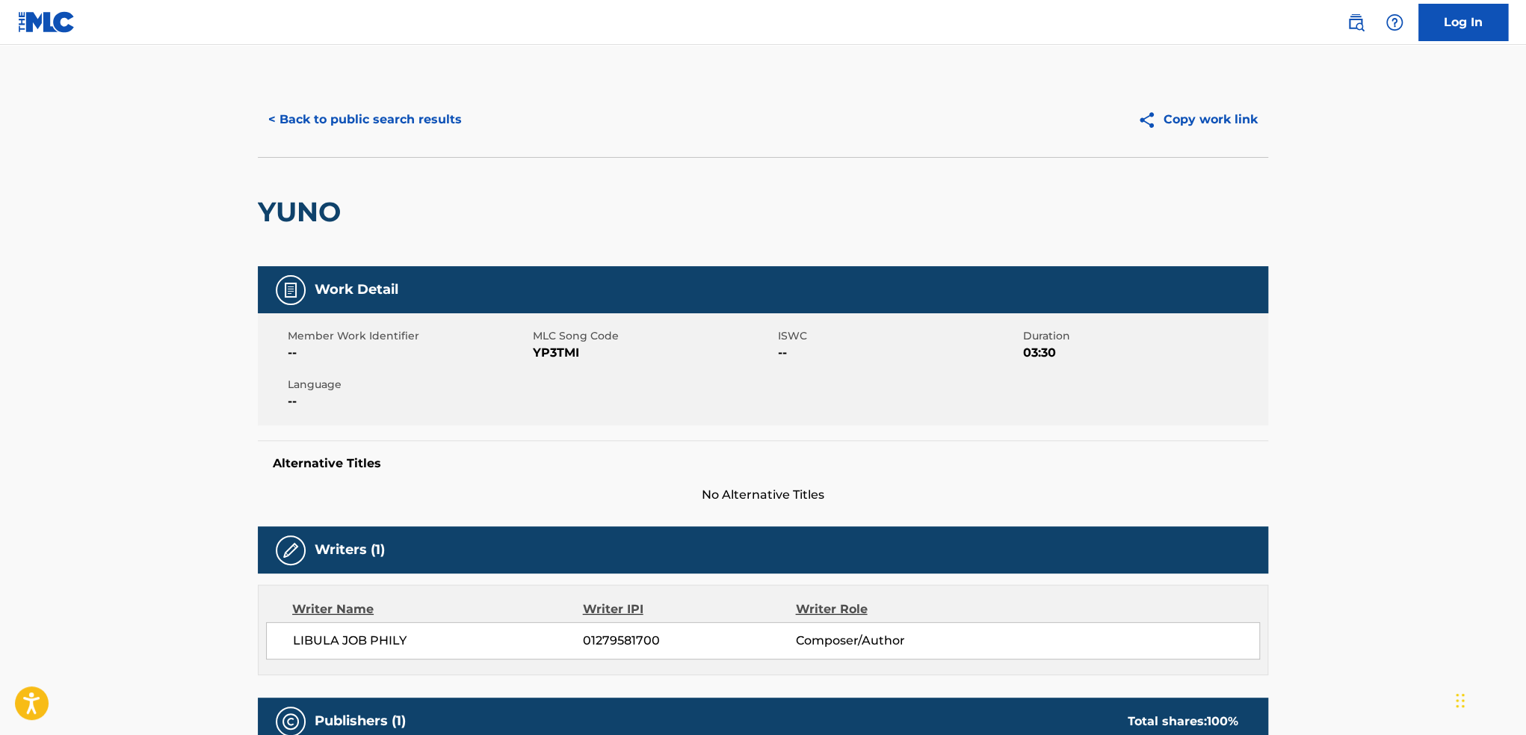
click at [336, 121] on button "< Back to public search results" at bounding box center [365, 119] width 215 height 37
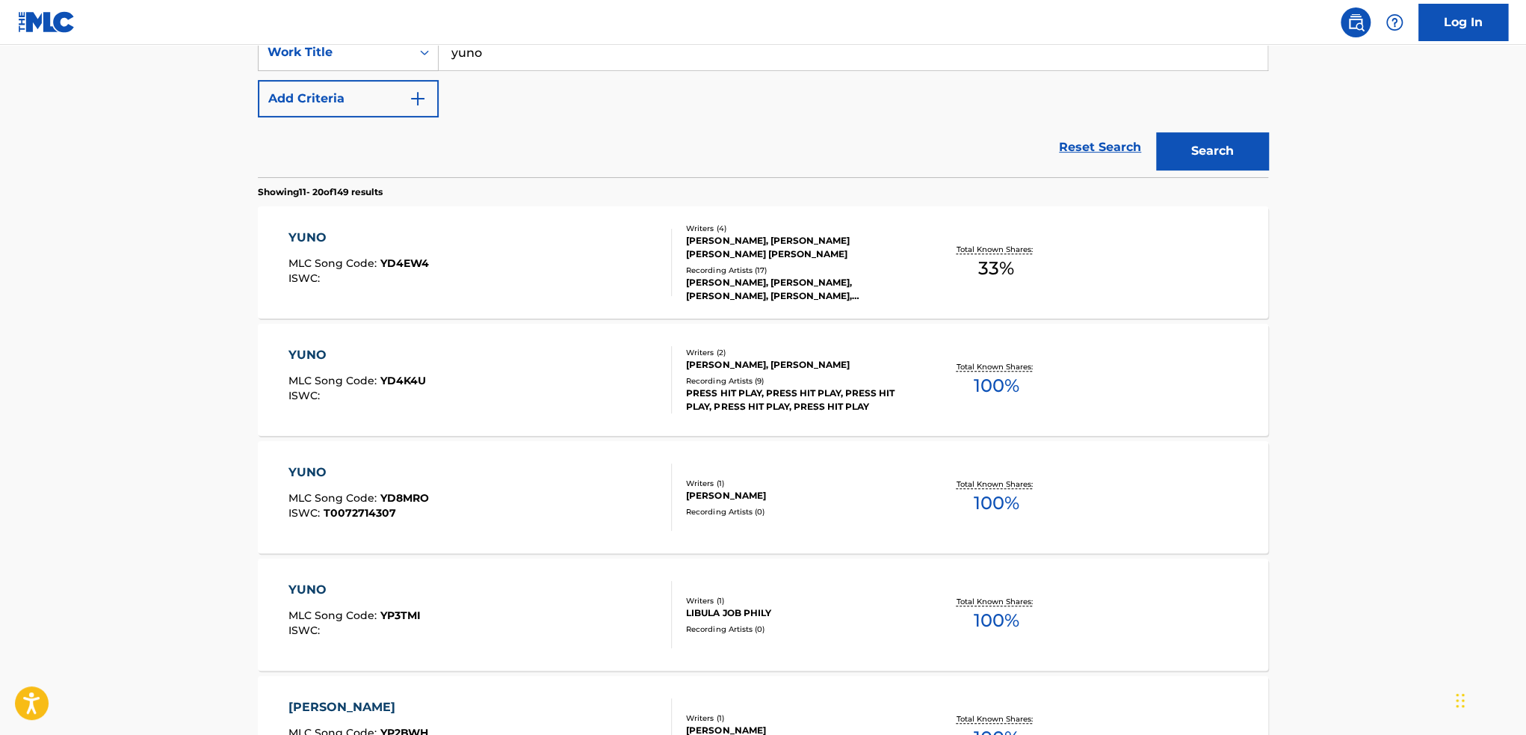
scroll to position [75, 0]
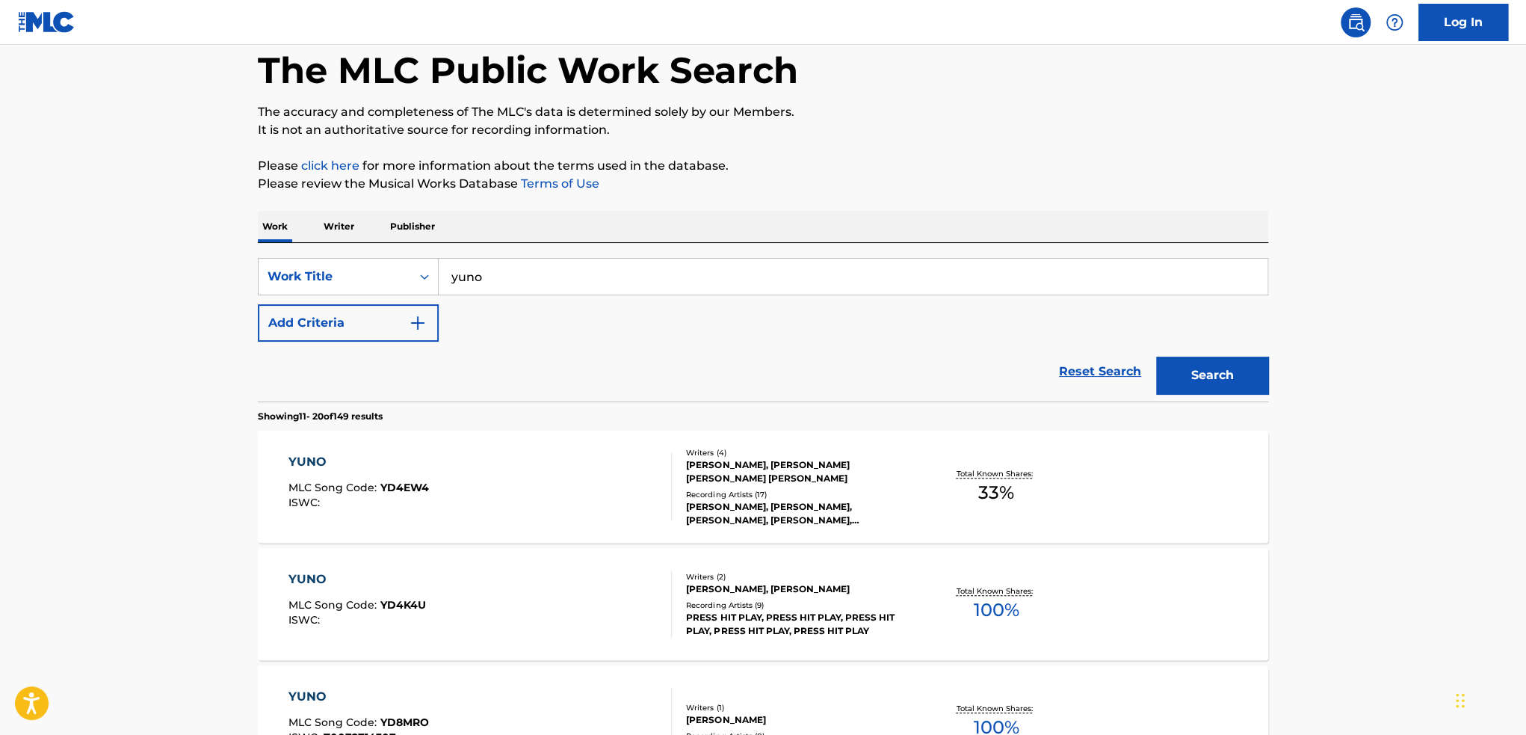
click at [1079, 373] on link "Reset Search" at bounding box center [1100, 371] width 97 height 33
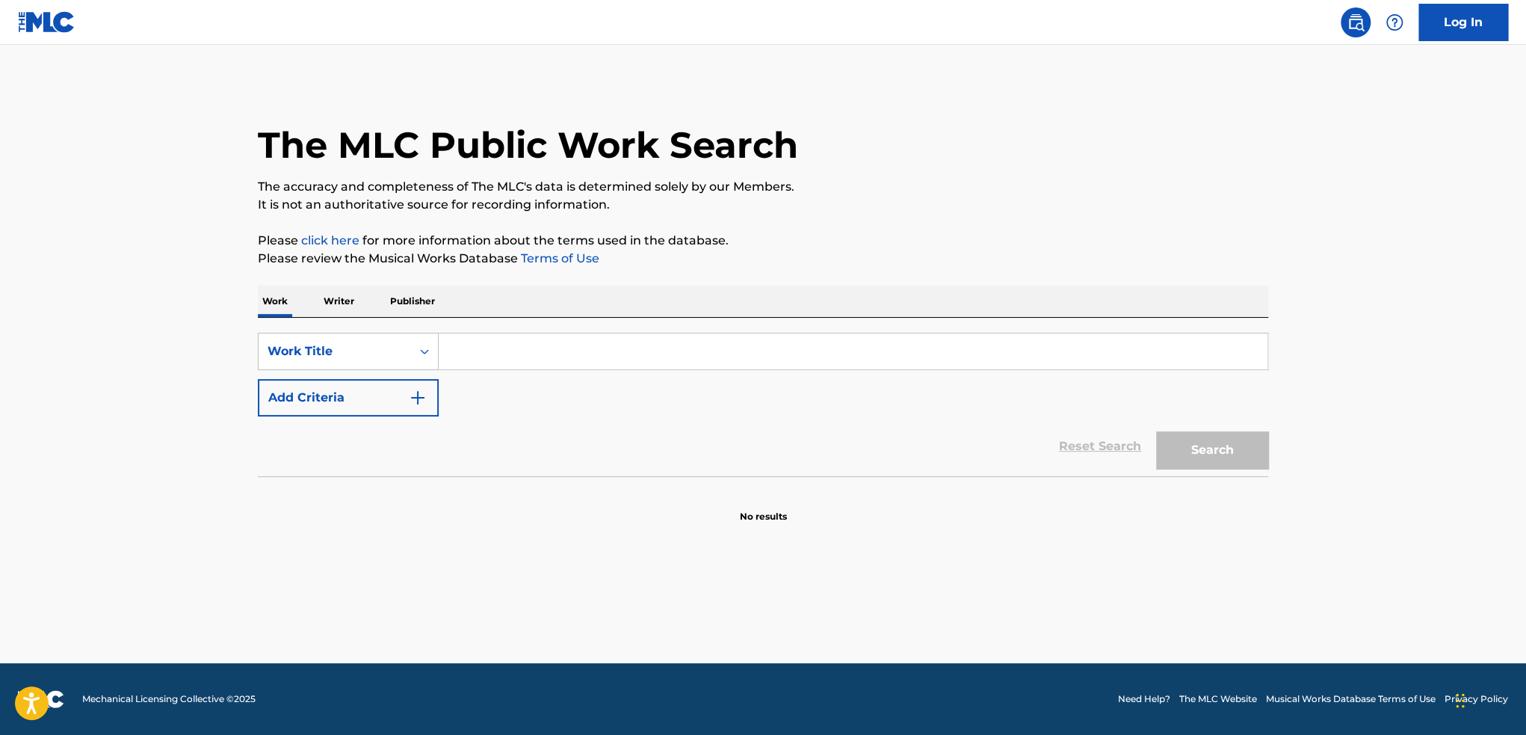
scroll to position [0, 0]
paste input "Watashi"
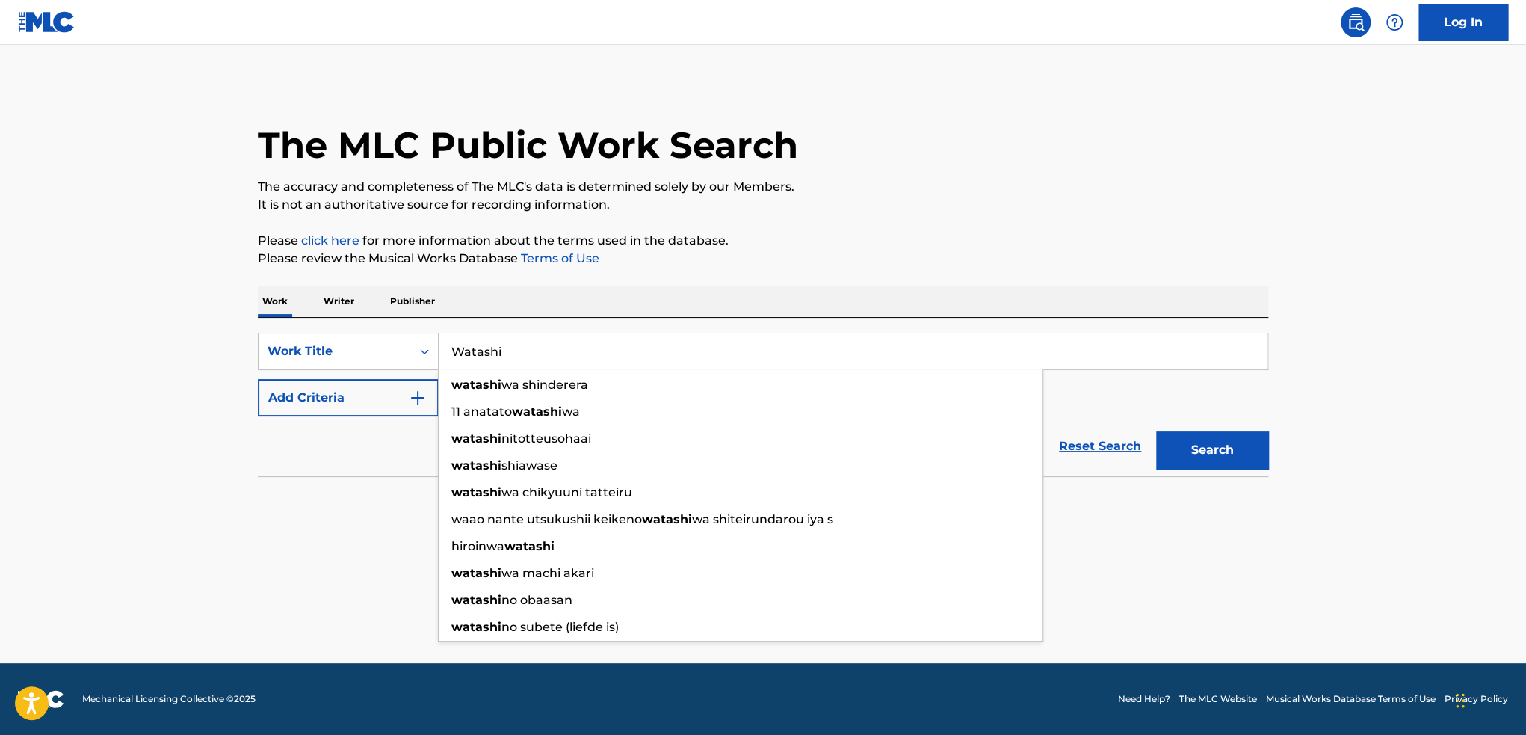
type input "Watashi"
click at [1202, 445] on button "Search" at bounding box center [1212, 449] width 112 height 37
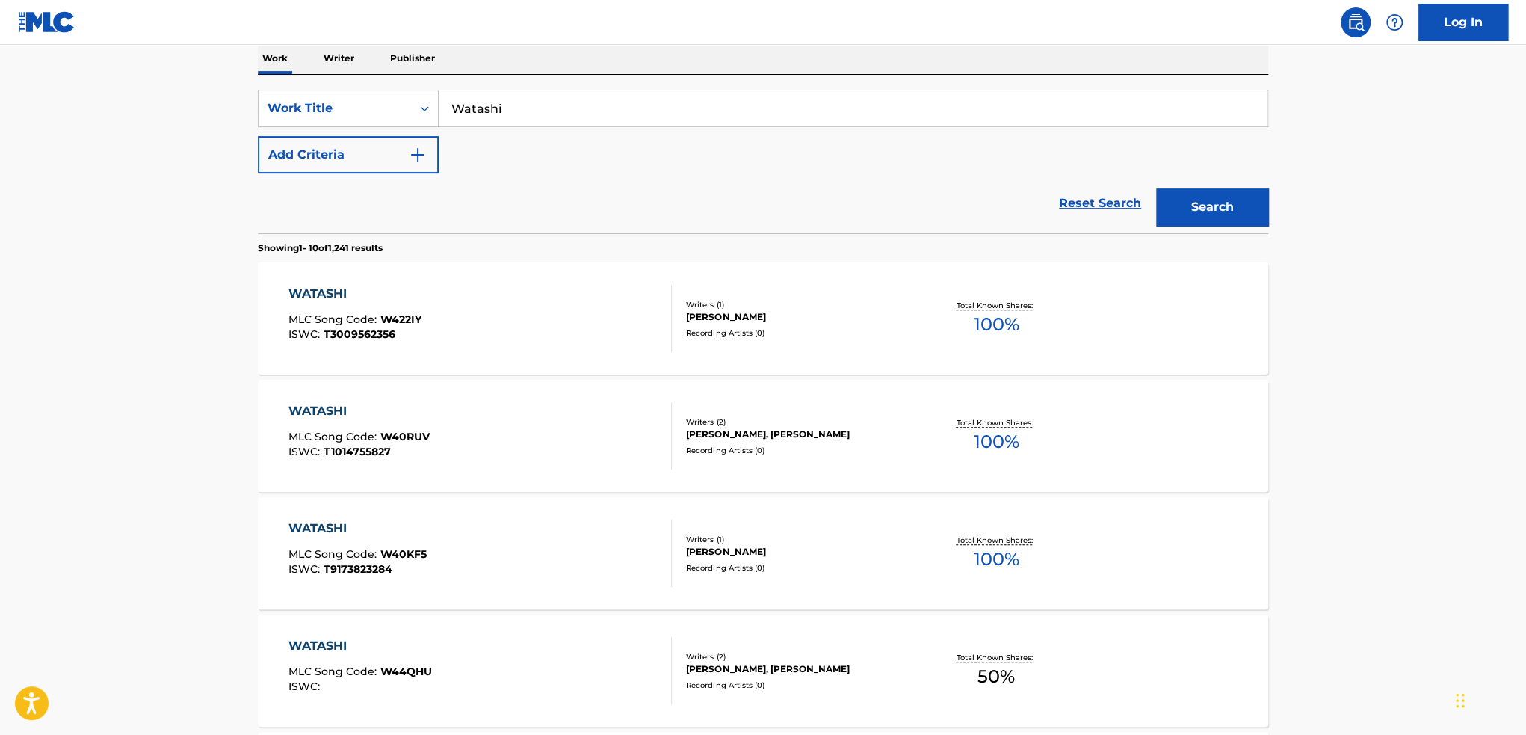
scroll to position [224, 0]
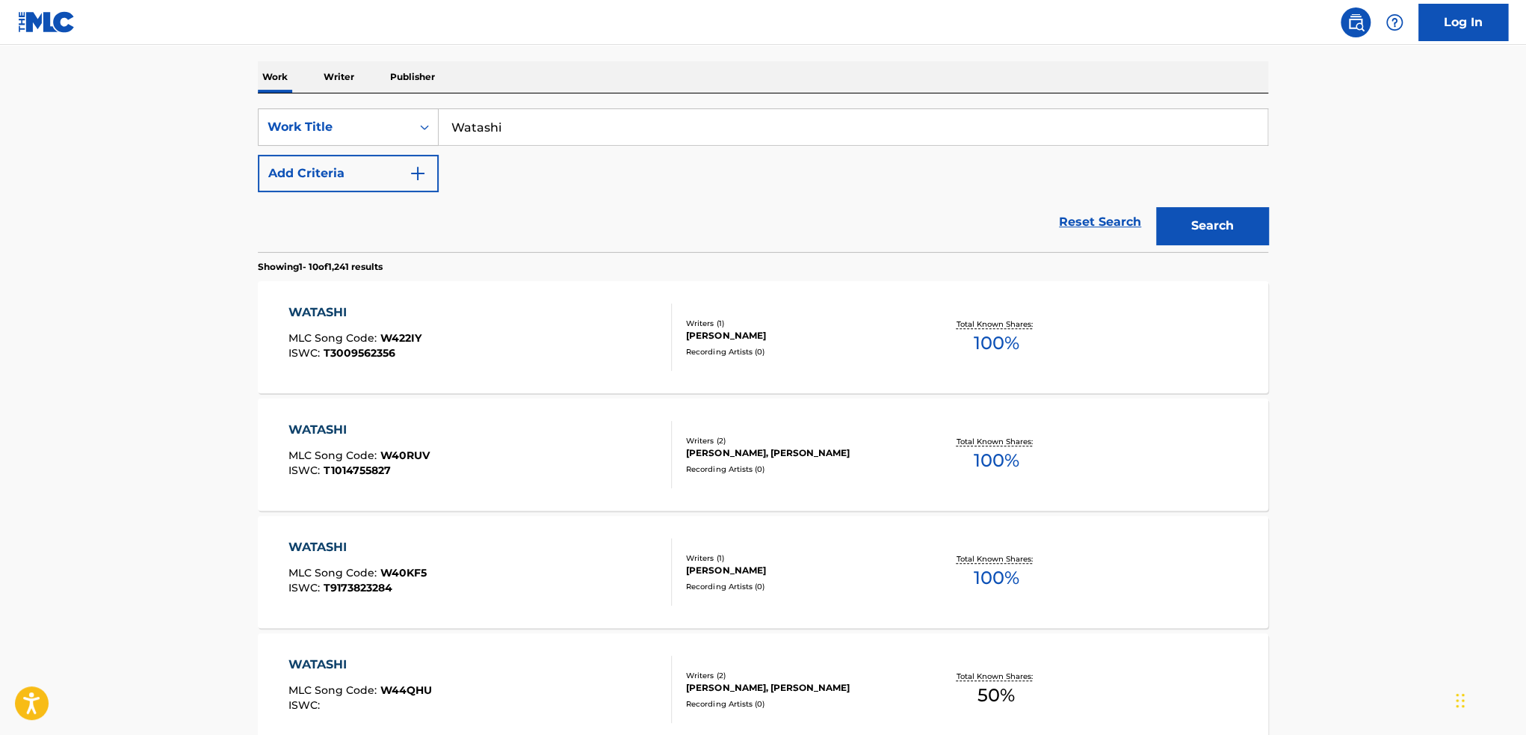
click at [343, 182] on button "Add Criteria" at bounding box center [348, 173] width 181 height 37
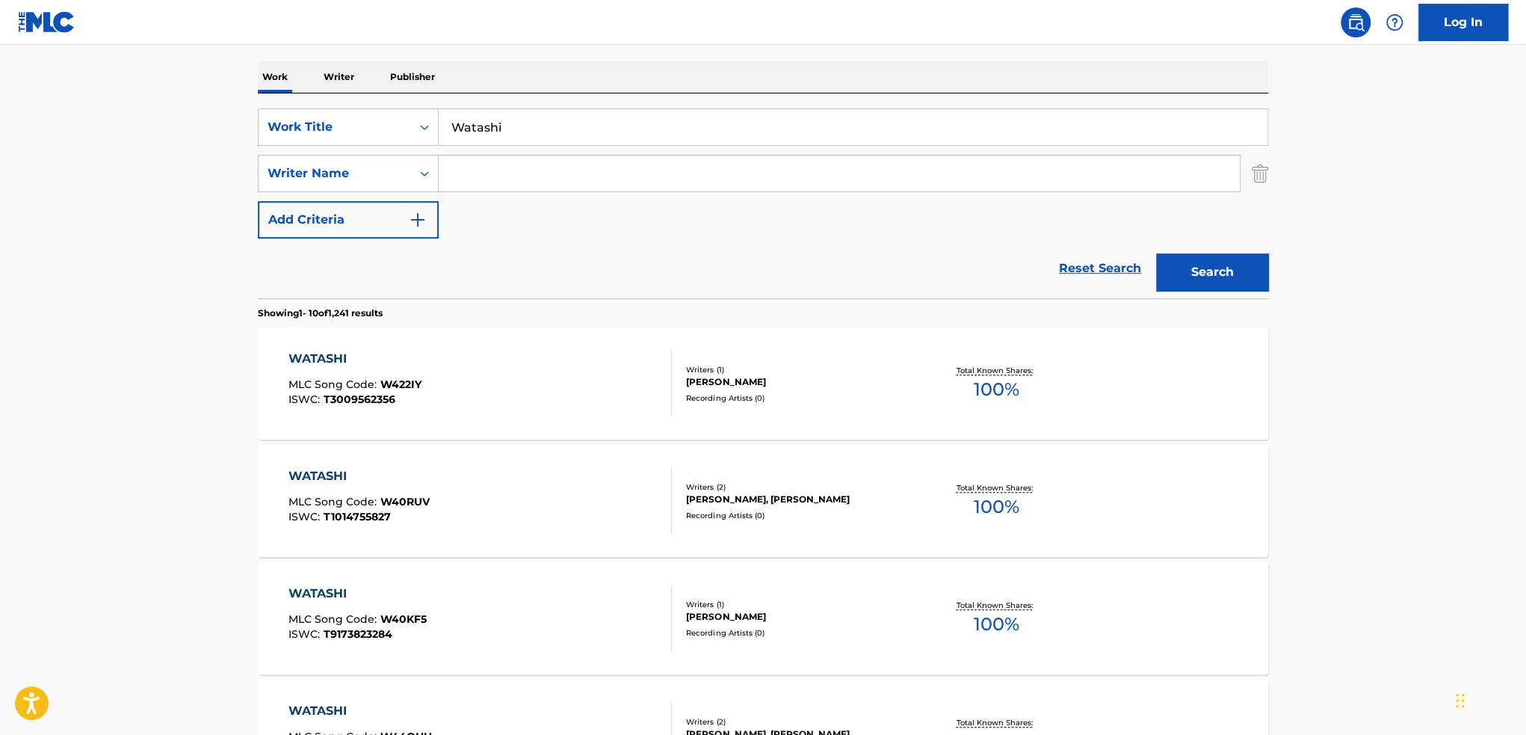
click at [487, 179] on input "Search Form" at bounding box center [839, 173] width 801 height 36
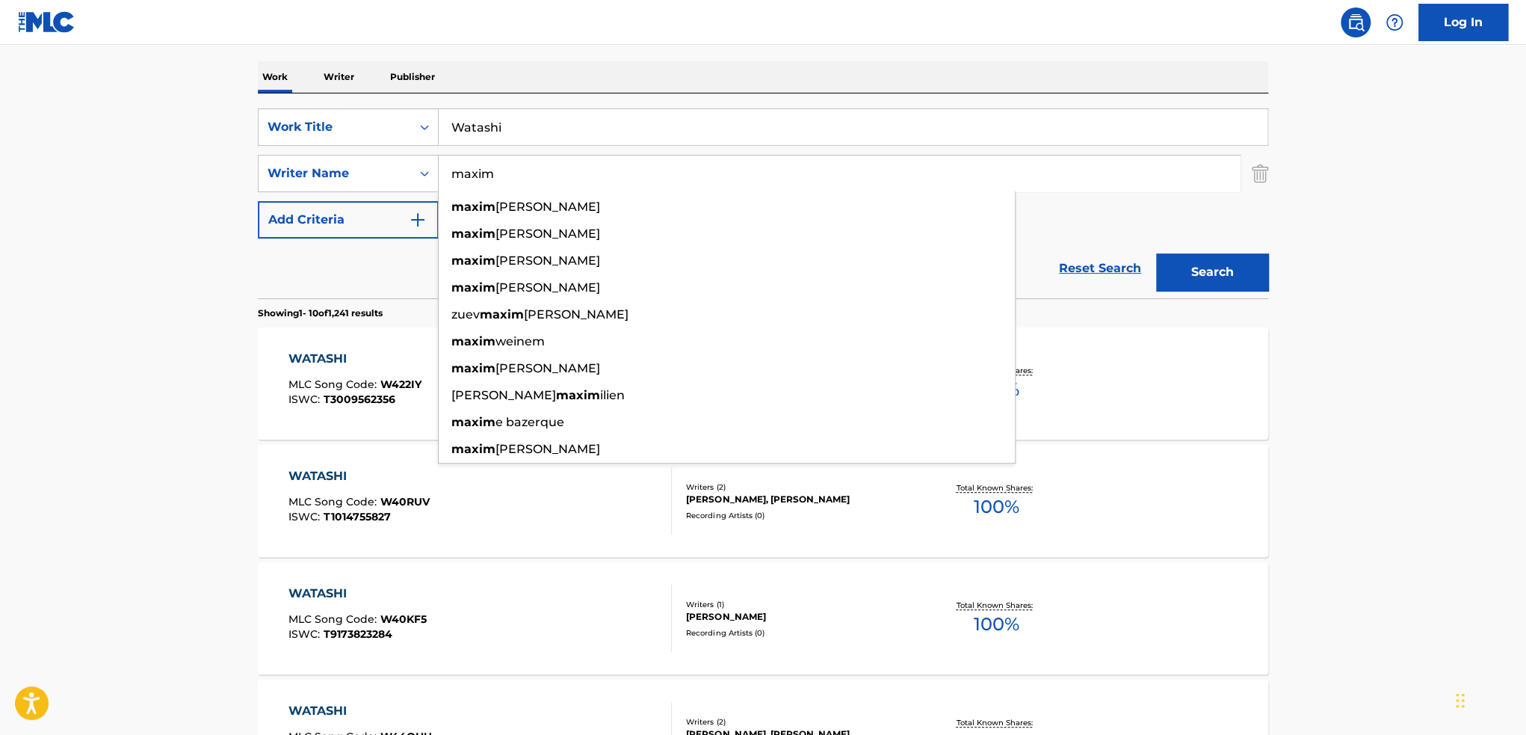
type input "maxim"
click at [1156, 253] on button "Search" at bounding box center [1212, 271] width 112 height 37
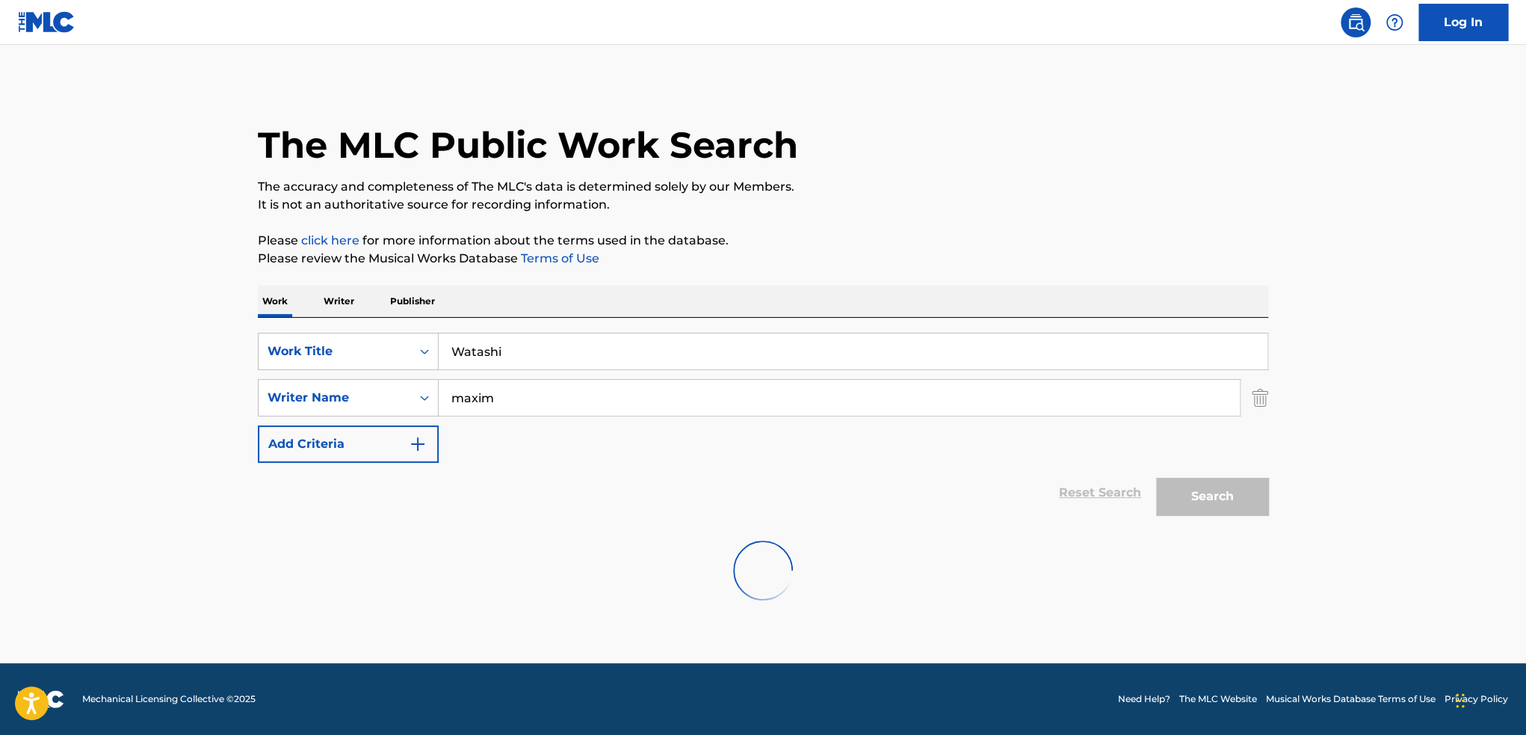
scroll to position [0, 0]
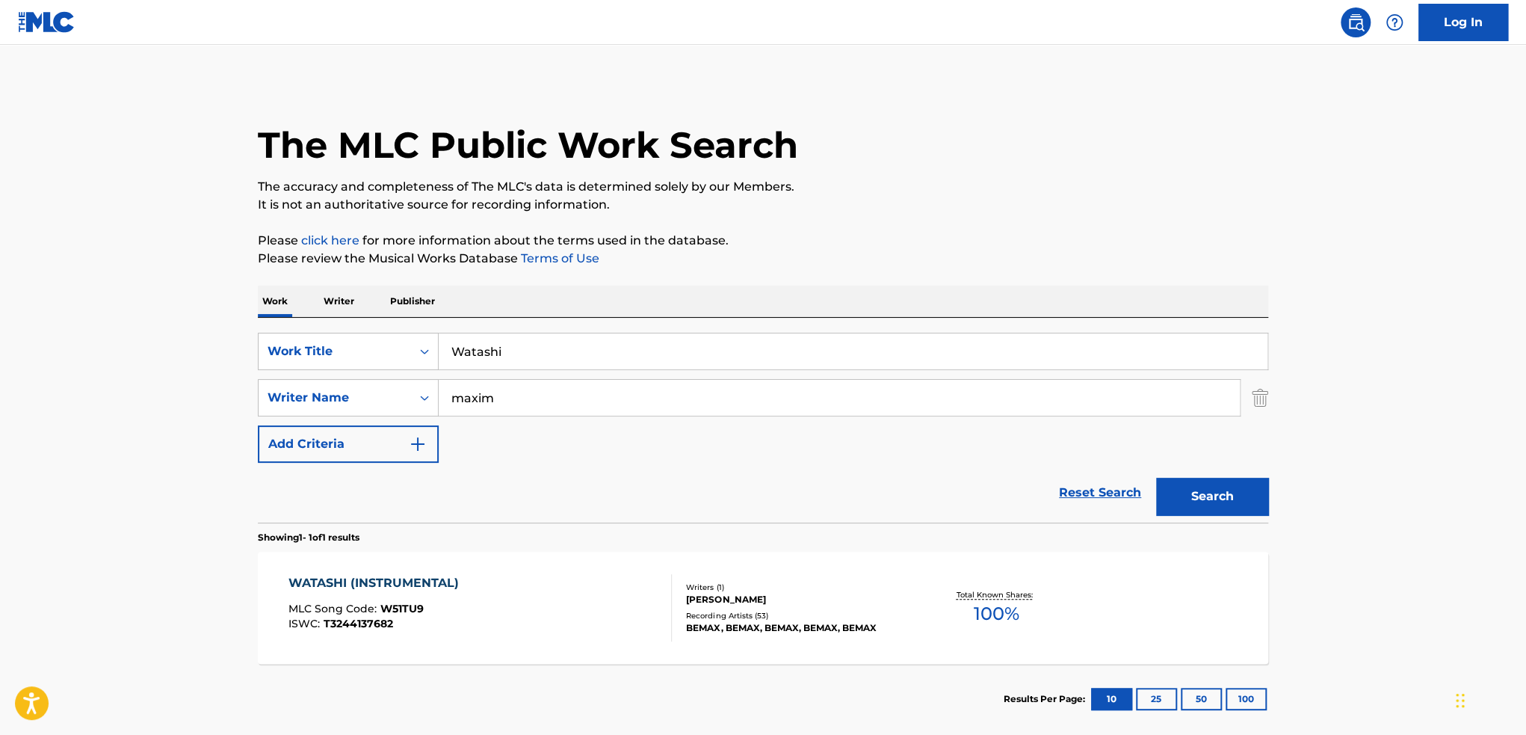
click at [493, 576] on div "WATASHI (INSTRUMENTAL) MLC Song Code : W51TU9 ISWC : T3244137682" at bounding box center [481, 607] width 384 height 67
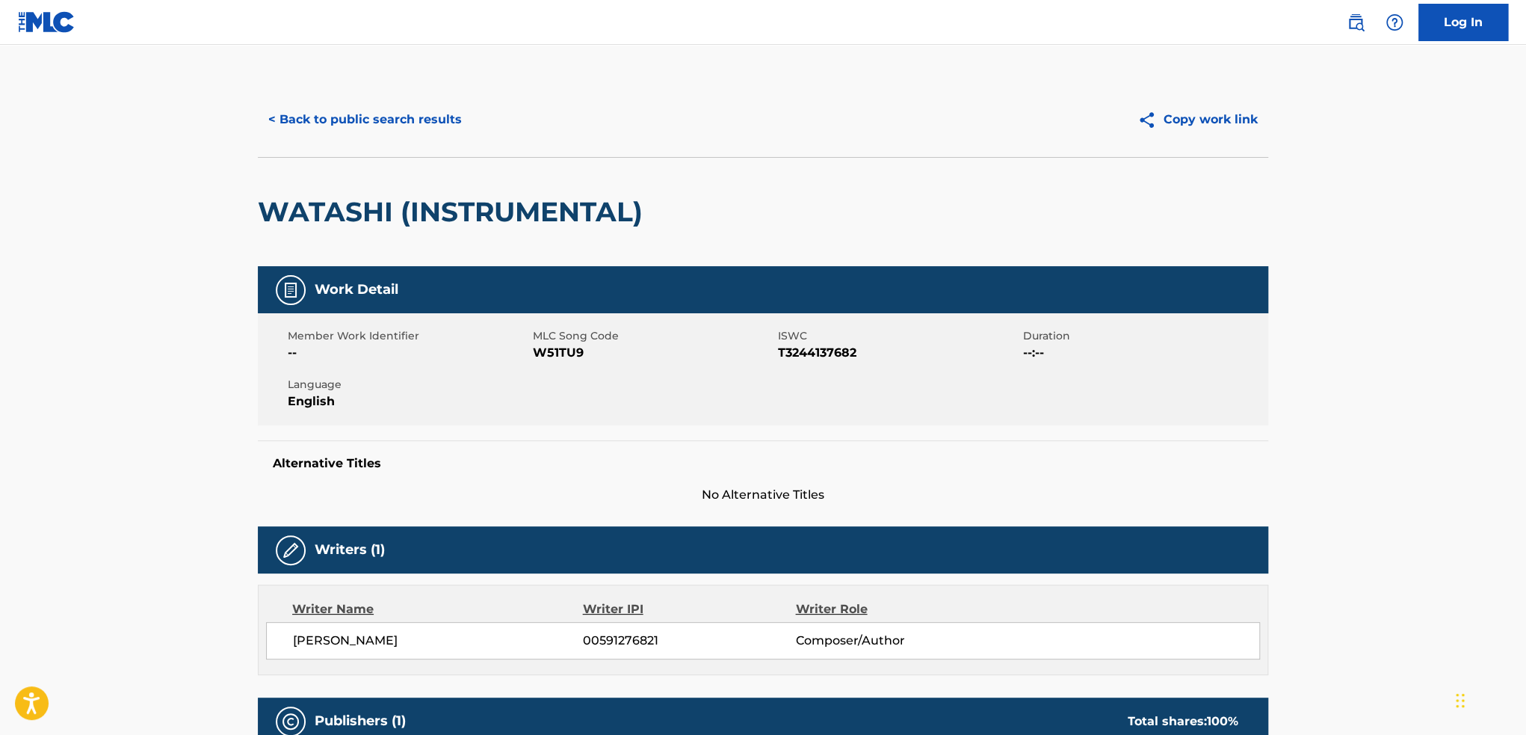
click at [299, 131] on button "< Back to public search results" at bounding box center [365, 119] width 215 height 37
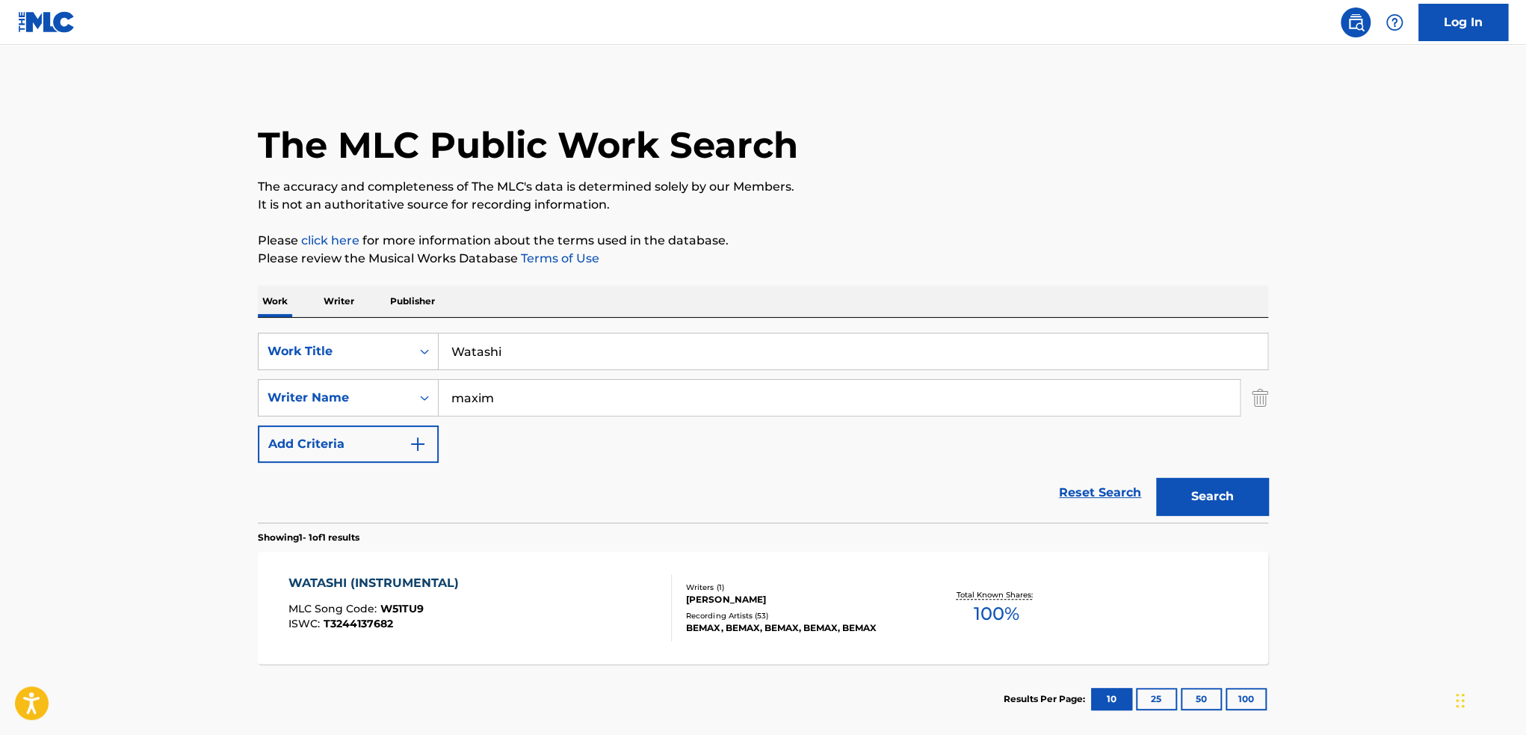
click at [1067, 490] on link "Reset Search" at bounding box center [1100, 492] width 97 height 33
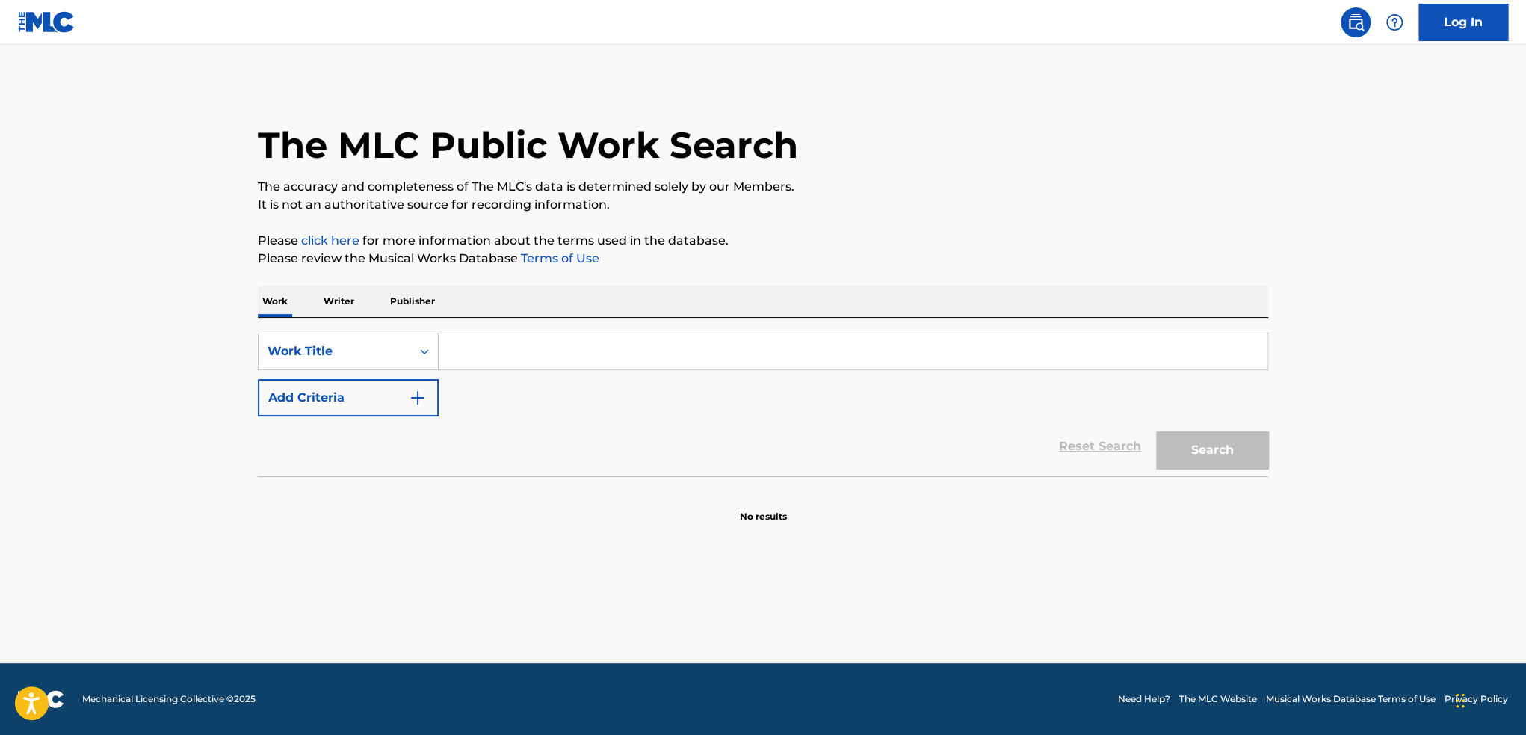
paste input "XTAYALIVE"
type input "XTAYALIVE"
click at [1250, 460] on button "Search" at bounding box center [1212, 449] width 112 height 37
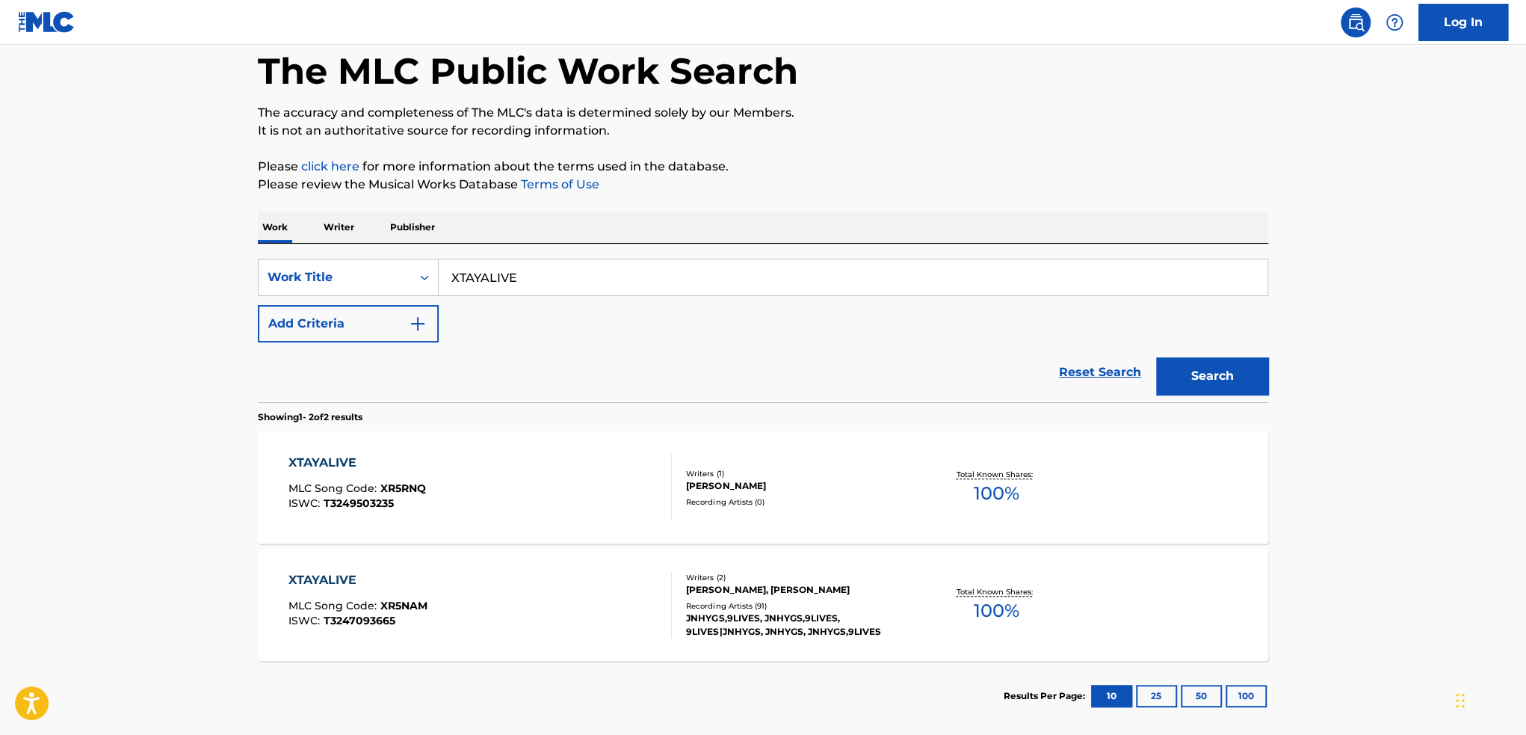
scroll to position [75, 0]
click at [521, 581] on div "XTAYALIVE MLC Song Code : XR5NAM ISWC : T3247093665" at bounding box center [481, 603] width 384 height 67
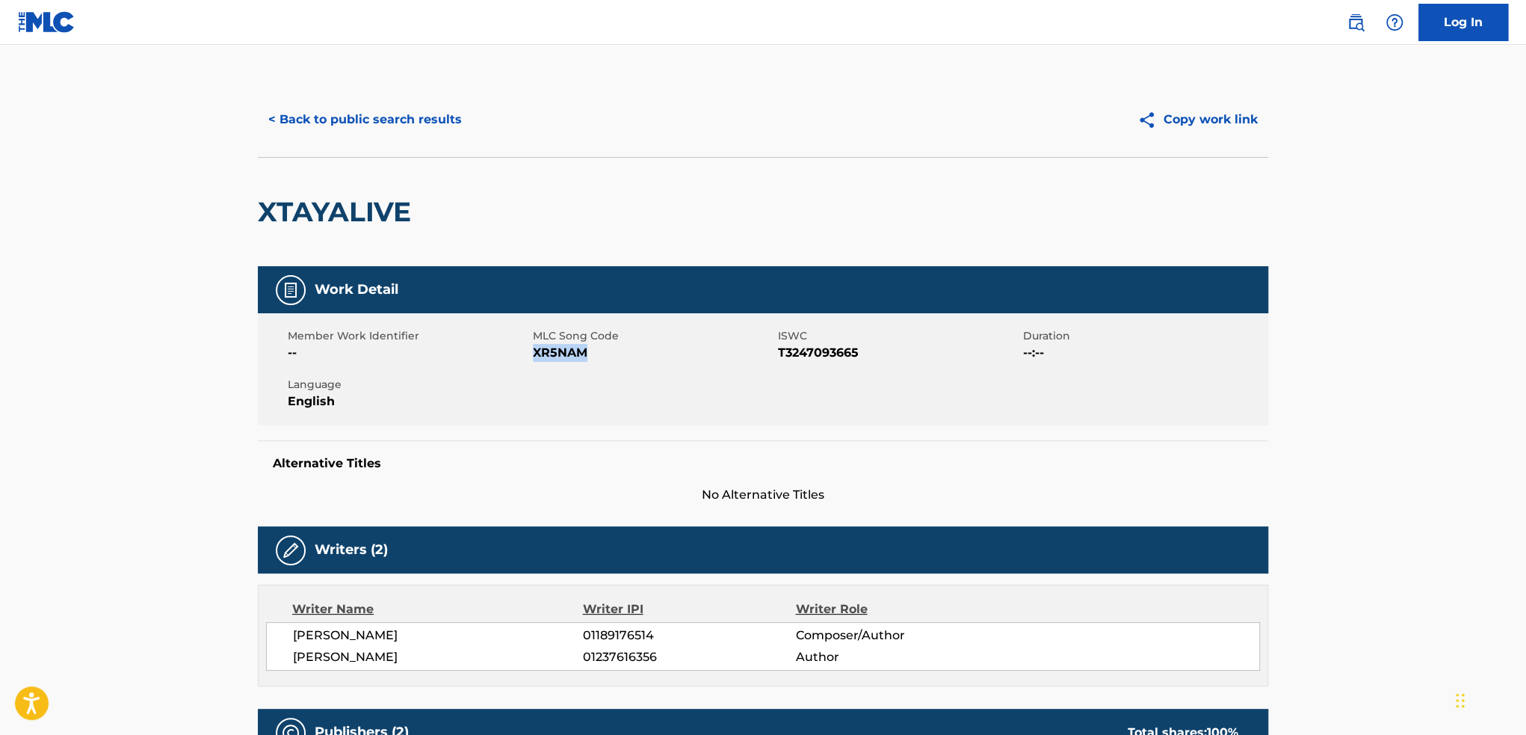
drag, startPoint x: 584, startPoint y: 357, endPoint x: 533, endPoint y: 351, distance: 51.2
click at [533, 351] on span "XR5NAM" at bounding box center [653, 353] width 241 height 18
click at [268, 119] on button "< Back to public search results" at bounding box center [365, 119] width 215 height 37
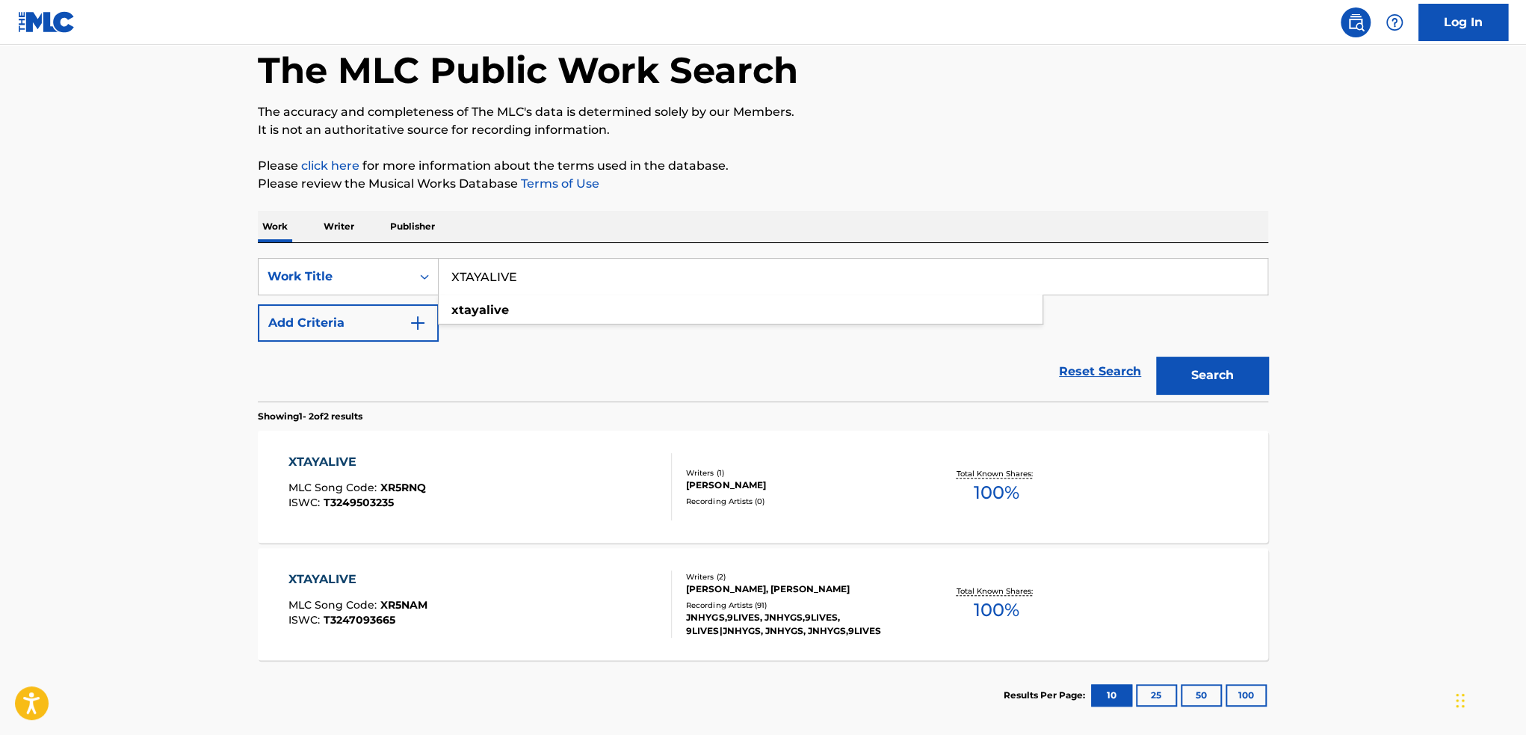
drag, startPoint x: 588, startPoint y: 280, endPoint x: 440, endPoint y: 283, distance: 148.0
click at [440, 283] on input "XTAYALIVE" at bounding box center [853, 277] width 829 height 36
paste input "Fluxxwave"
type input "Fluxxwave"
click at [1156, 357] on button "Search" at bounding box center [1212, 375] width 112 height 37
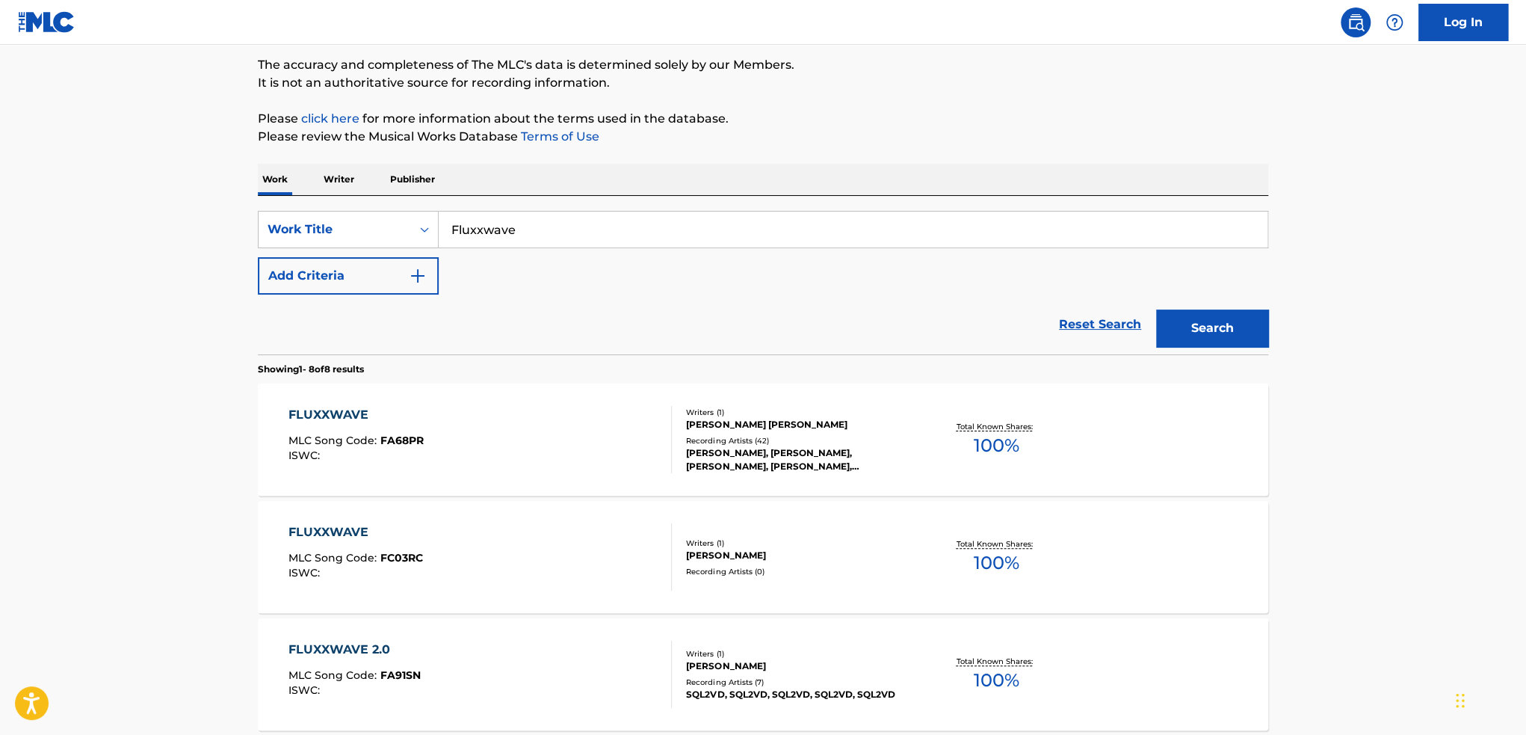
scroll to position [149, 0]
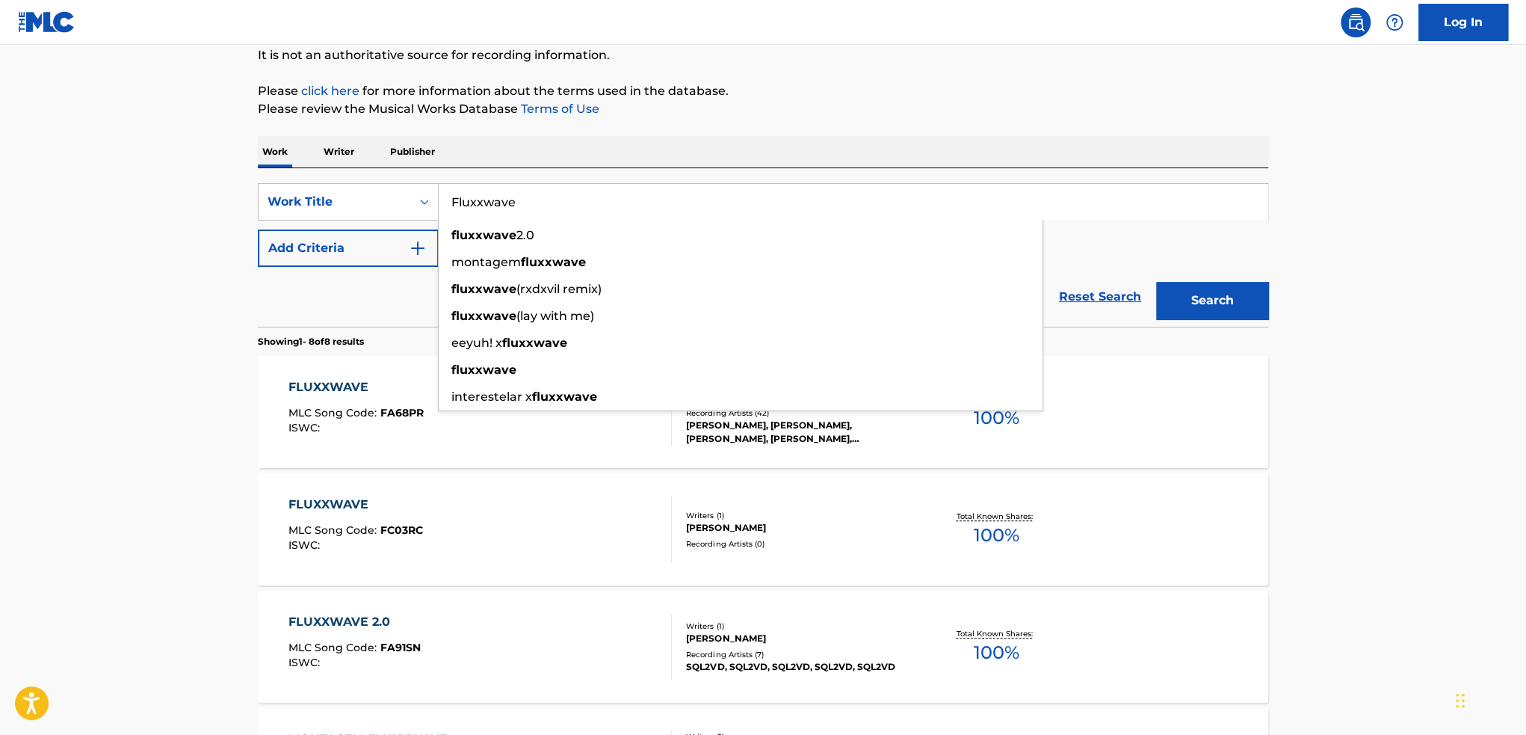
click at [143, 262] on main "The MLC Public Work Search The accuracy and completeness of The MLC's data is d…" at bounding box center [763, 631] width 1526 height 1472
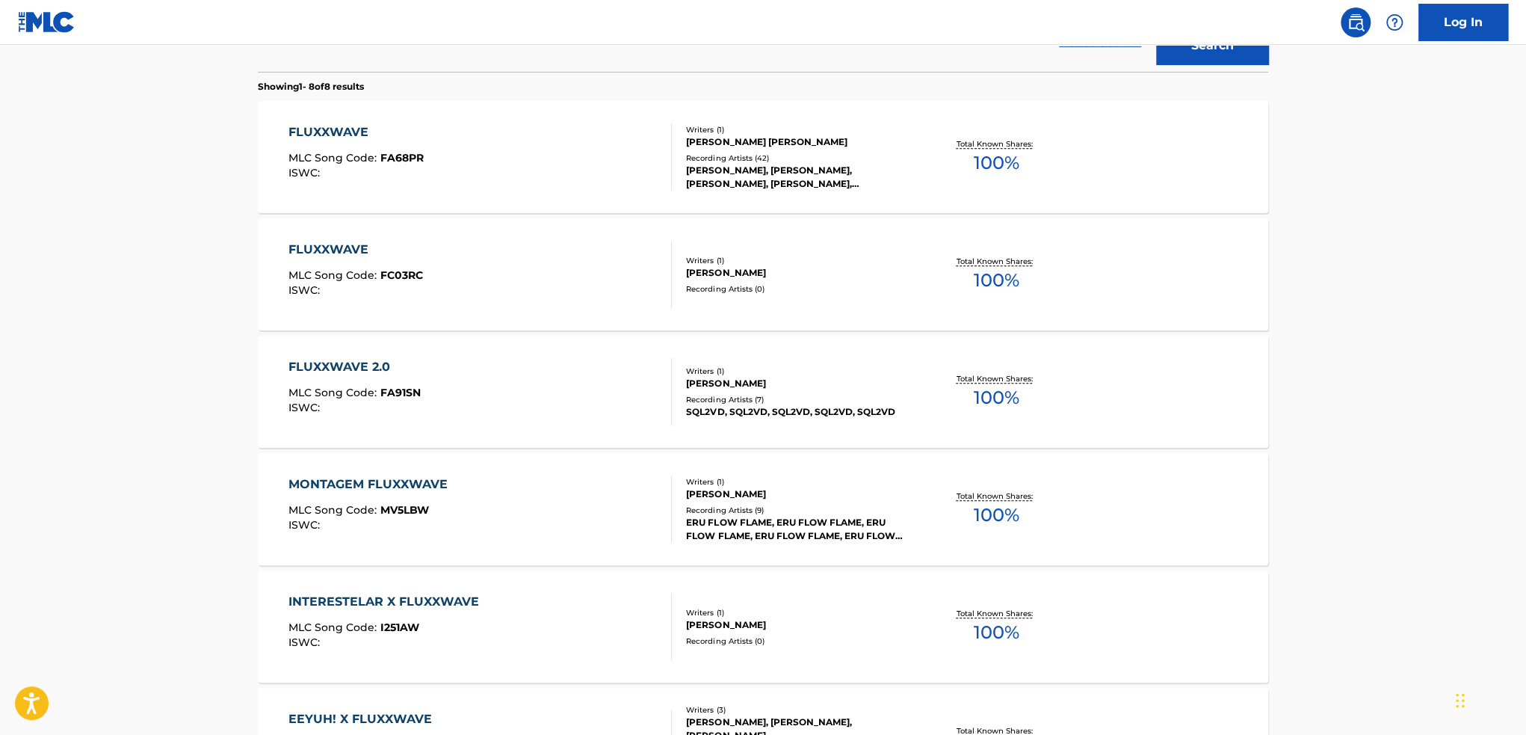
scroll to position [374, 0]
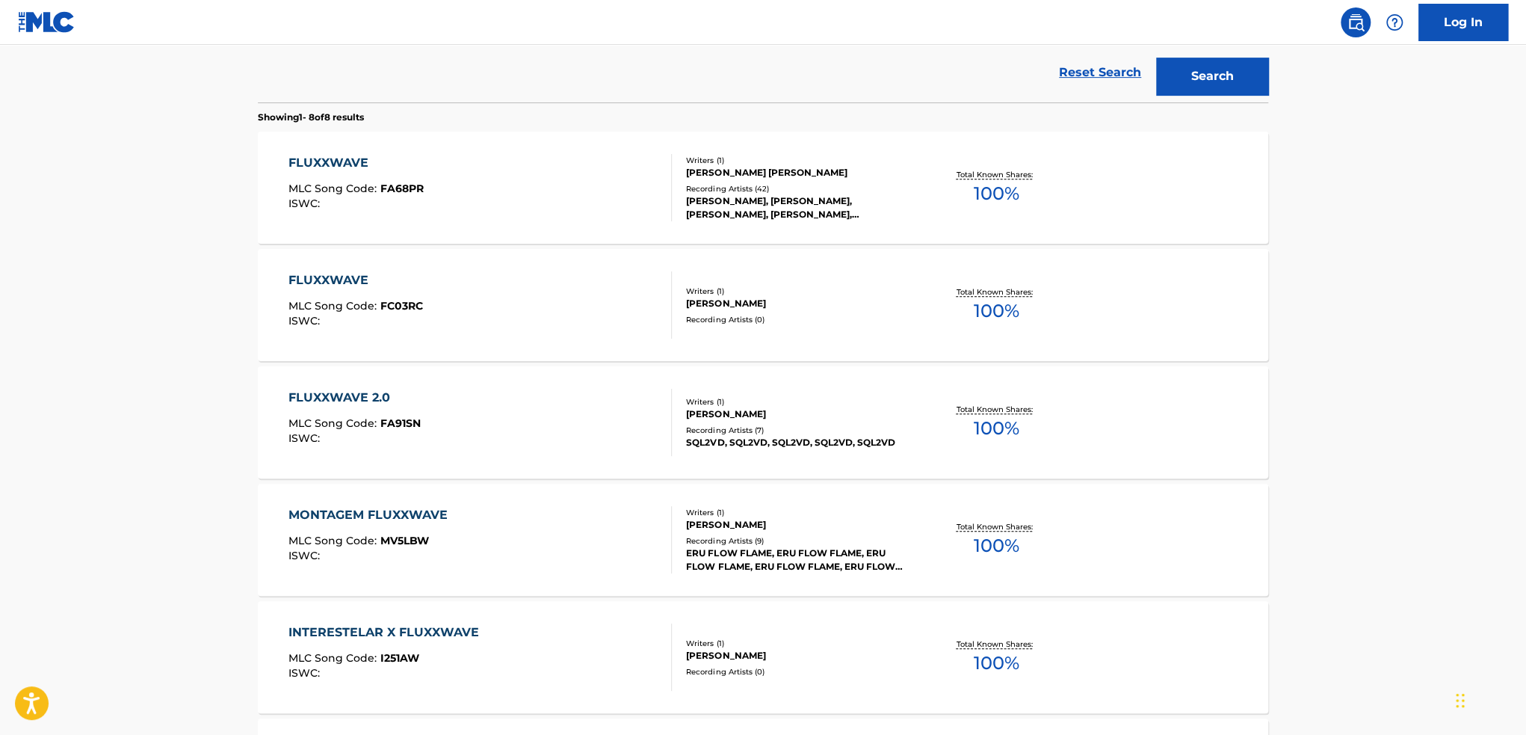
click at [475, 178] on div "FLUXXWAVE MLC Song Code : FA68PR ISWC :" at bounding box center [481, 187] width 384 height 67
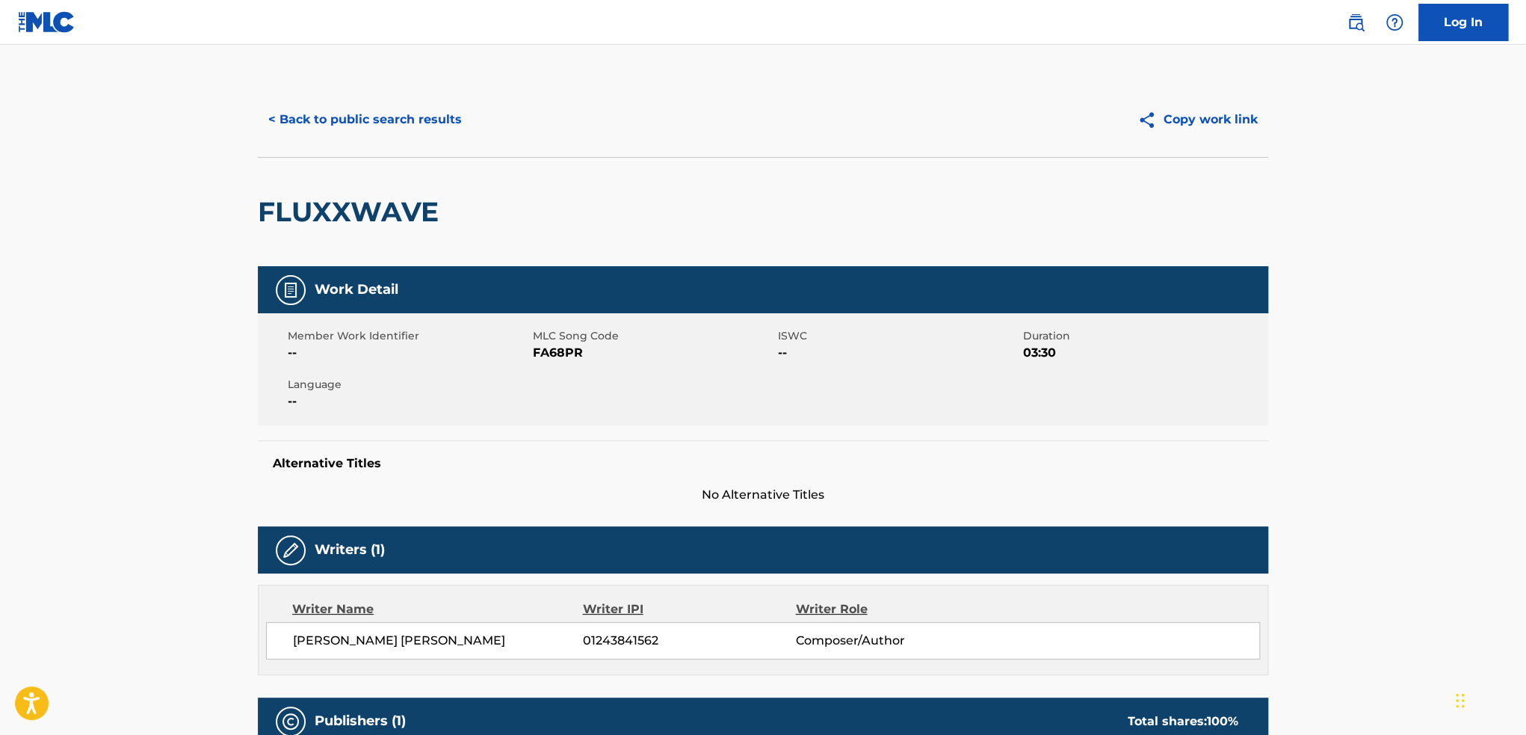
click at [300, 132] on button "< Back to public search results" at bounding box center [365, 119] width 215 height 37
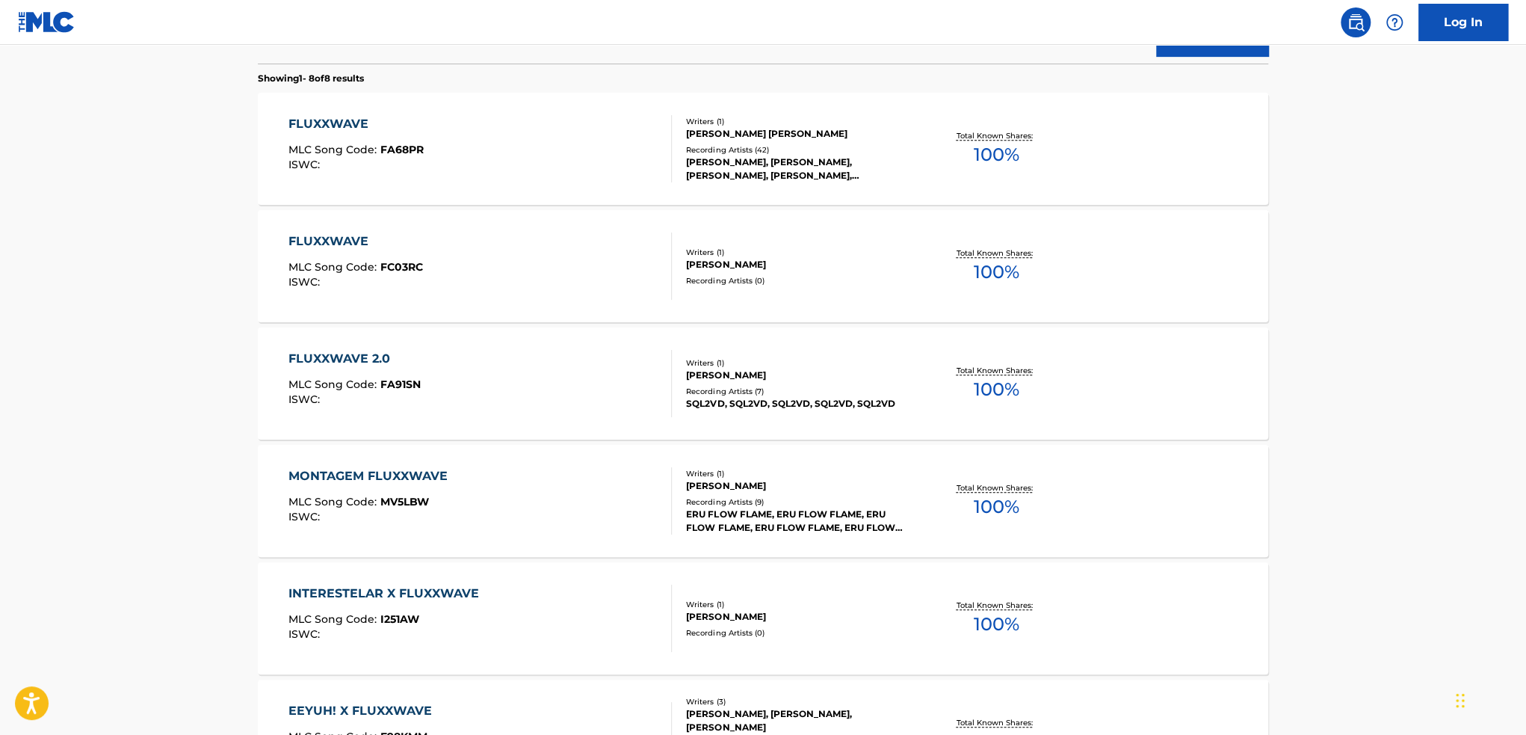
click at [541, 176] on div "FLUXXWAVE MLC Song Code : FA68PR ISWC :" at bounding box center [481, 148] width 384 height 67
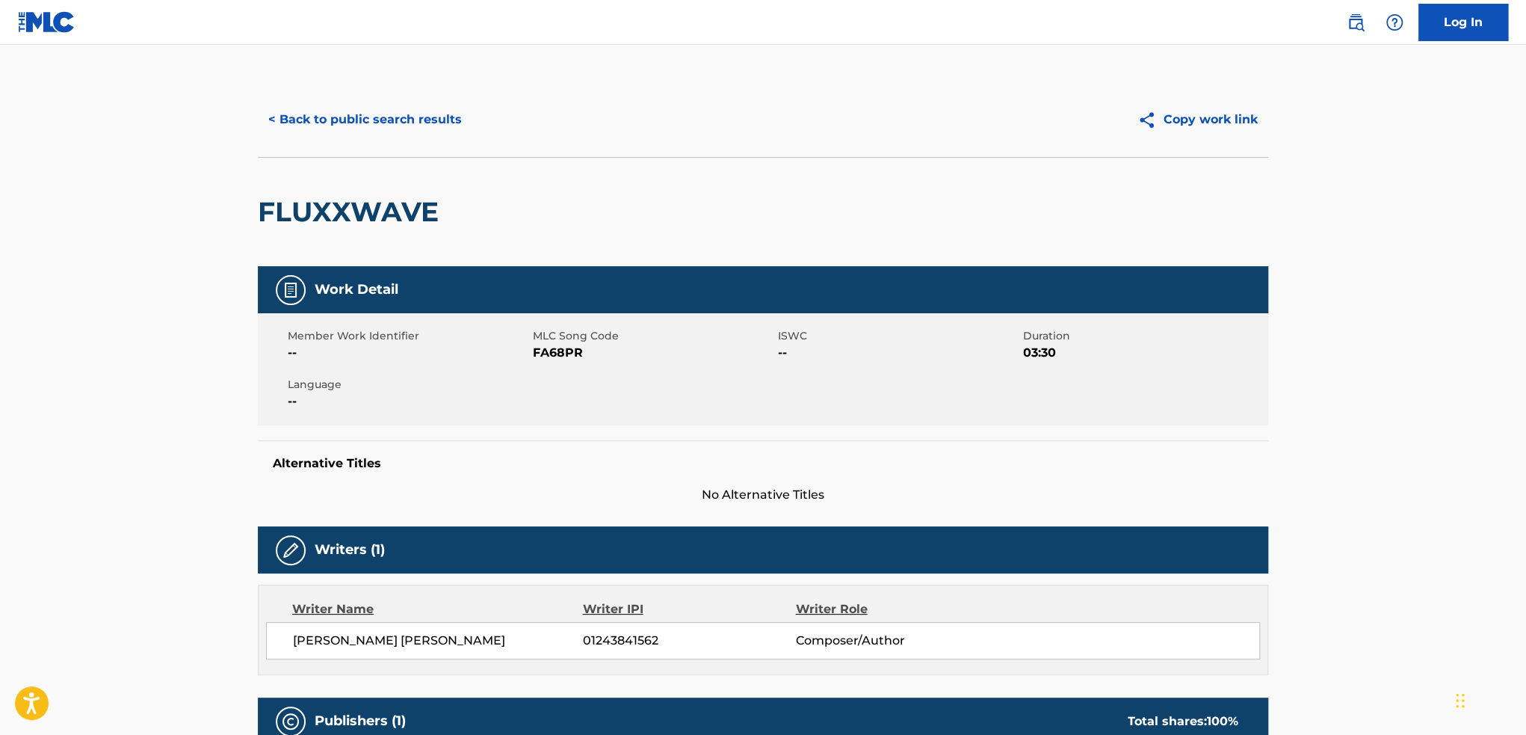
click at [294, 105] on button "< Back to public search results" at bounding box center [365, 119] width 215 height 37
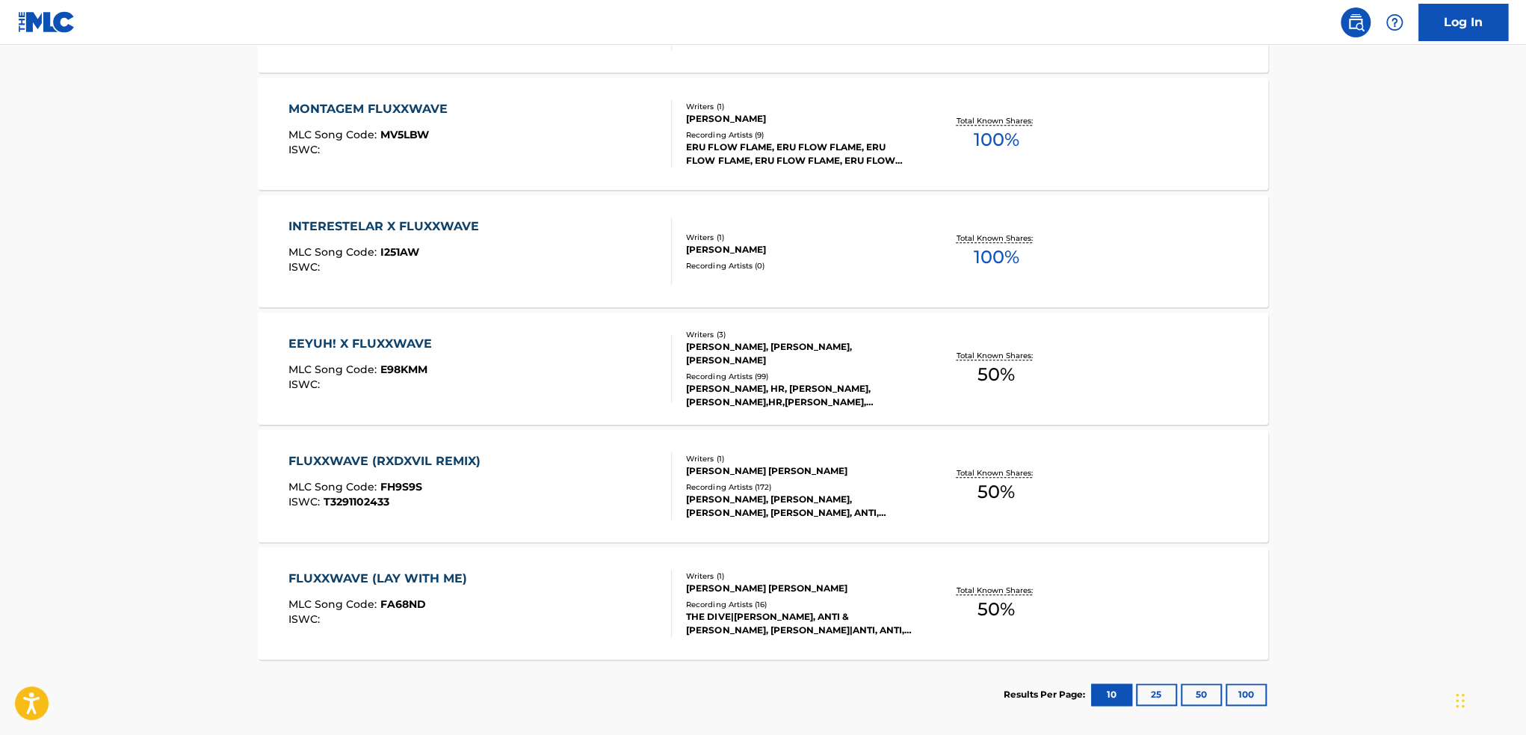
scroll to position [825, 0]
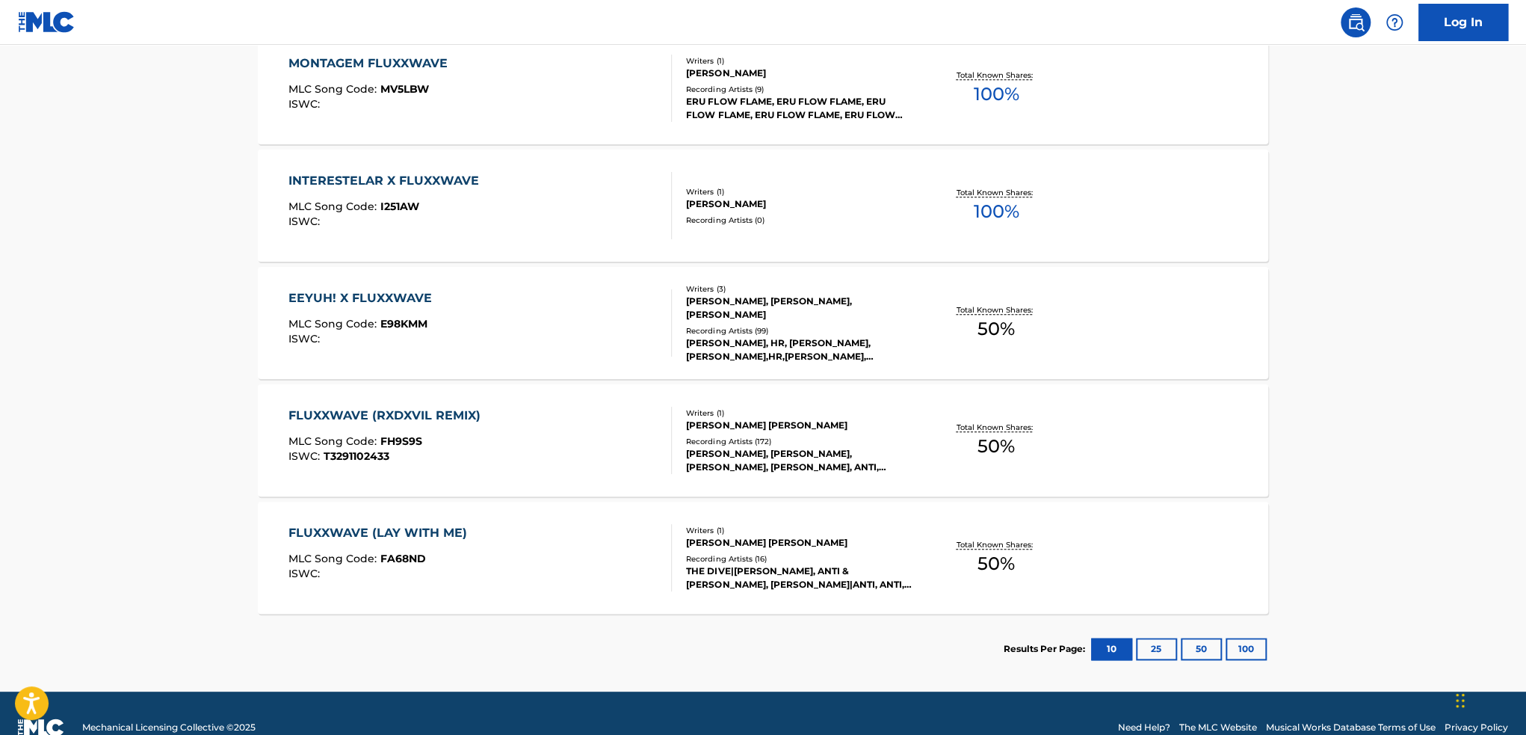
click at [378, 524] on div "FLUXXWAVE (LAY WITH ME)" at bounding box center [382, 533] width 186 height 18
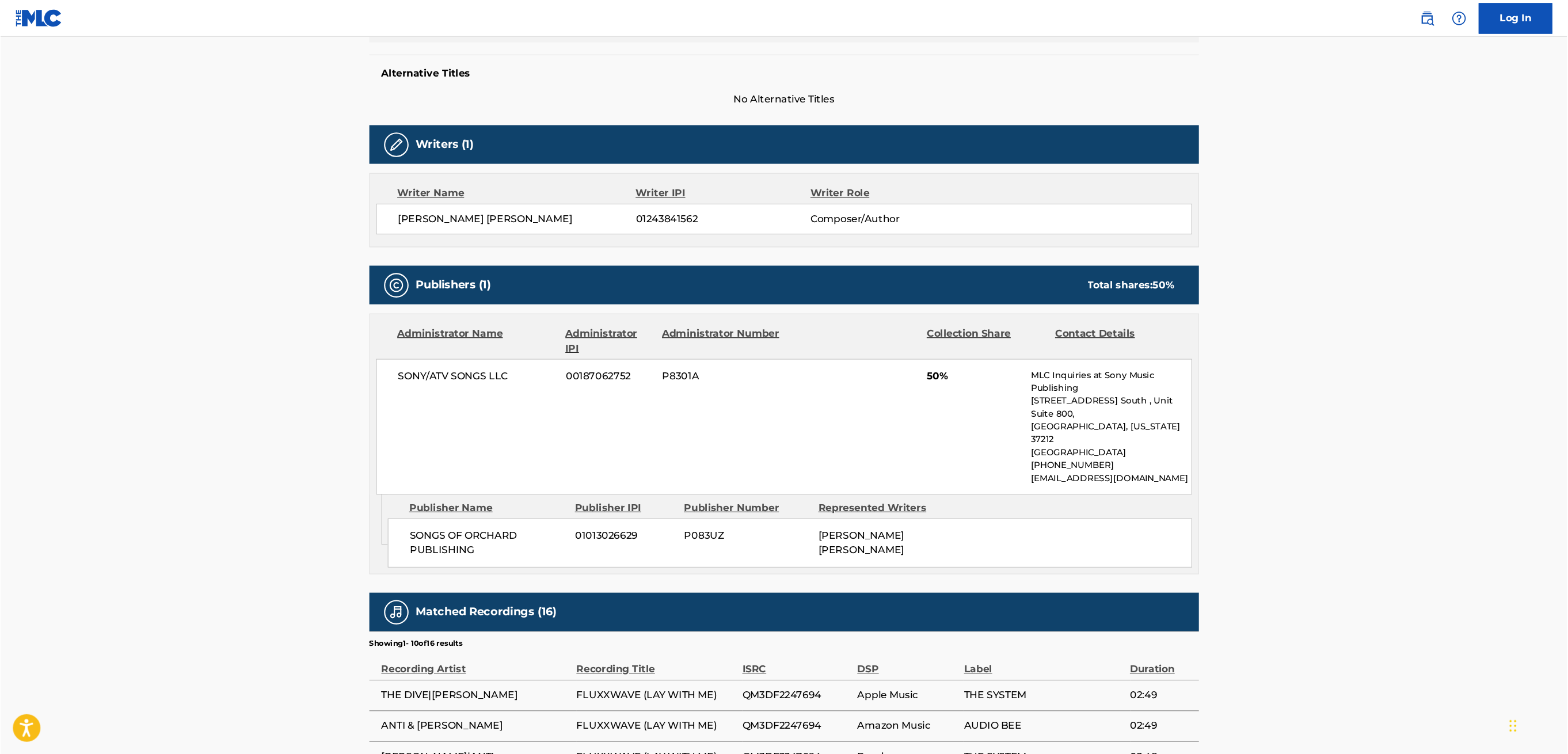
scroll to position [288, 0]
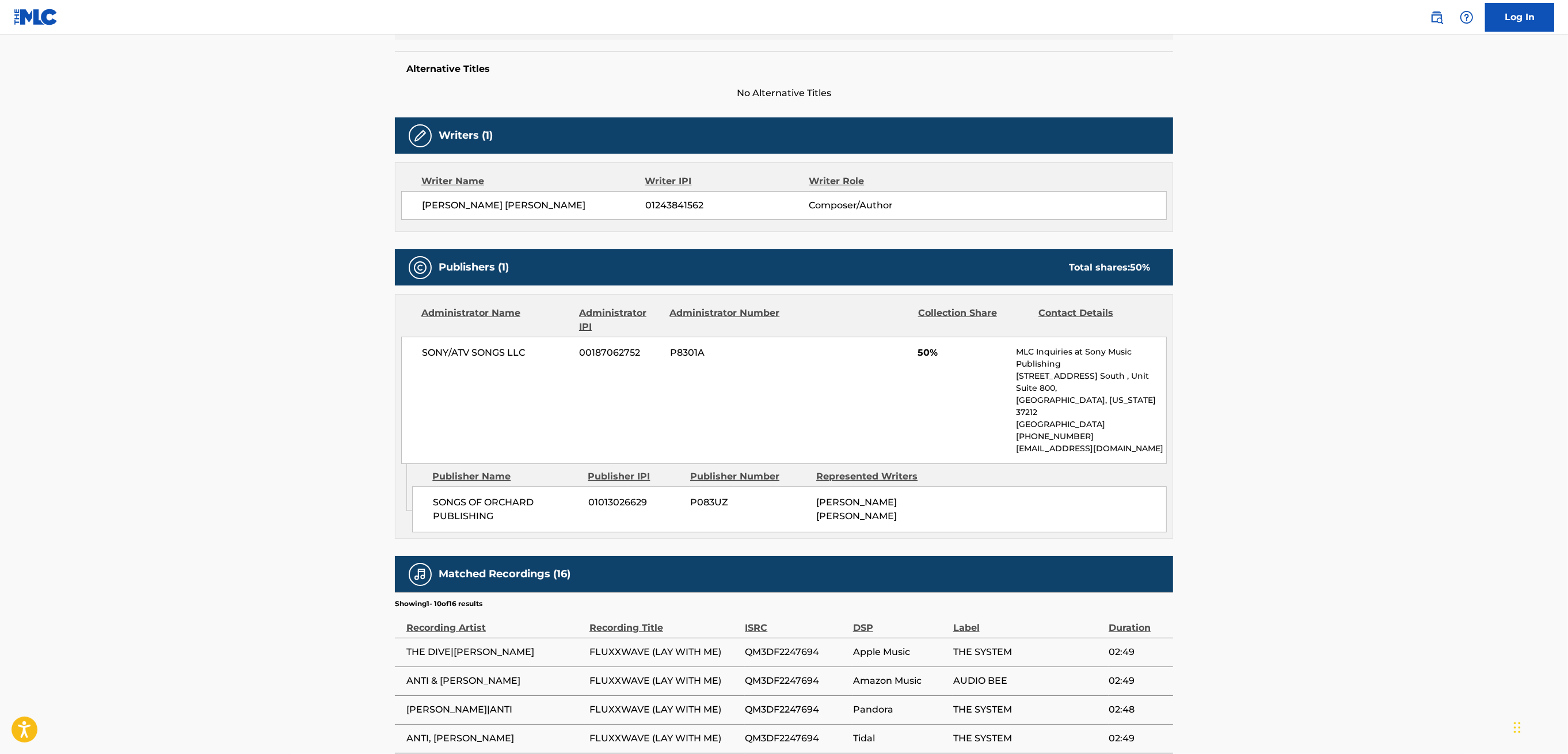
drag, startPoint x: 1105, startPoint y: 0, endPoint x: 1250, endPoint y: 227, distance: 269.4
click at [1175, 227] on main "< Back to public search results Copy work link FLUXXWAVE (LAY WITH ME) Work Det…" at bounding box center [784, 366] width 1568 height 1239
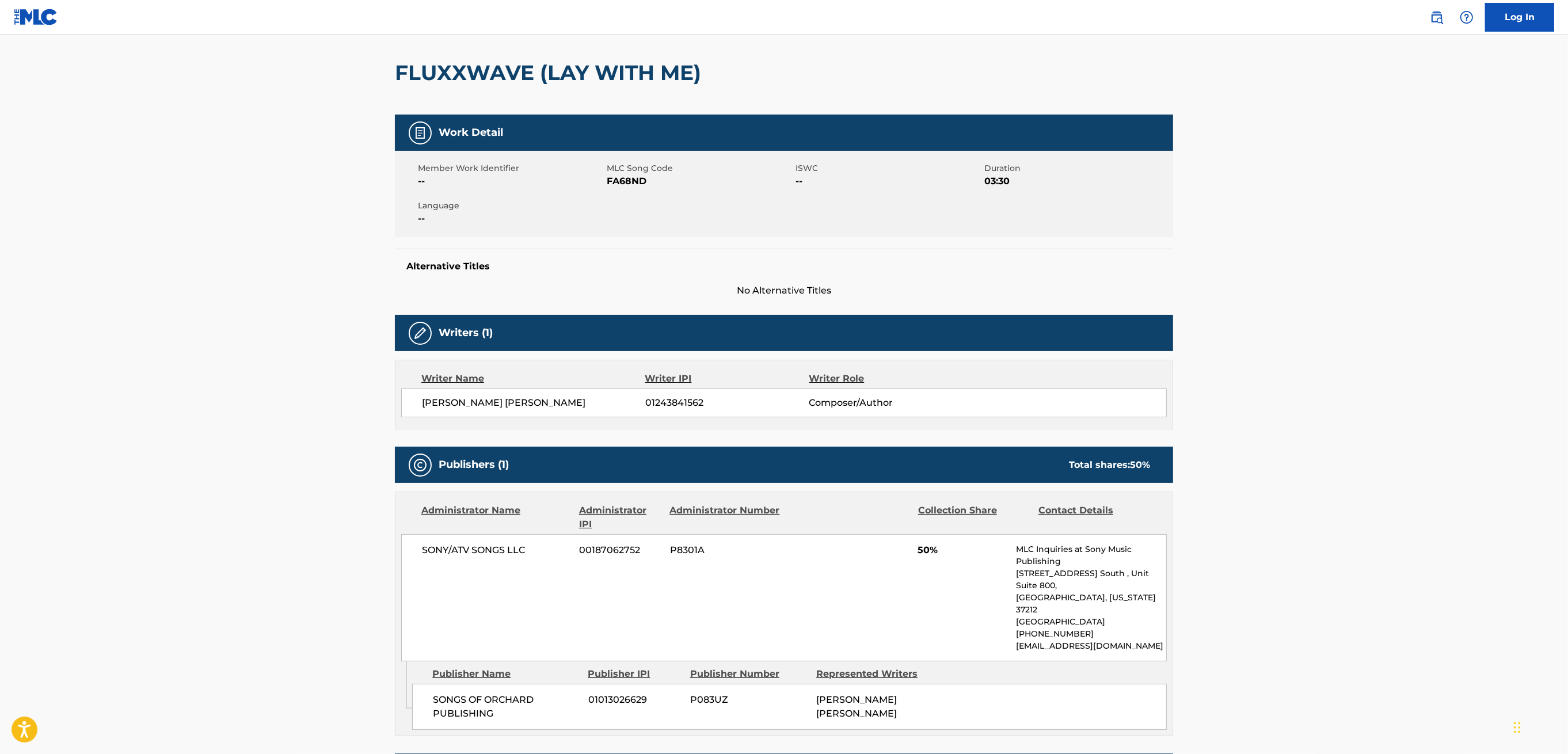
scroll to position [58, 0]
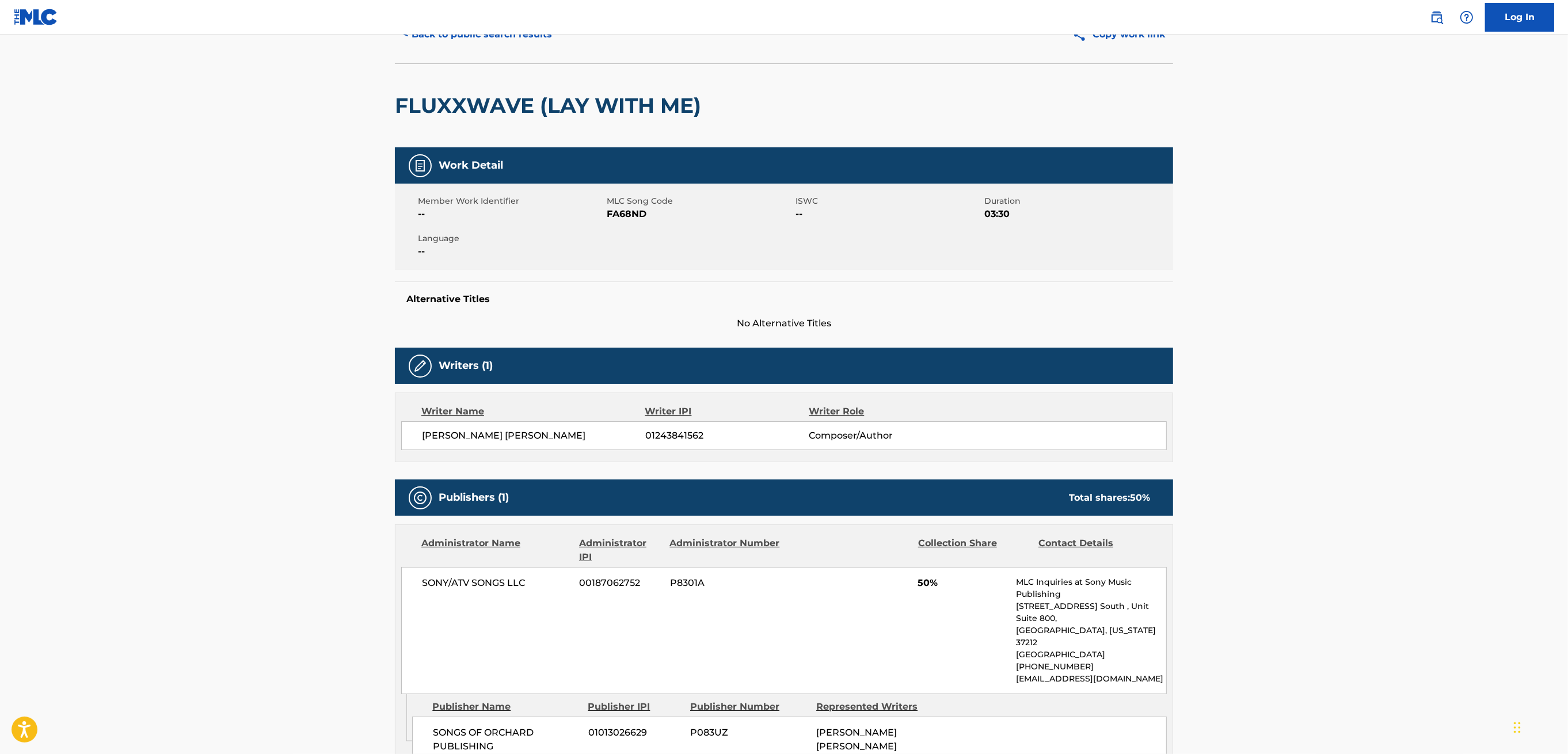
click at [550, 303] on h5 "Alternative Titles" at bounding box center [784, 299] width 756 height 12
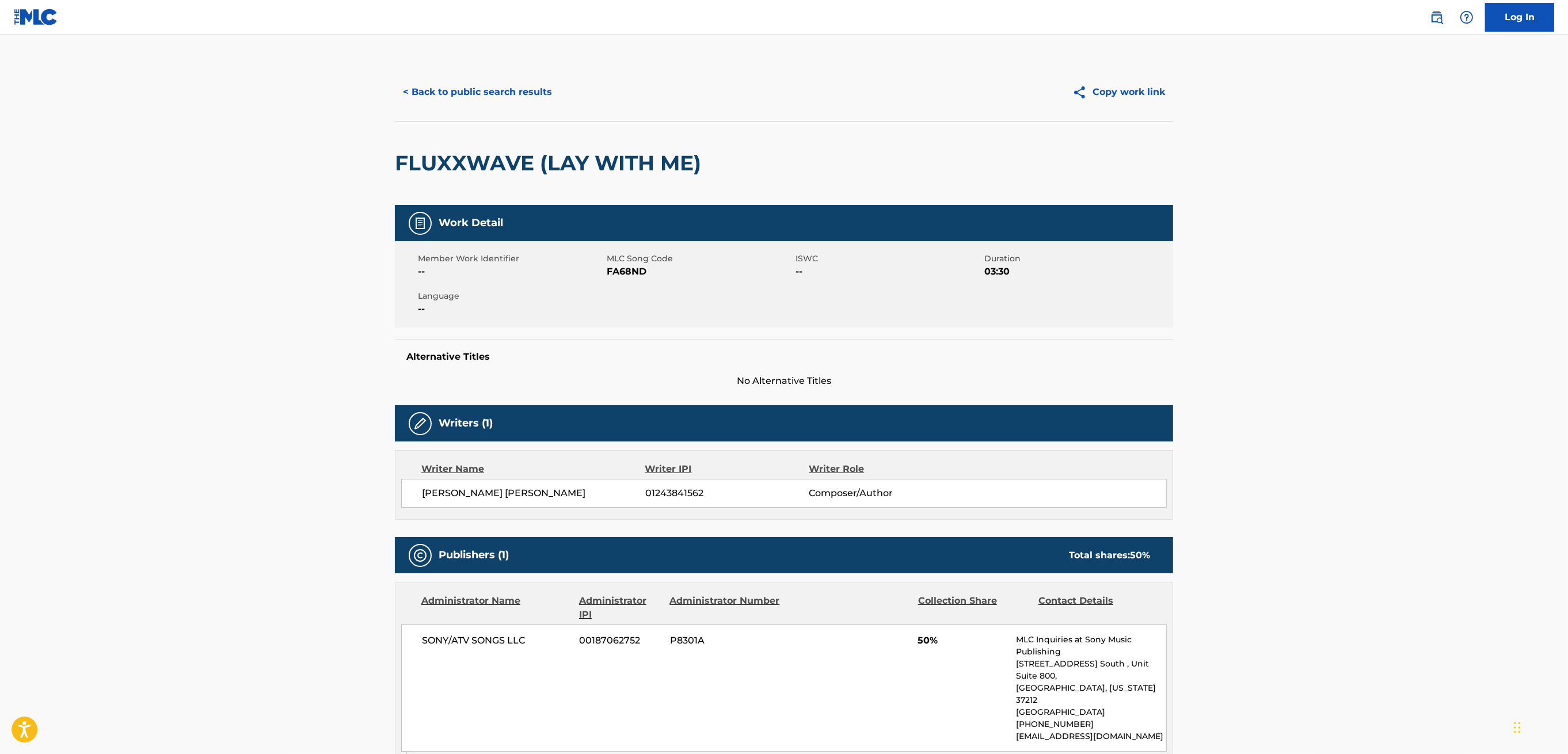
click at [411, 92] on button "< Back to public search results" at bounding box center [477, 92] width 166 height 28
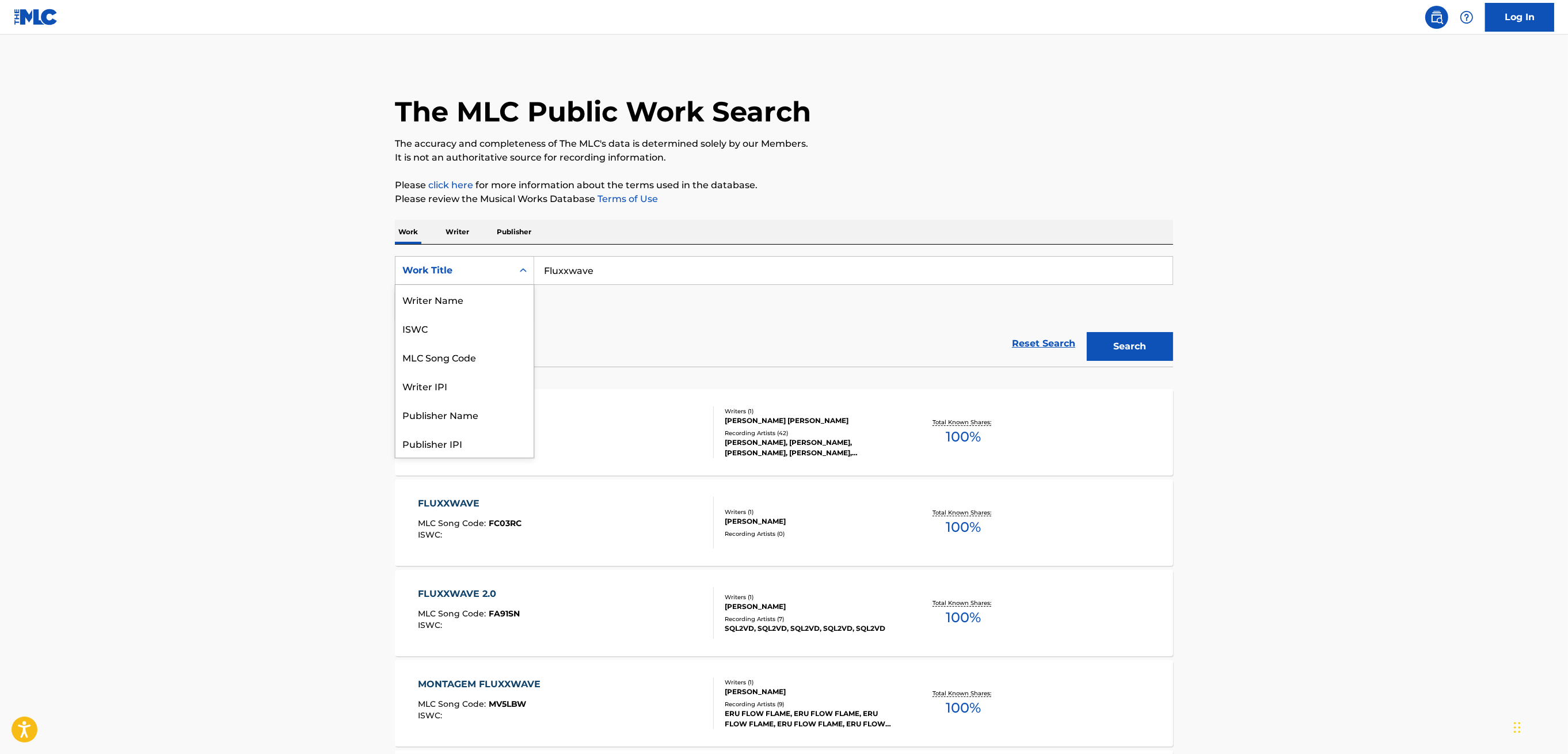
click at [503, 280] on div "Work Title" at bounding box center [454, 270] width 117 height 22
click at [489, 304] on div "MLC Song Code" at bounding box center [464, 299] width 138 height 28
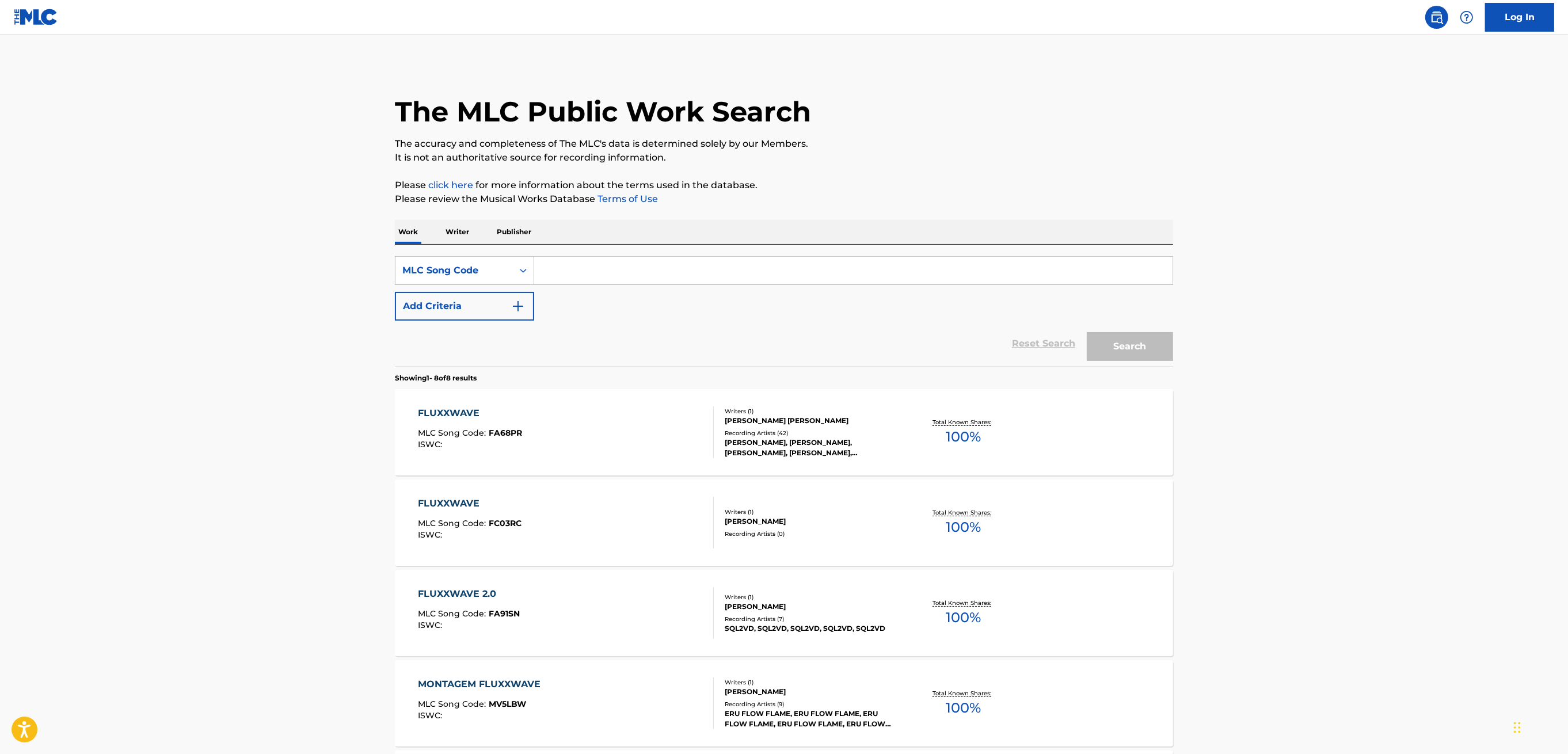
click at [565, 274] on input "Search Form" at bounding box center [853, 270] width 638 height 28
paste input "AD6P5M"
type input "AD6P5M"
click at [1111, 347] on button "Search" at bounding box center [1130, 346] width 86 height 28
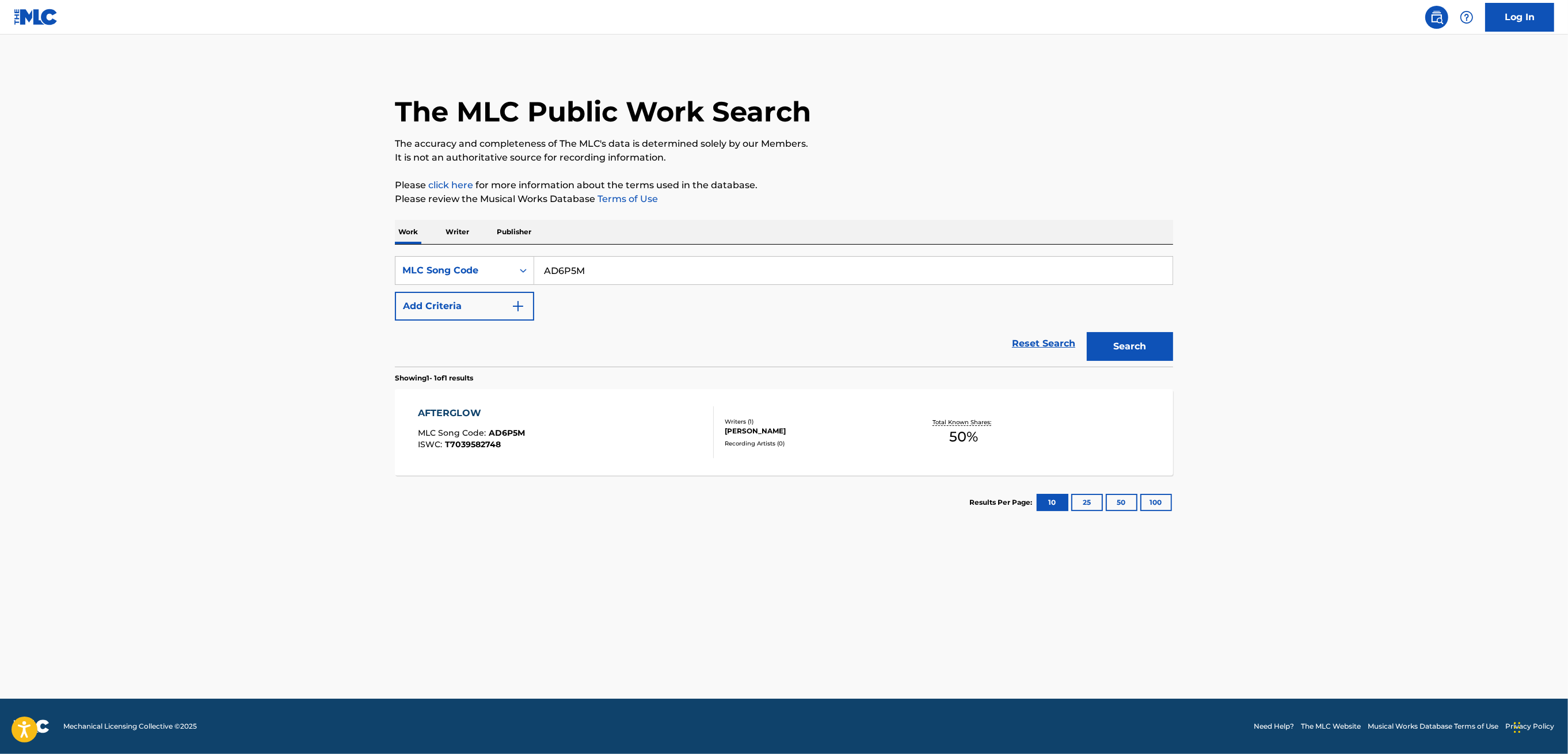
click at [904, 425] on div "Total Known Shares: 50 %" at bounding box center [963, 433] width 129 height 35
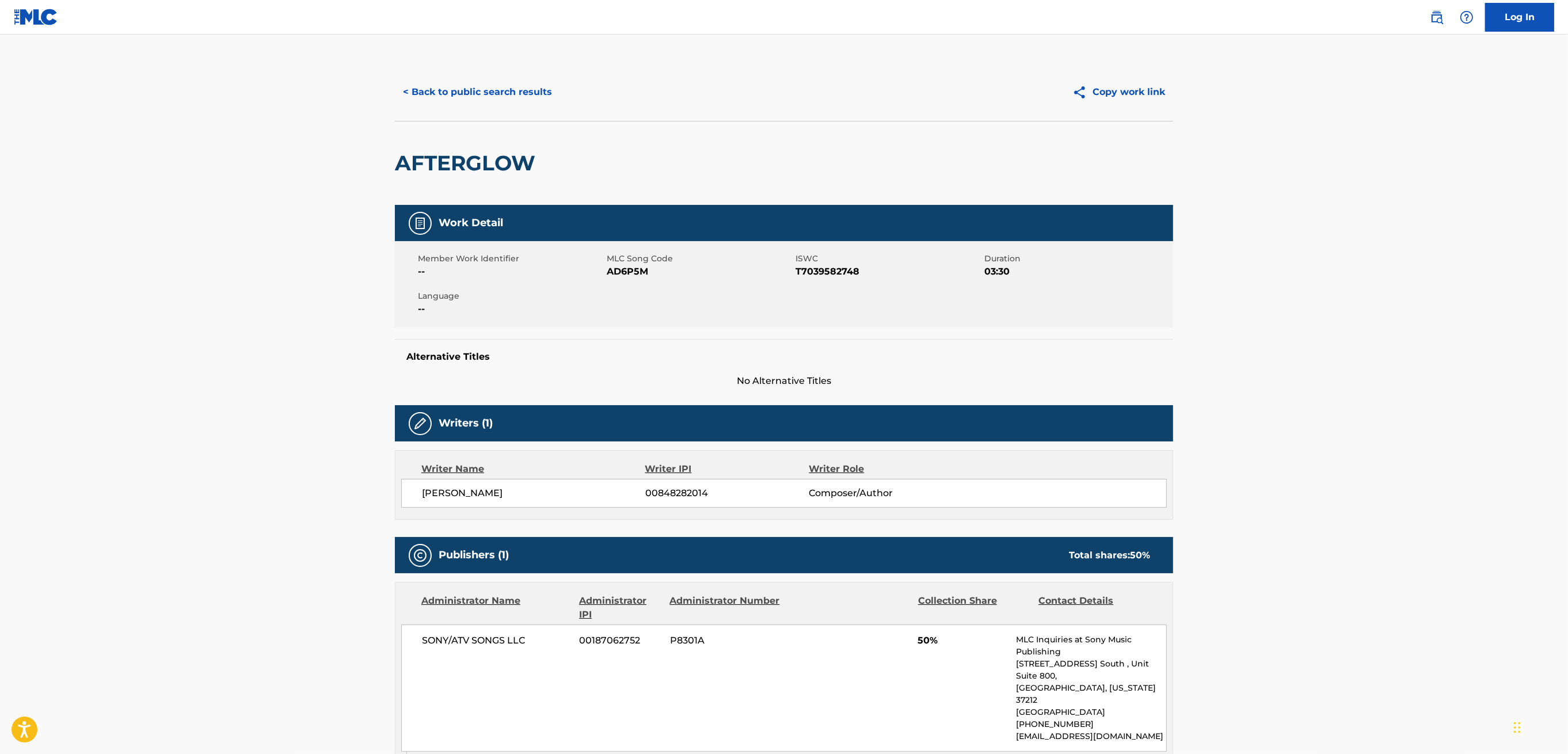
click at [407, 104] on button "< Back to public search results" at bounding box center [477, 92] width 166 height 28
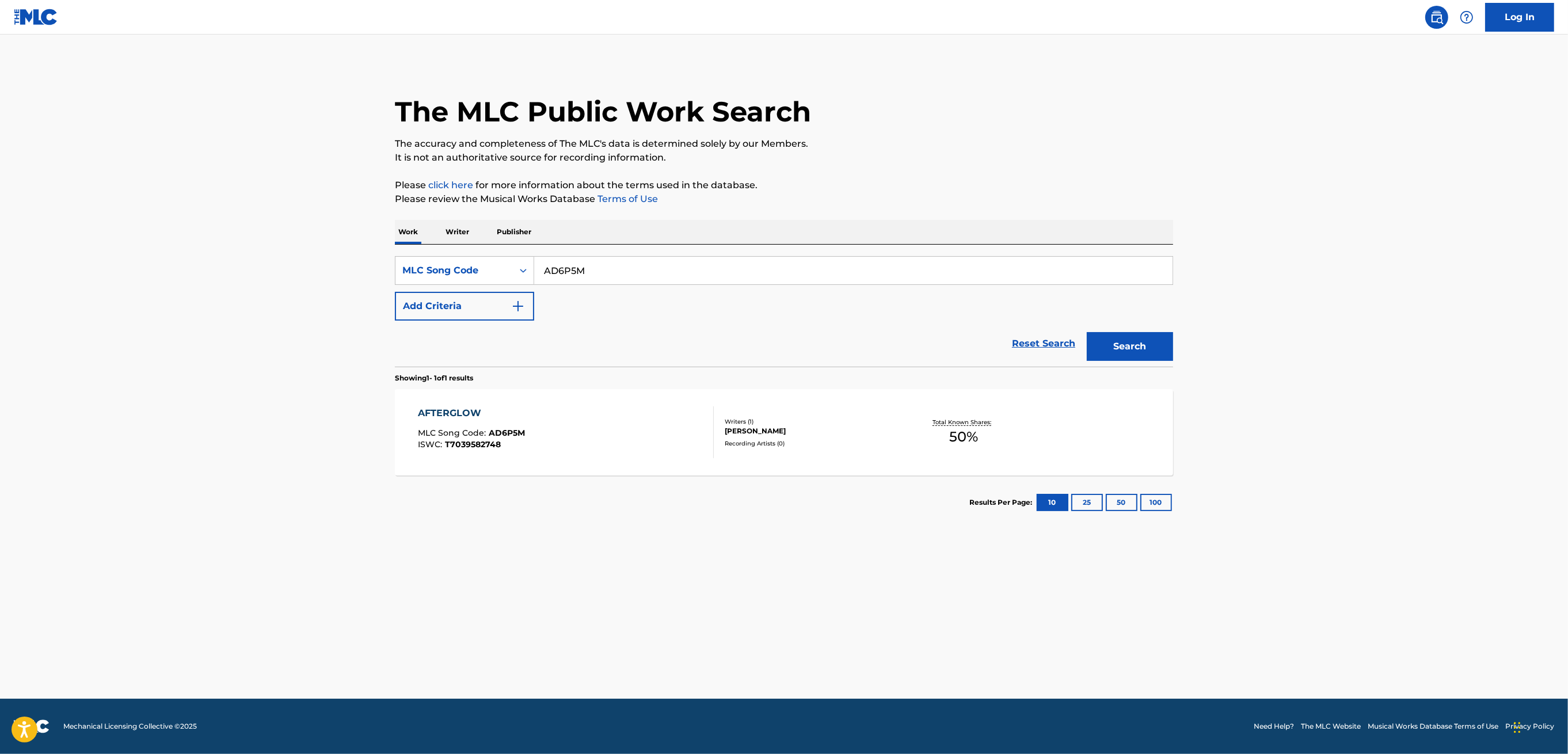
drag, startPoint x: 596, startPoint y: 266, endPoint x: 536, endPoint y: 266, distance: 60.0
click at [537, 266] on input "AD6P5M" at bounding box center [853, 270] width 638 height 28
paste input "GE5GML"
type input "GE5GML"
click at [1087, 332] on button "Search" at bounding box center [1130, 346] width 86 height 28
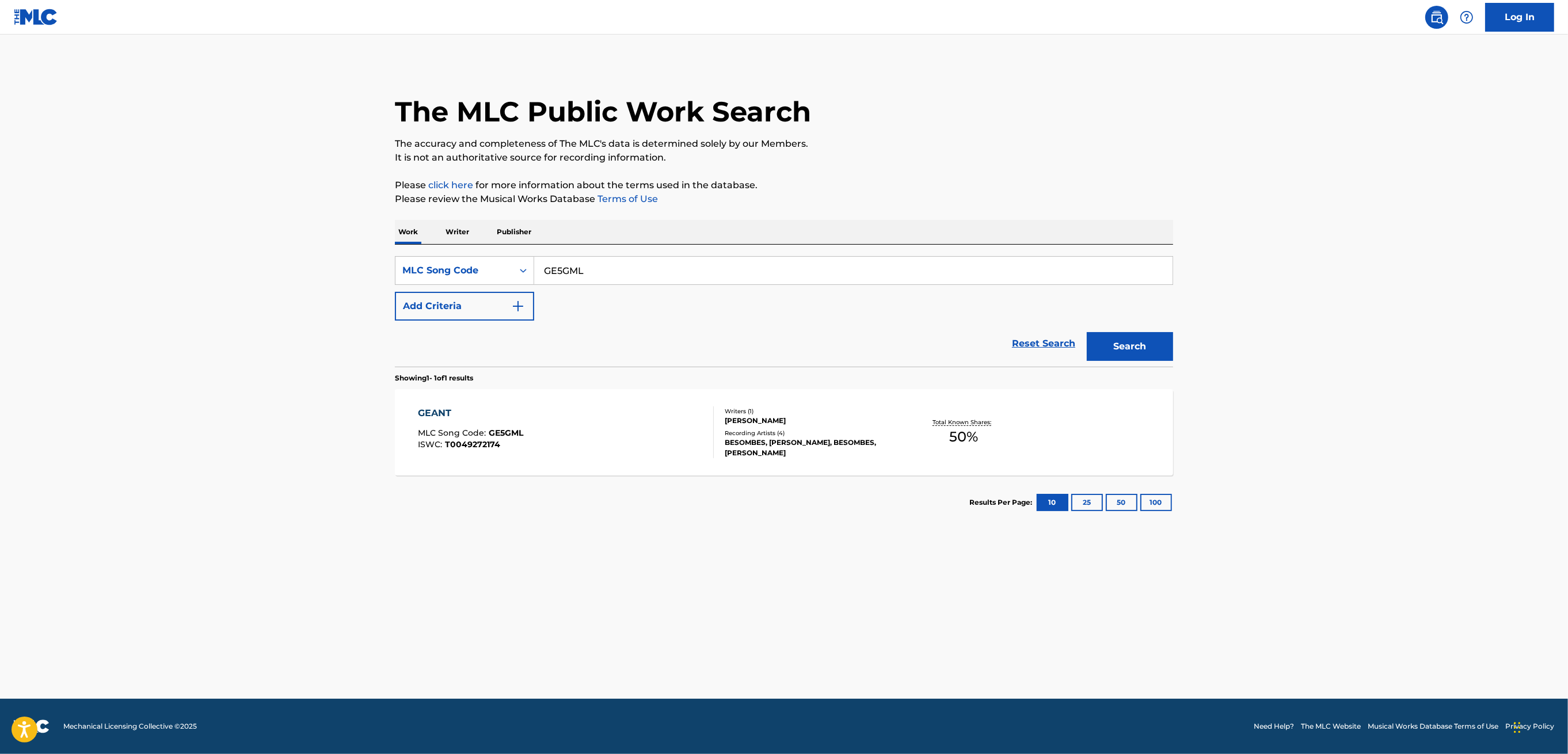
click at [639, 432] on div "GEANT MLC Song Code : GE5GML ISWC : T0049272174" at bounding box center [566, 432] width 296 height 52
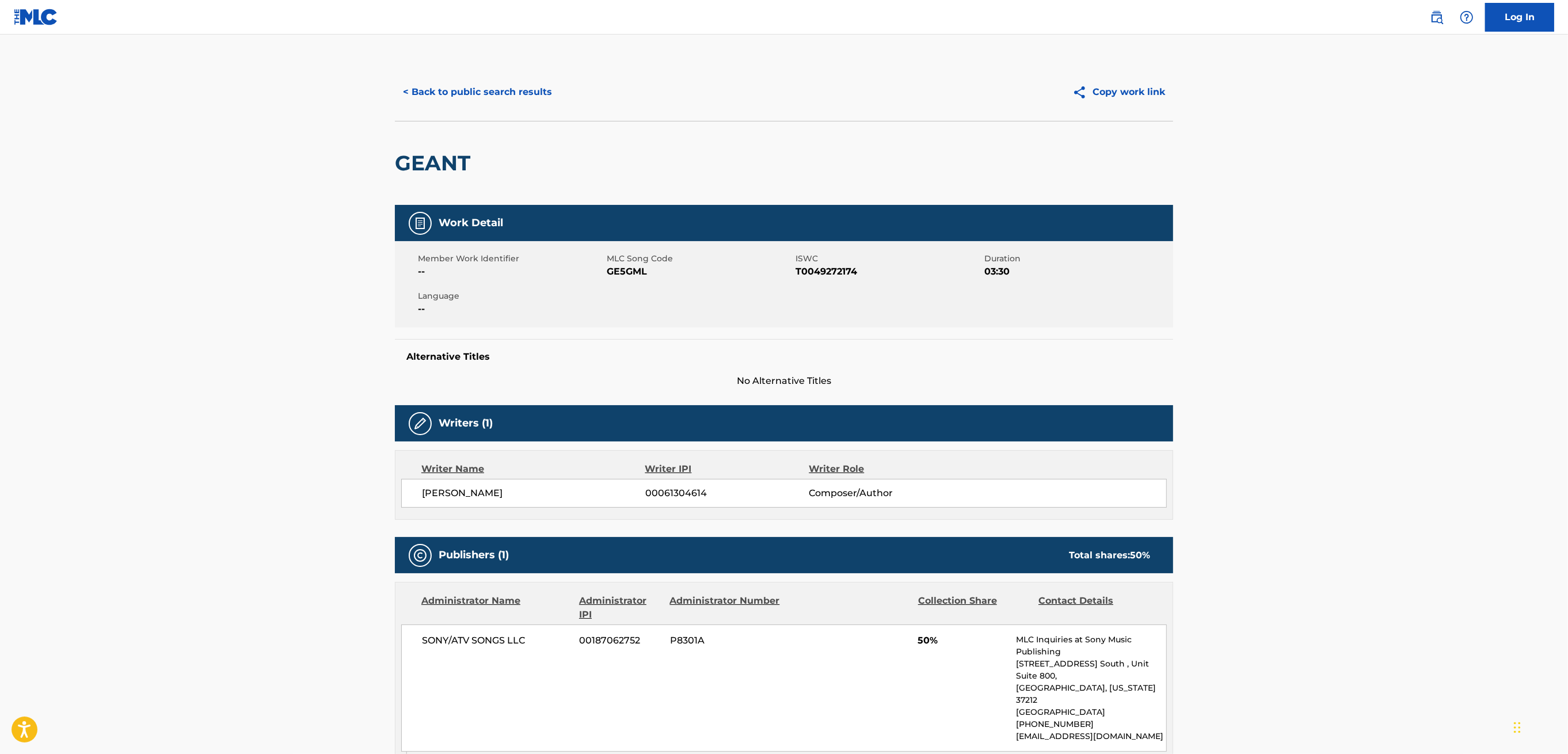
click at [415, 96] on button "< Back to public search results" at bounding box center [477, 92] width 166 height 28
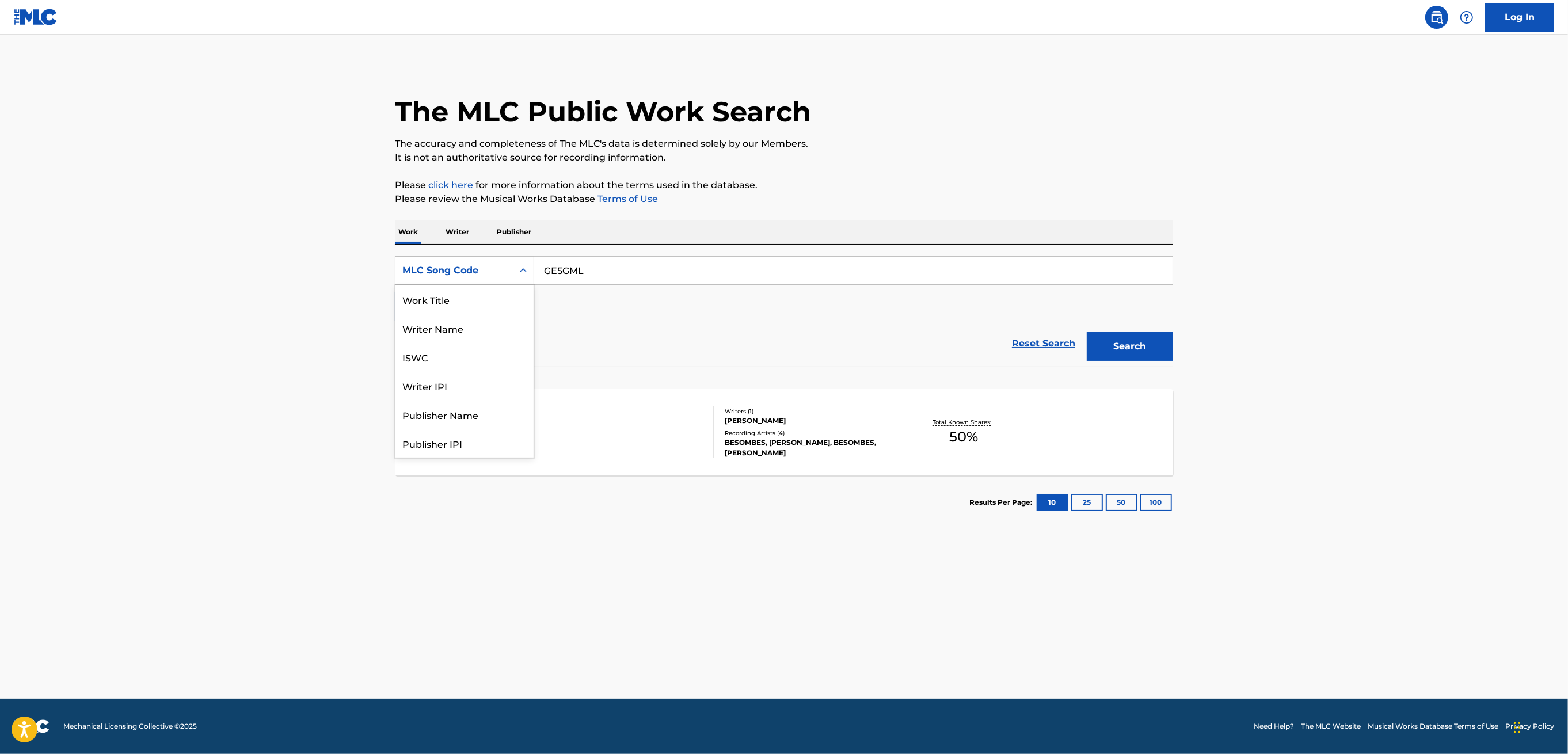
click at [496, 276] on div "MLC Song Code" at bounding box center [454, 270] width 104 height 14
click at [425, 293] on div "Work Title" at bounding box center [464, 299] width 138 height 28
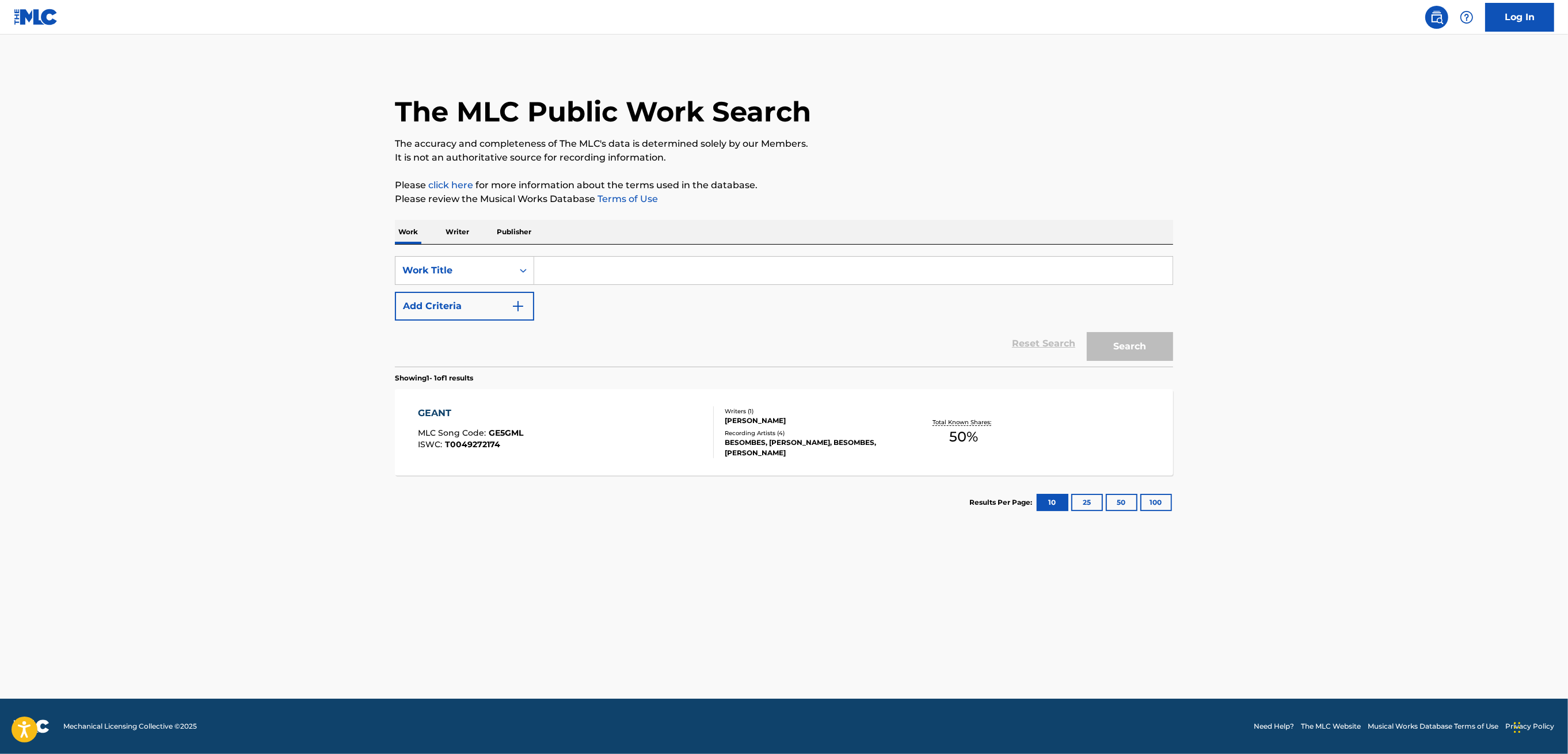
click at [592, 273] on input "Search Form" at bounding box center [853, 270] width 638 height 28
paste input "Don't Copy My Flow"
type input "Don't Copy My Flow"
click at [1087, 332] on button "Search" at bounding box center [1130, 346] width 86 height 28
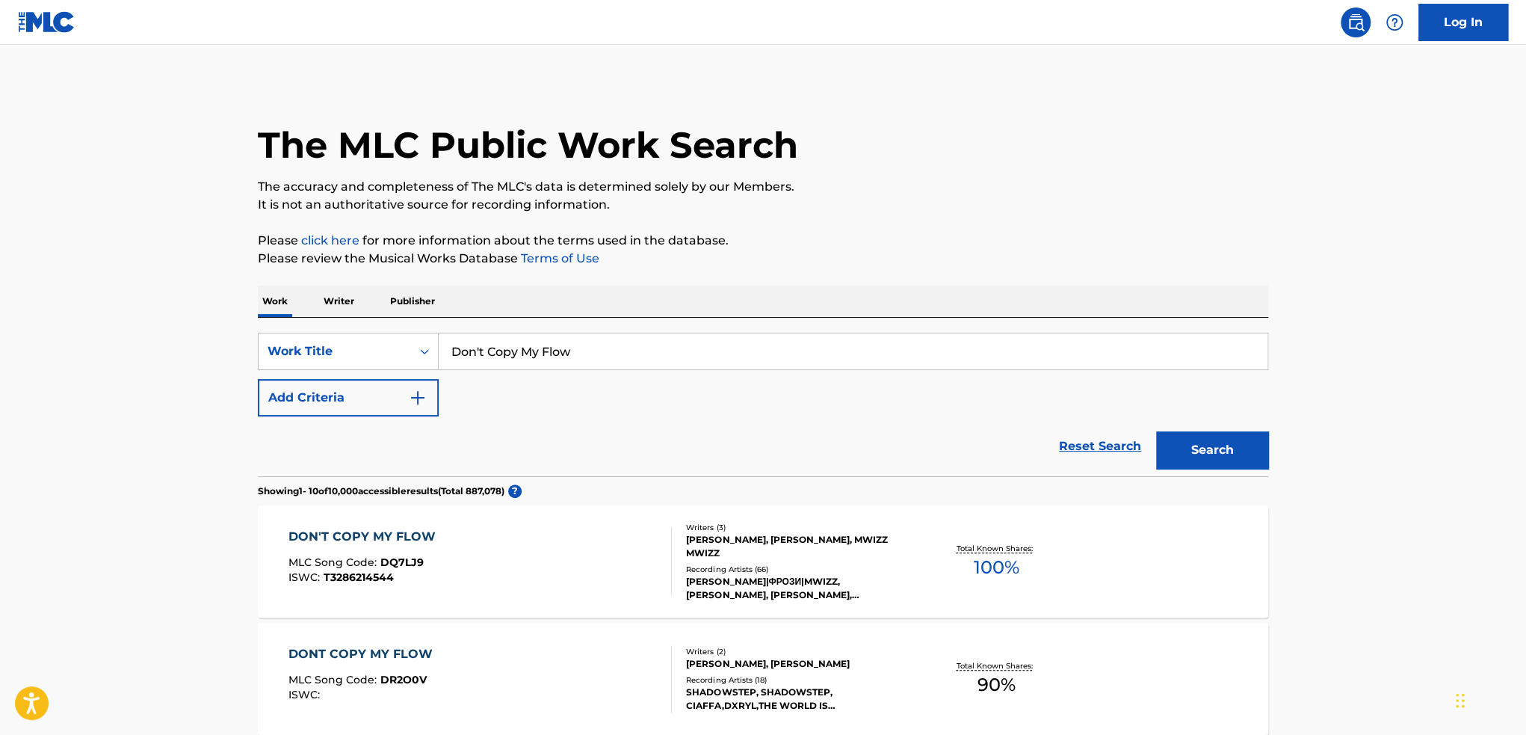
drag, startPoint x: 1906, startPoint y: 11, endPoint x: 1178, endPoint y: 264, distance: 770.6
click at [1178, 264] on p "Please review the Musical Works Database Terms of Use" at bounding box center [763, 259] width 1011 height 18
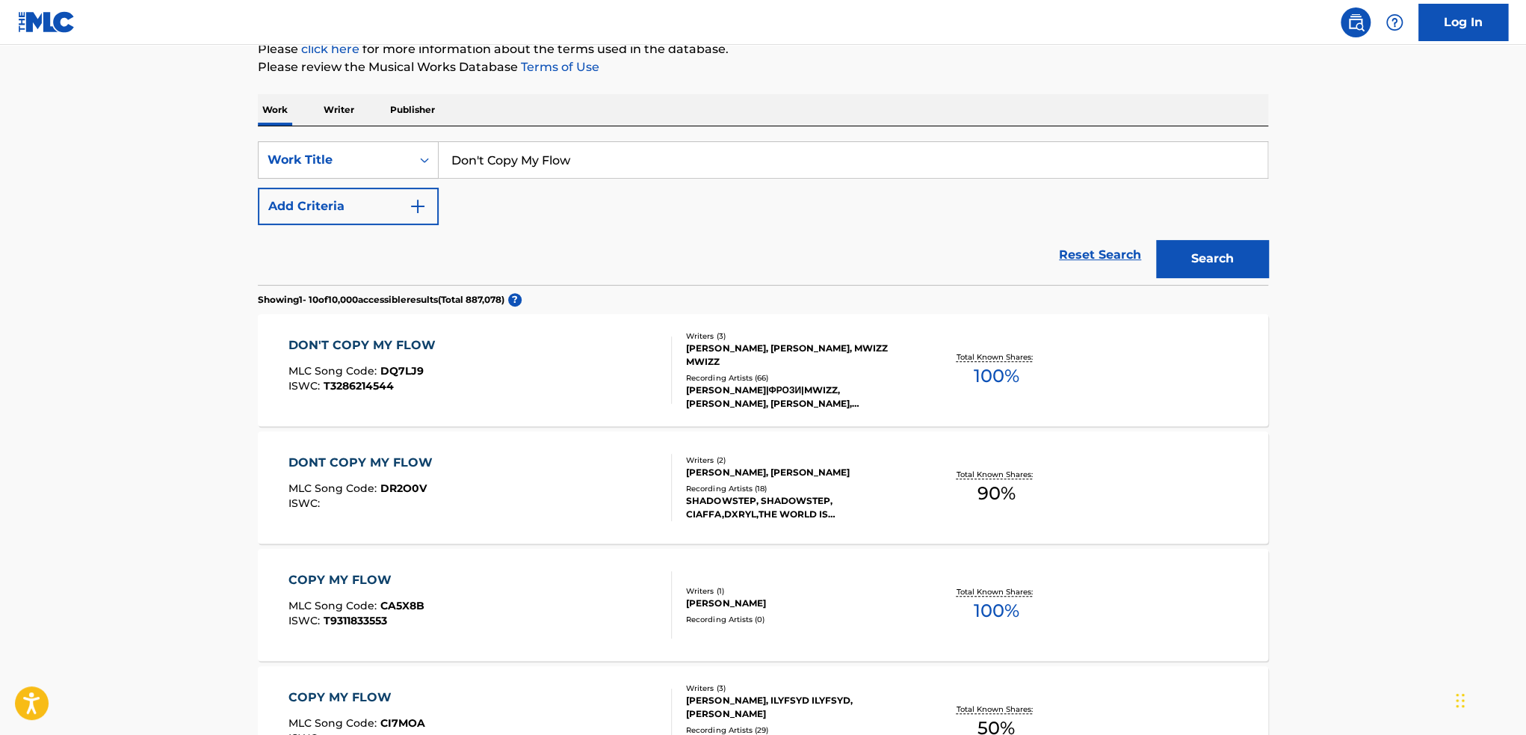
scroll to position [224, 0]
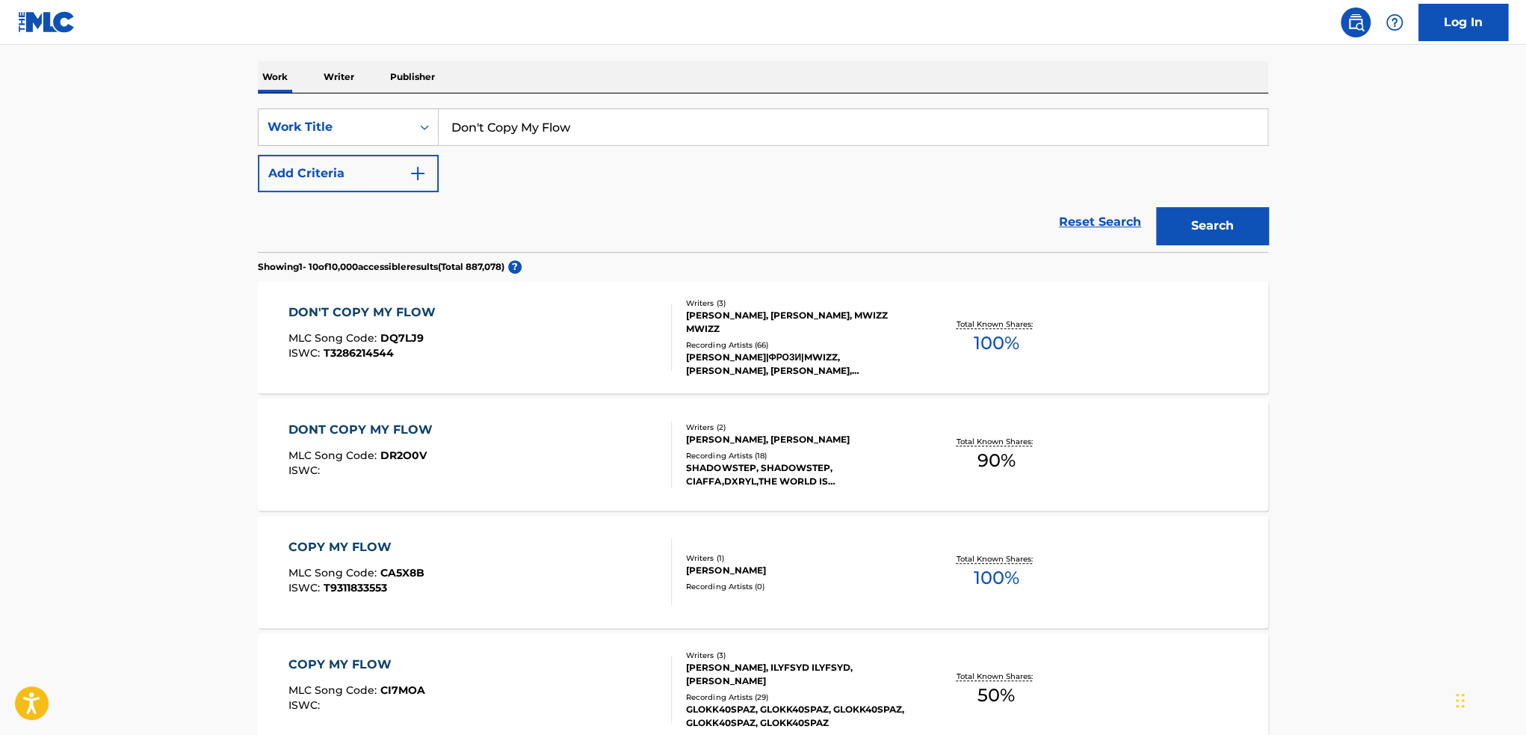
click at [599, 349] on div "DON'T COPY MY FLOW MLC Song Code : DQ7LJ9 ISWC : T3286214544" at bounding box center [481, 336] width 384 height 67
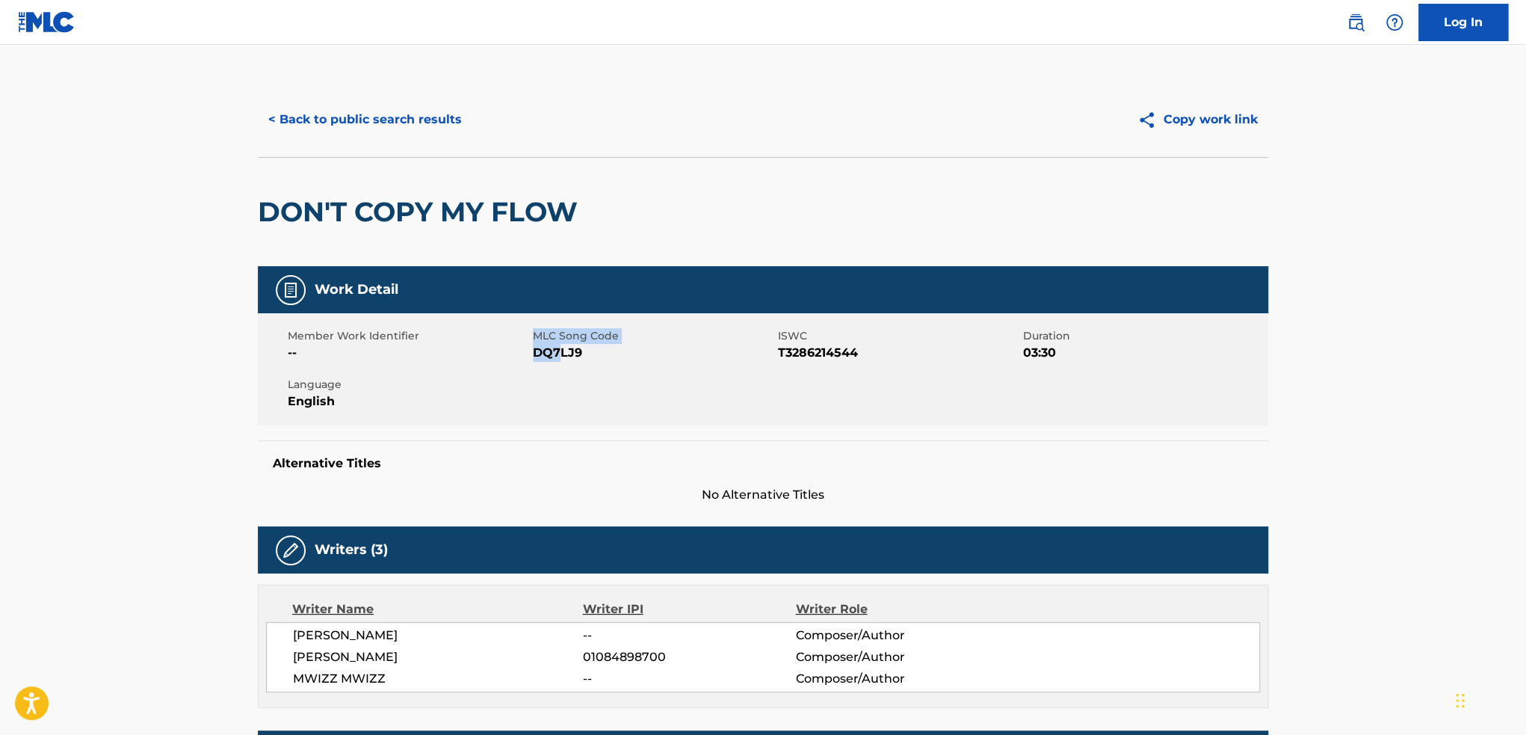
drag, startPoint x: 531, startPoint y: 354, endPoint x: 567, endPoint y: 362, distance: 36.8
click at [561, 359] on div "Member Work Identifier -- MLC Song Code DQ7LJ9 ISWC T3286214544 Duration 03:30 …" at bounding box center [763, 369] width 1011 height 112
click at [582, 371] on div "Member Work Identifier -- MLC Song Code DQ7LJ9 ISWC T3286214544 Duration 03:30 …" at bounding box center [763, 369] width 1011 height 112
click at [573, 354] on span "DQ7LJ9" at bounding box center [653, 353] width 241 height 18
click at [573, 352] on span "DQ7LJ9" at bounding box center [653, 353] width 241 height 18
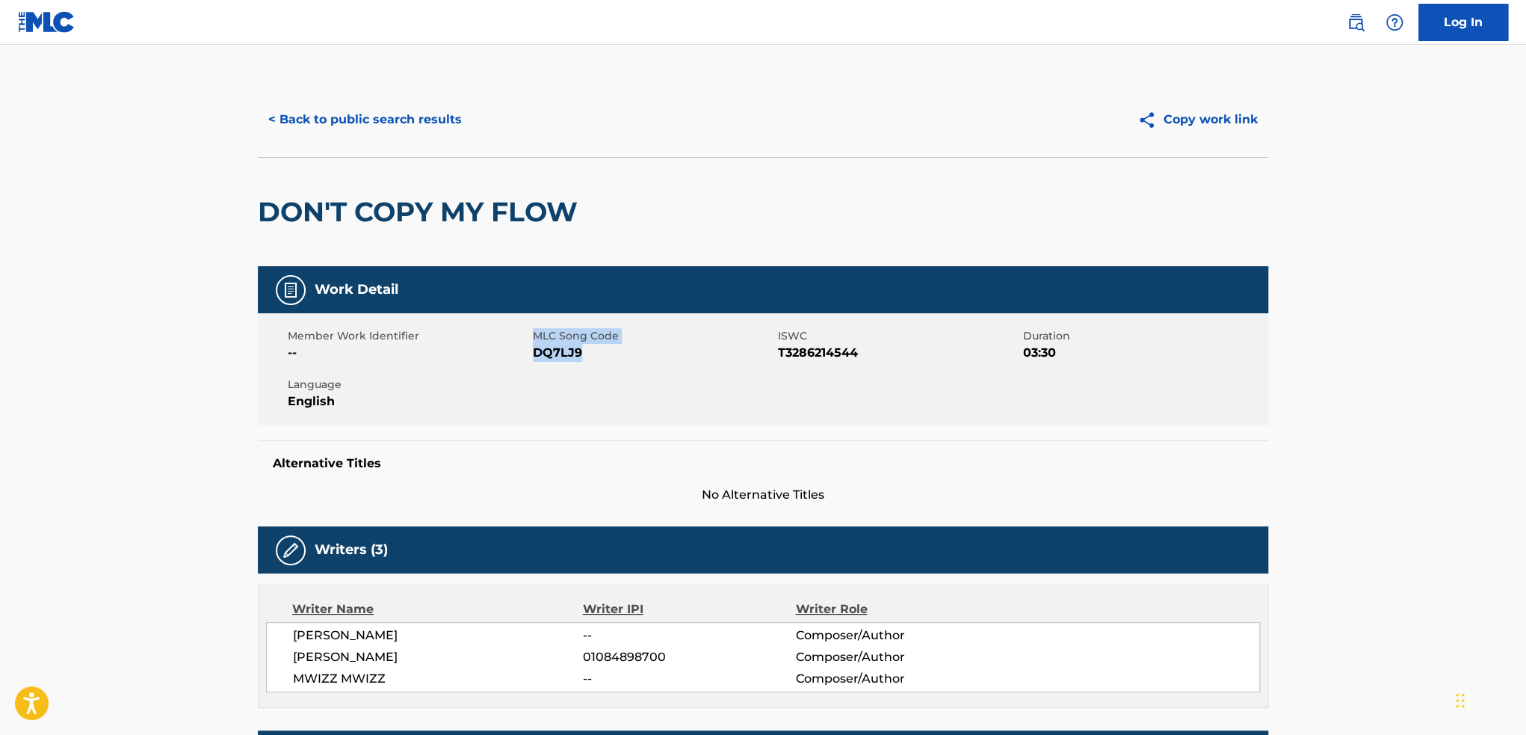
drag, startPoint x: 586, startPoint y: 354, endPoint x: 531, endPoint y: 362, distance: 55.9
click at [531, 362] on div "Member Work Identifier -- MLC Song Code DQ7LJ9 ISWC T3286214544 Duration 03:30 …" at bounding box center [763, 369] width 1011 height 112
click at [531, 363] on div "Member Work Identifier -- MLC Song Code DQ7LJ9 ISWC T3286214544 Duration 03:30 …" at bounding box center [763, 369] width 1011 height 112
click at [533, 376] on div "Member Work Identifier -- MLC Song Code DQ7LJ9 ISWC T3286214544 Duration 03:30 …" at bounding box center [763, 369] width 1011 height 112
drag, startPoint x: 588, startPoint y: 357, endPoint x: 534, endPoint y: 354, distance: 53.1
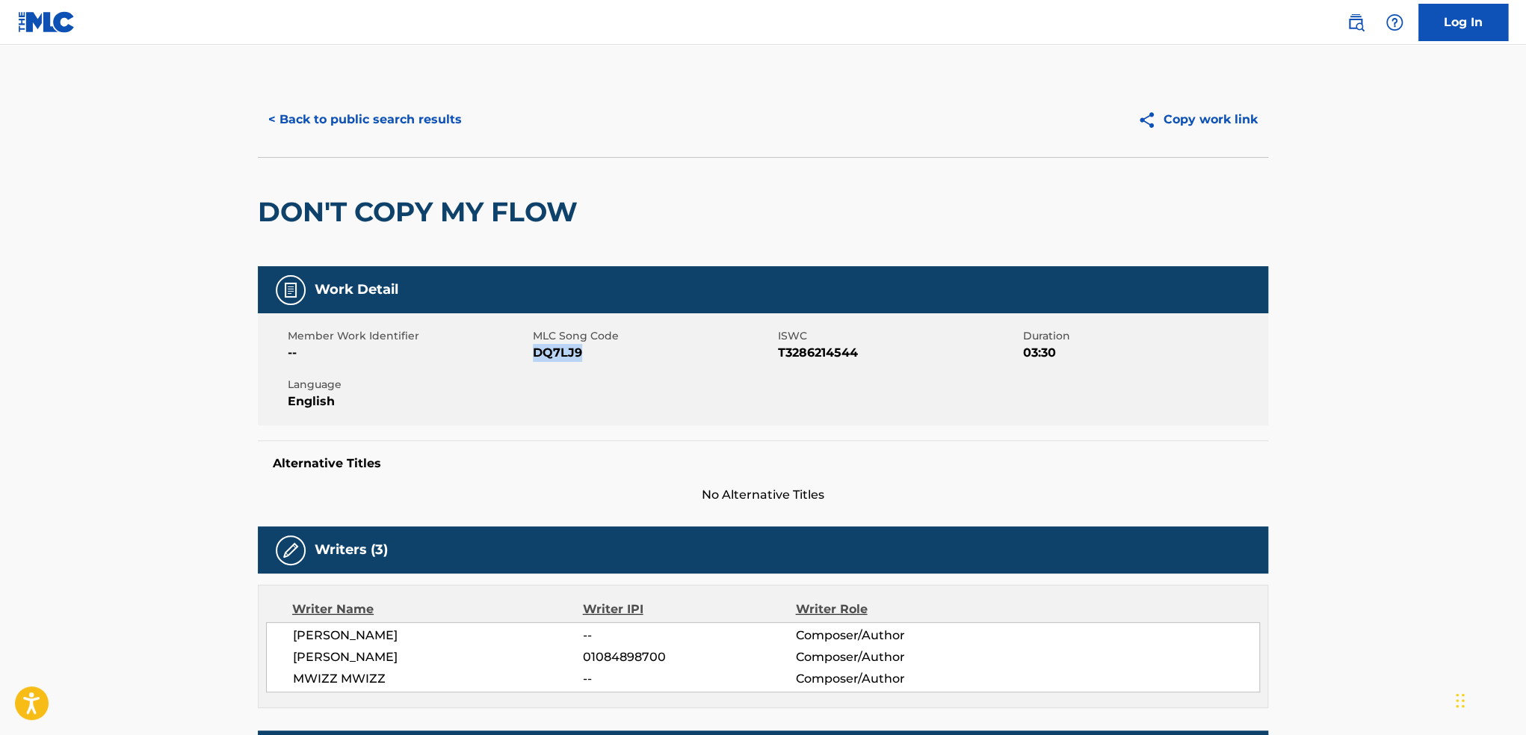
click at [534, 354] on span "DQ7LJ9" at bounding box center [653, 353] width 241 height 18
click at [344, 123] on button "< Back to public search results" at bounding box center [365, 119] width 215 height 37
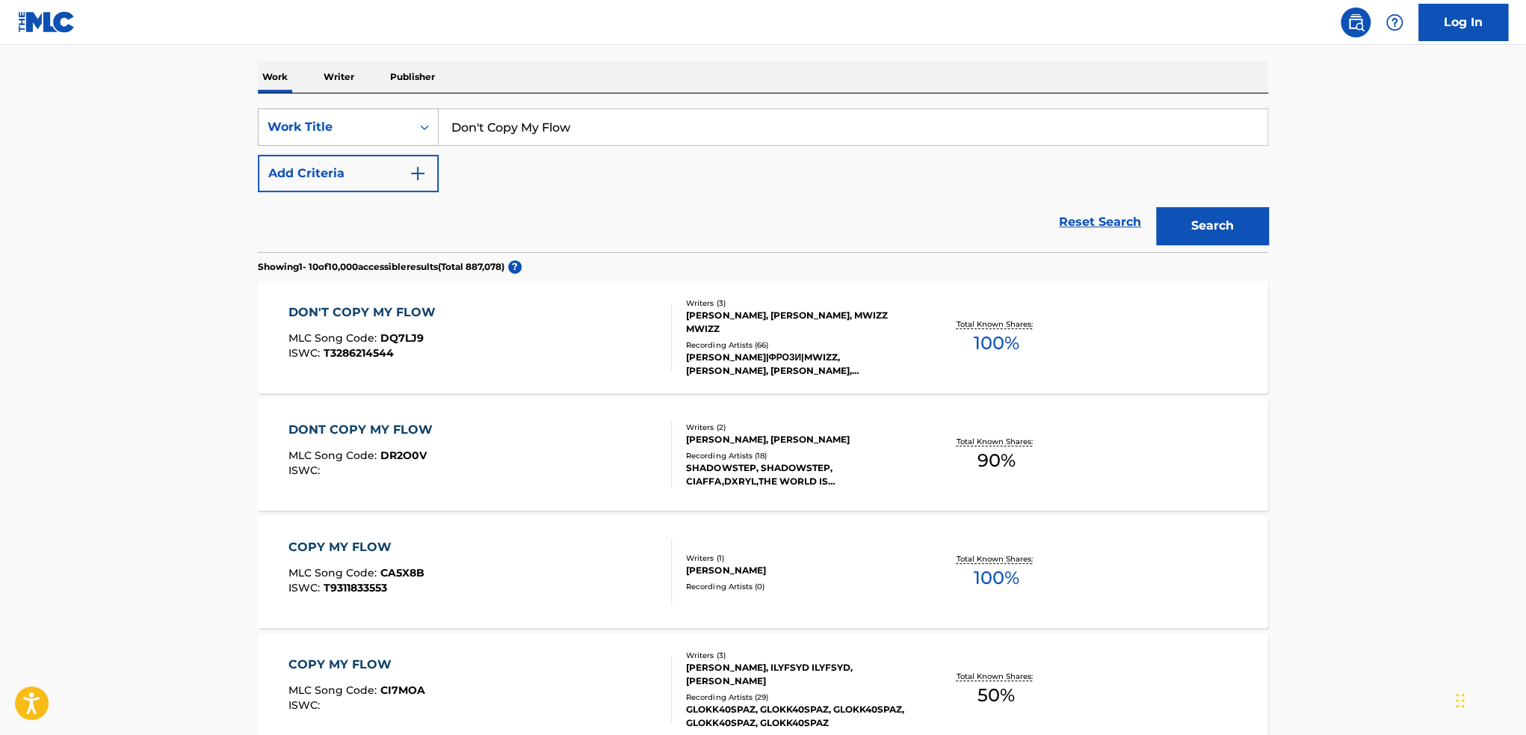
drag, startPoint x: 595, startPoint y: 135, endPoint x: 344, endPoint y: 120, distance: 251.6
click at [344, 120] on div "SearchWithCriteria305377a2-434b-454d-862b-e8ae80cb5795 Work Title Don't Copy My…" at bounding box center [763, 126] width 1011 height 37
paste input "Death Penalty"
type input "Death Penalty"
click at [1156, 207] on button "Search" at bounding box center [1212, 225] width 112 height 37
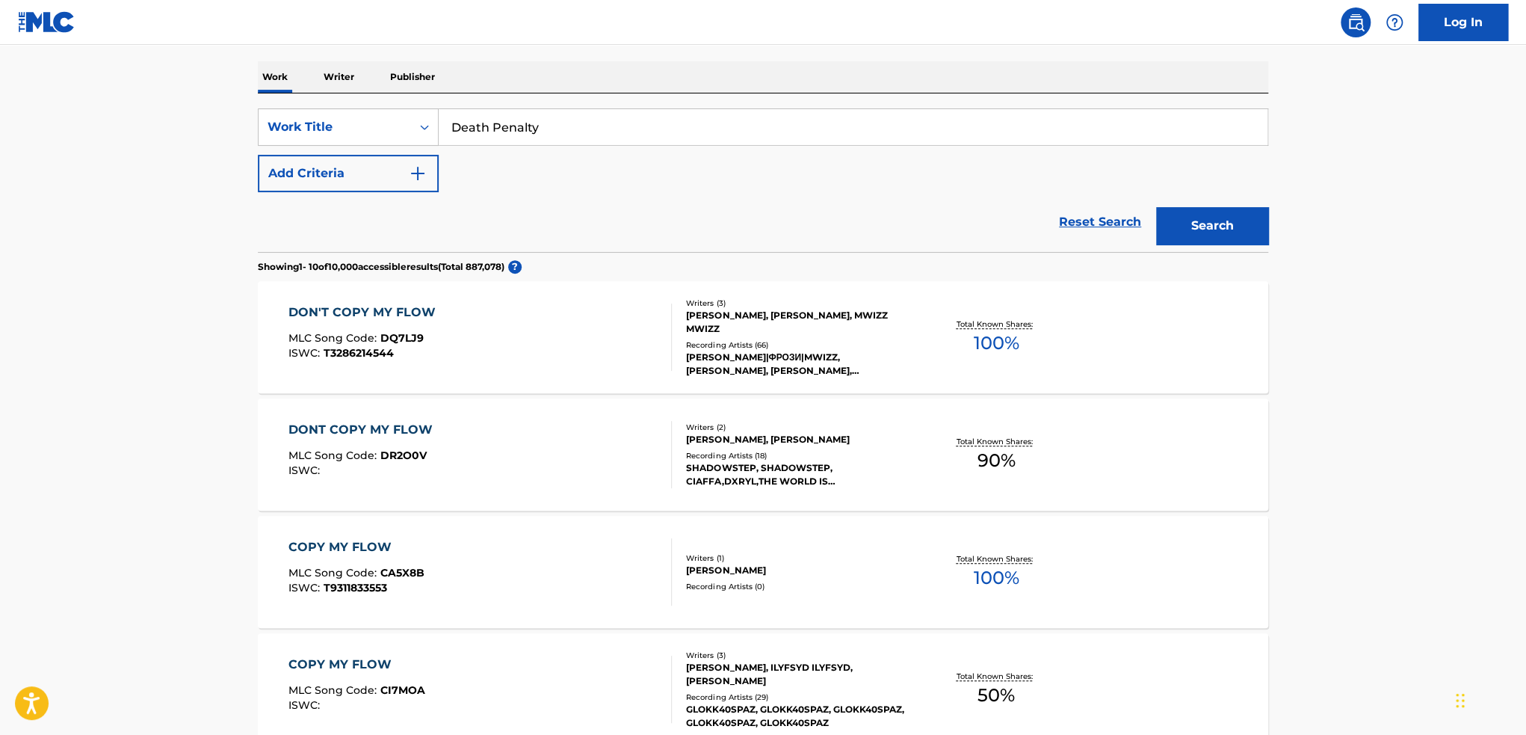
scroll to position [0, 0]
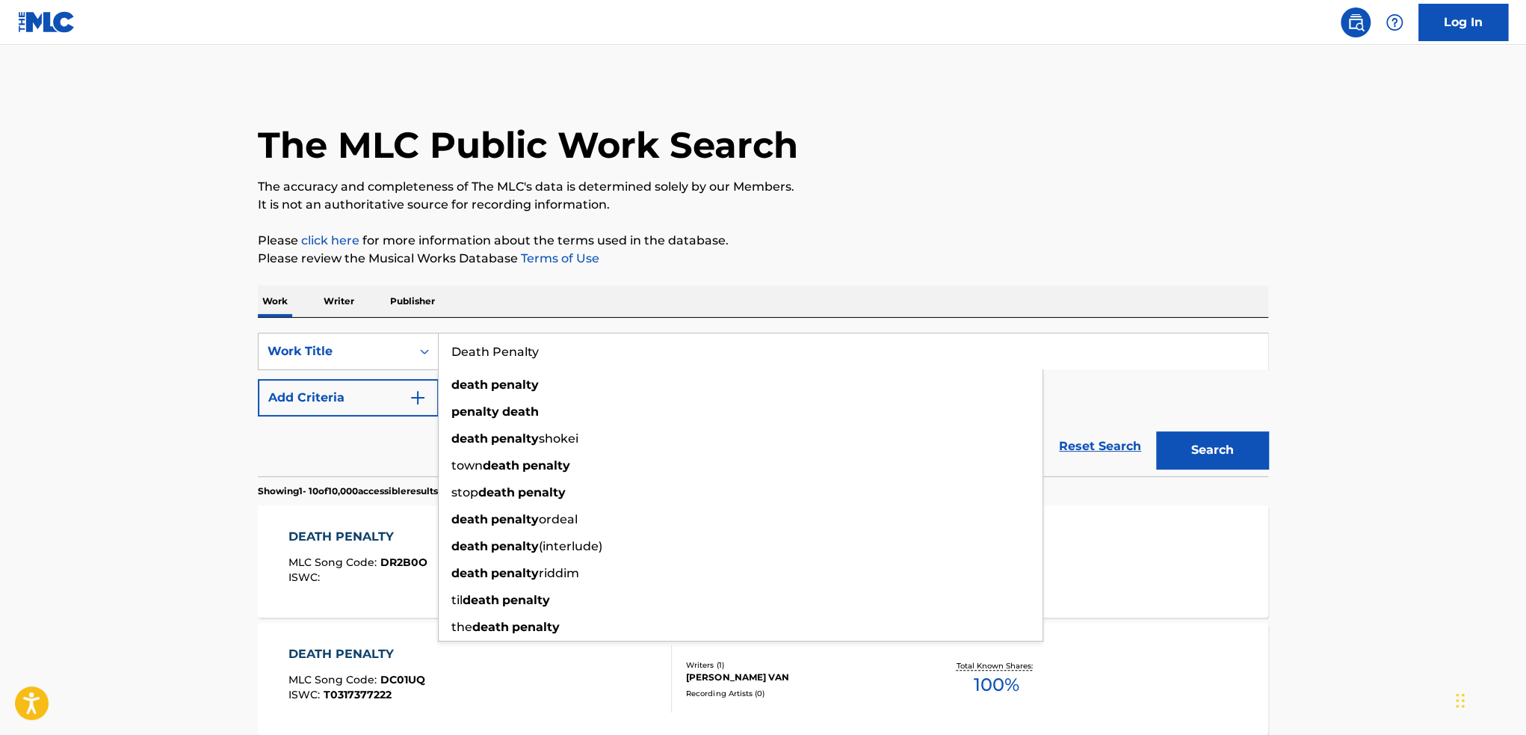
click at [283, 440] on div "Reset Search Search" at bounding box center [763, 446] width 1011 height 60
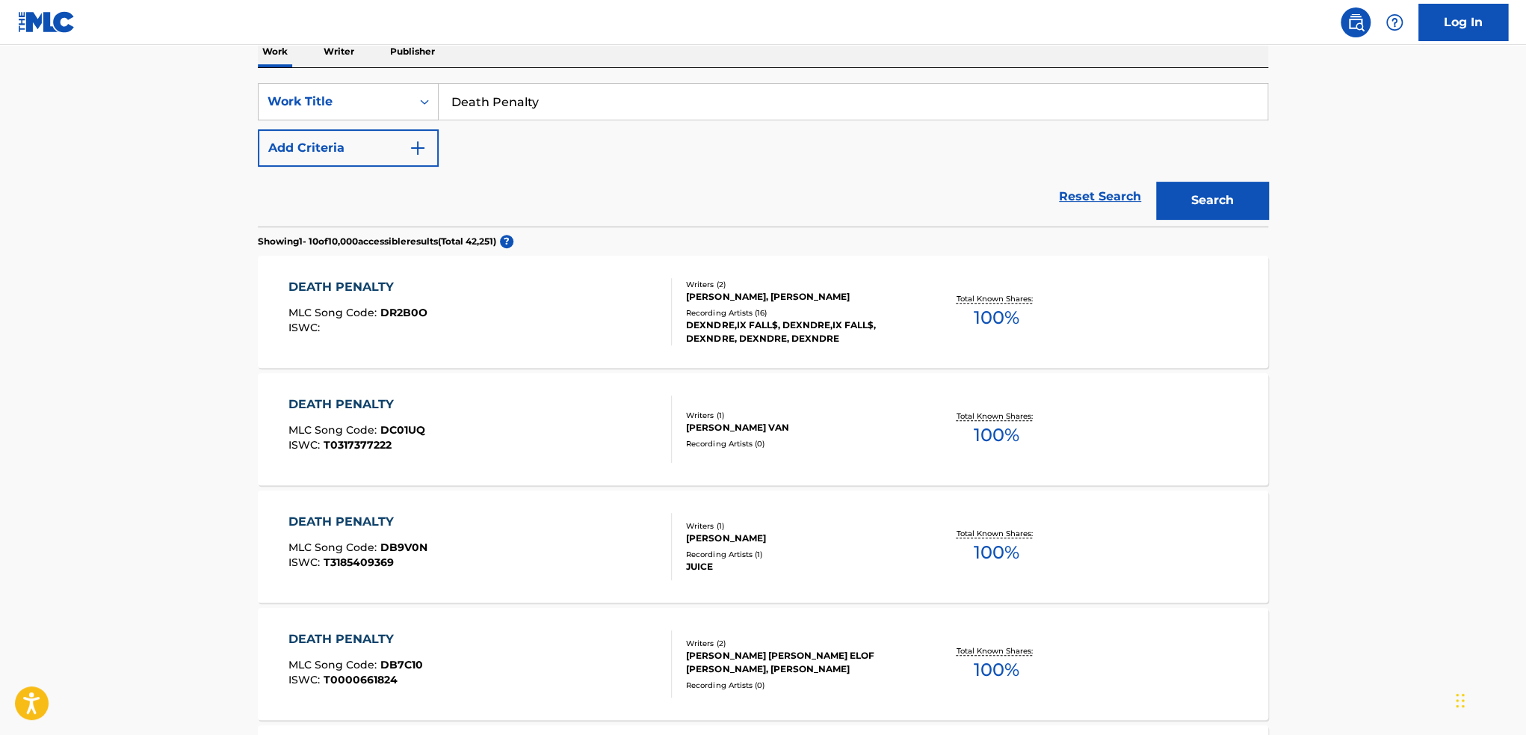
scroll to position [224, 0]
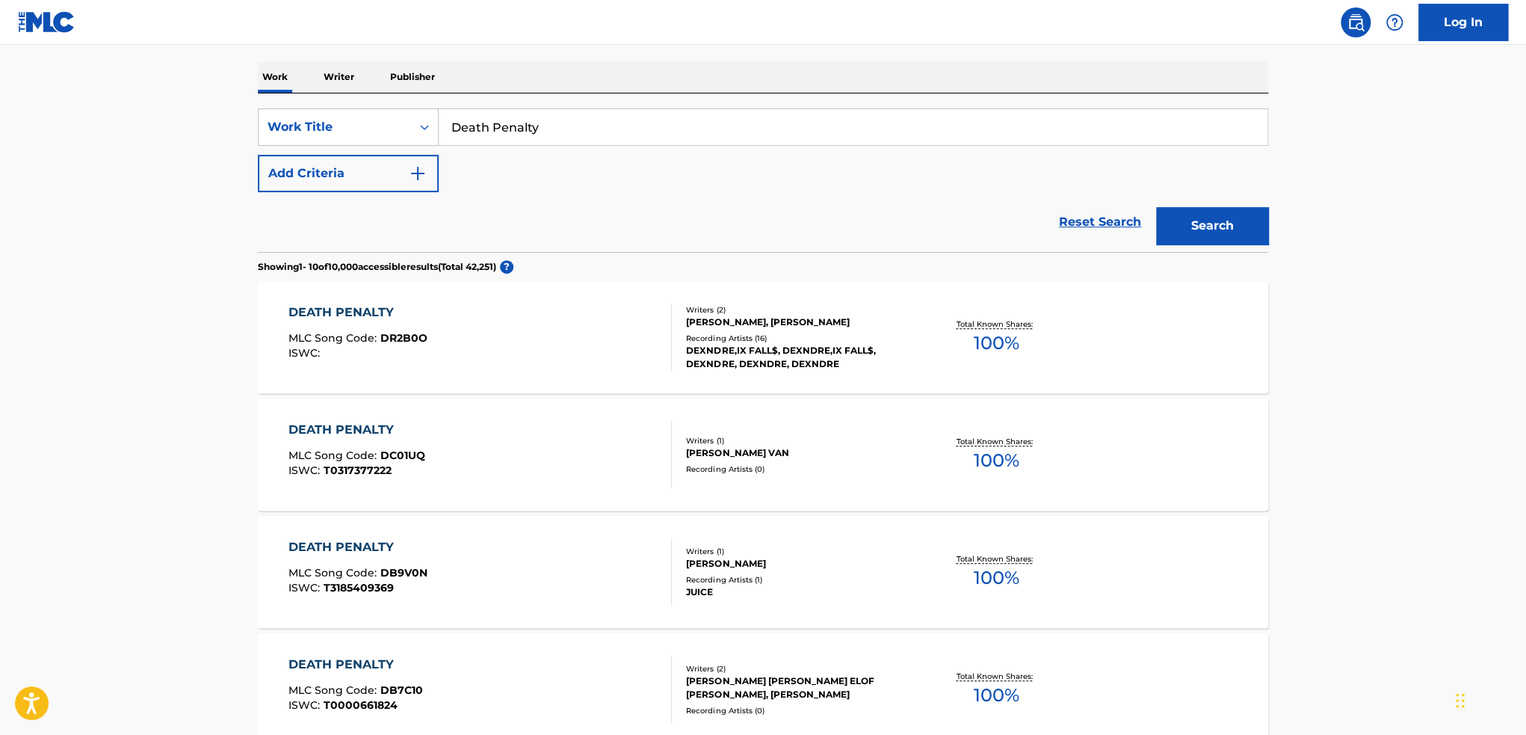
click at [366, 185] on button "Add Criteria" at bounding box center [348, 173] width 181 height 37
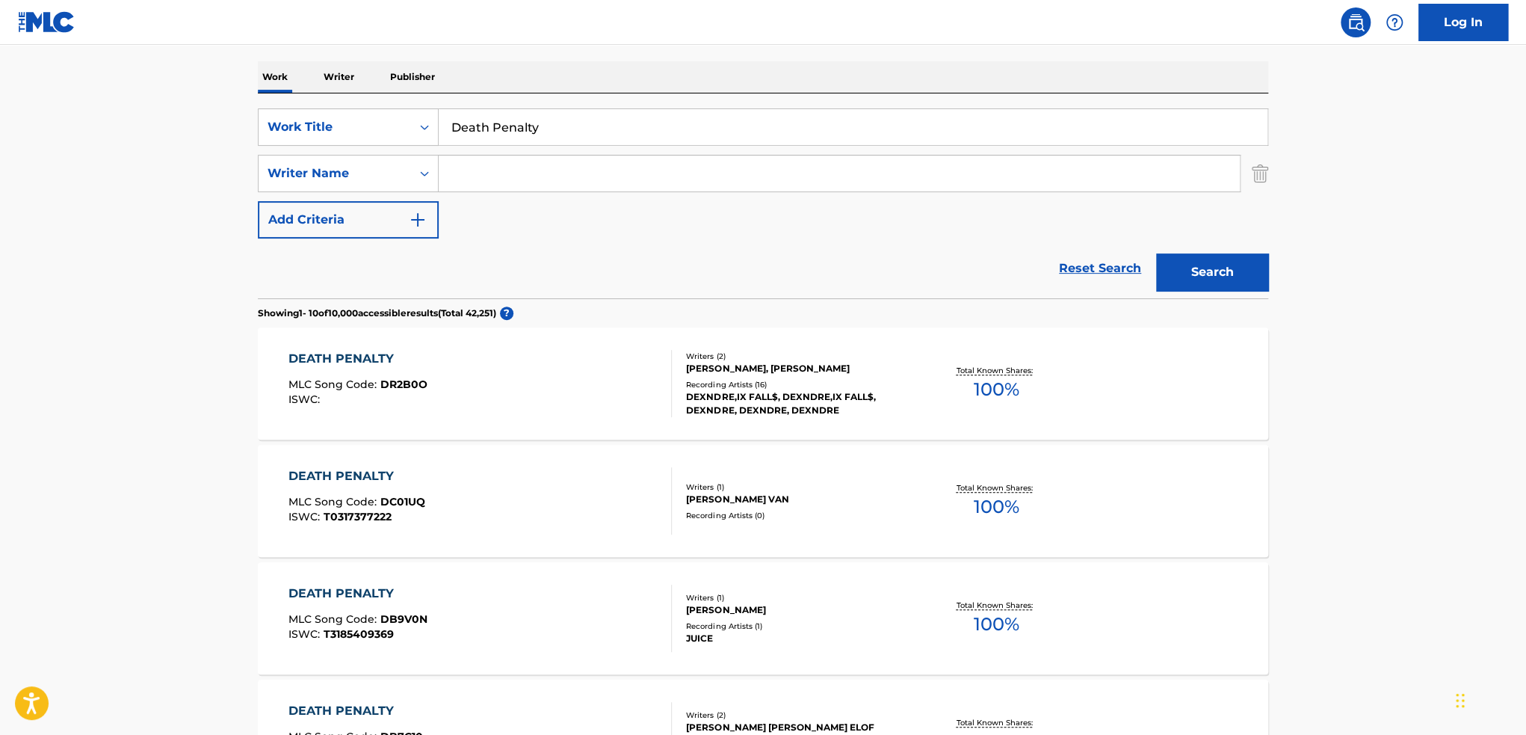
click at [511, 165] on input "Search Form" at bounding box center [839, 173] width 801 height 36
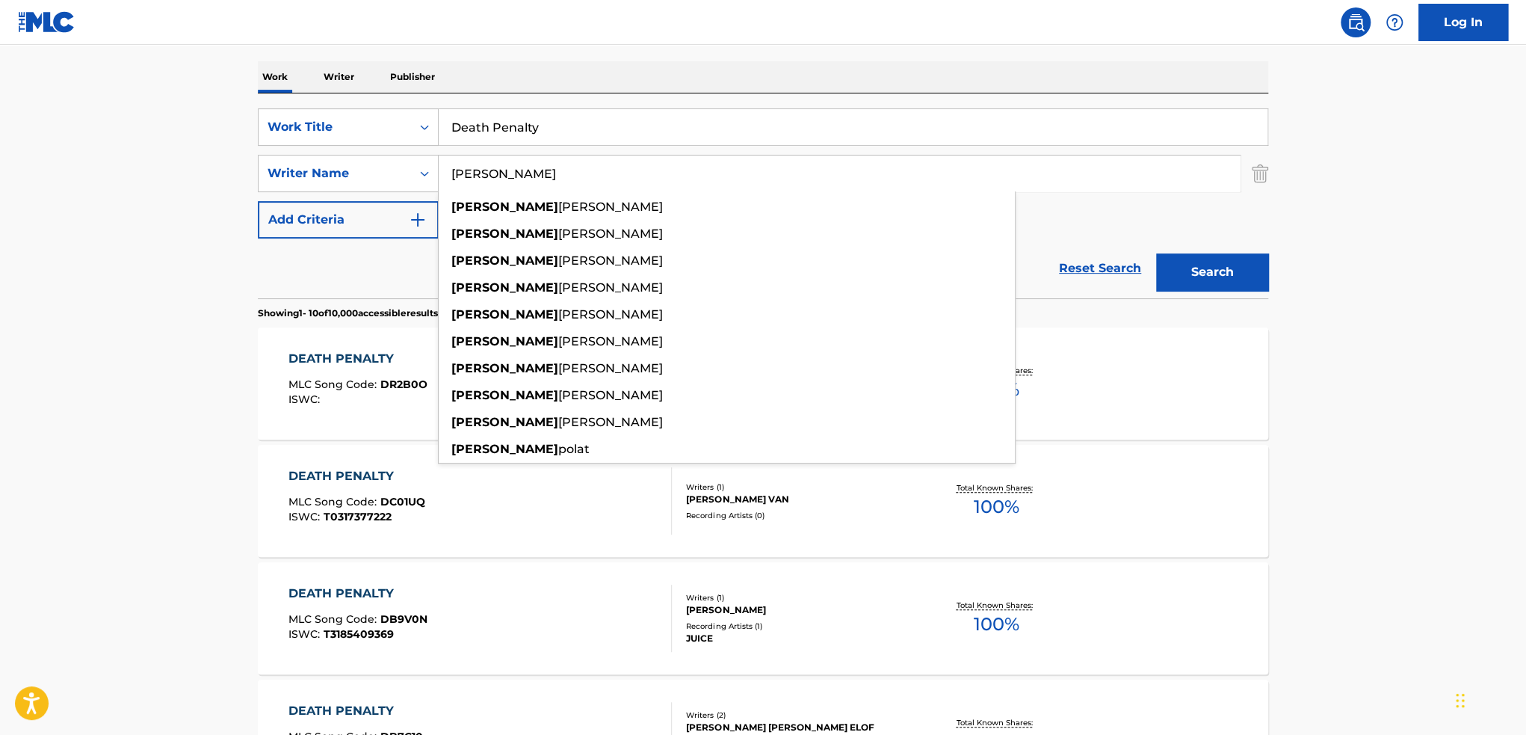
type input "[PERSON_NAME]"
click at [1156, 253] on button "Search" at bounding box center [1212, 271] width 112 height 37
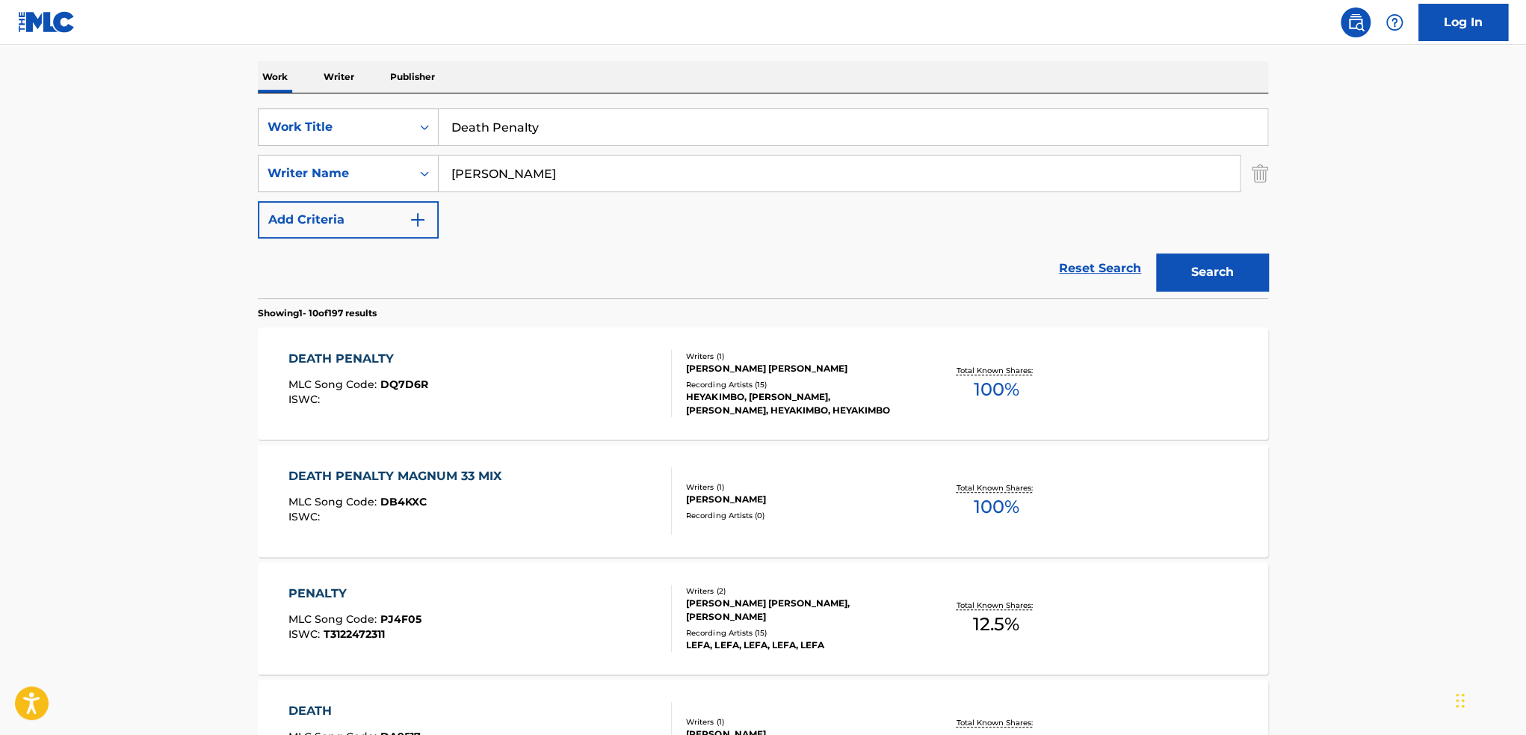
click at [608, 373] on div "DEATH PENALTY MLC Song Code : DQ7D6R ISWC :" at bounding box center [481, 383] width 384 height 67
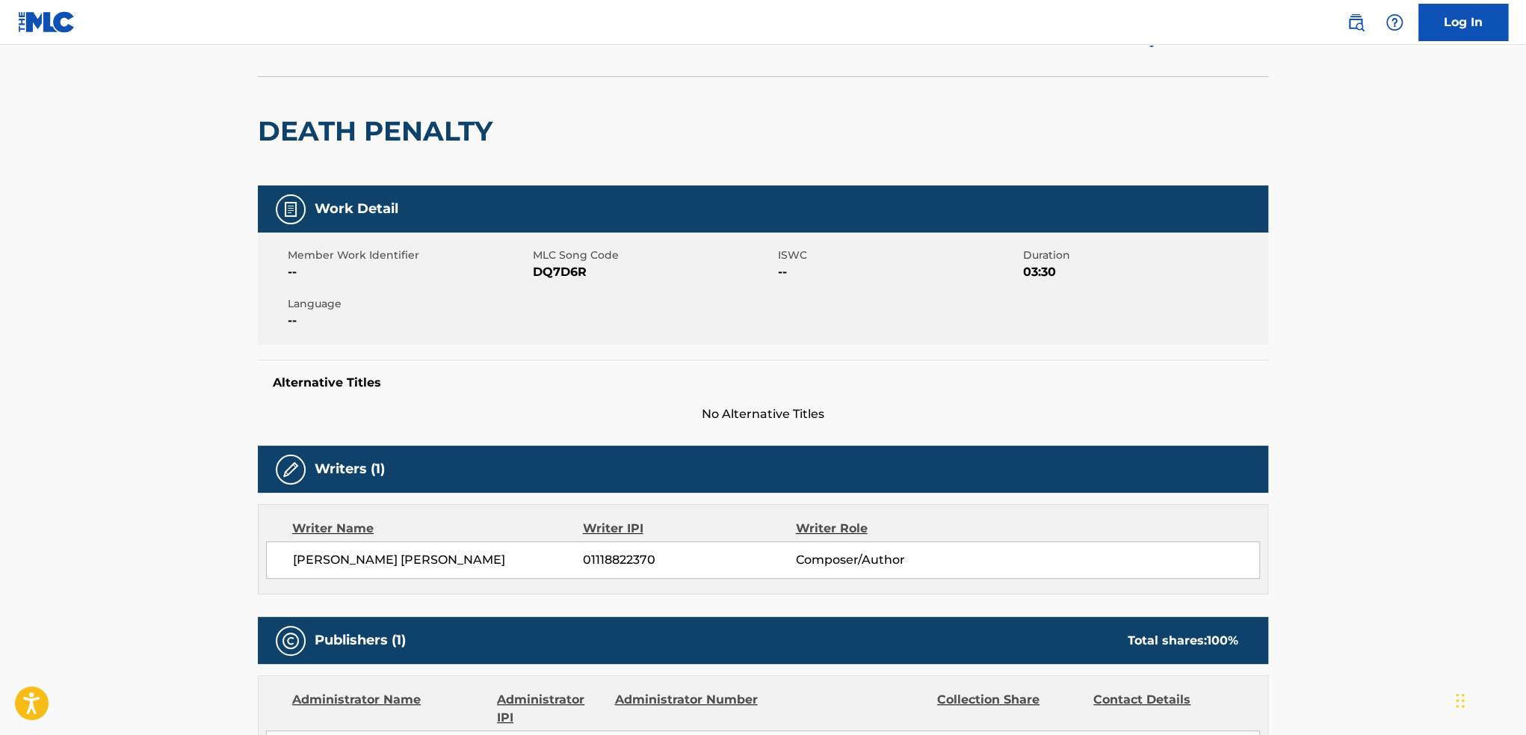
scroll to position [75, 0]
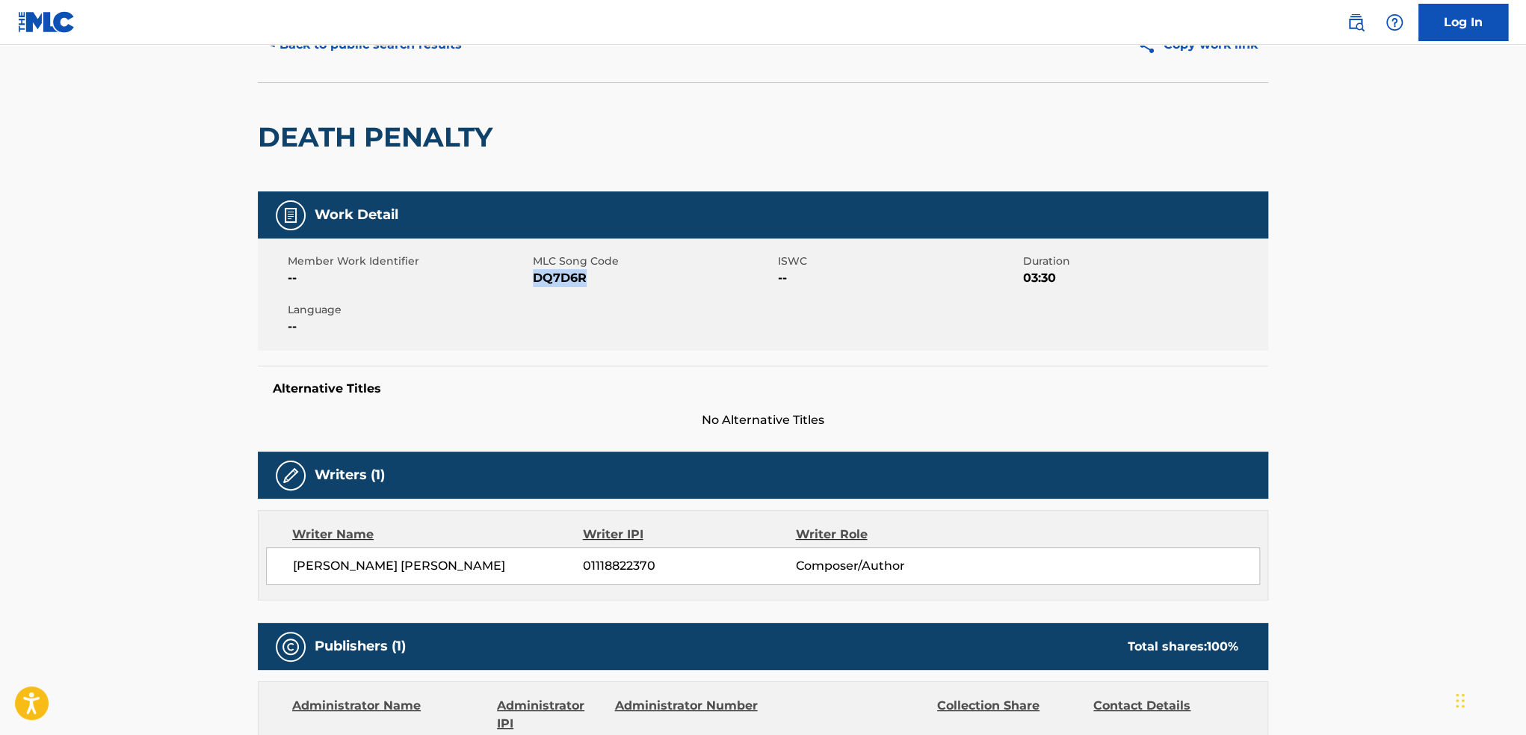
drag, startPoint x: 534, startPoint y: 277, endPoint x: 595, endPoint y: 277, distance: 61.3
click at [595, 277] on span "DQ7D6R" at bounding box center [653, 278] width 241 height 18
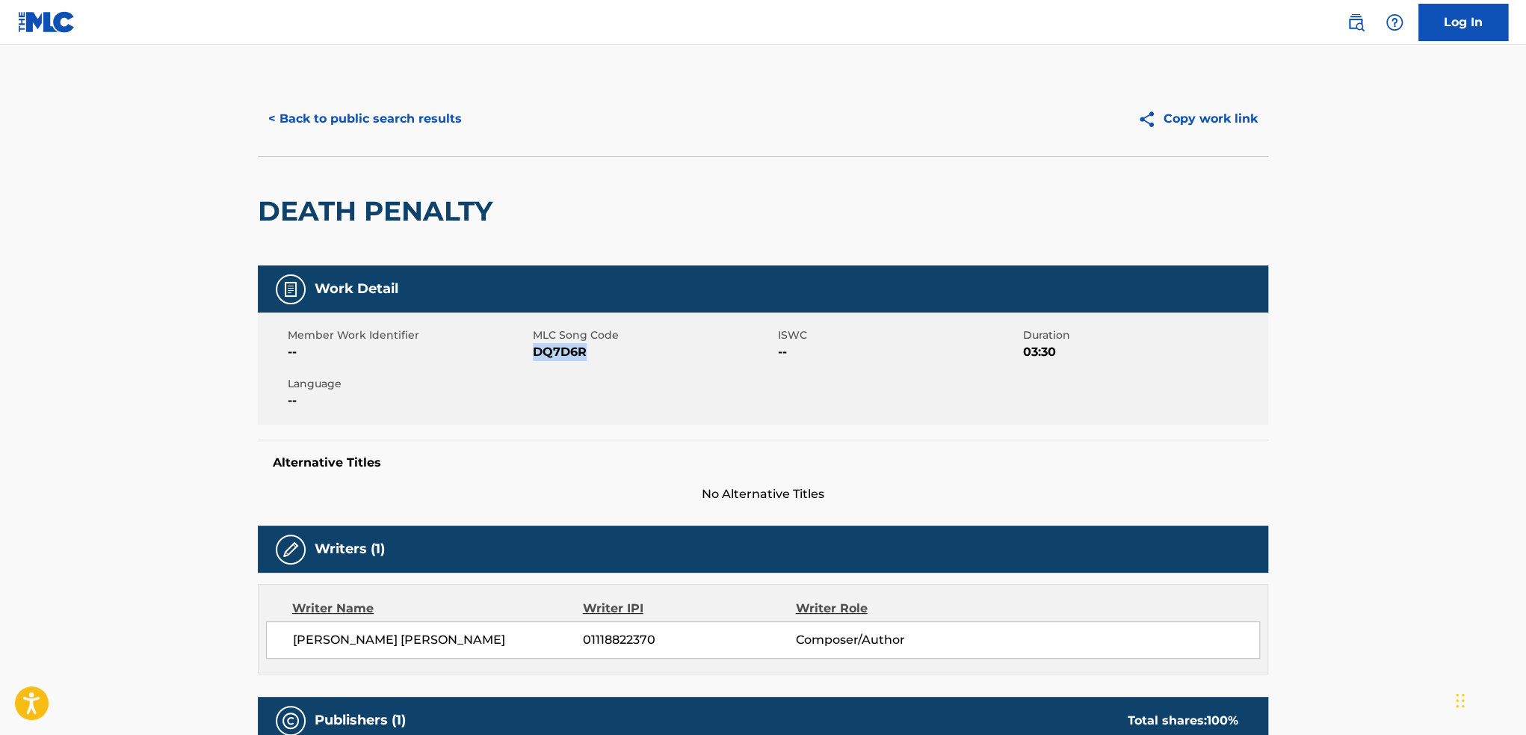
scroll to position [0, 0]
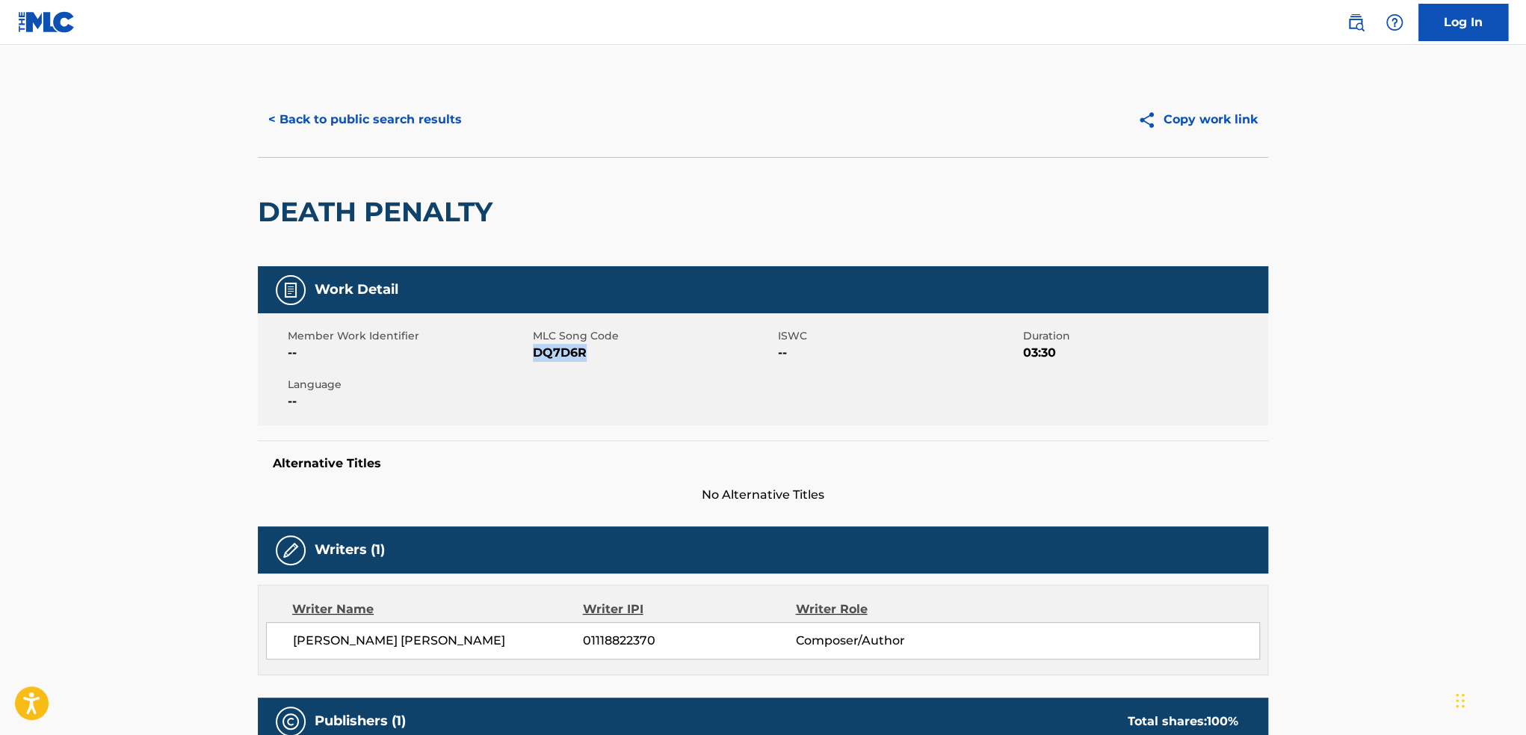
click at [329, 128] on button "< Back to public search results" at bounding box center [365, 119] width 215 height 37
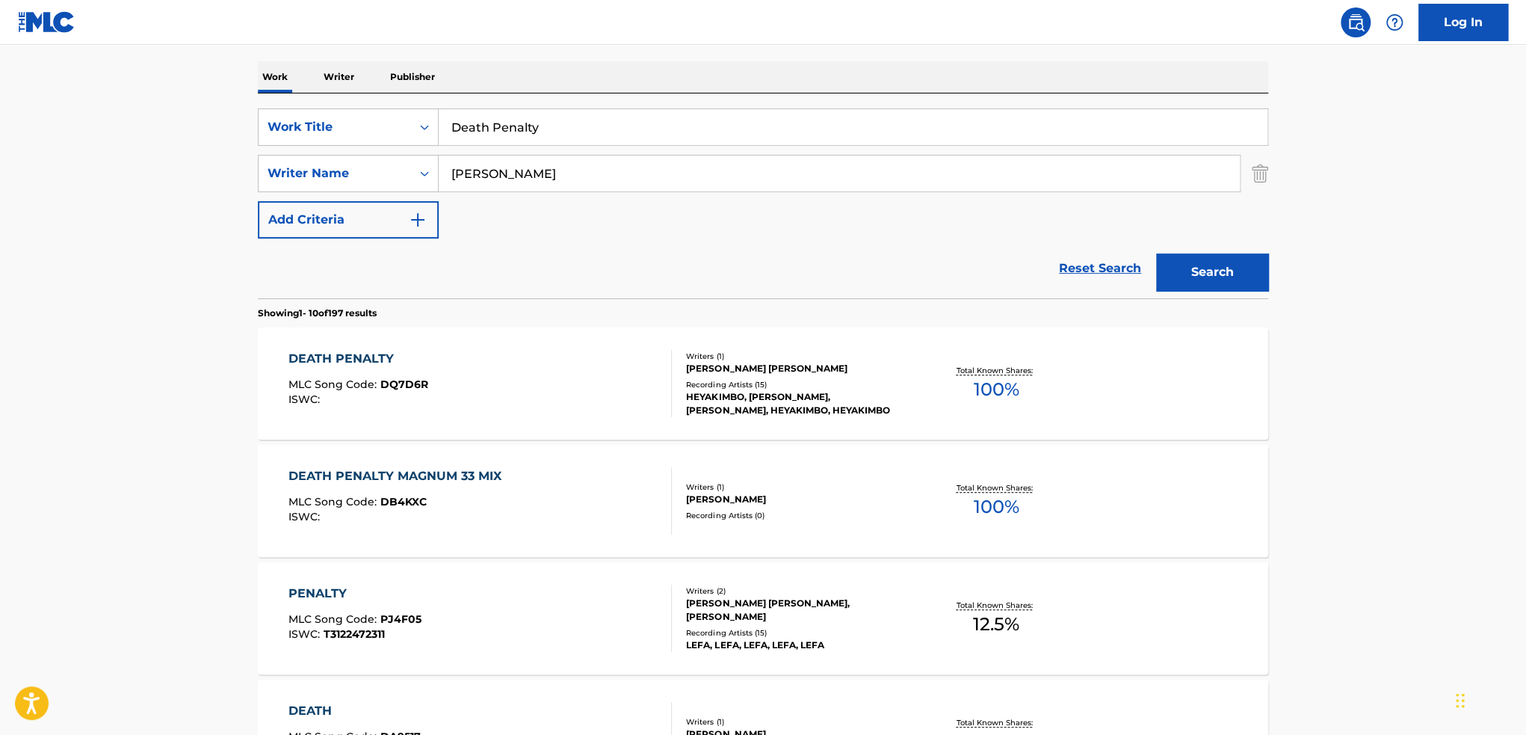
click at [1089, 271] on link "Reset Search" at bounding box center [1100, 268] width 97 height 33
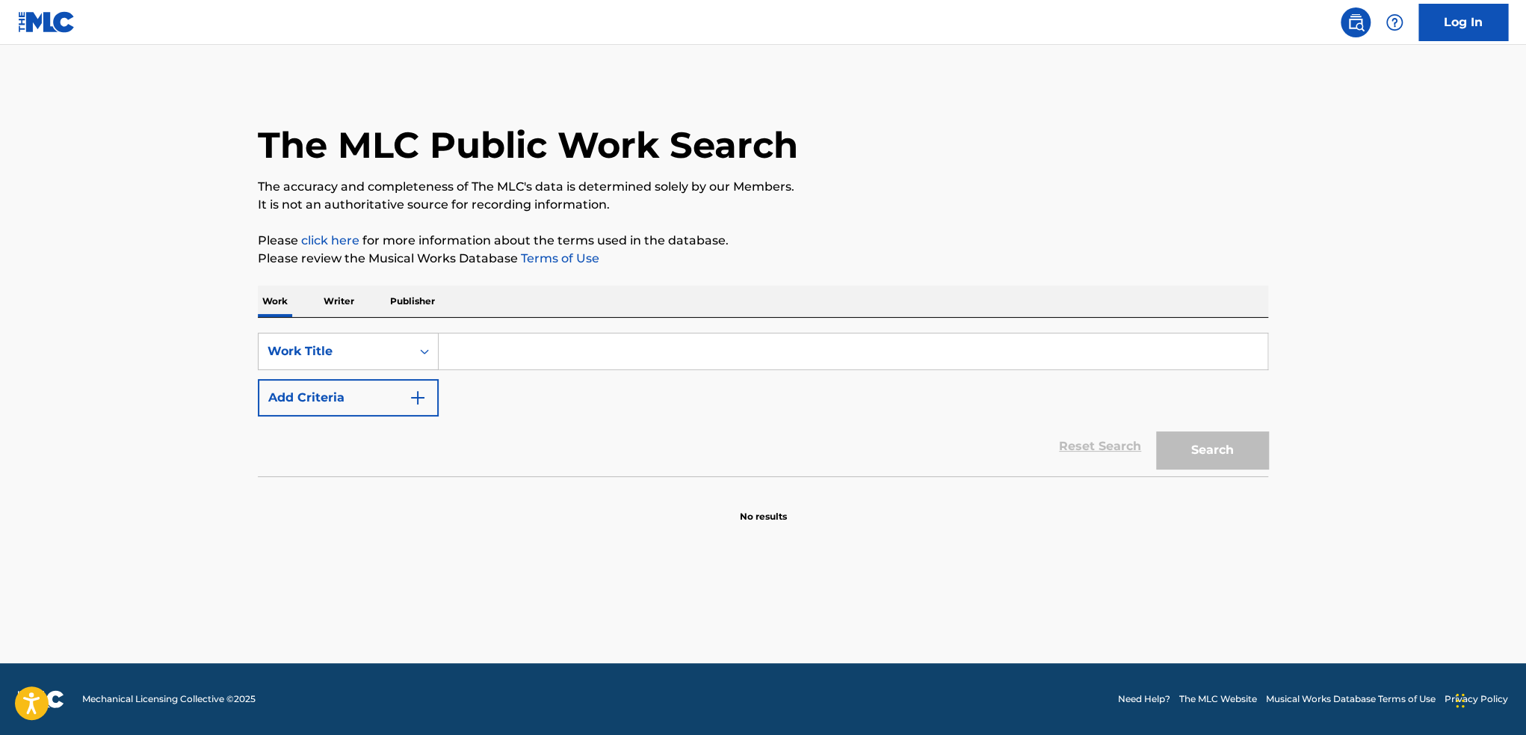
scroll to position [0, 0]
click at [512, 343] on input "Search Form" at bounding box center [853, 351] width 829 height 36
paste input "MONEY! (Money Money, Green Green)"
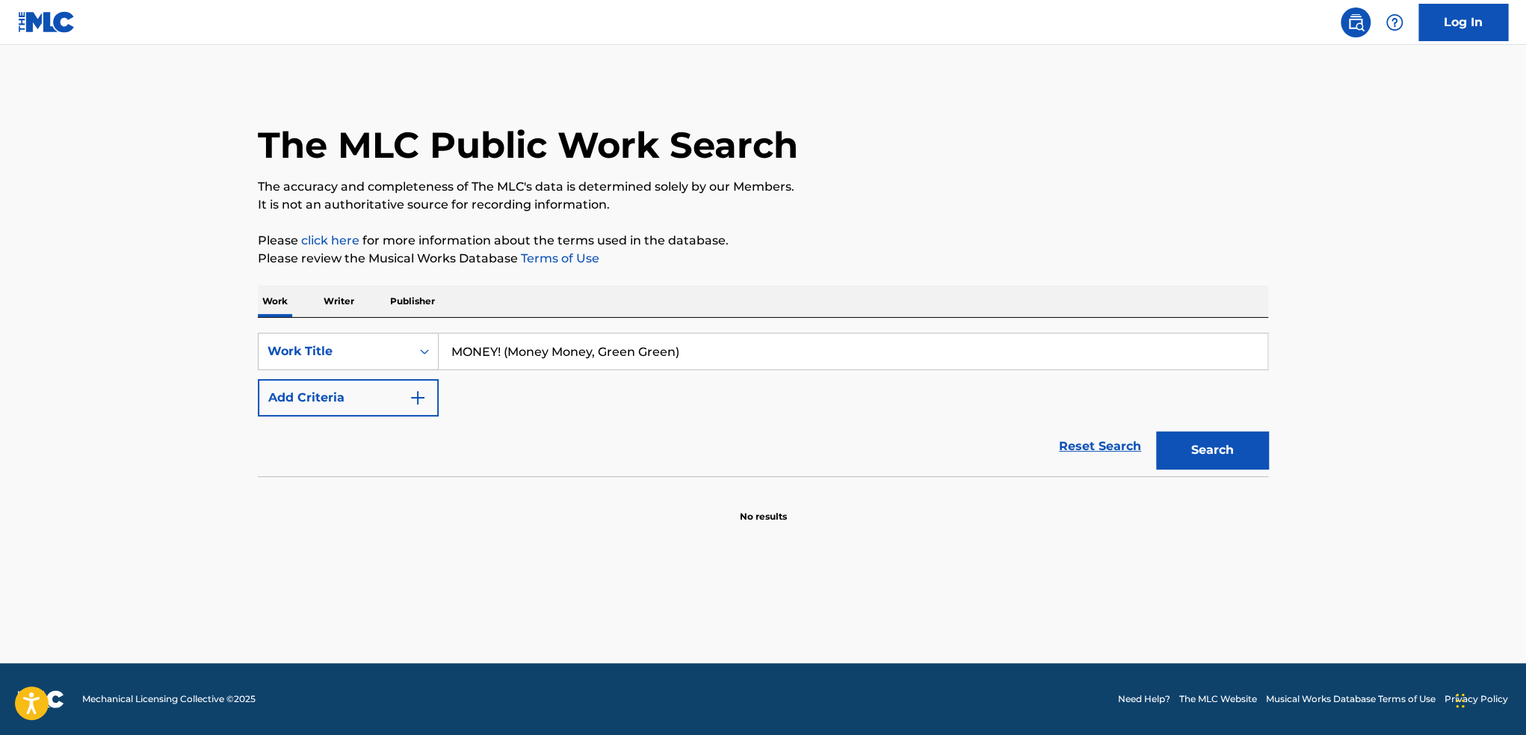
click at [1225, 453] on button "Search" at bounding box center [1212, 449] width 112 height 37
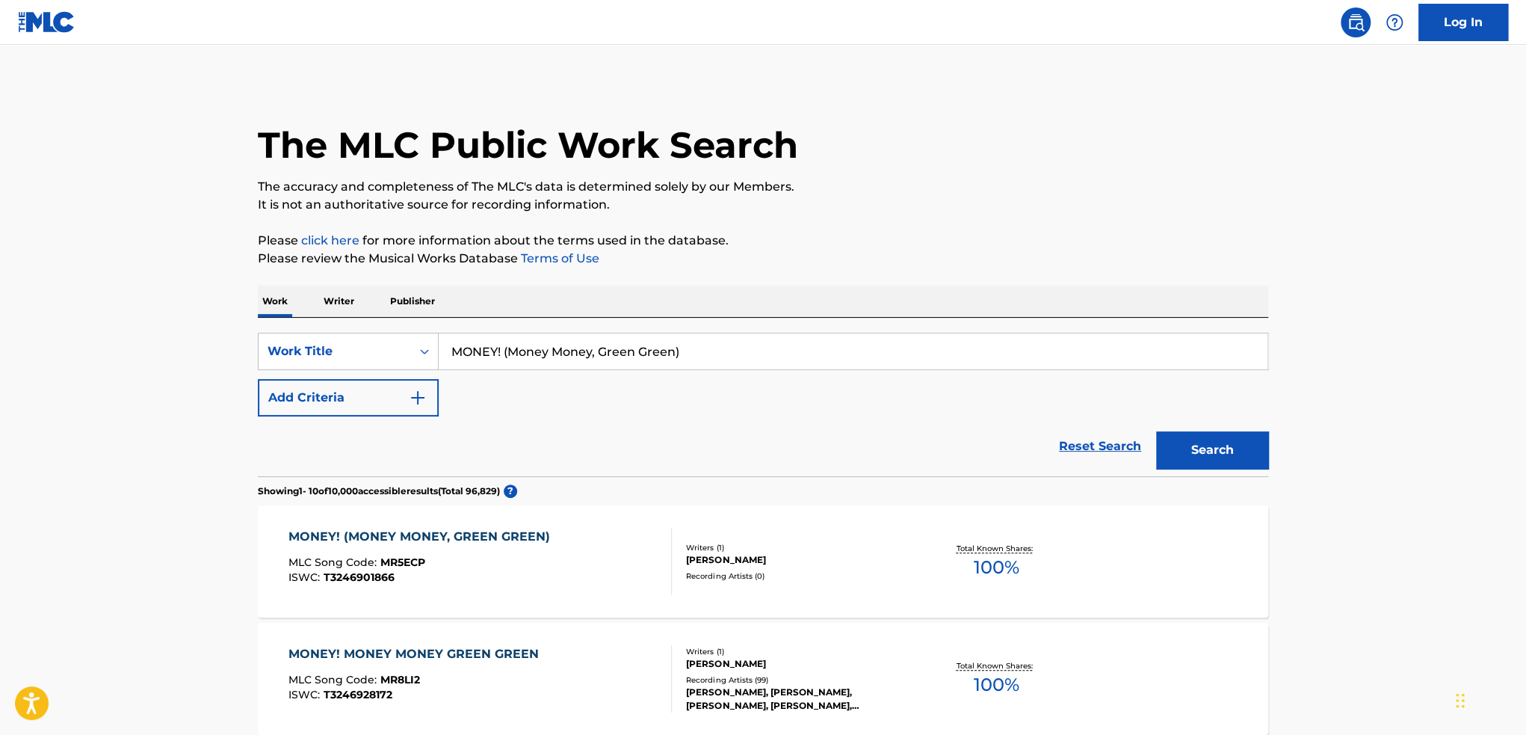
drag, startPoint x: 617, startPoint y: 355, endPoint x: 502, endPoint y: 360, distance: 115.9
click at [502, 360] on input "MONEY! (Money Money, Green Green)" at bounding box center [853, 351] width 829 height 36
type input "MONEY!"
click at [1156, 431] on button "Search" at bounding box center [1212, 449] width 112 height 37
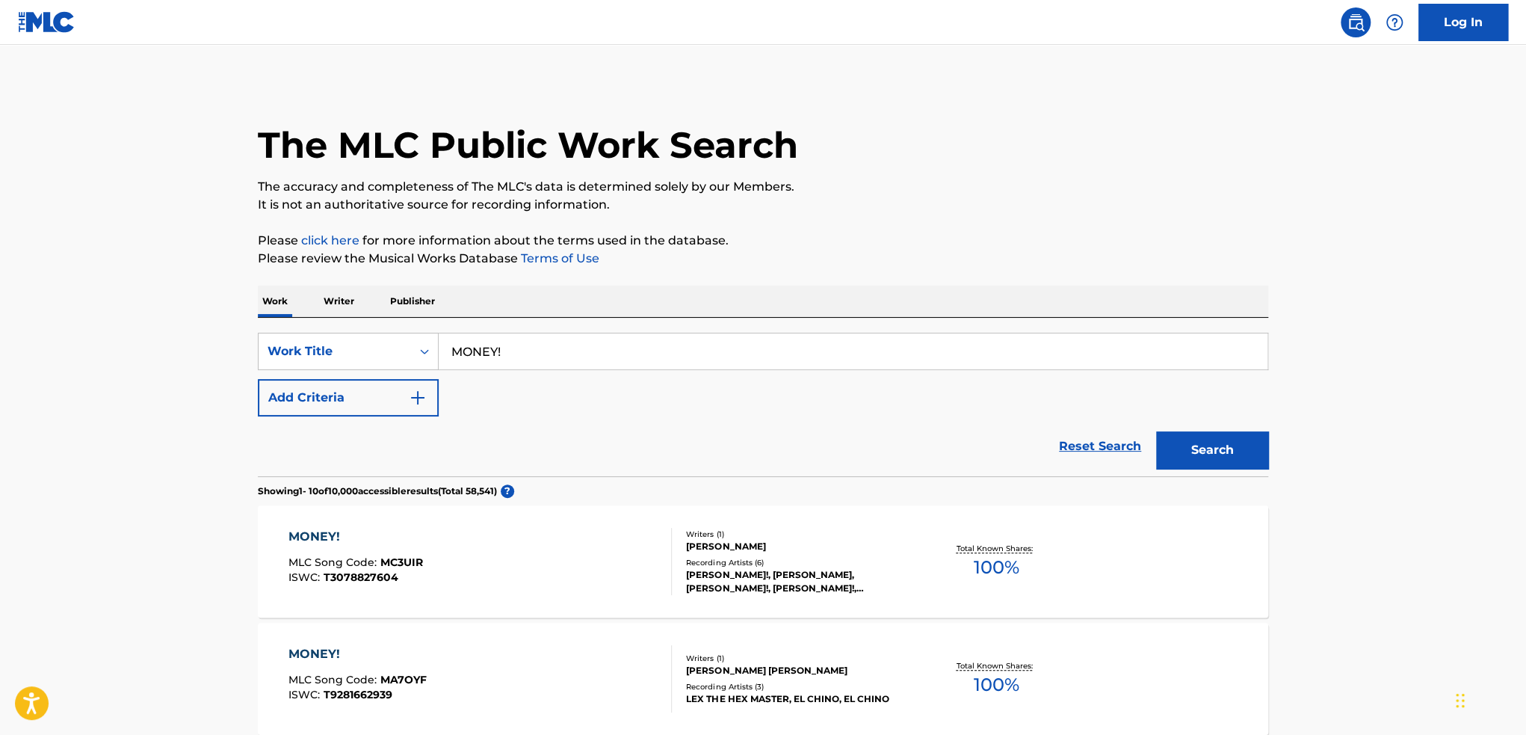
click at [359, 401] on button "Add Criteria" at bounding box center [348, 397] width 181 height 37
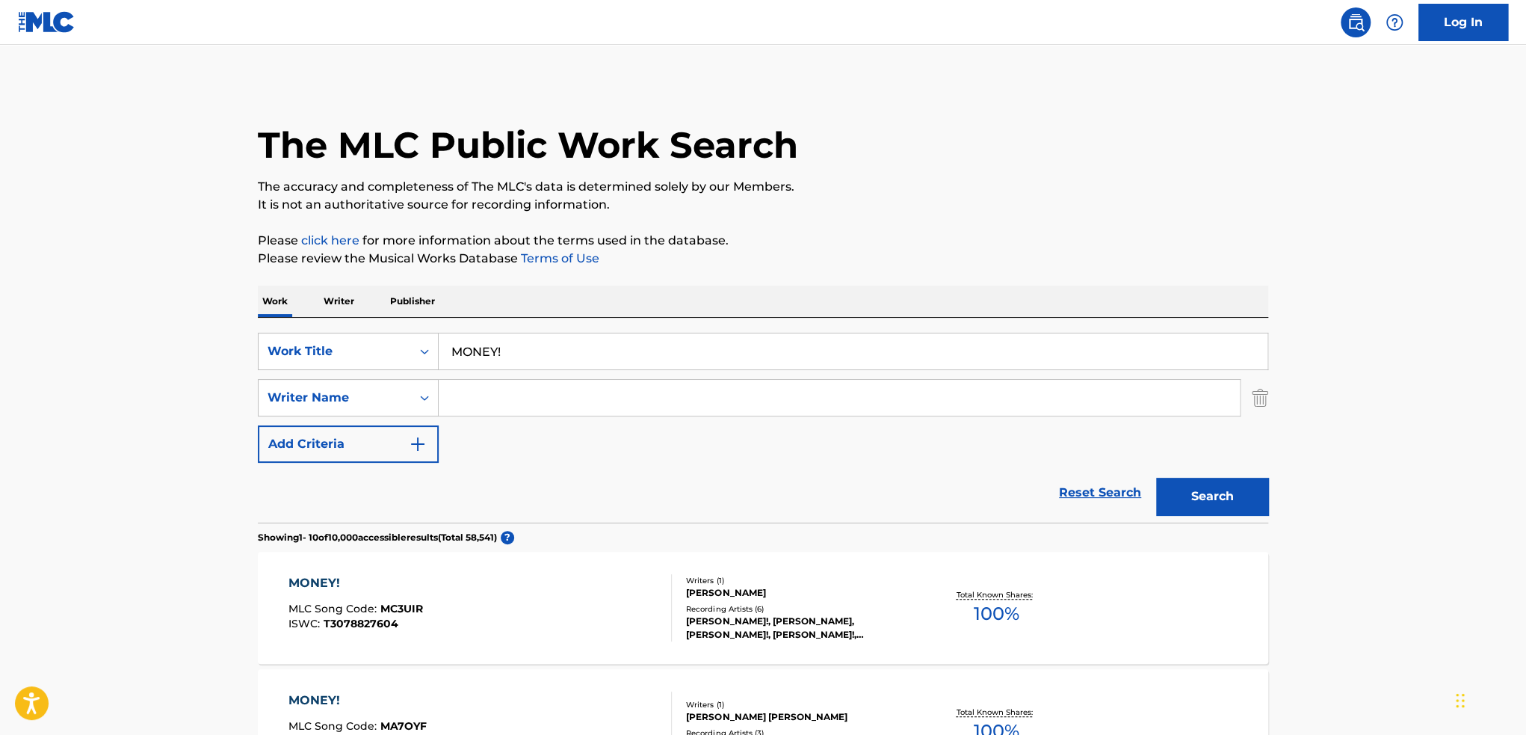
click at [506, 404] on input "Search Form" at bounding box center [839, 398] width 801 height 36
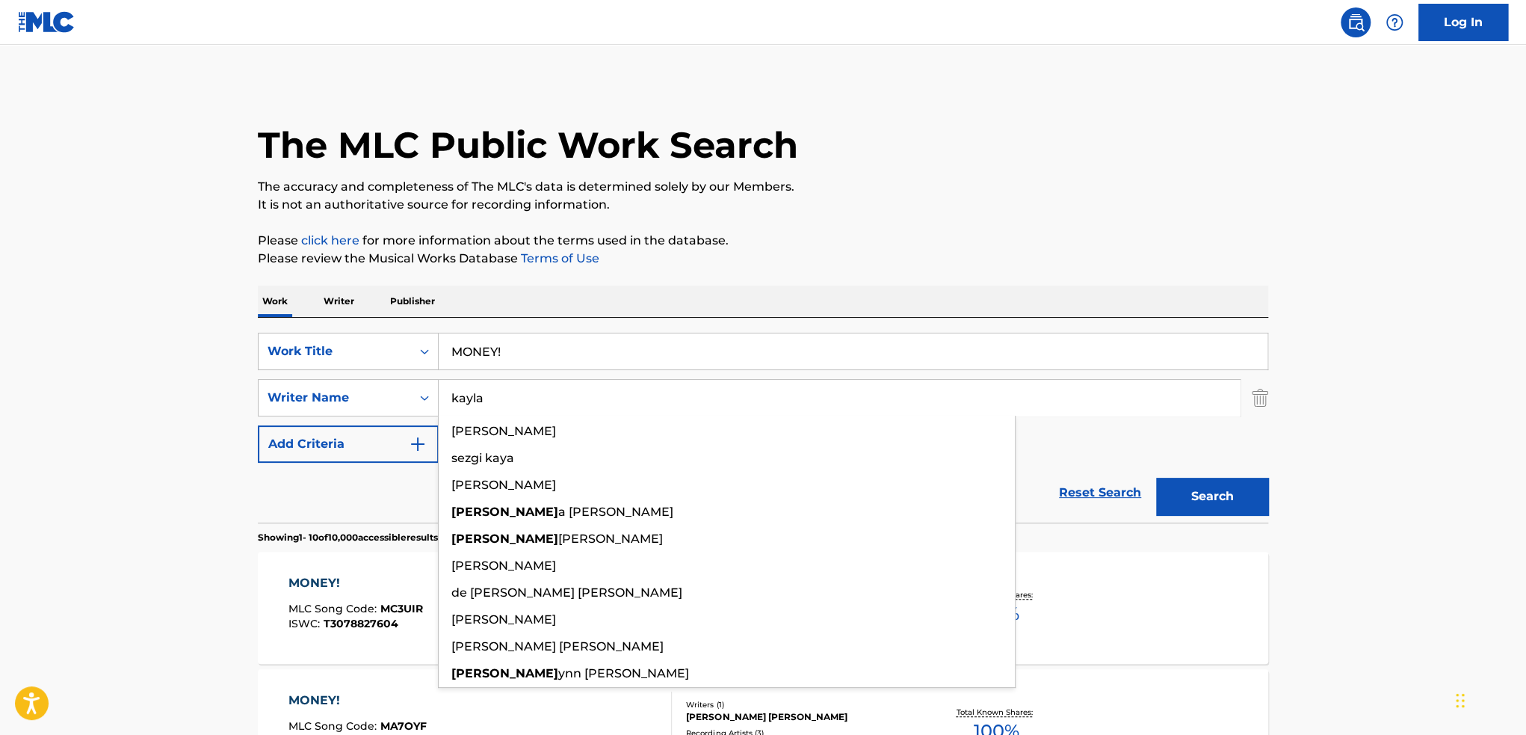
type input "kayla"
click at [1156, 478] on button "Search" at bounding box center [1212, 496] width 112 height 37
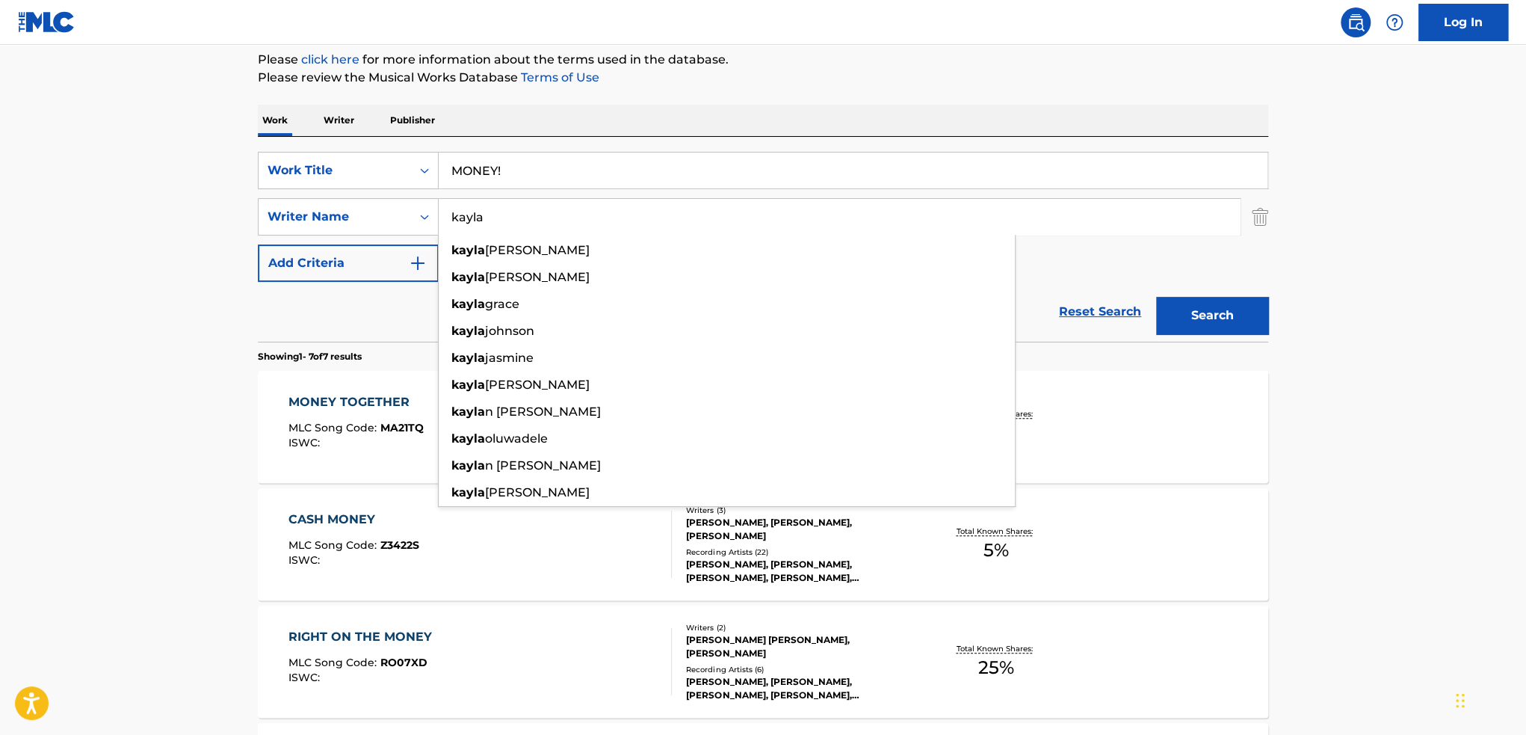
scroll to position [75, 0]
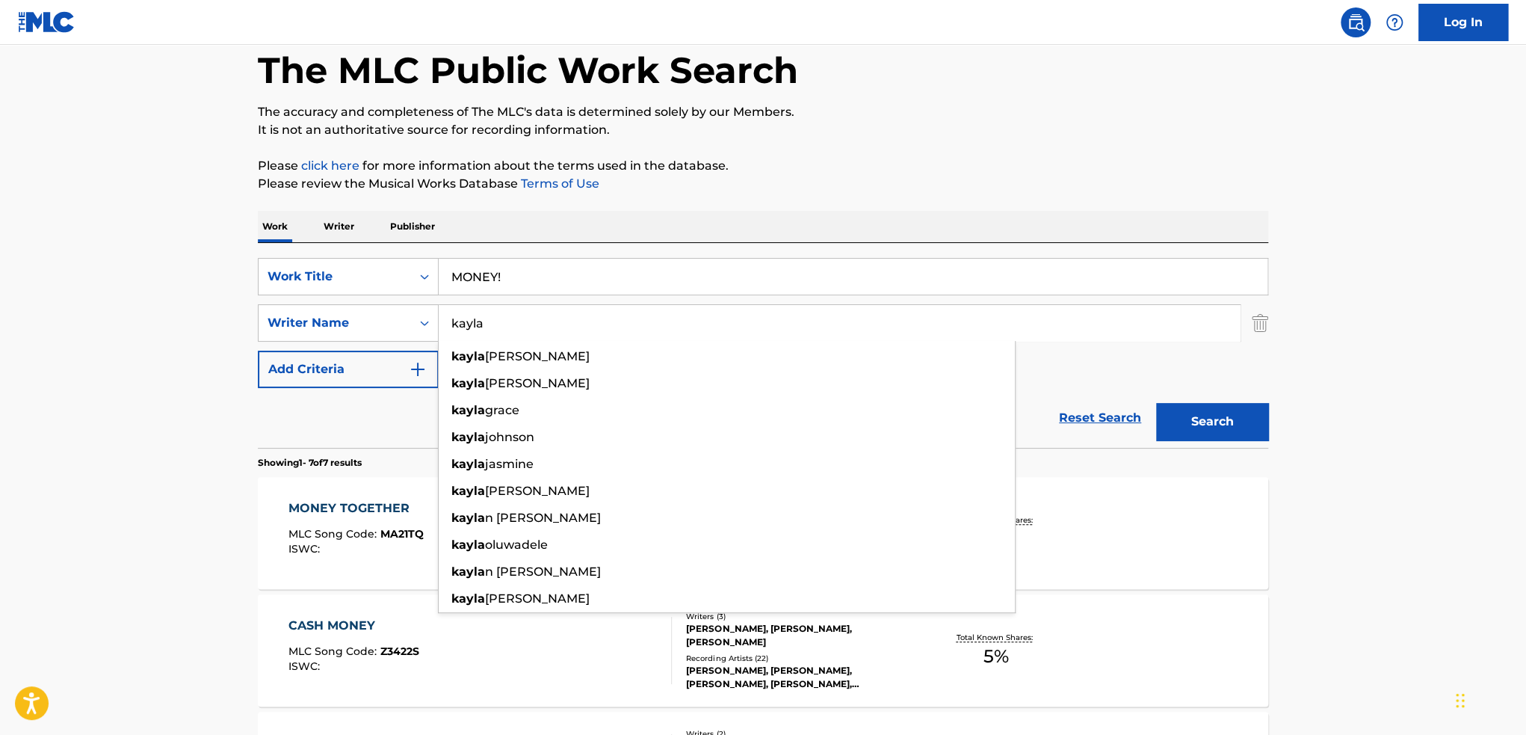
click at [1105, 418] on link "Reset Search" at bounding box center [1100, 417] width 97 height 33
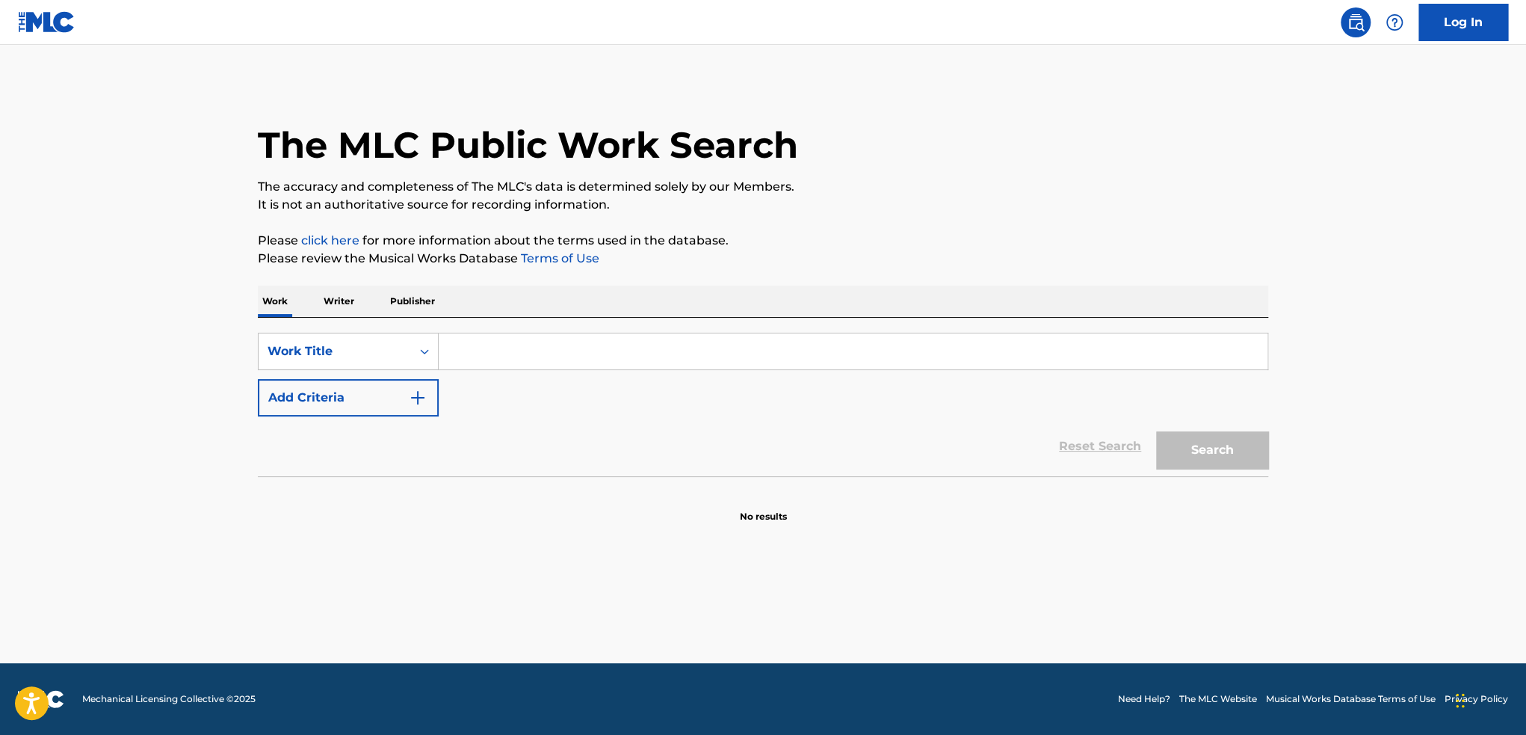
scroll to position [0, 0]
click at [417, 353] on icon "Search Form" at bounding box center [424, 351] width 15 height 15
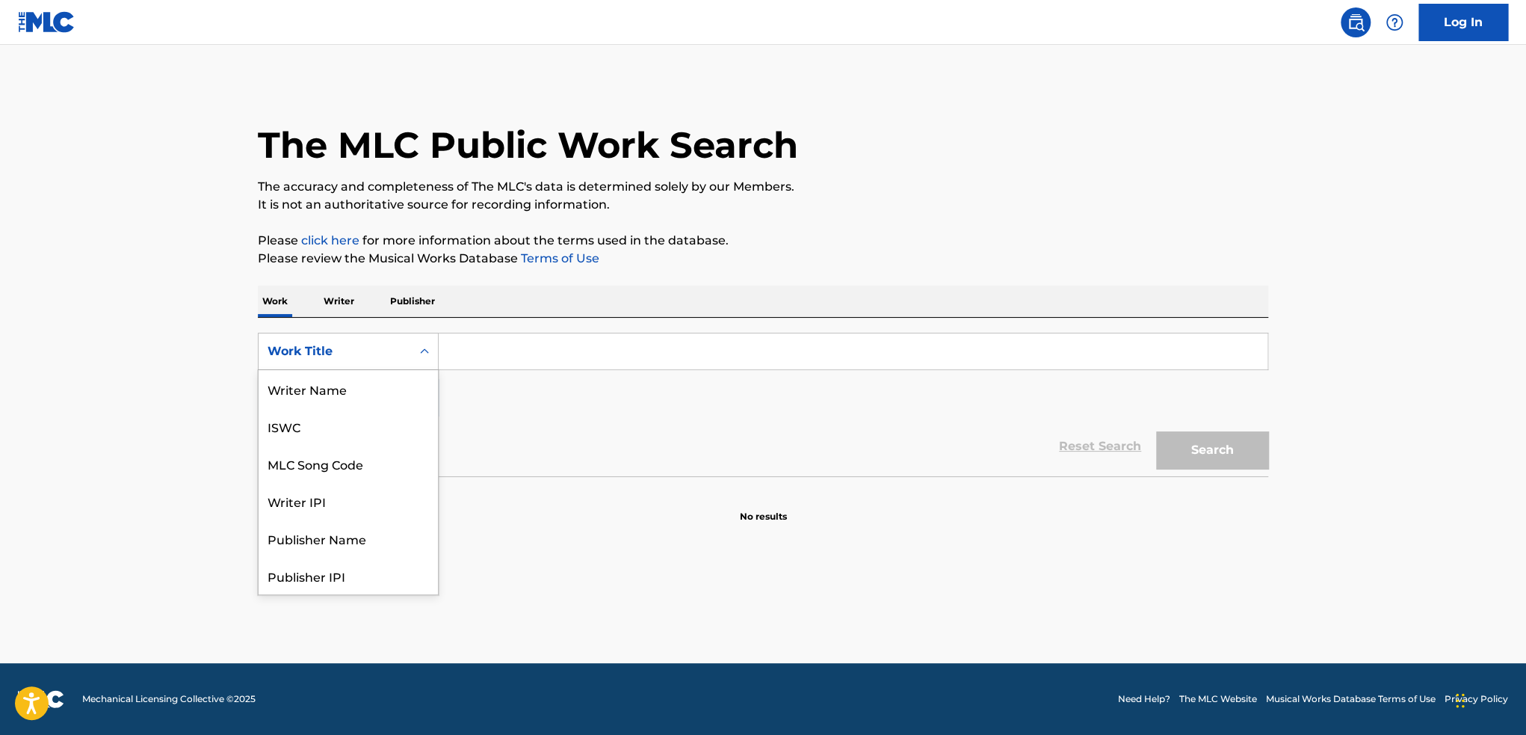
scroll to position [75, 0]
click at [403, 400] on div "MLC Song Code" at bounding box center [348, 388] width 179 height 37
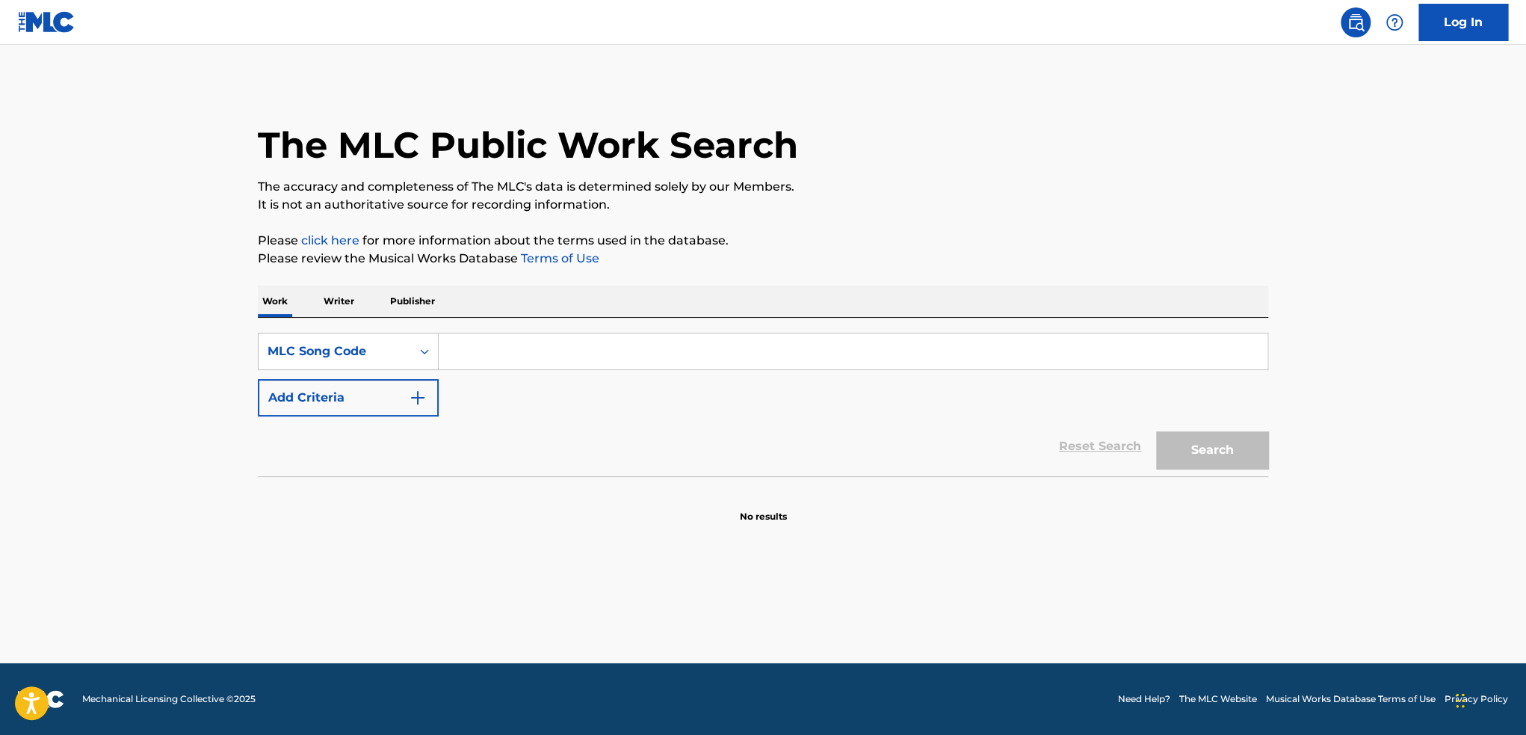
click at [475, 349] on input "Search Form" at bounding box center [853, 351] width 829 height 36
paste input "MV2Y7F"
type input "MV2Y7F"
click at [1156, 431] on button "Search" at bounding box center [1212, 449] width 112 height 37
click at [386, 355] on div "MLC Song Code" at bounding box center [335, 351] width 135 height 18
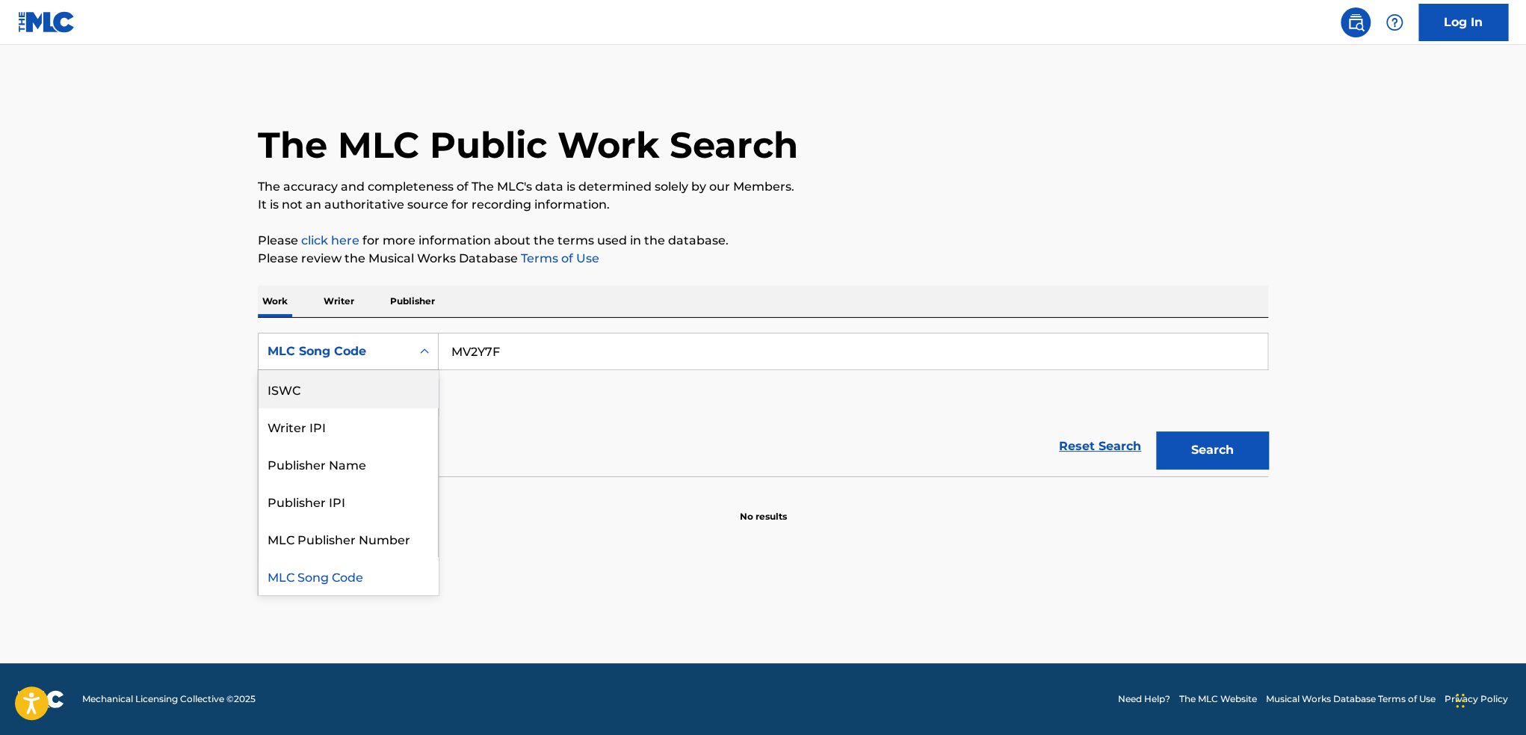
scroll to position [0, 0]
click at [383, 401] on div "Work Title" at bounding box center [348, 388] width 179 height 37
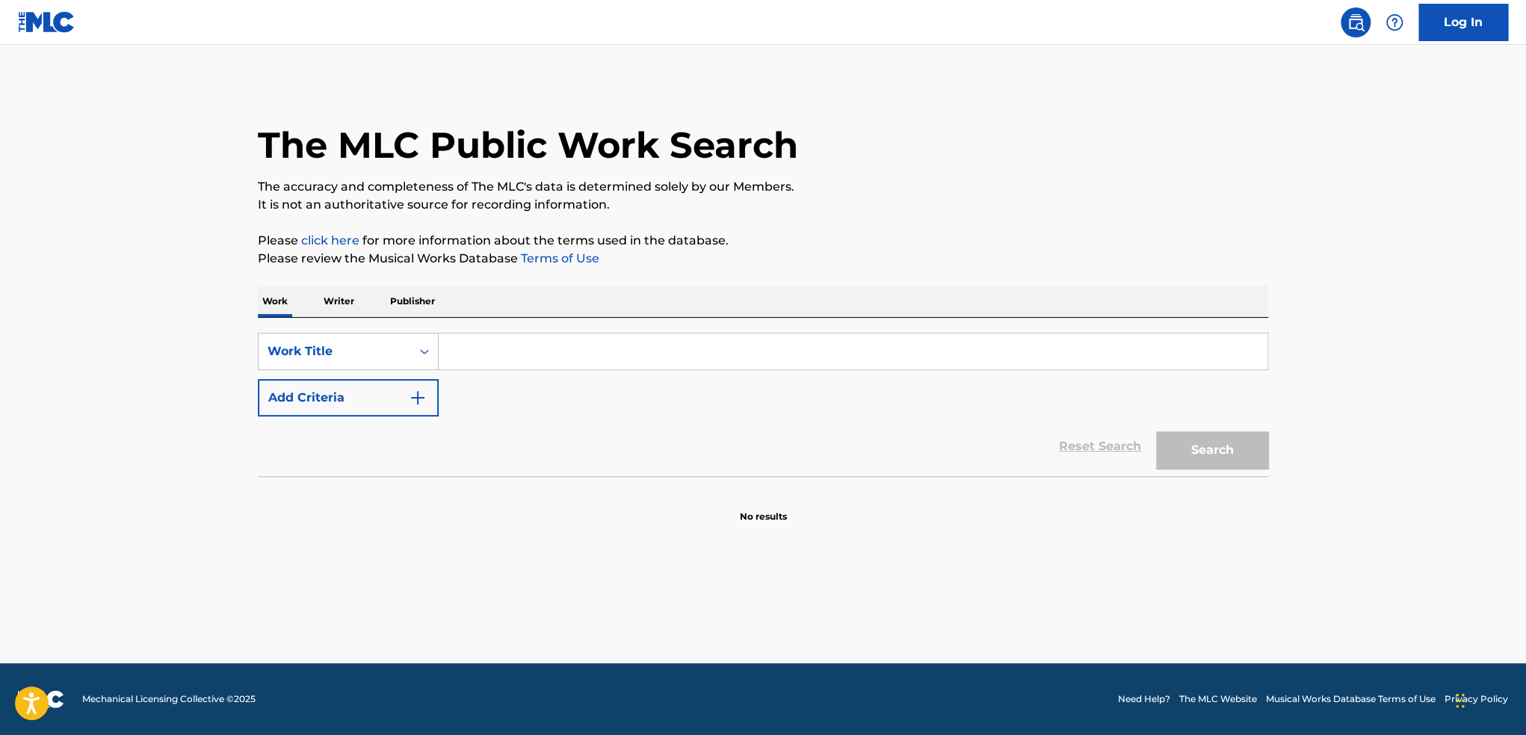
click at [497, 352] on input "Search Form" at bounding box center [853, 351] width 829 height 36
paste input "NIGHT PHONK"
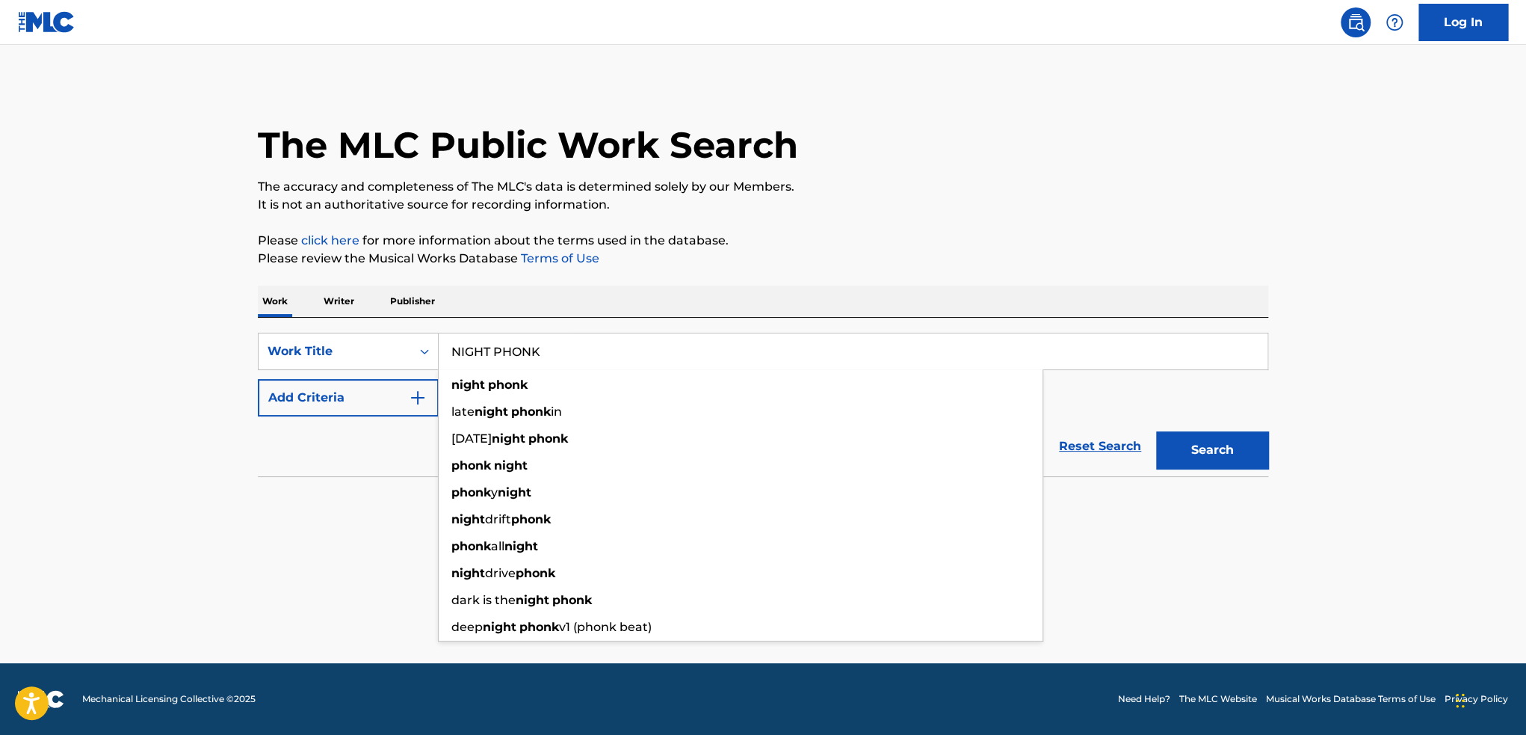
type input "NIGHT PHONK"
click at [1183, 442] on button "Search" at bounding box center [1212, 449] width 112 height 37
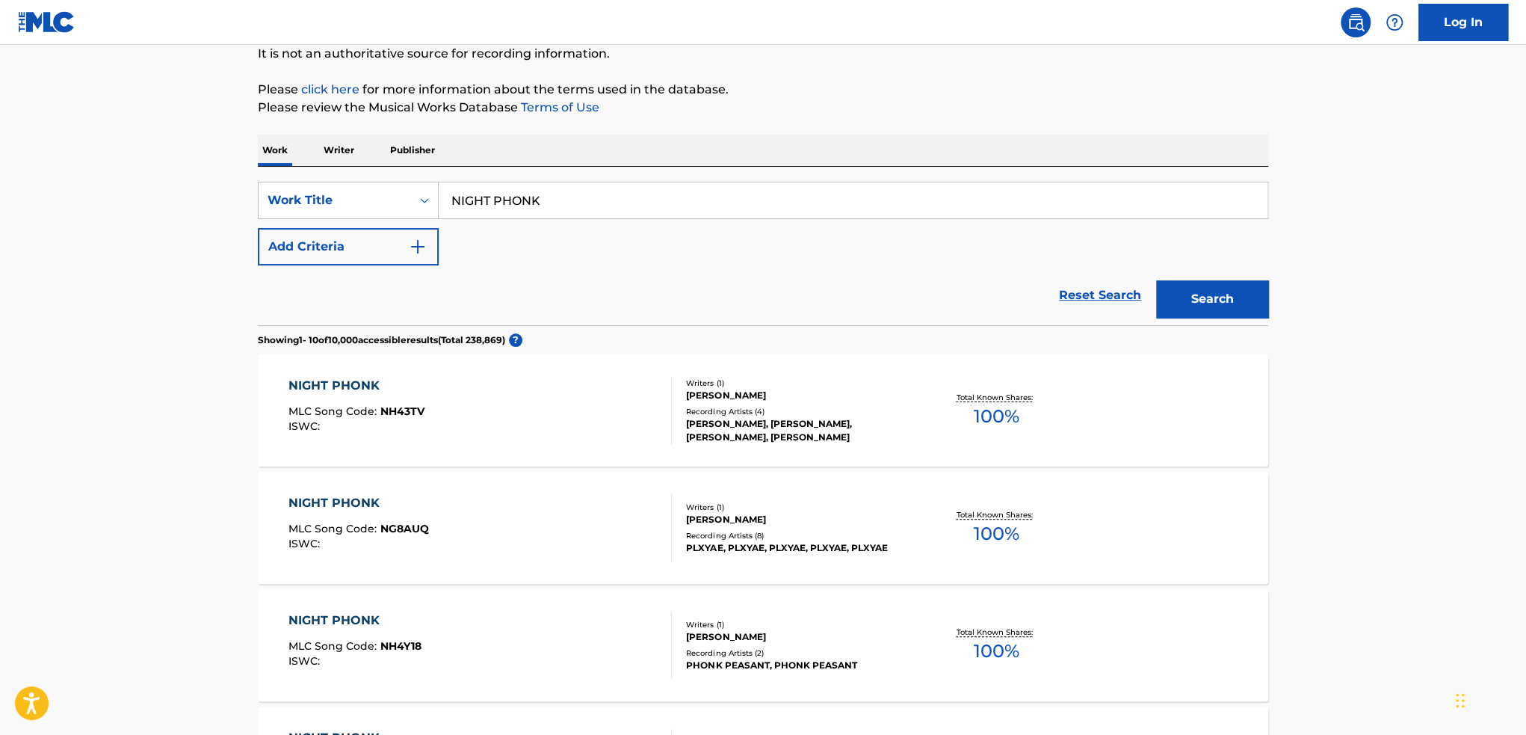
scroll to position [149, 0]
click at [364, 265] on button "Add Criteria" at bounding box center [348, 247] width 181 height 37
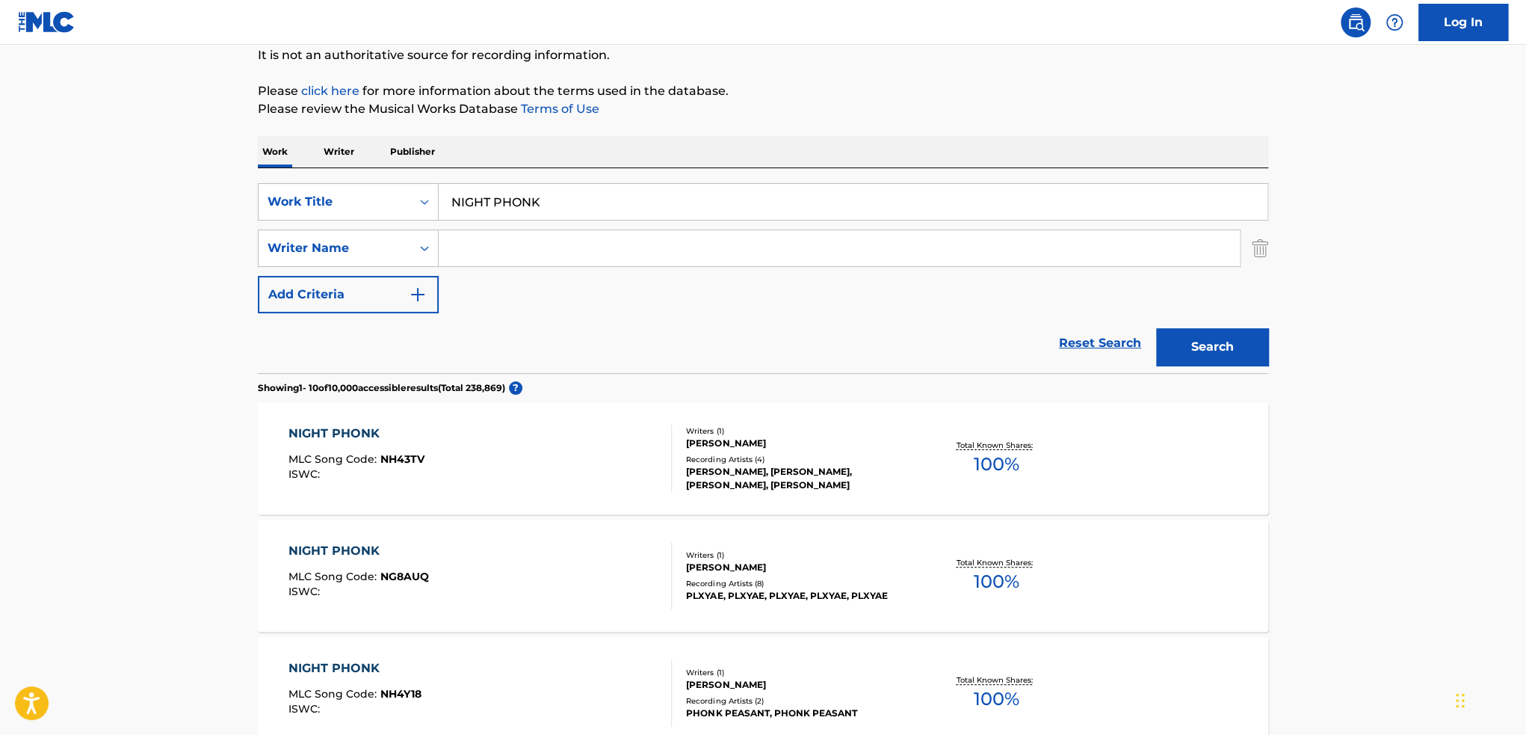
click at [507, 262] on input "Search Form" at bounding box center [839, 248] width 801 height 36
click at [1156, 328] on button "Search" at bounding box center [1212, 346] width 112 height 37
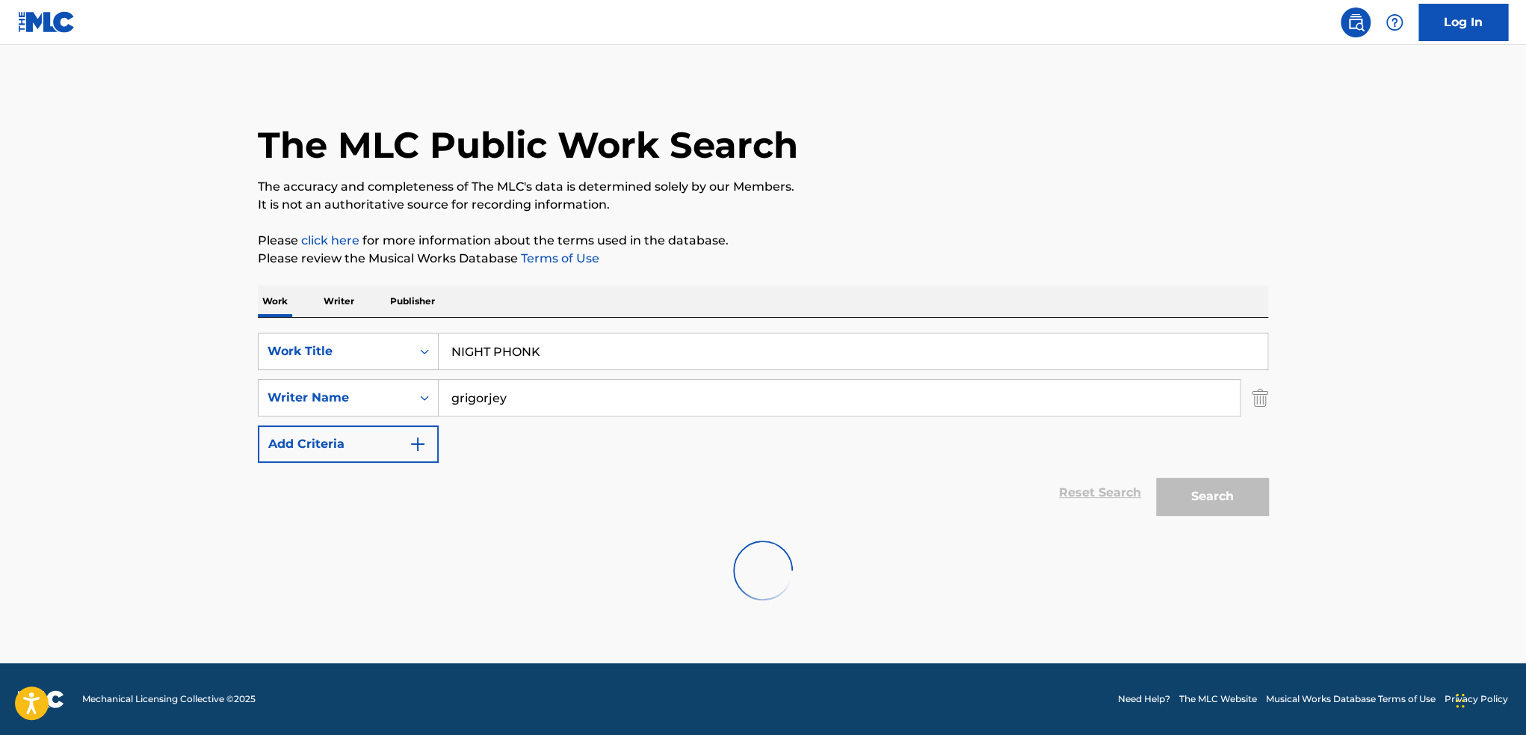
scroll to position [0, 0]
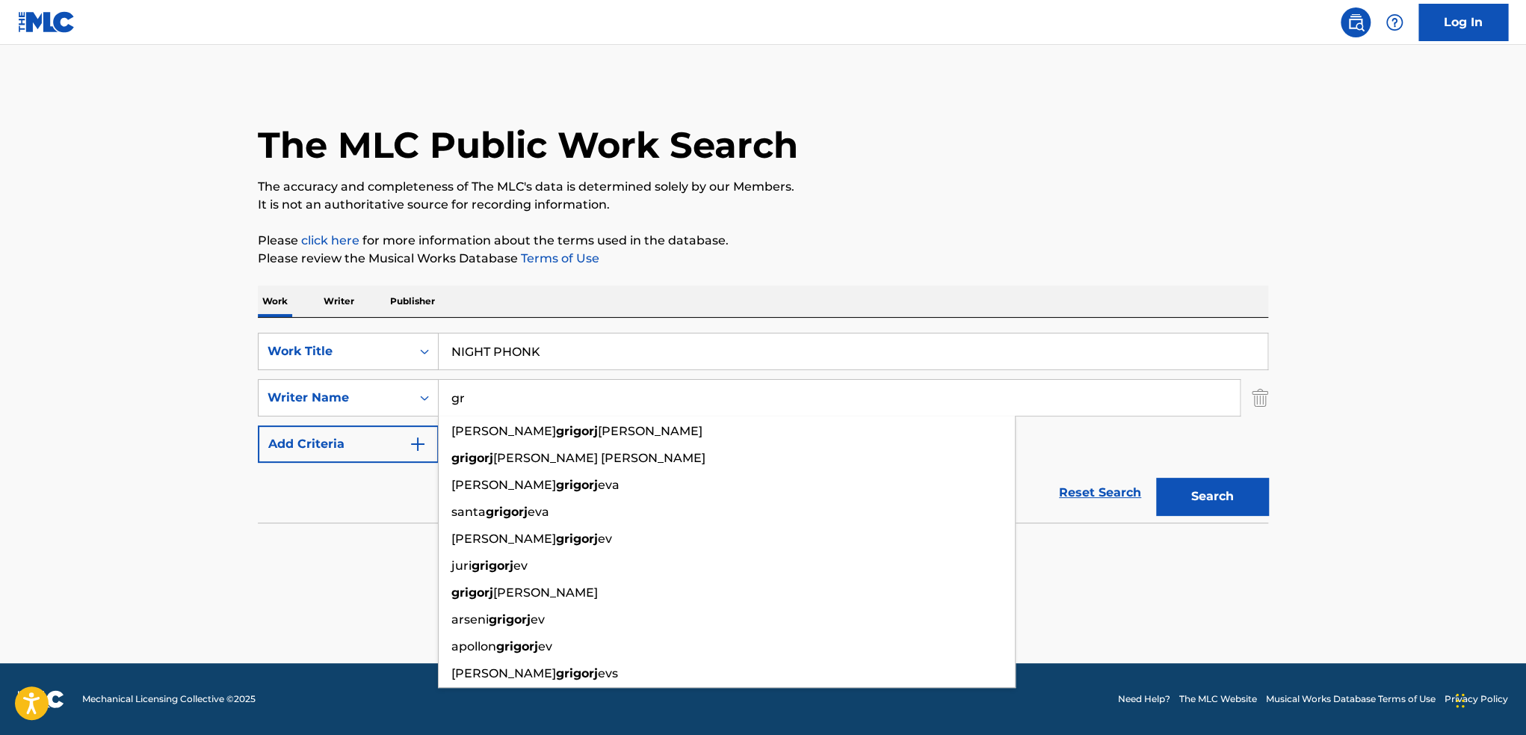
type input "g"
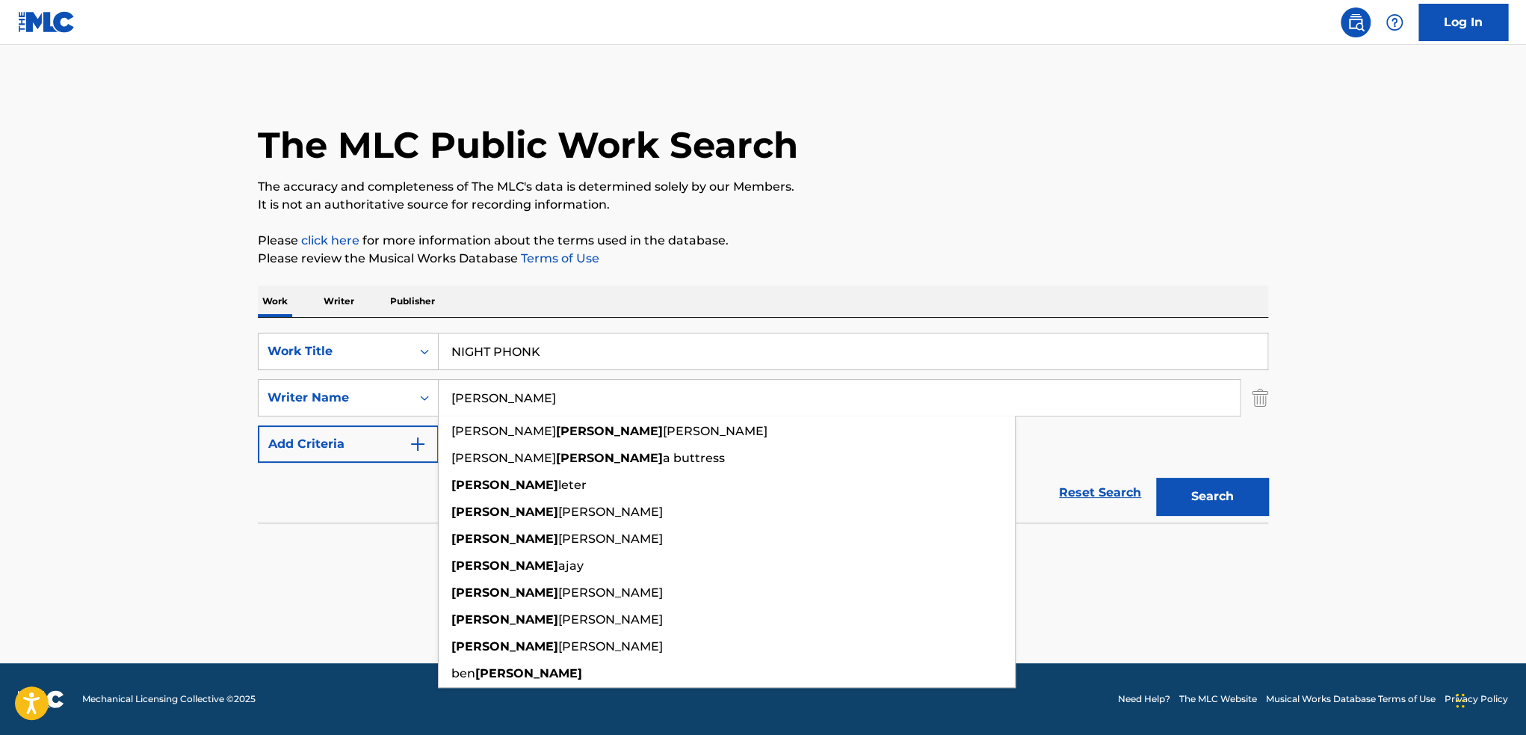
type input "[PERSON_NAME]"
click at [1156, 478] on button "Search" at bounding box center [1212, 496] width 112 height 37
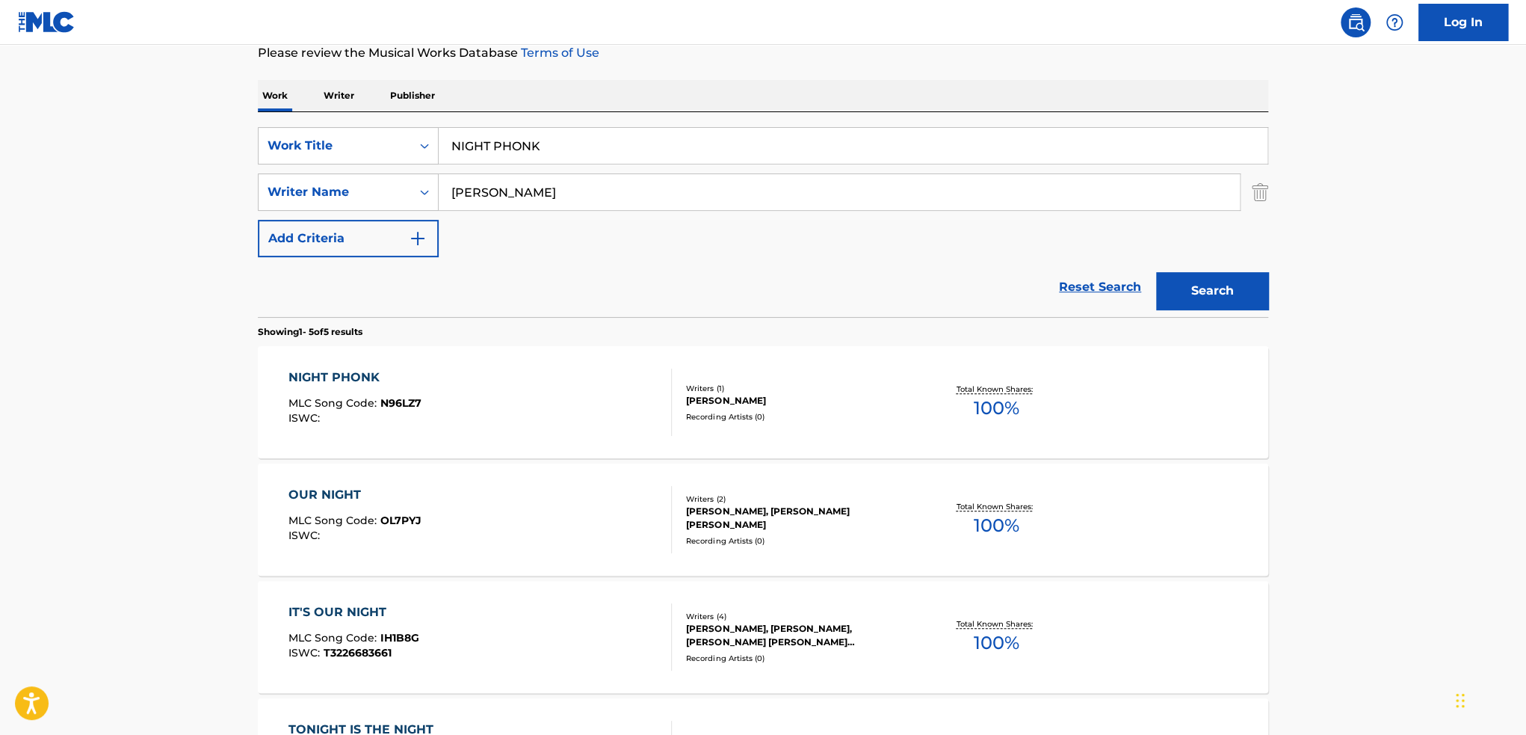
scroll to position [224, 0]
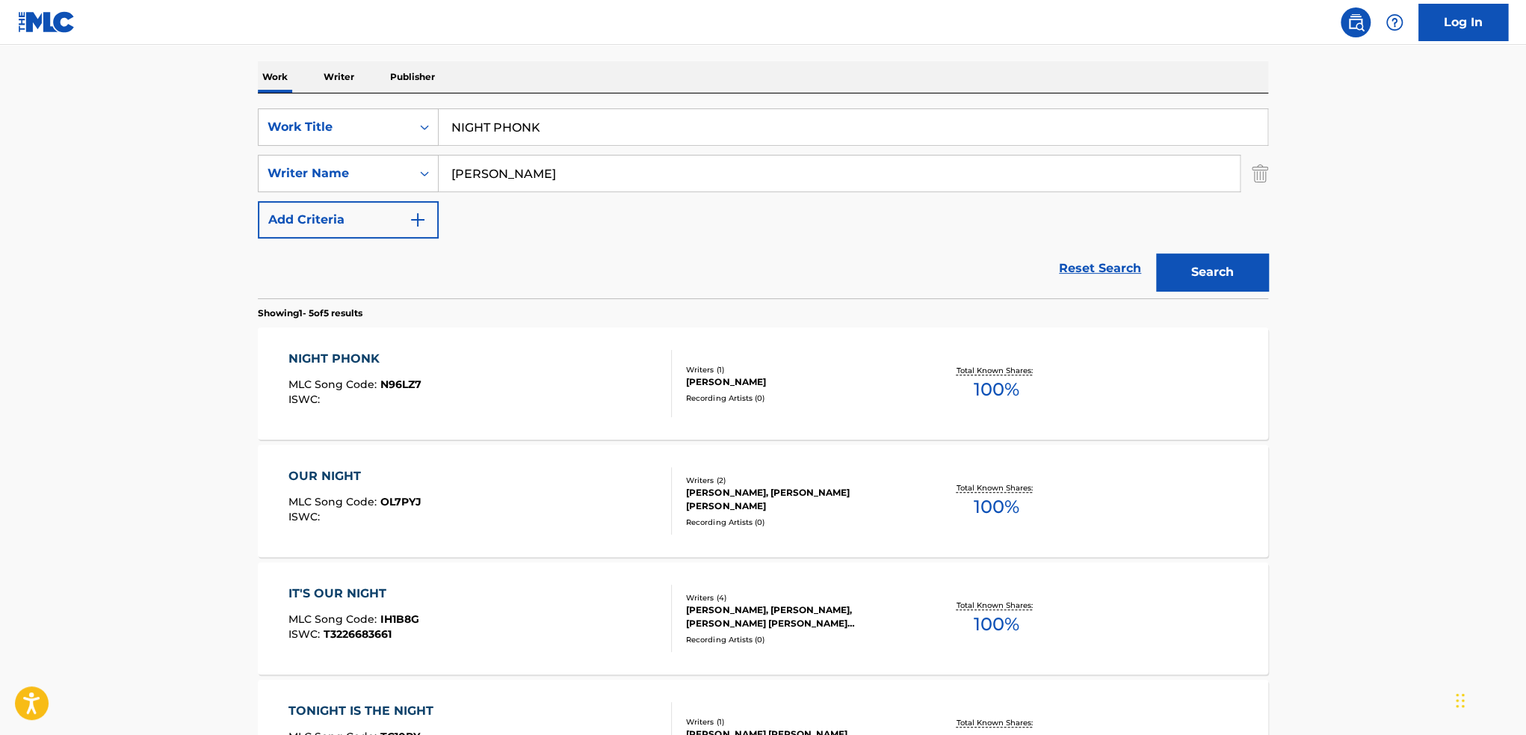
click at [381, 406] on div "NIGHT PHONK MLC Song Code : N96LZ7 ISWC :" at bounding box center [355, 383] width 133 height 67
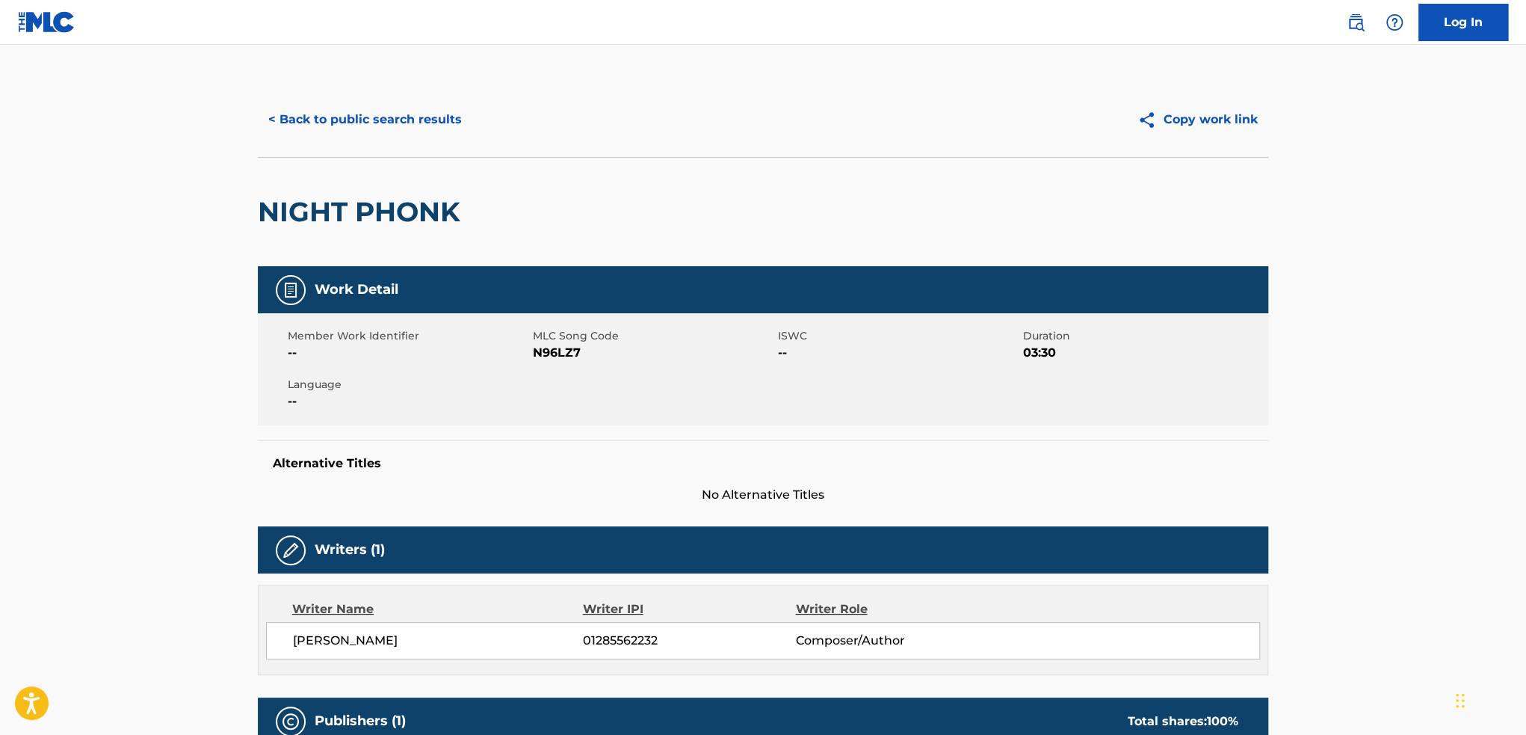
click at [304, 126] on button "< Back to public search results" at bounding box center [365, 119] width 215 height 37
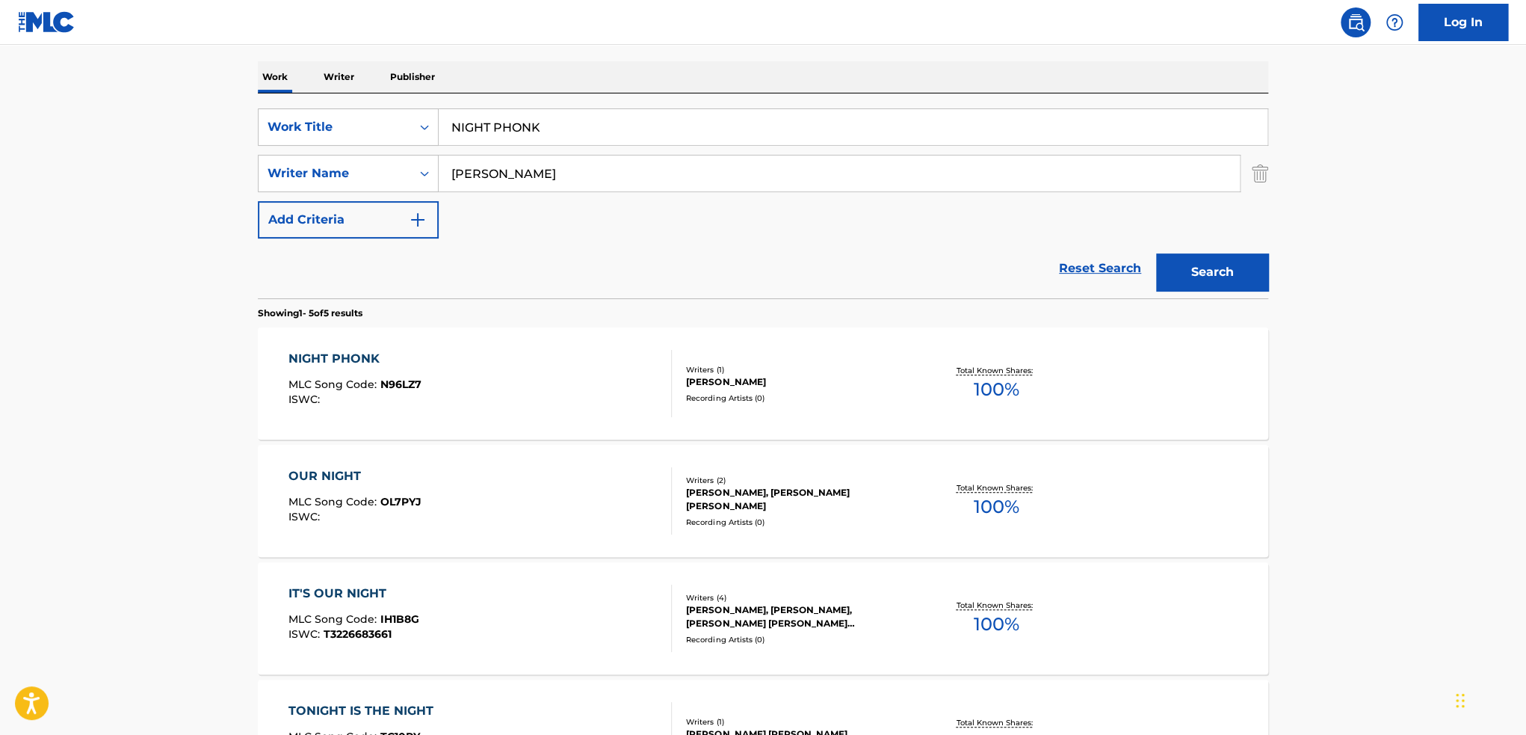
click at [1077, 265] on link "Reset Search" at bounding box center [1100, 268] width 97 height 33
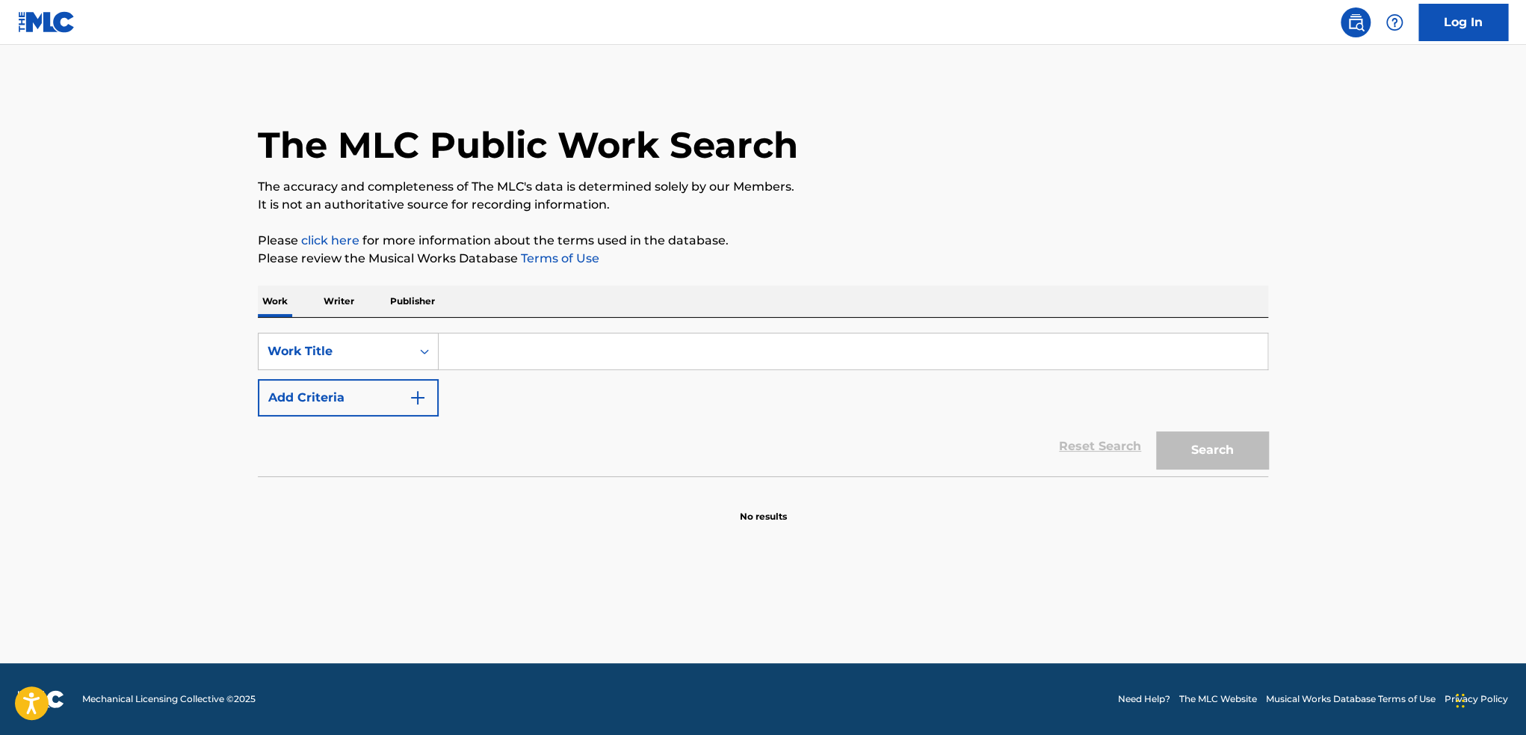
paste input "[MEDICAL_DATA]"
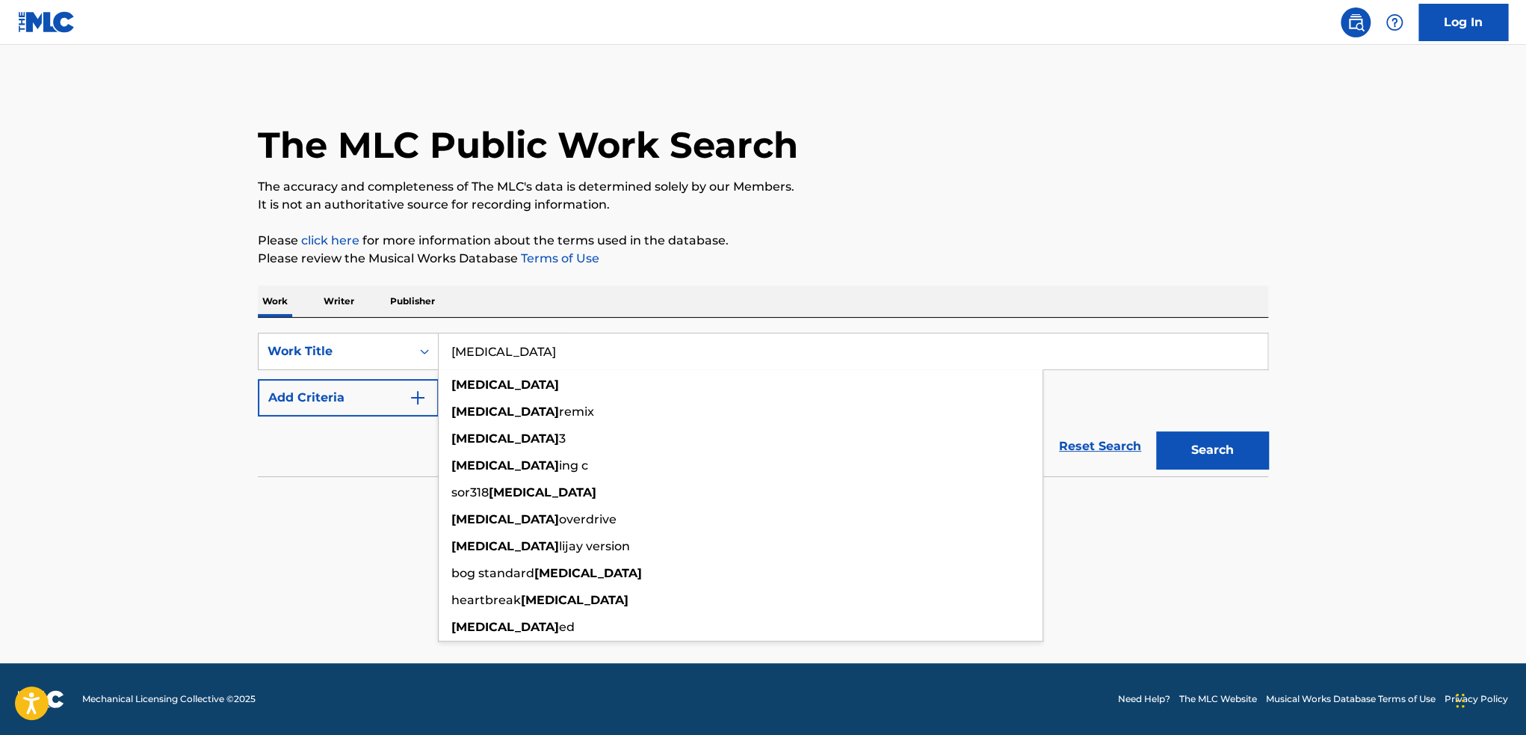
type input "[MEDICAL_DATA]"
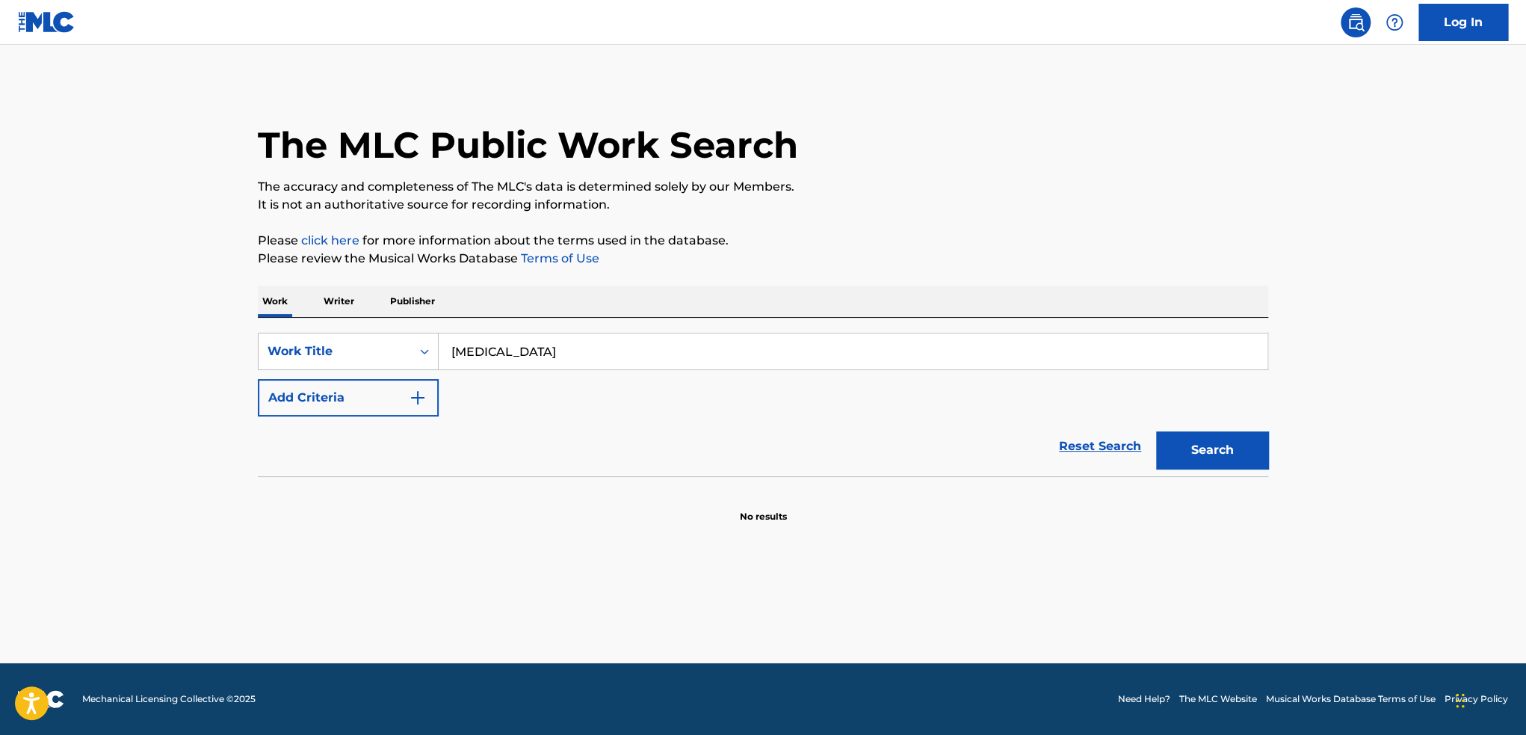
click at [399, 398] on button "Add Criteria" at bounding box center [348, 397] width 181 height 37
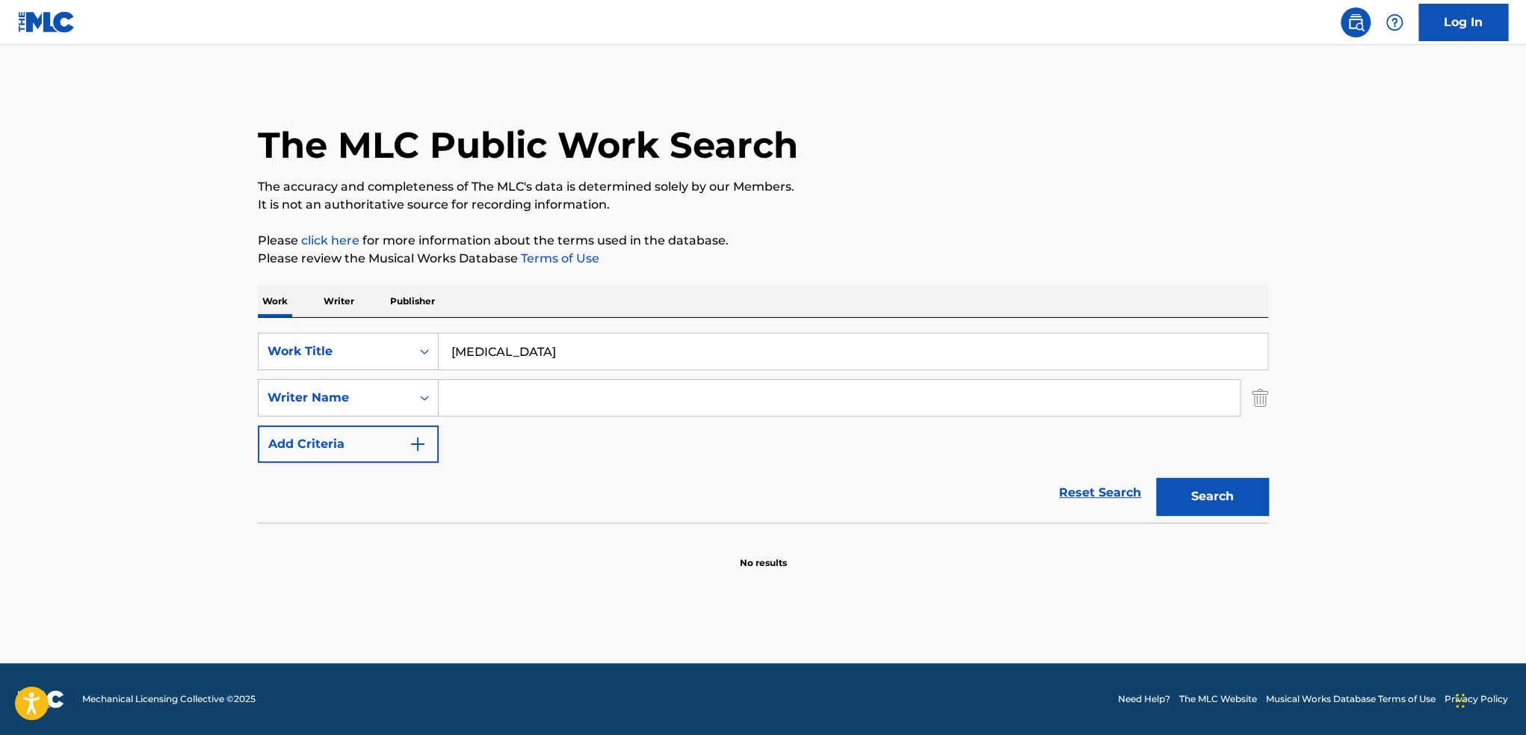
click at [508, 382] on input "Search Form" at bounding box center [839, 398] width 801 height 36
click at [1156, 478] on button "Search" at bounding box center [1212, 496] width 112 height 37
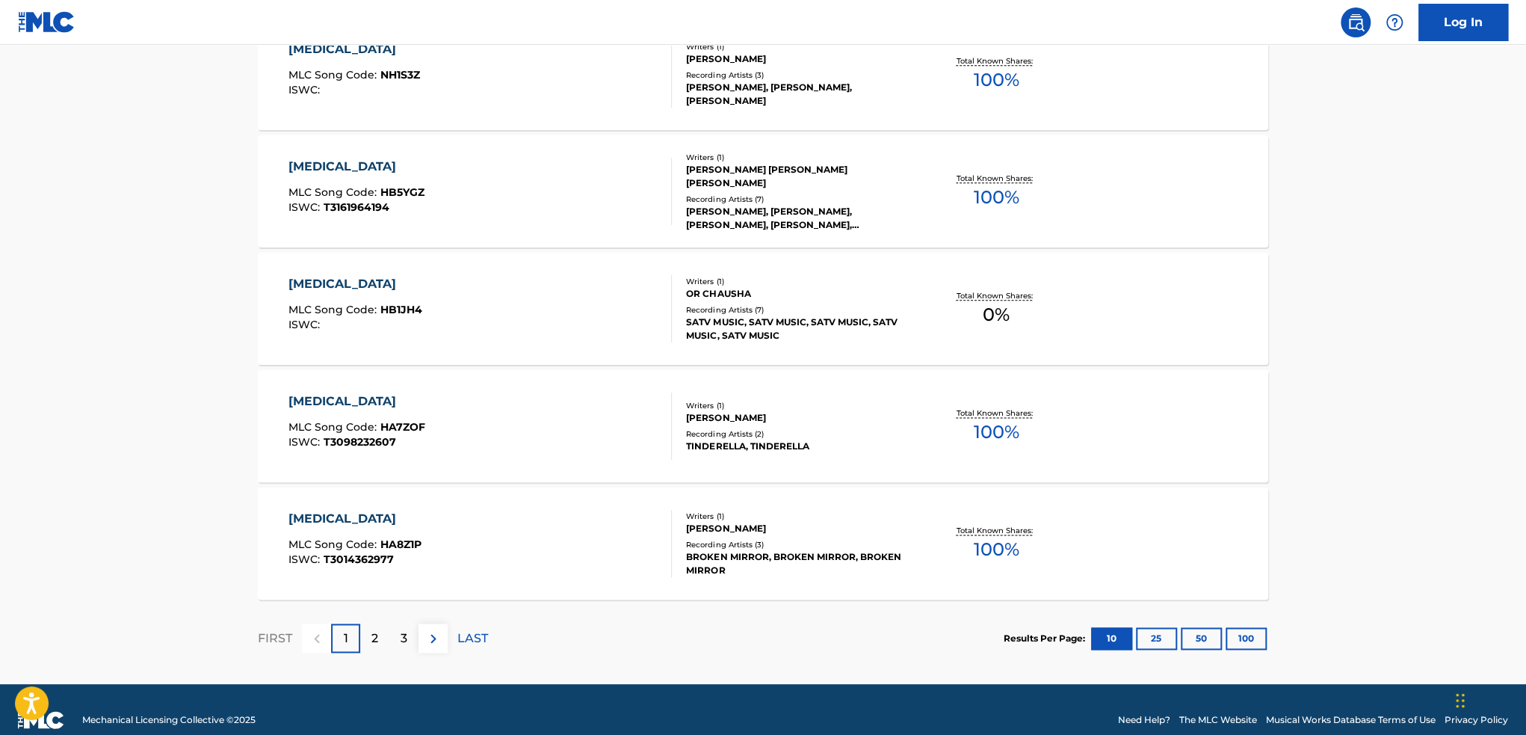
scroll to position [1121, 0]
click at [428, 635] on img at bounding box center [434, 638] width 18 height 18
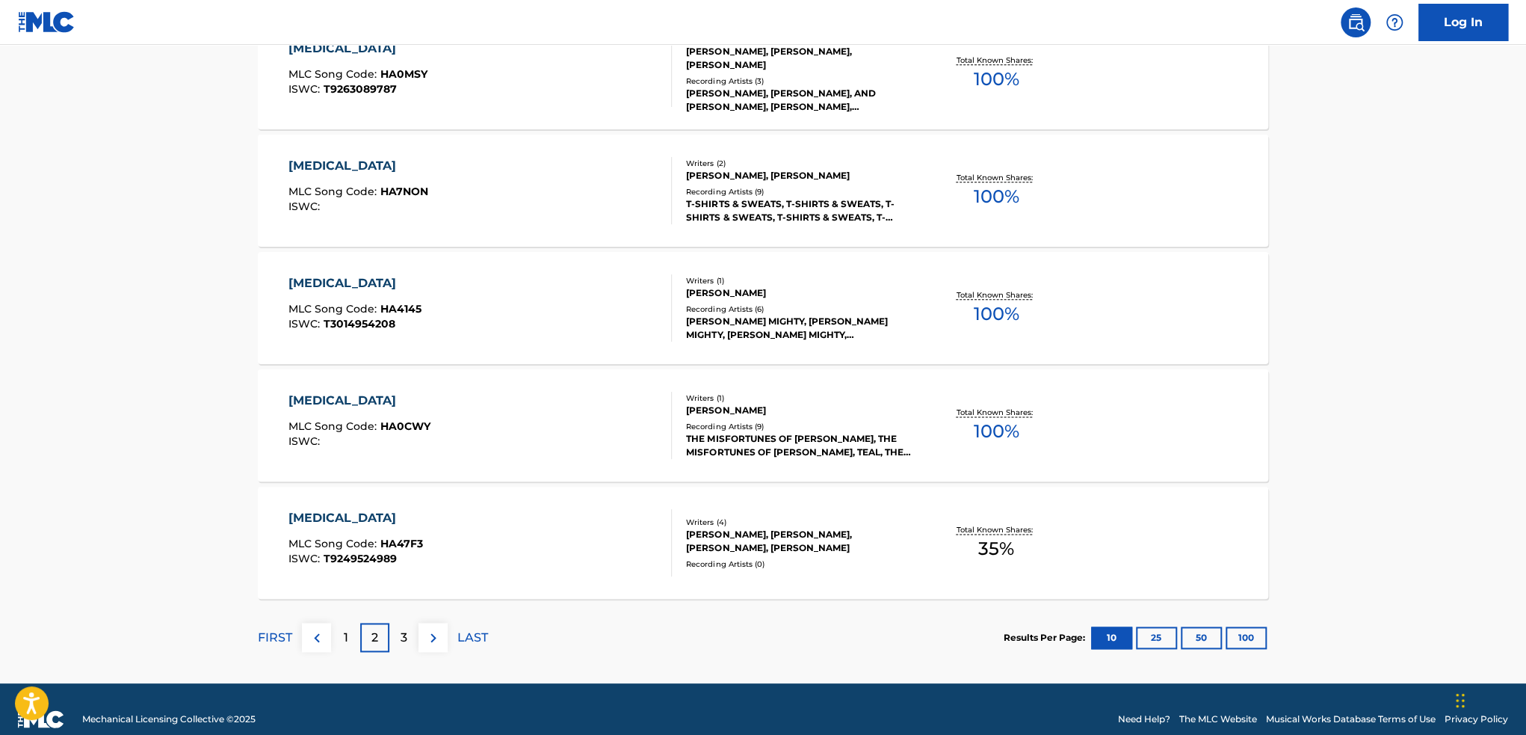
click at [434, 636] on img at bounding box center [434, 638] width 18 height 18
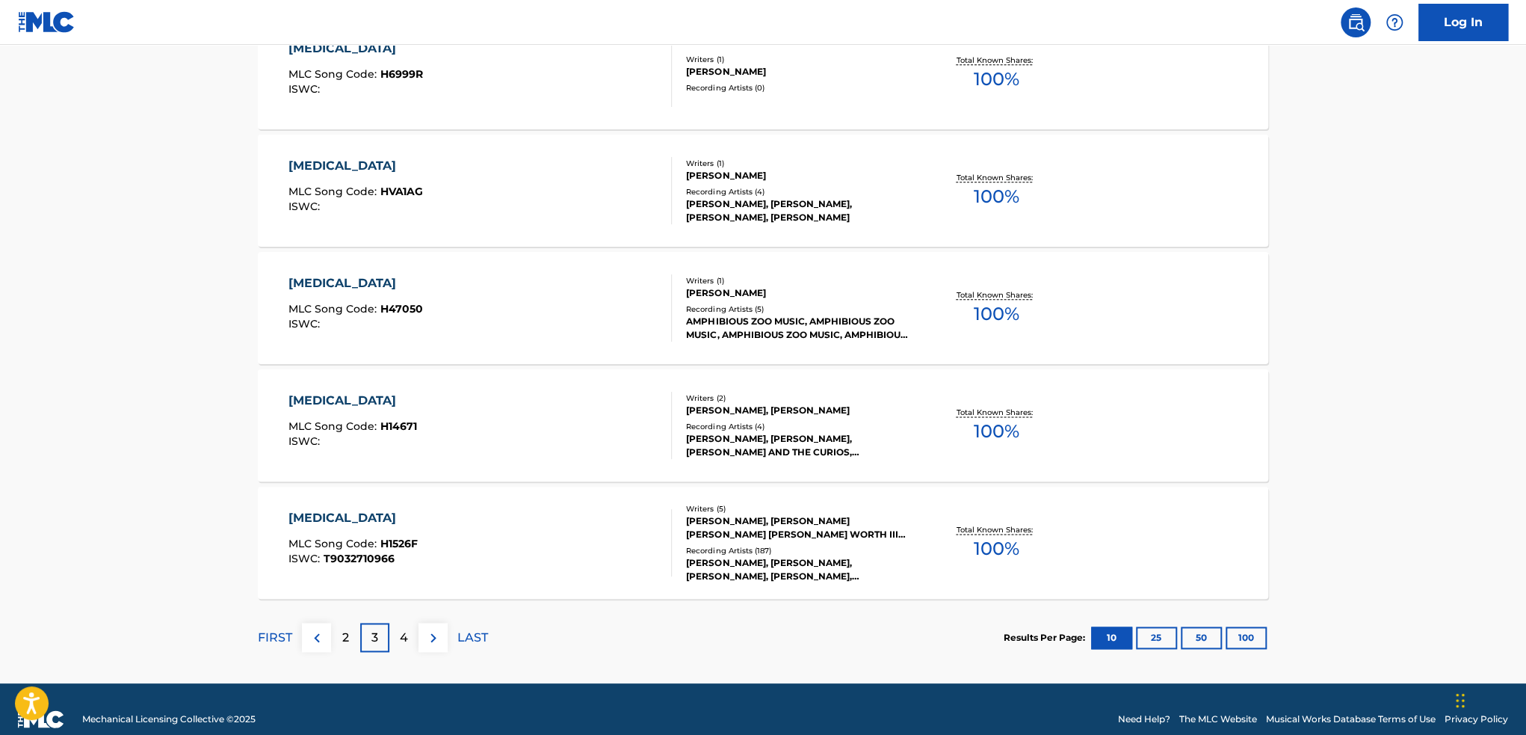
click at [408, 639] on div "4" at bounding box center [403, 637] width 29 height 29
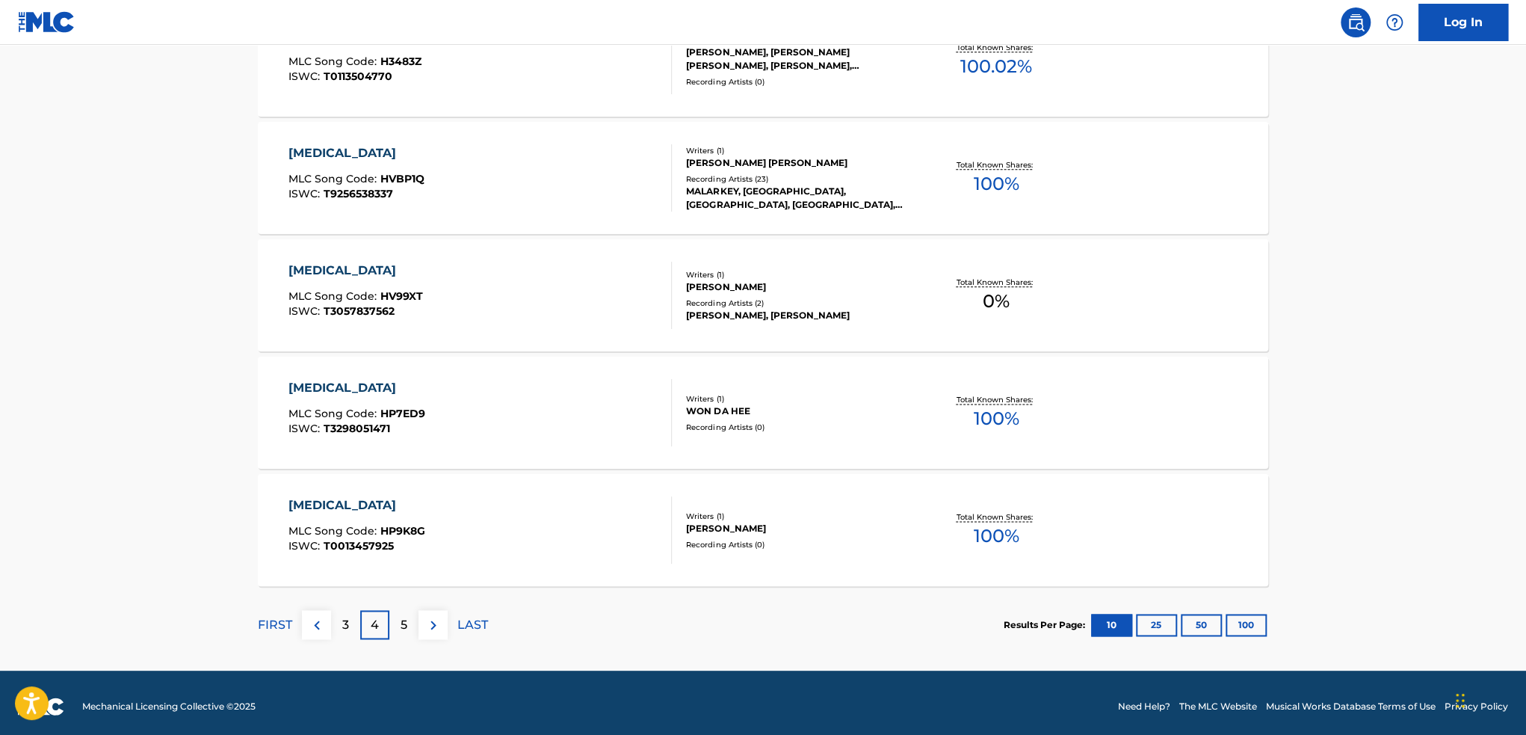
scroll to position [1141, 0]
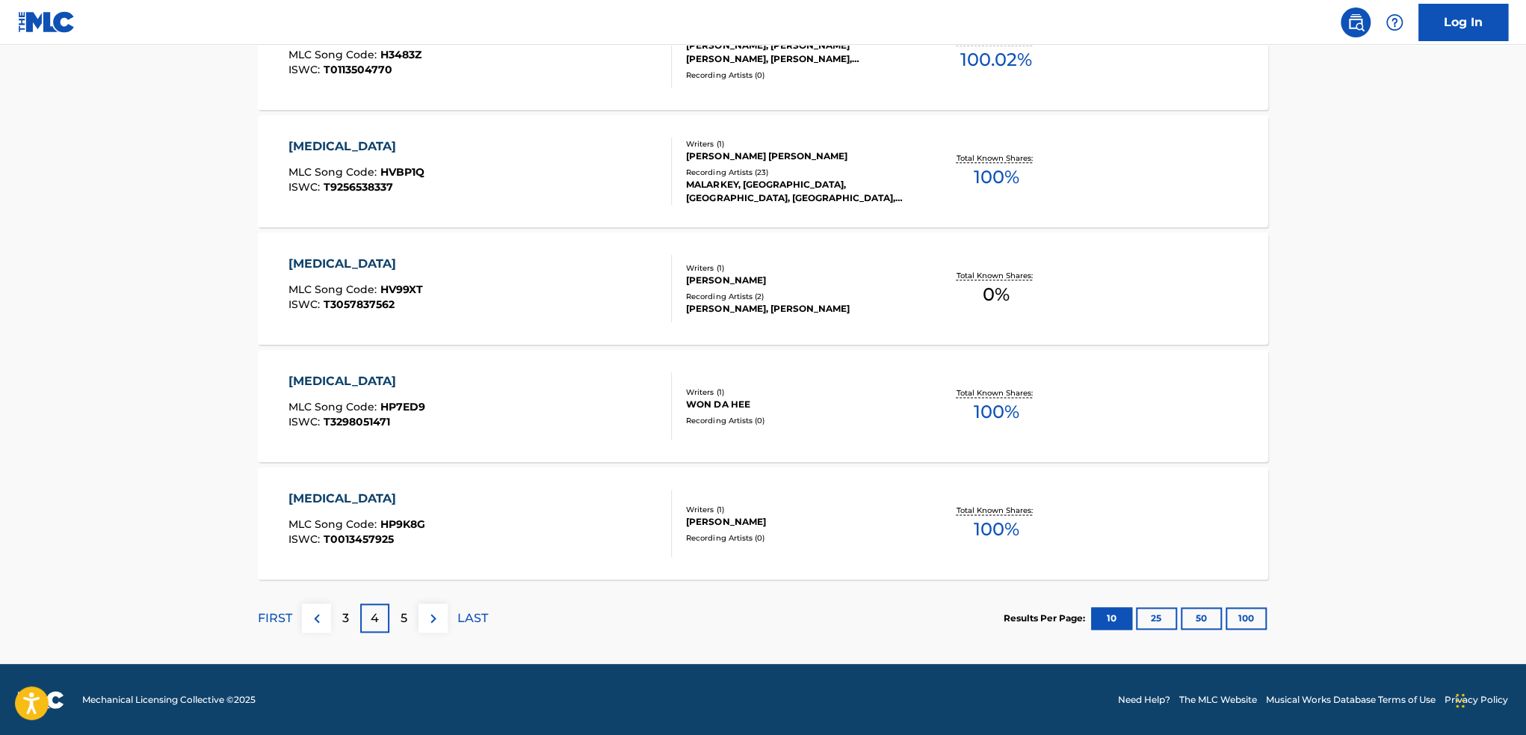
click at [434, 627] on button at bounding box center [433, 617] width 29 height 29
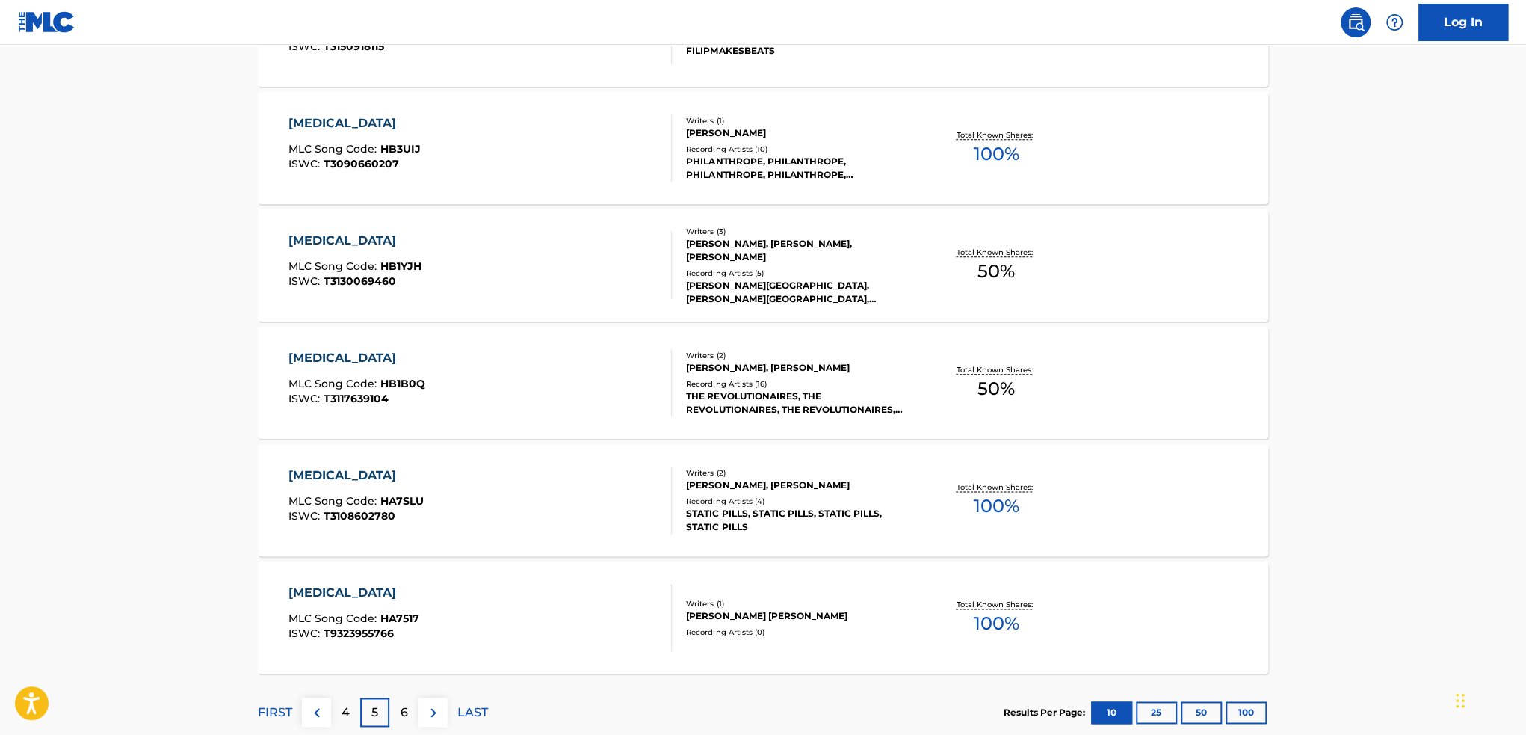
scroll to position [1121, 0]
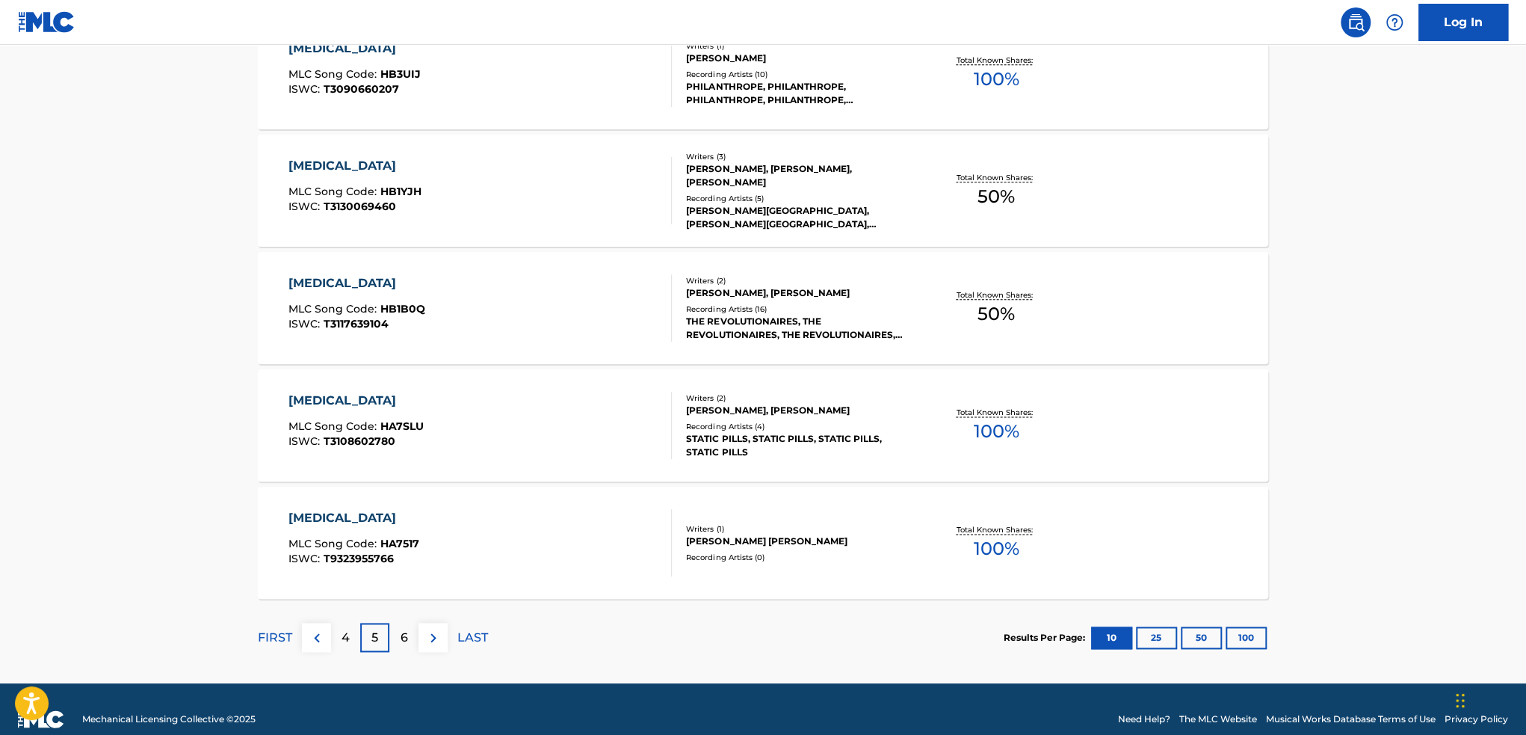
click at [437, 638] on img at bounding box center [434, 638] width 18 height 18
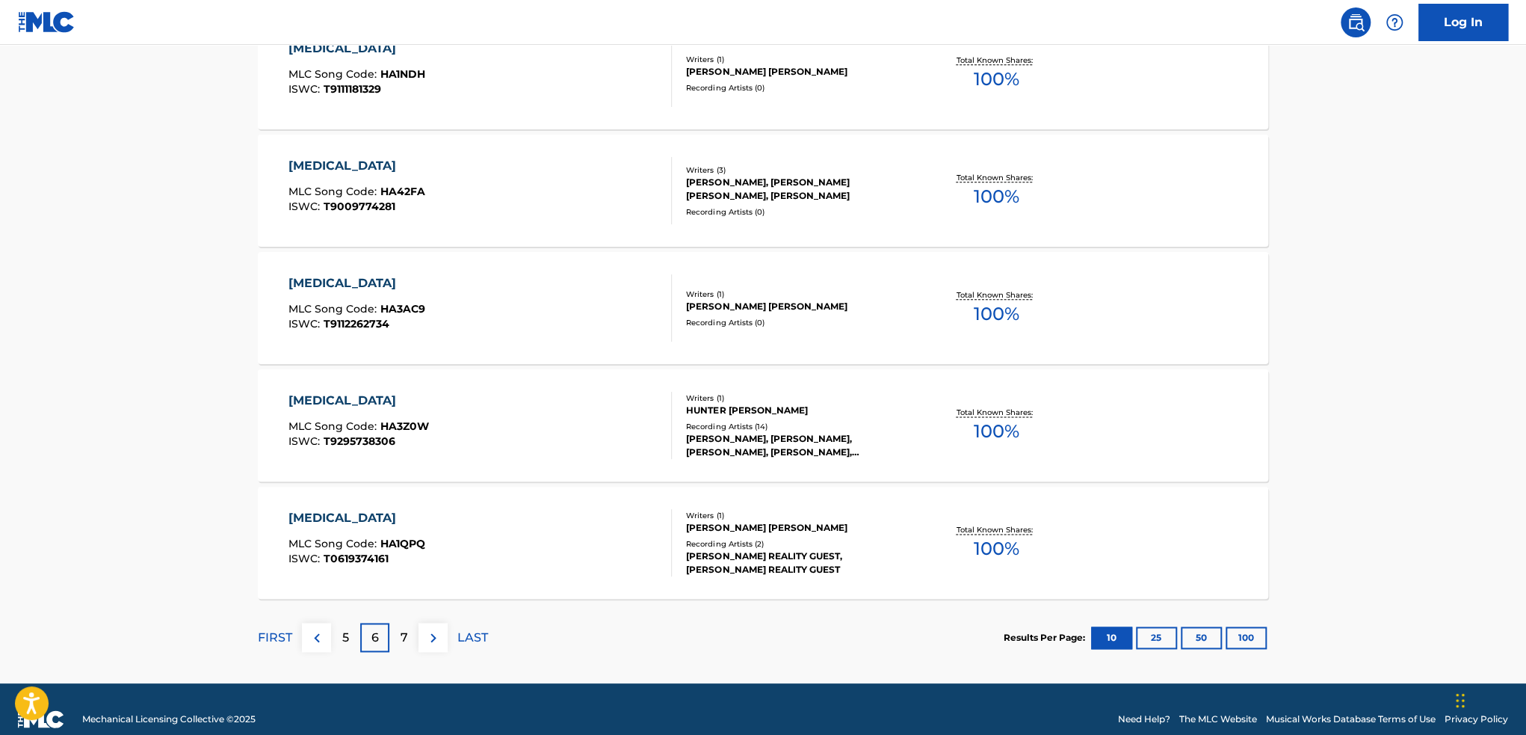
click at [440, 639] on img at bounding box center [434, 638] width 18 height 18
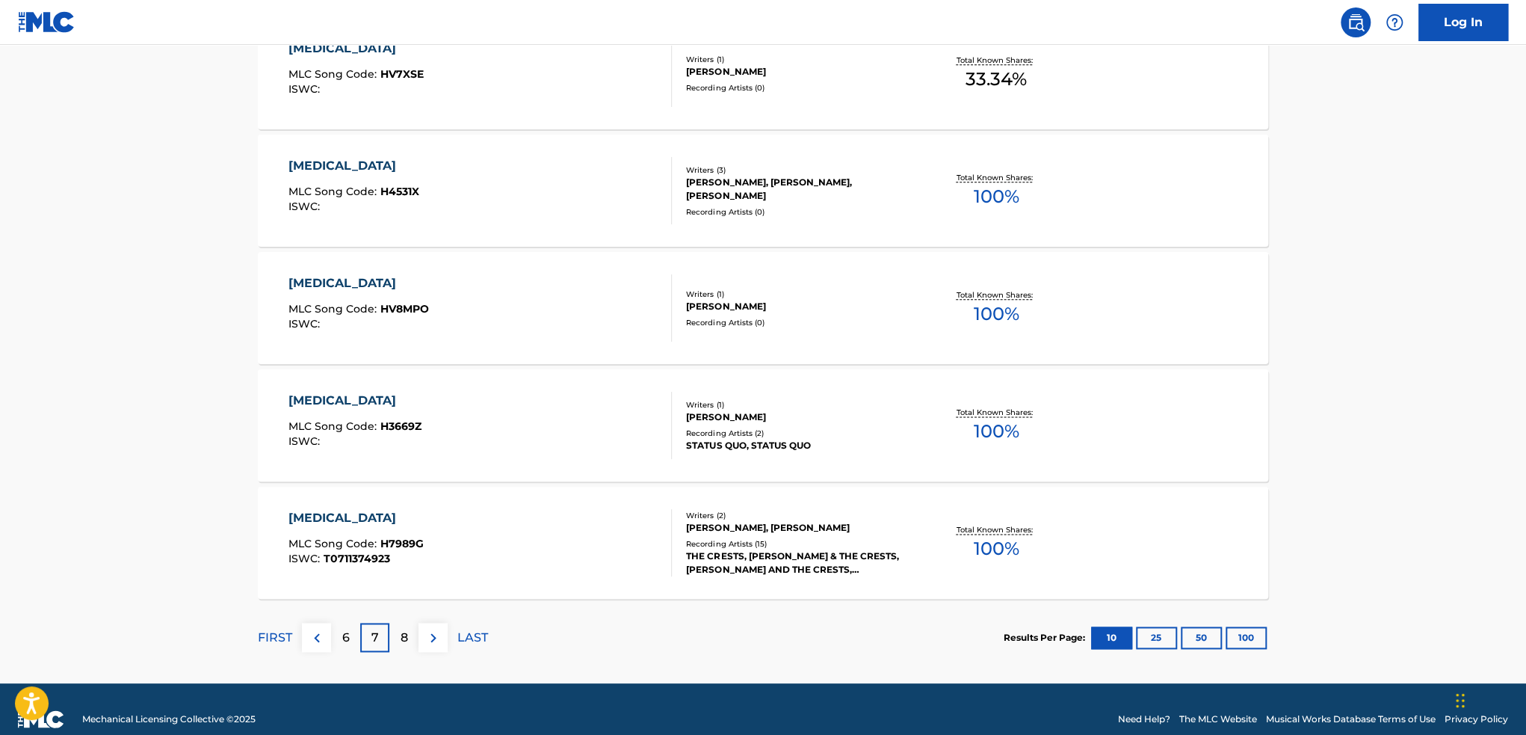
click at [442, 644] on img at bounding box center [434, 638] width 18 height 18
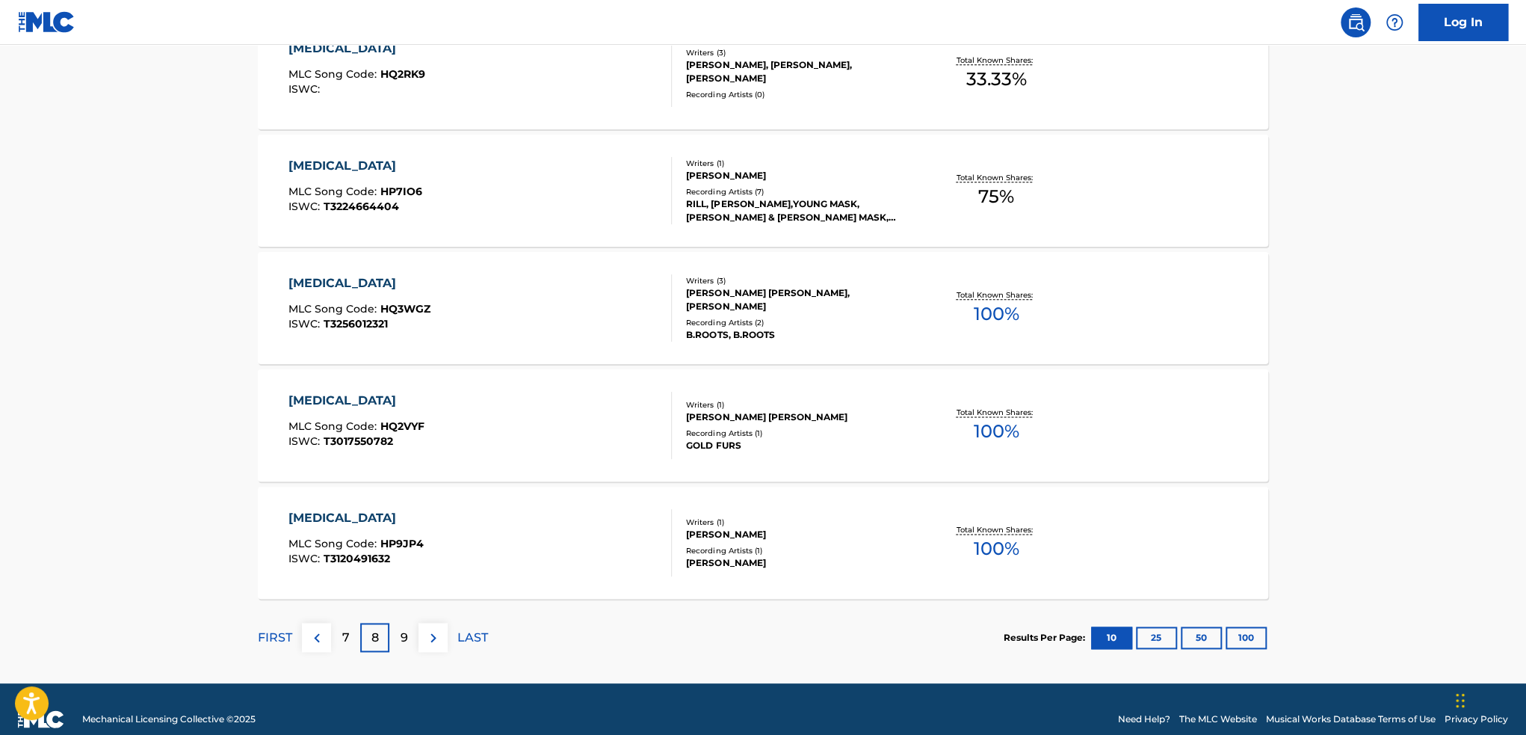
click at [439, 641] on img at bounding box center [434, 638] width 18 height 18
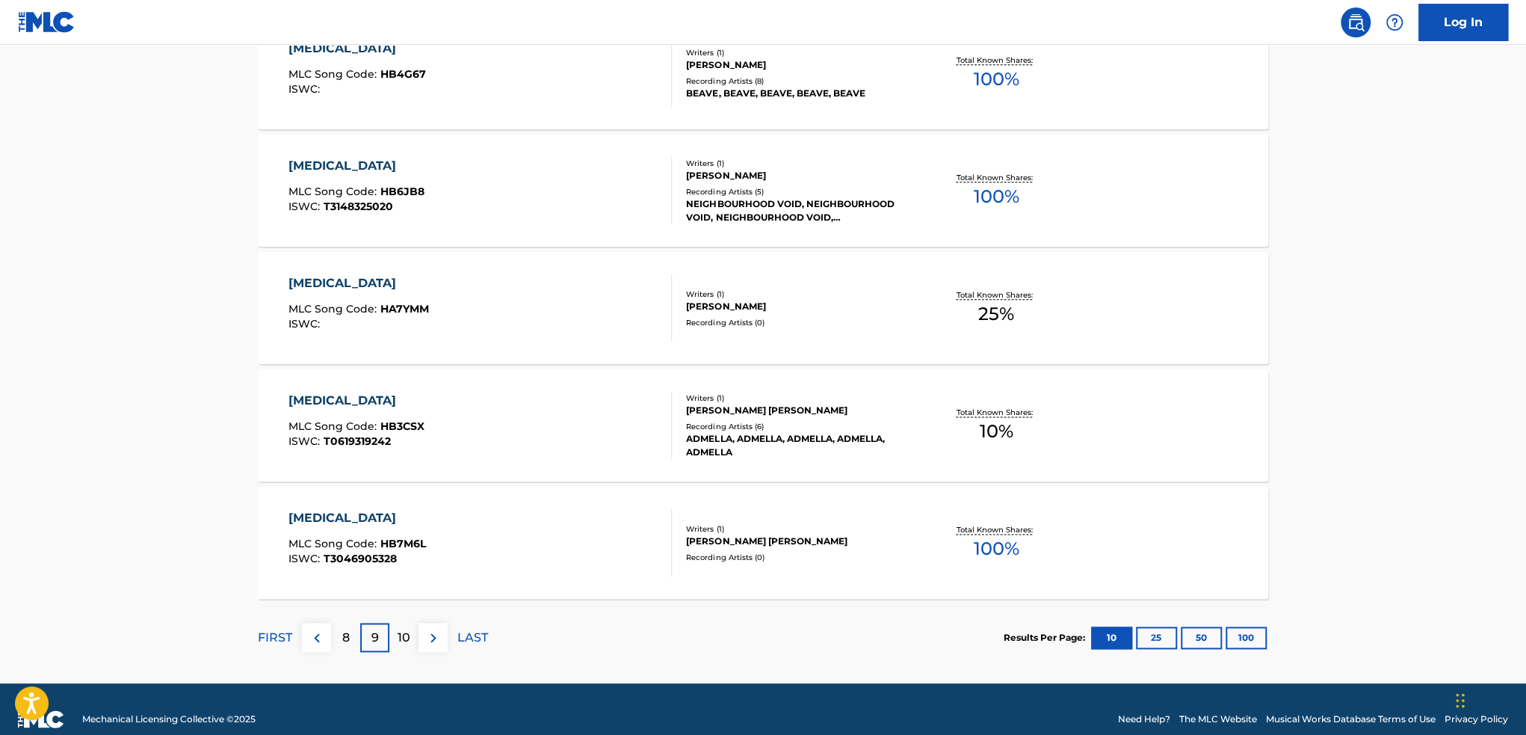
click at [441, 639] on img at bounding box center [434, 638] width 18 height 18
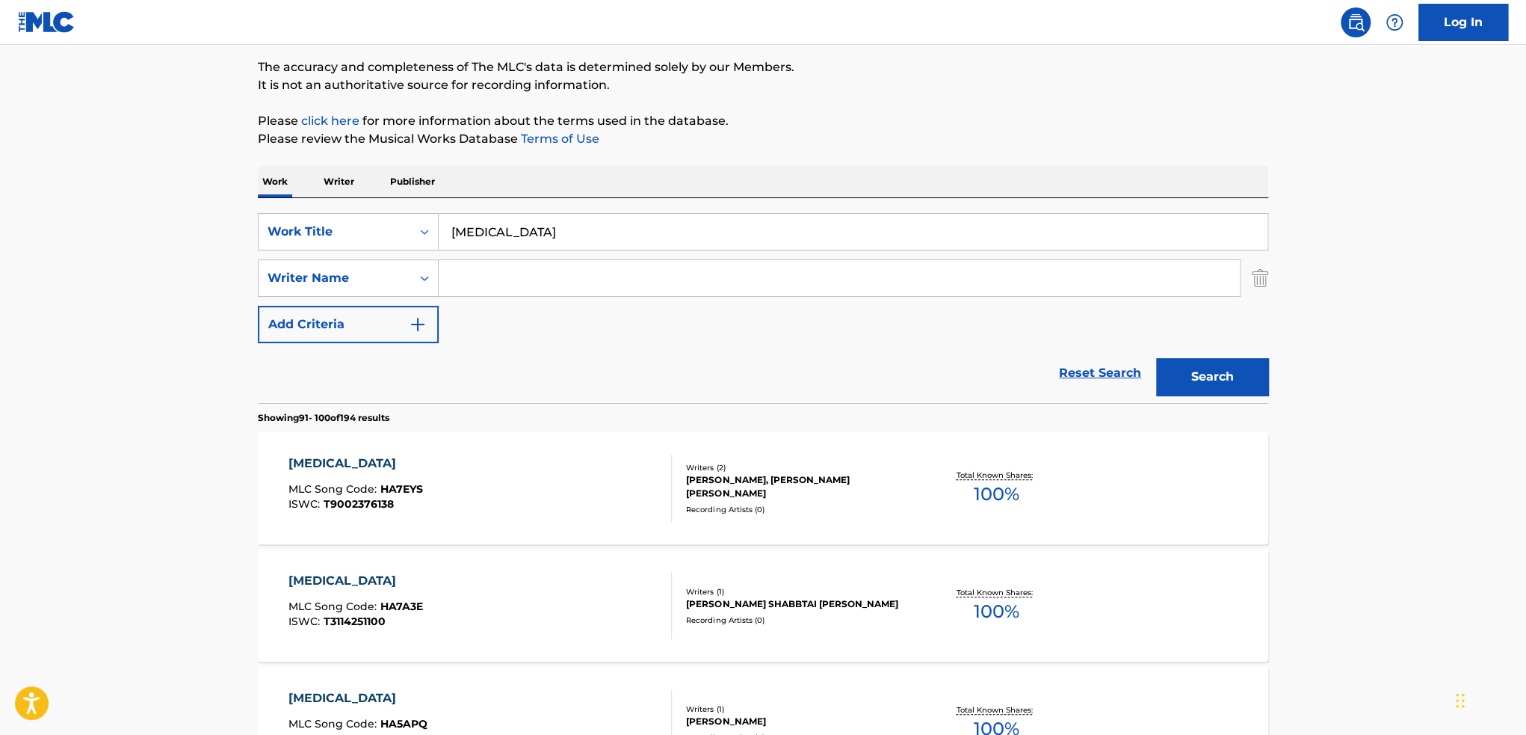
scroll to position [149, 0]
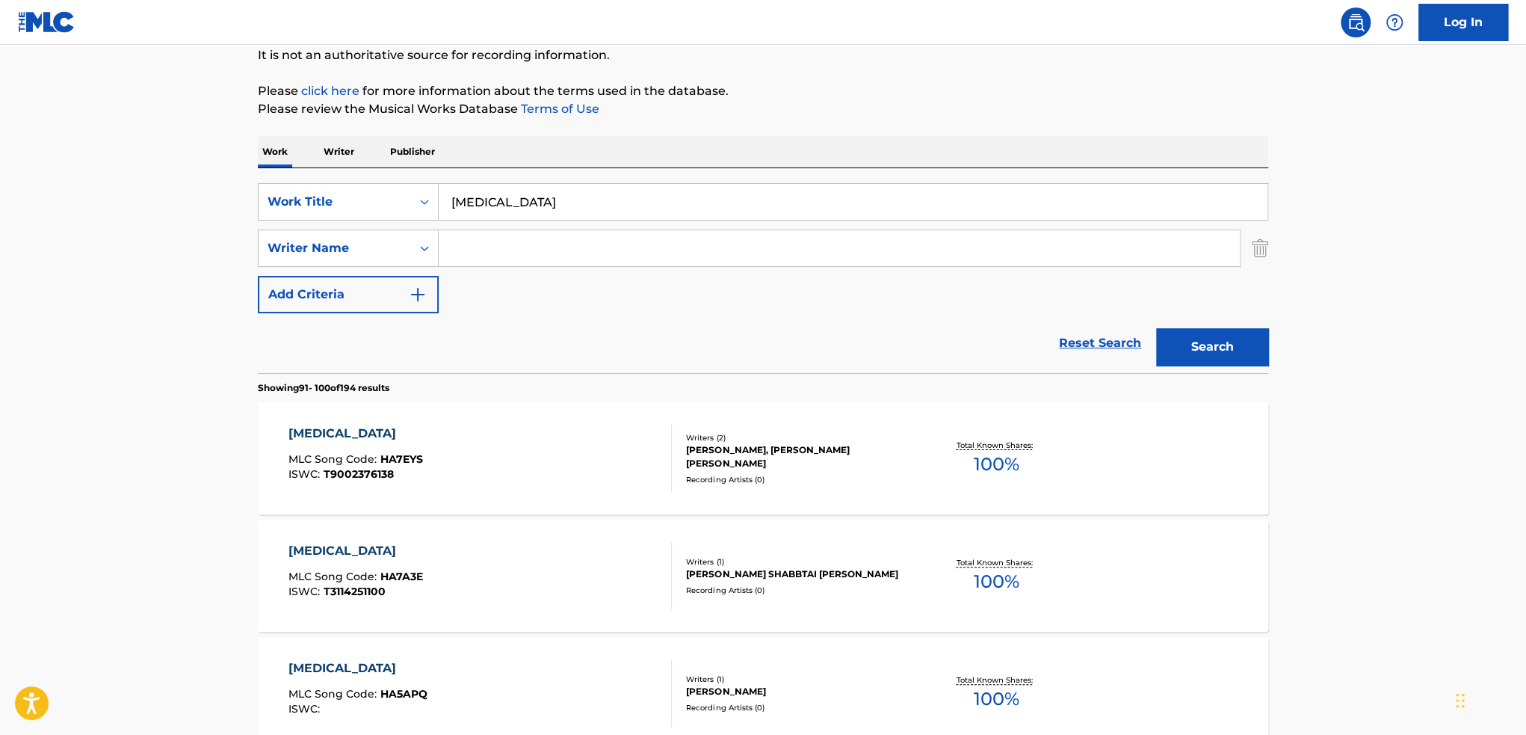
click at [468, 253] on input "Search Form" at bounding box center [839, 248] width 801 height 36
click at [468, 252] on input "Search Form" at bounding box center [839, 248] width 801 height 36
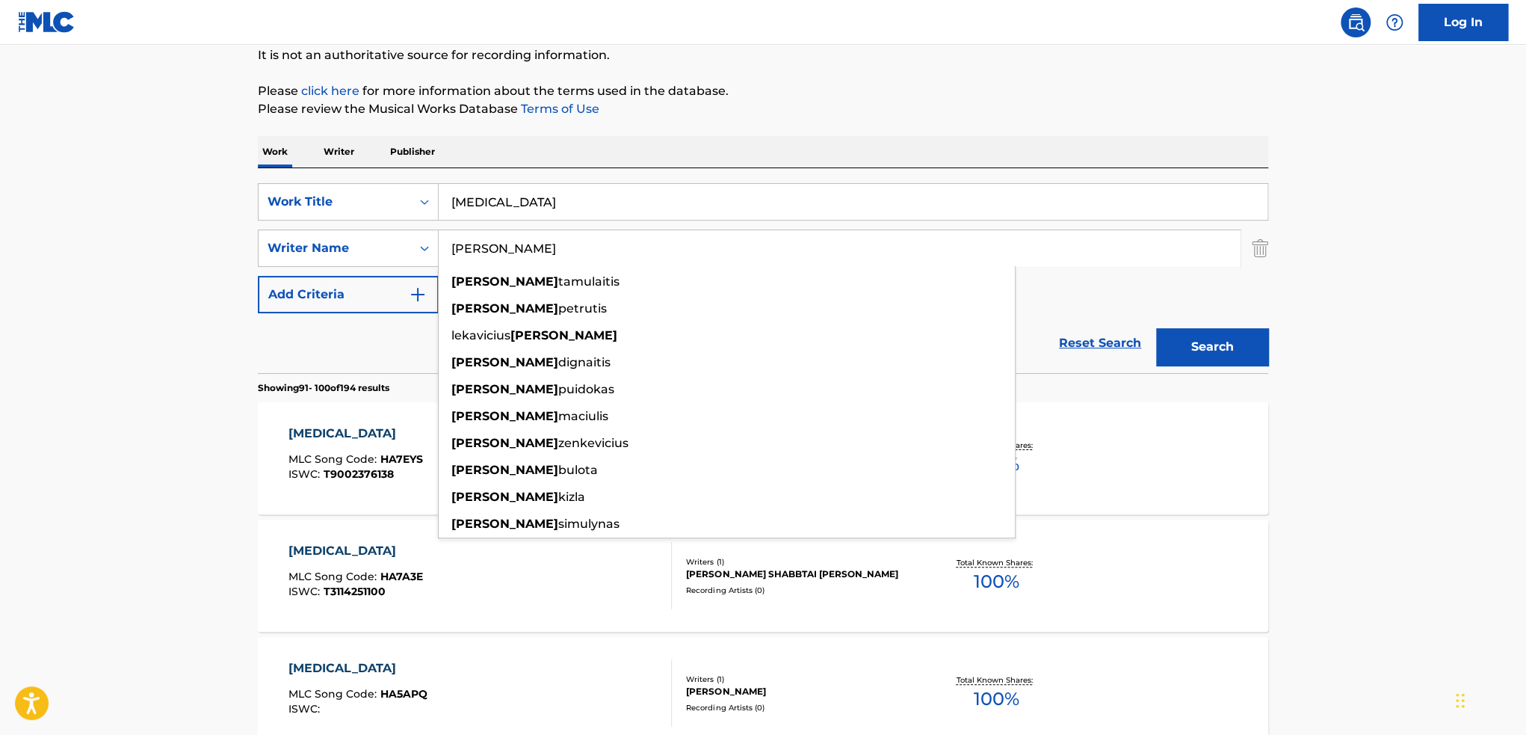
type input "[PERSON_NAME]"
click at [1156, 328] on button "Search" at bounding box center [1212, 346] width 112 height 37
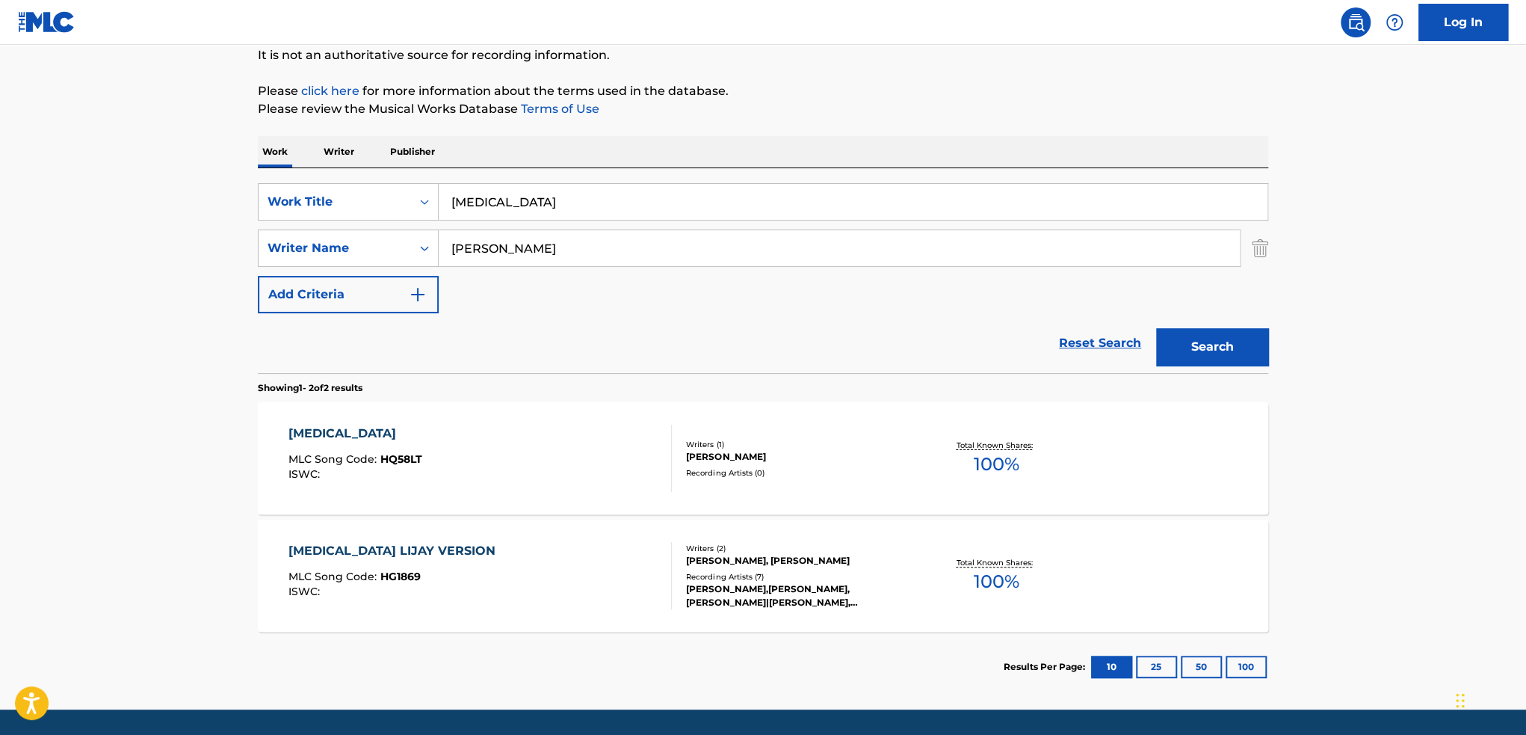
click at [535, 475] on div "[MEDICAL_DATA] MLC Song Code : HQ58LT ISWC :" at bounding box center [481, 458] width 384 height 67
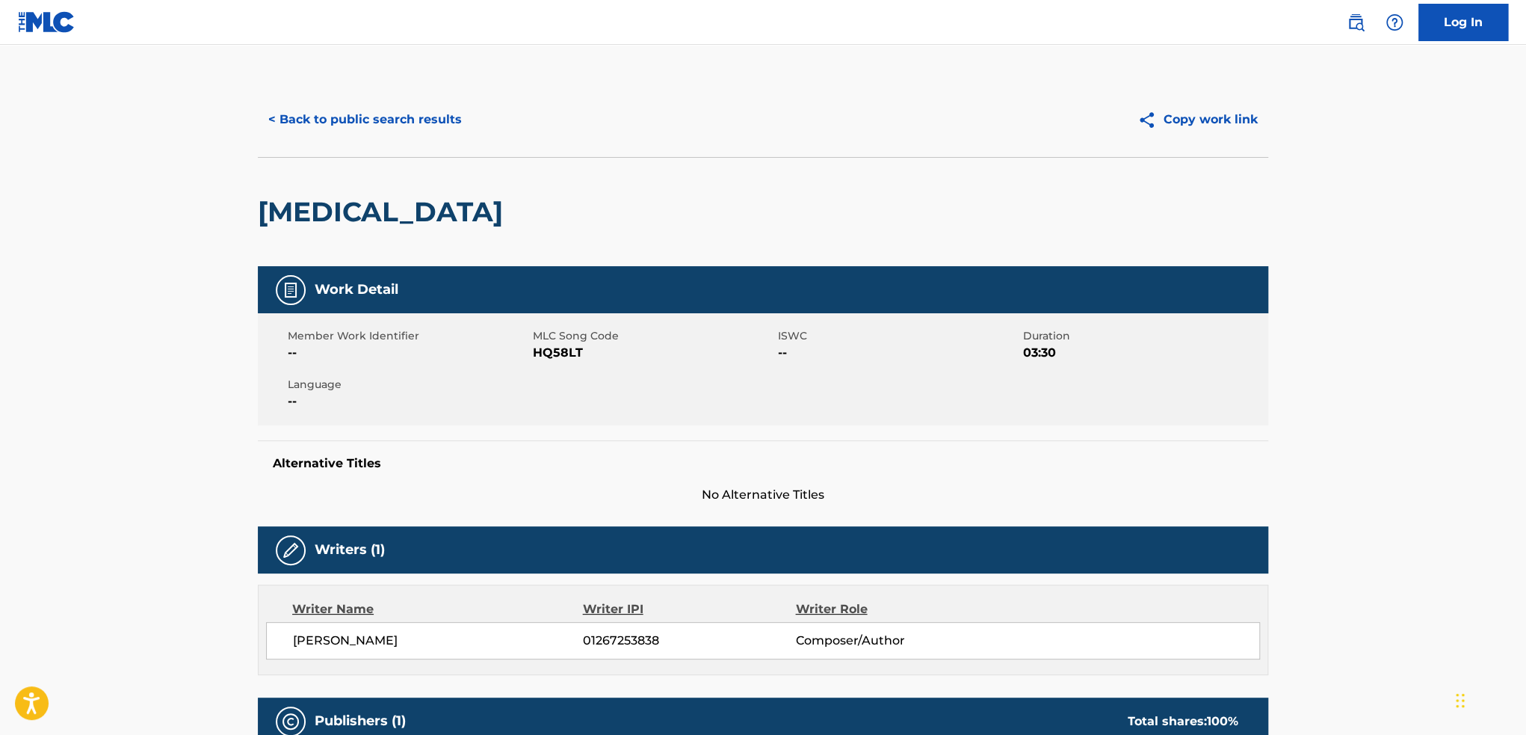
click at [329, 126] on button "< Back to public search results" at bounding box center [365, 119] width 215 height 37
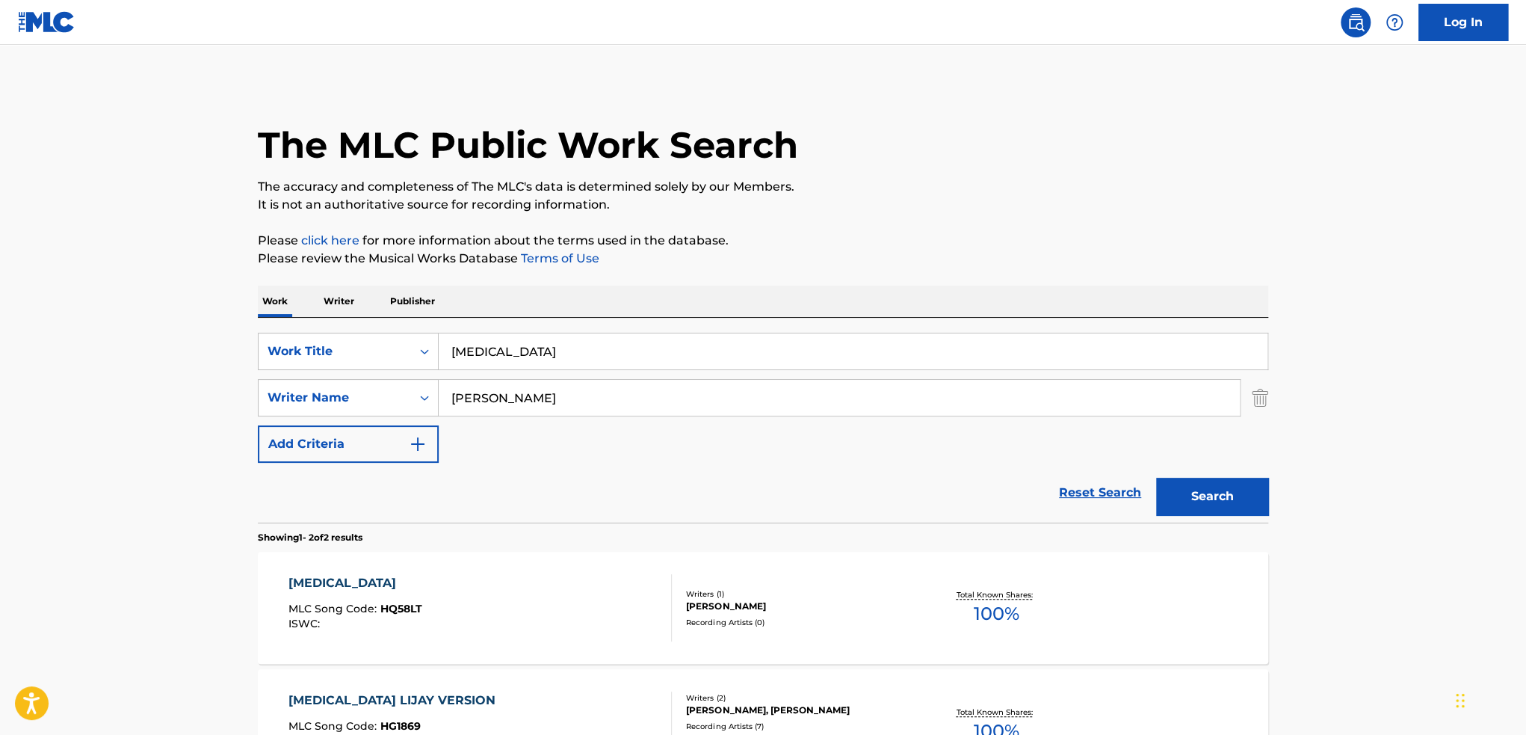
scroll to position [110, 0]
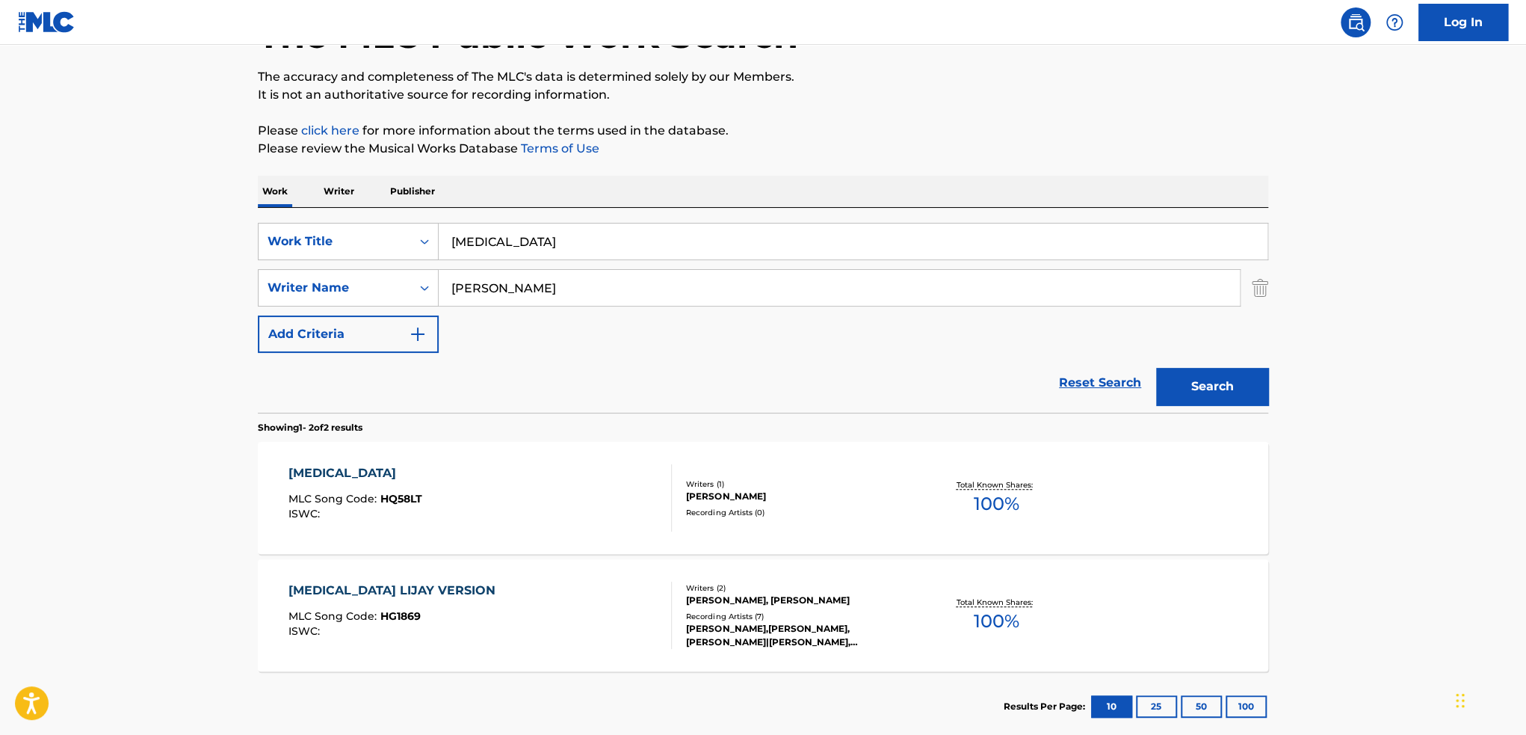
click at [1085, 382] on link "Reset Search" at bounding box center [1100, 382] width 97 height 33
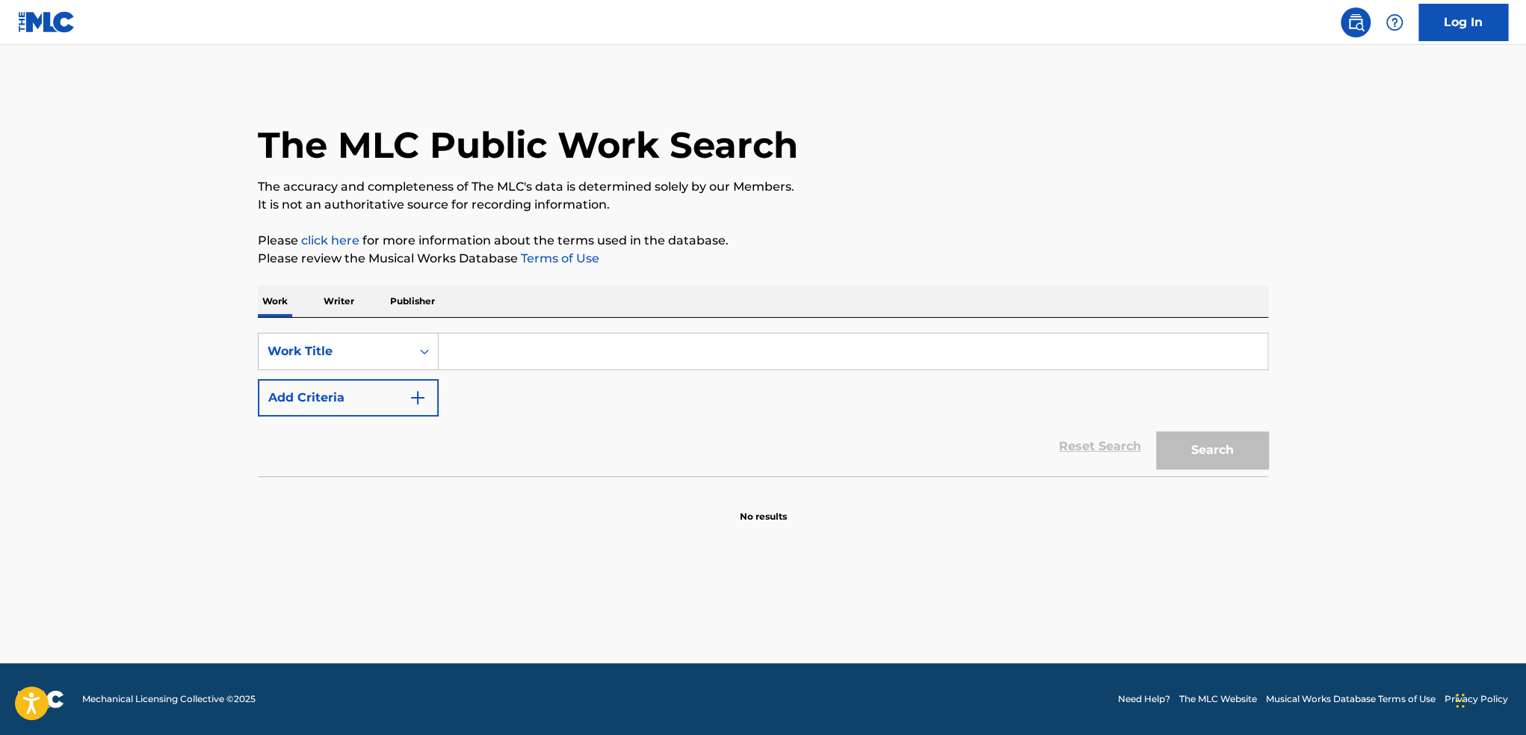
click at [502, 354] on input "Search Form" at bounding box center [853, 351] width 829 height 36
paste input "Retrieving data. Wait a few seconds and try to cut or copy again."
type input "Retrieving data. Wait a few seconds and try to cut or copy again."
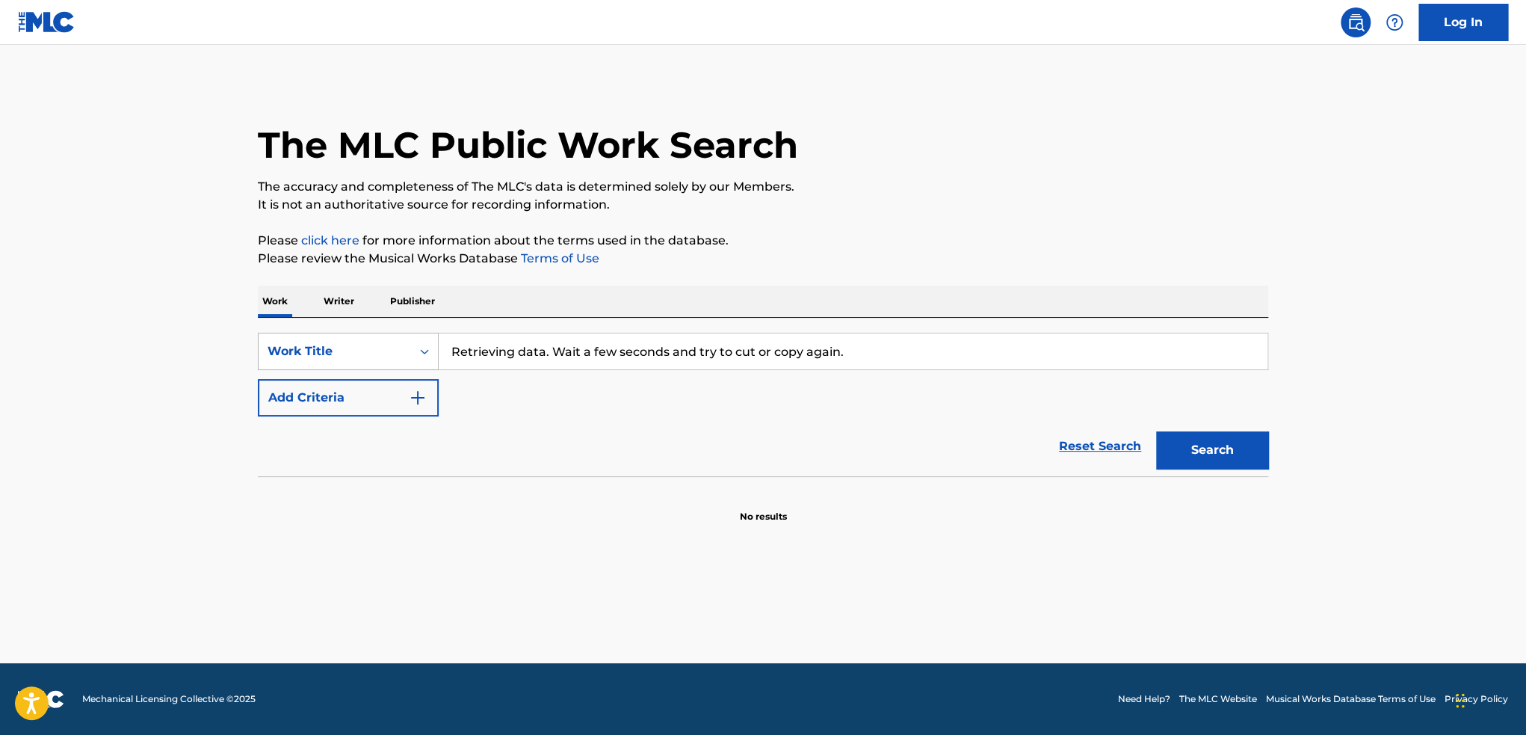
drag, startPoint x: 864, startPoint y: 345, endPoint x: 437, endPoint y: 332, distance: 427.0
click at [437, 333] on div "SearchWithCriteria1ed5d4f4-3fd8-4b1e-b403-1f6d8e0cbfb3 Work Title Retrieving da…" at bounding box center [763, 351] width 1011 height 37
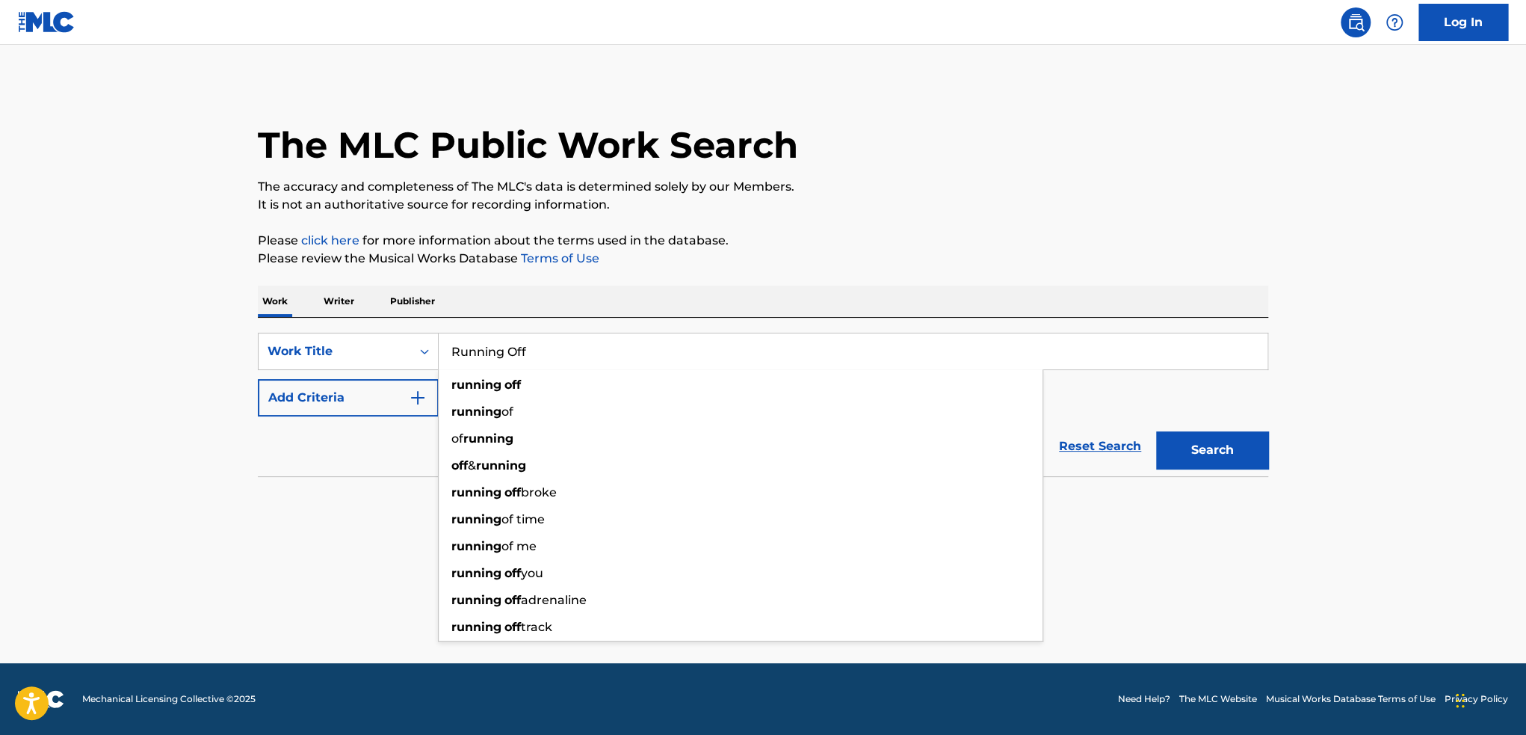
type input "Running Off"
click at [1156, 431] on button "Search" at bounding box center [1212, 449] width 112 height 37
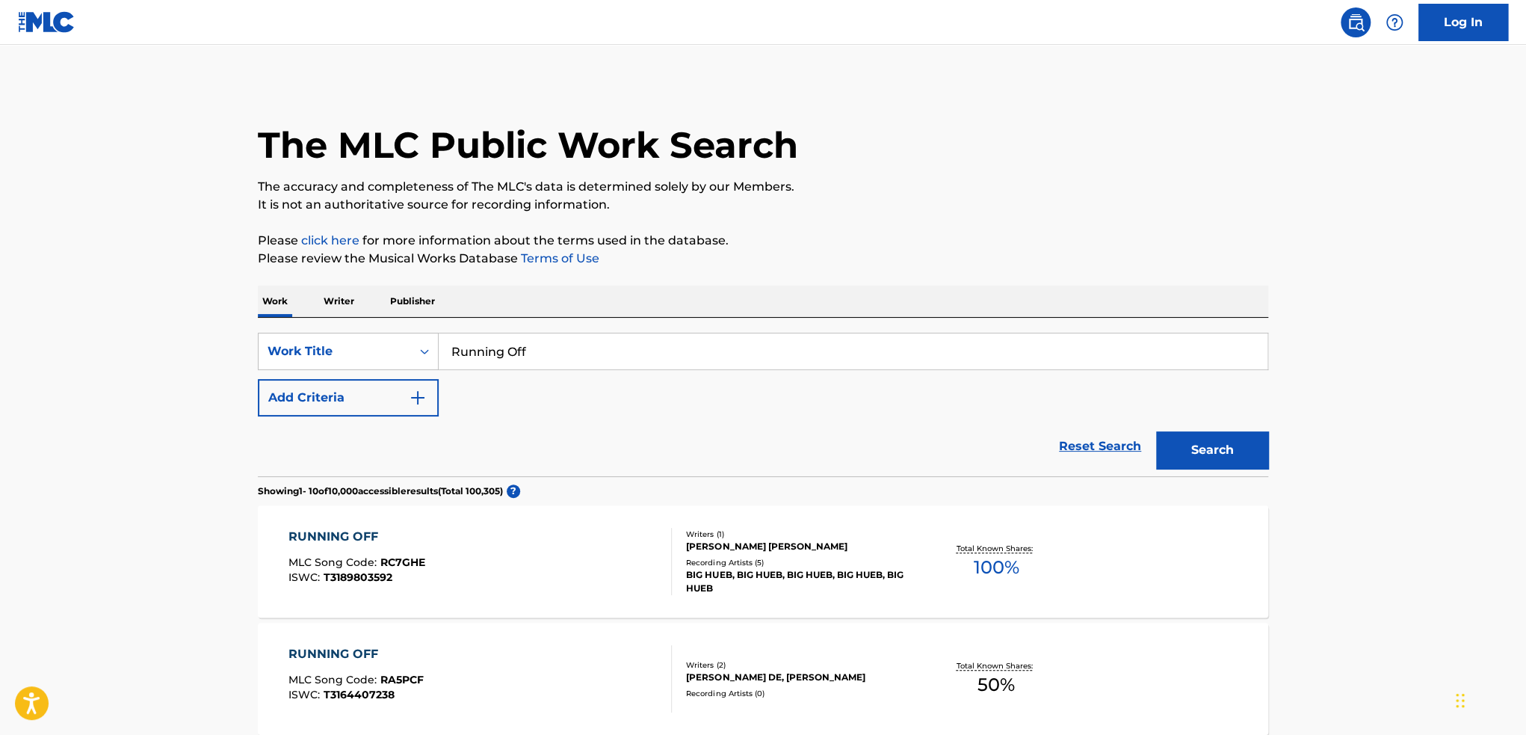
click at [386, 394] on button "Add Criteria" at bounding box center [348, 397] width 181 height 37
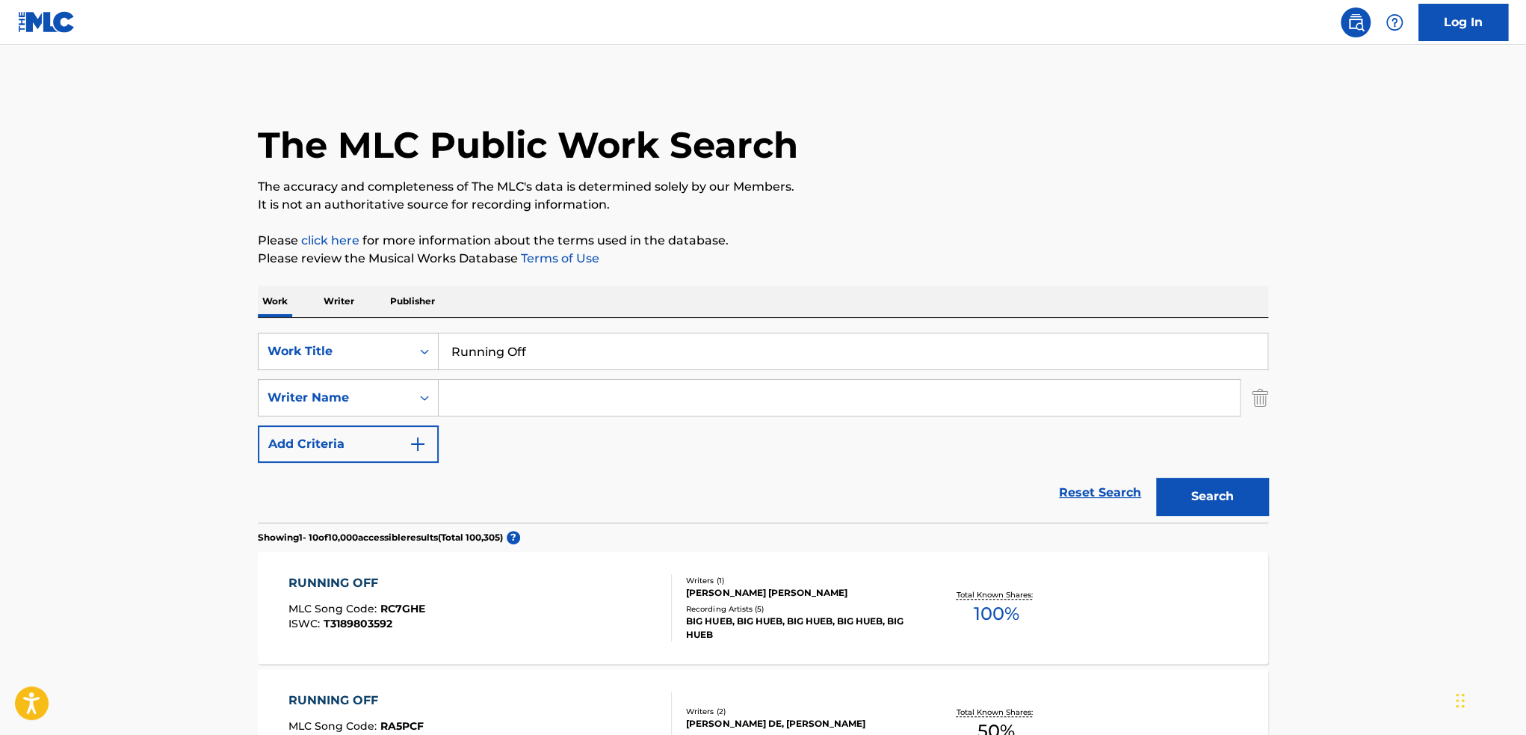
click at [503, 389] on input "Search Form" at bounding box center [839, 398] width 801 height 36
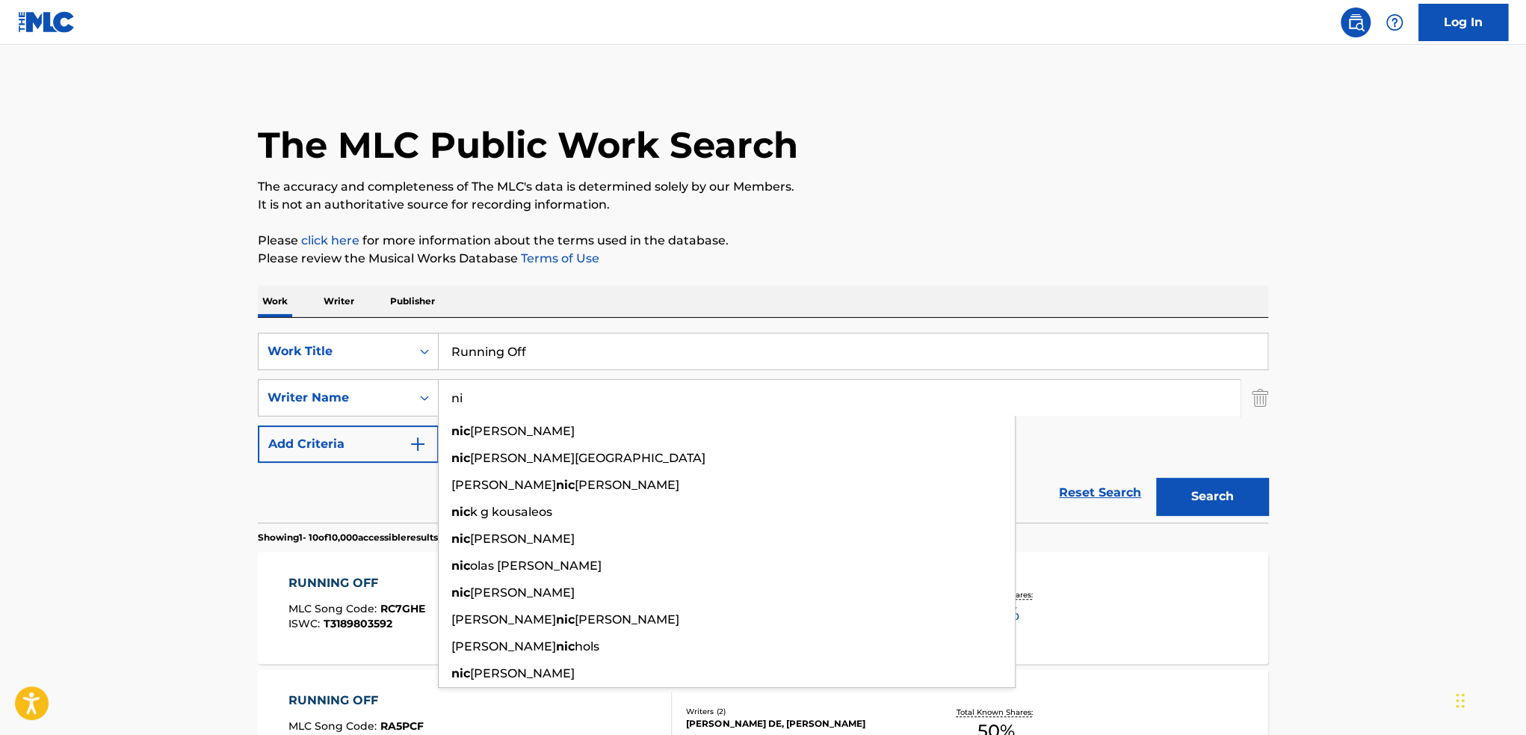
type input "n"
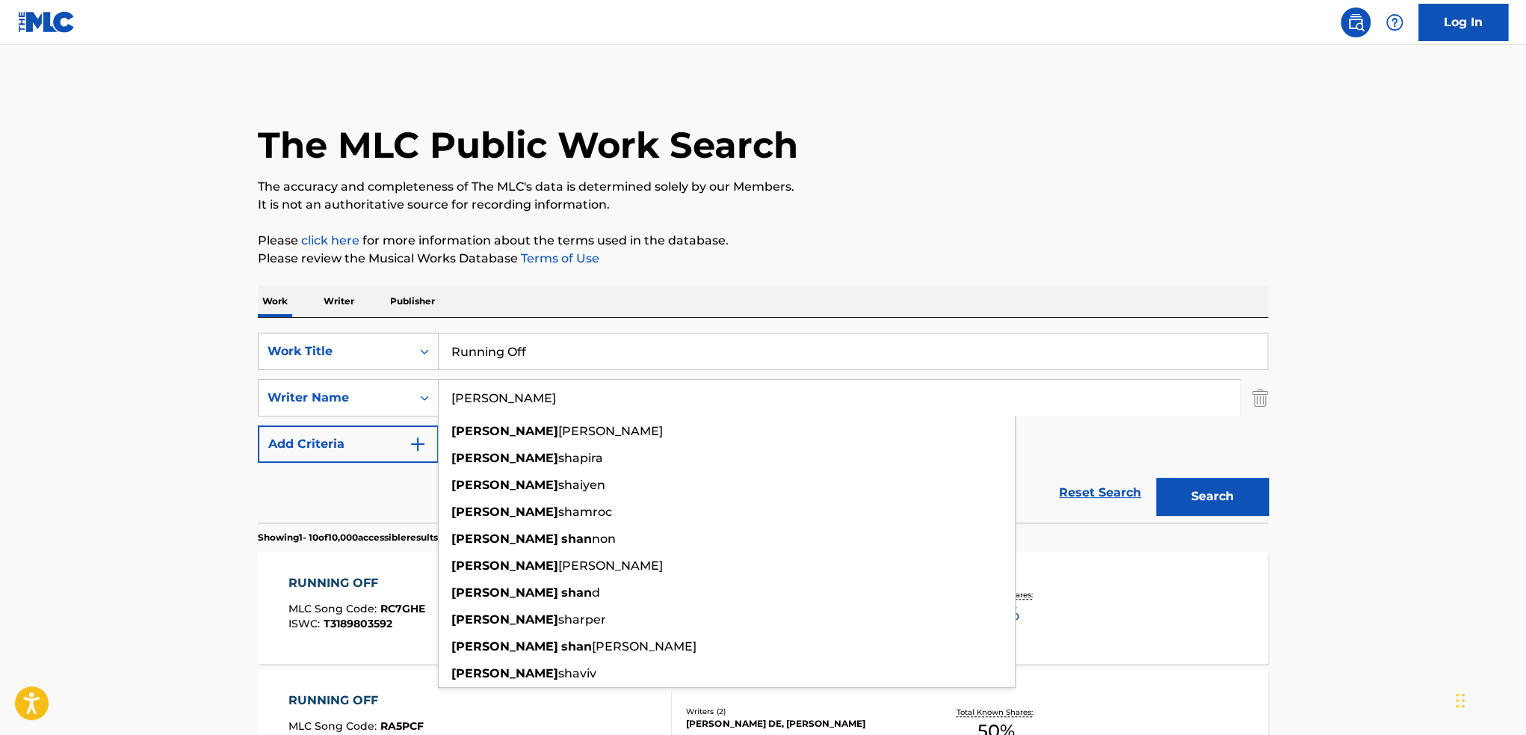
type input "[PERSON_NAME]"
click at [1156, 478] on button "Search" at bounding box center [1212, 496] width 112 height 37
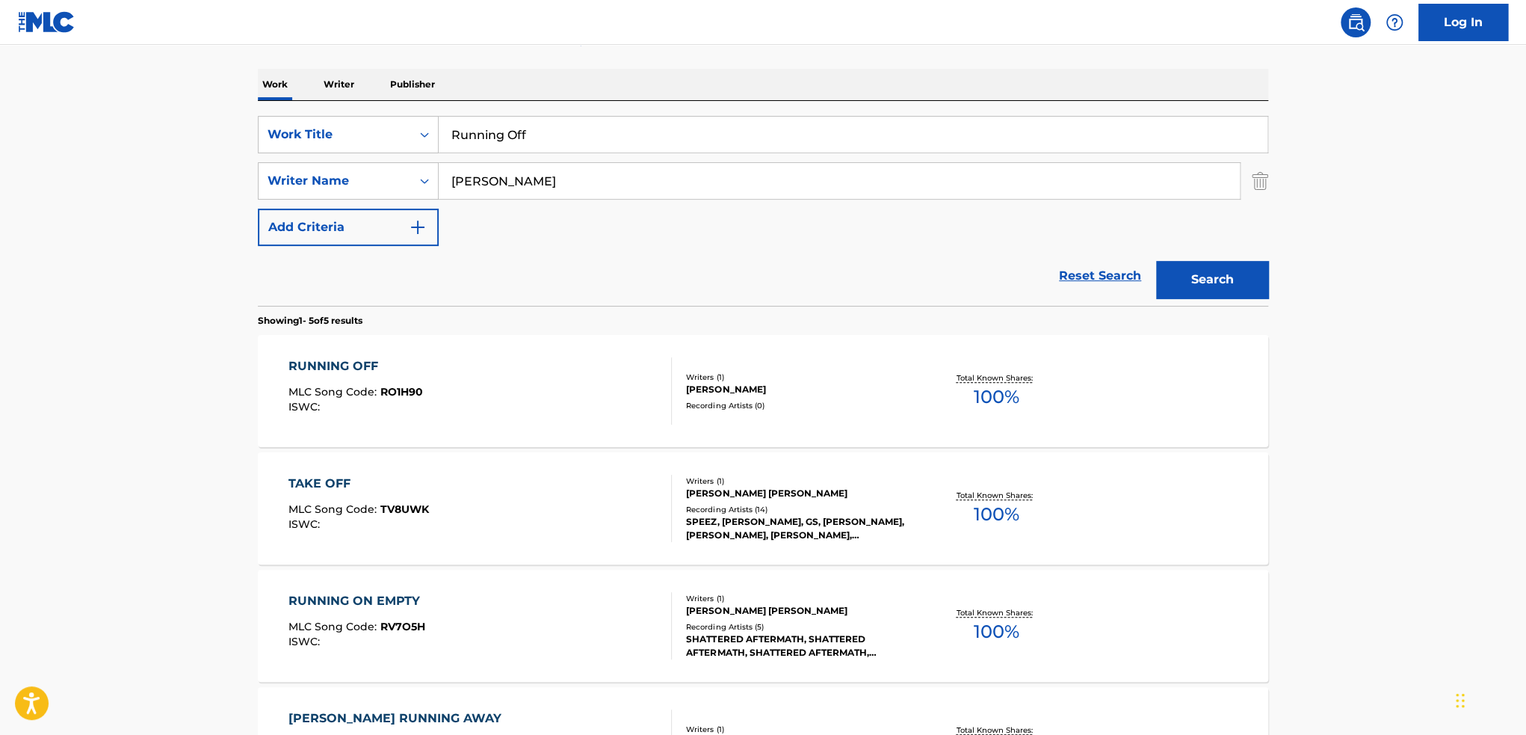
scroll to position [224, 0]
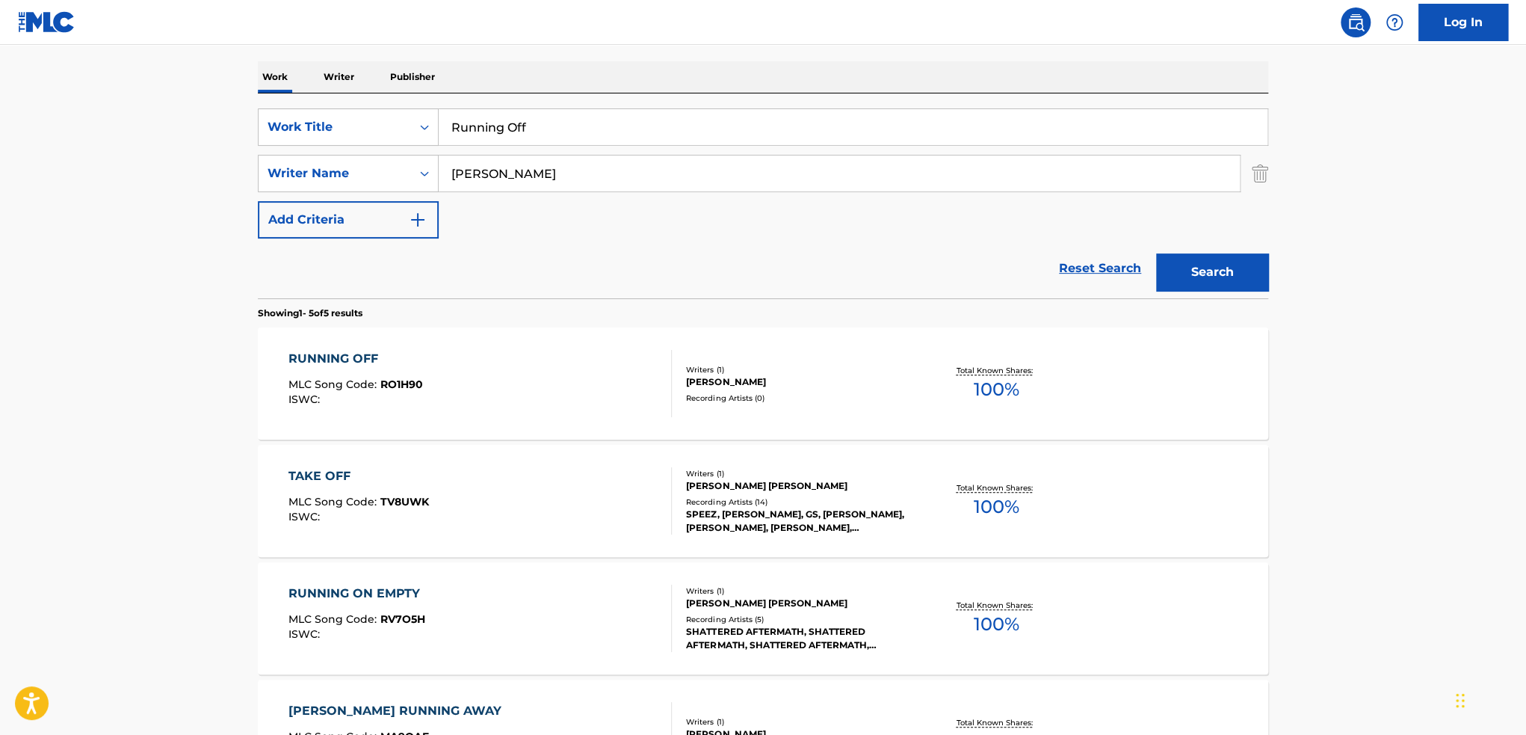
click at [542, 391] on div "RUNNING OFF MLC Song Code : RO1H90 ISWC :" at bounding box center [481, 383] width 384 height 67
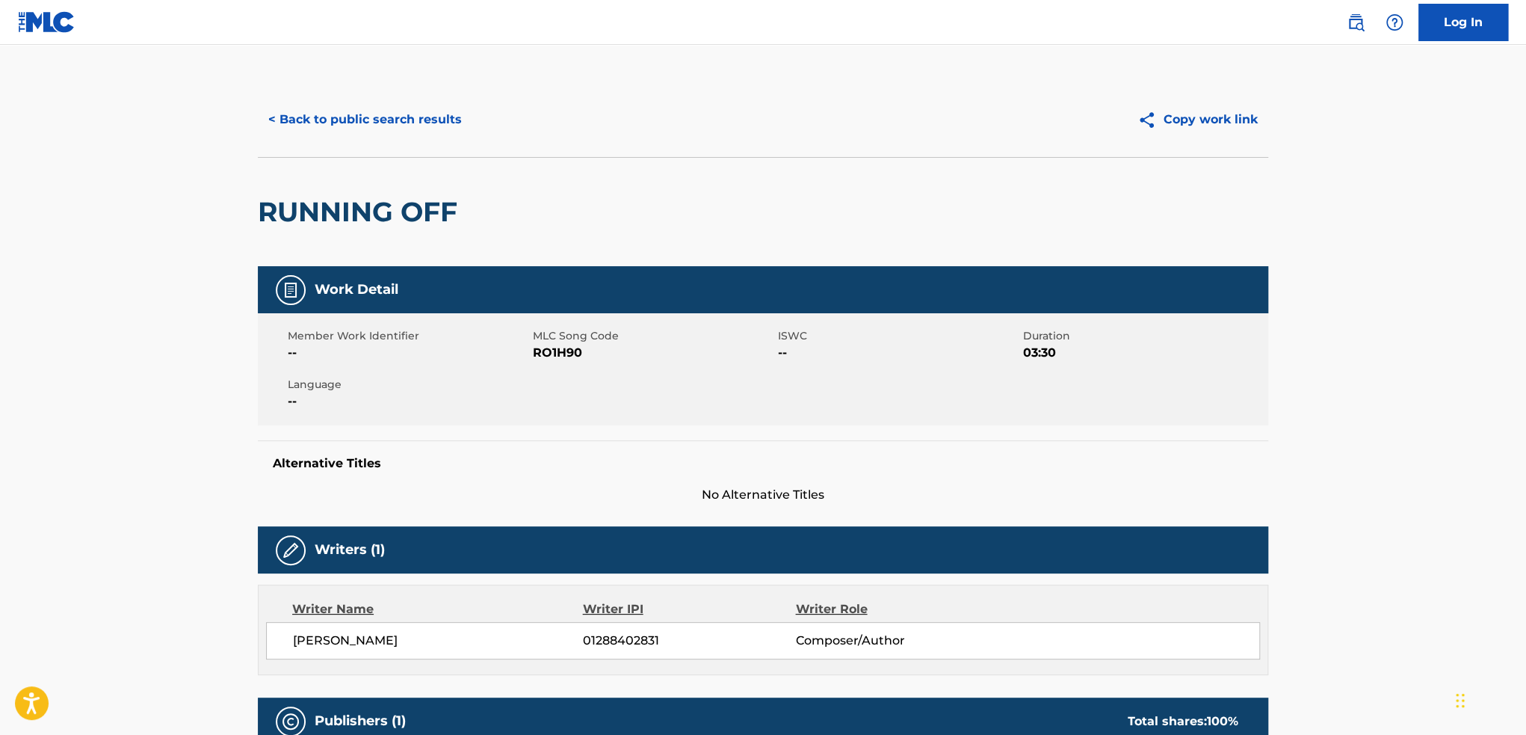
click at [292, 126] on button "< Back to public search results" at bounding box center [365, 119] width 215 height 37
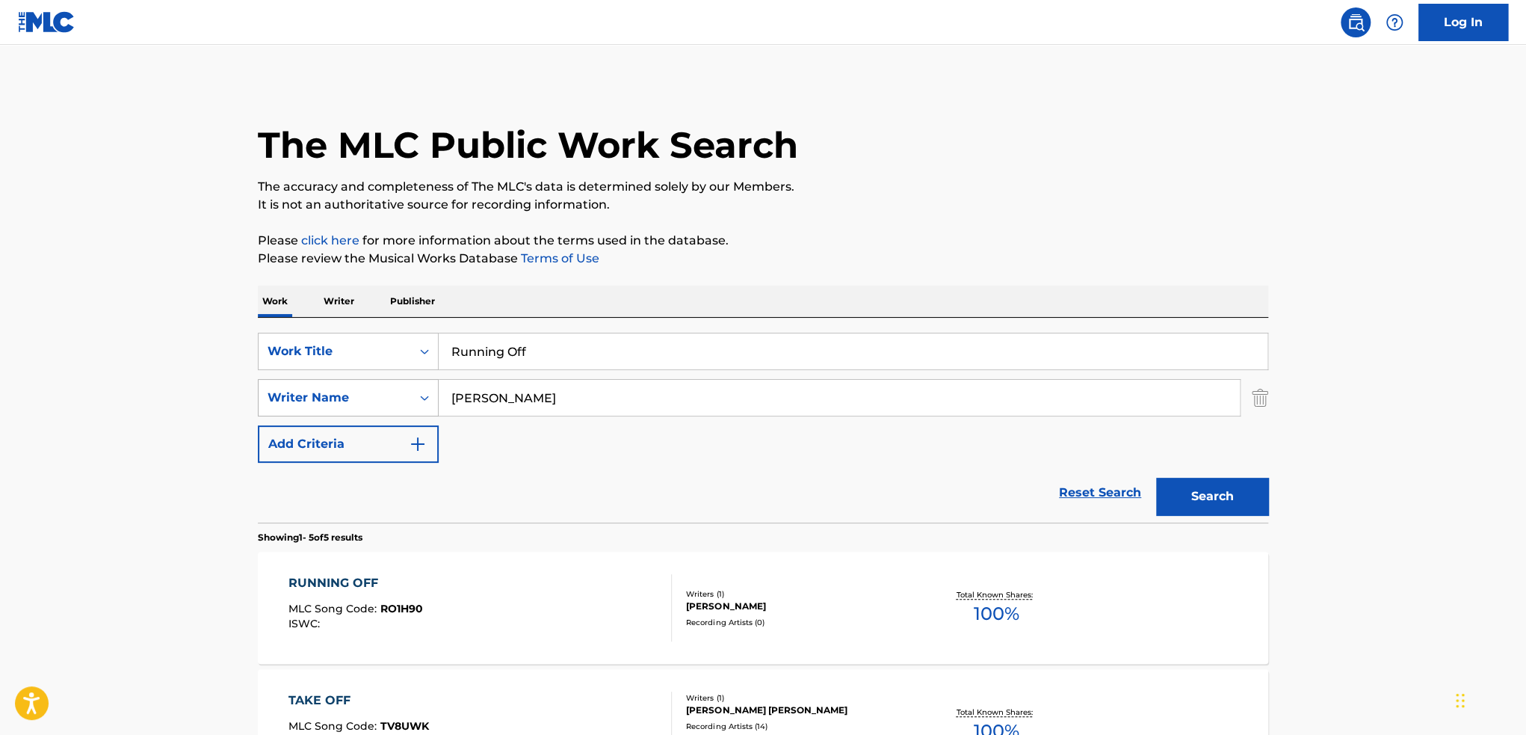
scroll to position [224, 0]
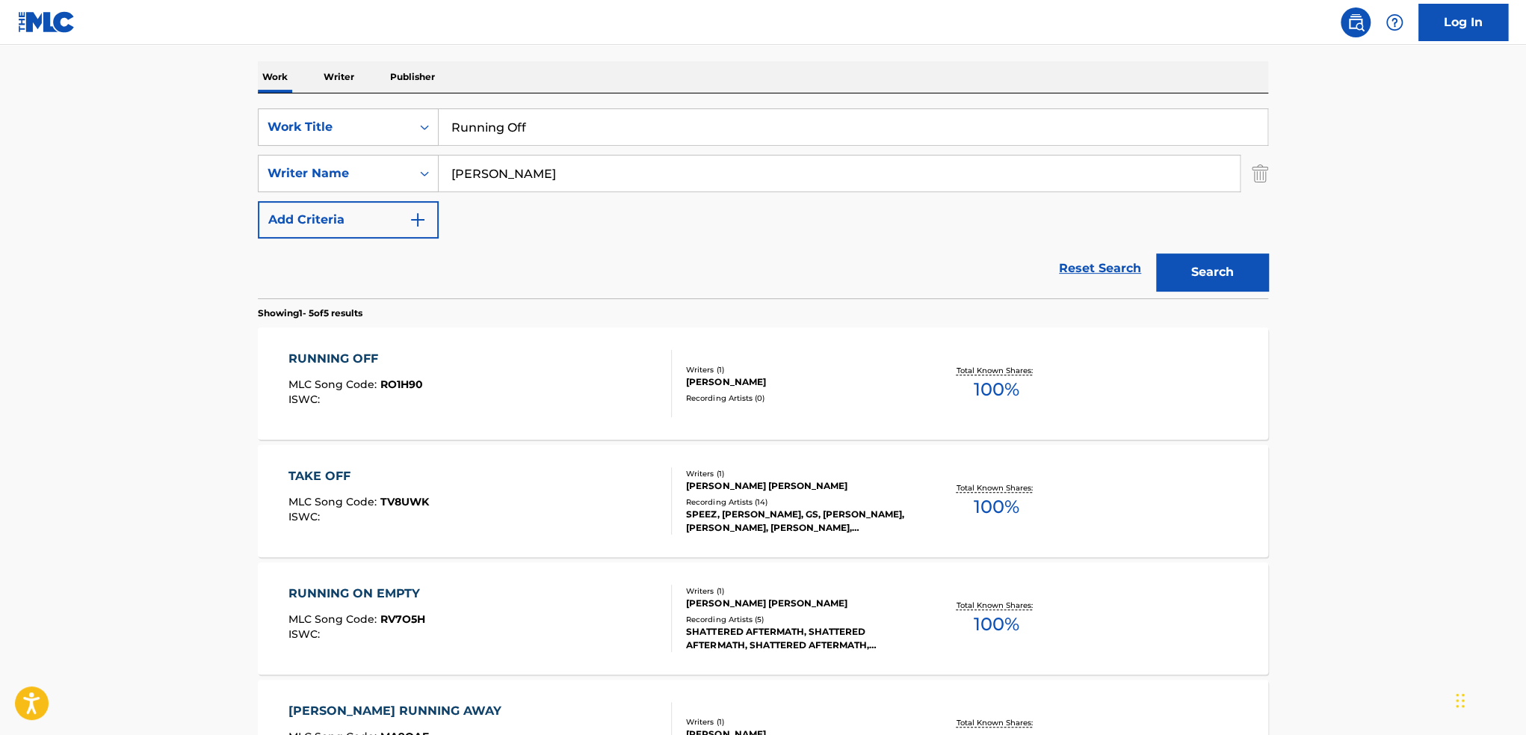
click at [1091, 262] on link "Reset Search" at bounding box center [1100, 268] width 97 height 33
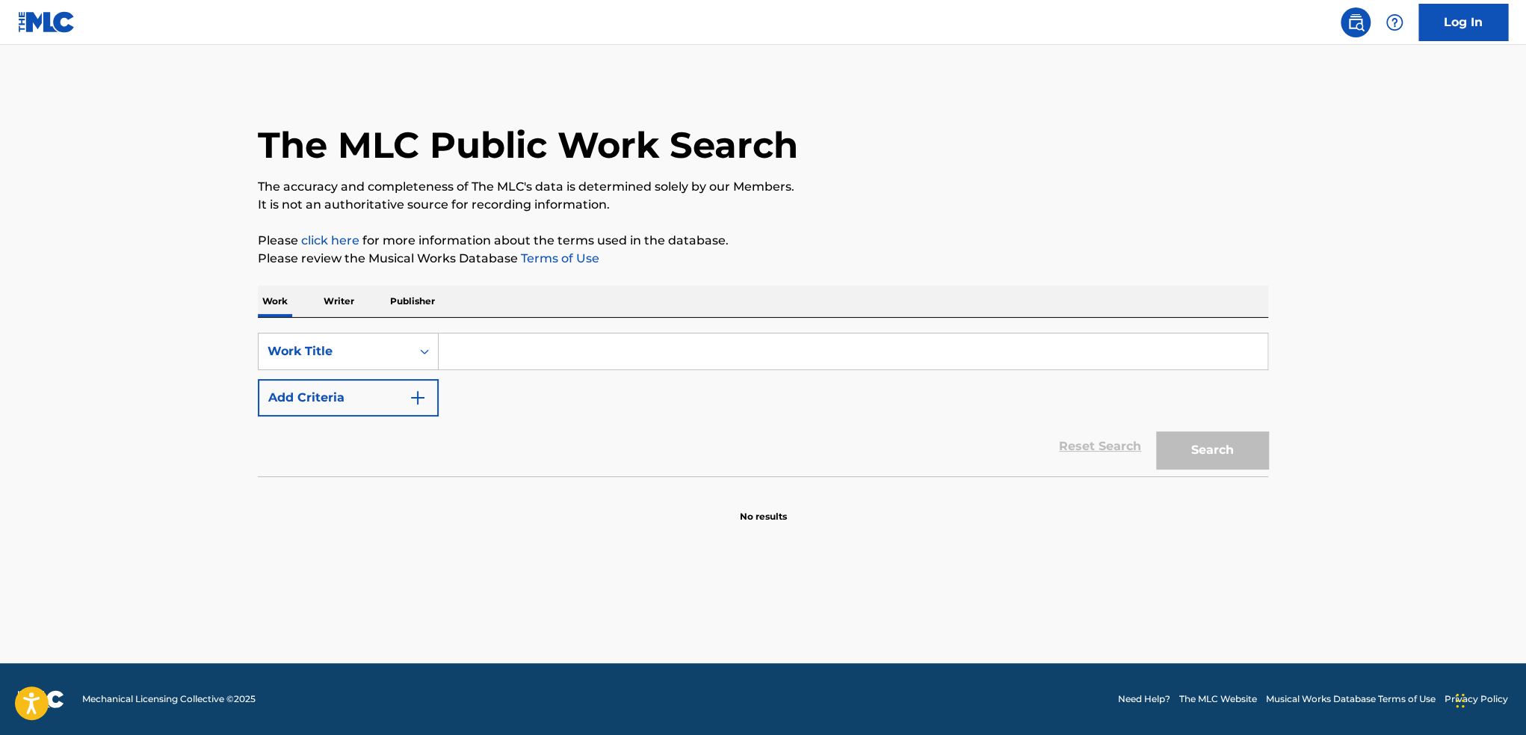
scroll to position [0, 0]
click at [561, 348] on input "Search Form" at bounding box center [853, 351] width 829 height 36
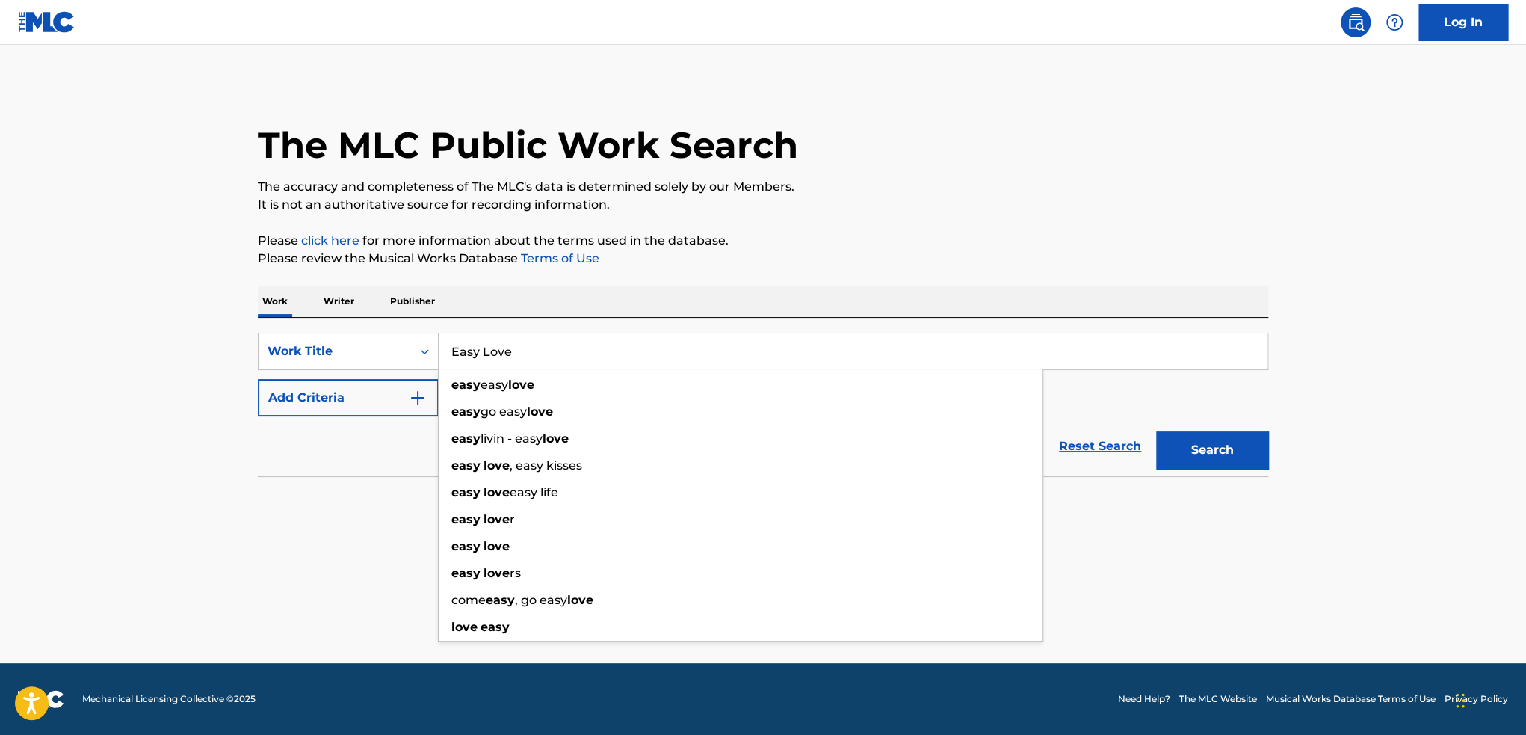
type input "Easy Love"
click at [264, 478] on section at bounding box center [763, 480] width 1011 height 8
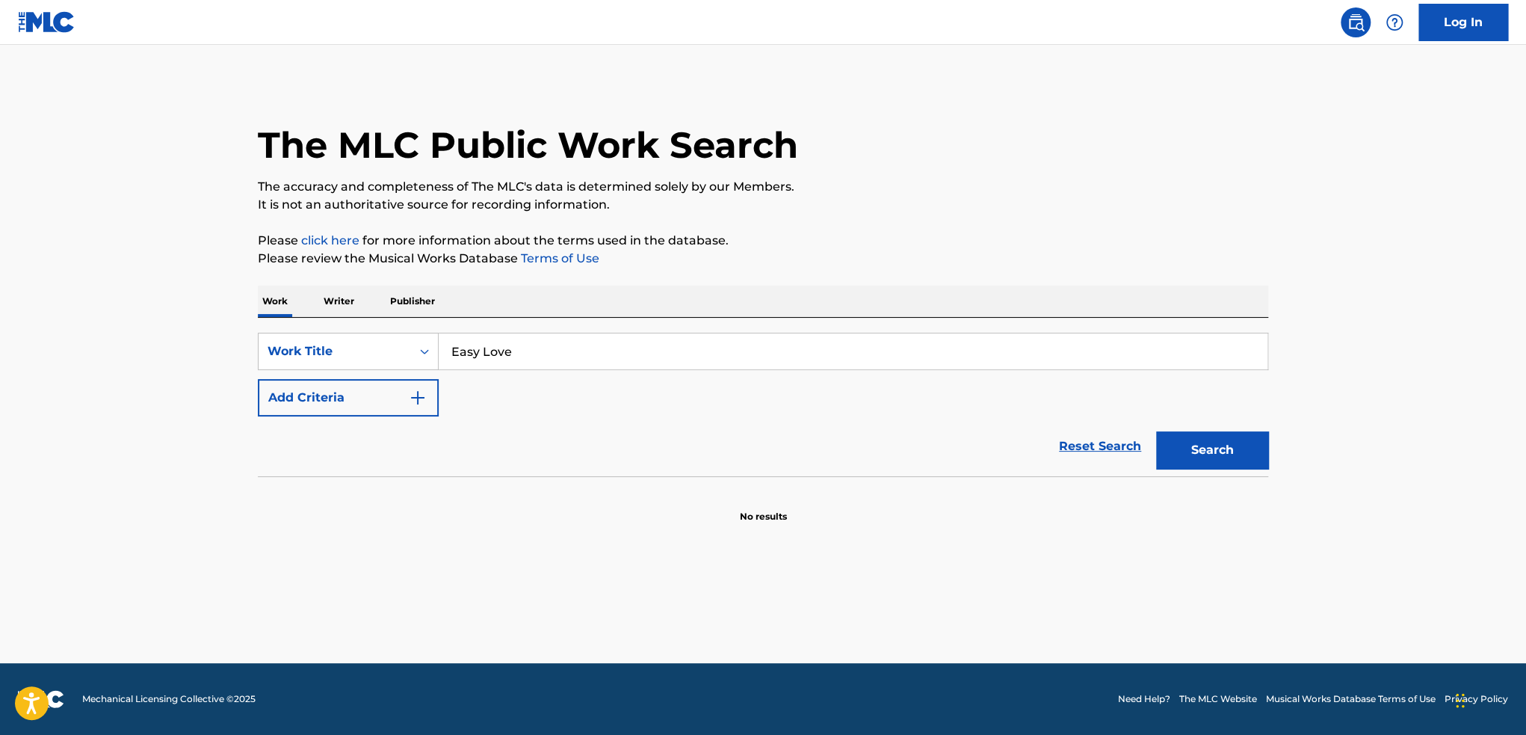
click at [300, 409] on button "Add Criteria" at bounding box center [348, 397] width 181 height 37
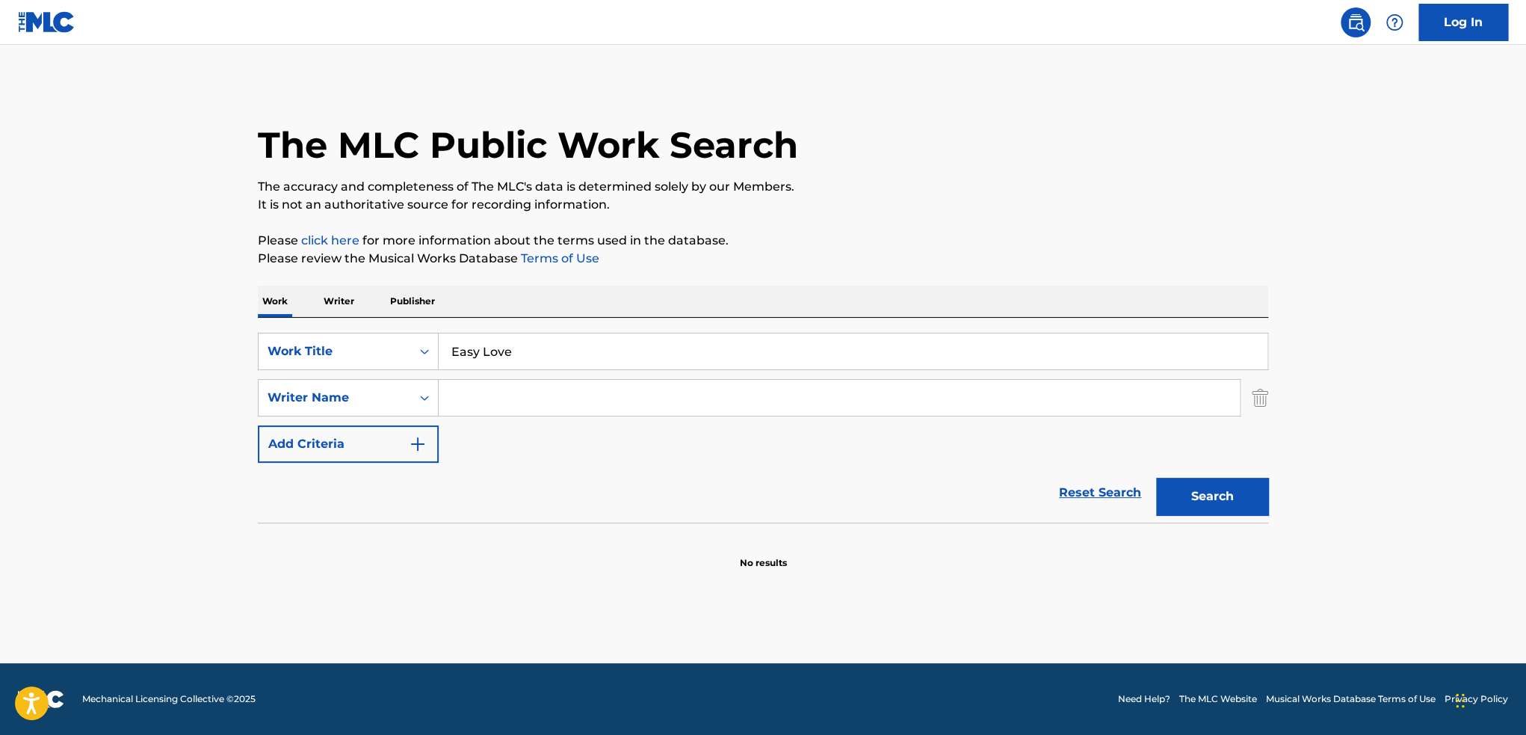
click at [509, 400] on input "Search Form" at bounding box center [839, 398] width 801 height 36
type input "{"
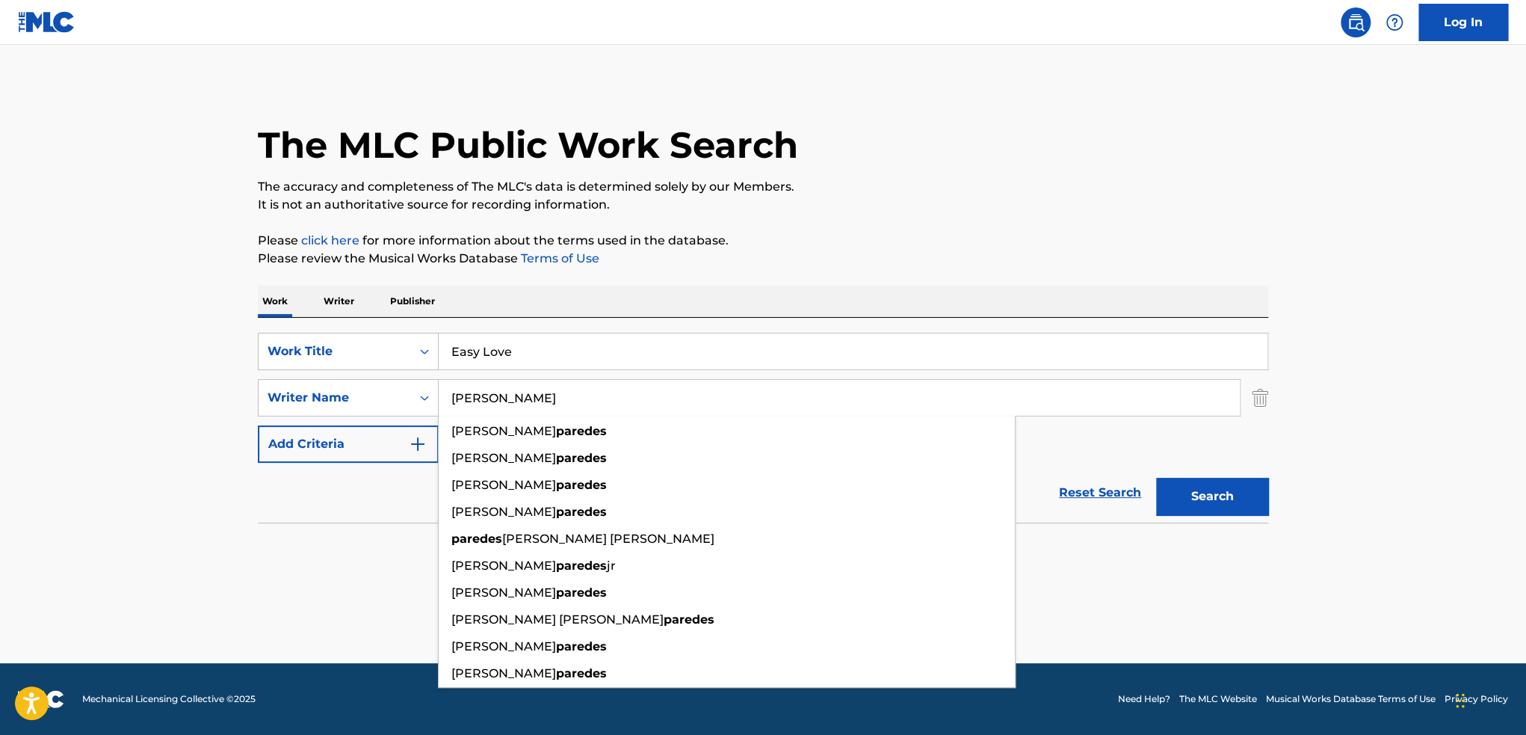
type input "[PERSON_NAME]"
click at [1156, 478] on button "Search" at bounding box center [1212, 496] width 112 height 37
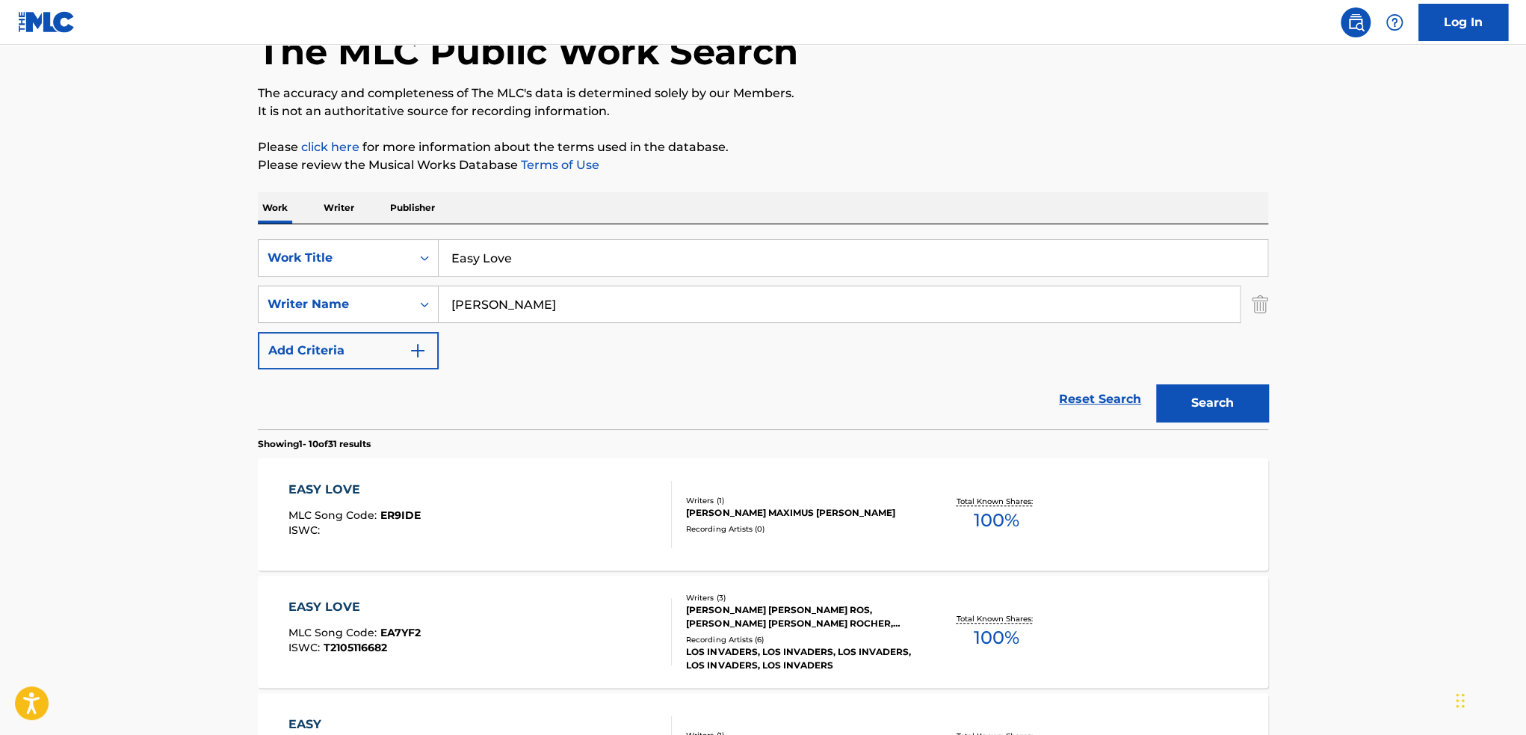
scroll to position [149, 0]
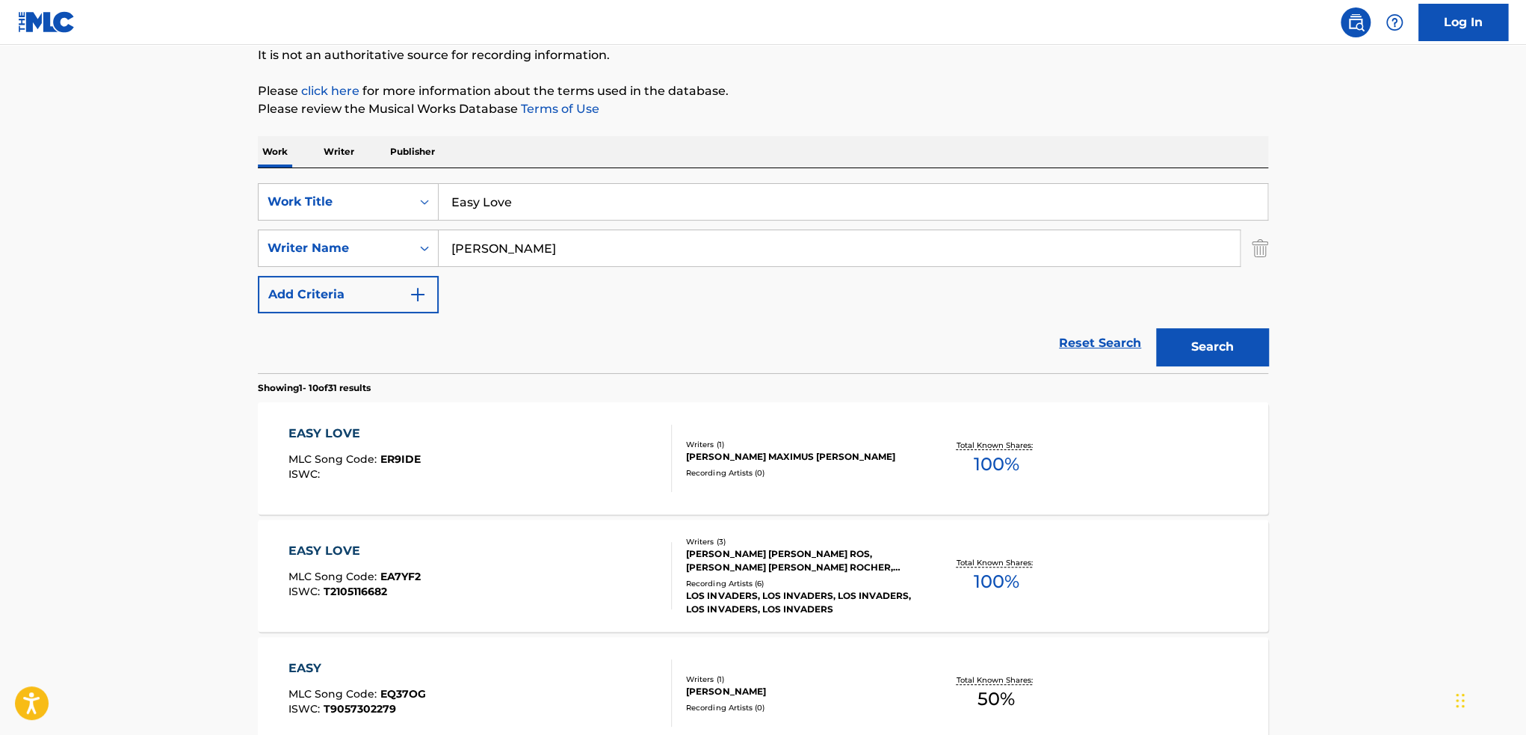
click at [563, 481] on div "EASY LOVE MLC Song Code : ER9IDE ISWC :" at bounding box center [481, 458] width 384 height 67
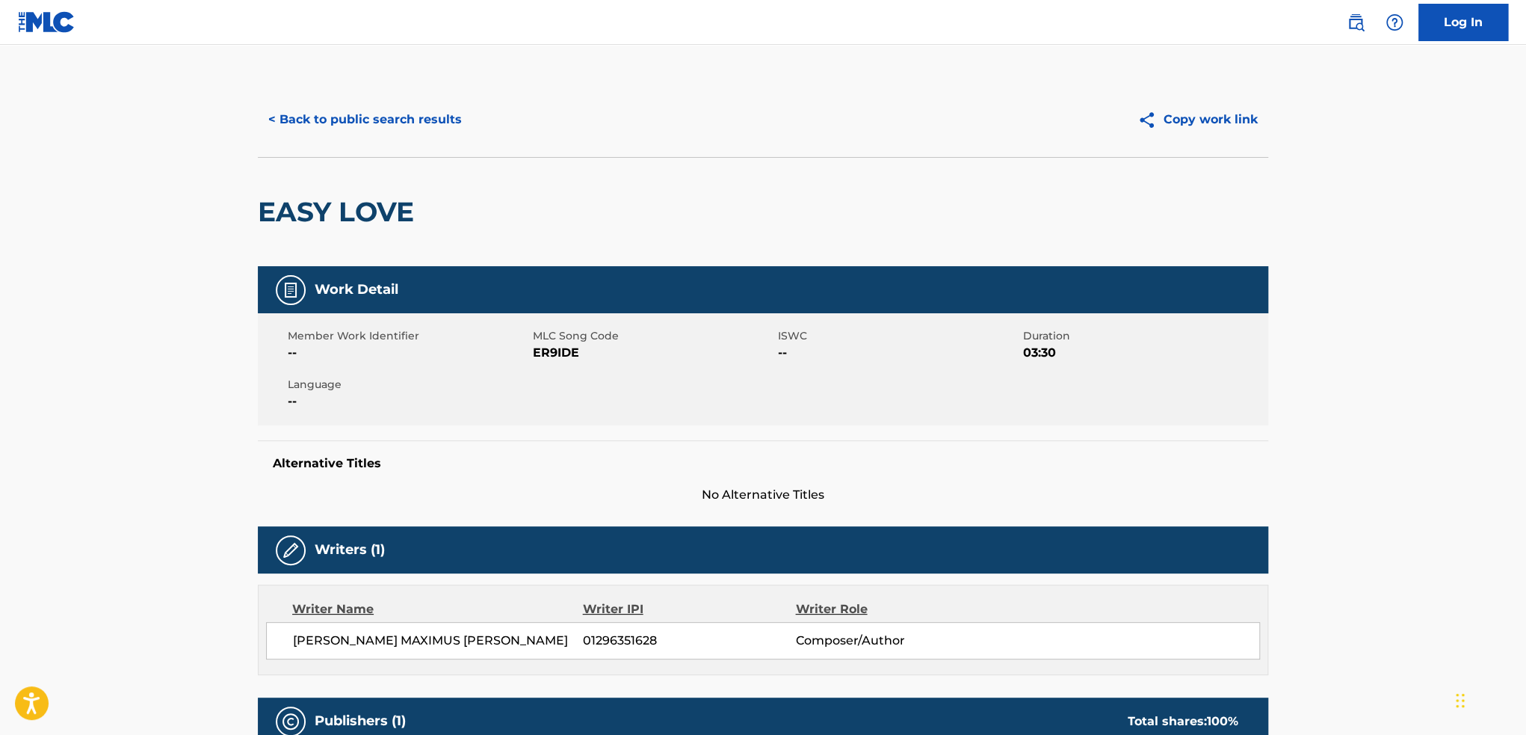
click at [325, 122] on button "< Back to public search results" at bounding box center [365, 119] width 215 height 37
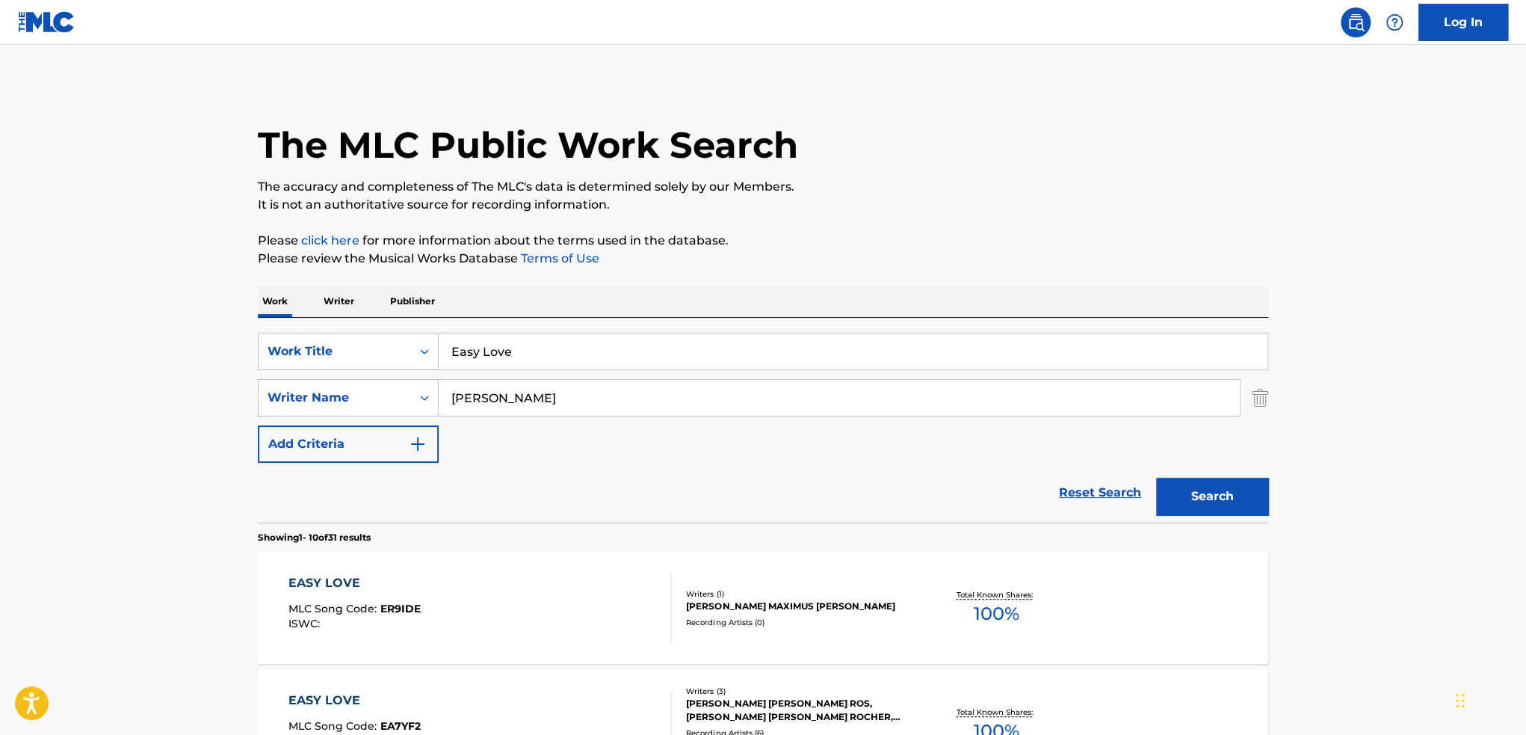
scroll to position [149, 0]
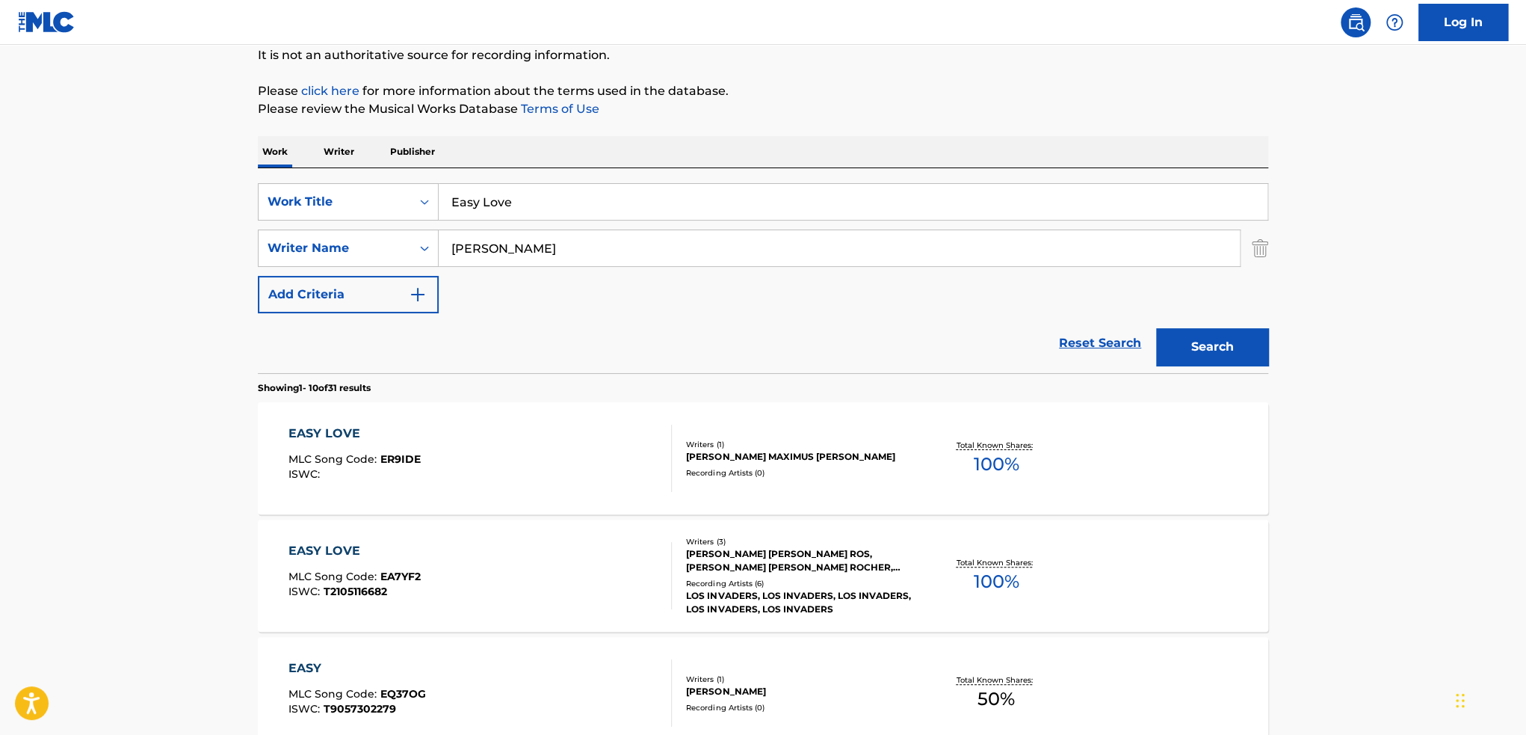
click at [1094, 346] on link "Reset Search" at bounding box center [1100, 343] width 97 height 33
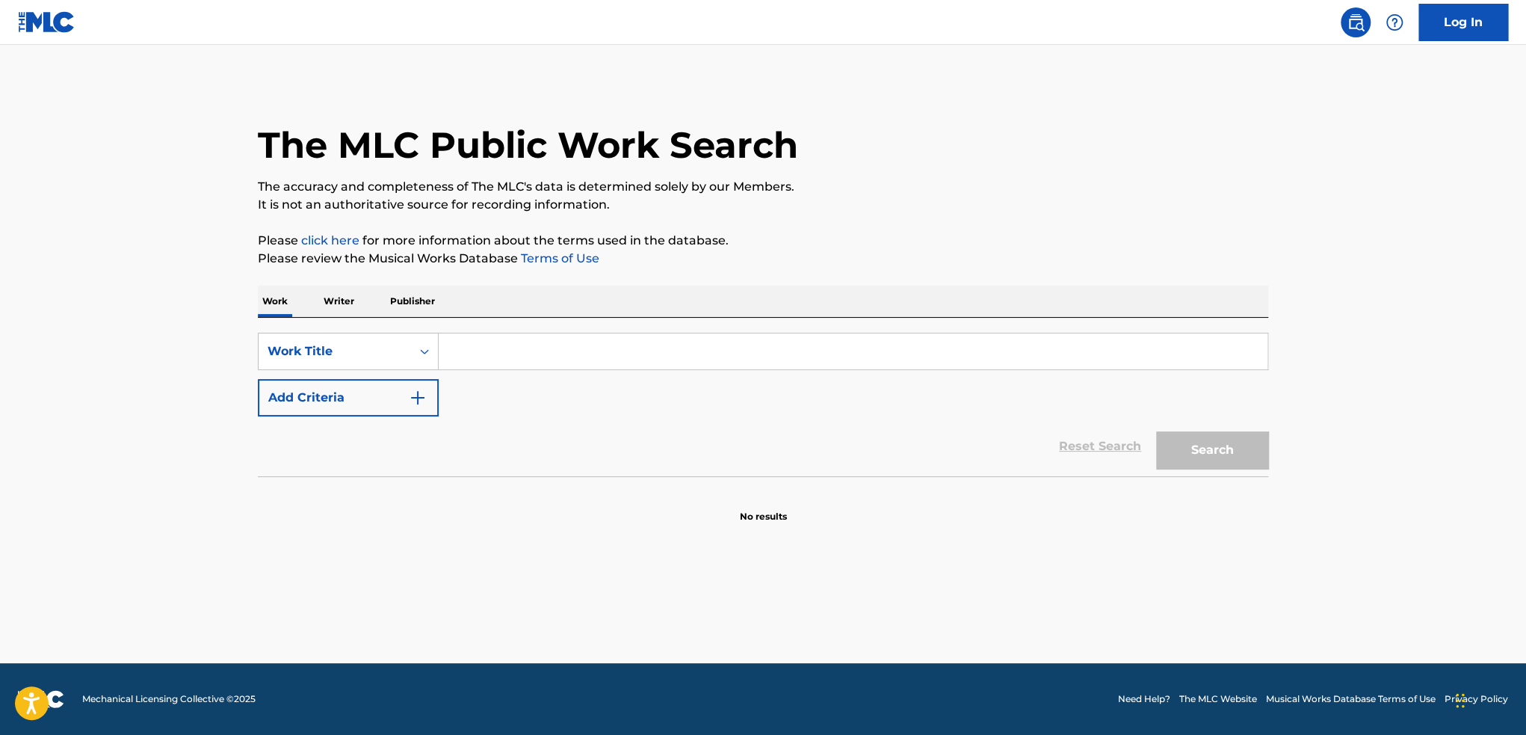
click at [561, 339] on input "Search Form" at bounding box center [853, 351] width 829 height 36
paste input "[MEDICAL_DATA] - Lijay Version"
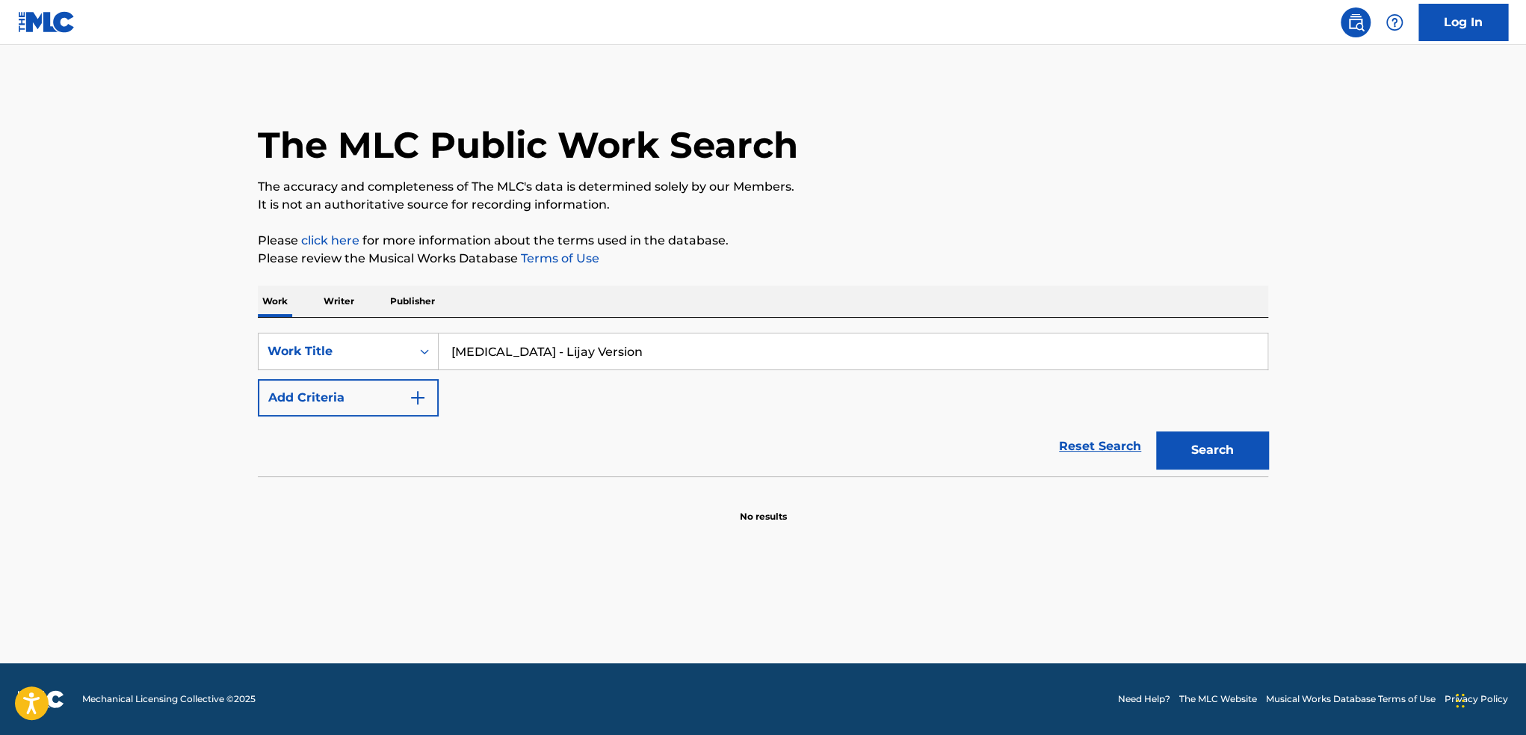
type input "[MEDICAL_DATA] - Lijay Version"
click at [1209, 453] on button "Search" at bounding box center [1212, 449] width 112 height 37
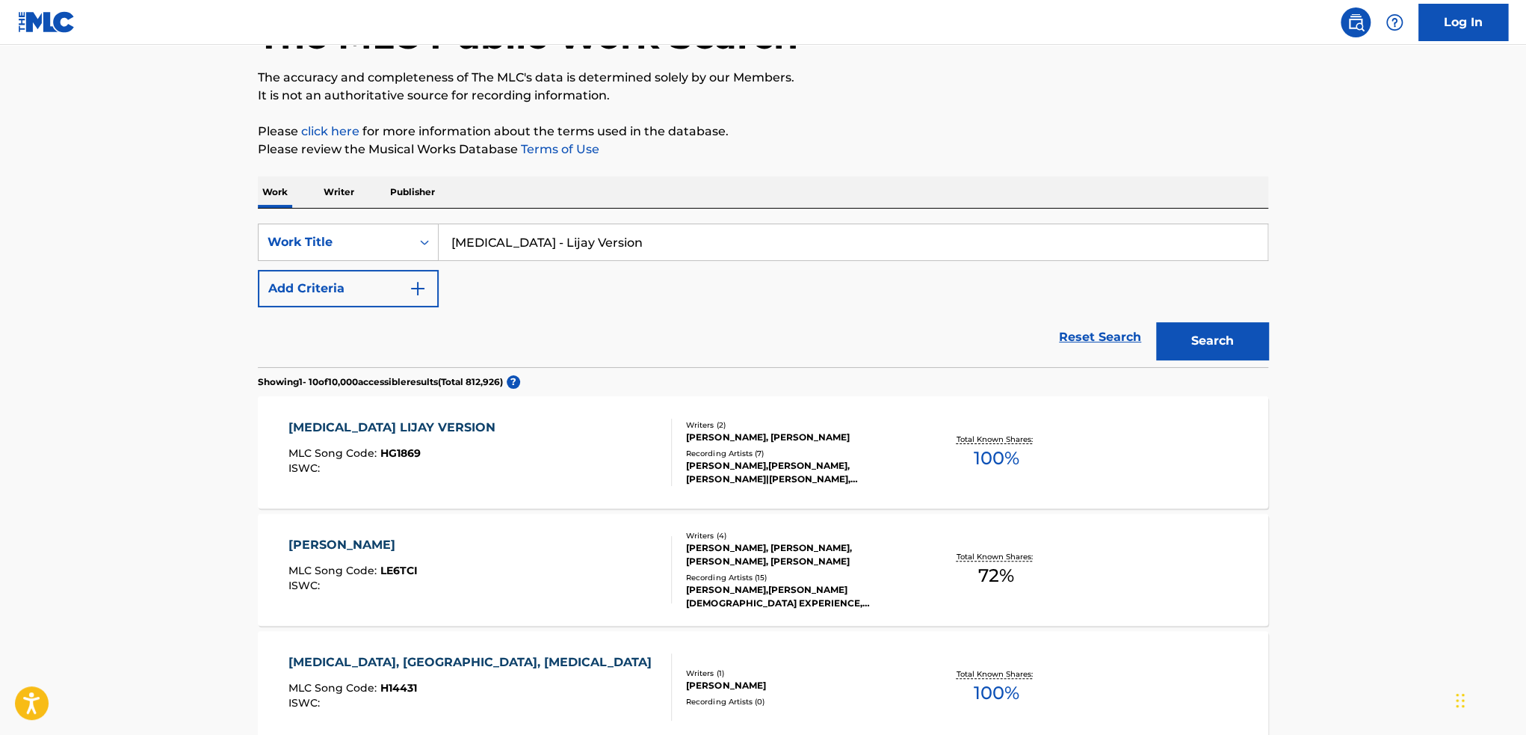
scroll to position [149, 0]
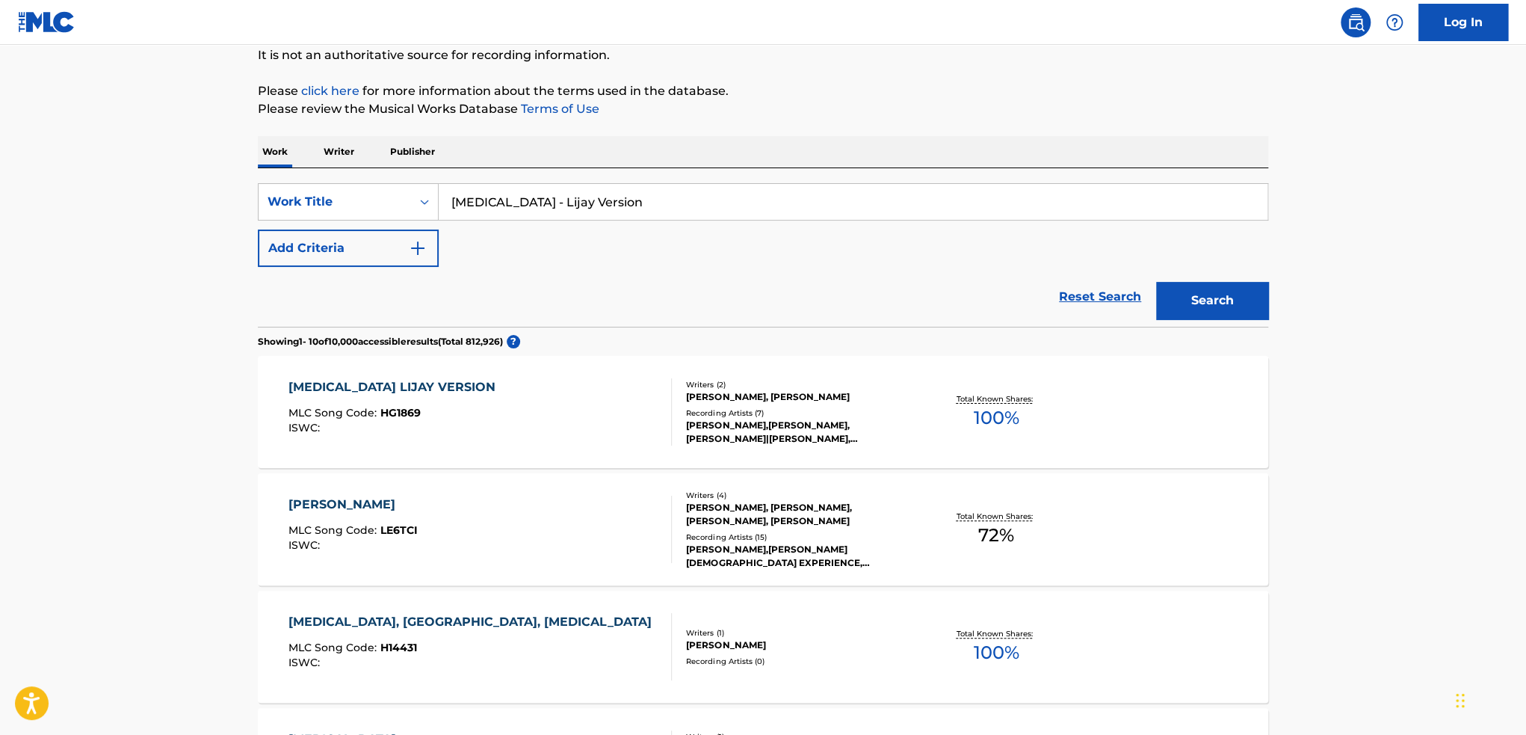
click at [520, 435] on div "[MEDICAL_DATA] LIJAY VERSION MLC Song Code : HG1869 ISWC :" at bounding box center [481, 411] width 384 height 67
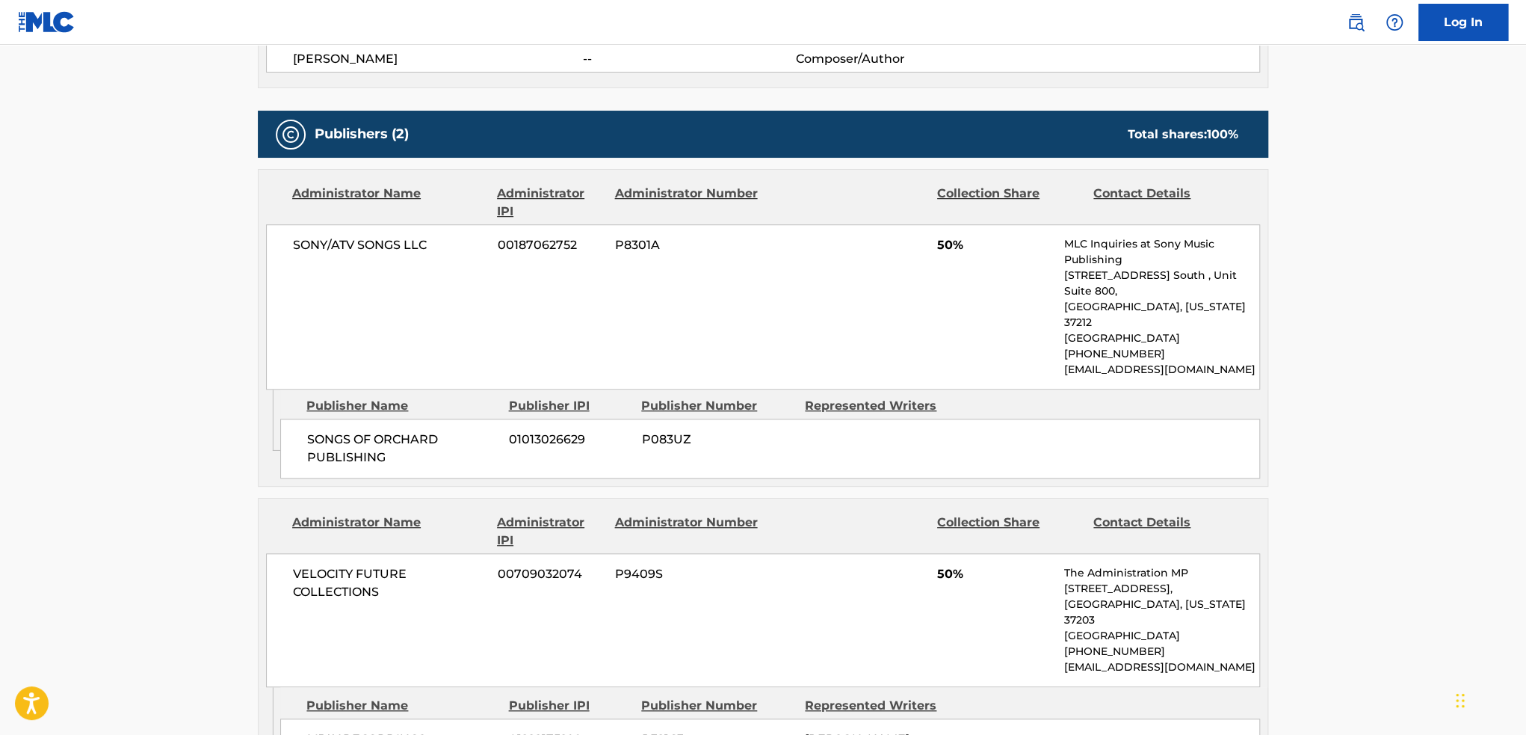
scroll to position [523, 0]
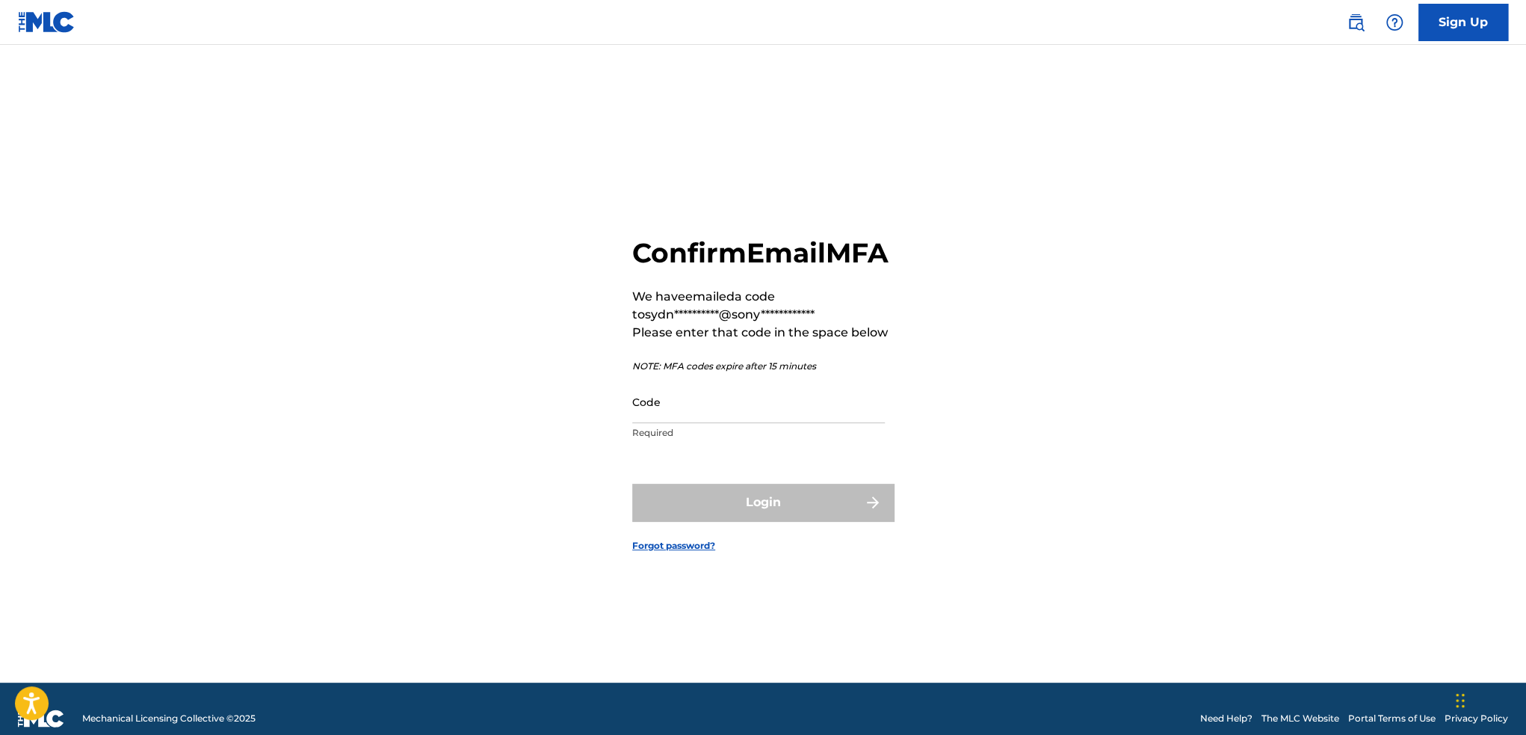
click at [694, 411] on input "Code" at bounding box center [758, 401] width 253 height 43
click at [700, 423] on input "Code" at bounding box center [758, 401] width 253 height 43
drag, startPoint x: 694, startPoint y: 436, endPoint x: 677, endPoint y: 439, distance: 16.7
paste input "549755"
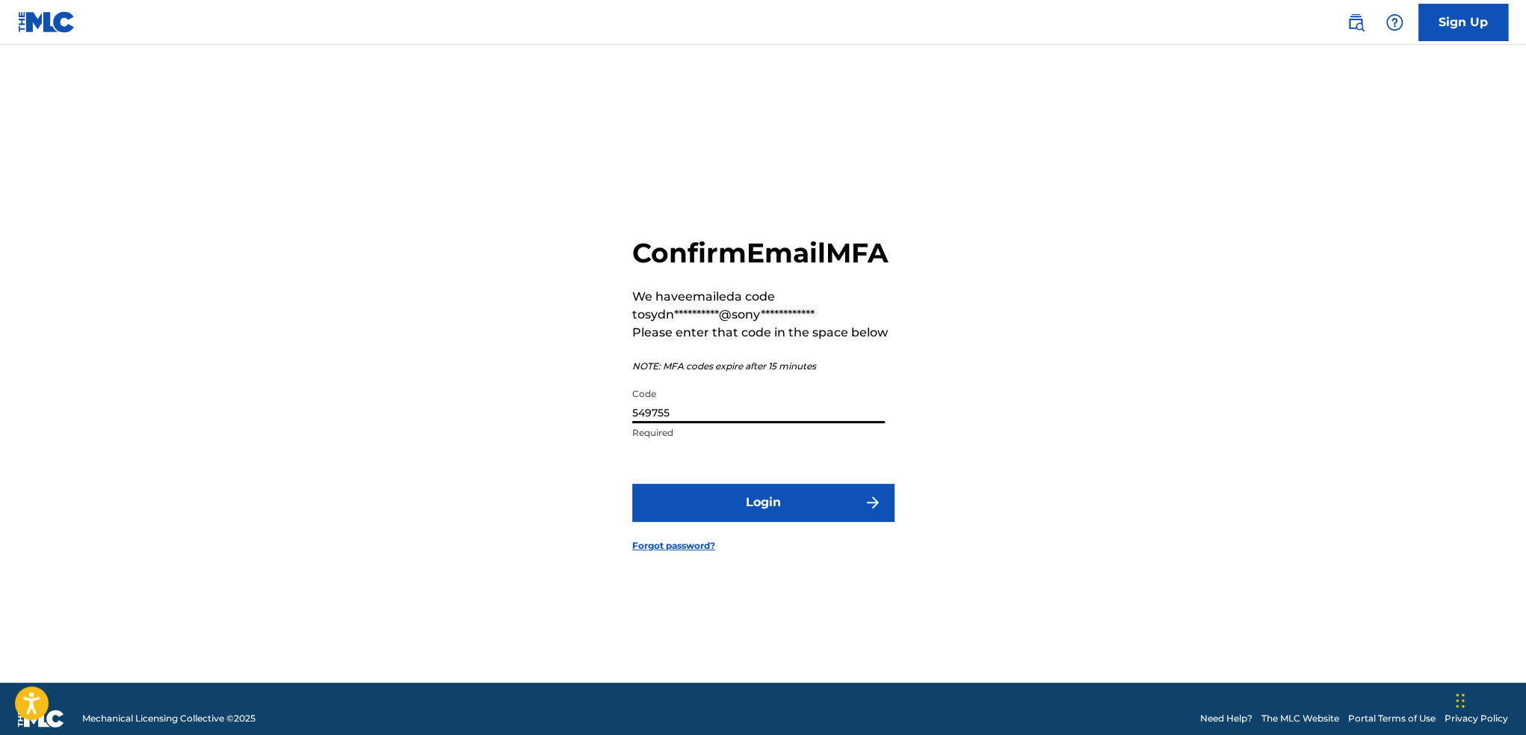
type input "549755"
click at [718, 513] on button "Login" at bounding box center [763, 502] width 262 height 37
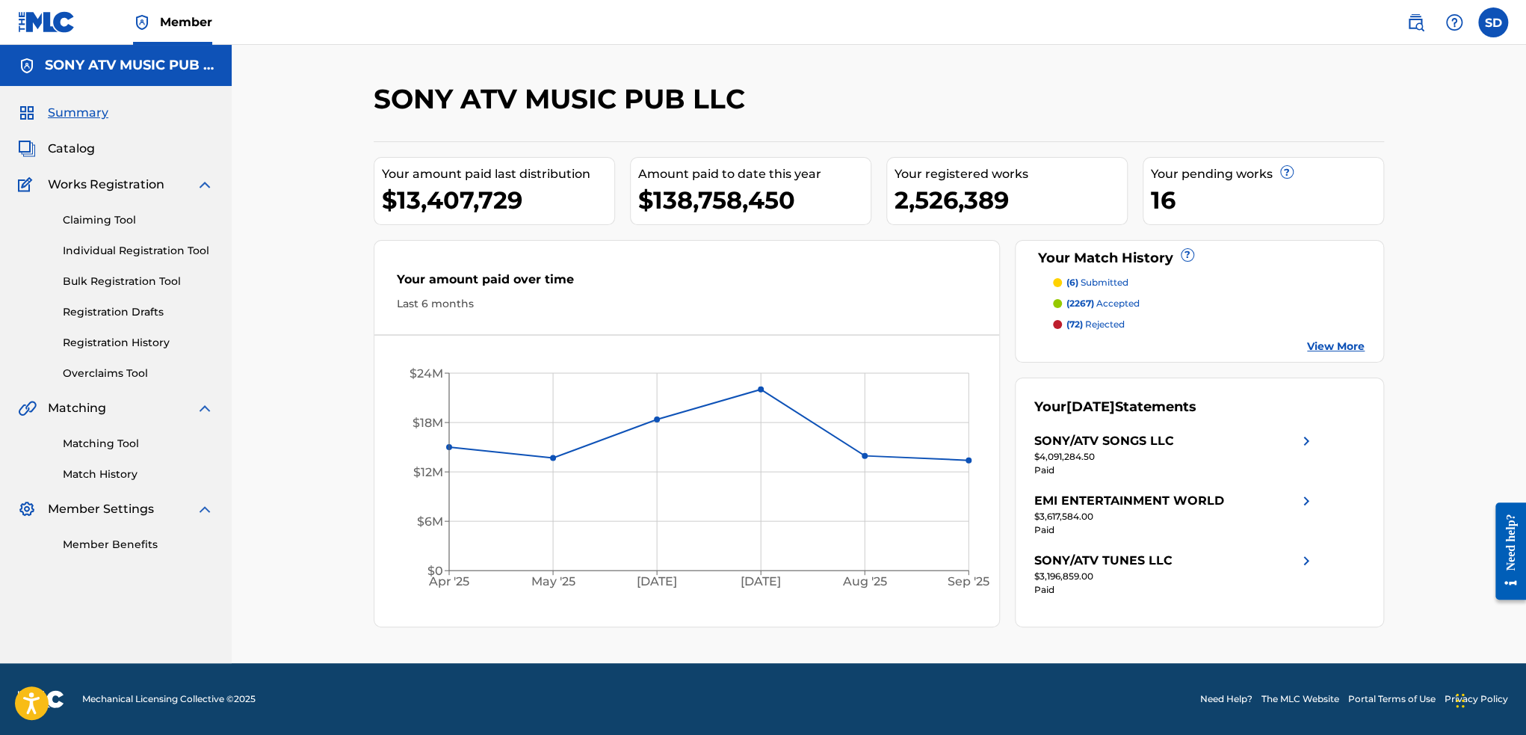
click at [79, 150] on span "Catalog" at bounding box center [71, 149] width 47 height 18
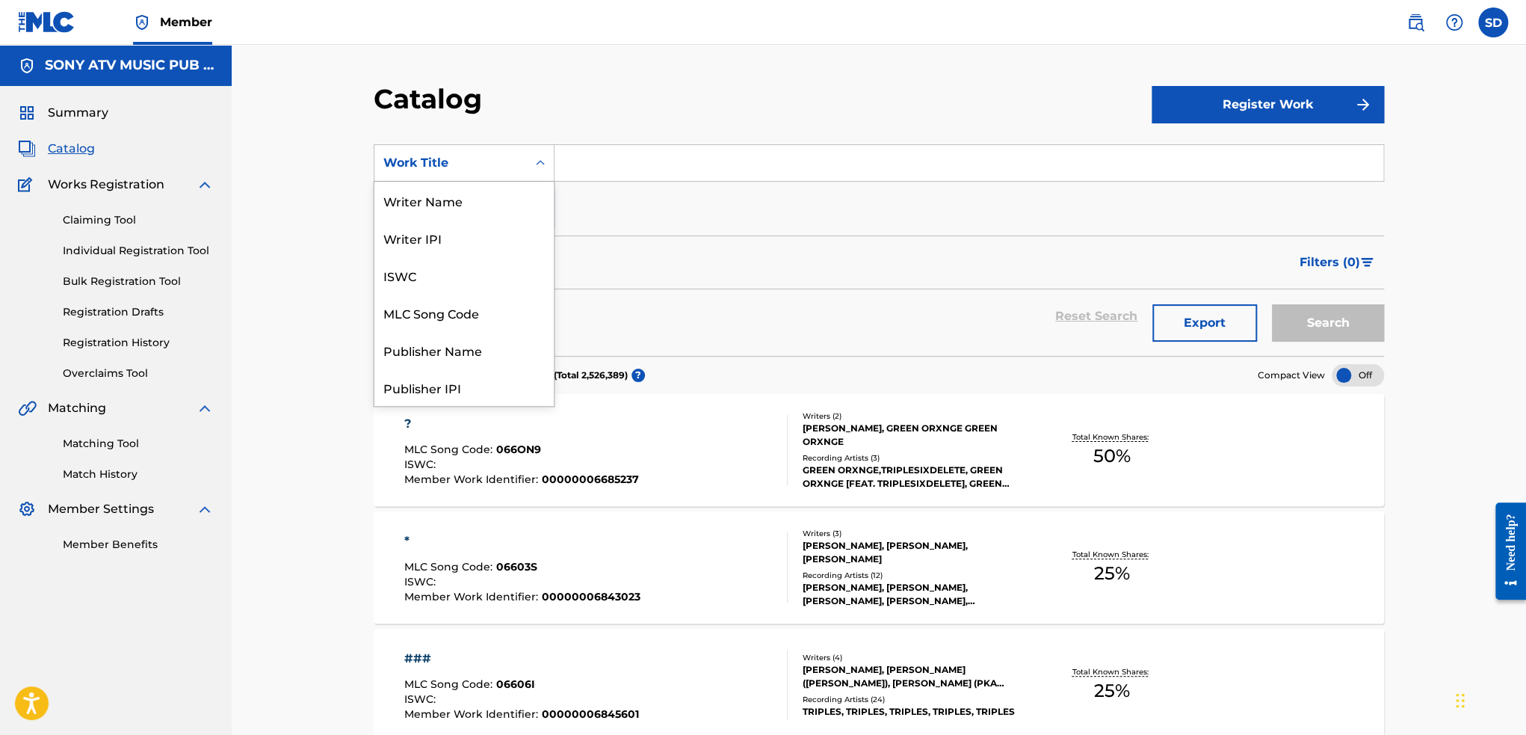
click at [473, 166] on div "Work Title" at bounding box center [450, 163] width 135 height 18
click at [446, 319] on div "MLC Song Code" at bounding box center [463, 312] width 179 height 37
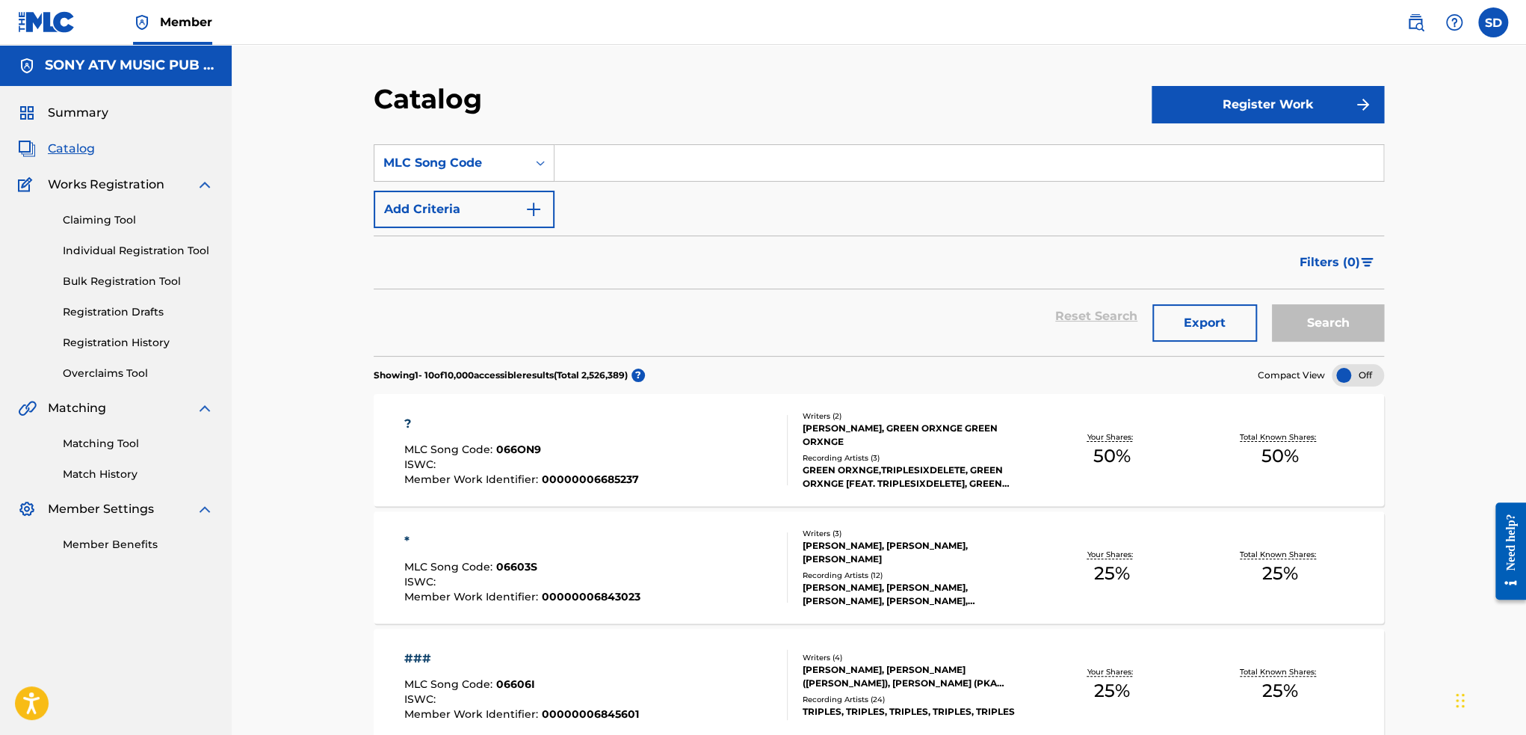
click at [587, 161] on input "Search Form" at bounding box center [969, 163] width 829 height 36
paste input "549755"
type input "549755"
drag, startPoint x: 629, startPoint y: 166, endPoint x: 499, endPoint y: 157, distance: 130.4
click at [502, 170] on div "SearchWithCriteria7e0521ae-0f9b-4f6b-a568-8fe777c1de4f MLC Song Code 549755" at bounding box center [879, 162] width 1011 height 37
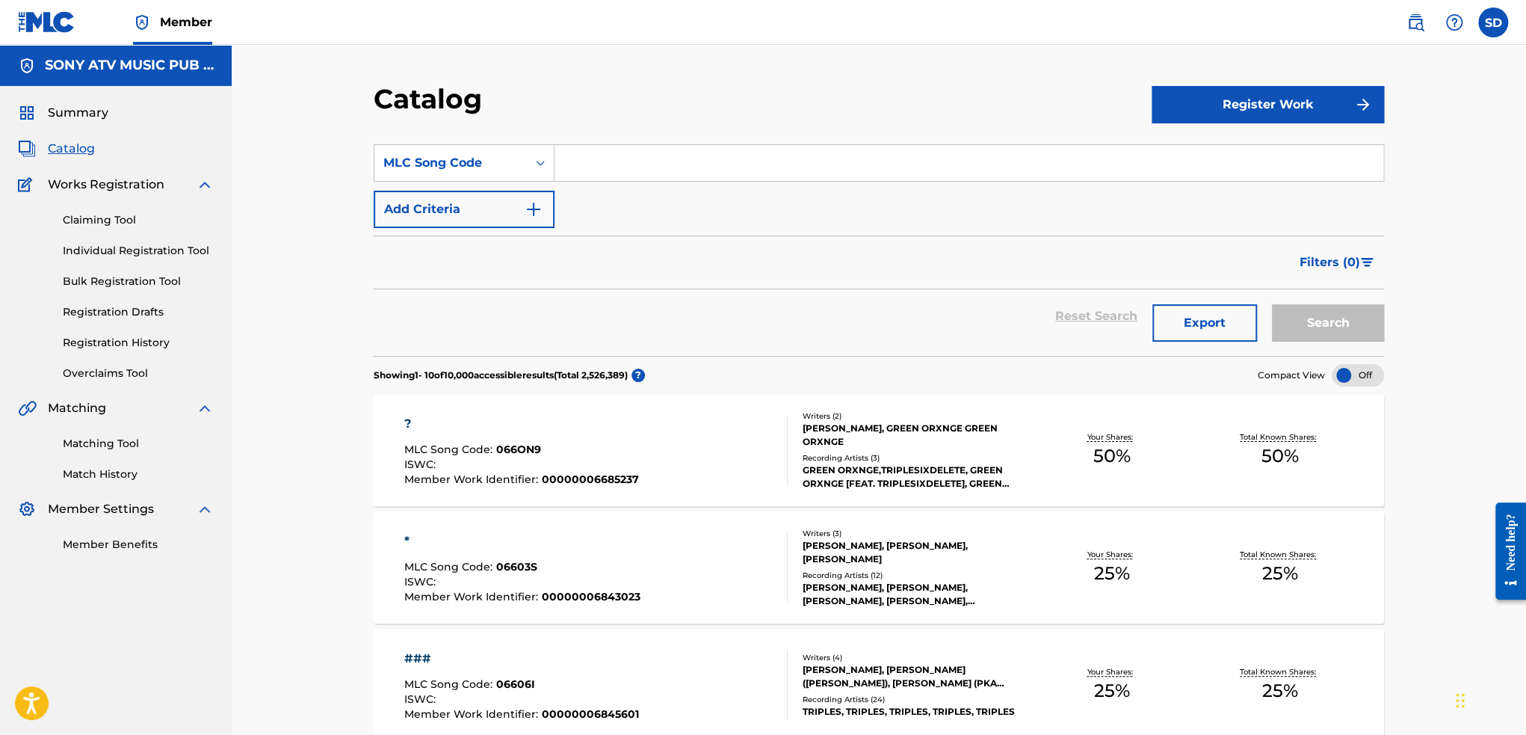
paste input "CC9U7K"
type input "CC9U7K"
click at [1272, 304] on button "Search" at bounding box center [1328, 322] width 112 height 37
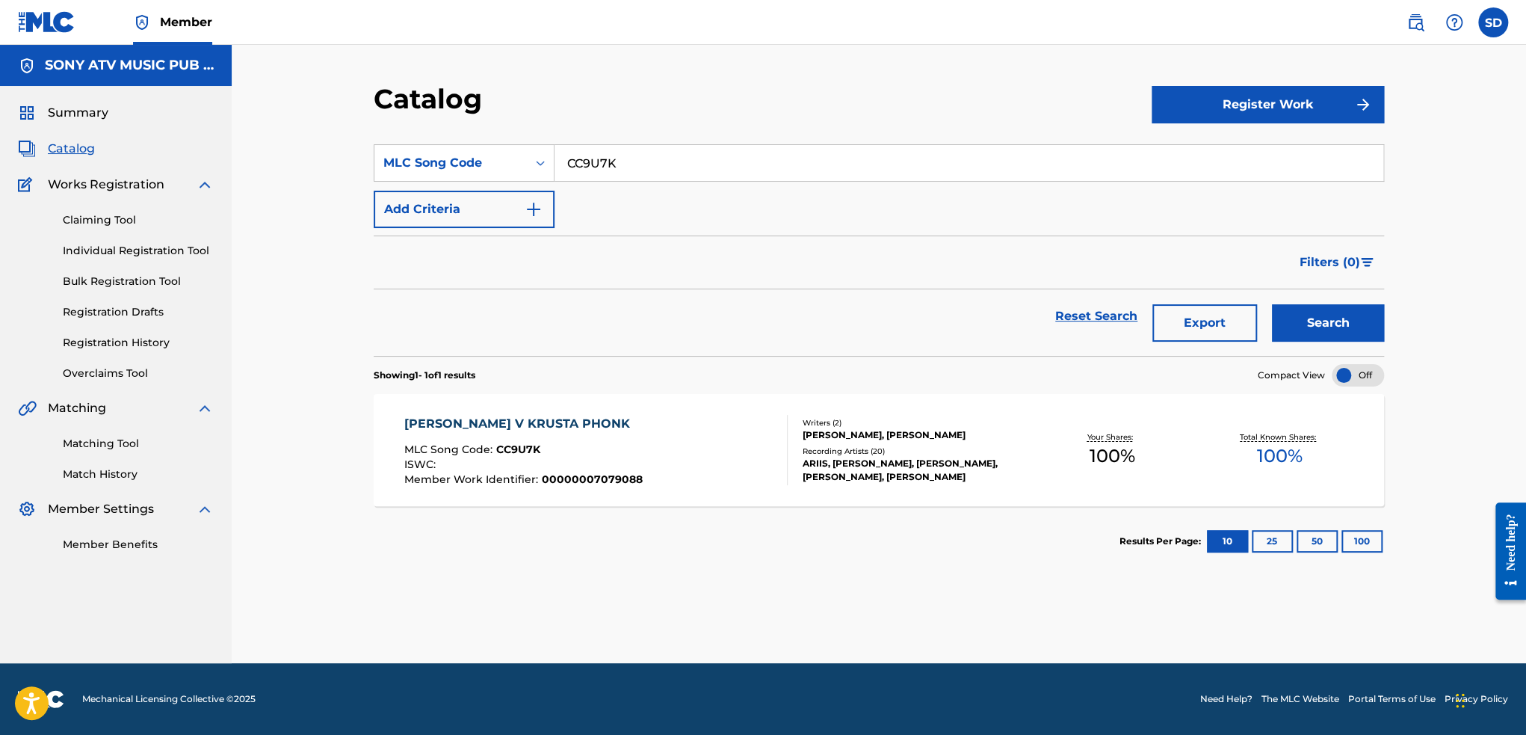
click at [558, 474] on span "00000007079088" at bounding box center [592, 478] width 101 height 13
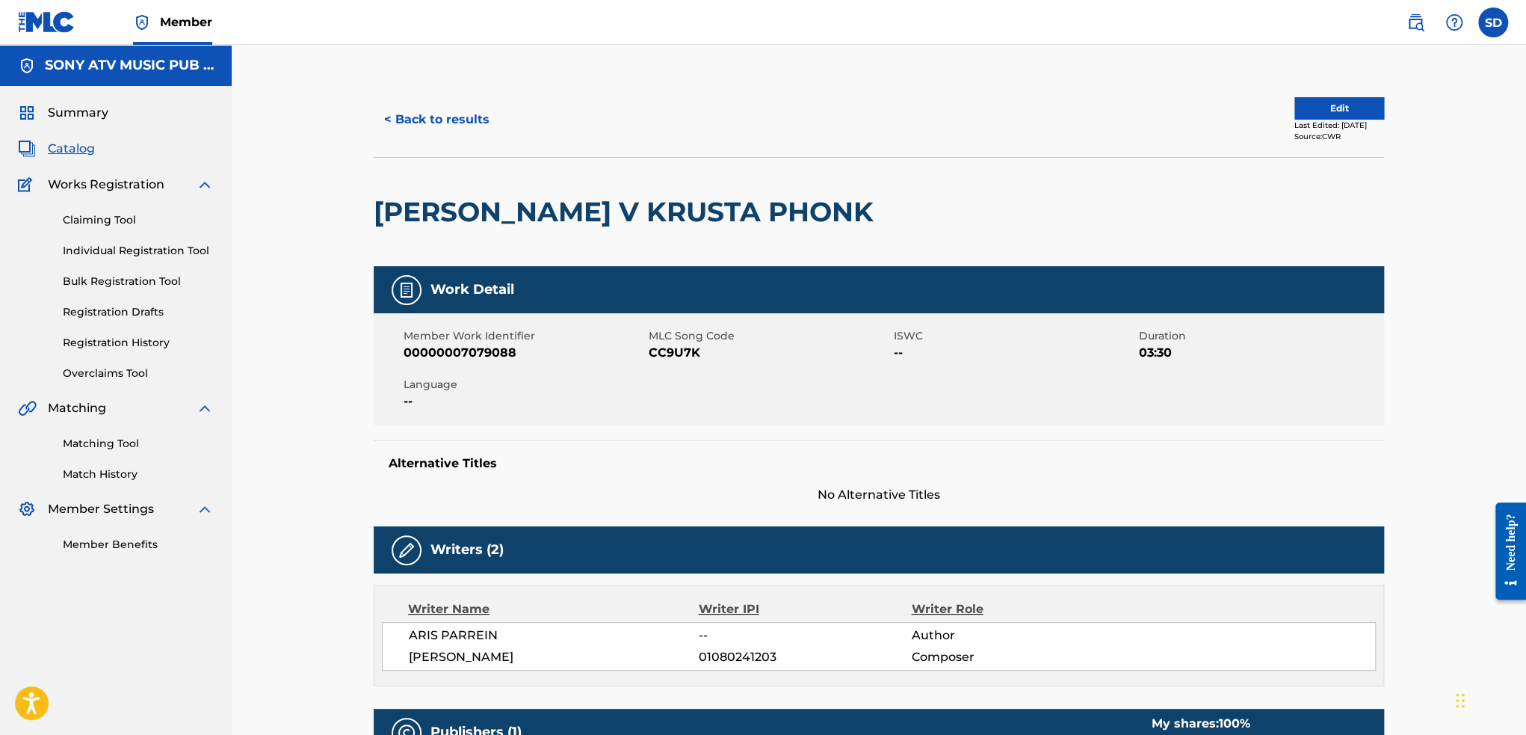
click at [1307, 108] on button "Edit" at bounding box center [1340, 108] width 90 height 22
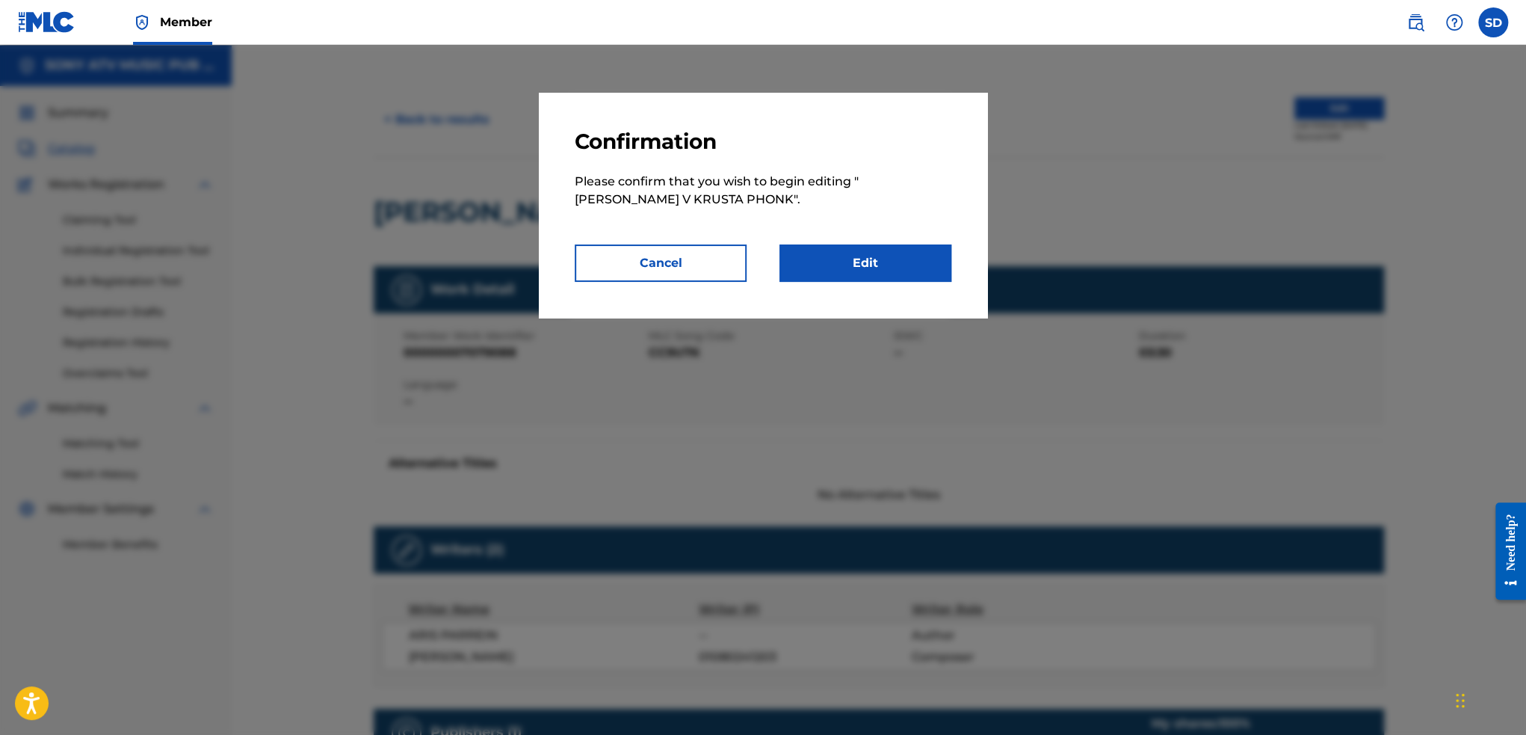
click at [873, 268] on link "Edit" at bounding box center [866, 262] width 172 height 37
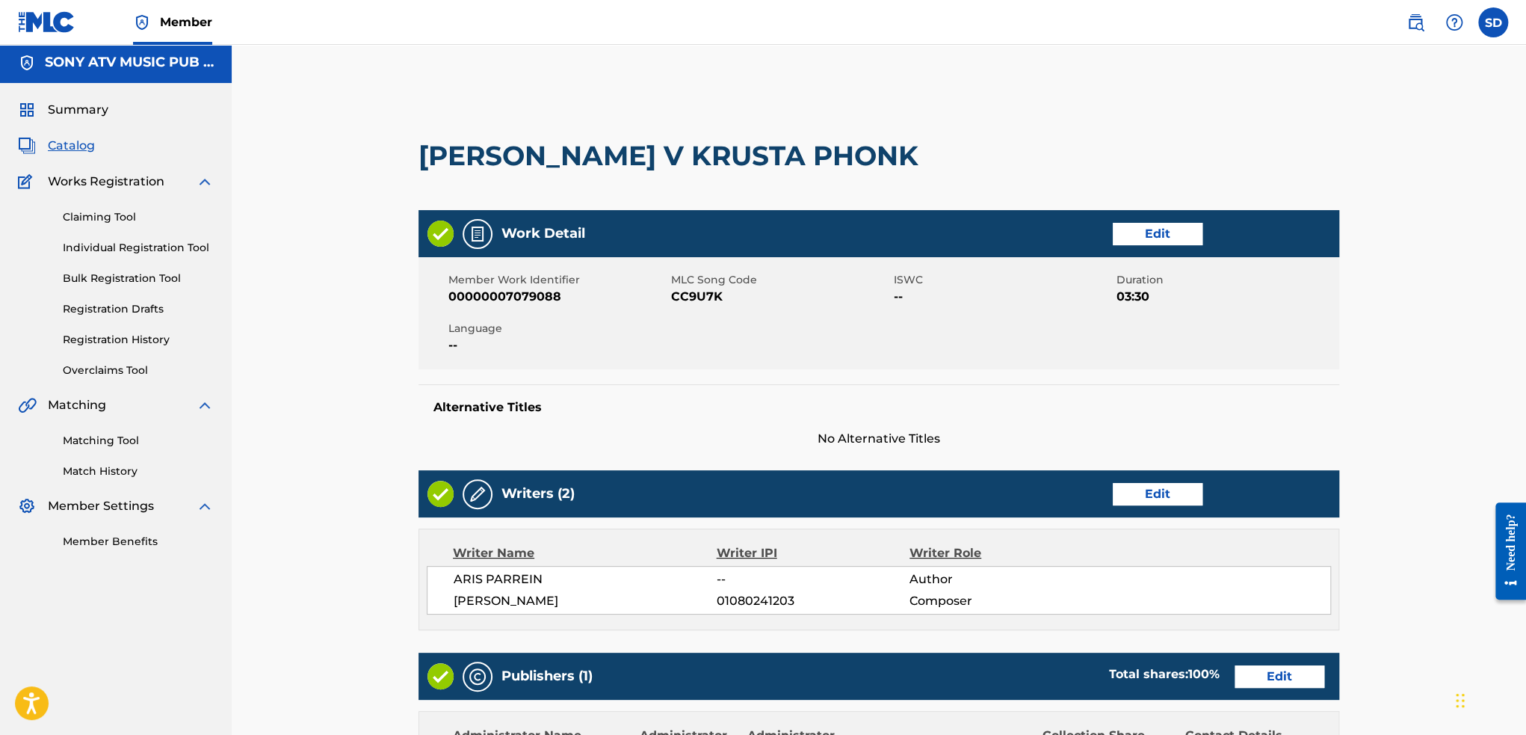
scroll to position [149, 0]
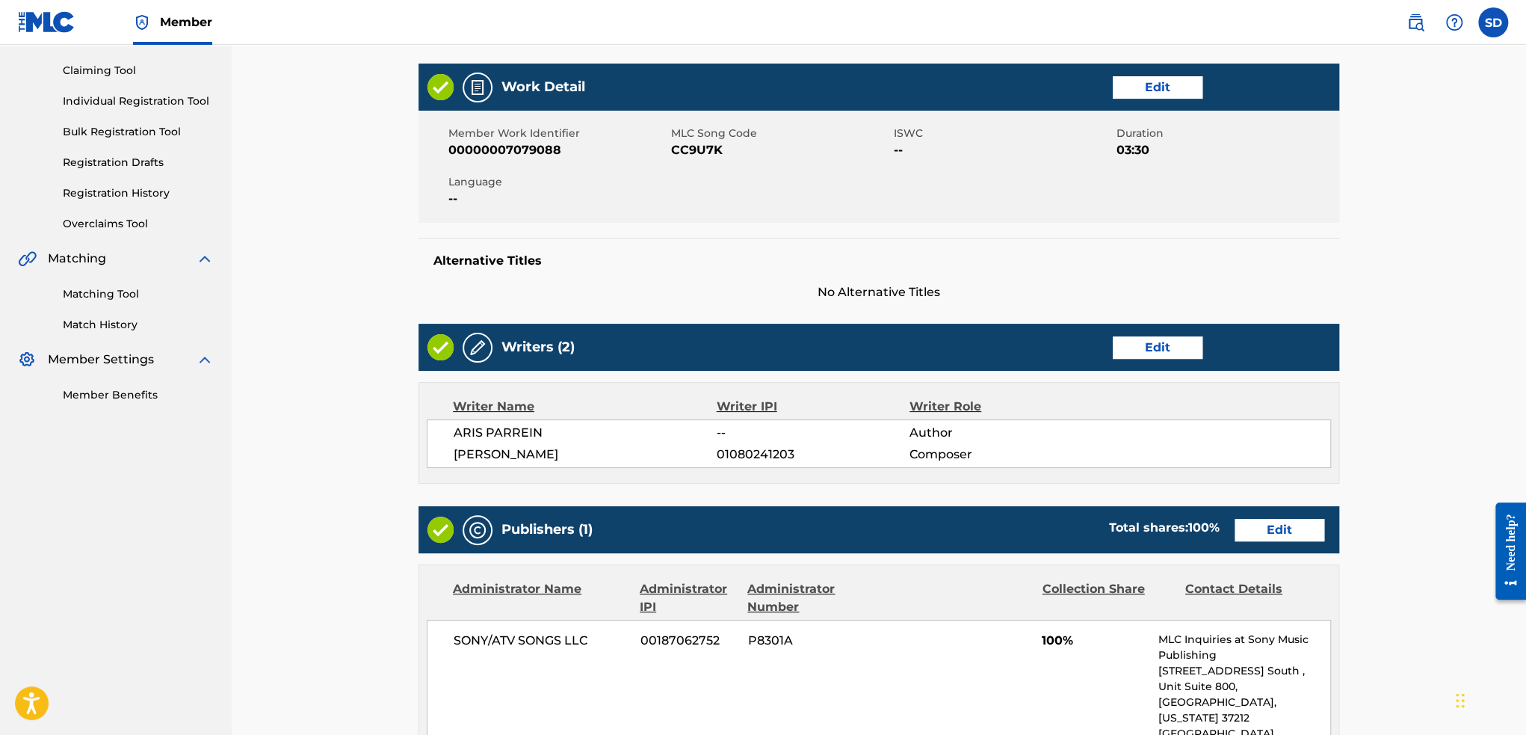
click at [1135, 344] on link "Edit" at bounding box center [1158, 347] width 90 height 22
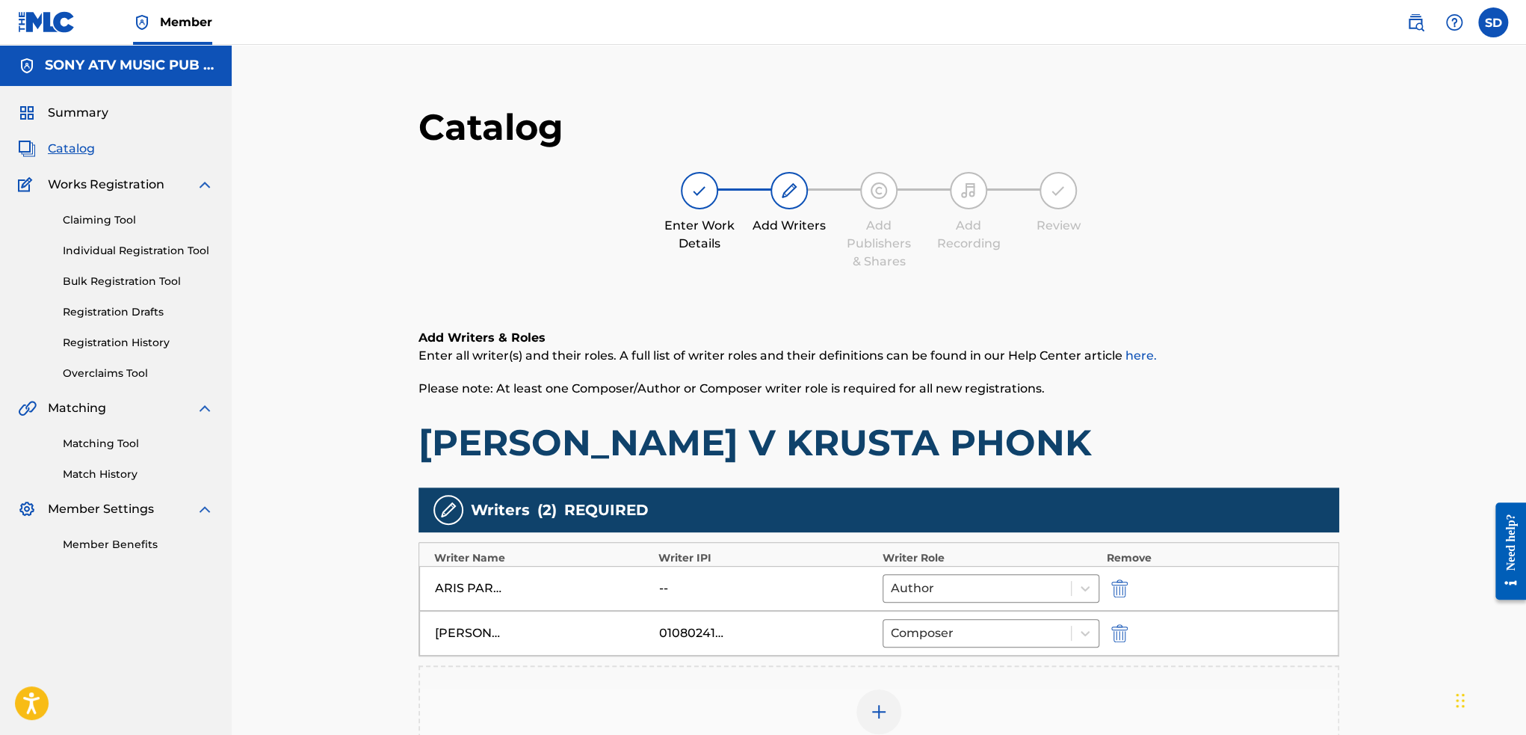
scroll to position [257, 0]
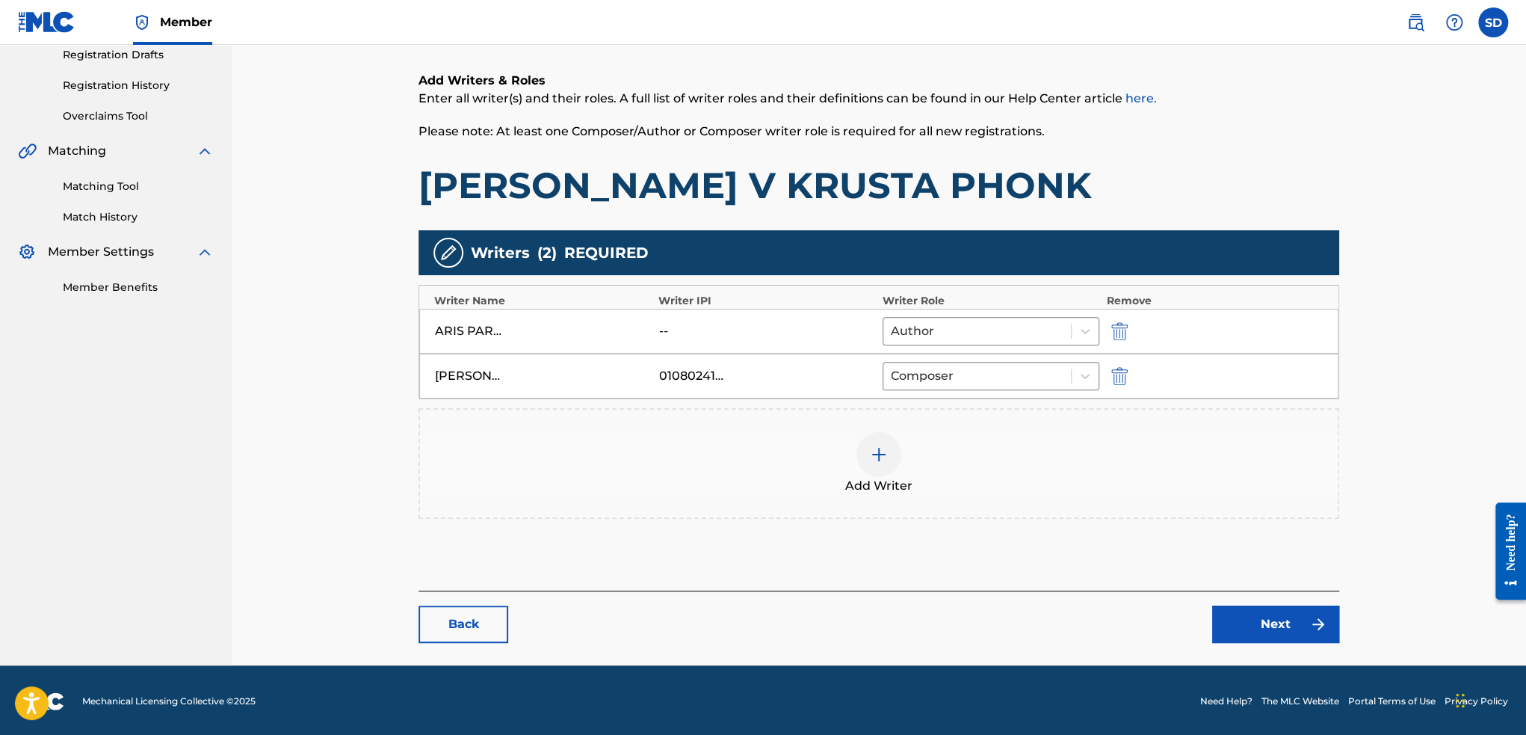
click at [481, 613] on link "Back" at bounding box center [464, 623] width 90 height 37
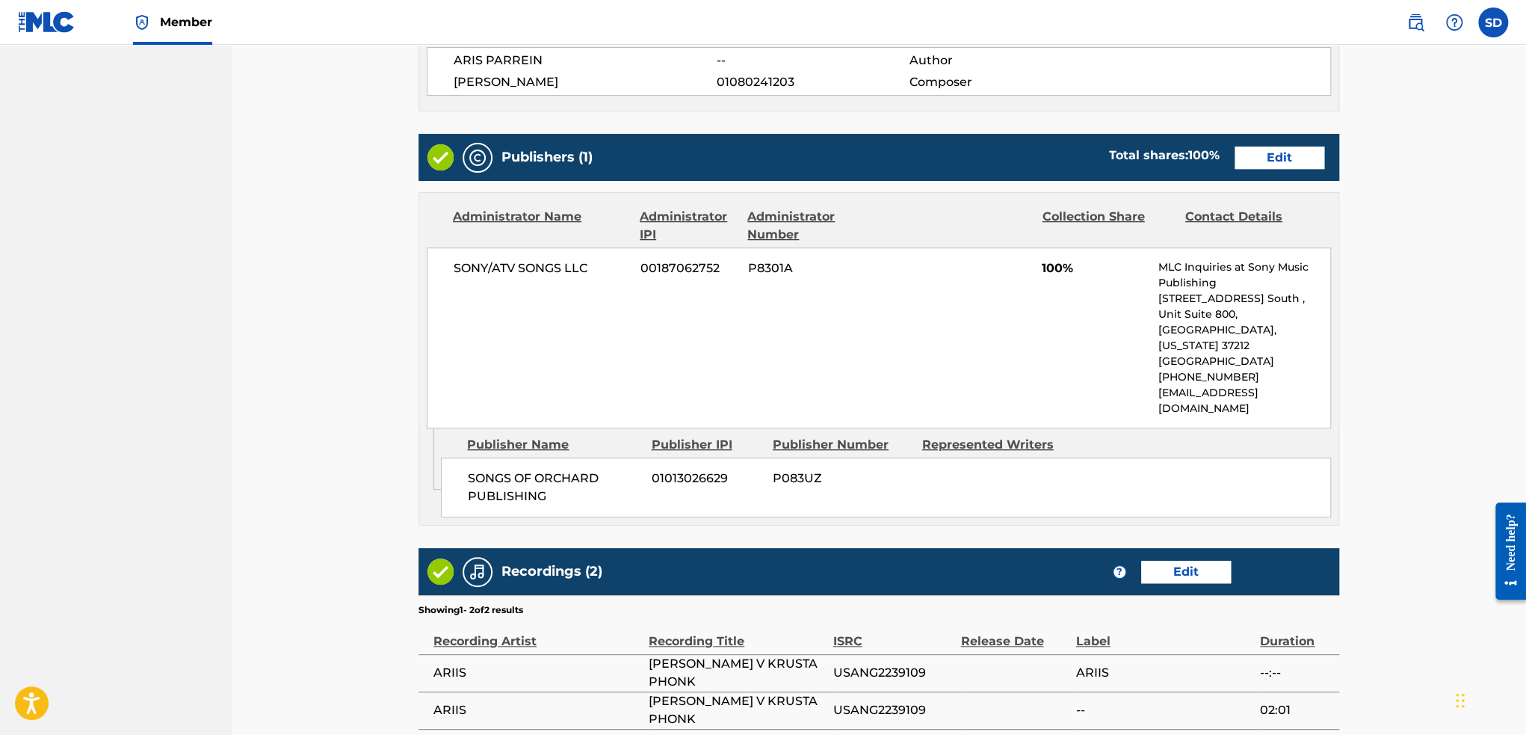
scroll to position [652, 0]
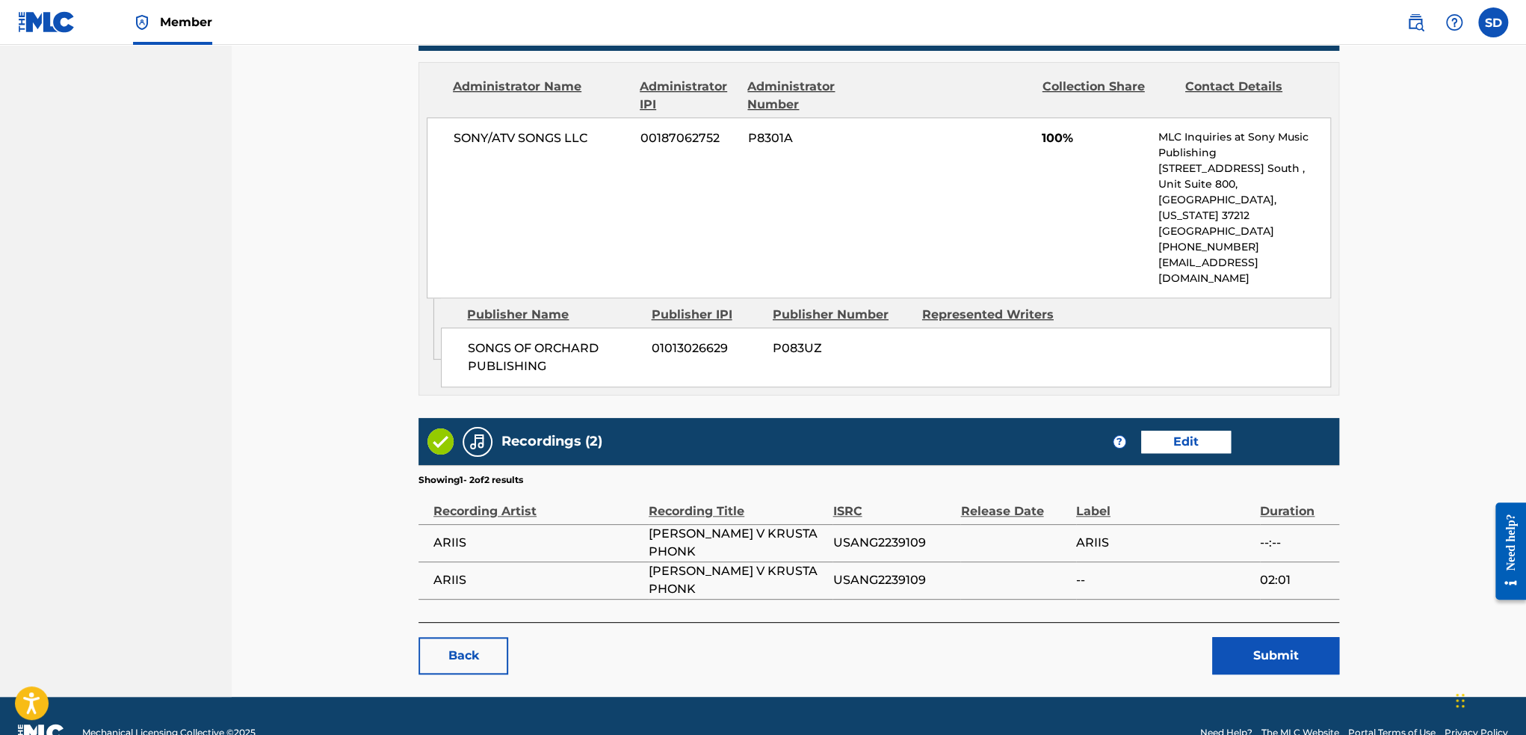
click at [497, 637] on link "Back" at bounding box center [464, 655] width 90 height 37
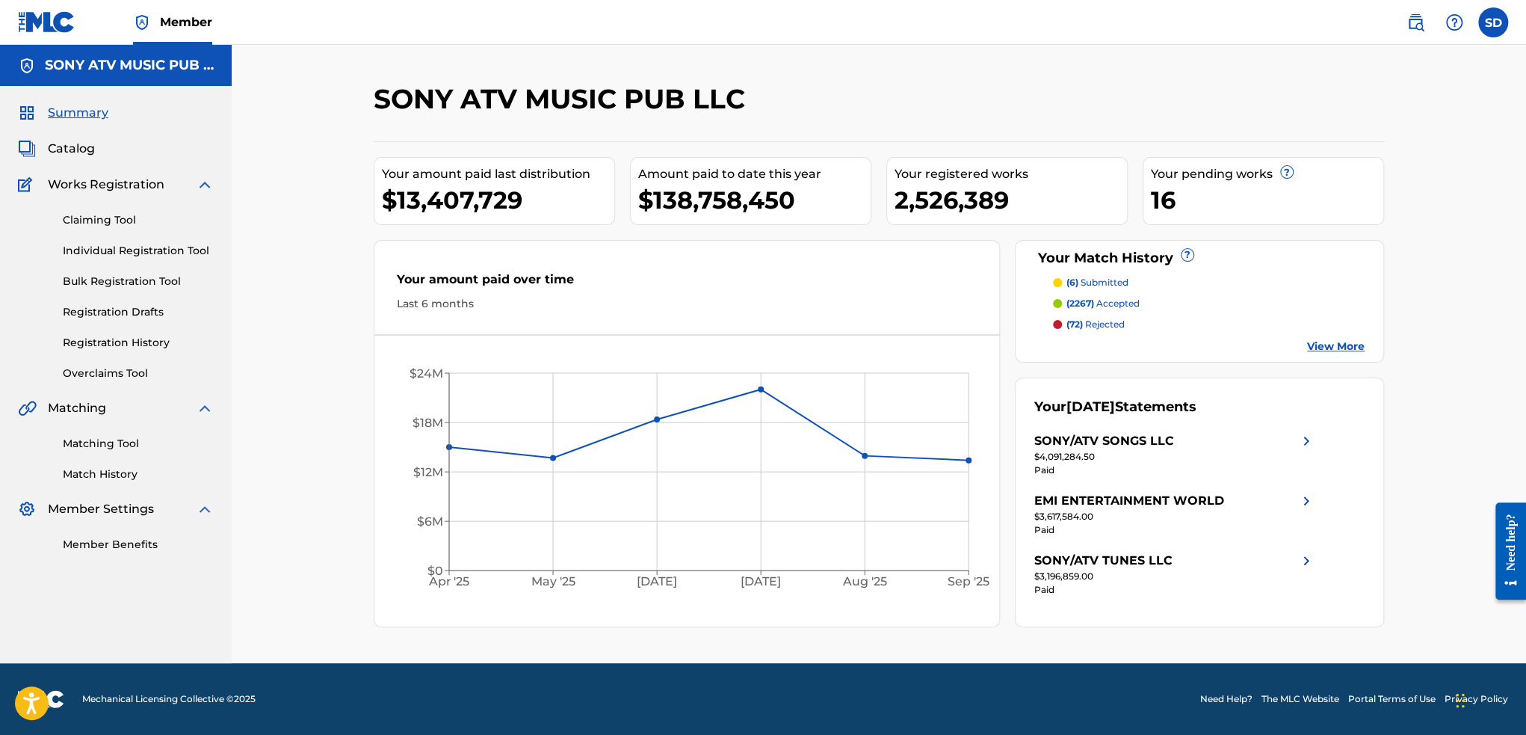
click at [73, 156] on span "Catalog" at bounding box center [71, 149] width 47 height 18
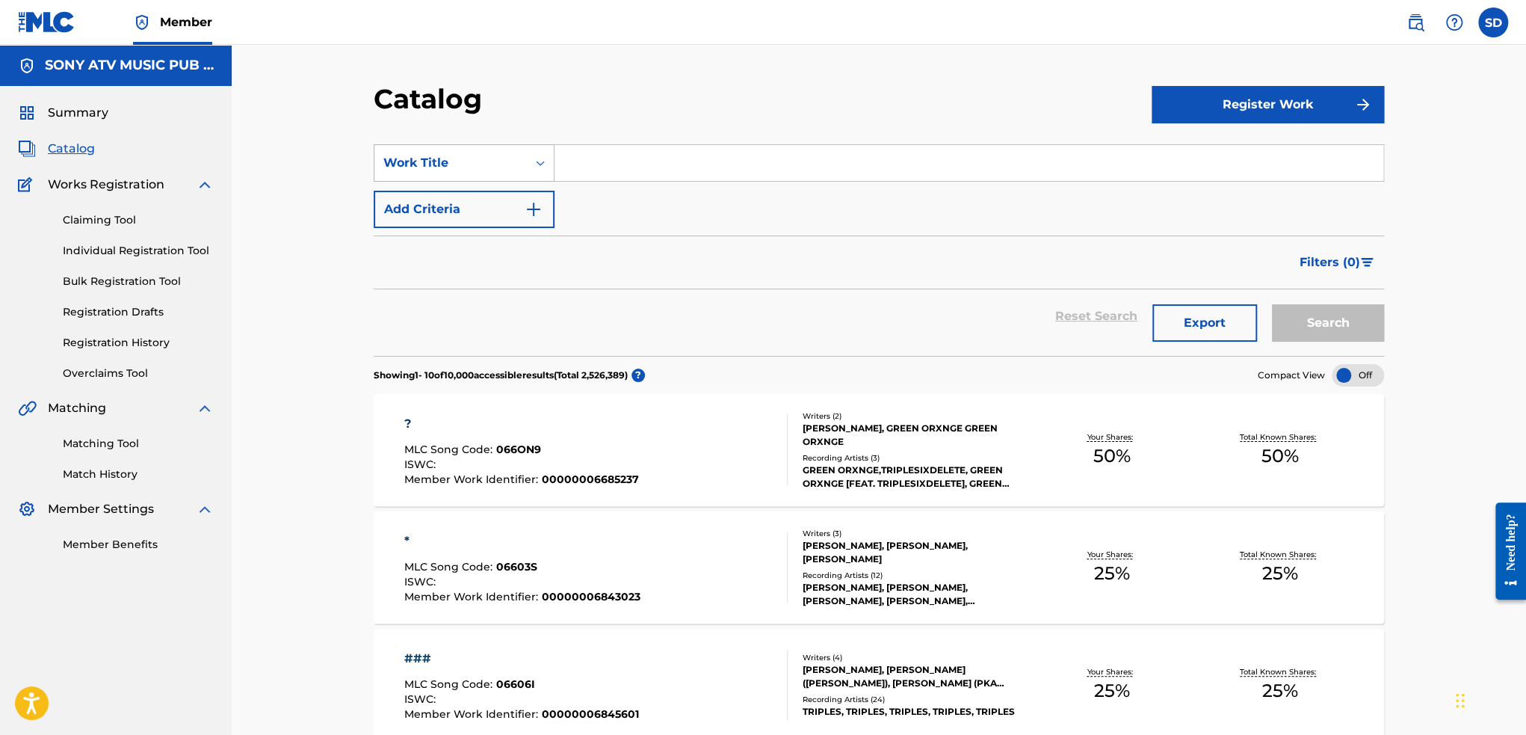
click at [531, 152] on div "Search Form" at bounding box center [540, 162] width 27 height 27
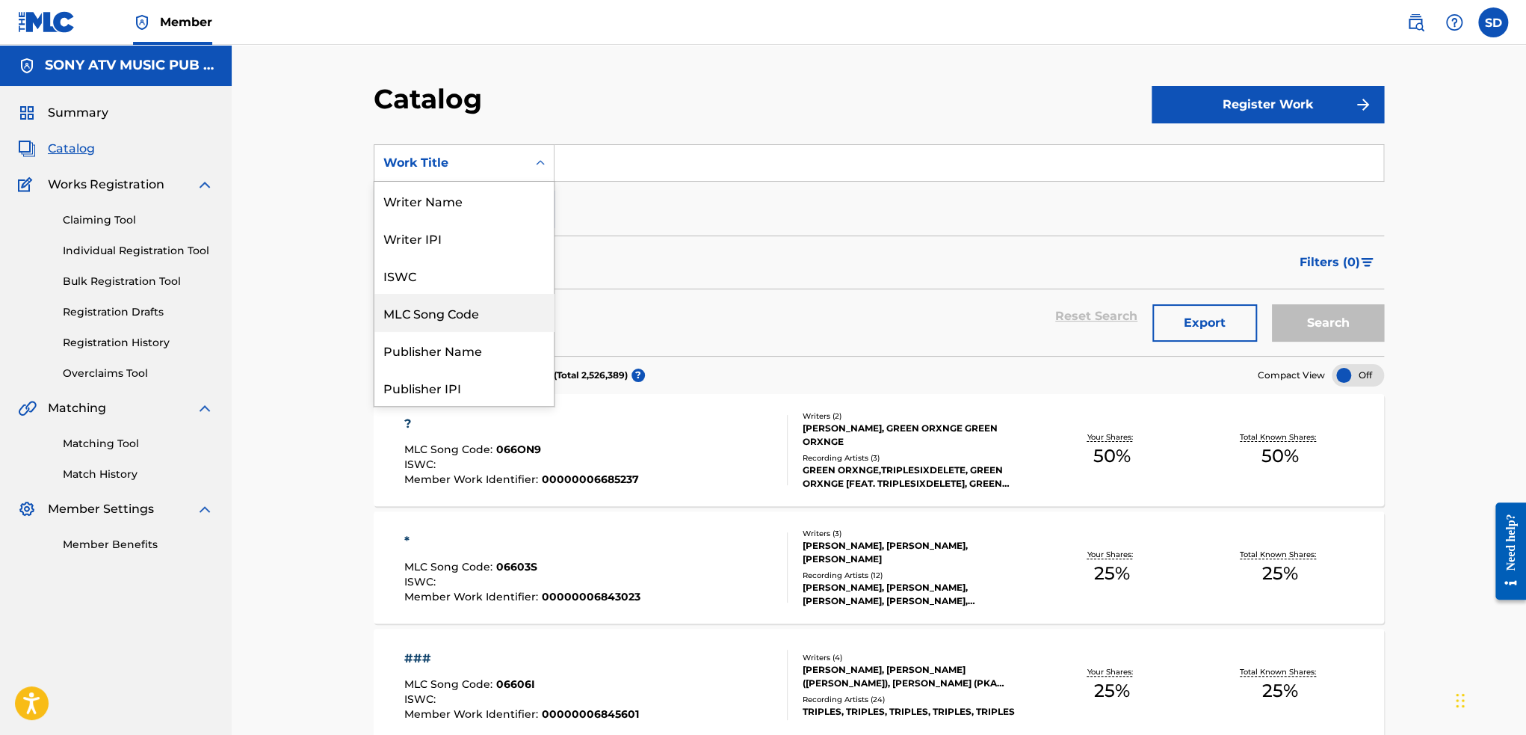
click at [416, 318] on div "MLC Song Code" at bounding box center [463, 312] width 179 height 37
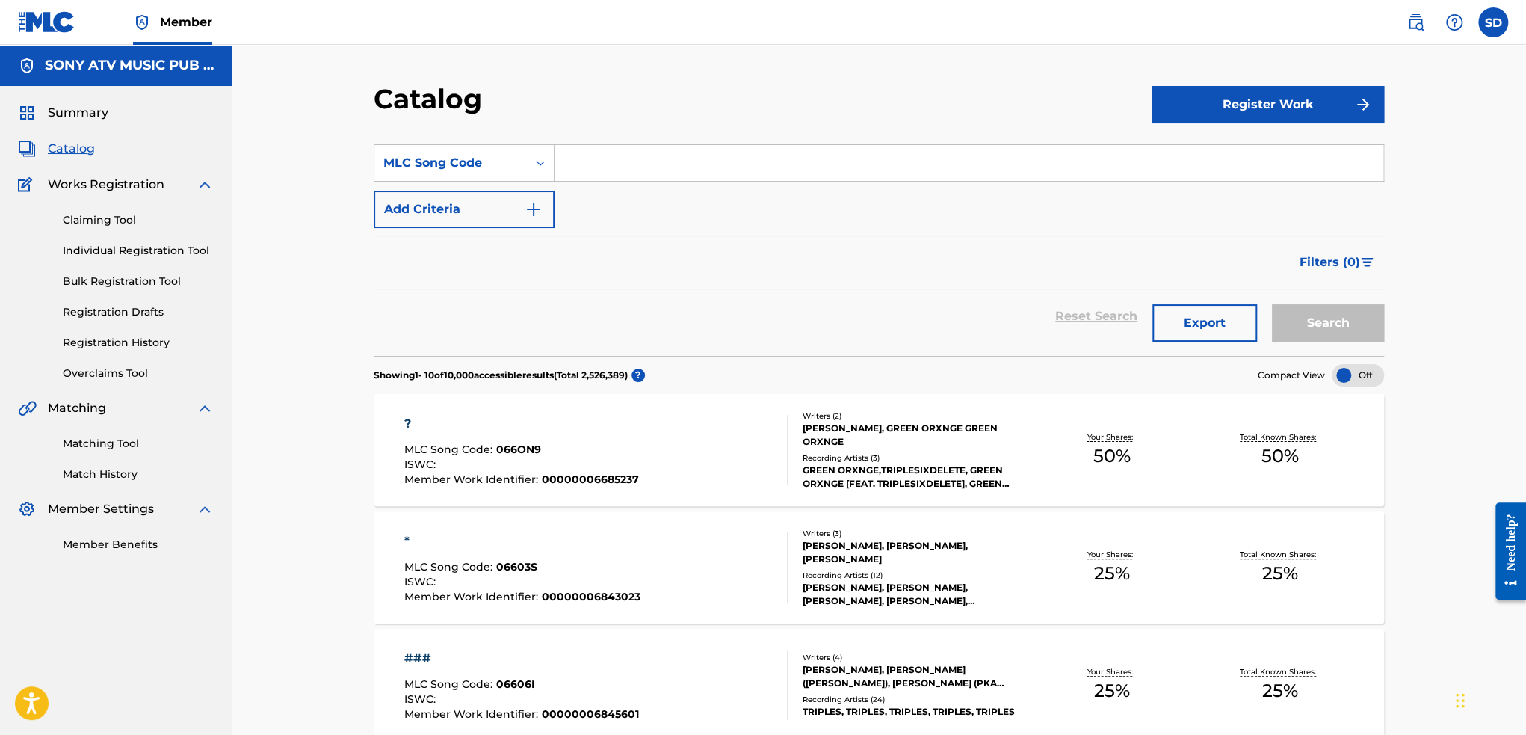
click at [586, 164] on input "Search Form" at bounding box center [969, 163] width 829 height 36
paste input "CC9U7K"
type input "CC9U7K"
click at [1272, 304] on button "Search" at bounding box center [1328, 322] width 112 height 37
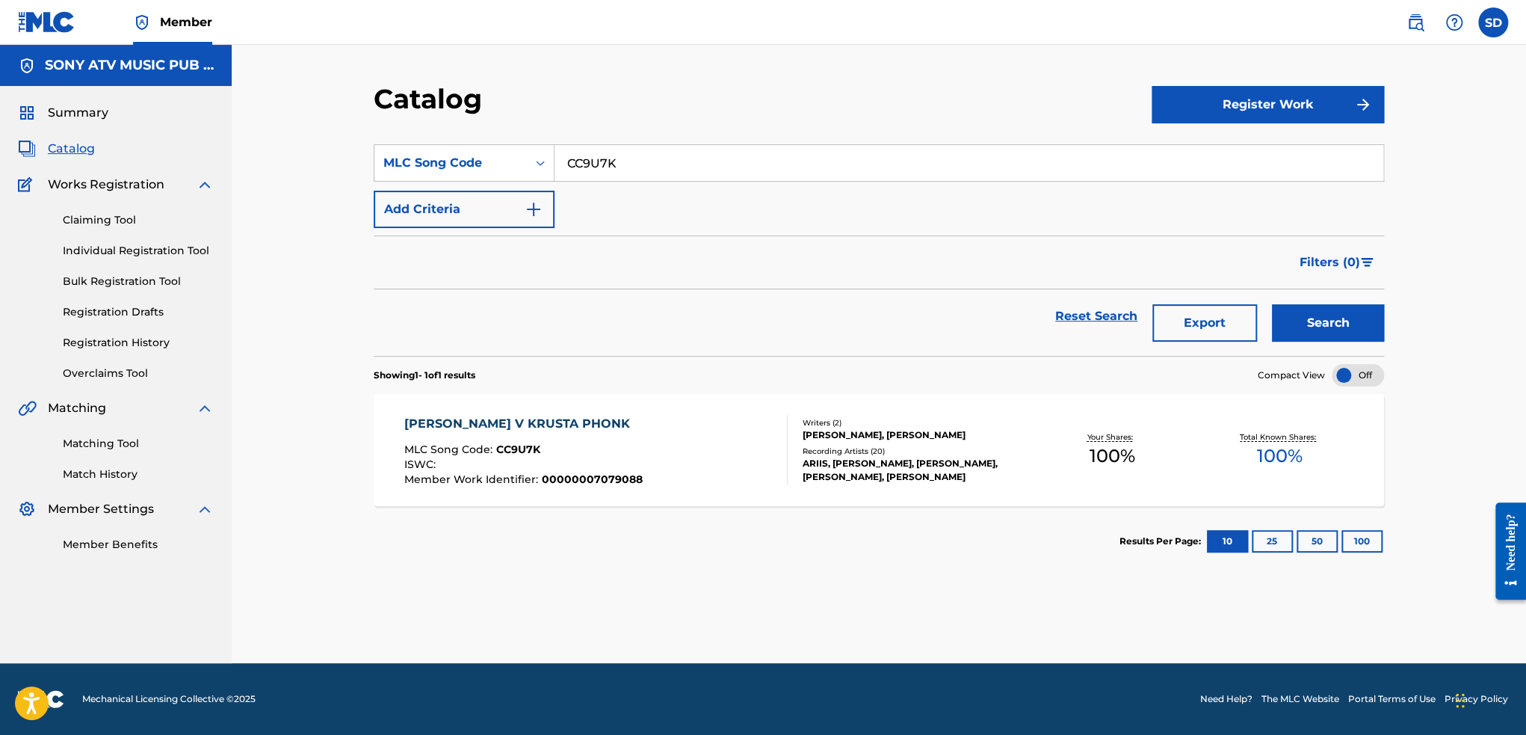
click at [554, 424] on div "[PERSON_NAME] V KRUSTA PHONK" at bounding box center [523, 424] width 238 height 18
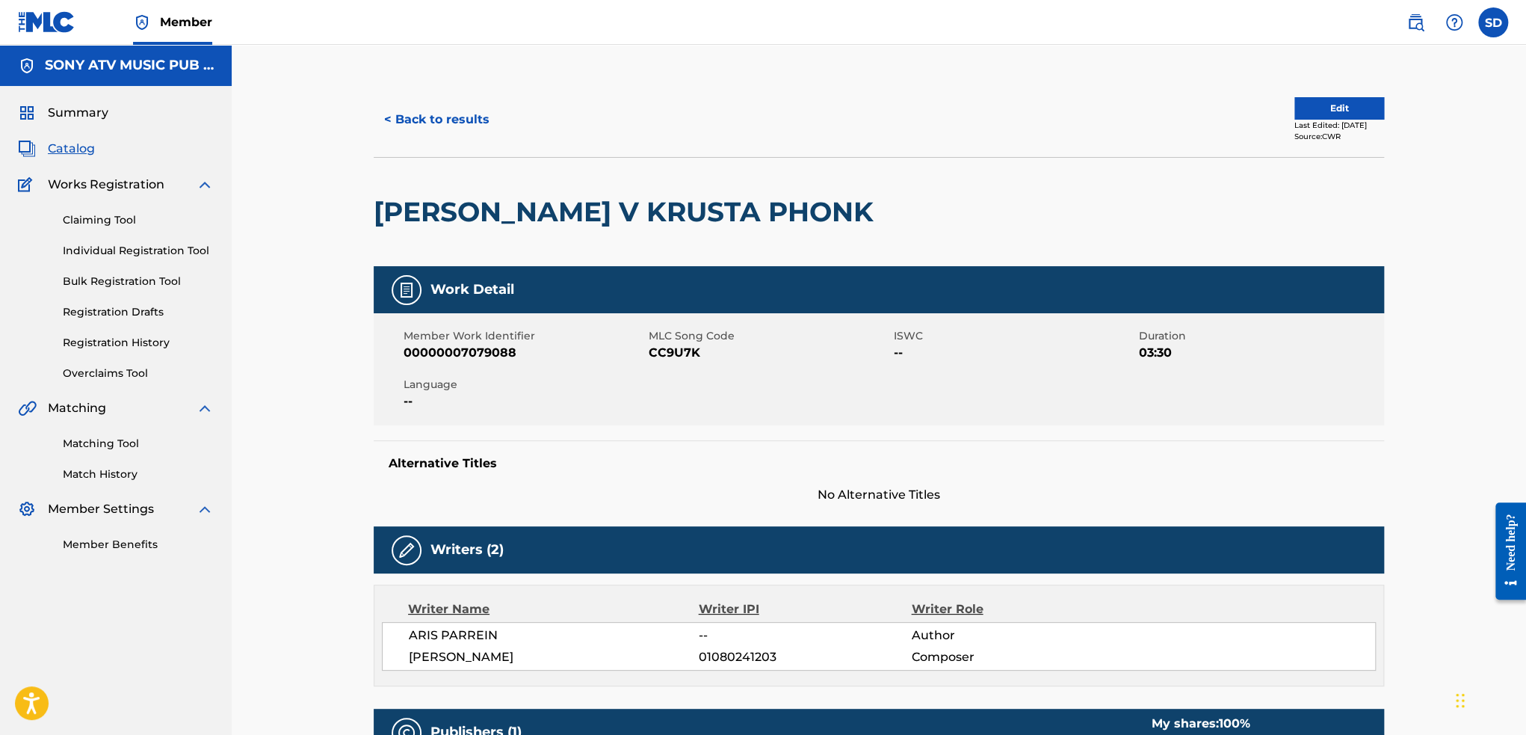
drag, startPoint x: 1388, startPoint y: 122, endPoint x: 1286, endPoint y: 128, distance: 102.6
copy div "Last Edited: June 06, 2025"
